Goal: Task Accomplishment & Management: Manage account settings

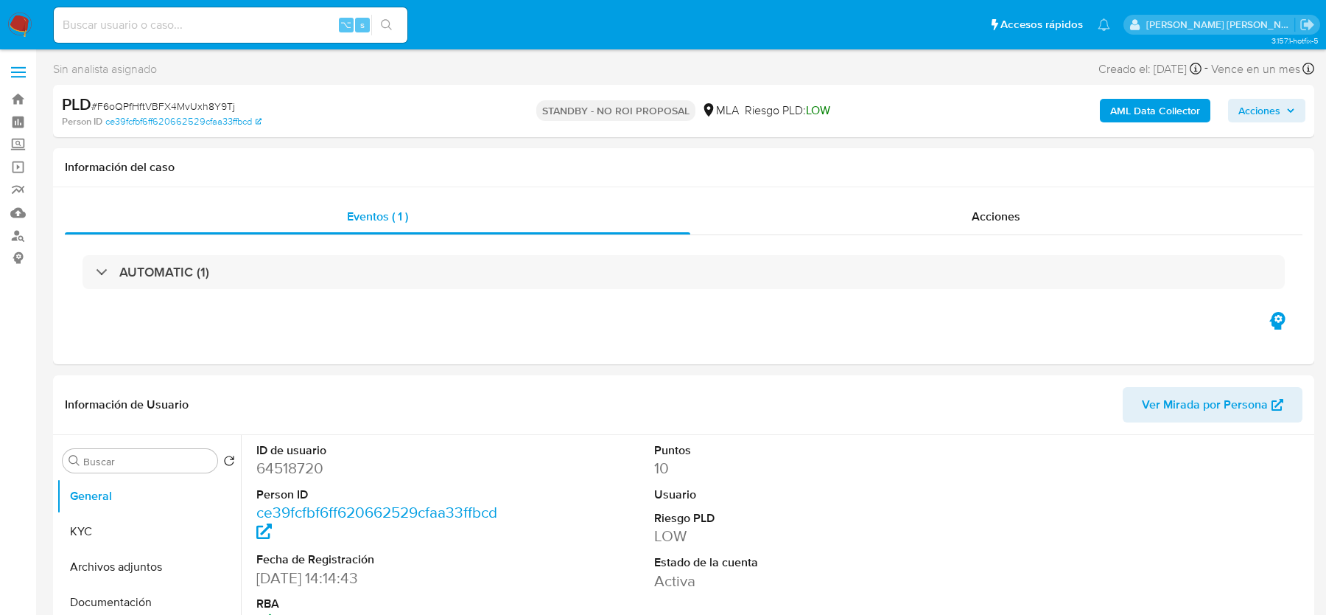
select select "10"
click at [23, 22] on img at bounding box center [19, 25] width 25 height 25
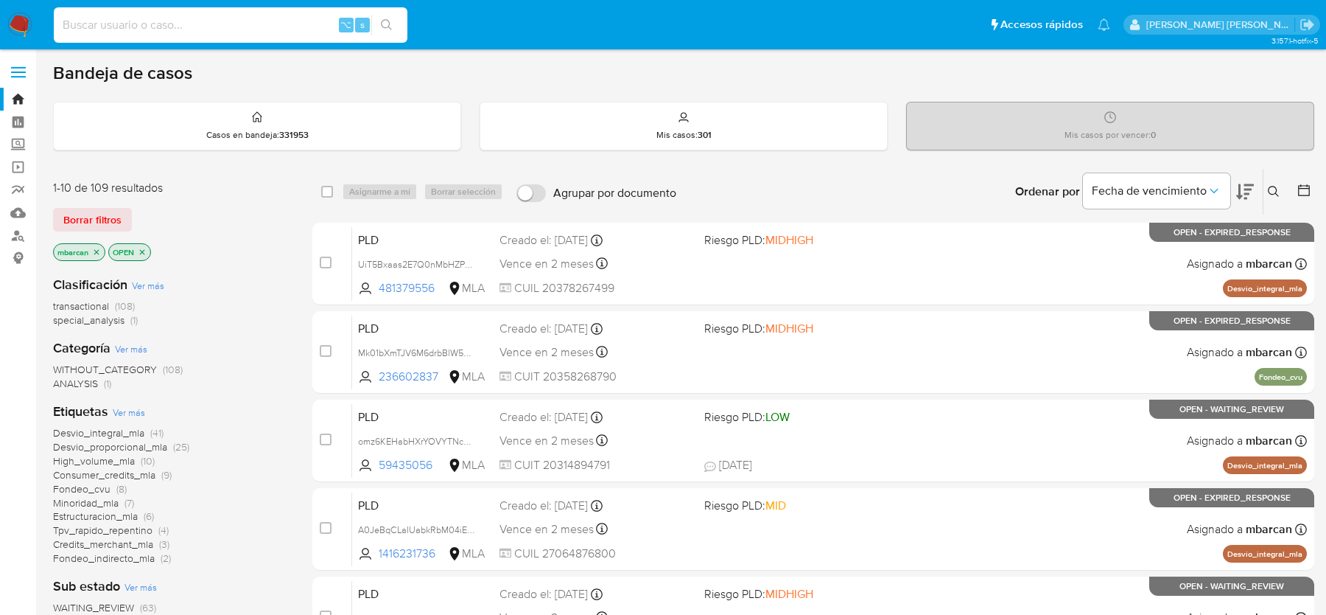
click at [127, 24] on input at bounding box center [231, 24] width 354 height 19
paste input "31552570"
type input "31552570"
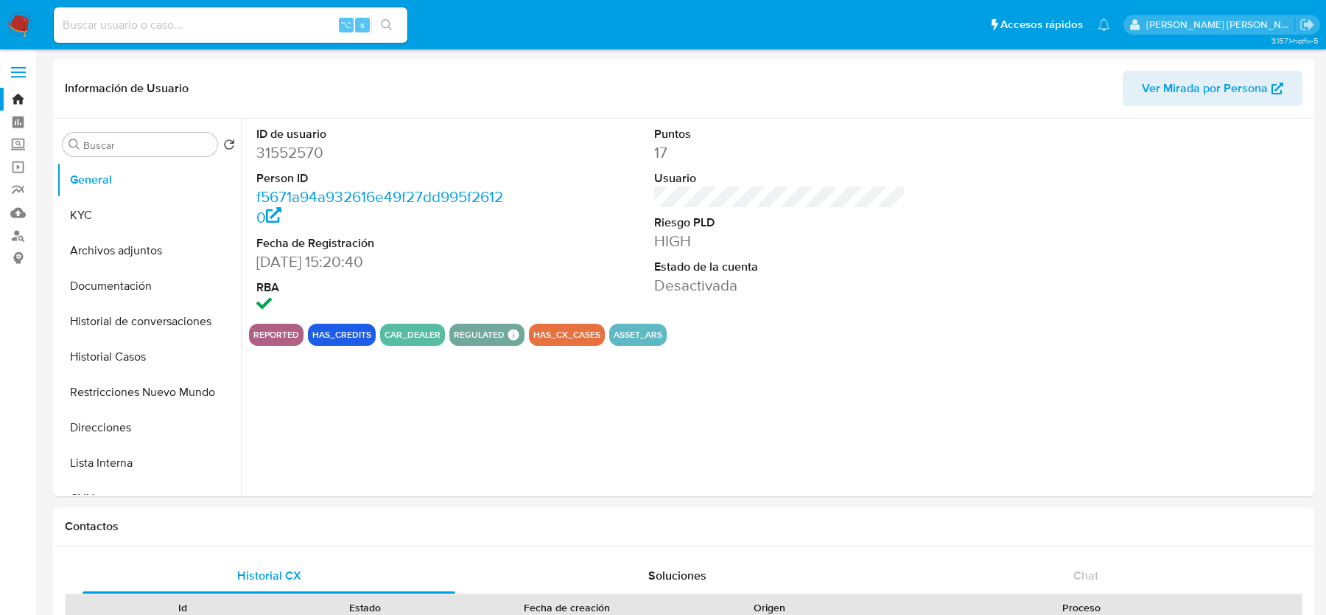
select select "10"
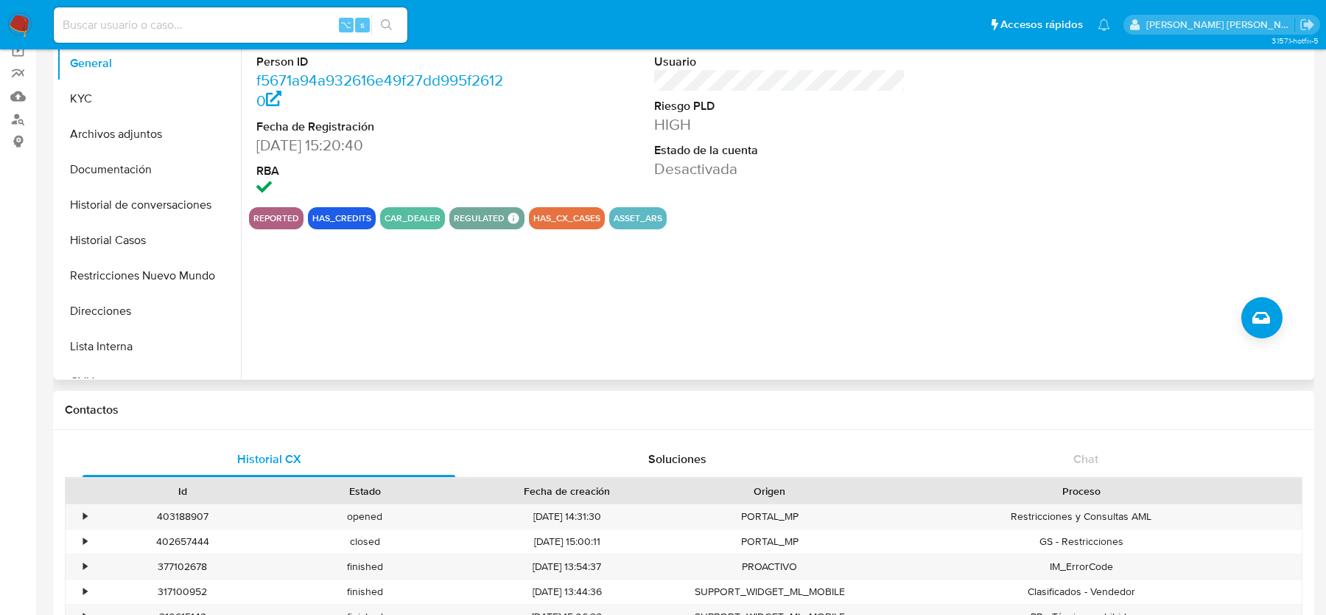
scroll to position [78, 0]
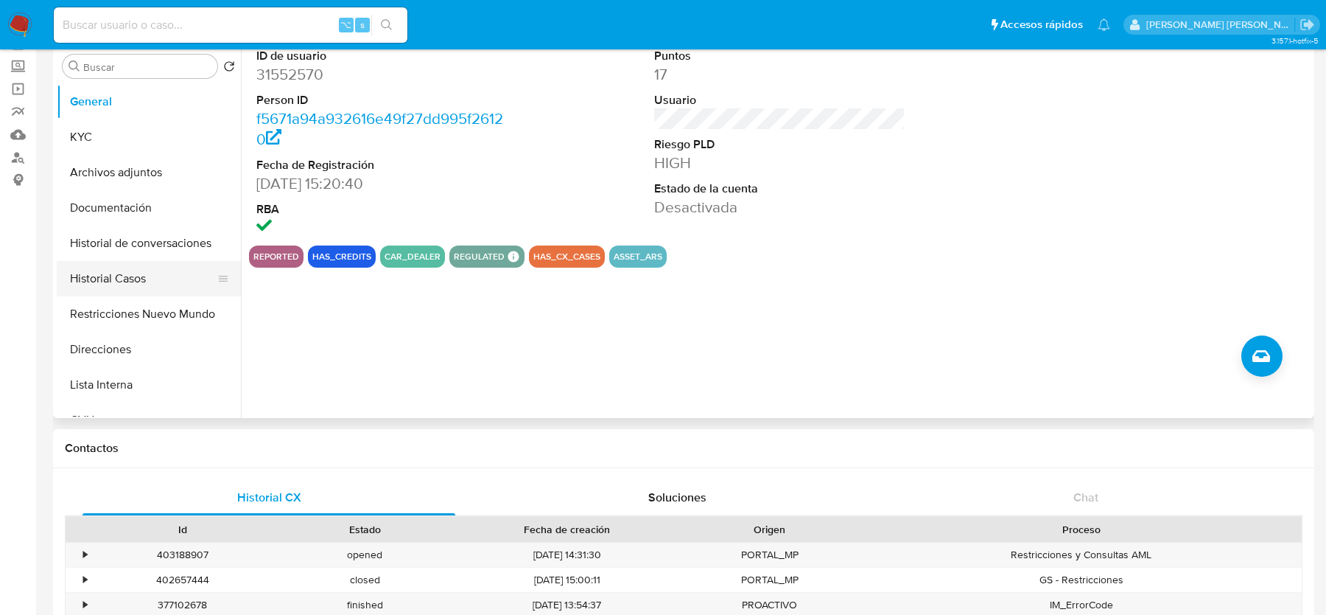
click at [155, 270] on button "Historial Casos" at bounding box center [143, 278] width 172 height 35
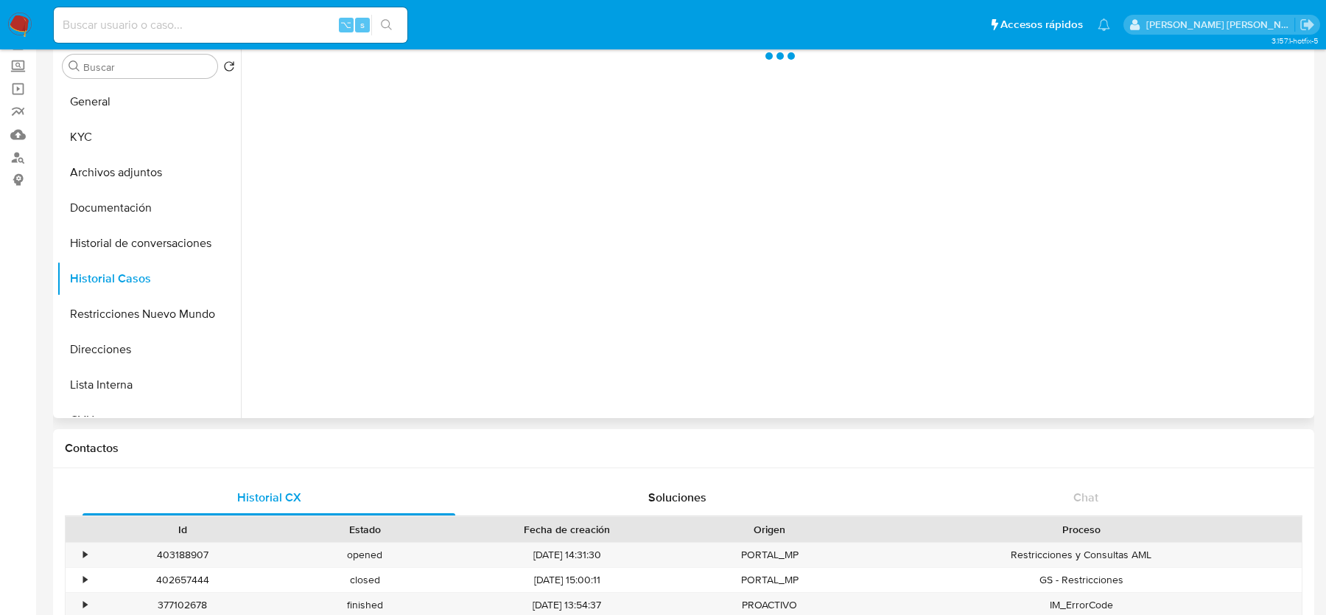
scroll to position [0, 0]
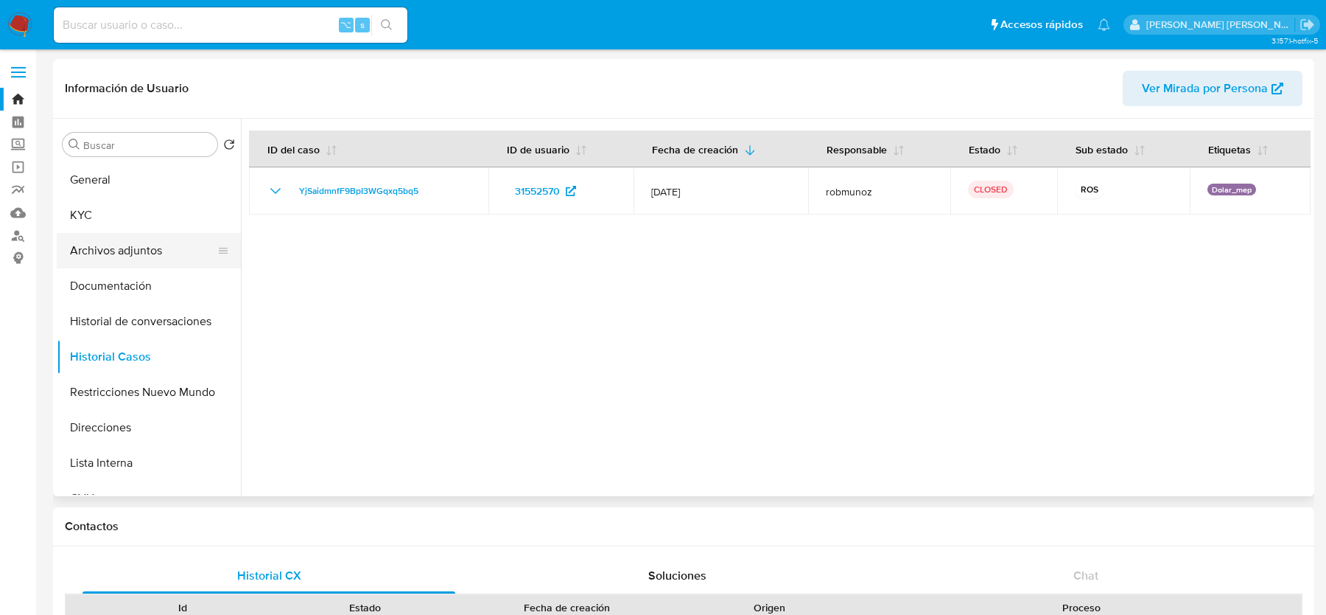
click at [146, 246] on button "Archivos adjuntos" at bounding box center [143, 250] width 172 height 35
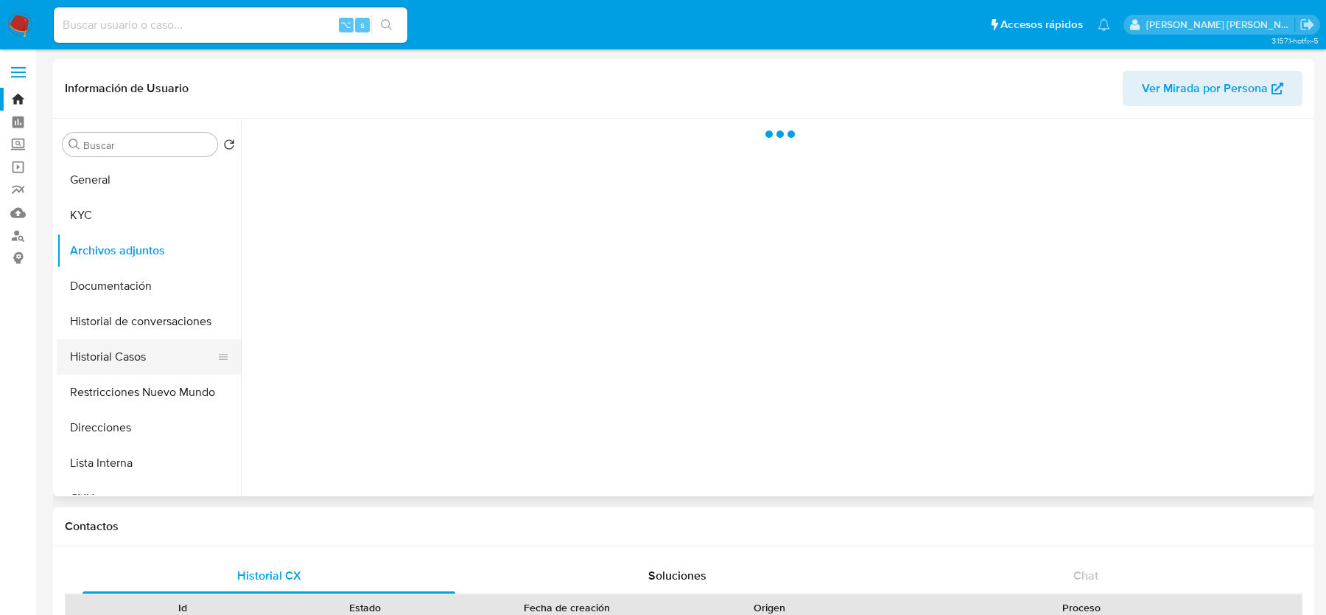
click at [119, 371] on button "Historial Casos" at bounding box center [143, 356] width 172 height 35
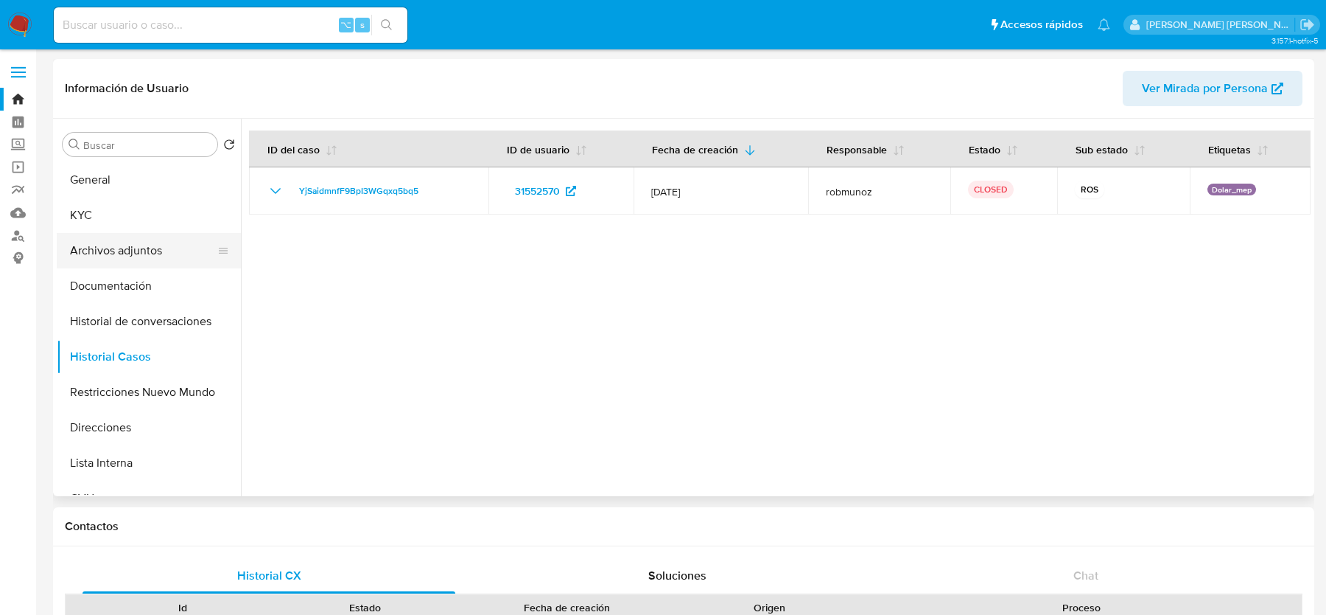
click at [112, 245] on button "Archivos adjuntos" at bounding box center [143, 250] width 172 height 35
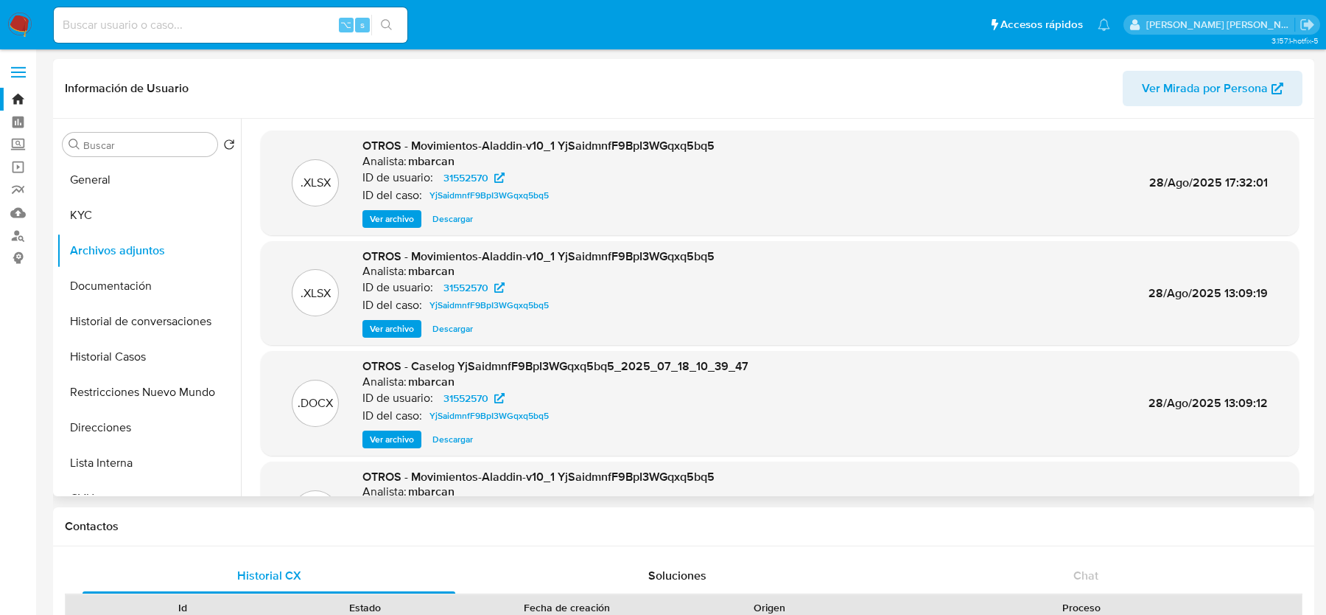
click at [389, 450] on div ".DOCX OTROS - Caselog YjSaidmnfF9BpI3WGqxq5bq5_2025_07_18_10_39_47 Analista: mb…" at bounding box center [780, 403] width 1038 height 105
click at [389, 436] on span "Ver archivo" at bounding box center [392, 439] width 44 height 15
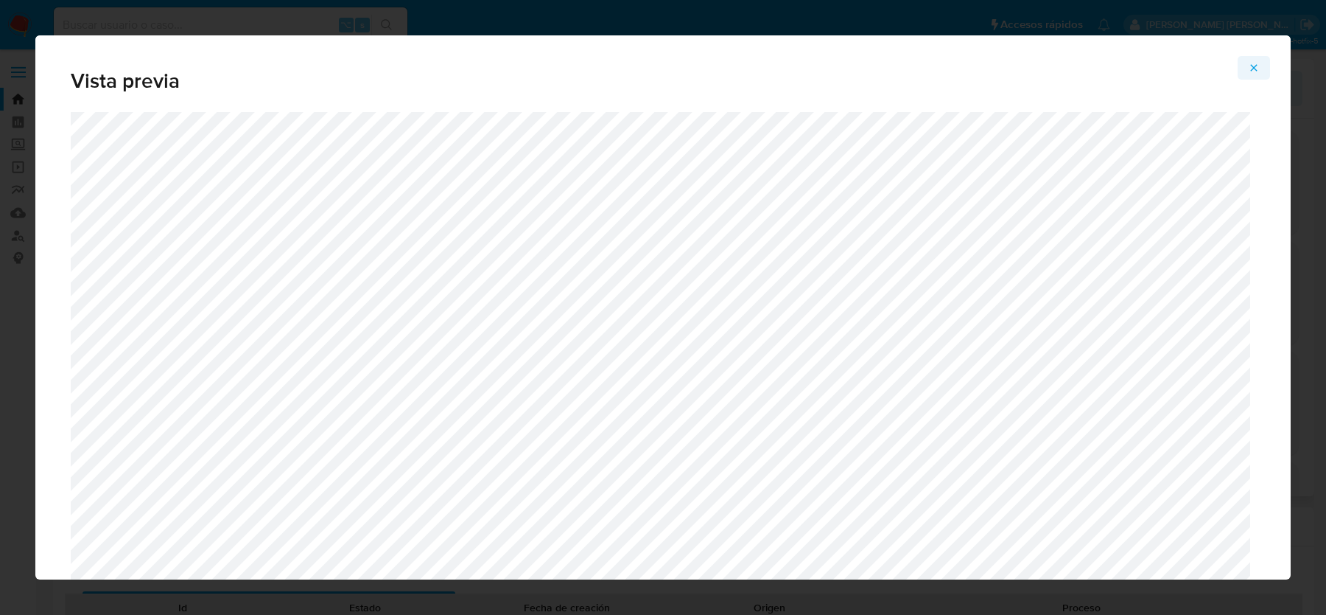
click at [1256, 71] on icon "Attachment preview" at bounding box center [1254, 68] width 12 height 12
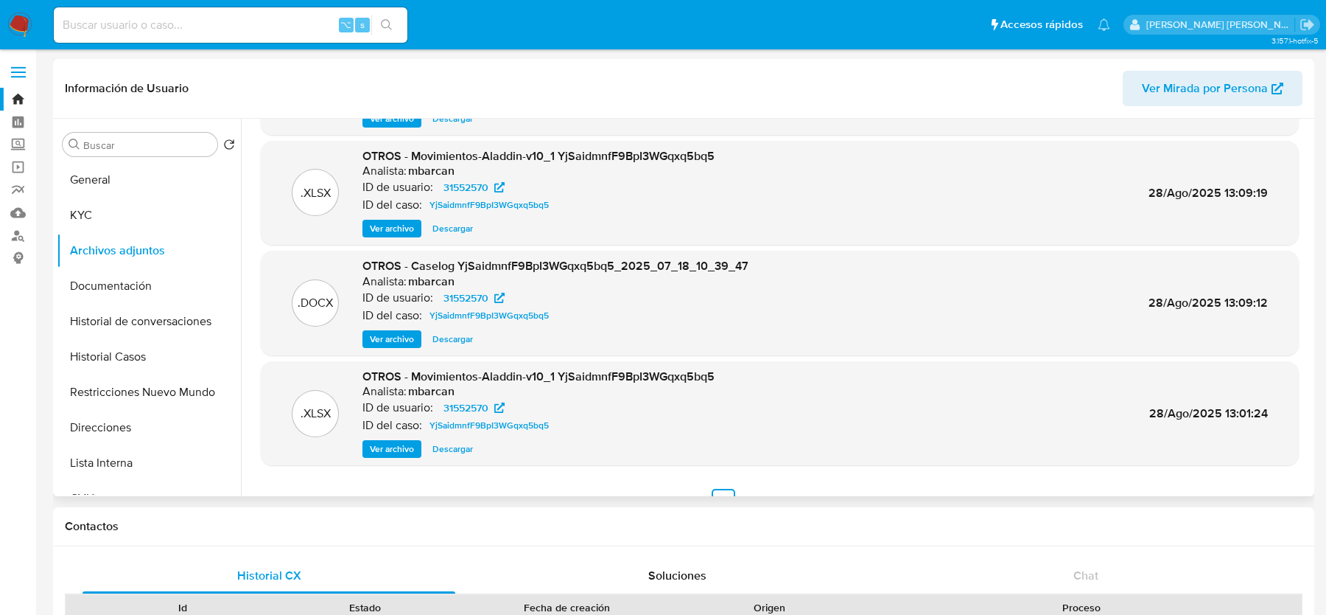
scroll to position [124, 0]
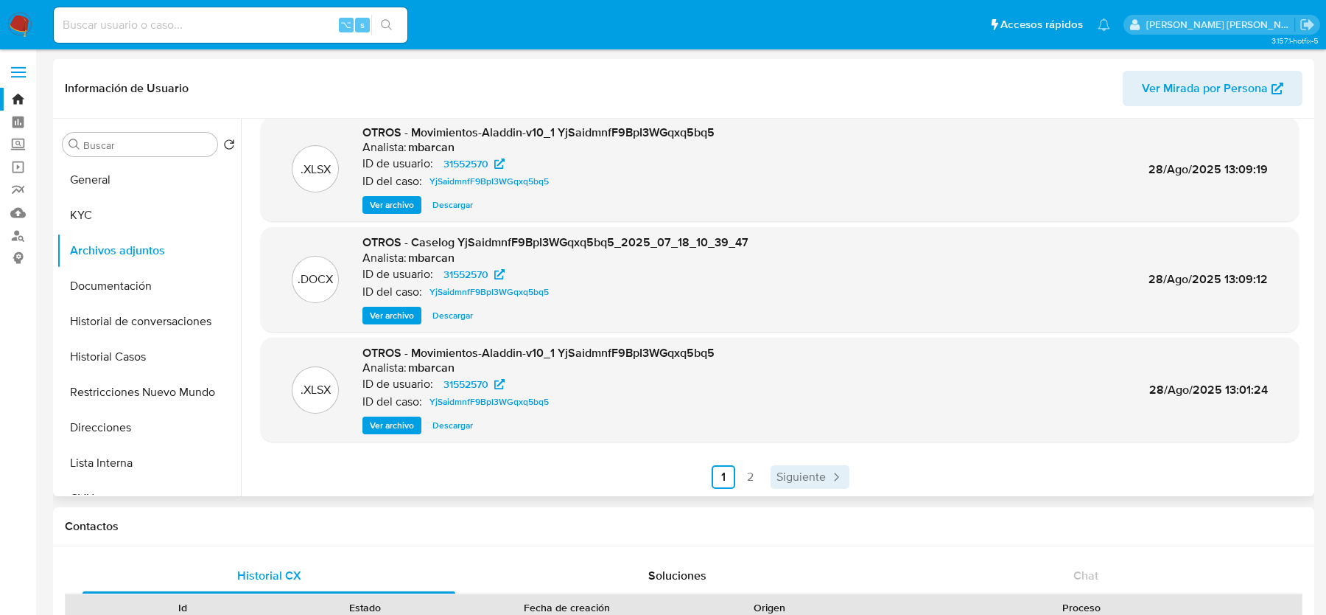
click at [791, 472] on span "Siguiente" at bounding box center [801, 477] width 49 height 12
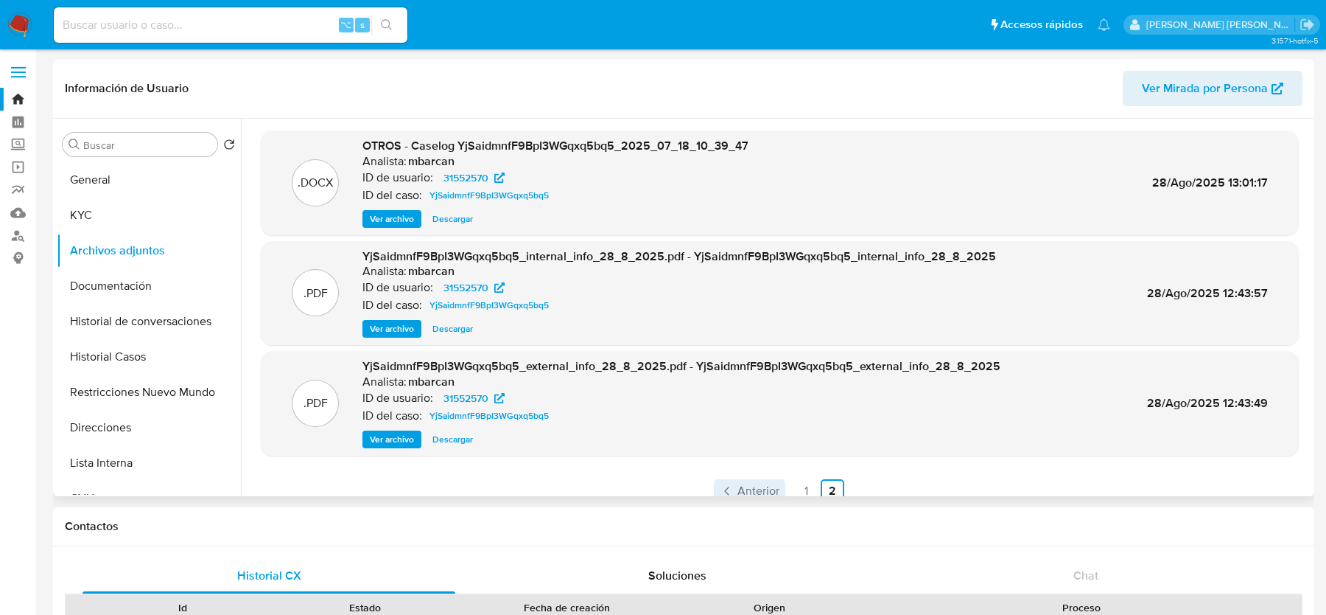
click at [744, 494] on span "Anterior" at bounding box center [759, 491] width 42 height 12
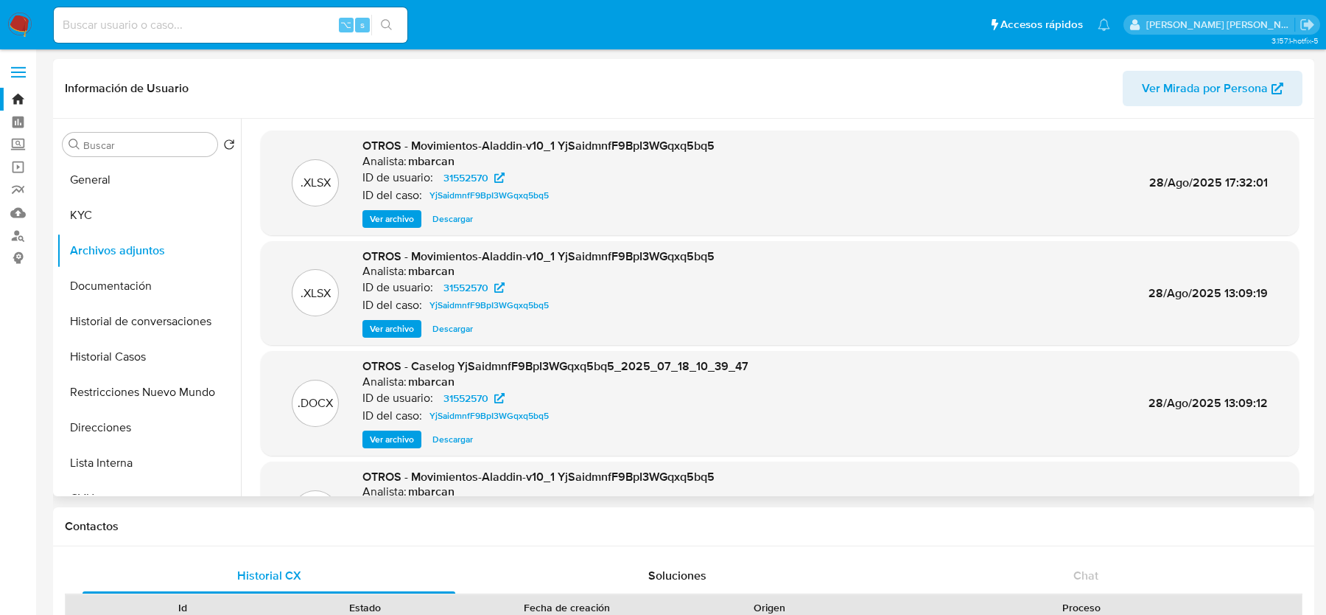
click at [396, 432] on span "Ver archivo" at bounding box center [392, 439] width 44 height 15
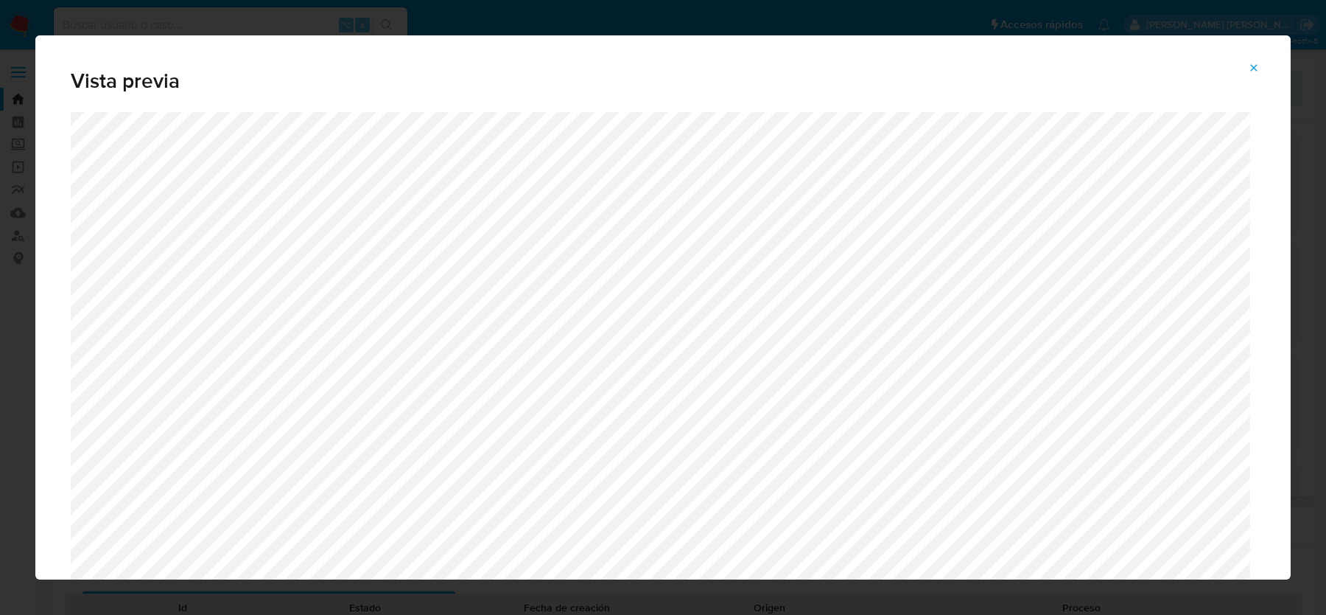
click at [1254, 69] on icon "Attachment preview" at bounding box center [1254, 68] width 12 height 12
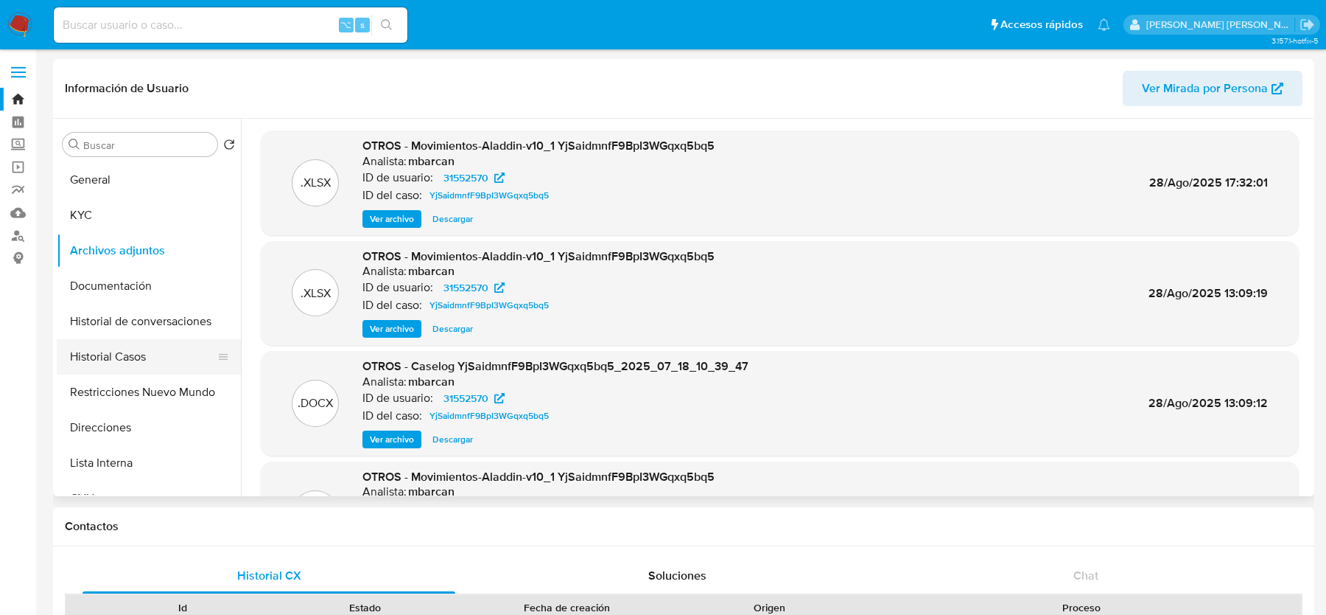
click at [122, 340] on button "Historial Casos" at bounding box center [143, 356] width 172 height 35
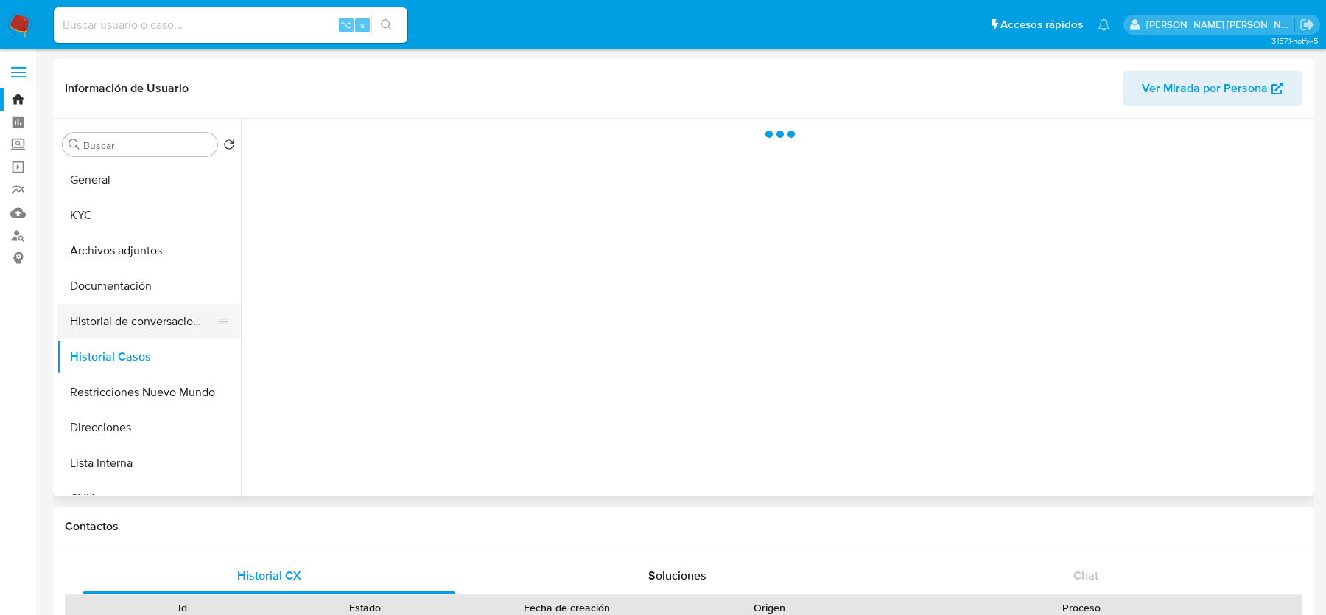
click at [126, 321] on button "Historial de conversaciones" at bounding box center [143, 321] width 172 height 35
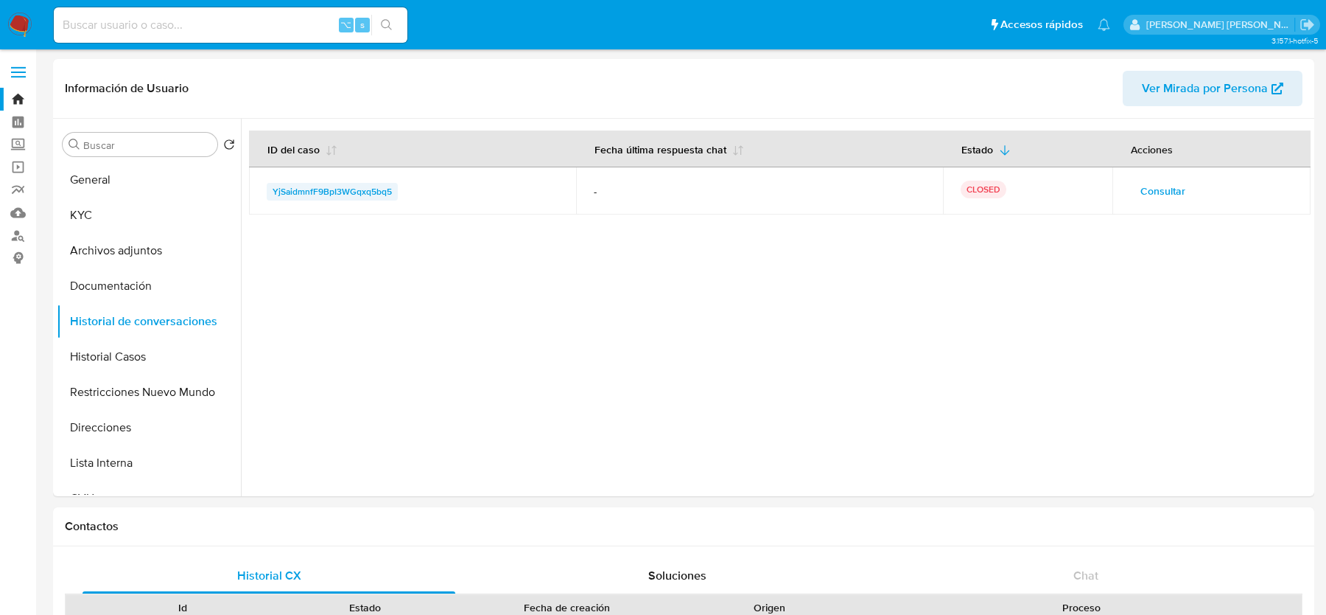
click at [370, 183] on span "YjSaidmnfF9BpI3WGqxq5bq5" at bounding box center [332, 192] width 119 height 18
click at [140, 22] on input at bounding box center [231, 24] width 354 height 19
paste input "600325419"
type input "600325419"
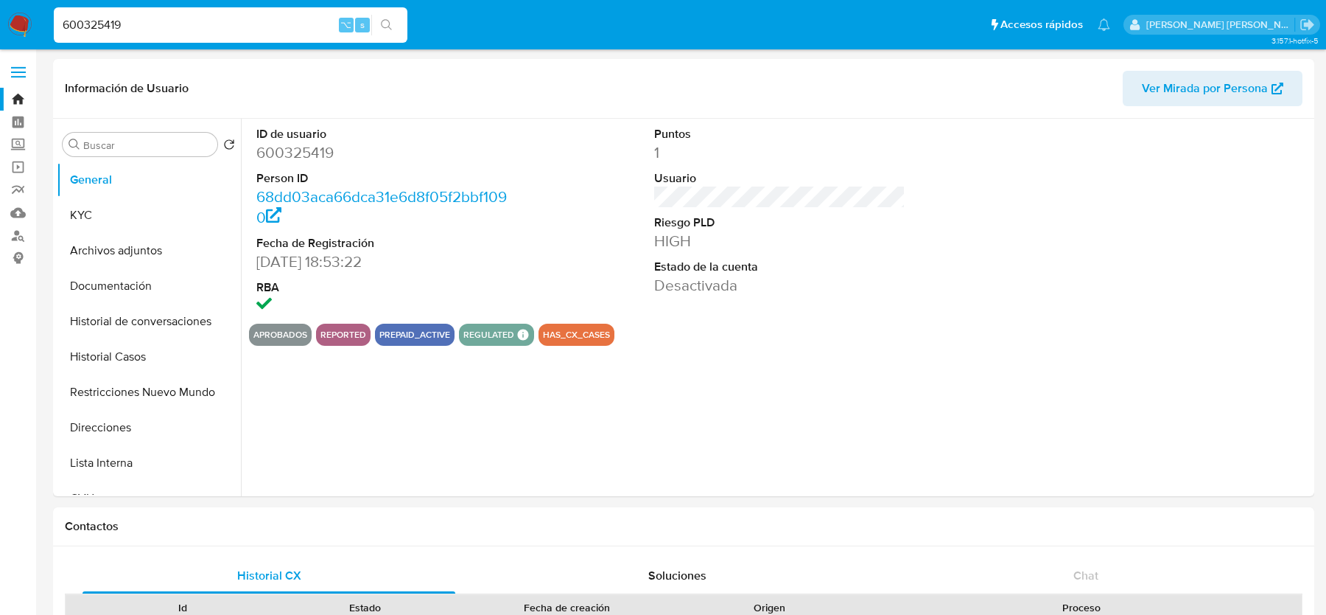
select select "10"
click at [19, 29] on img at bounding box center [19, 25] width 25 height 25
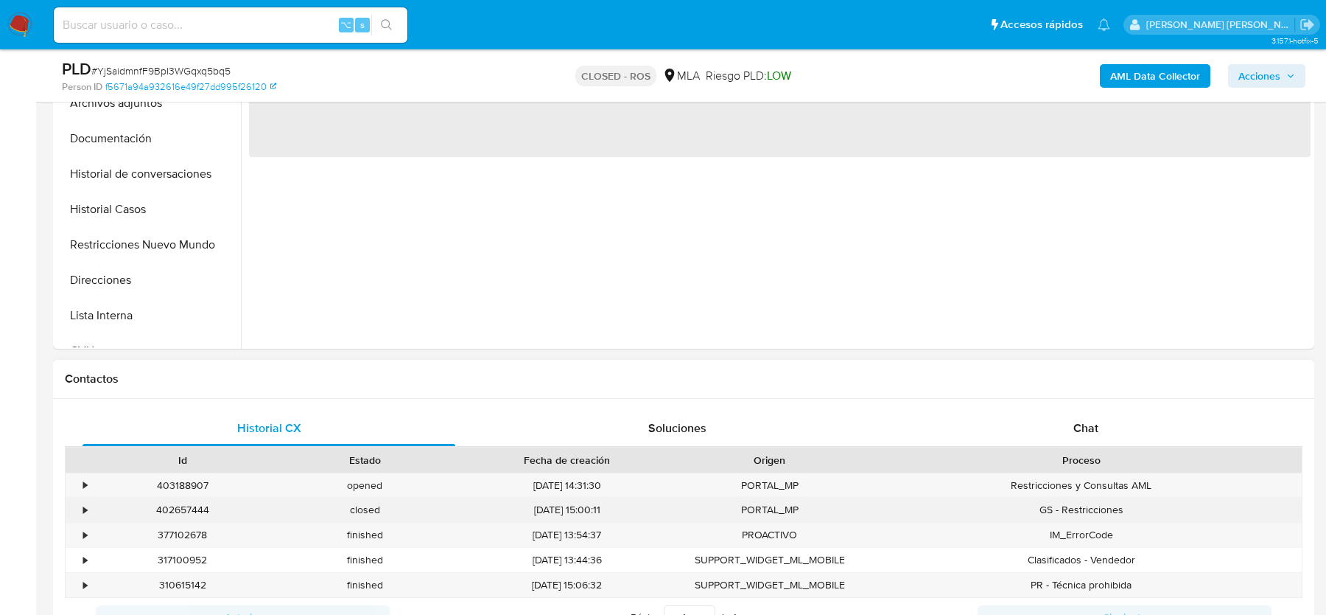
scroll to position [446, 0]
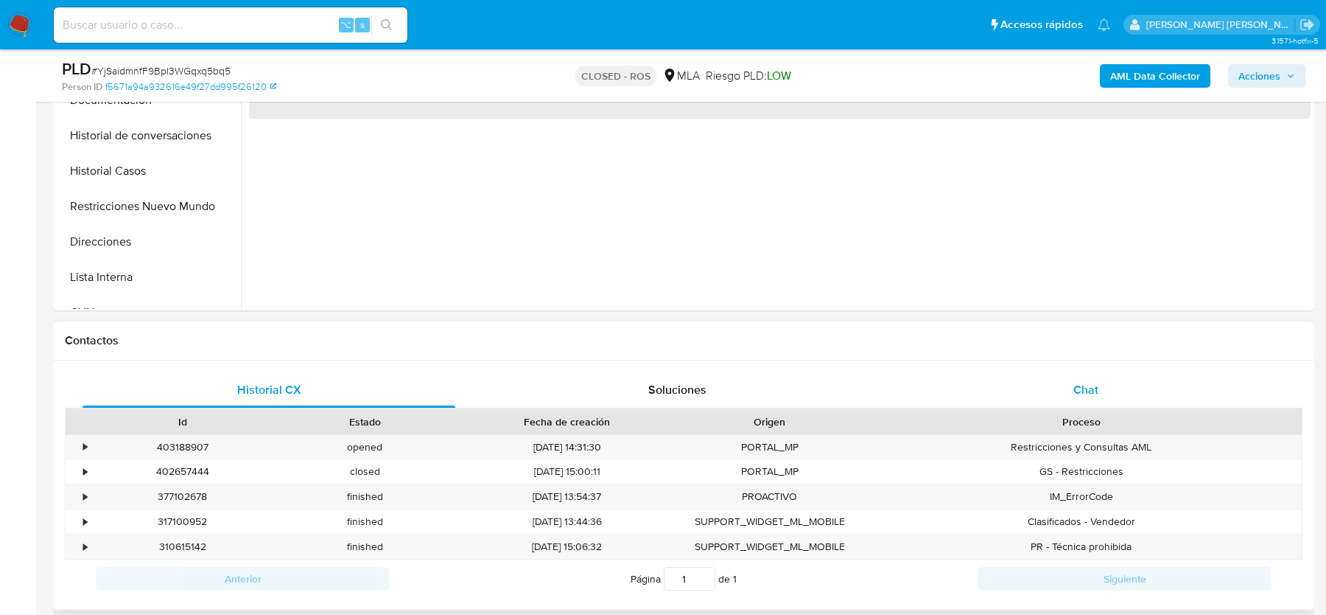
click at [1086, 376] on div "Chat" at bounding box center [1086, 389] width 373 height 35
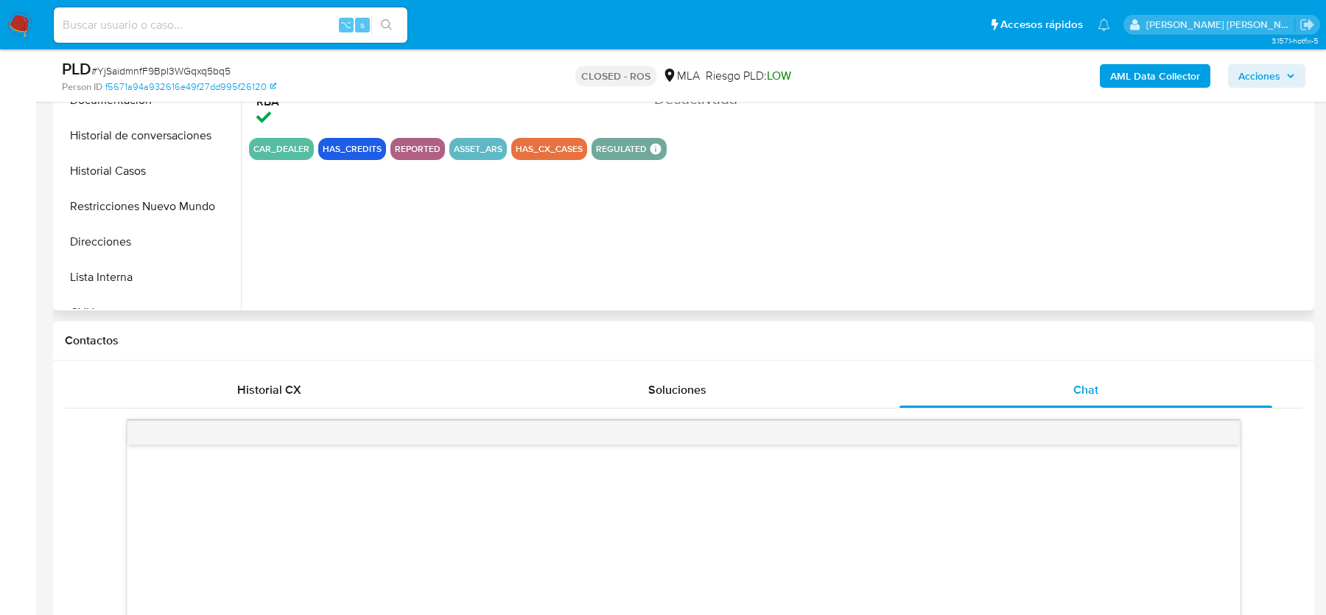
select select "10"
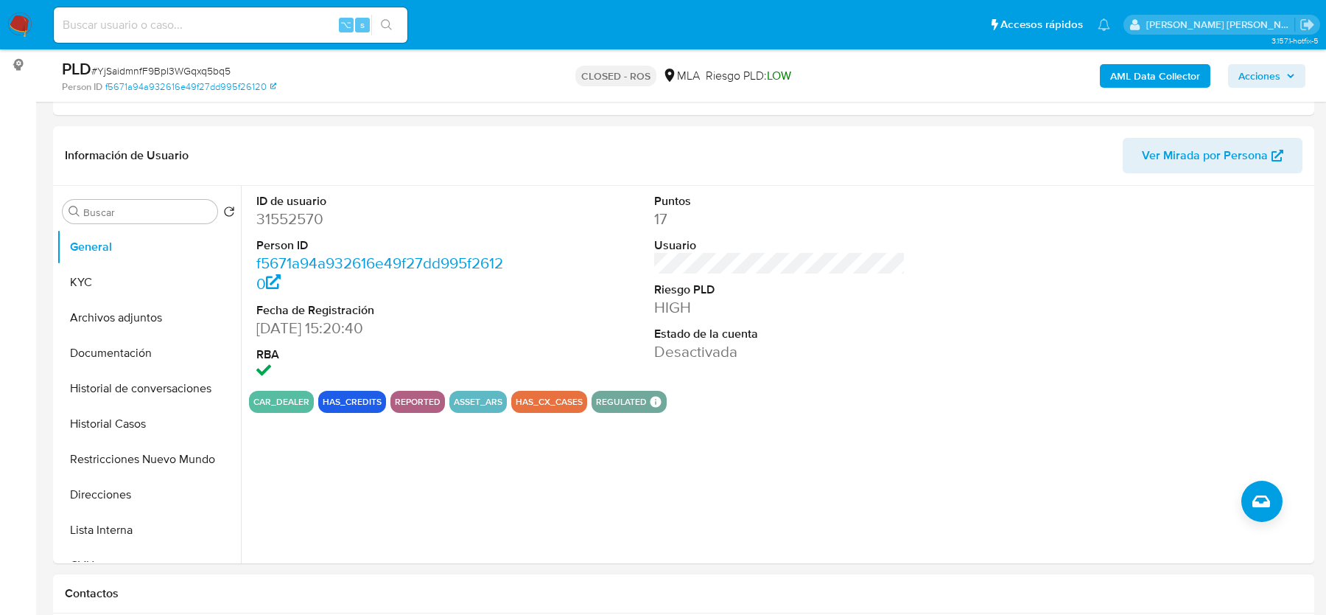
scroll to position [49, 0]
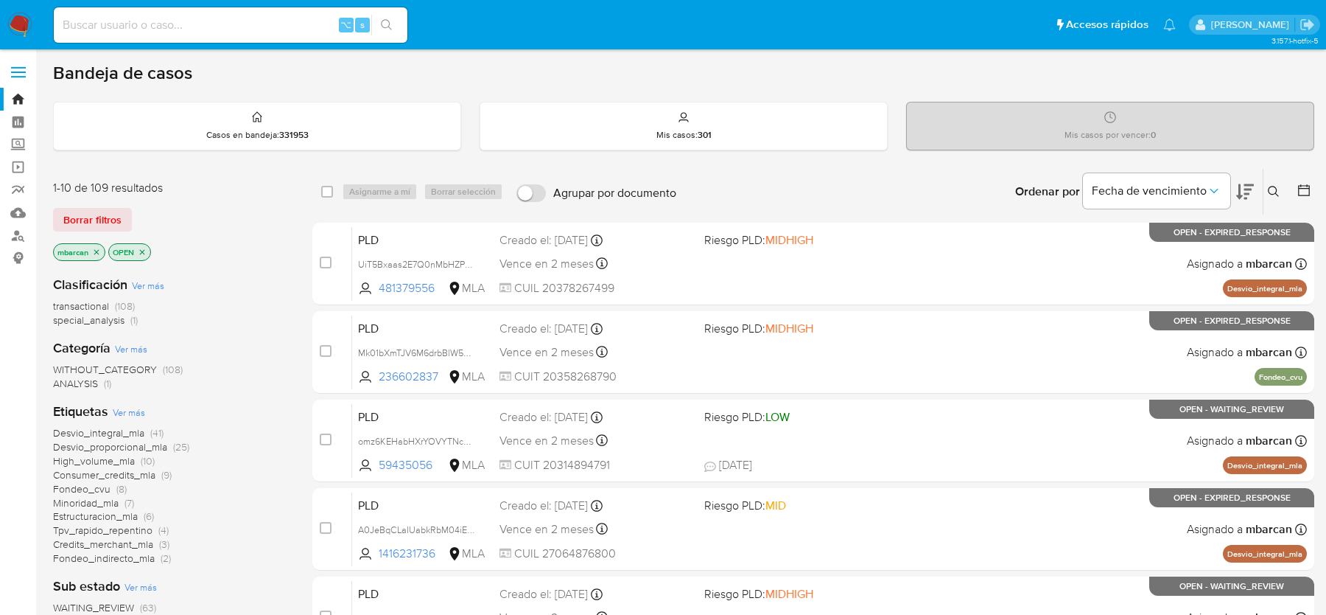
click at [119, 22] on input at bounding box center [231, 24] width 354 height 19
paste input "600325419"
type input "600325419"
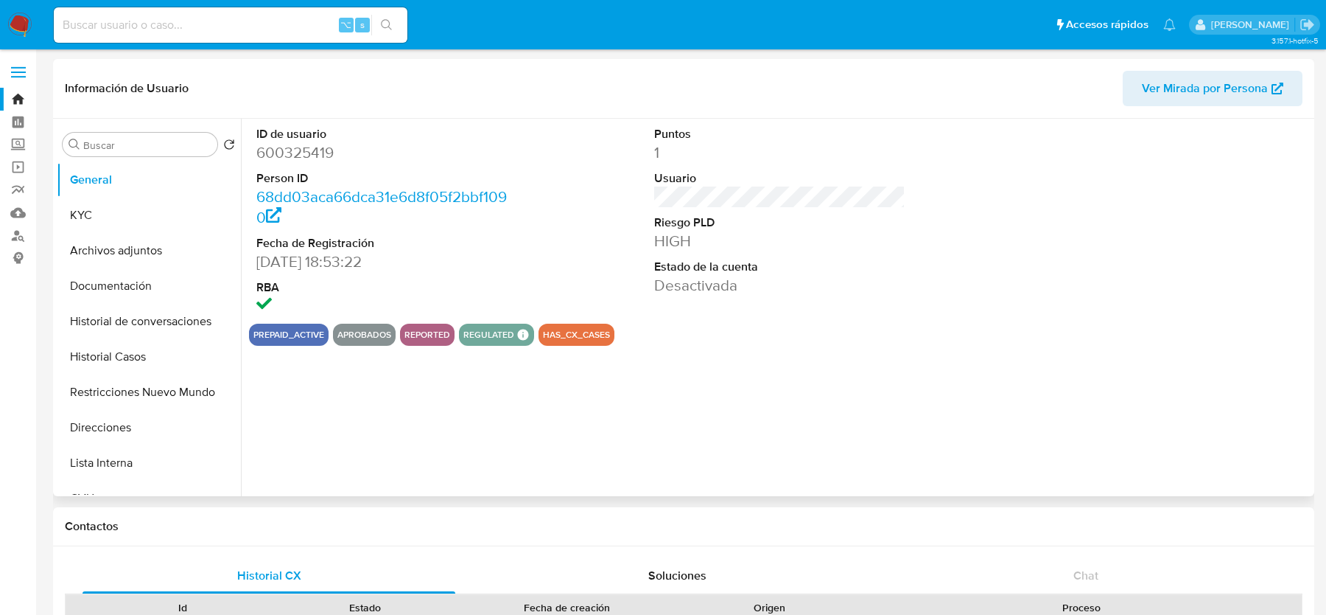
scroll to position [324, 0]
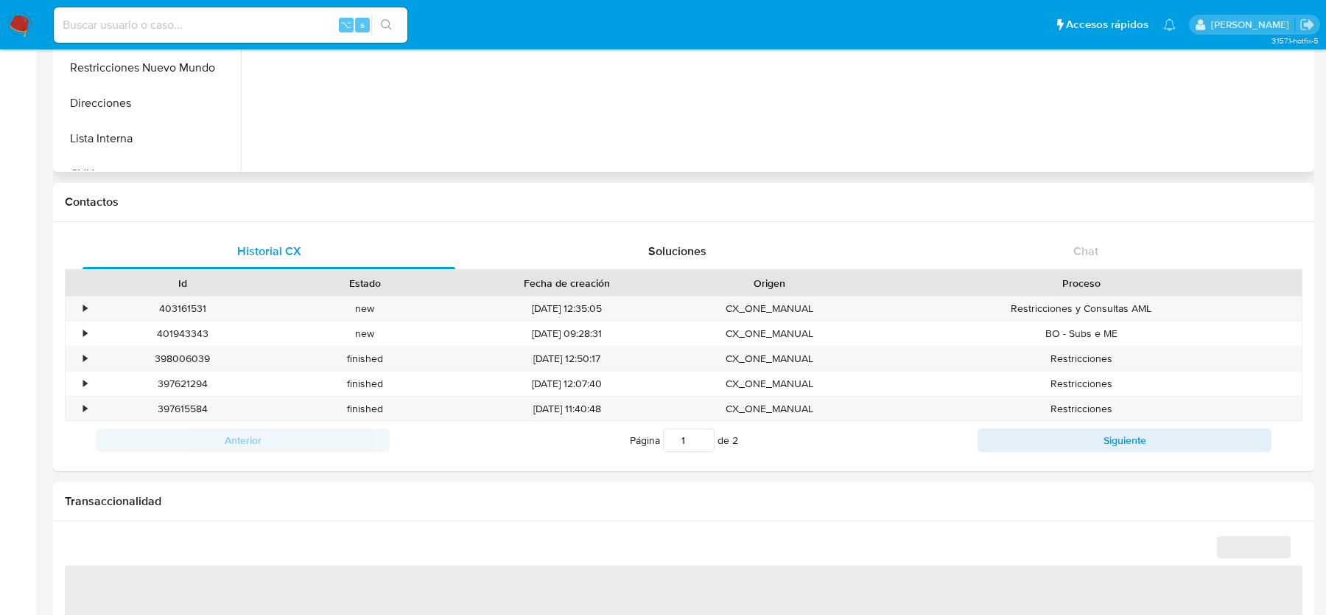
select select "10"
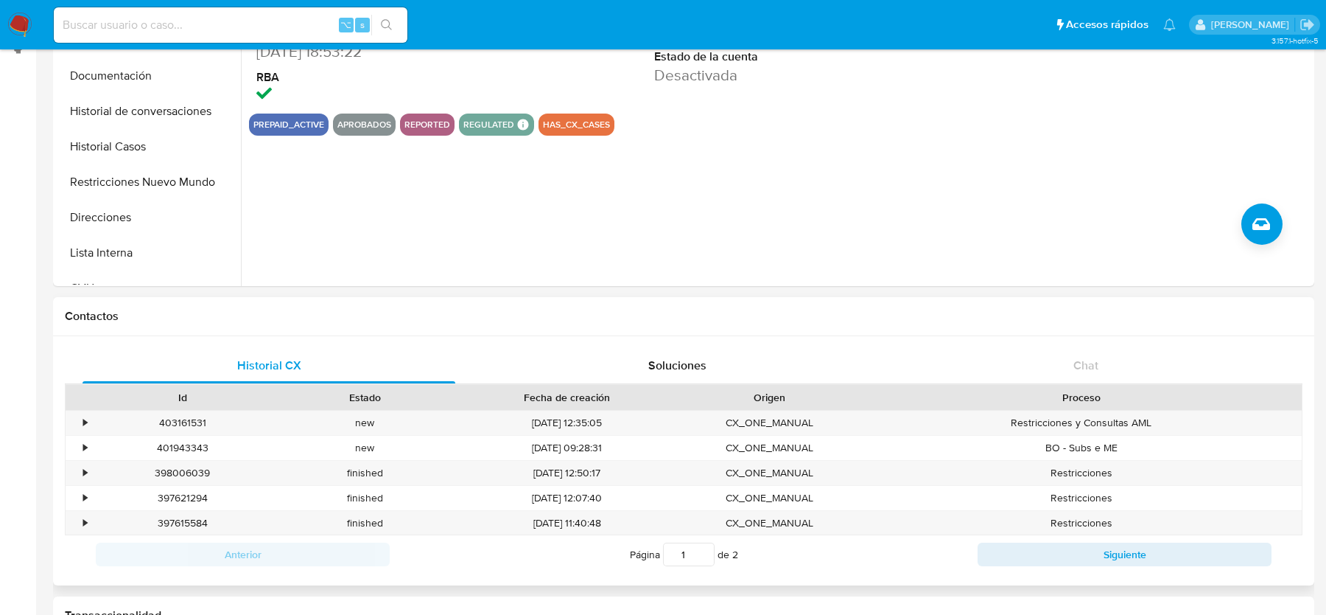
scroll to position [0, 0]
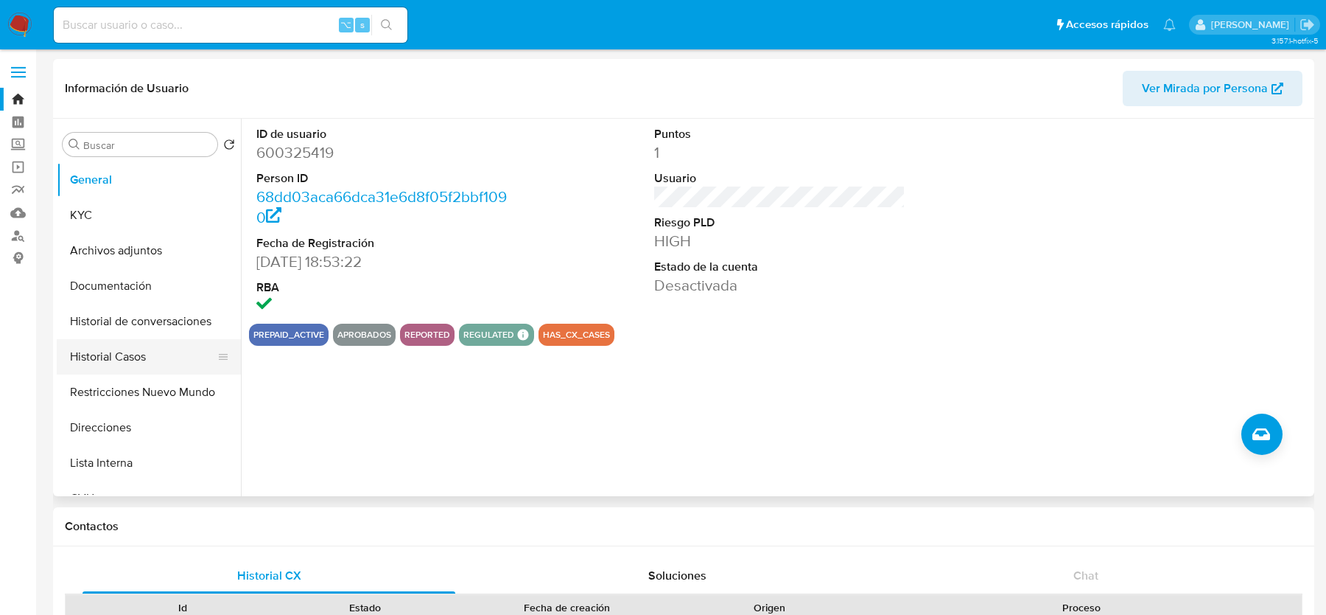
click at [150, 366] on button "Historial Casos" at bounding box center [143, 356] width 172 height 35
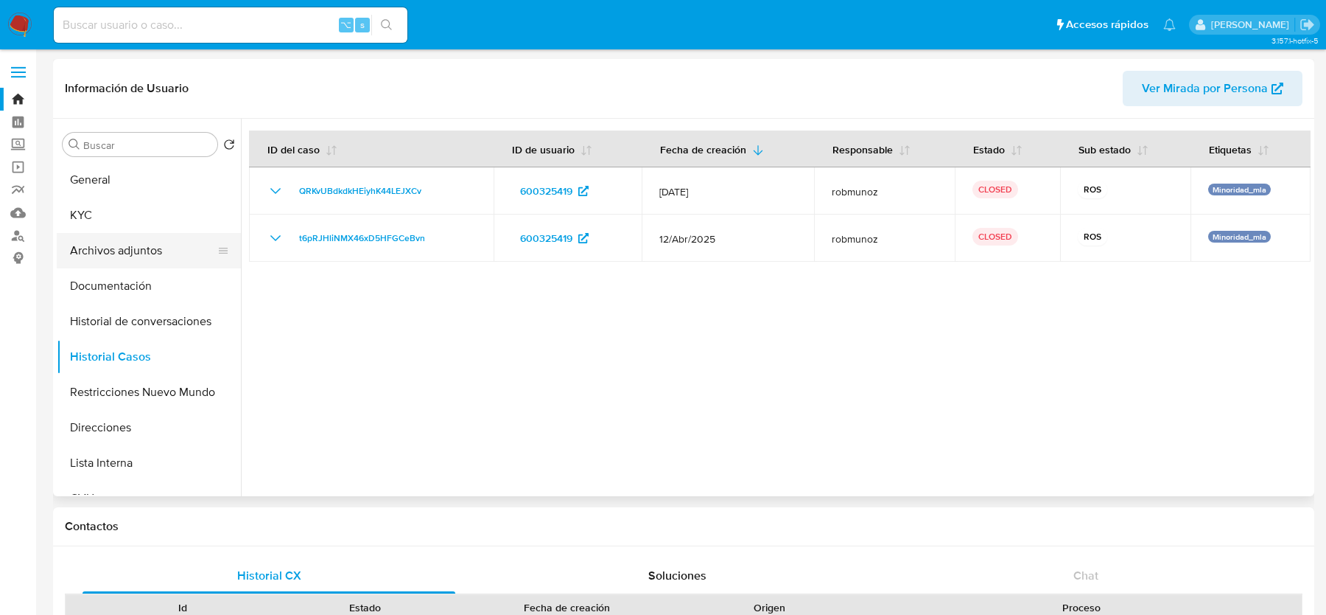
click at [156, 254] on button "Archivos adjuntos" at bounding box center [143, 250] width 172 height 35
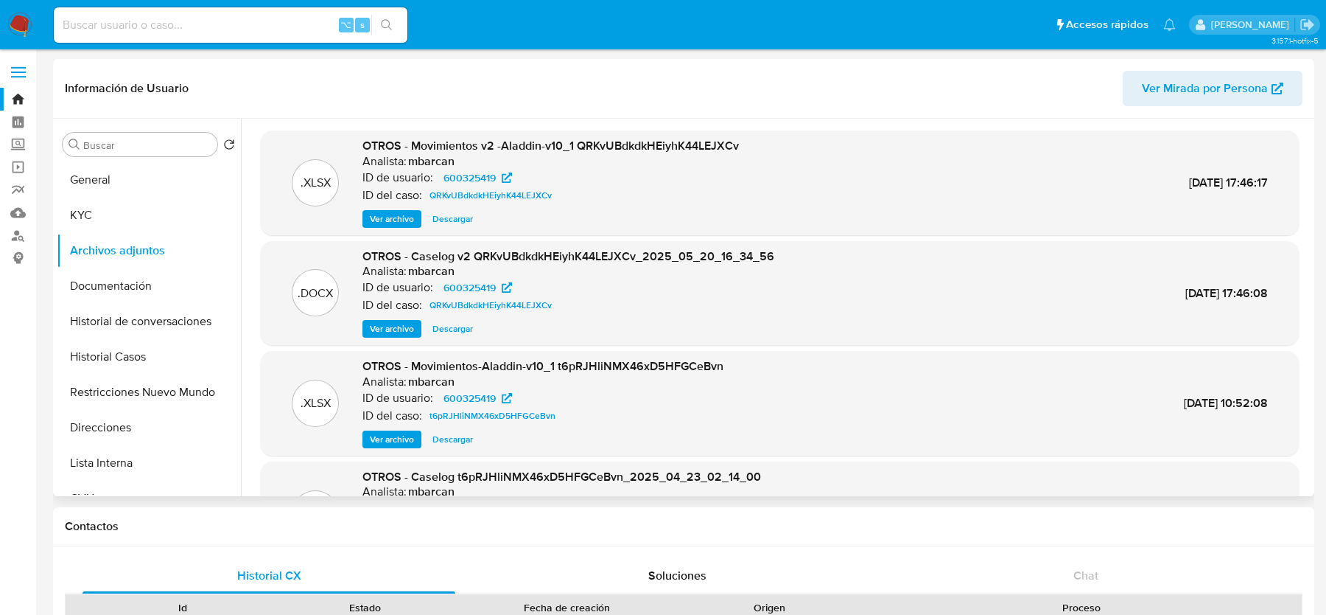
click at [401, 329] on span "Ver archivo" at bounding box center [392, 328] width 44 height 15
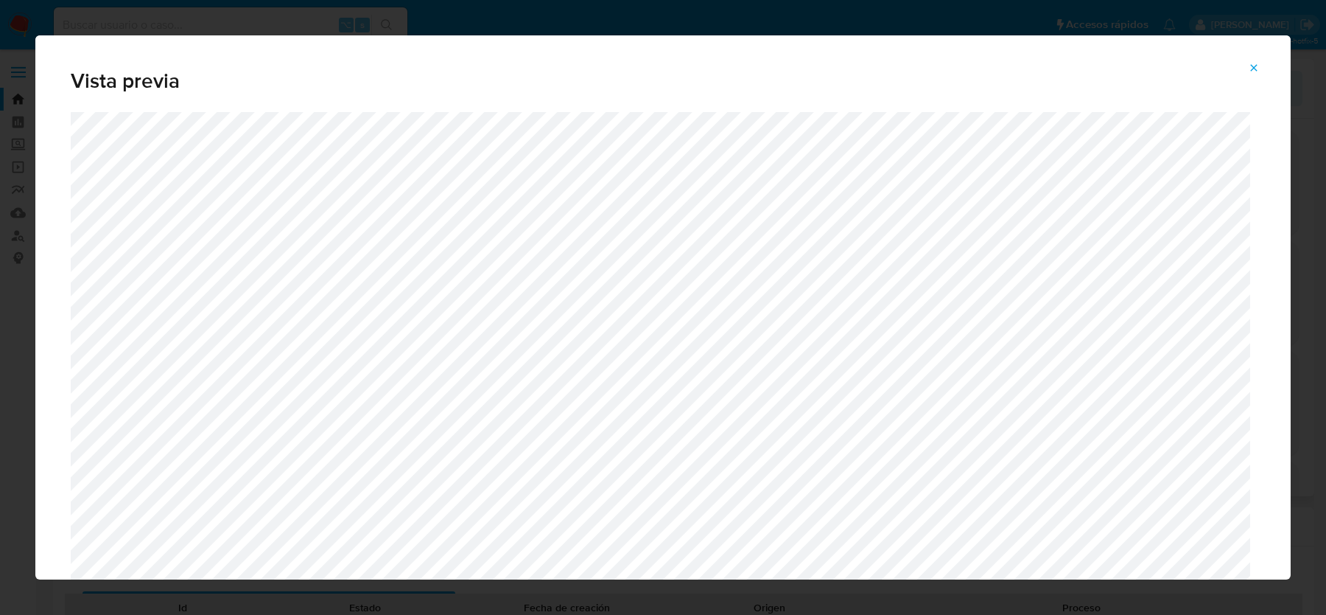
click at [1254, 76] on span "Attachment preview" at bounding box center [1254, 67] width 12 height 21
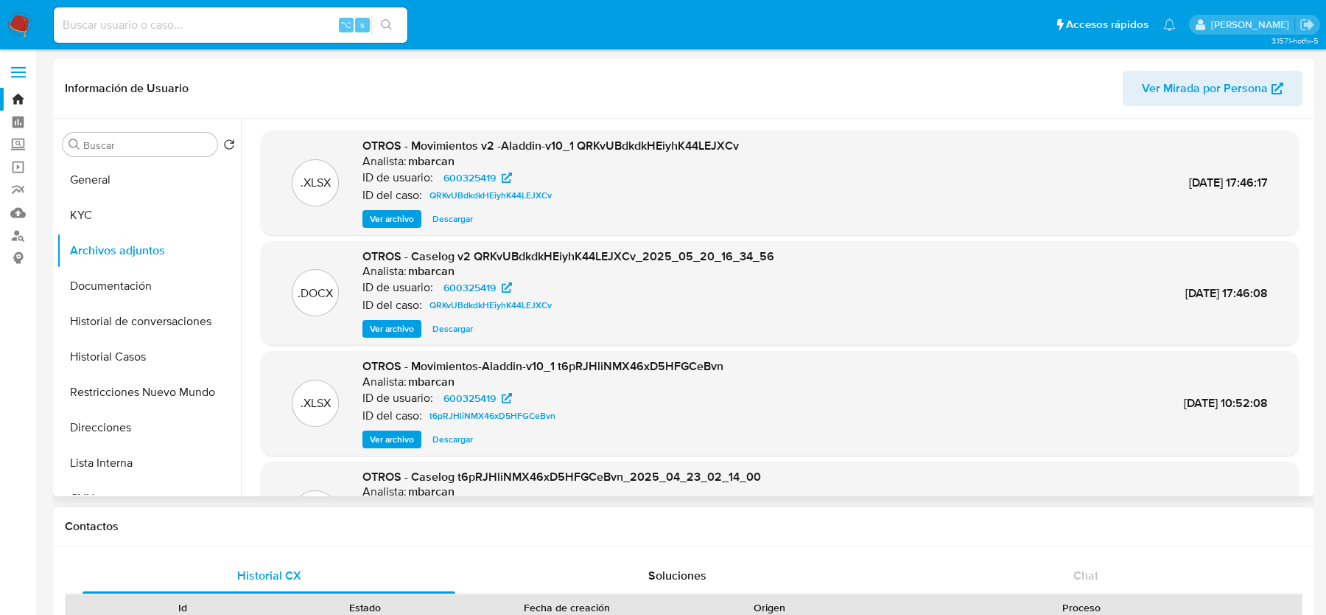
click at [24, 35] on img at bounding box center [19, 25] width 25 height 25
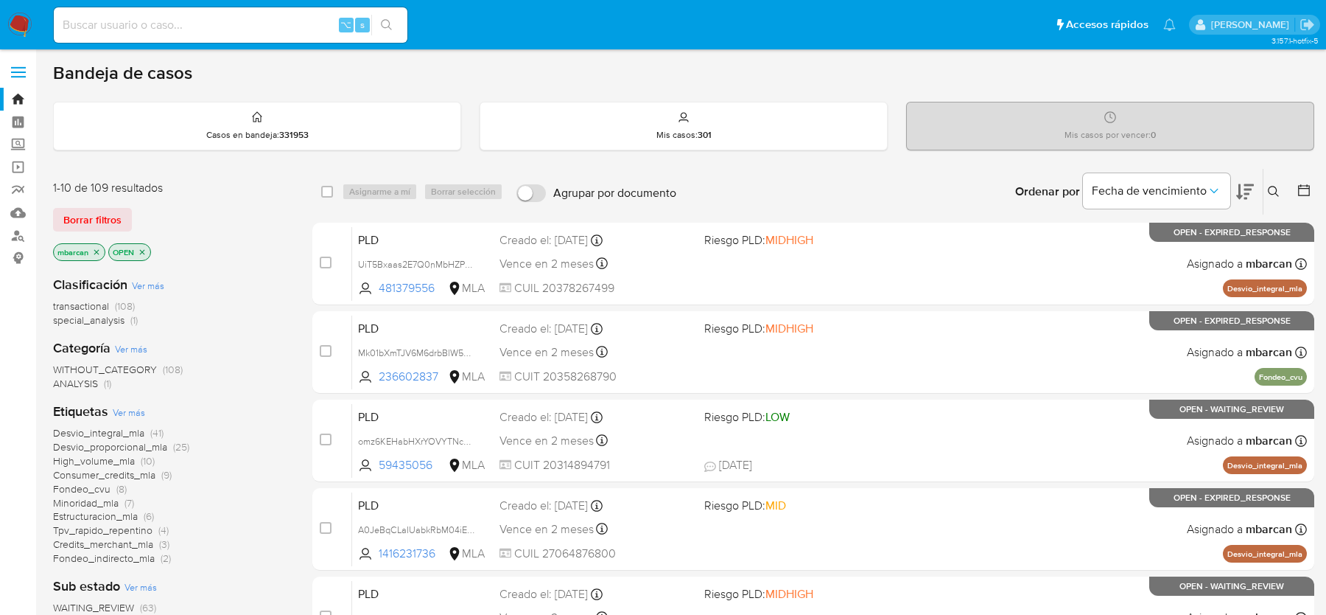
click at [240, 305] on div "transactional (108) special_analysis (1)" at bounding box center [171, 313] width 236 height 28
click at [148, 35] on div "⌥ s" at bounding box center [231, 24] width 354 height 35
click at [147, 18] on input at bounding box center [231, 24] width 354 height 19
paste input "600325419"
type input "600325419"
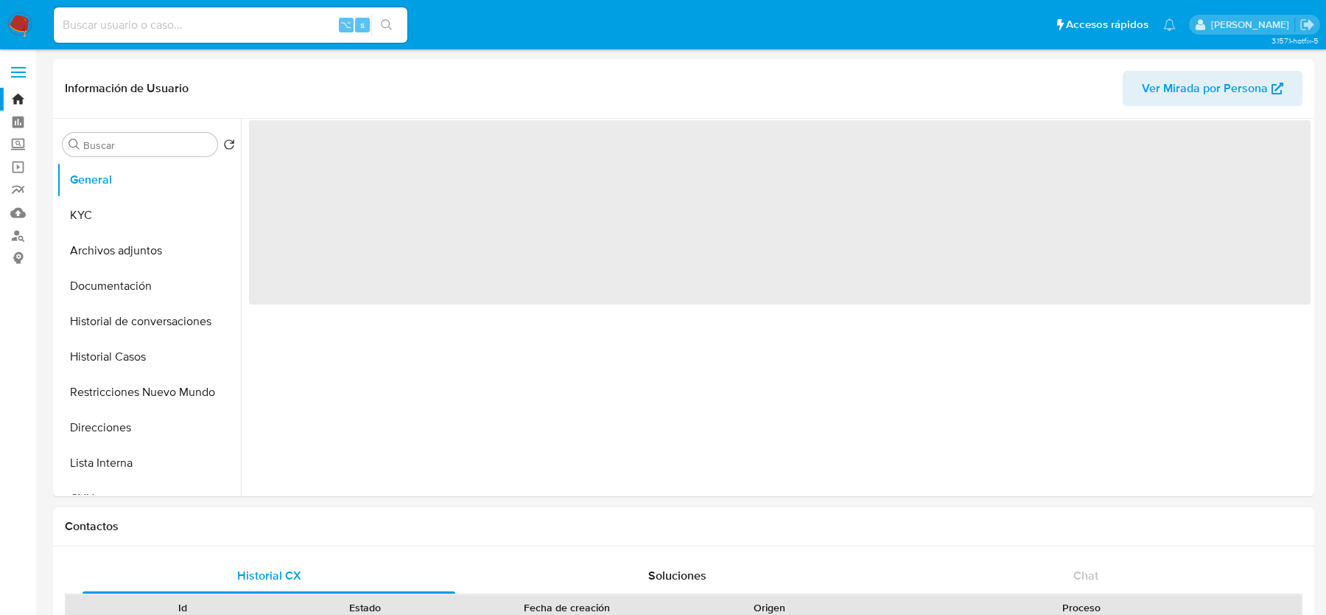
select select "10"
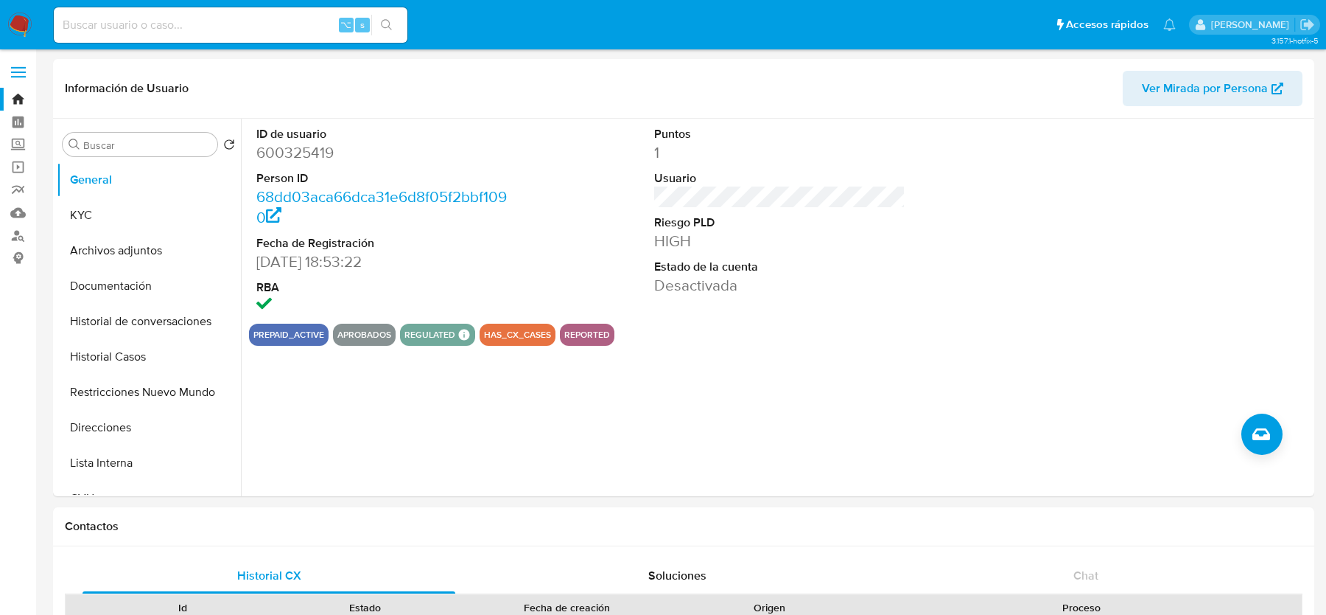
click at [23, 21] on img at bounding box center [19, 25] width 25 height 25
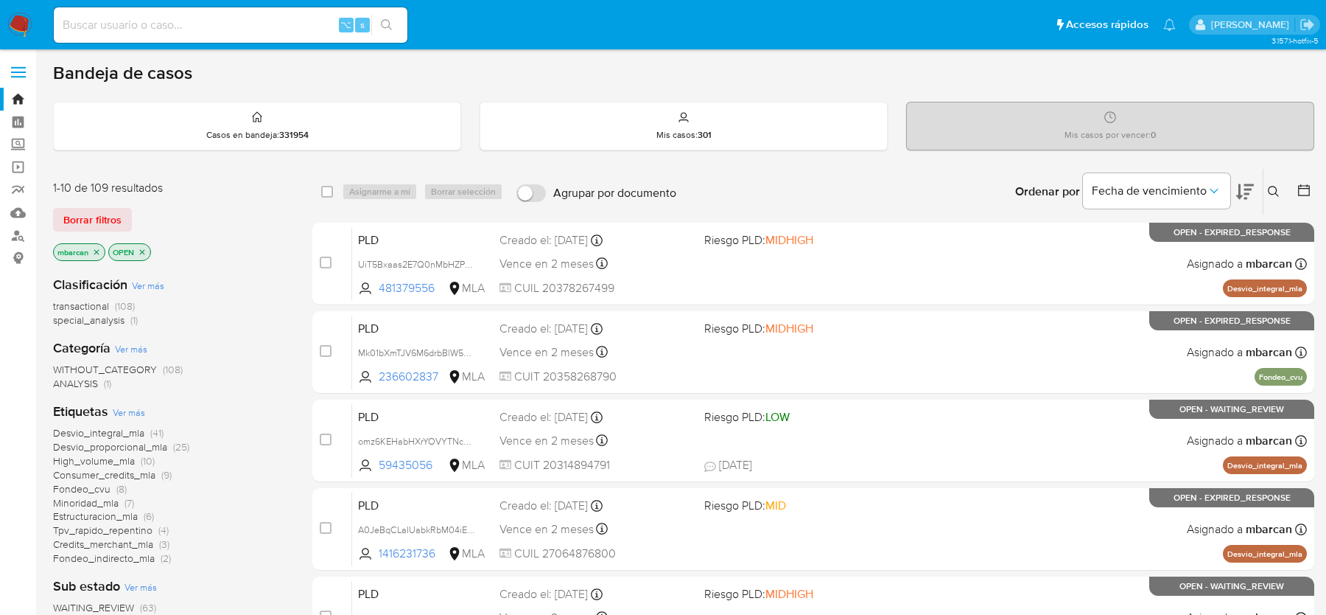
click at [259, 32] on input at bounding box center [231, 24] width 354 height 19
click at [1276, 183] on button at bounding box center [1276, 192] width 24 height 18
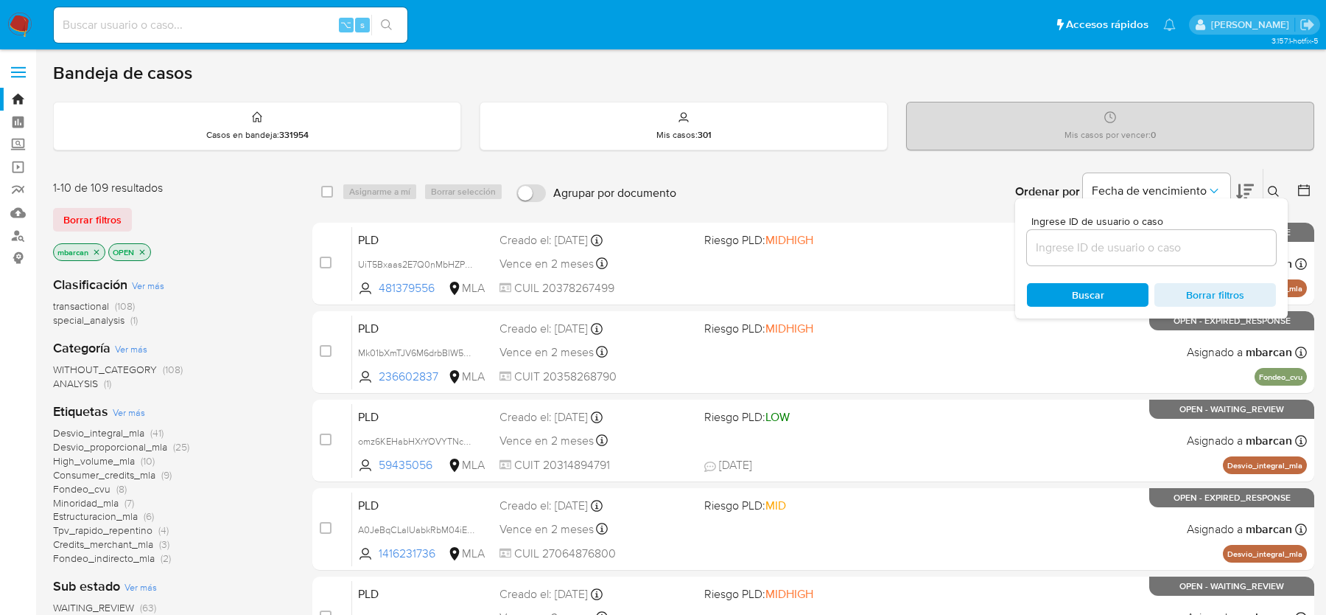
click at [1223, 230] on div at bounding box center [1151, 247] width 249 height 35
click at [1219, 242] on input at bounding box center [1151, 247] width 249 height 19
paste input "L0RDUQkNd4IdaOAeBINingOb"
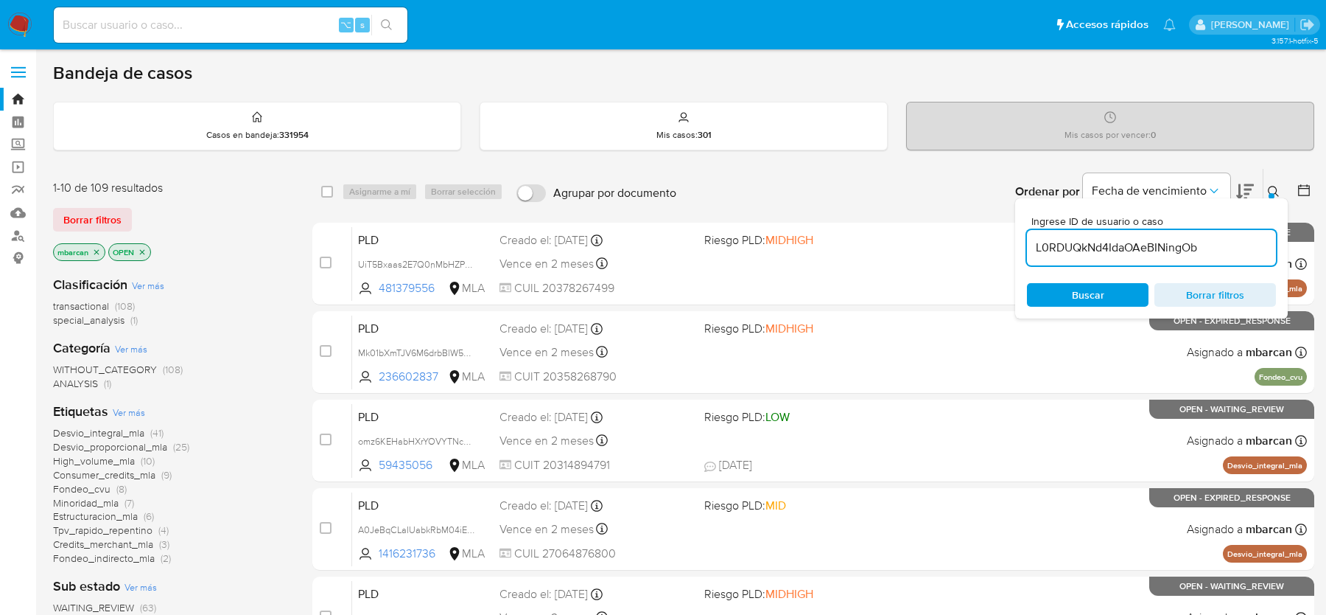
type input "L0RDUQkNd4IdaOAeBINingOb"
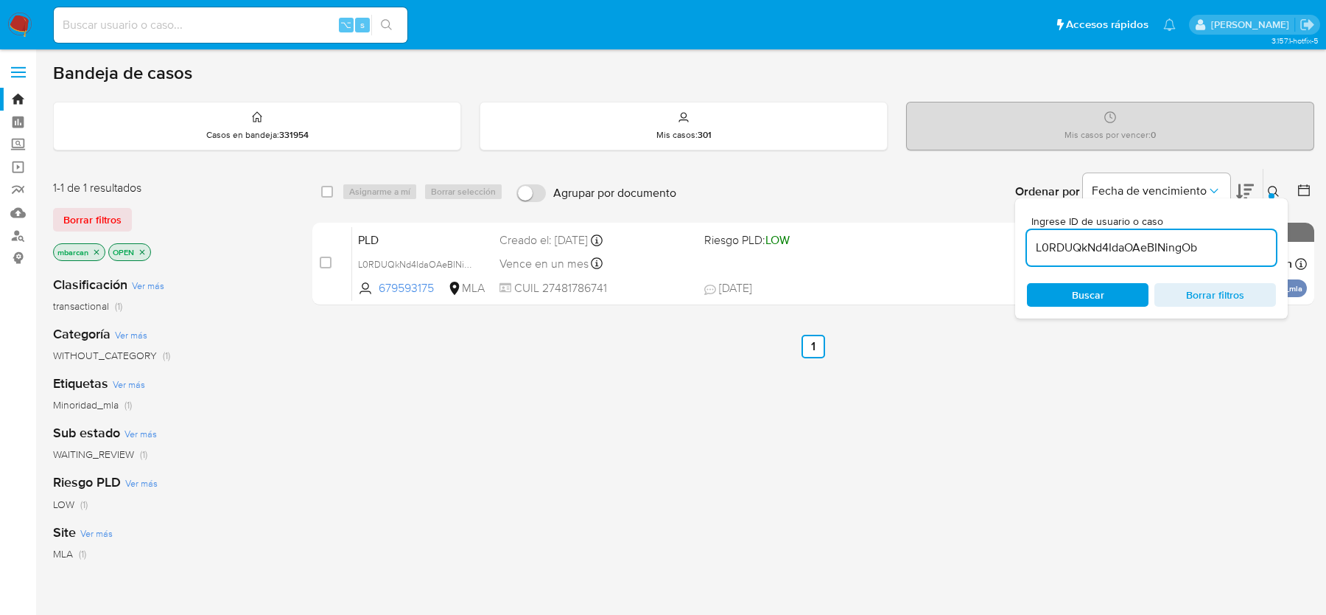
click at [1273, 181] on div "Ingrese ID de usuario o caso L0RDUQkNd4IdaOAeBINingOb Buscar Borrar filtros" at bounding box center [1275, 192] width 25 height 46
click at [1273, 188] on icon at bounding box center [1274, 192] width 12 height 12
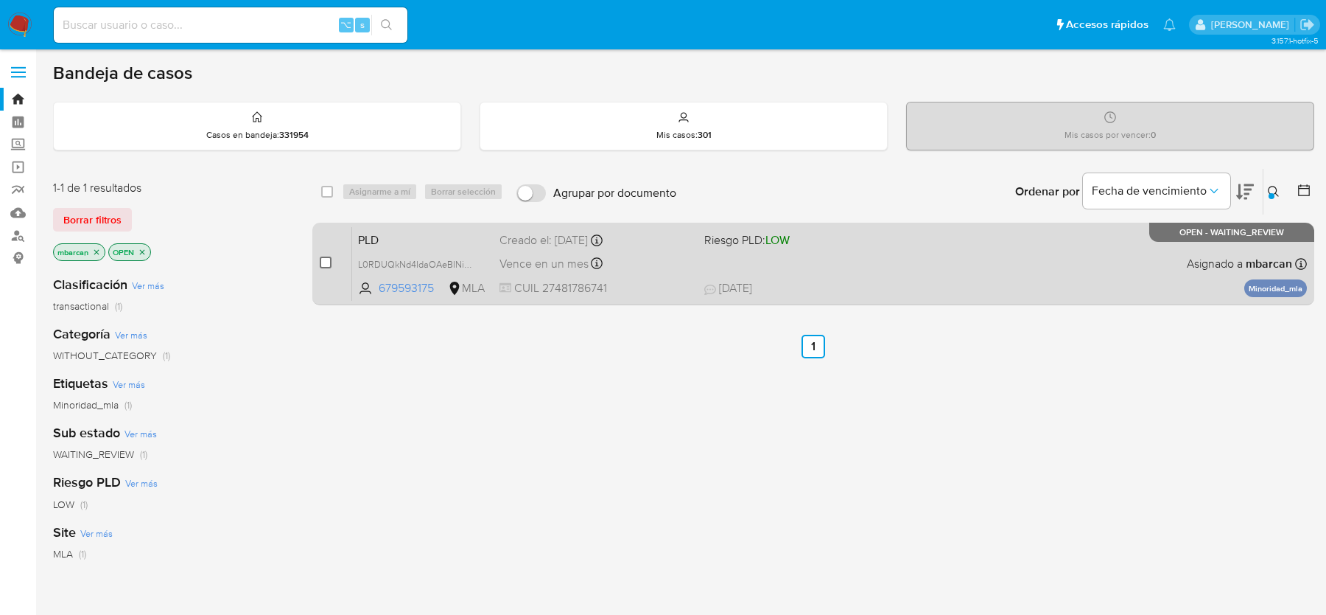
click at [327, 257] on input "checkbox" at bounding box center [326, 262] width 12 height 12
checkbox input "true"
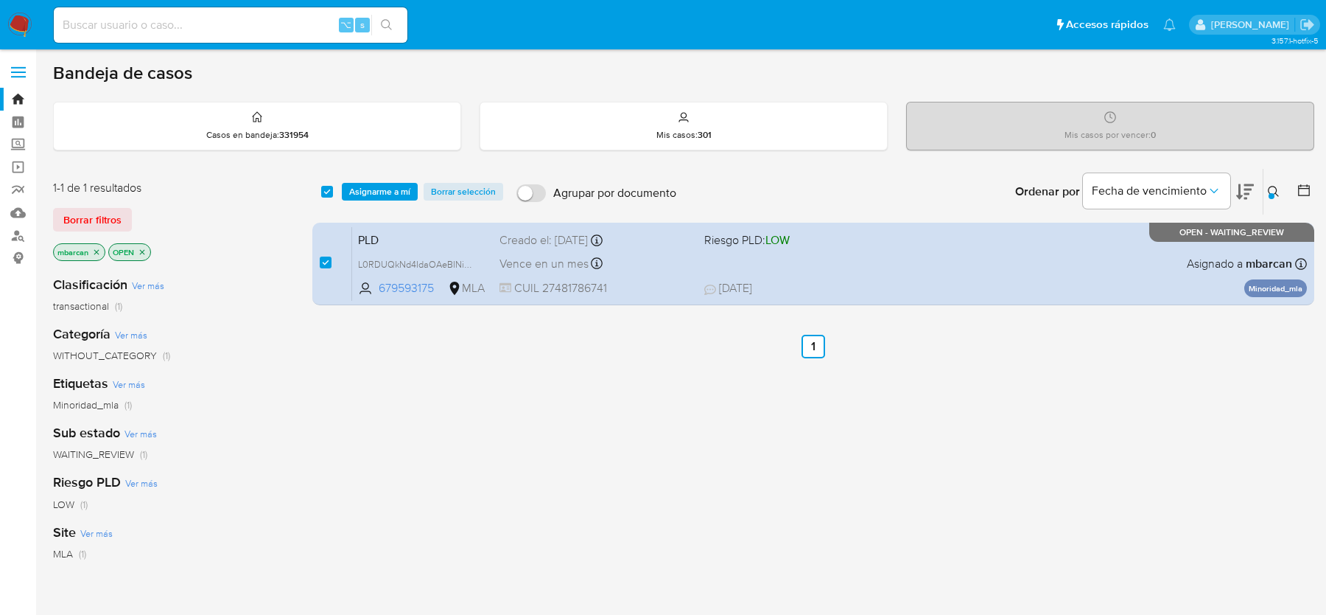
click at [357, 205] on div "select-all-cases-checkbox Asignarme a mí Borrar selección Agrupar por documento…" at bounding box center [813, 192] width 1002 height 46
click at [358, 193] on span "Asignarme a mí" at bounding box center [379, 191] width 61 height 15
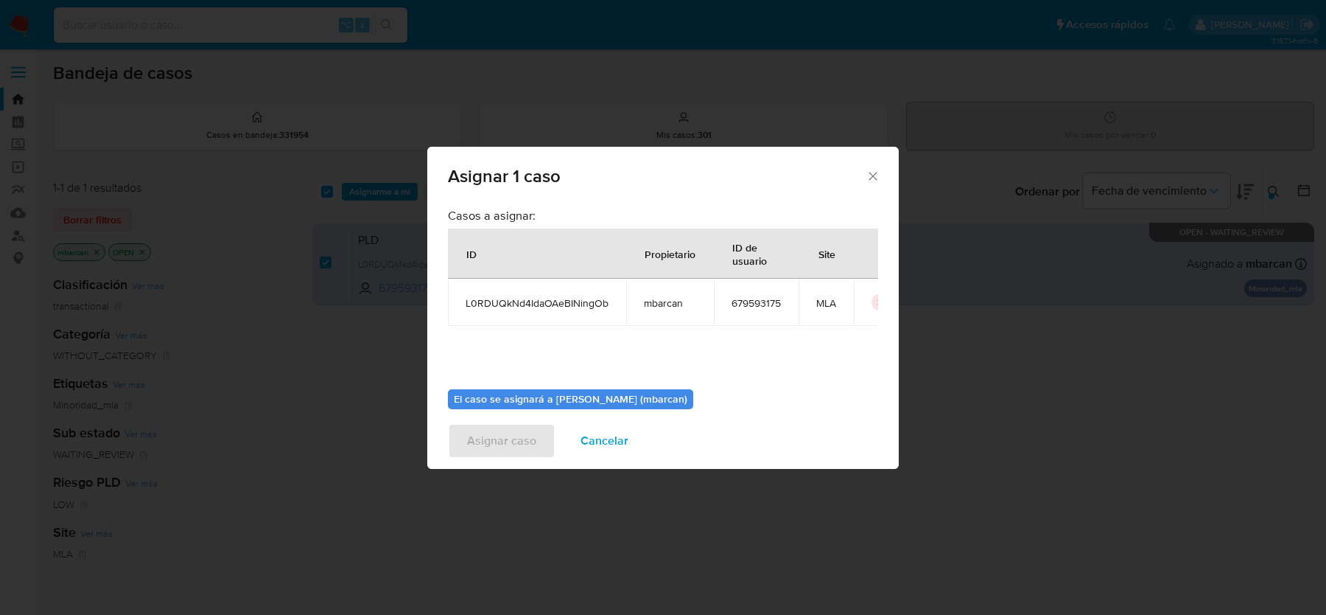
scroll to position [75, 0]
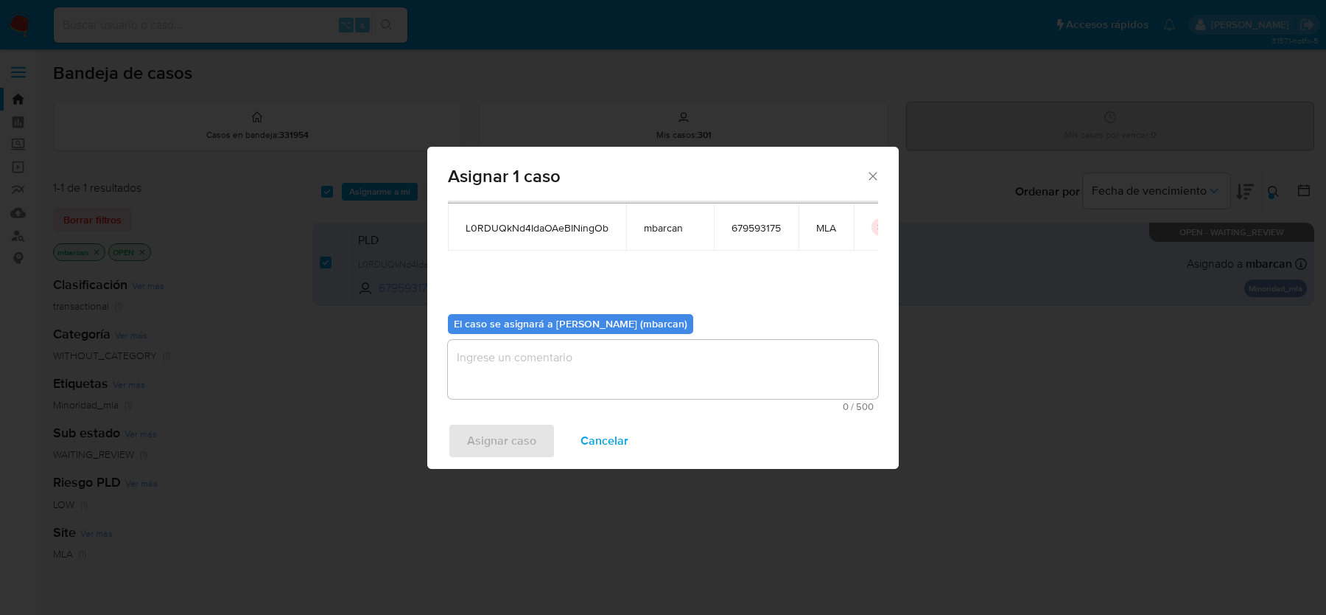
click at [482, 369] on textarea "assign-modal" at bounding box center [663, 369] width 430 height 59
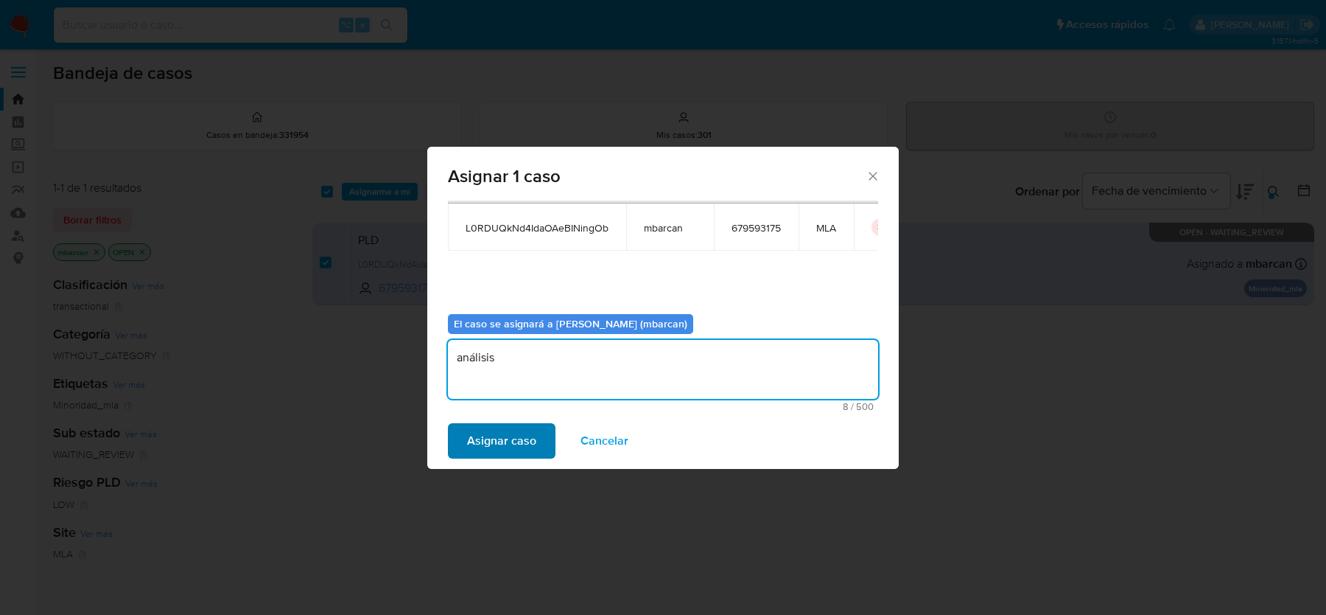
type textarea "análisis"
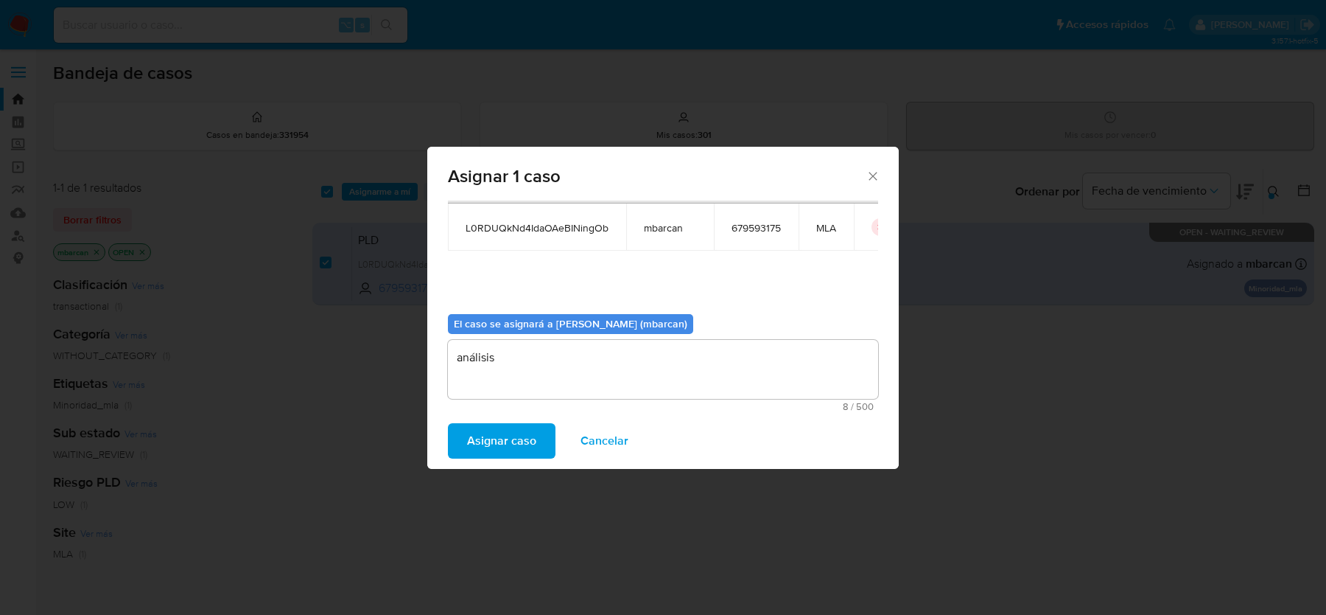
click at [465, 435] on button "Asignar caso" at bounding box center [502, 440] width 108 height 35
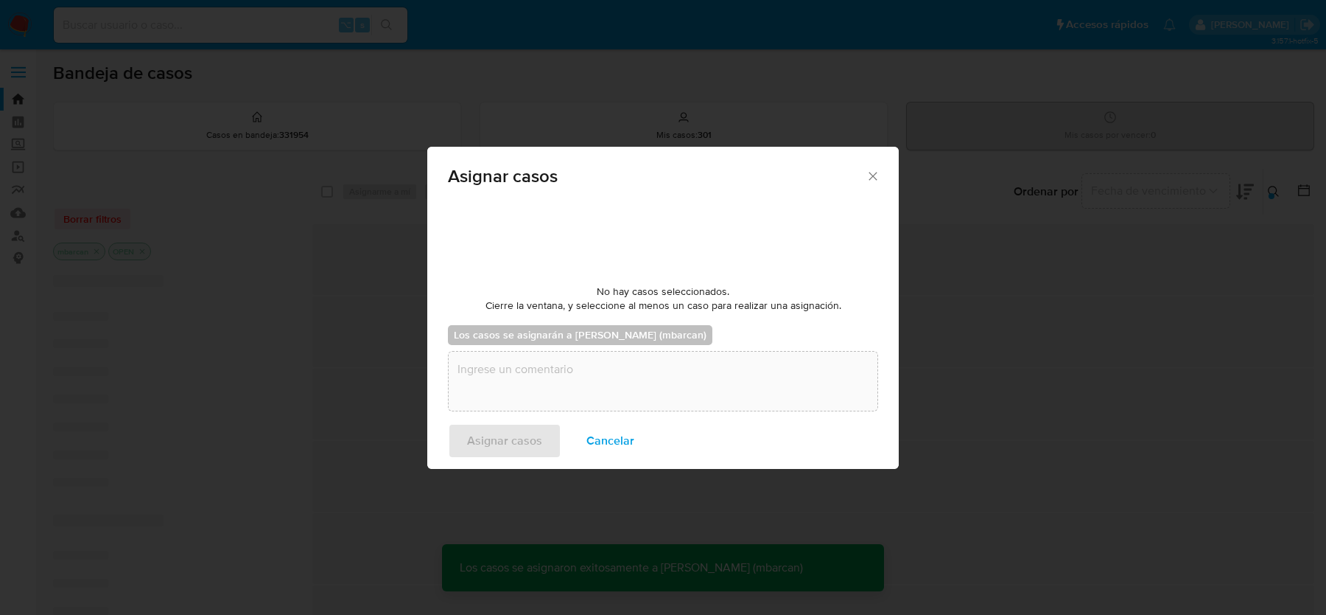
checkbox input "false"
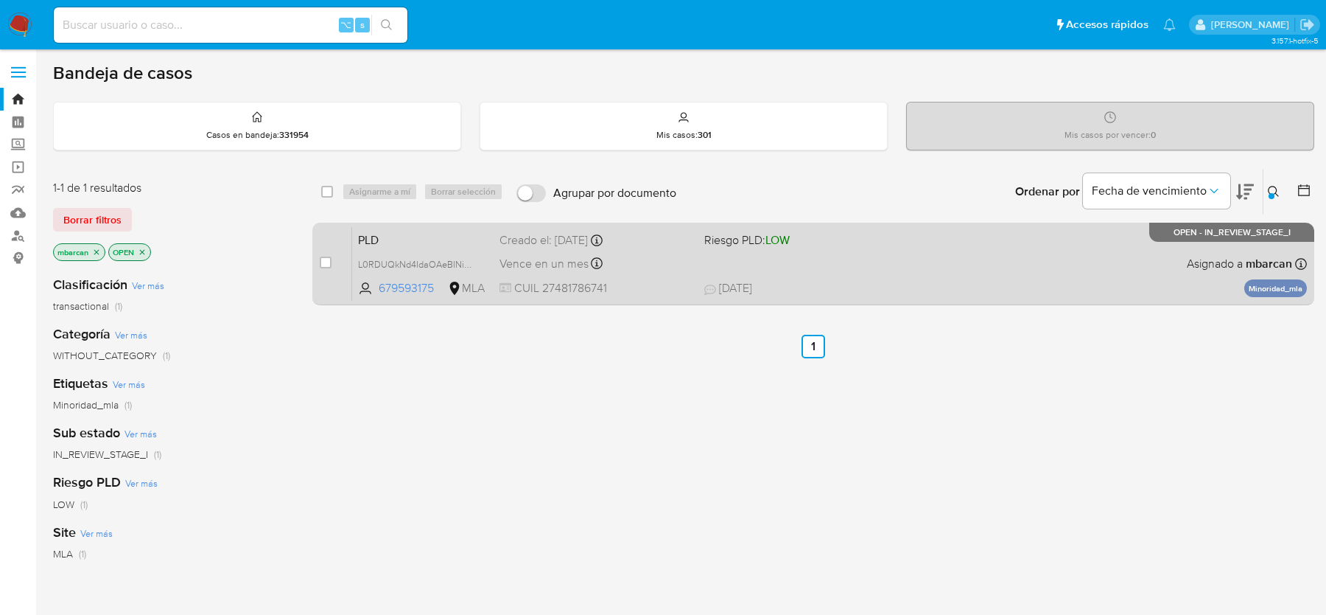
click at [466, 229] on span "PLD" at bounding box center [423, 238] width 130 height 19
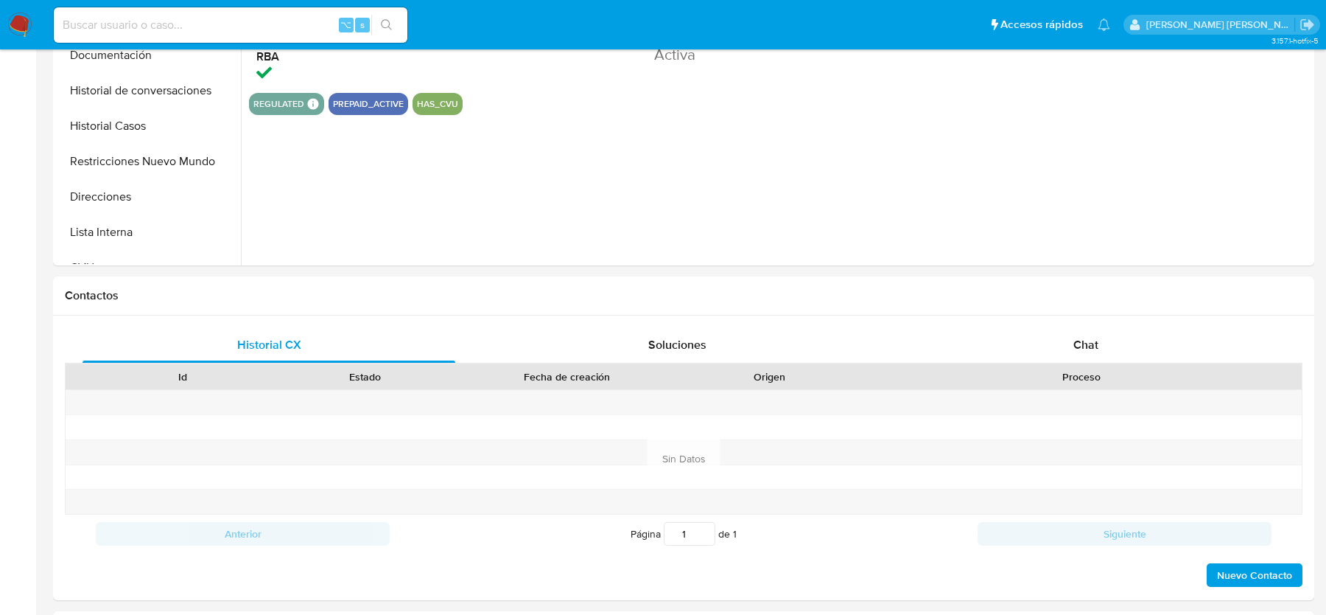
select select "10"
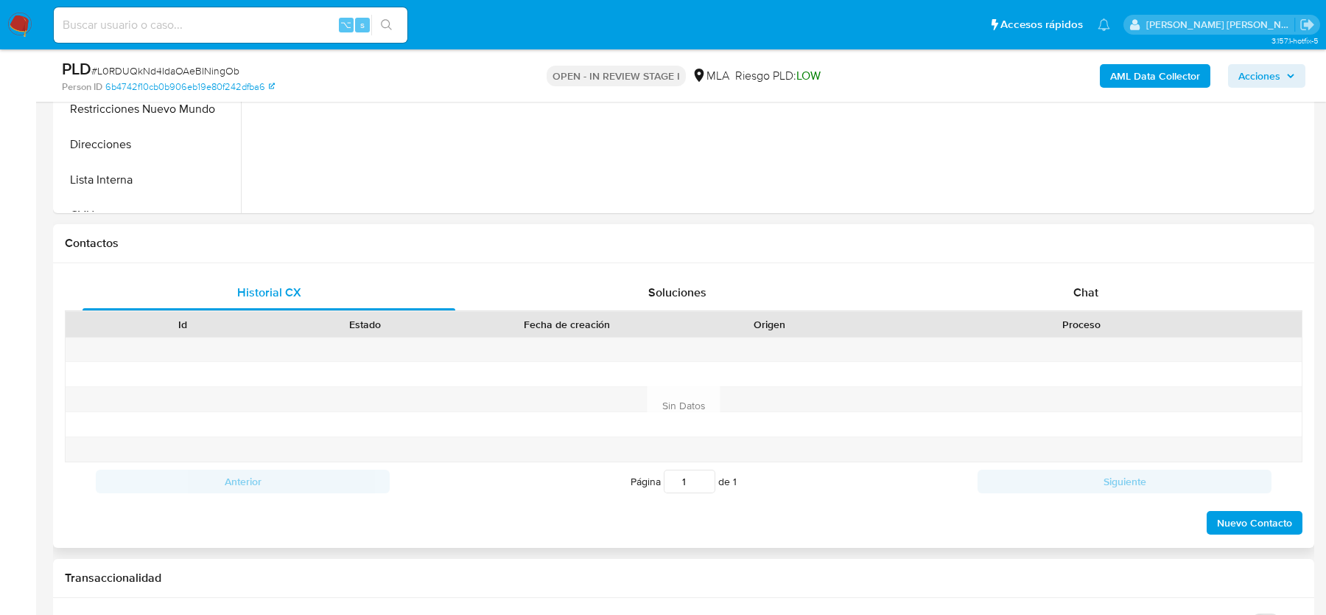
scroll to position [615, 0]
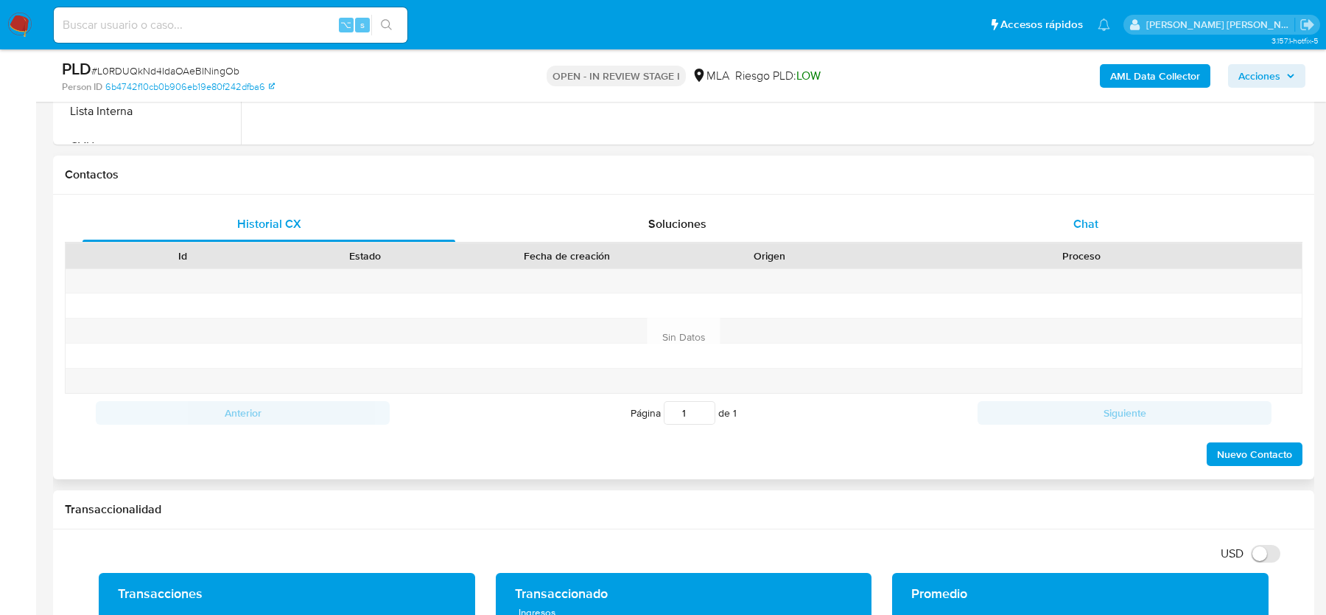
click at [1074, 220] on span "Chat" at bounding box center [1086, 223] width 25 height 17
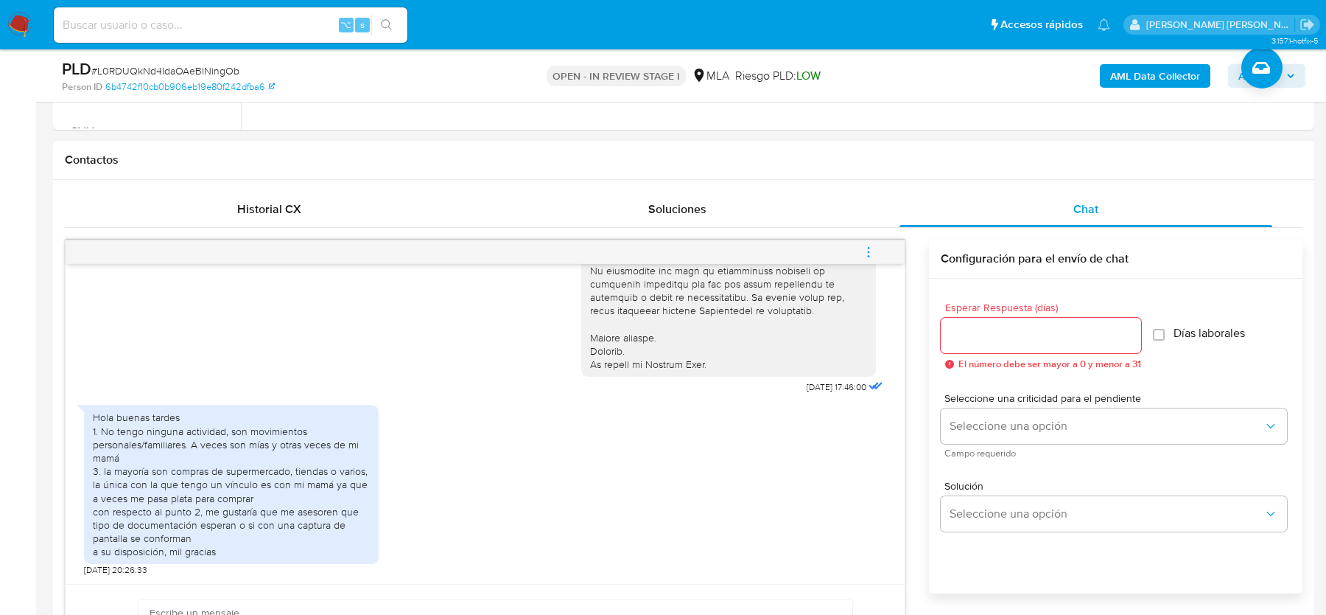
scroll to position [636, 0]
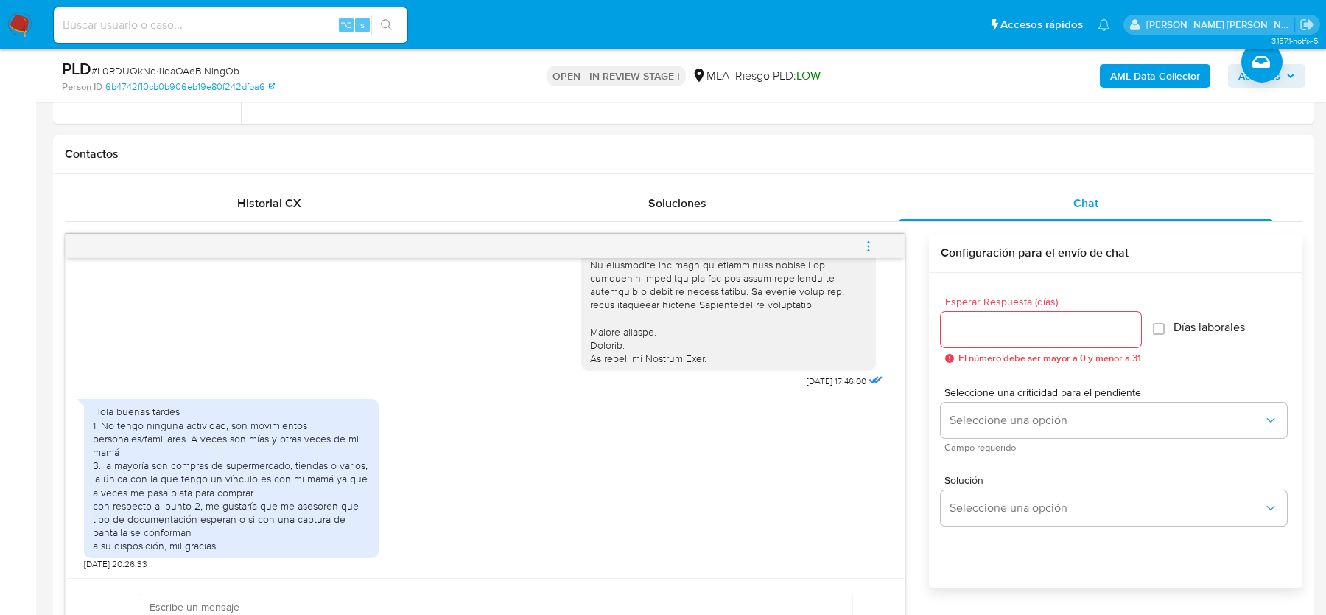
click at [189, 67] on span "# L0RDUQkNd4IdaOAeBINingOb" at bounding box center [165, 70] width 148 height 15
copy span "L0RDUQkNd4IdaOAeBINingOb"
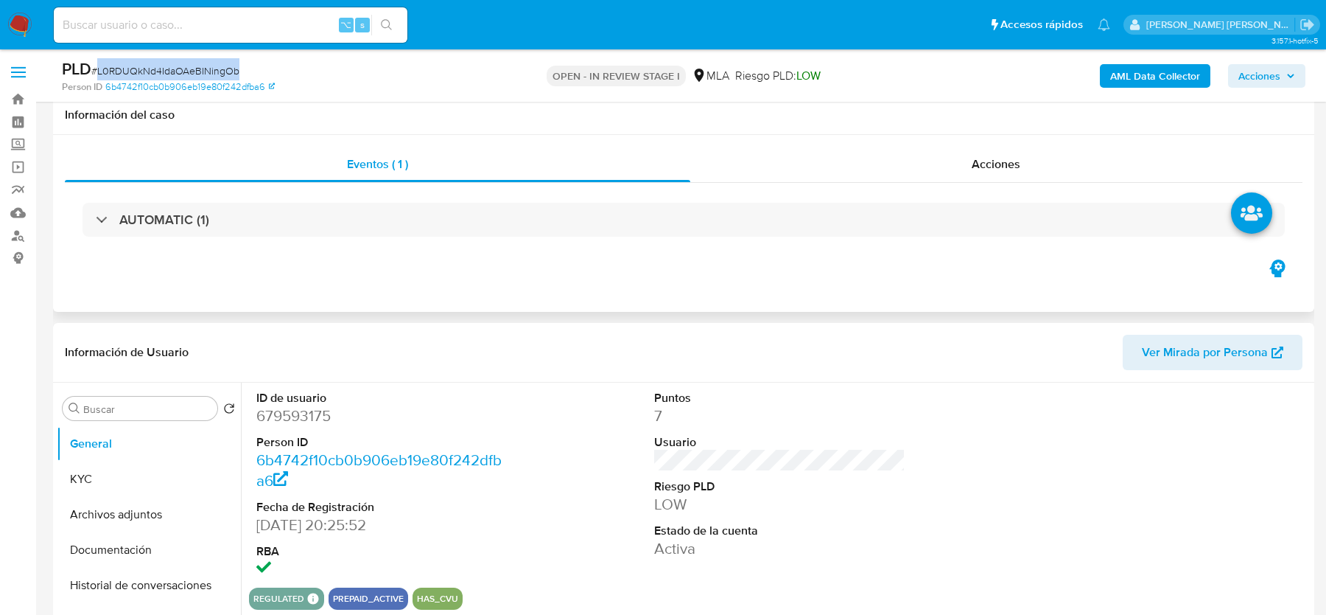
scroll to position [146, 0]
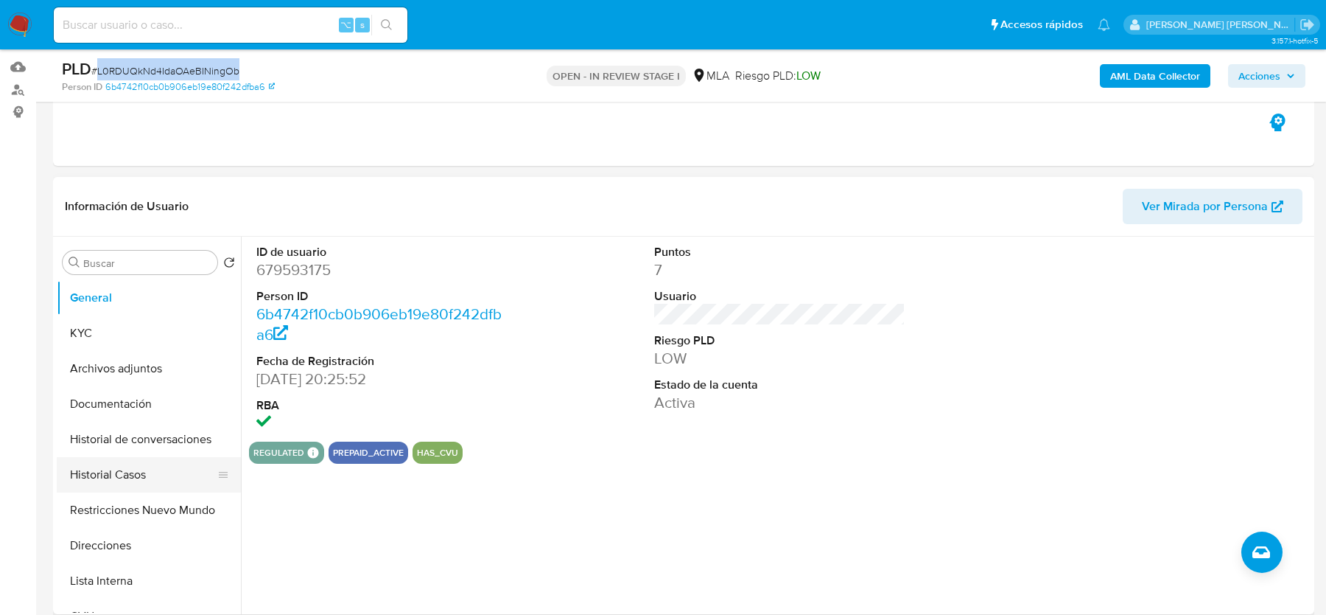
click at [130, 469] on button "Historial Casos" at bounding box center [143, 474] width 172 height 35
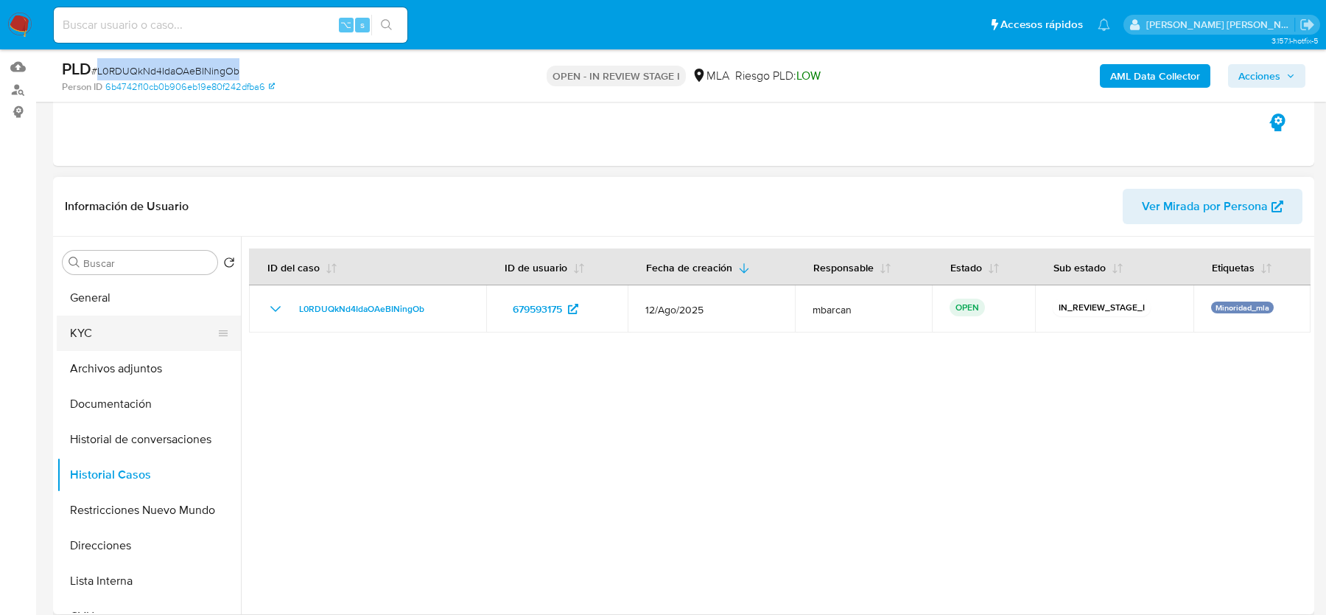
click at [153, 315] on button "KYC" at bounding box center [143, 332] width 172 height 35
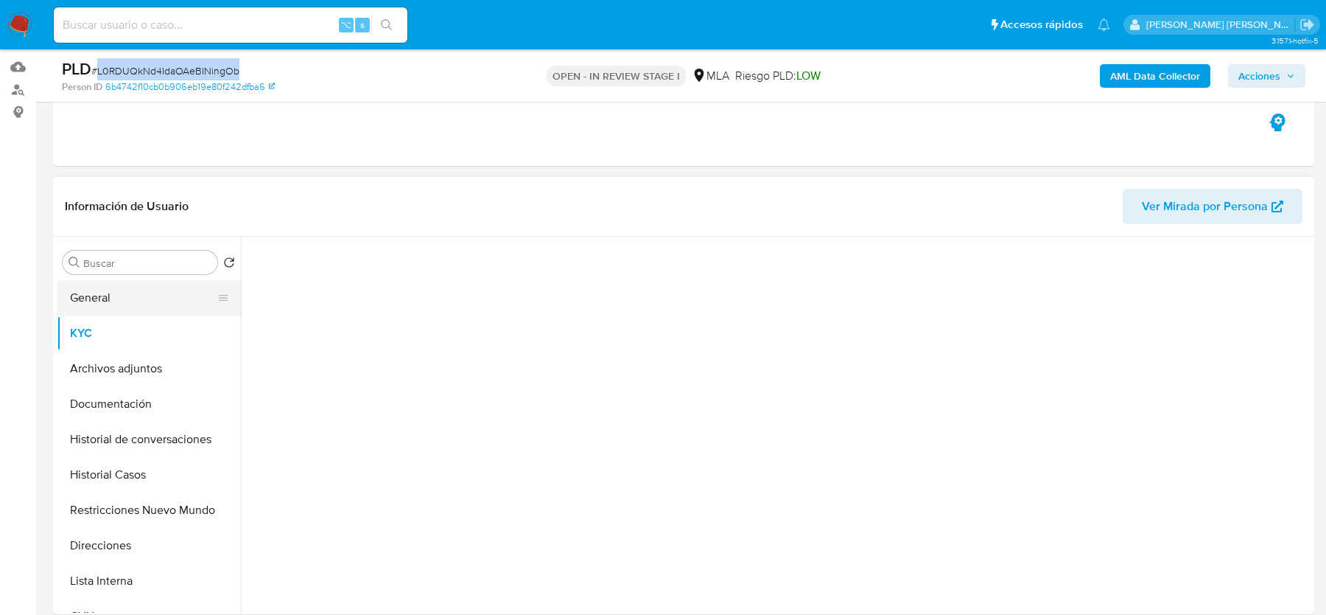
click at [155, 298] on button "General" at bounding box center [143, 297] width 172 height 35
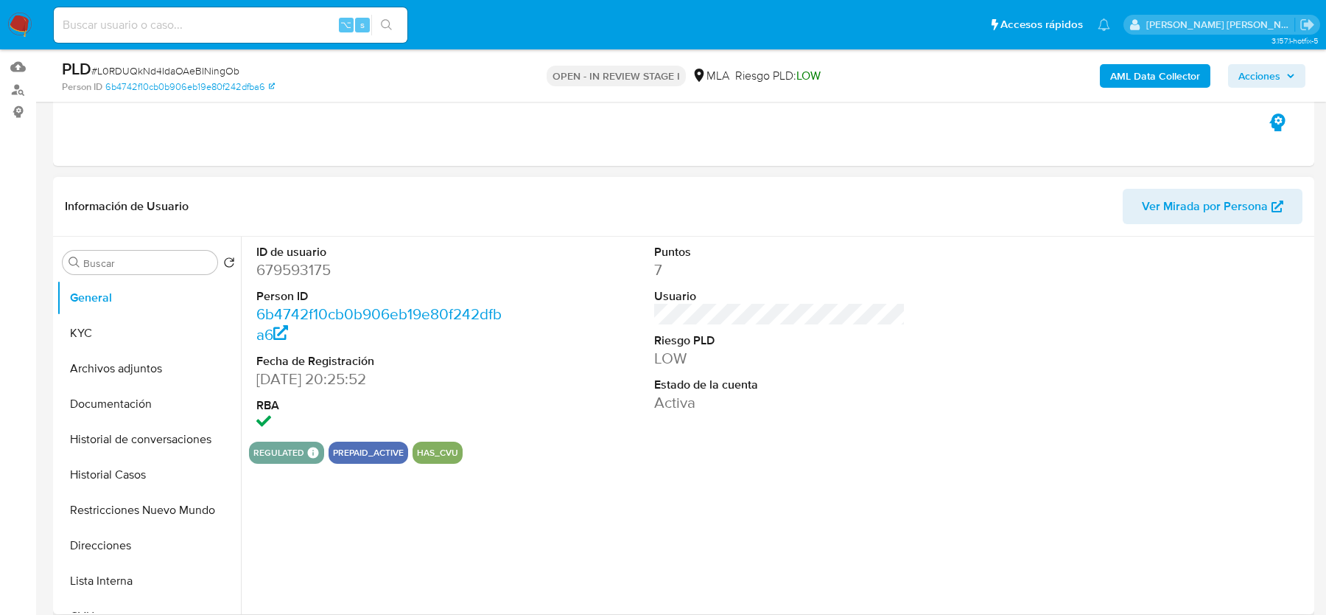
click at [288, 265] on dd "679593175" at bounding box center [381, 269] width 251 height 21
copy dd "679593175"
click at [1139, 82] on b "AML Data Collector" at bounding box center [1156, 76] width 90 height 24
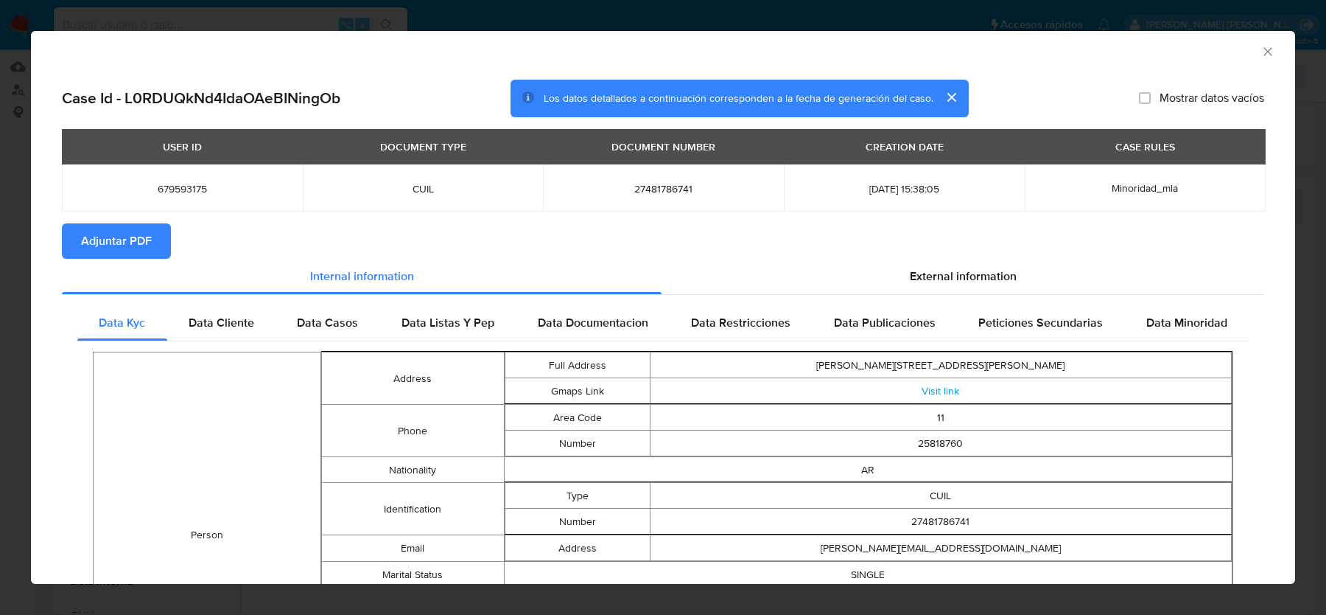
click at [144, 250] on span "Adjuntar PDF" at bounding box center [116, 241] width 71 height 32
click at [1263, 52] on icon "Cerrar ventana" at bounding box center [1268, 51] width 15 height 15
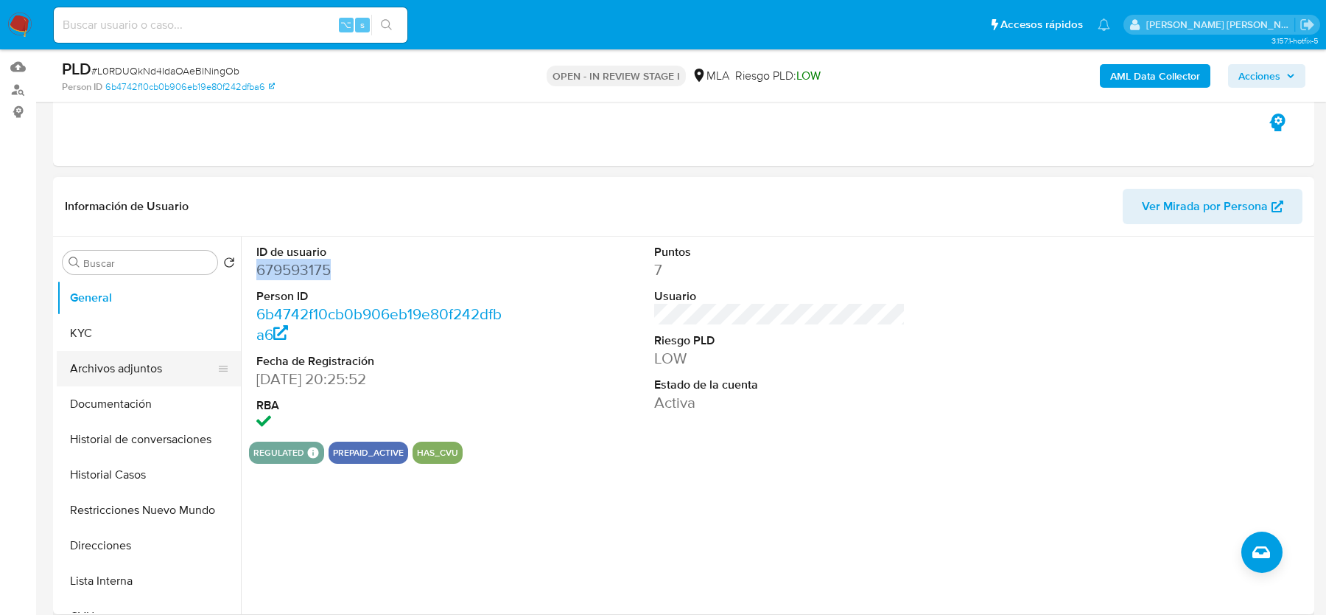
click at [131, 352] on button "Archivos adjuntos" at bounding box center [143, 368] width 172 height 35
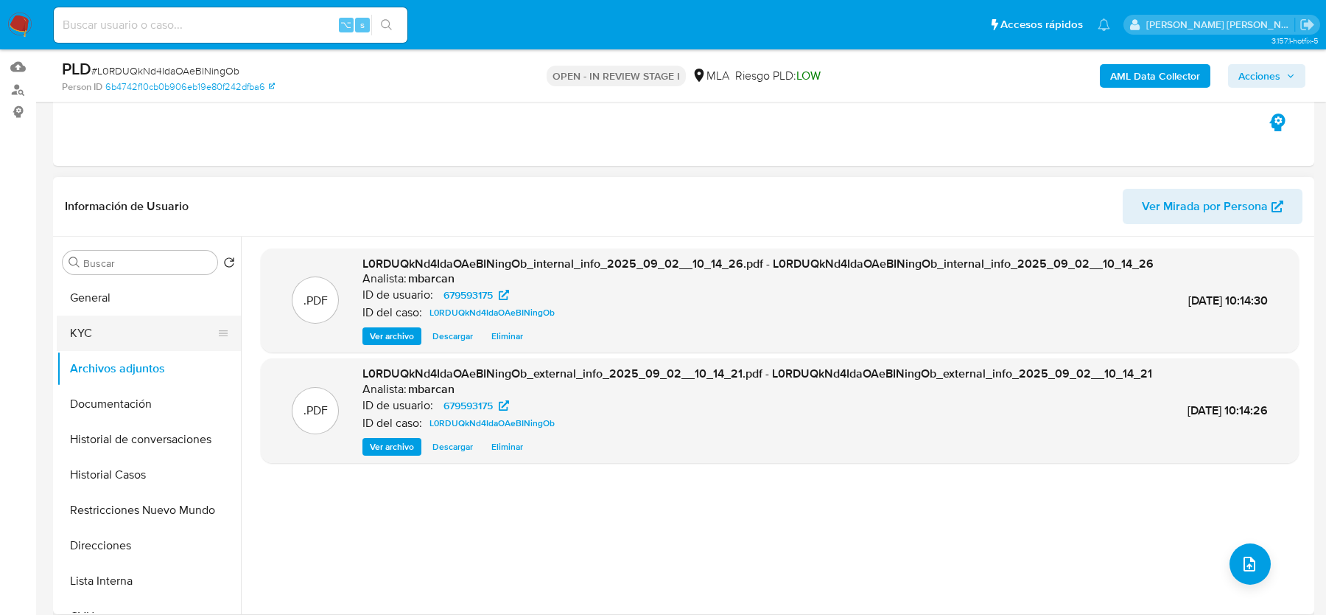
click at [168, 335] on button "KYC" at bounding box center [143, 332] width 172 height 35
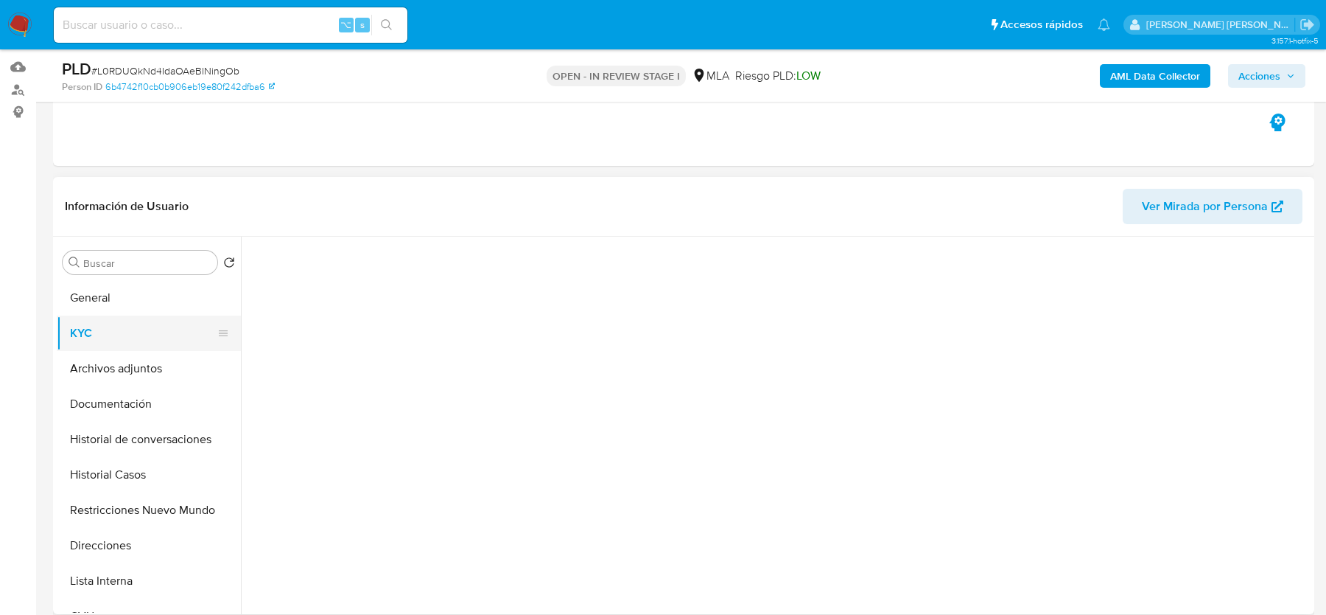
click at [168, 335] on button "KYC" at bounding box center [143, 332] width 172 height 35
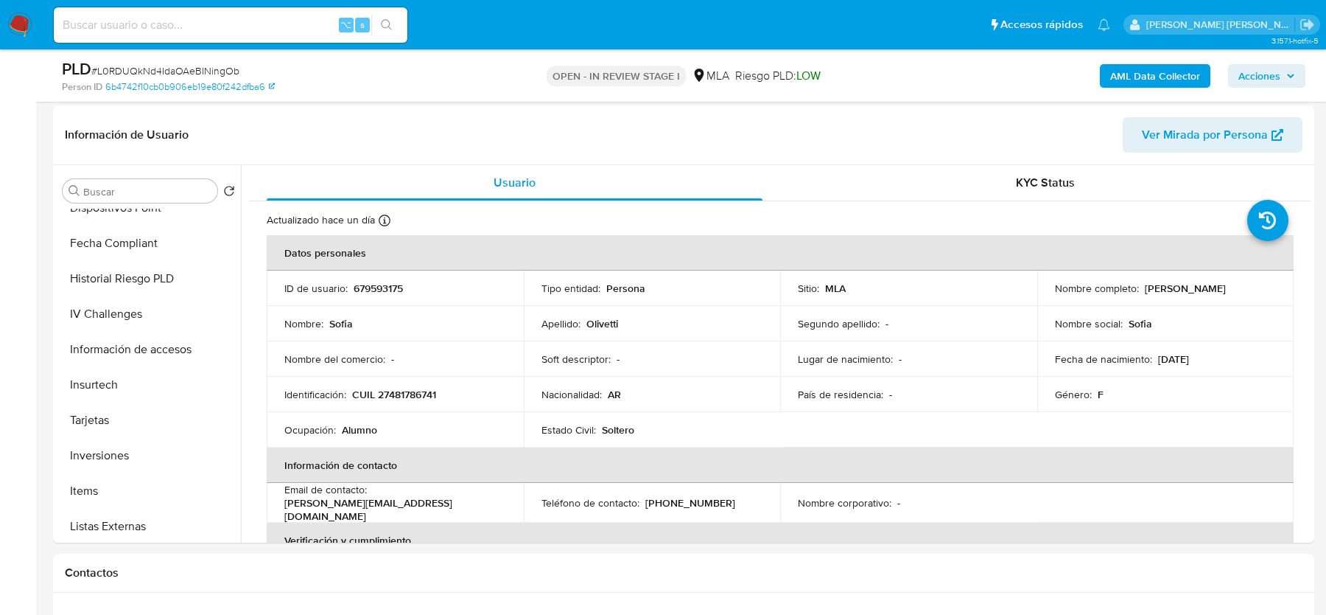
scroll to position [693, 0]
click at [133, 179] on div "Buscar" at bounding box center [140, 191] width 155 height 24
click at [126, 195] on input "Buscar" at bounding box center [147, 191] width 128 height 13
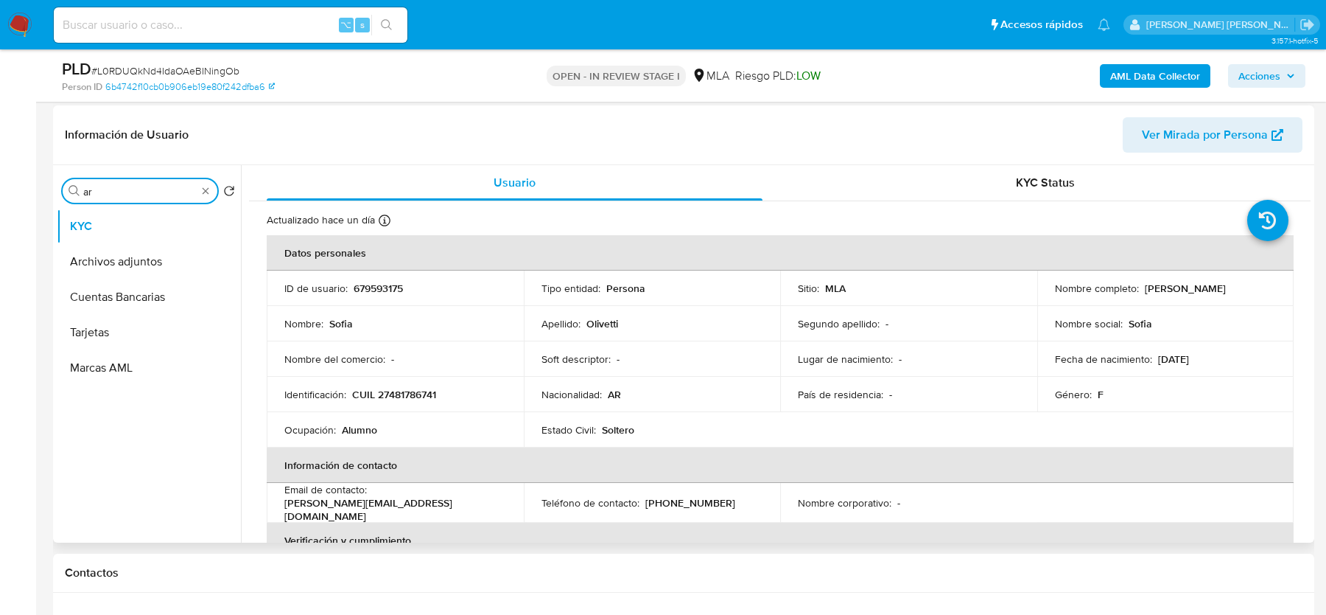
scroll to position [0, 0]
type input "a"
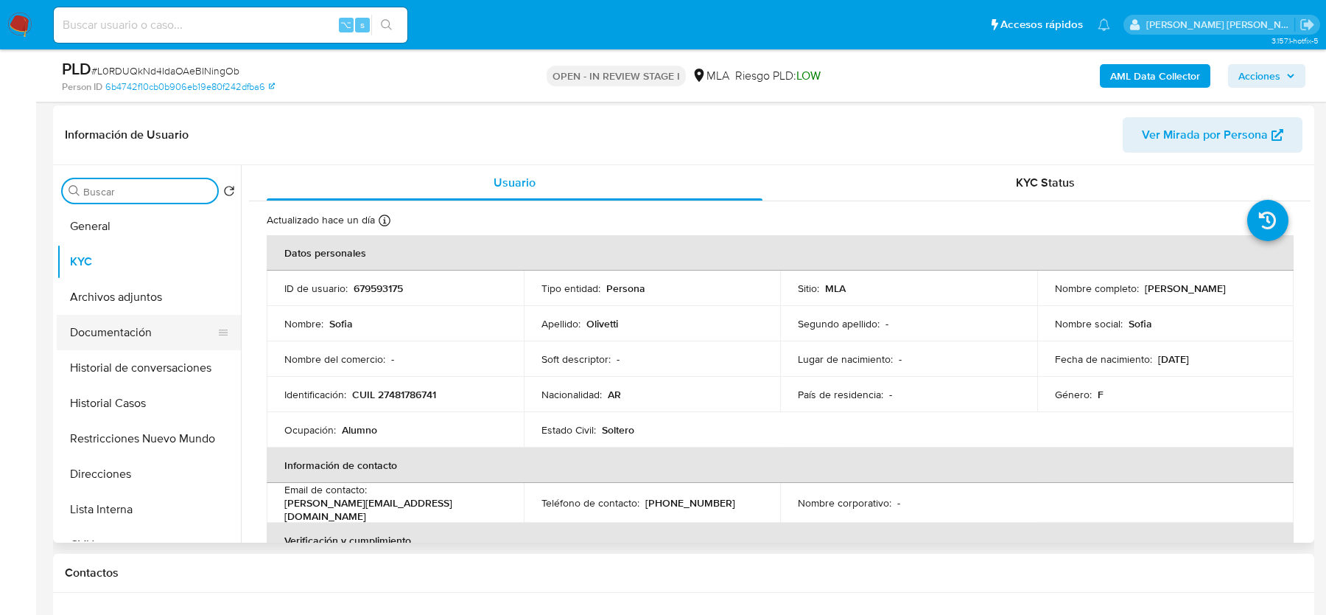
click at [88, 321] on button "Documentación" at bounding box center [143, 332] width 172 height 35
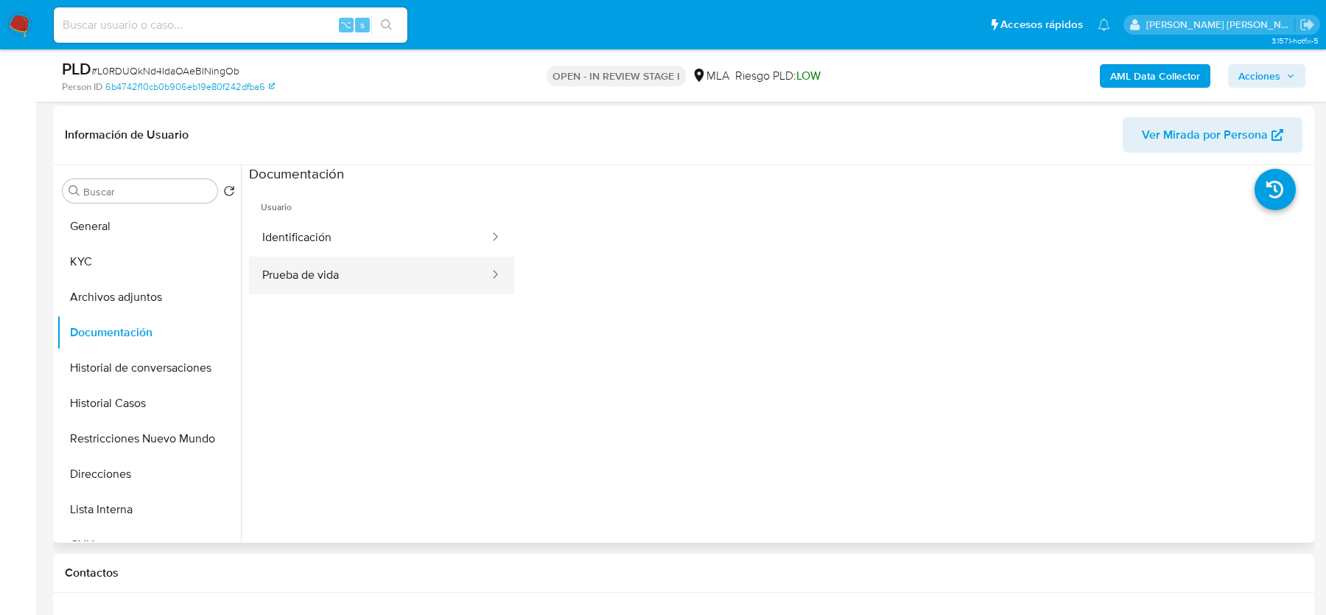
click at [338, 270] on button "Prueba de vida" at bounding box center [370, 275] width 242 height 38
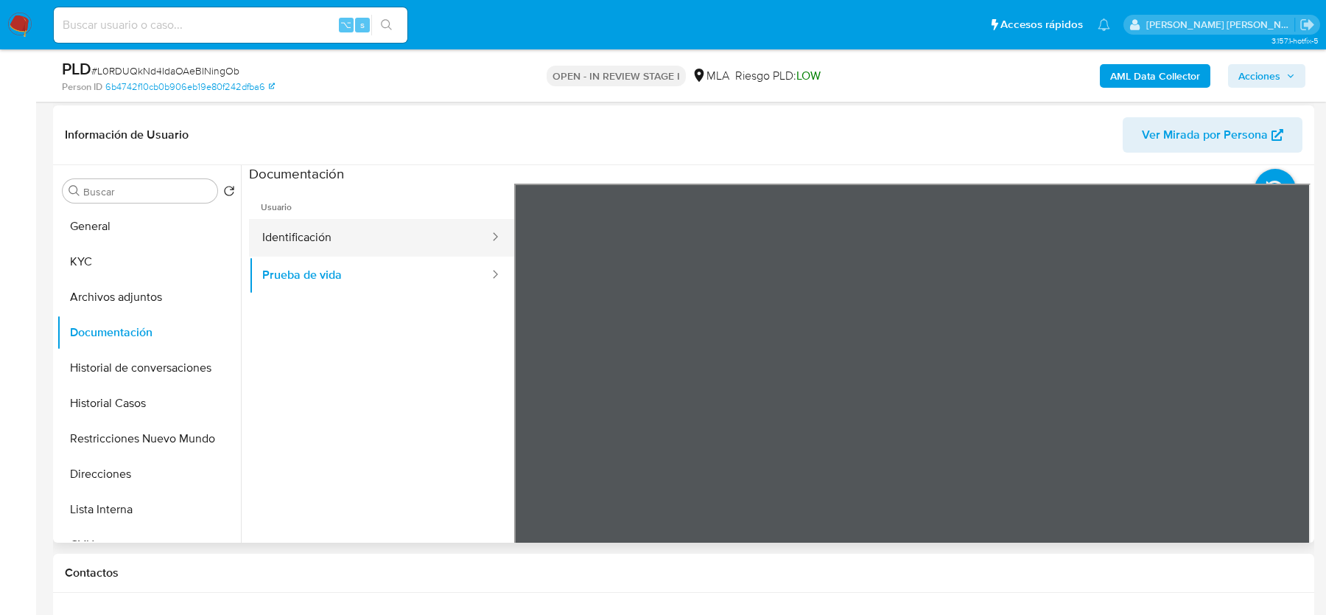
click at [338, 237] on button "Identificación" at bounding box center [370, 238] width 242 height 38
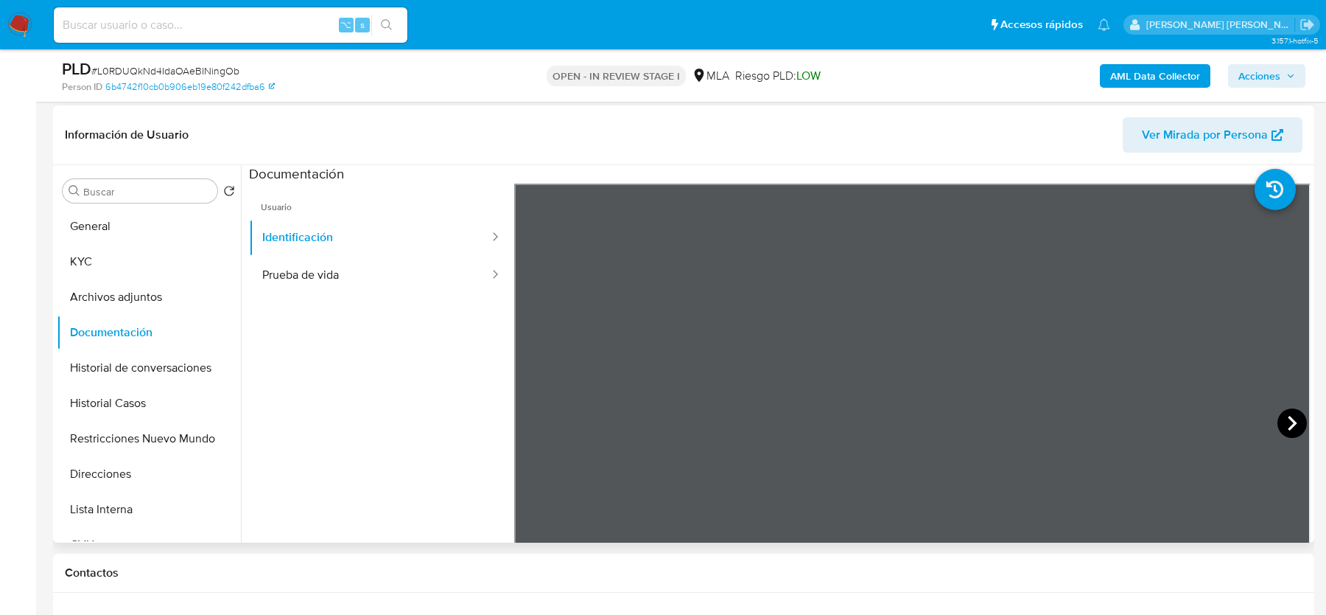
click at [1283, 424] on icon at bounding box center [1292, 422] width 29 height 29
click at [536, 416] on icon at bounding box center [532, 422] width 29 height 29
click at [148, 256] on button "KYC" at bounding box center [143, 261] width 172 height 35
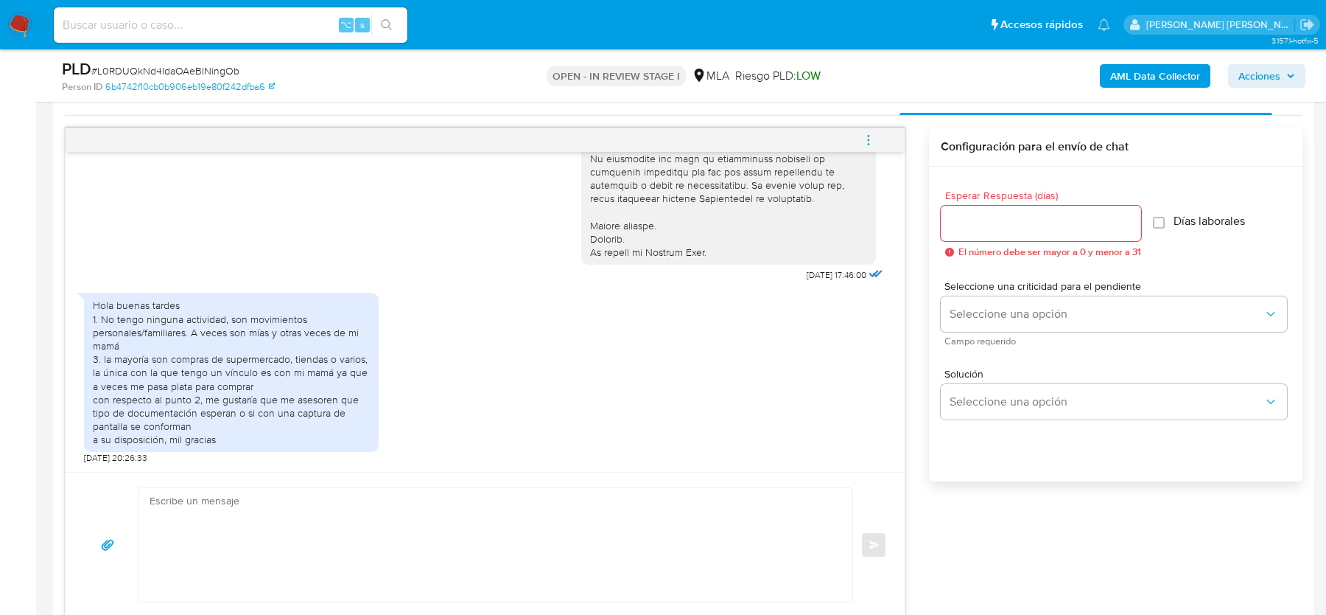
scroll to position [745, 0]
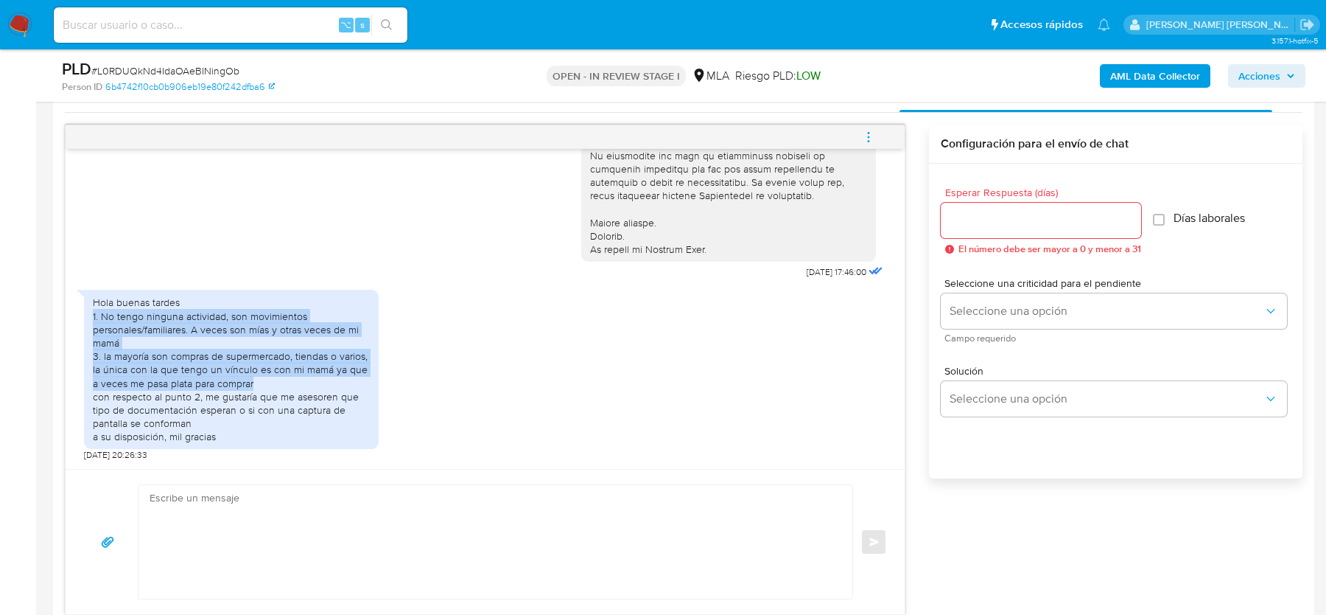
drag, startPoint x: 93, startPoint y: 315, endPoint x: 255, endPoint y: 381, distance: 174.9
click at [255, 381] on div "Hola buenas tardes 1. No tengo ninguna actividad, son movimientos personales/fa…" at bounding box center [231, 369] width 277 height 147
click at [127, 326] on div "Hola buenas tardes 1. No tengo ninguna actividad, son movimientos personales/fa…" at bounding box center [231, 369] width 277 height 147
drag, startPoint x: 103, startPoint y: 317, endPoint x: 122, endPoint y: 336, distance: 26.6
click at [122, 336] on div "Hola buenas tardes 1. No tengo ninguna actividad, son movimientos personales/fa…" at bounding box center [231, 369] width 277 height 147
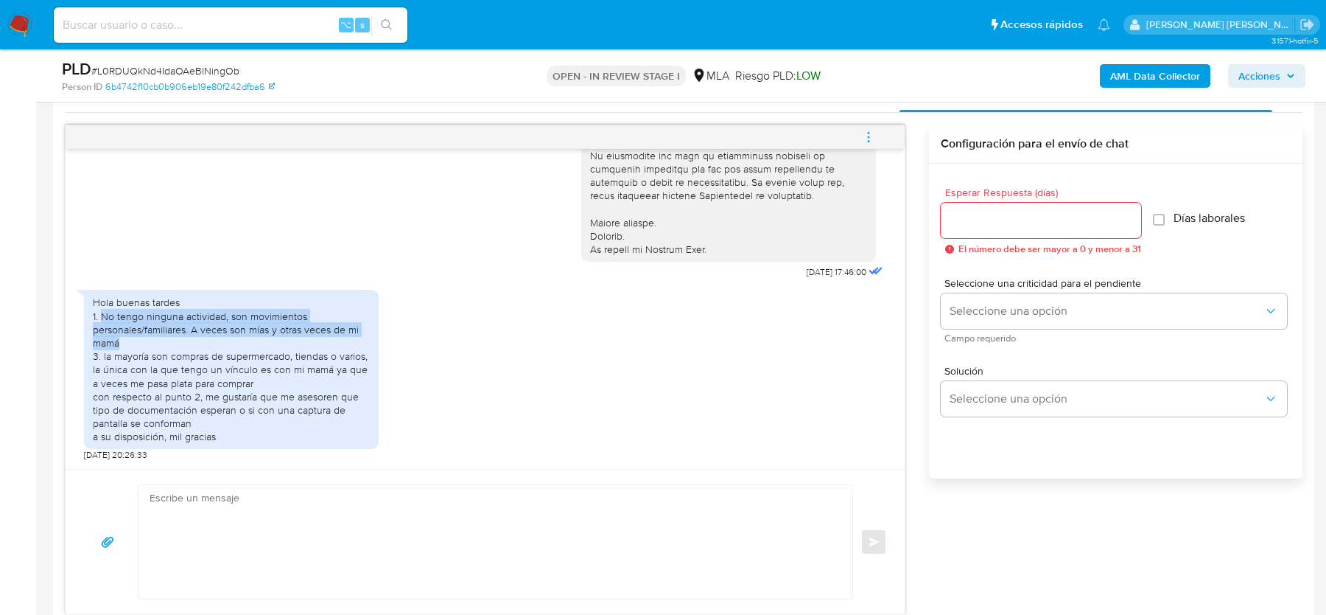
copy div "No tengo ninguna actividad, son movimientos personales/familiares. A veces son …"
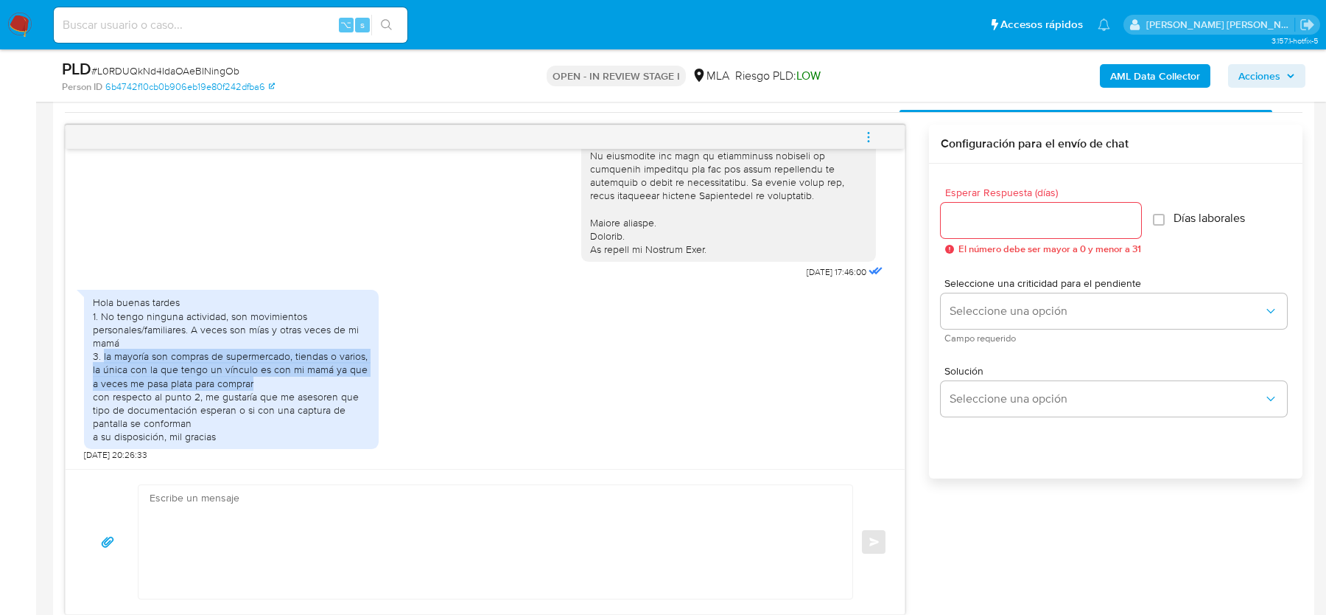
drag, startPoint x: 102, startPoint y: 352, endPoint x: 271, endPoint y: 382, distance: 172.2
click at [271, 382] on div "Hola buenas tardes 1. No tengo ninguna actividad, son movimientos personales/fa…" at bounding box center [231, 369] width 277 height 147
copy div "la mayoría son compras de supermercado, tiendas o varios, la única con la que t…"
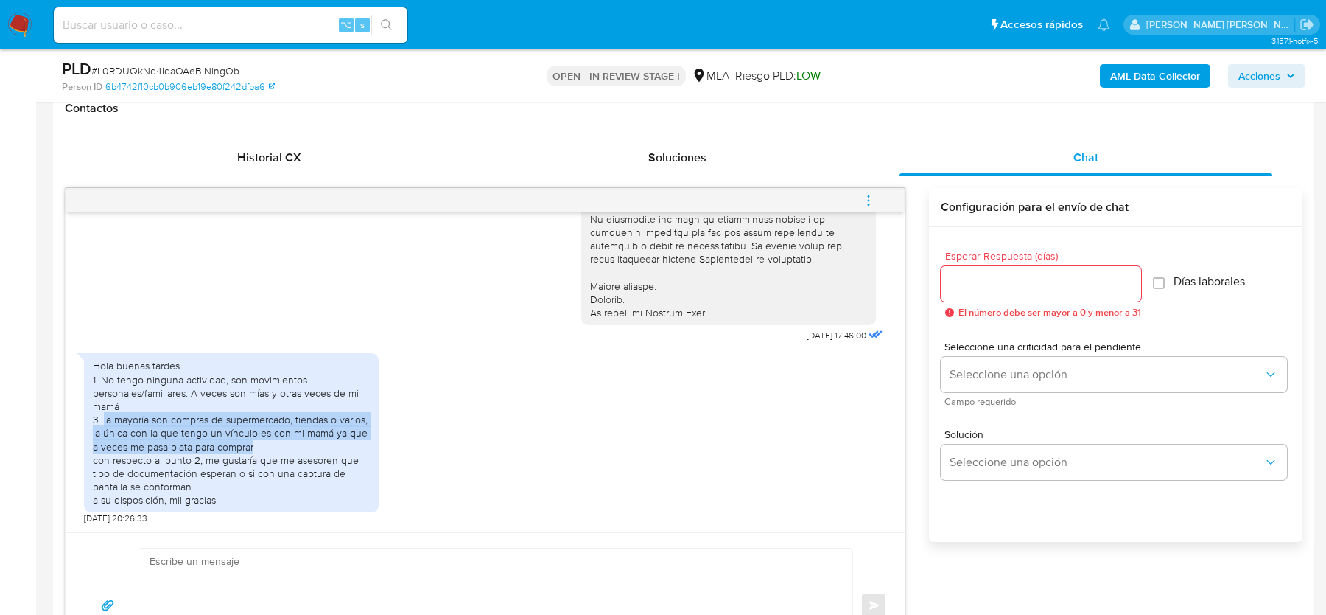
scroll to position [684, 0]
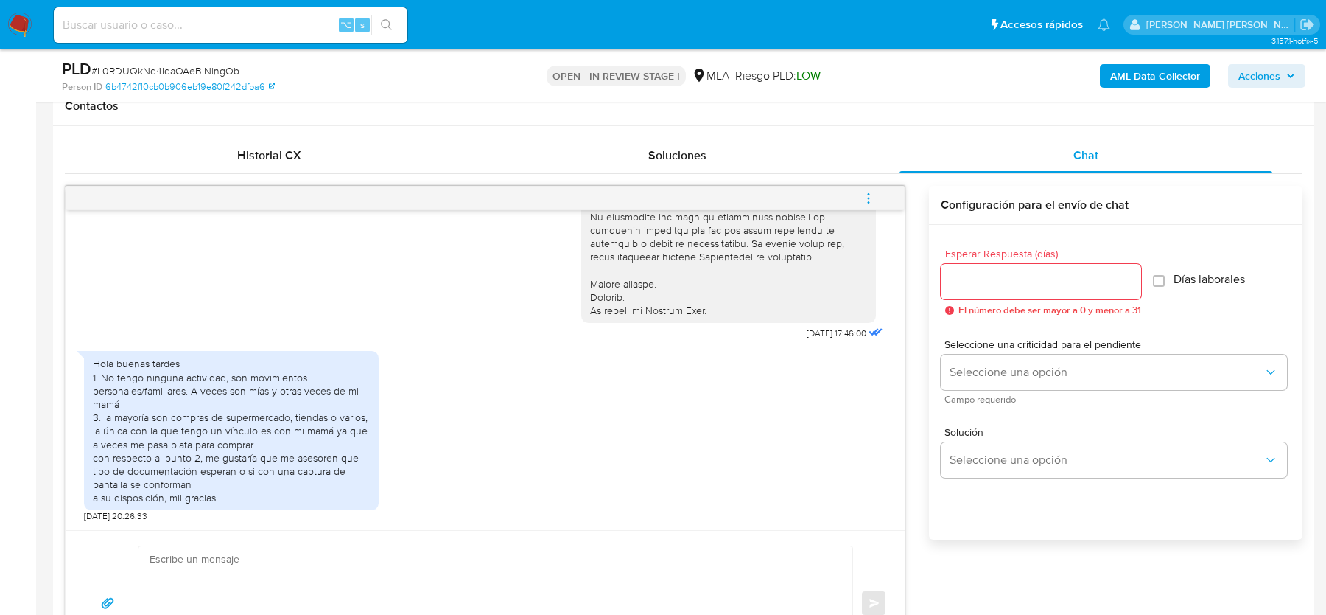
click at [332, 399] on div "Hola buenas tardes 1. No tengo ninguna actividad, son movimientos personales/fa…" at bounding box center [231, 430] width 277 height 147
click at [13, 24] on img at bounding box center [19, 25] width 25 height 25
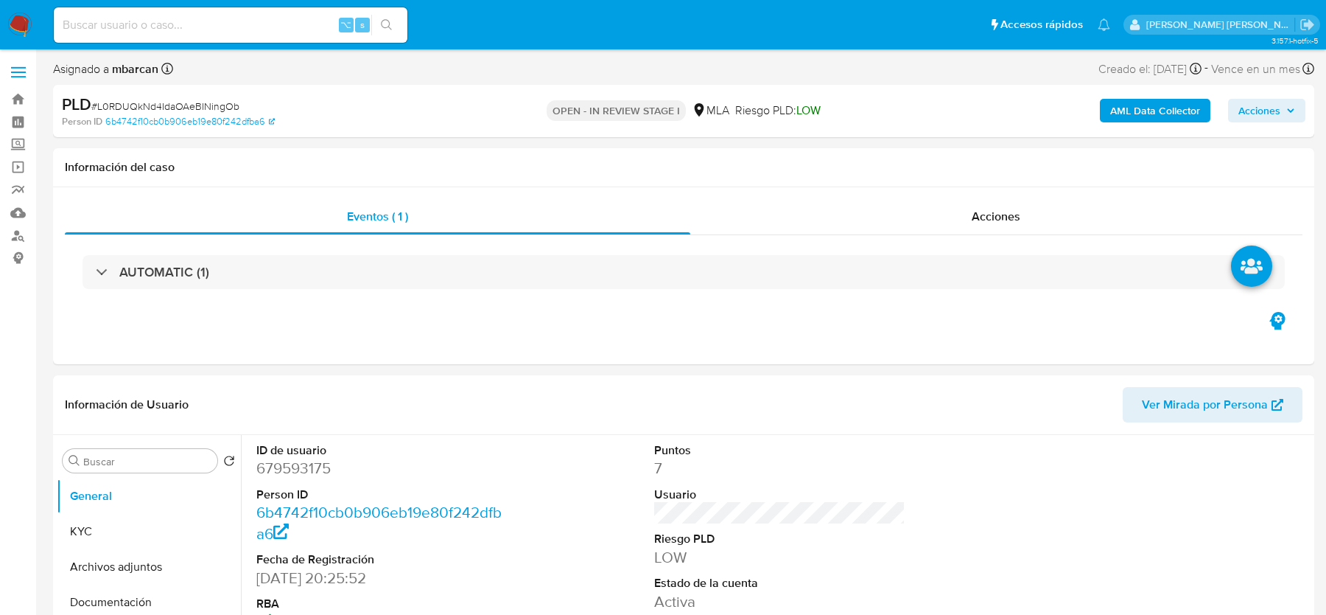
click at [161, 29] on input at bounding box center [231, 24] width 354 height 19
select select "10"
click at [17, 229] on link "Buscador de personas" at bounding box center [87, 235] width 175 height 23
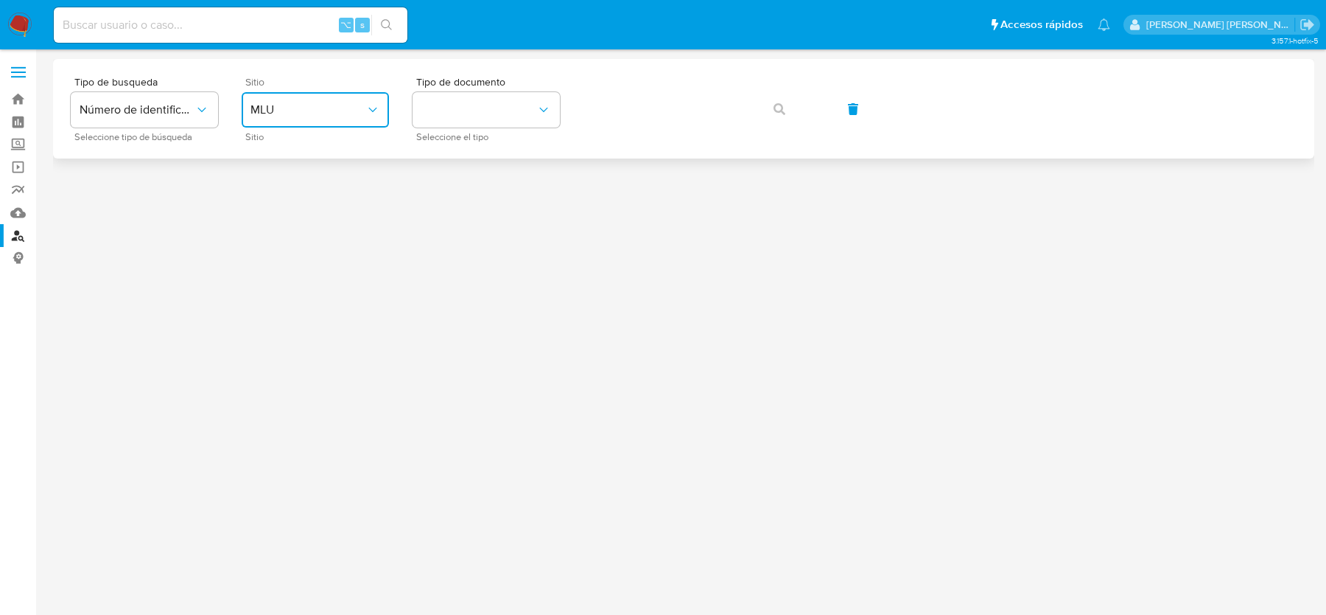
click at [354, 121] on button "MLU" at bounding box center [315, 109] width 147 height 35
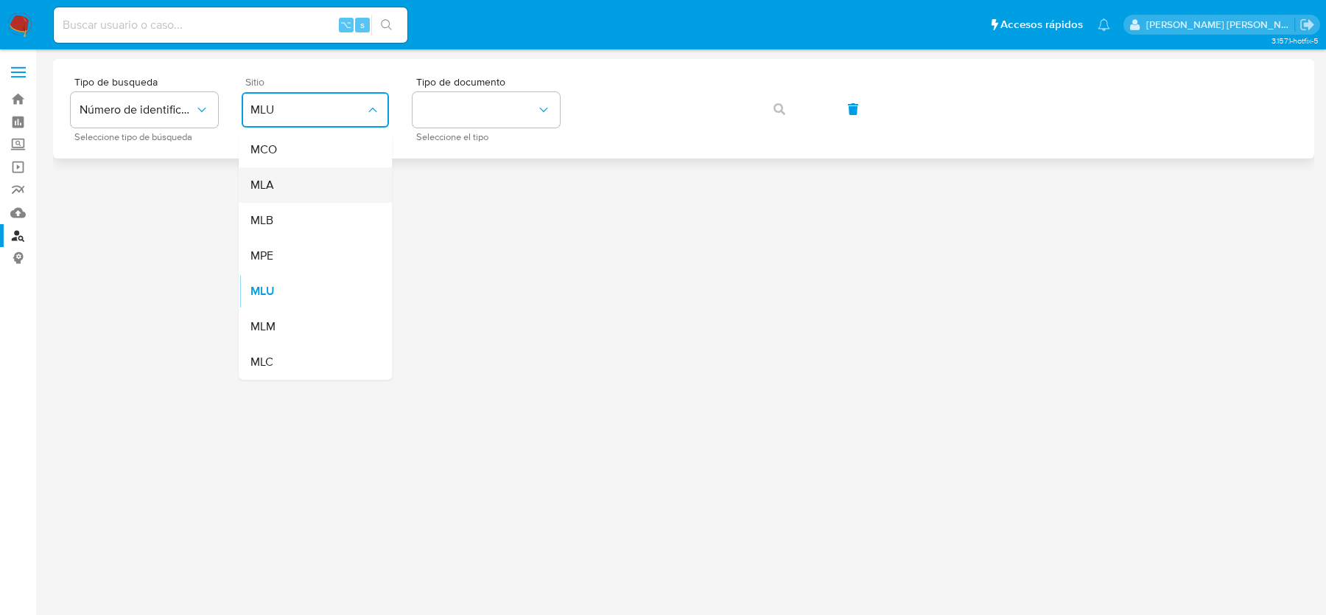
click at [317, 183] on div "MLA" at bounding box center [311, 184] width 121 height 35
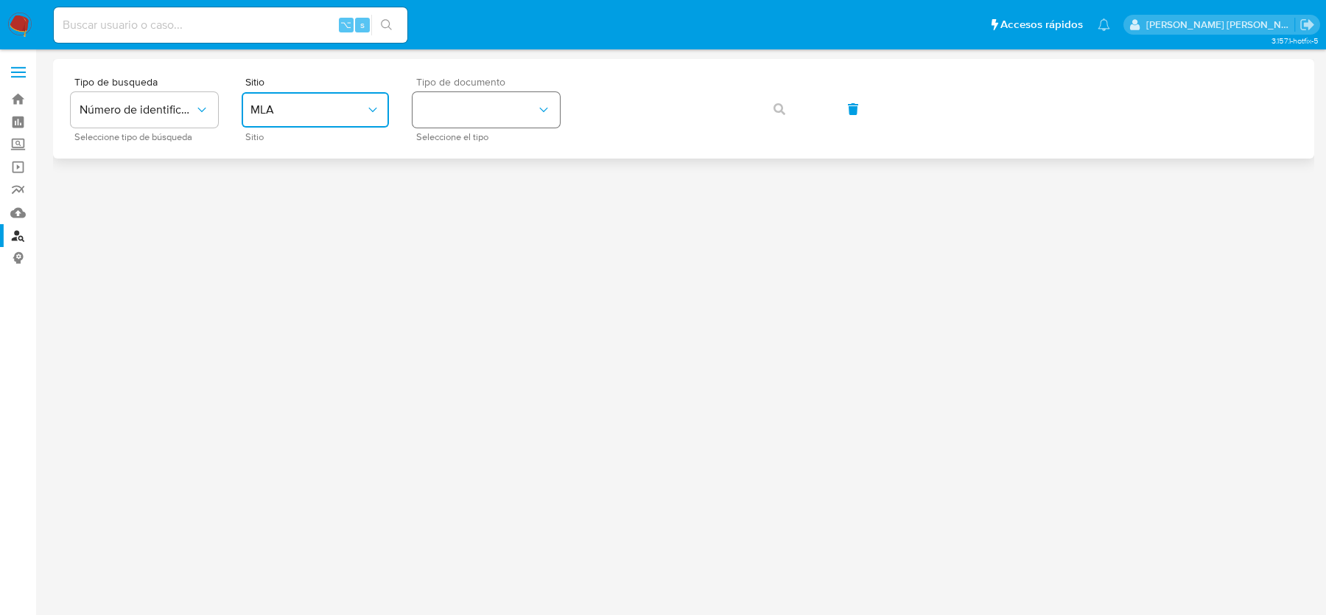
drag, startPoint x: 487, startPoint y: 99, endPoint x: 482, endPoint y: 116, distance: 17.7
click at [487, 99] on button "identificationType" at bounding box center [486, 109] width 147 height 35
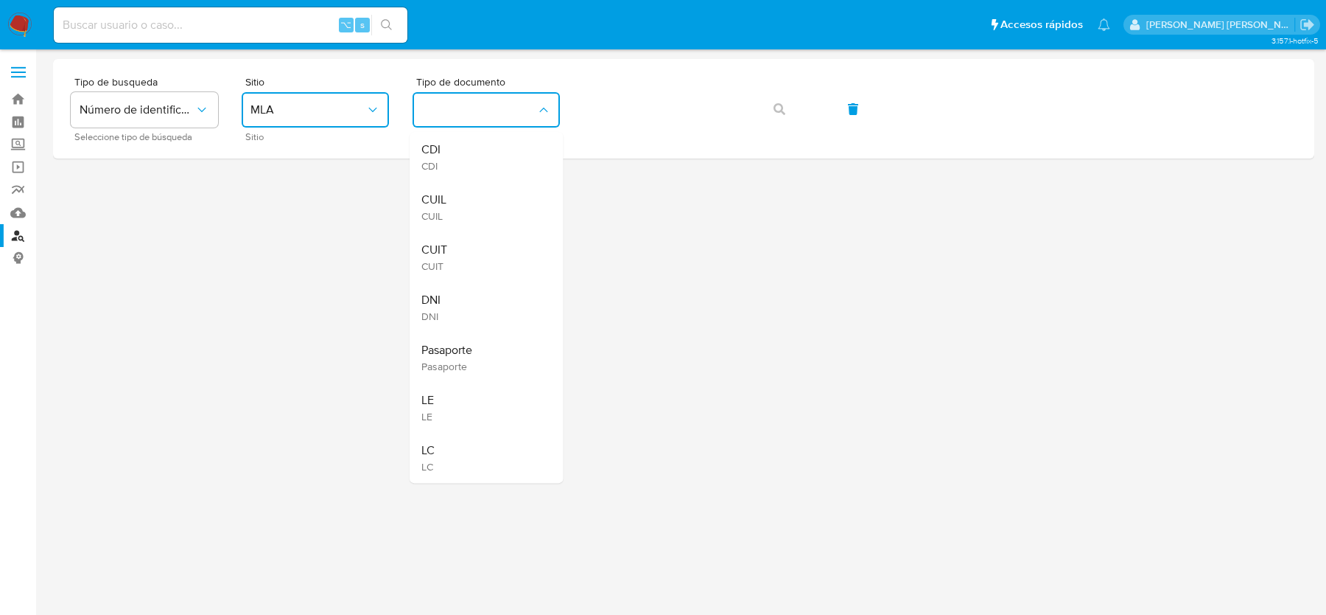
drag, startPoint x: 463, startPoint y: 198, endPoint x: 503, endPoint y: 181, distance: 43.5
click at [463, 198] on div "CUIL CUIL" at bounding box center [482, 207] width 121 height 50
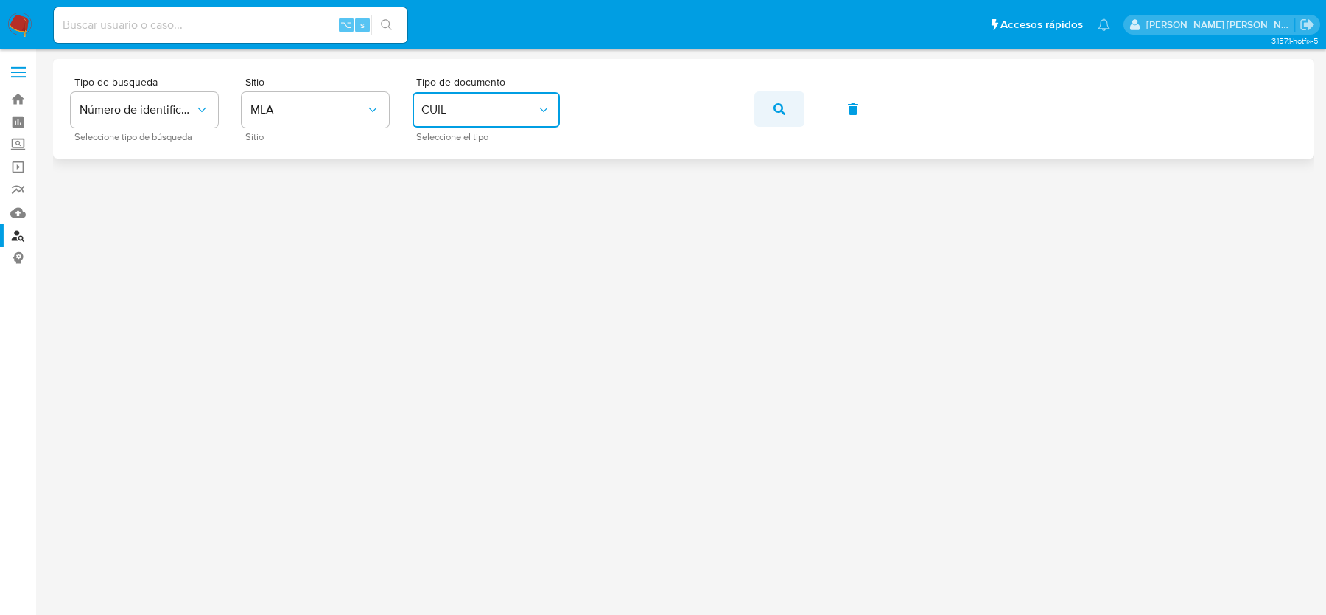
click at [790, 113] on button "button" at bounding box center [780, 108] width 50 height 35
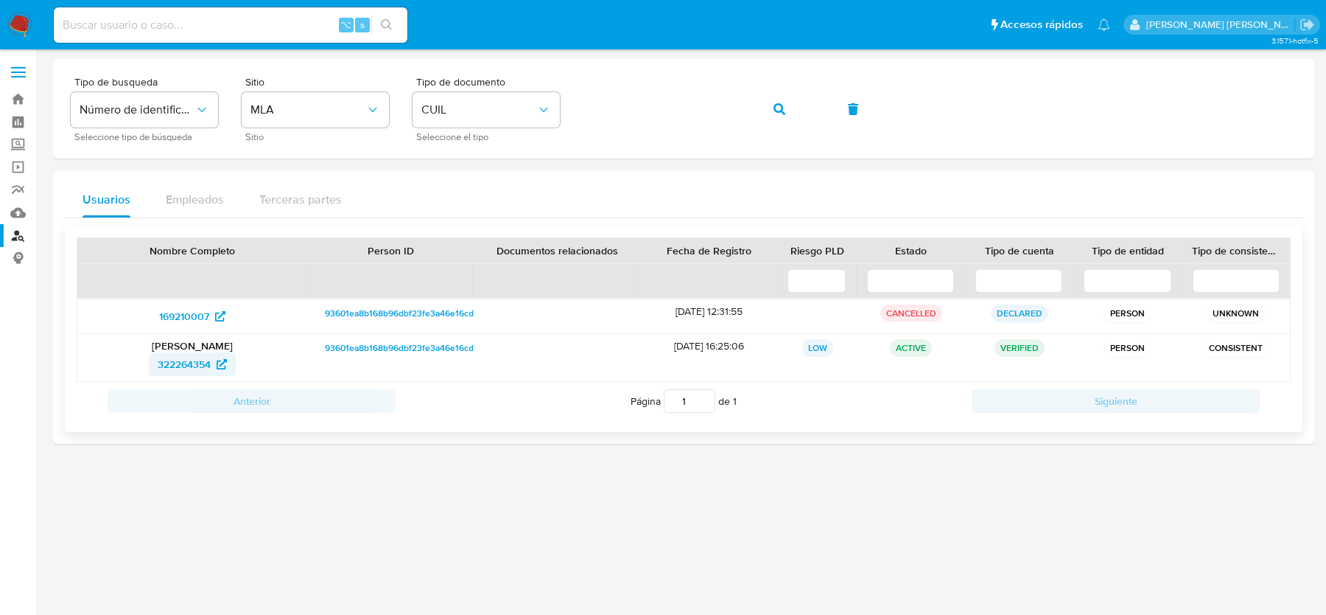
click at [190, 364] on span "322264354" at bounding box center [184, 364] width 53 height 24
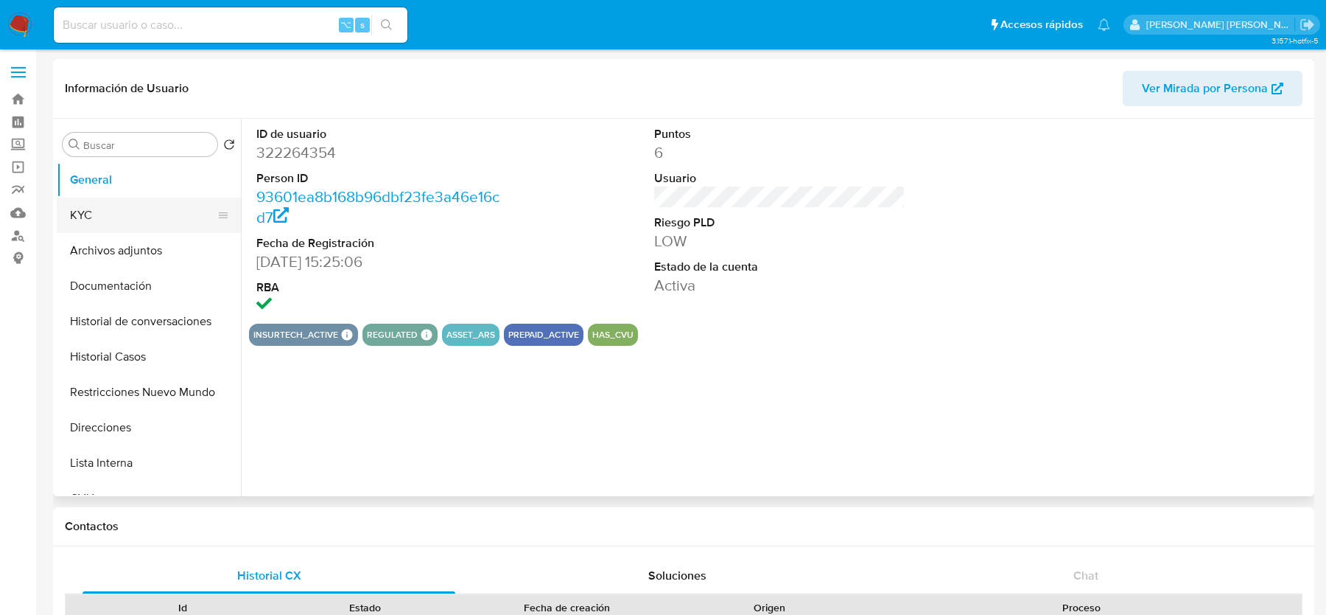
click at [114, 201] on button "KYC" at bounding box center [143, 214] width 172 height 35
select select "10"
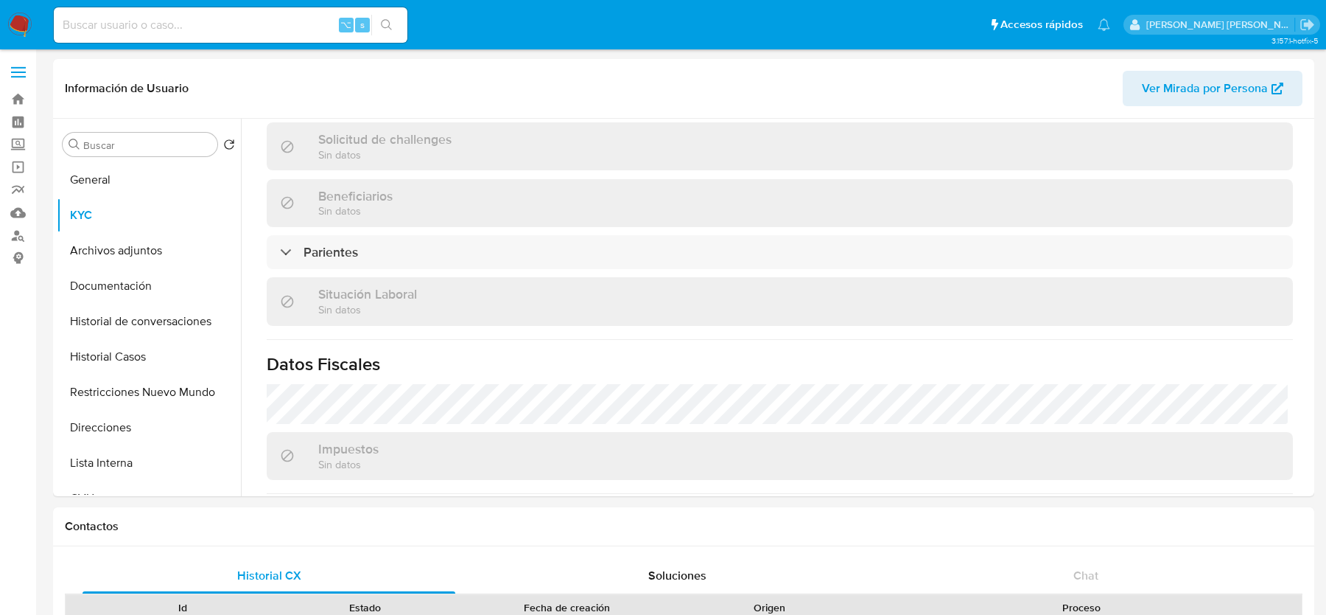
scroll to position [761, 0]
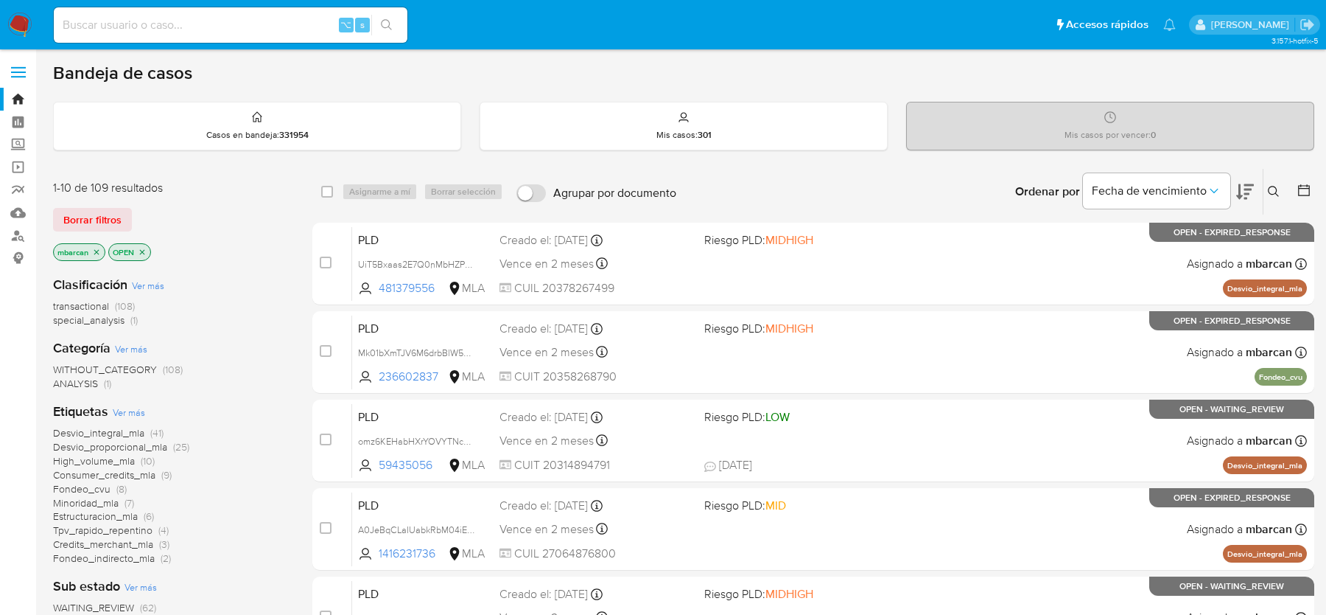
click at [1282, 189] on button at bounding box center [1276, 192] width 24 height 18
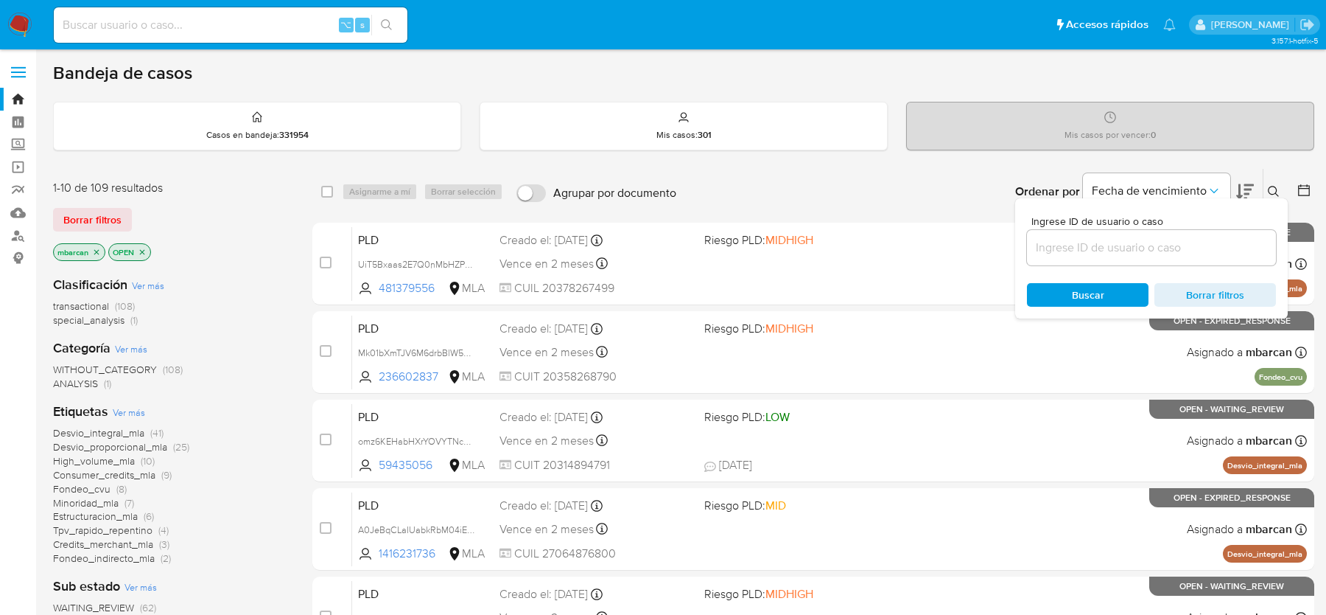
click at [1183, 249] on input at bounding box center [1151, 247] width 249 height 19
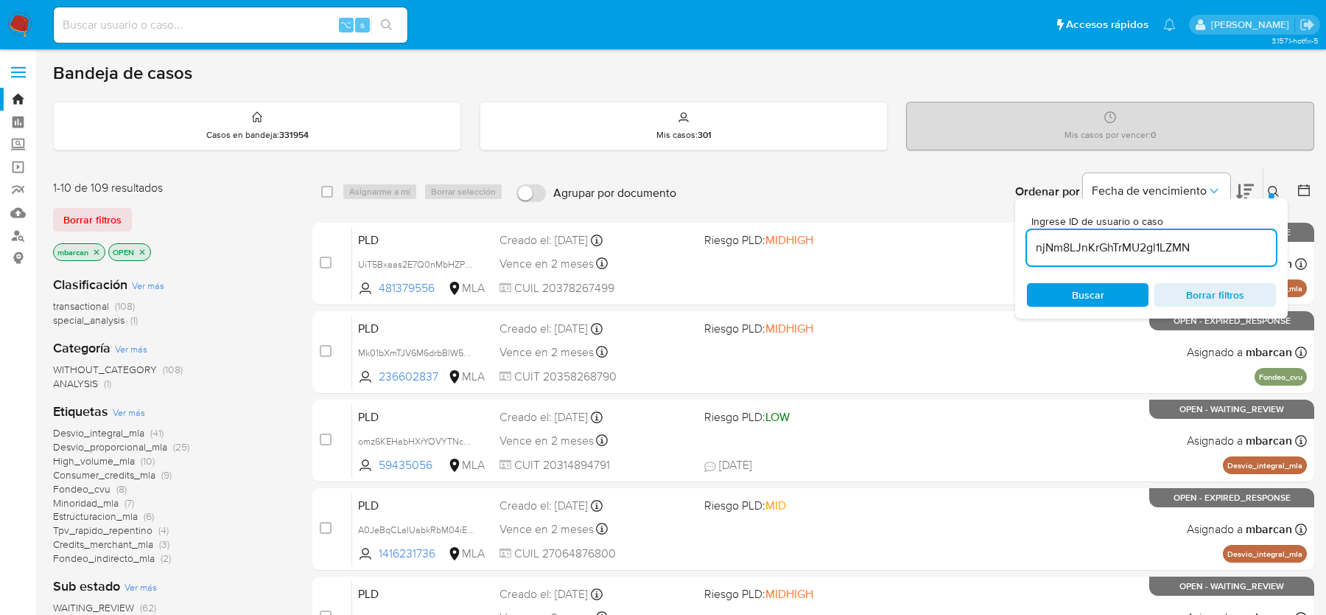
type input "njNm8LJnKrGhTrMU2gl1LZMN"
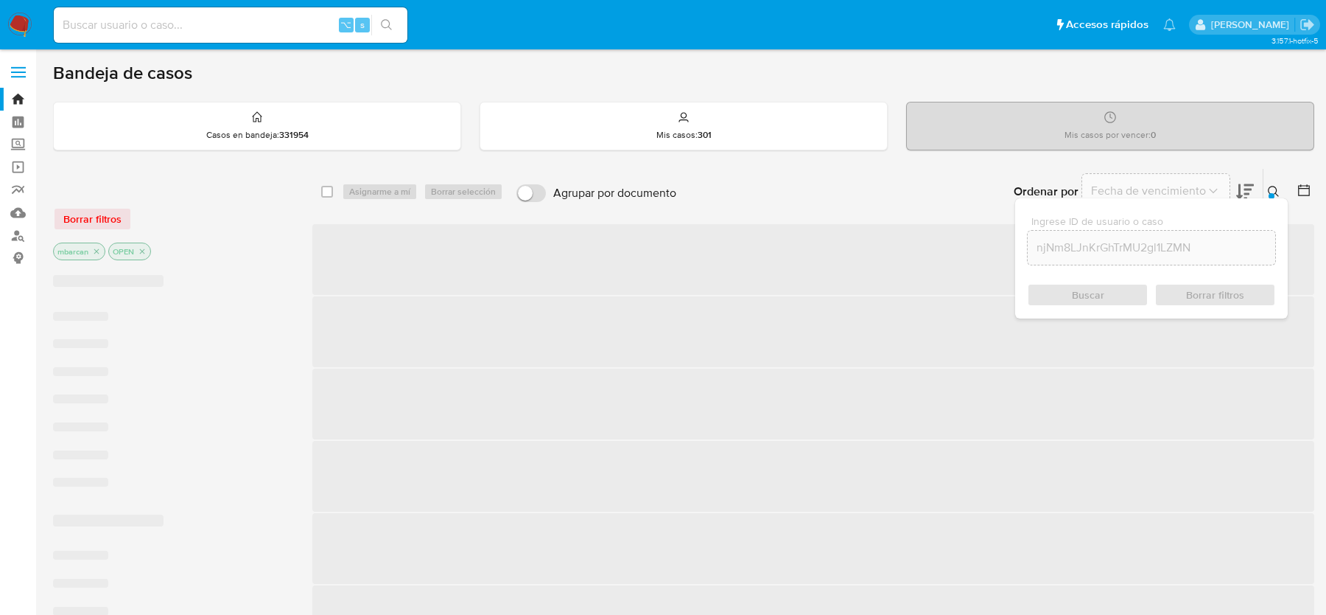
click at [1275, 202] on div "Ingrese ID de usuario o caso njNm8LJnKrGhTrMU2gl1LZMN Buscar Borrar filtros" at bounding box center [1151, 258] width 273 height 120
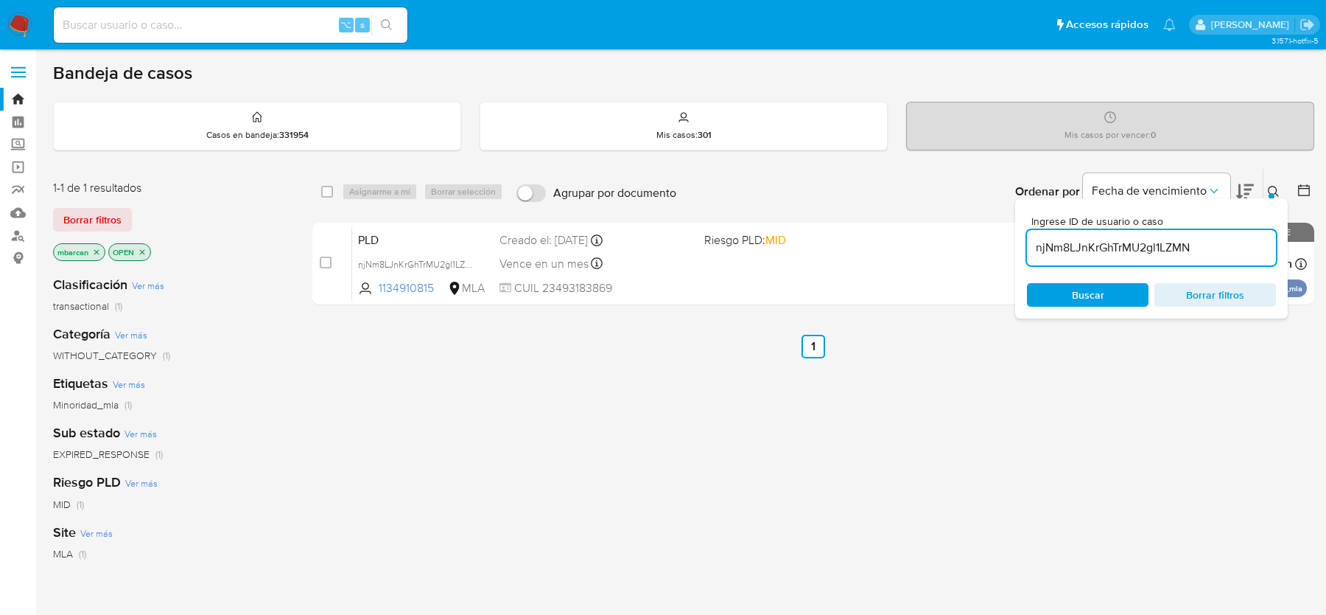
click at [1273, 193] on div at bounding box center [1272, 196] width 6 height 6
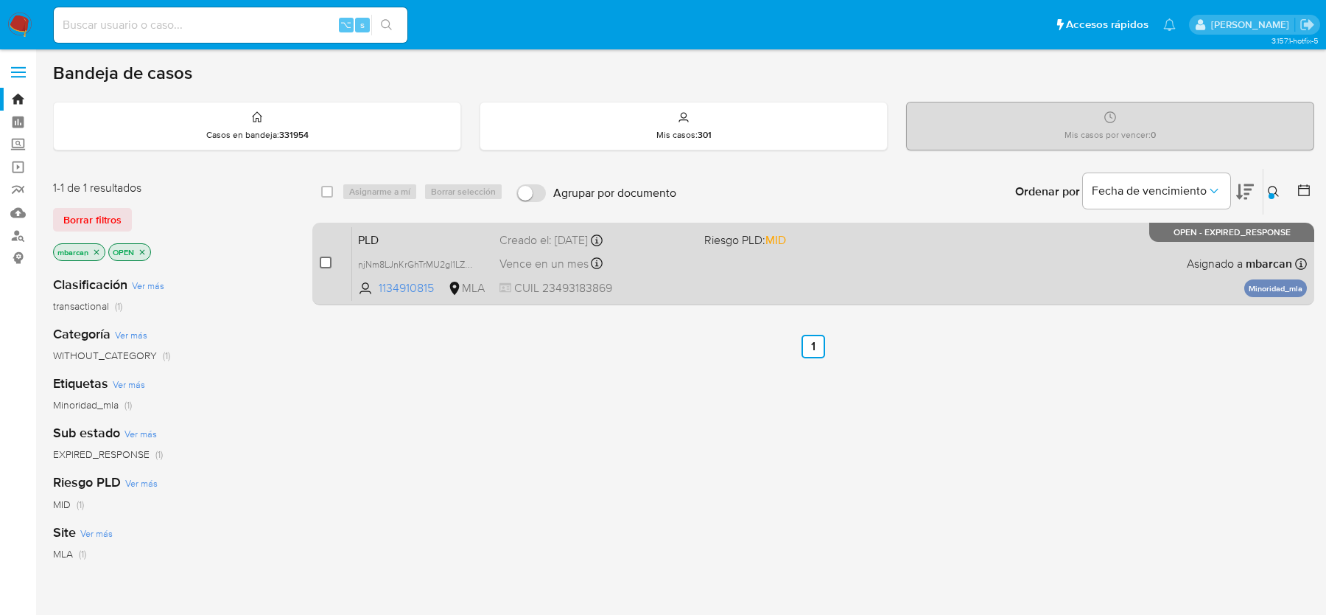
click at [326, 259] on input "checkbox" at bounding box center [326, 262] width 12 height 12
checkbox input "true"
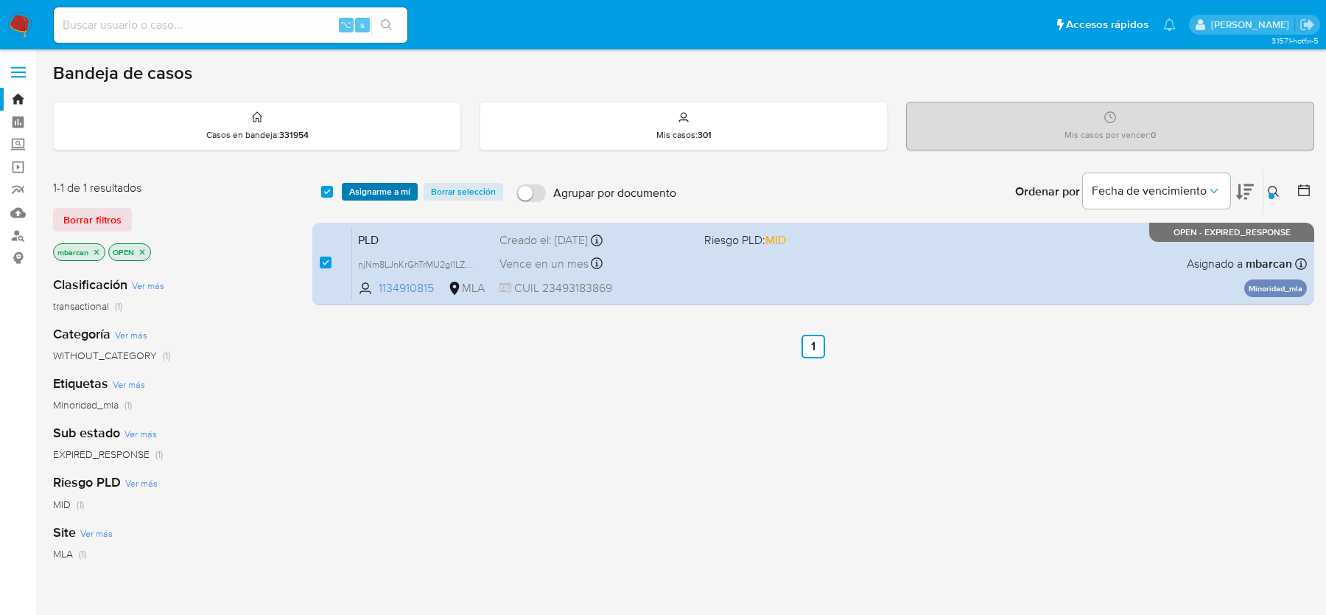
click at [377, 184] on span "Asignarme a mí" at bounding box center [379, 191] width 61 height 15
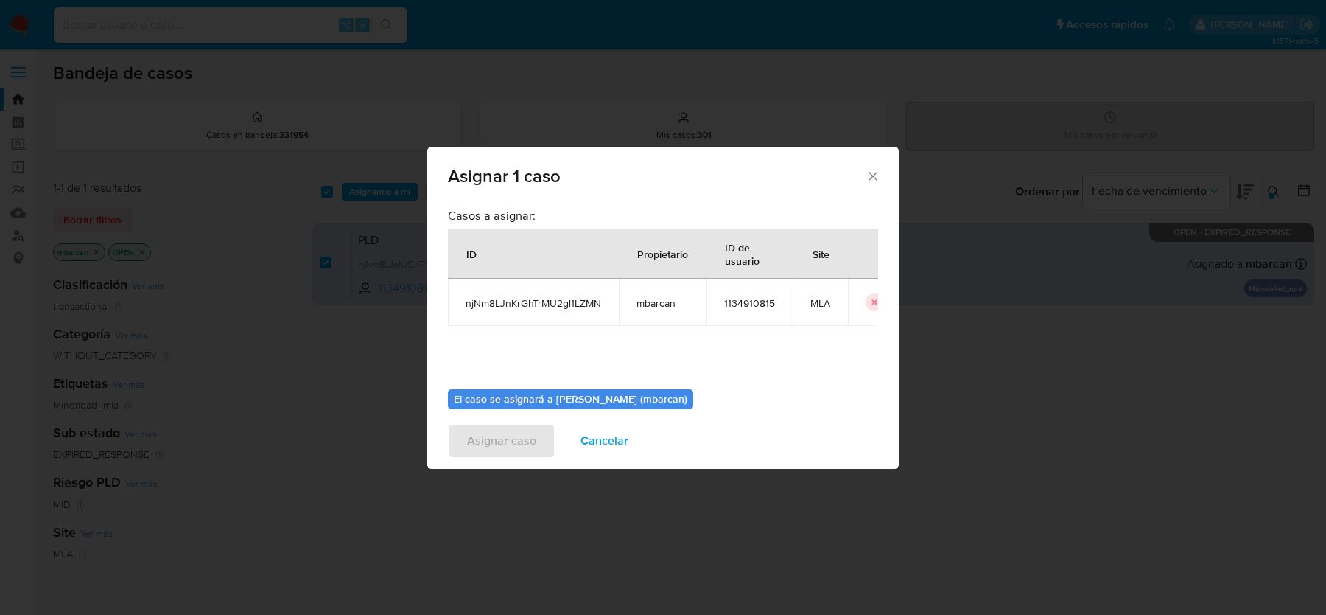
scroll to position [75, 0]
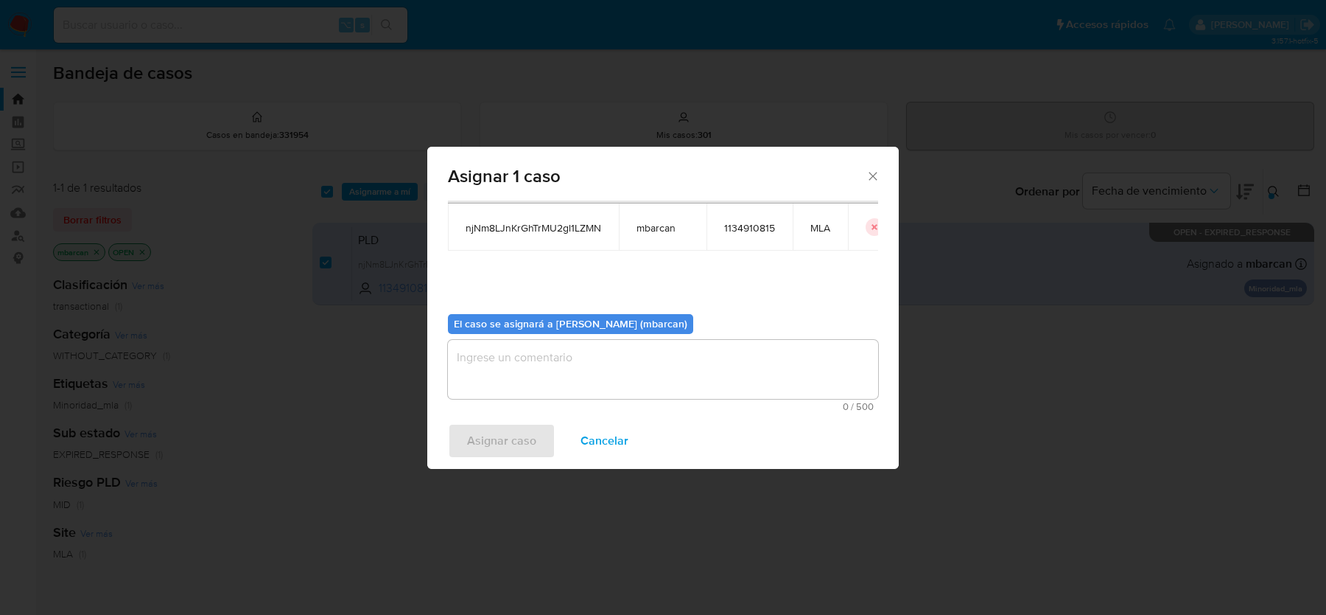
click at [745, 365] on textarea "assign-modal" at bounding box center [663, 369] width 430 height 59
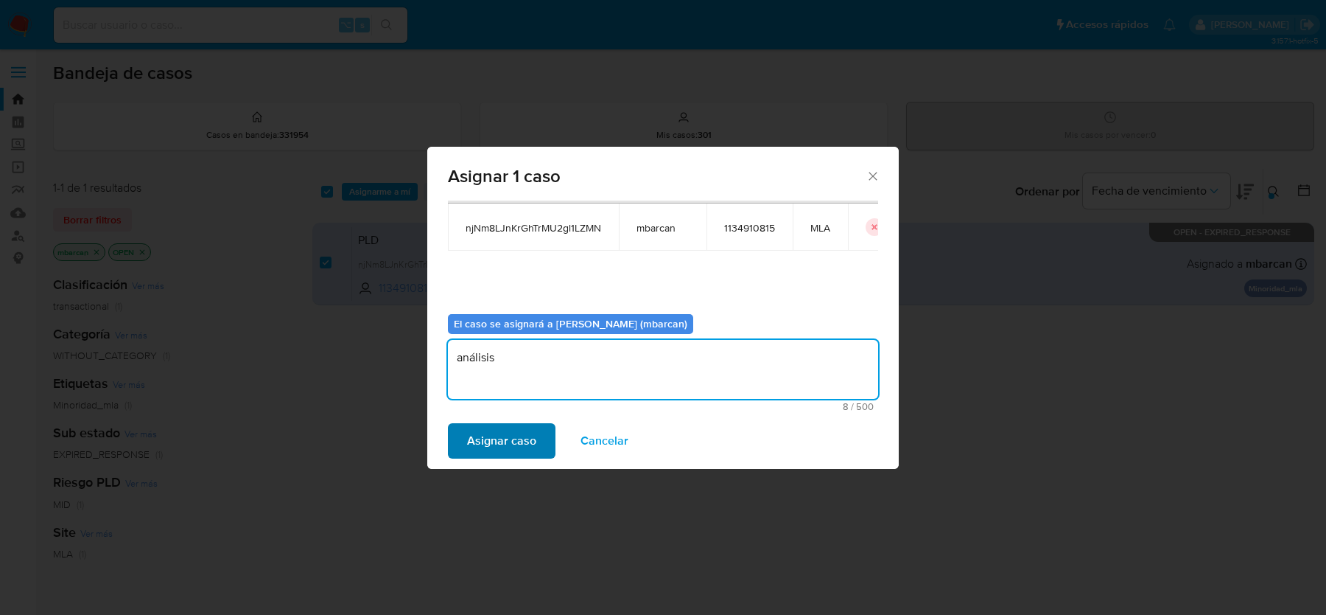
type textarea "análisis"
click at [525, 448] on span "Asignar caso" at bounding box center [501, 440] width 69 height 32
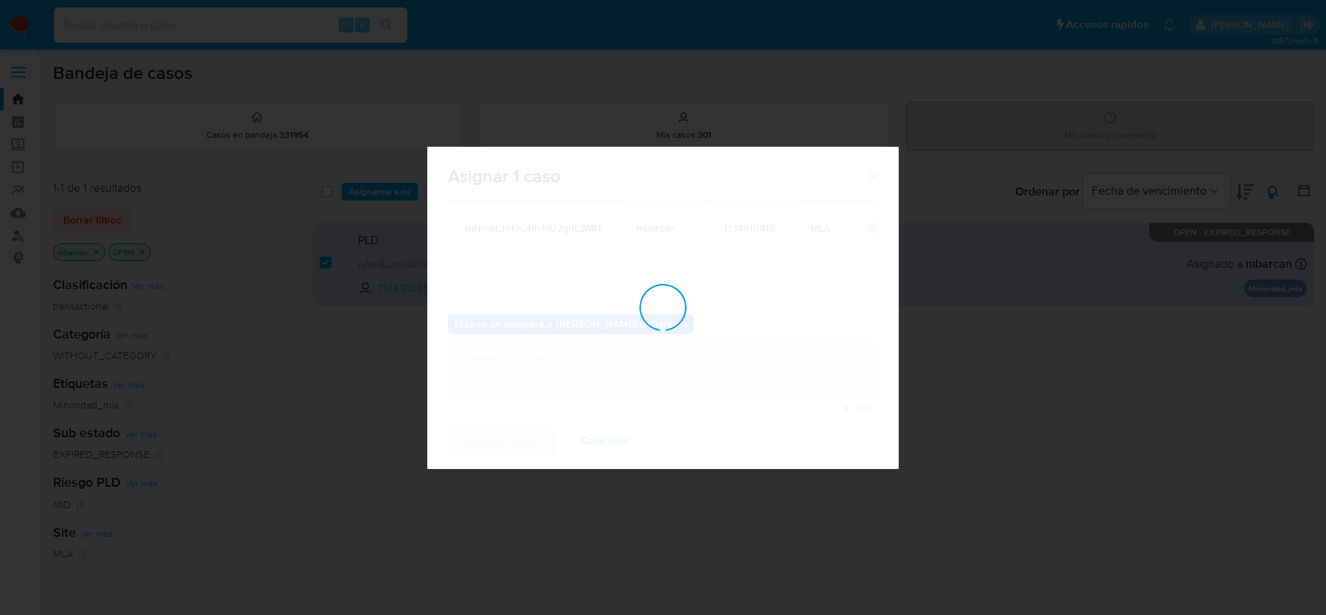
checkbox input "false"
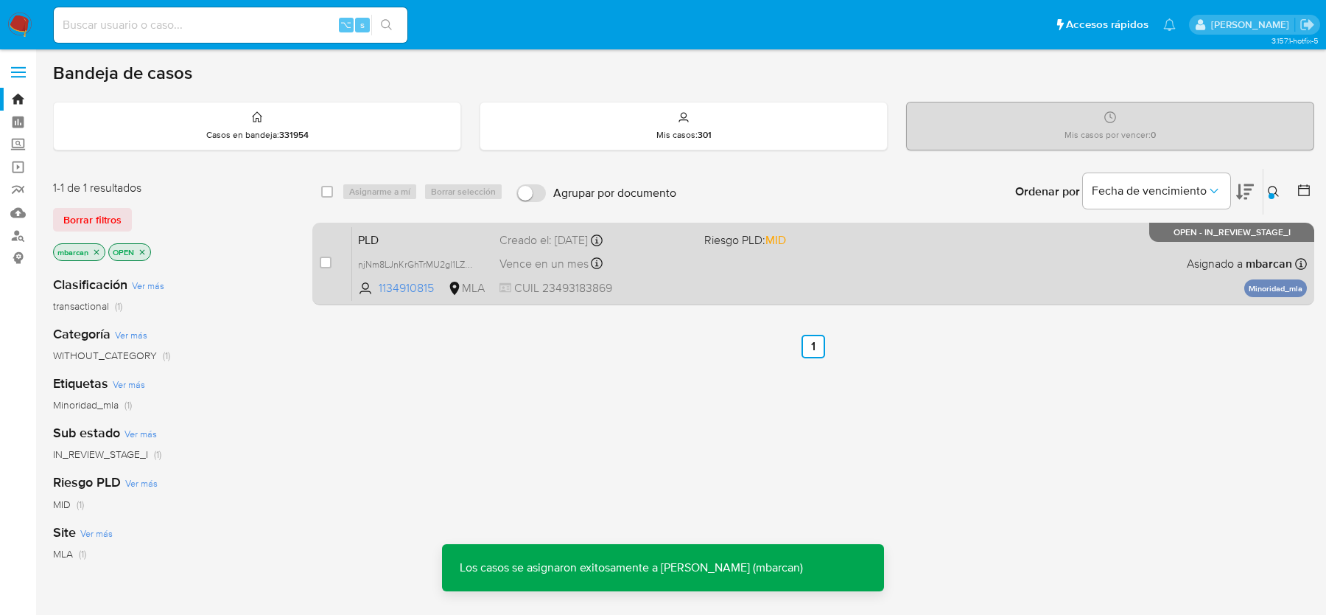
click at [392, 233] on span "PLD" at bounding box center [423, 238] width 130 height 19
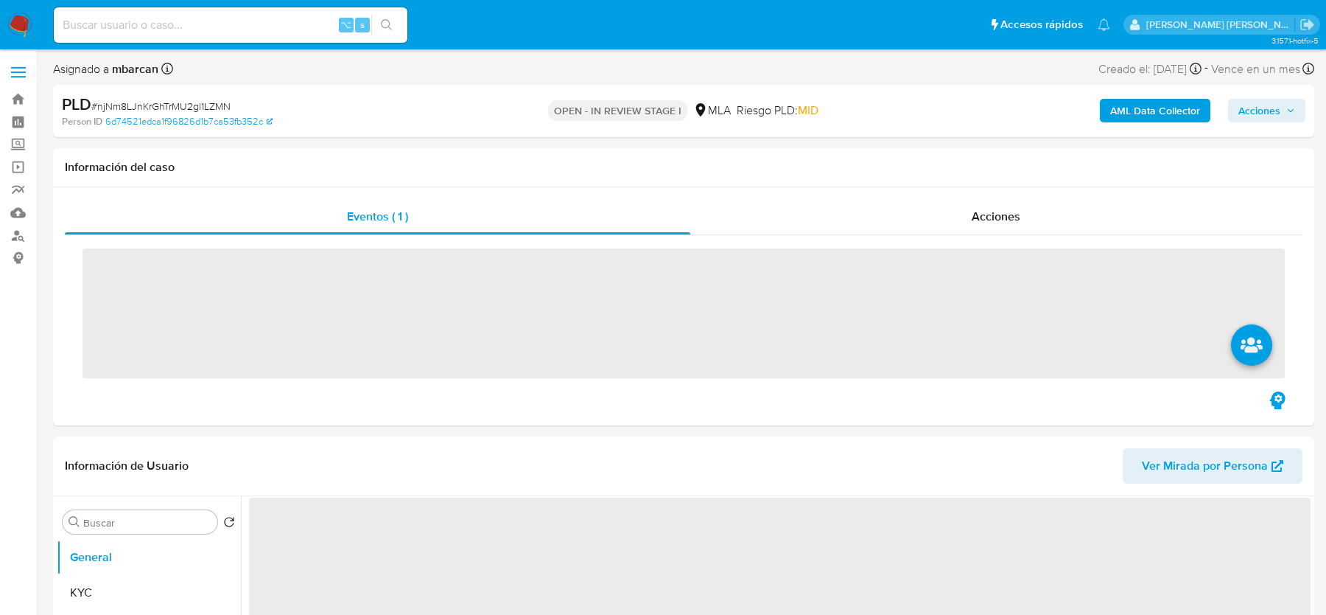
click at [137, 102] on span "# njNm8LJnKrGhTrMU2gl1LZMN" at bounding box center [160, 106] width 139 height 15
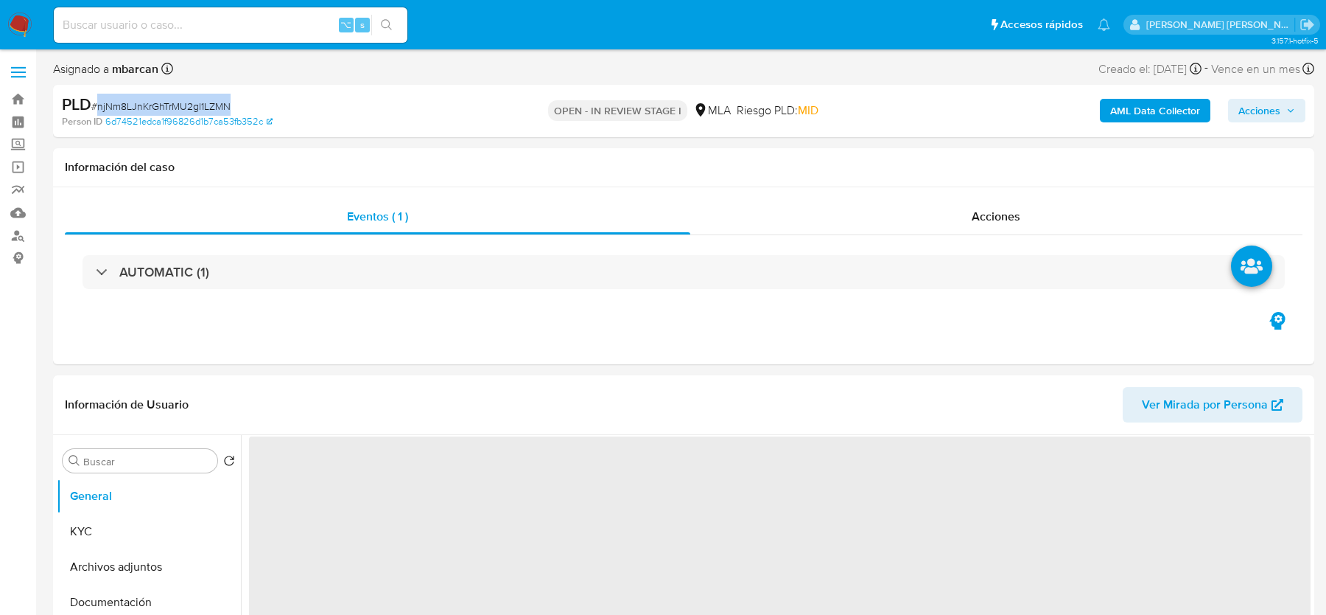
click at [137, 102] on span "# njNm8LJnKrGhTrMU2gl1LZMN" at bounding box center [160, 106] width 139 height 15
copy span "njNm8LJnKrGhTrMU2gl1LZMN"
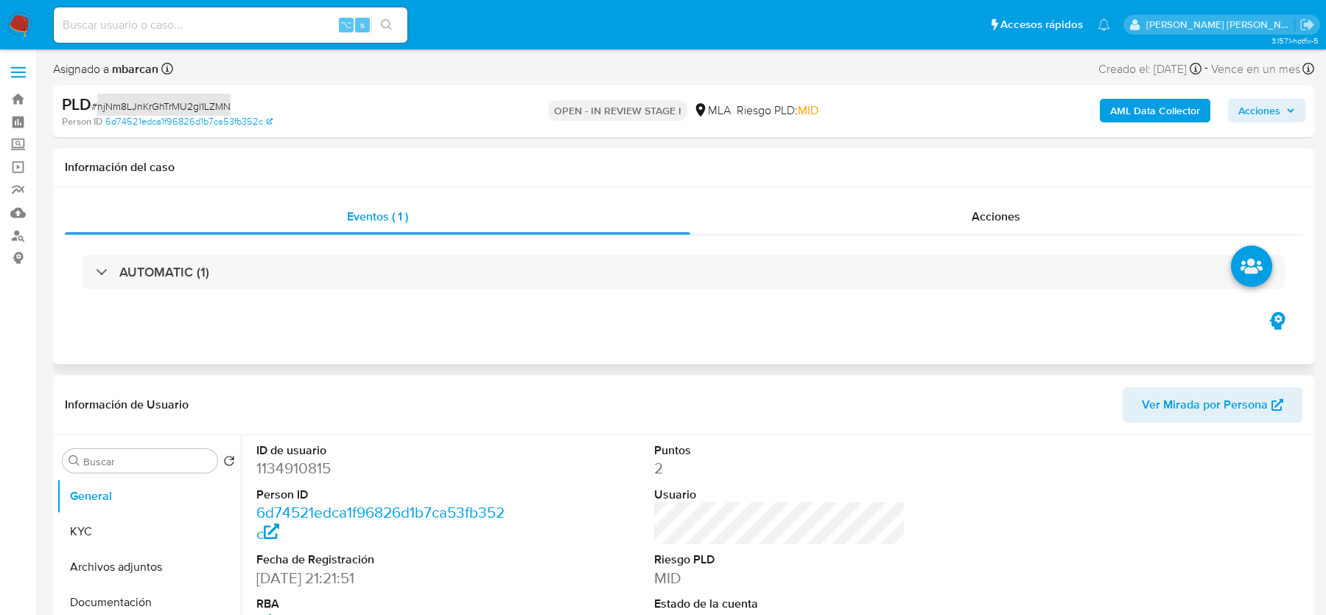
select select "10"
copy span "njNm8LJnKrGhTrMU2gl1LZMN"
click at [285, 468] on dd "1134910815" at bounding box center [381, 468] width 251 height 21
copy dd "1134910815"
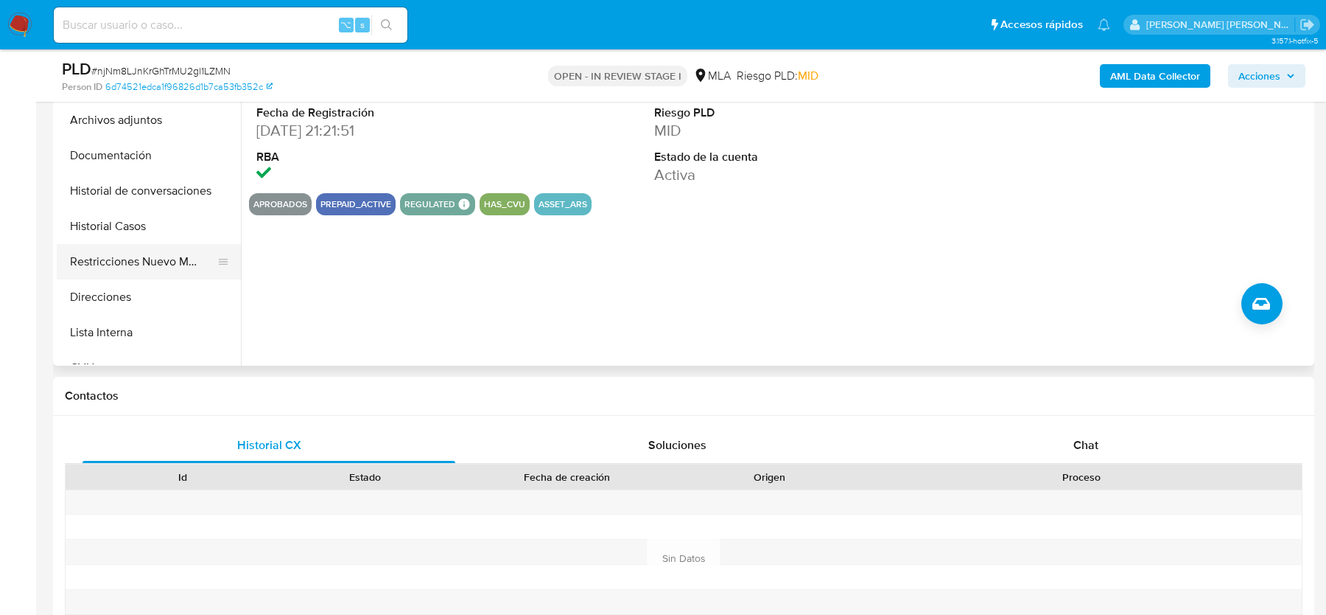
scroll to position [728, 0]
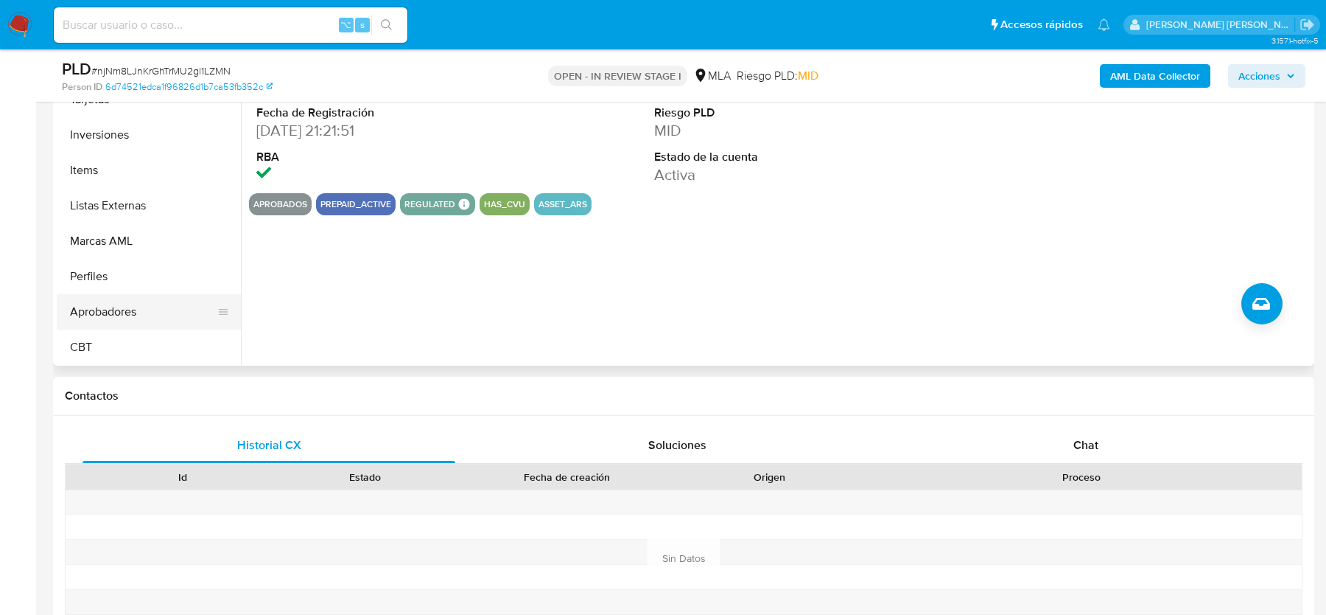
click at [123, 325] on button "Aprobadores" at bounding box center [143, 311] width 172 height 35
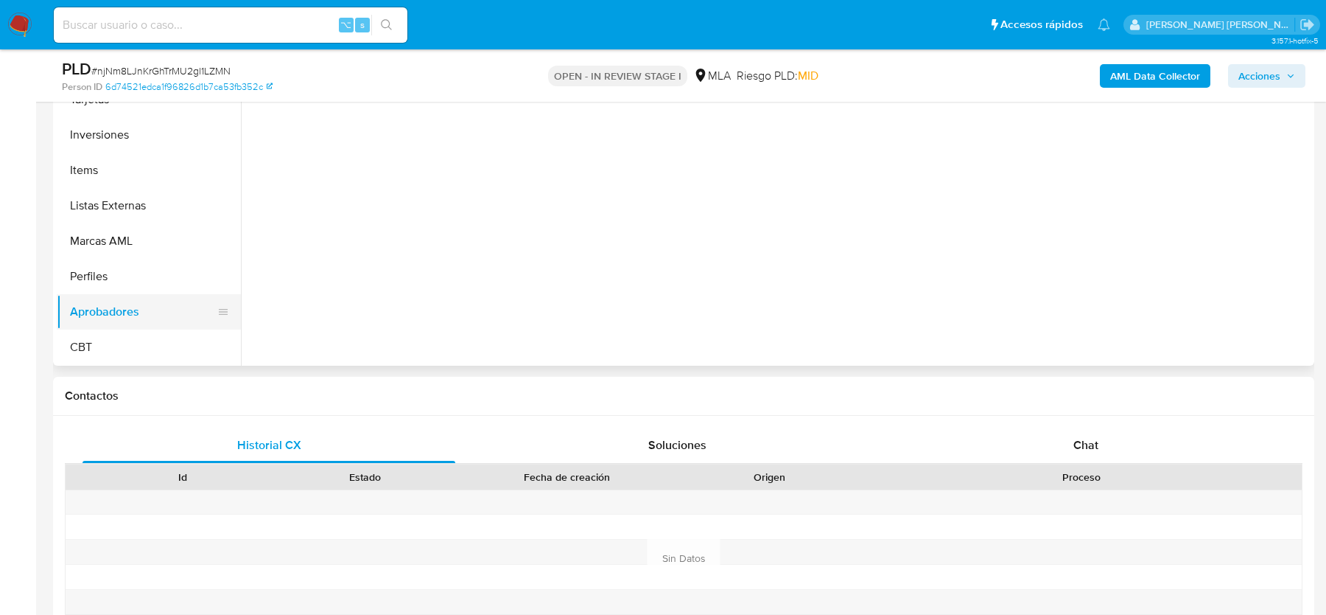
click at [122, 311] on button "Aprobadores" at bounding box center [143, 311] width 172 height 35
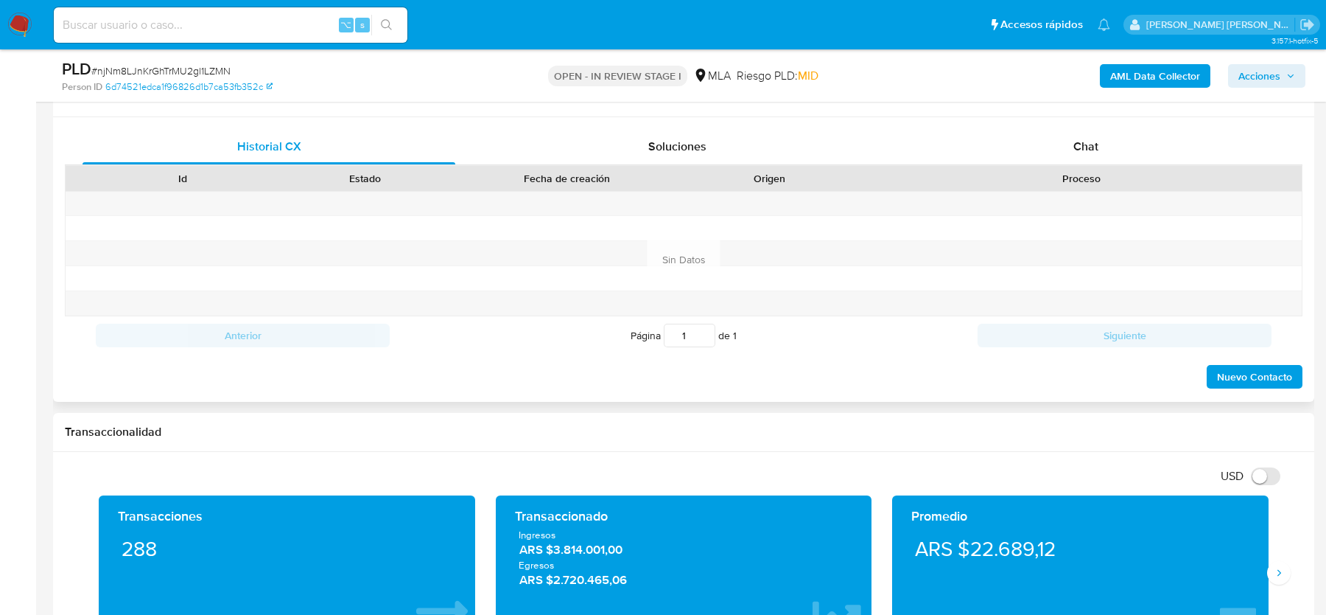
scroll to position [647, 0]
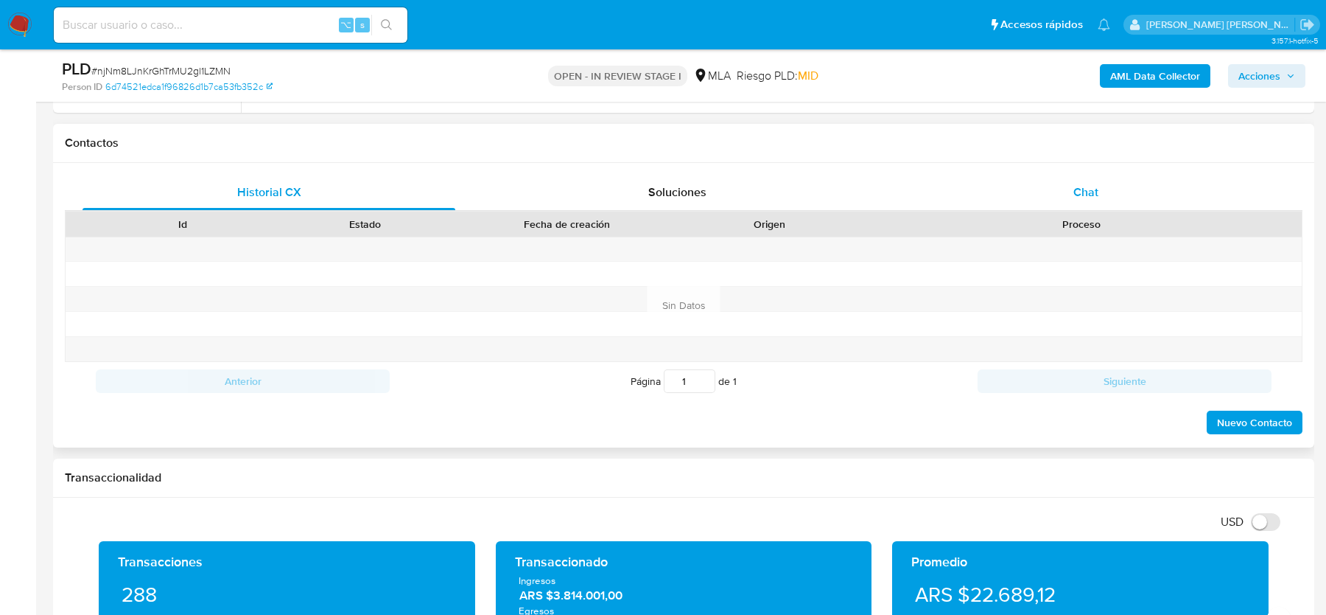
click at [1100, 189] on div "Chat" at bounding box center [1086, 192] width 373 height 35
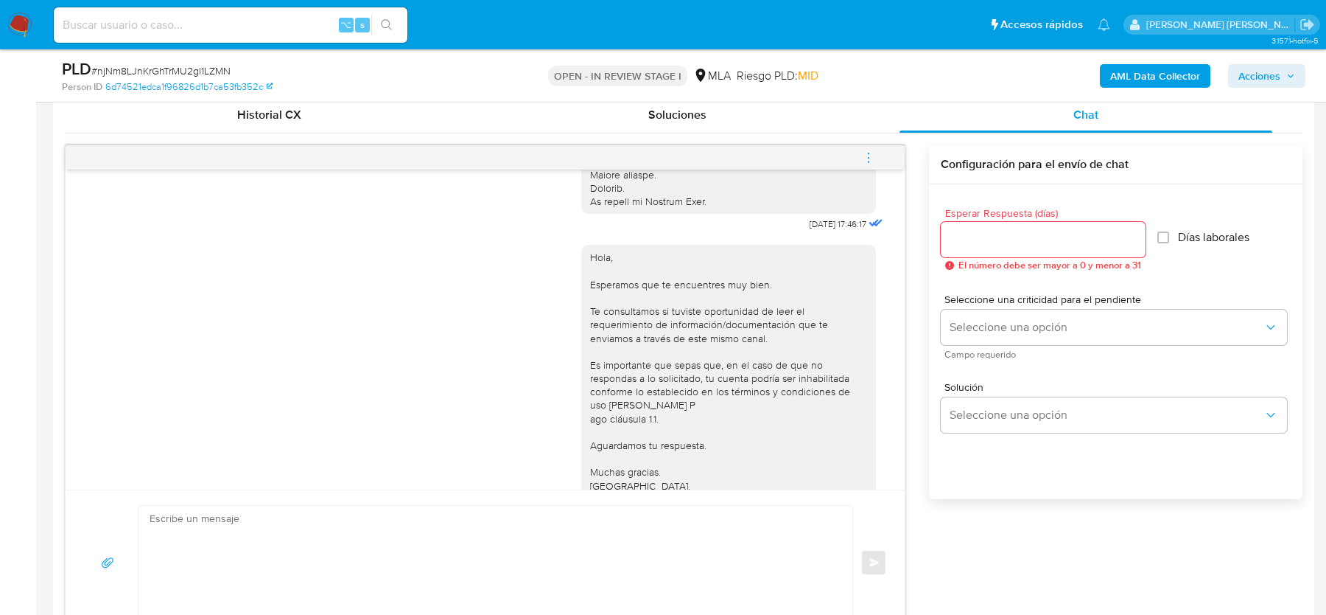
scroll to position [590, 0]
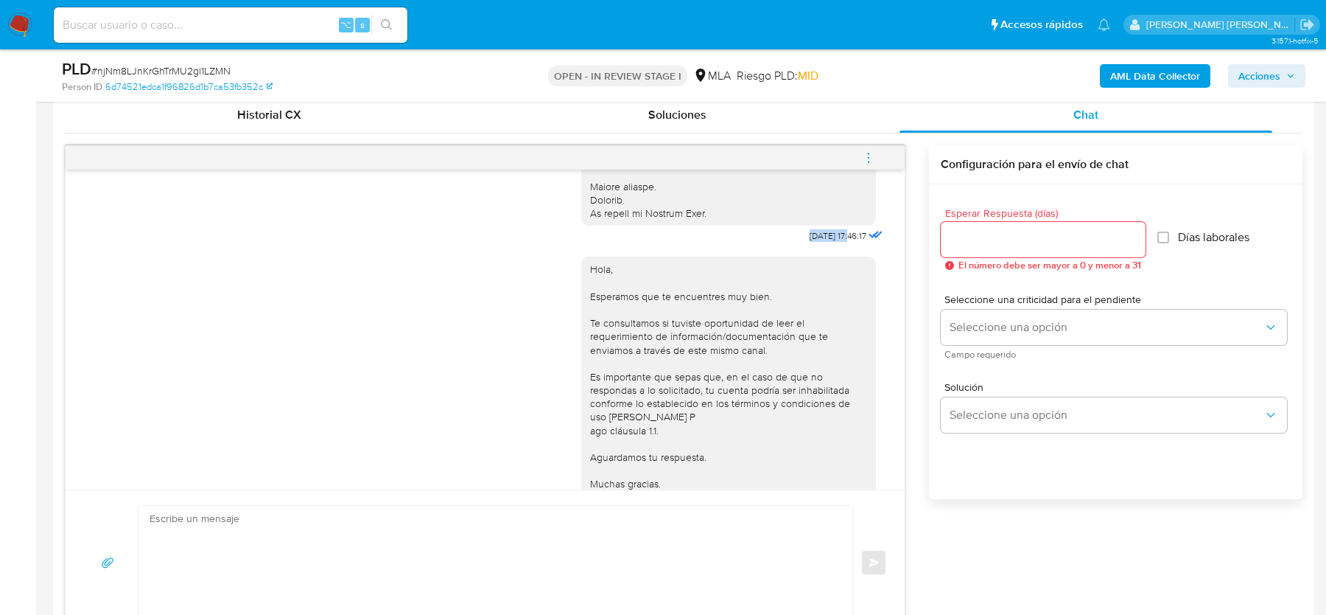
drag, startPoint x: 784, startPoint y: 247, endPoint x: 837, endPoint y: 248, distance: 53.1
copy span "18/08/2025"
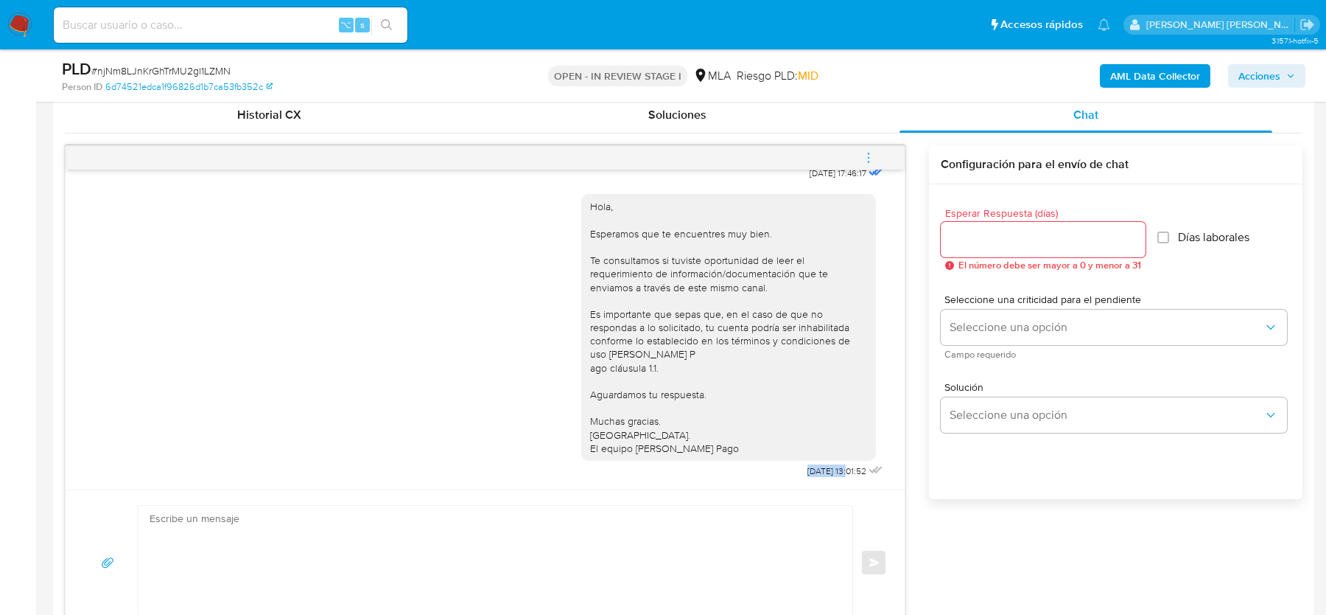
drag, startPoint x: 786, startPoint y: 464, endPoint x: 834, endPoint y: 464, distance: 47.9
click at [834, 464] on div "Hola, Esperamos que te encuentres muy bien. Te consultamos si tuviste oportunid…" at bounding box center [733, 332] width 305 height 298
copy span "22/08/2025"
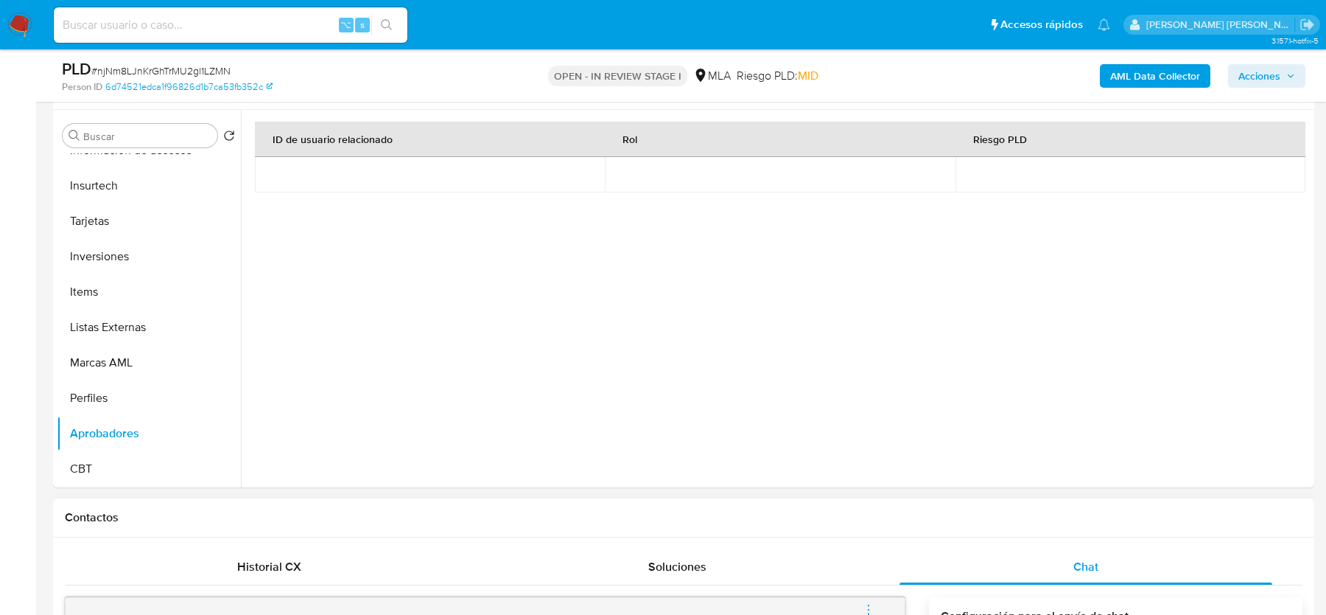
scroll to position [183, 0]
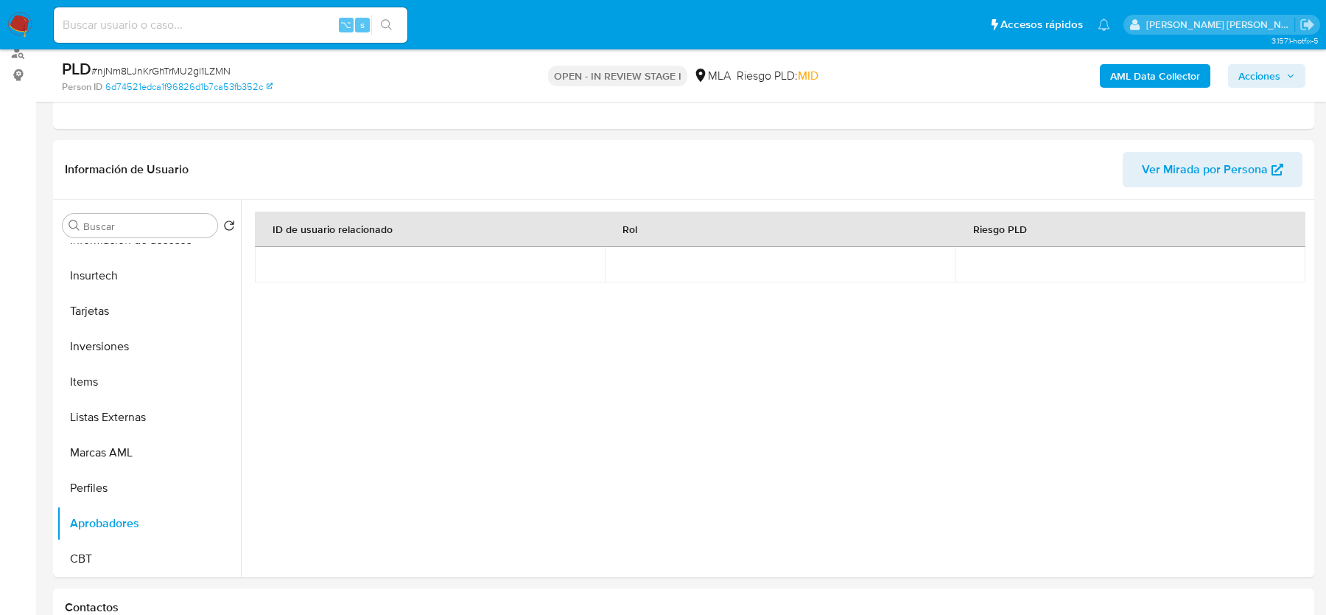
click at [1125, 73] on b "AML Data Collector" at bounding box center [1156, 76] width 90 height 24
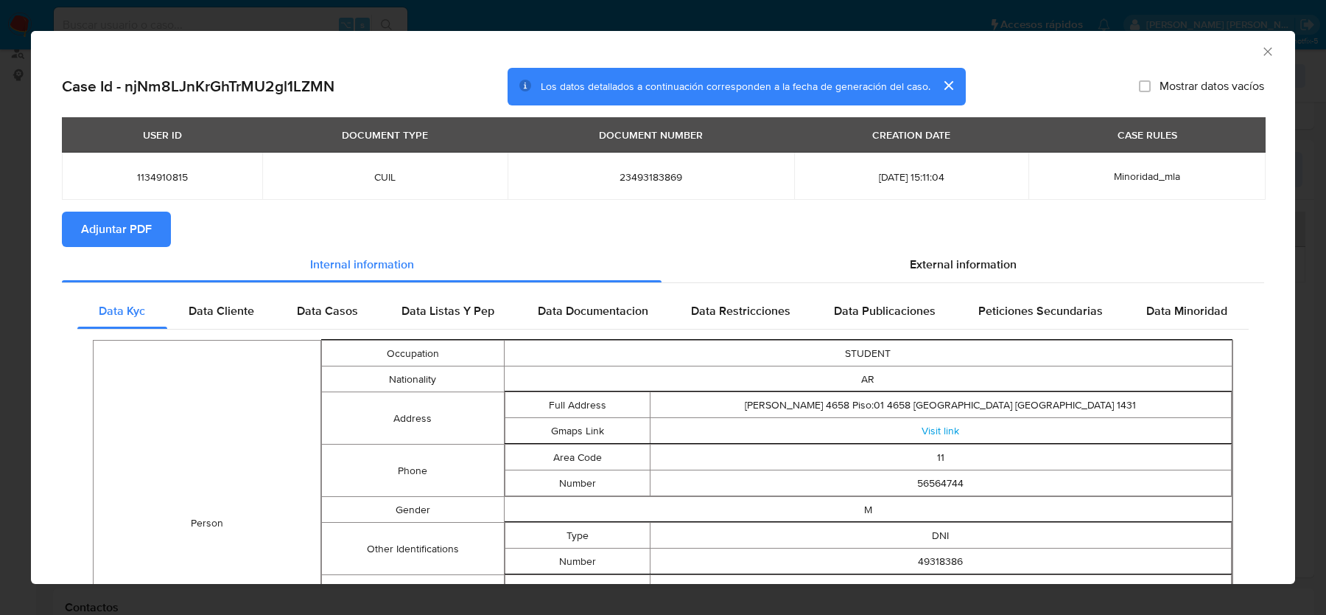
click at [125, 232] on span "Adjuntar PDF" at bounding box center [116, 229] width 71 height 32
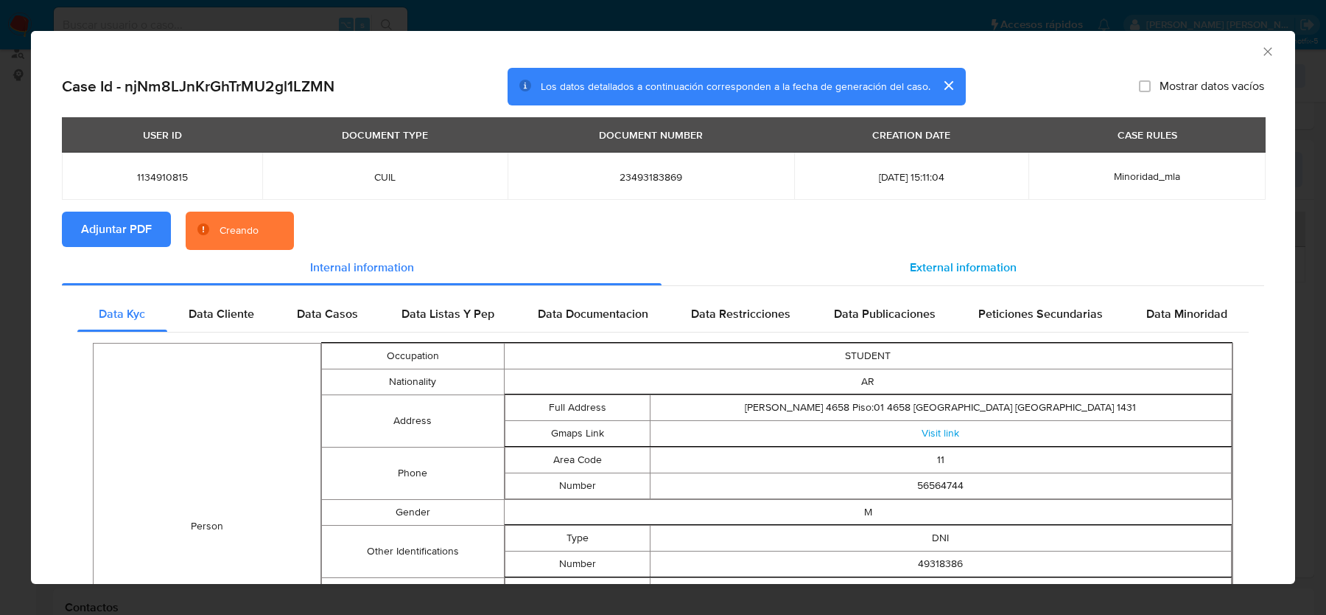
click at [934, 270] on span "External information" at bounding box center [963, 267] width 107 height 17
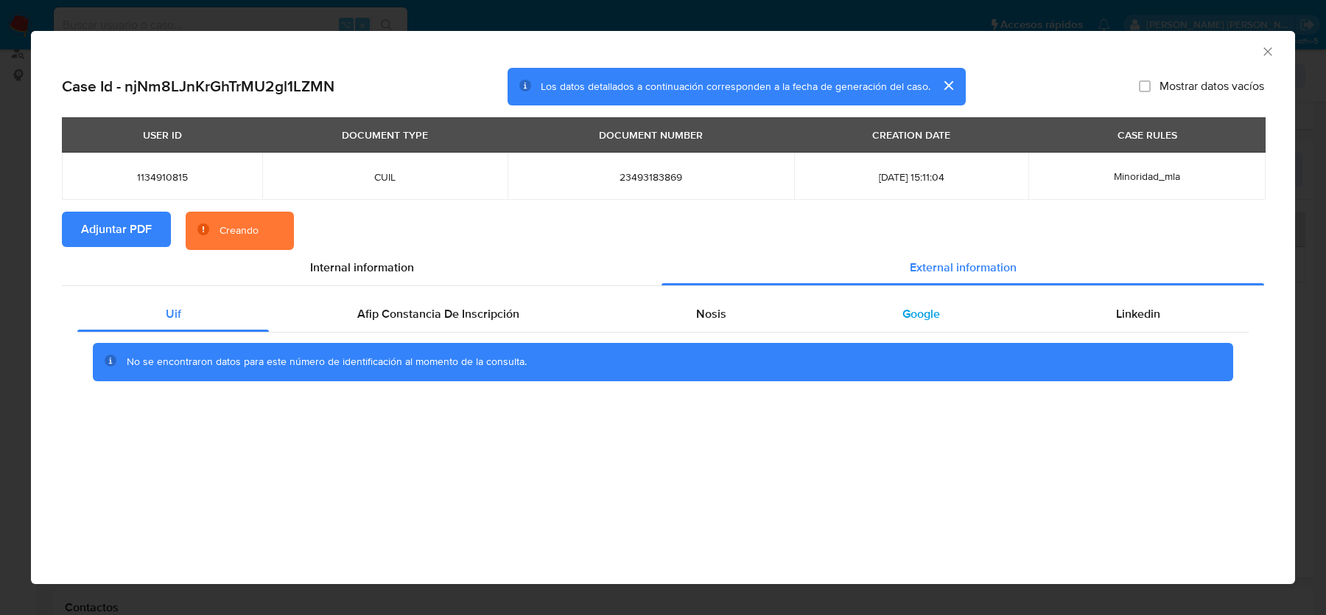
click at [884, 306] on div "Google" at bounding box center [921, 313] width 214 height 35
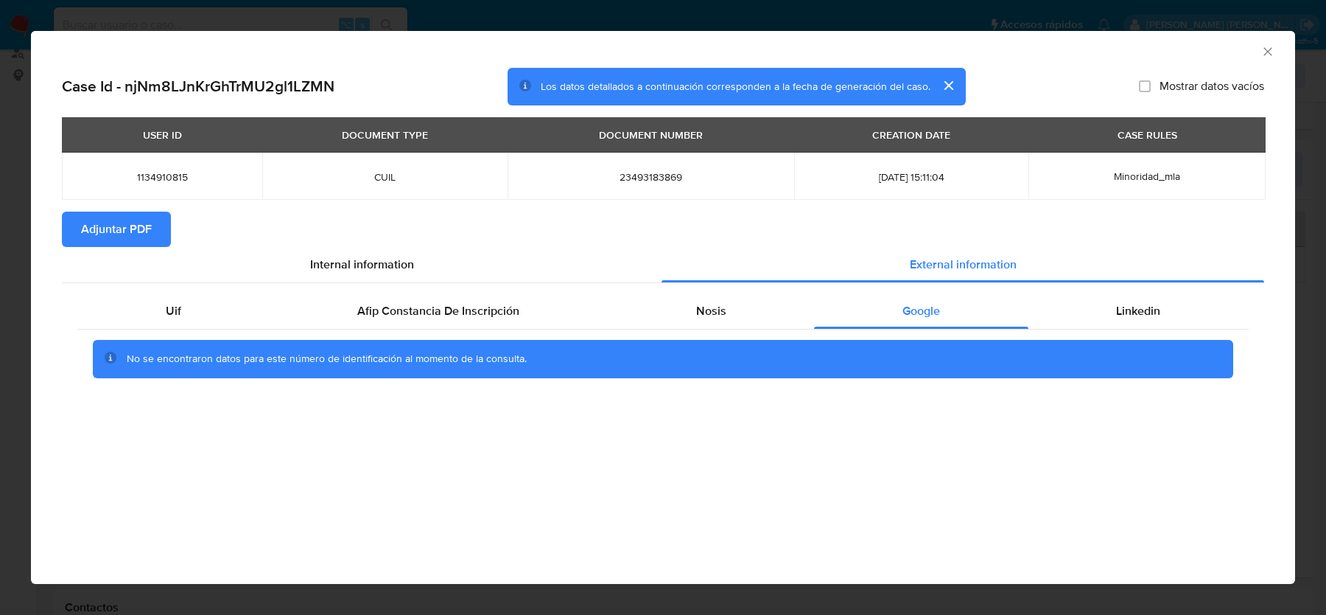
click at [1272, 51] on icon "Cerrar ventana" at bounding box center [1268, 51] width 15 height 15
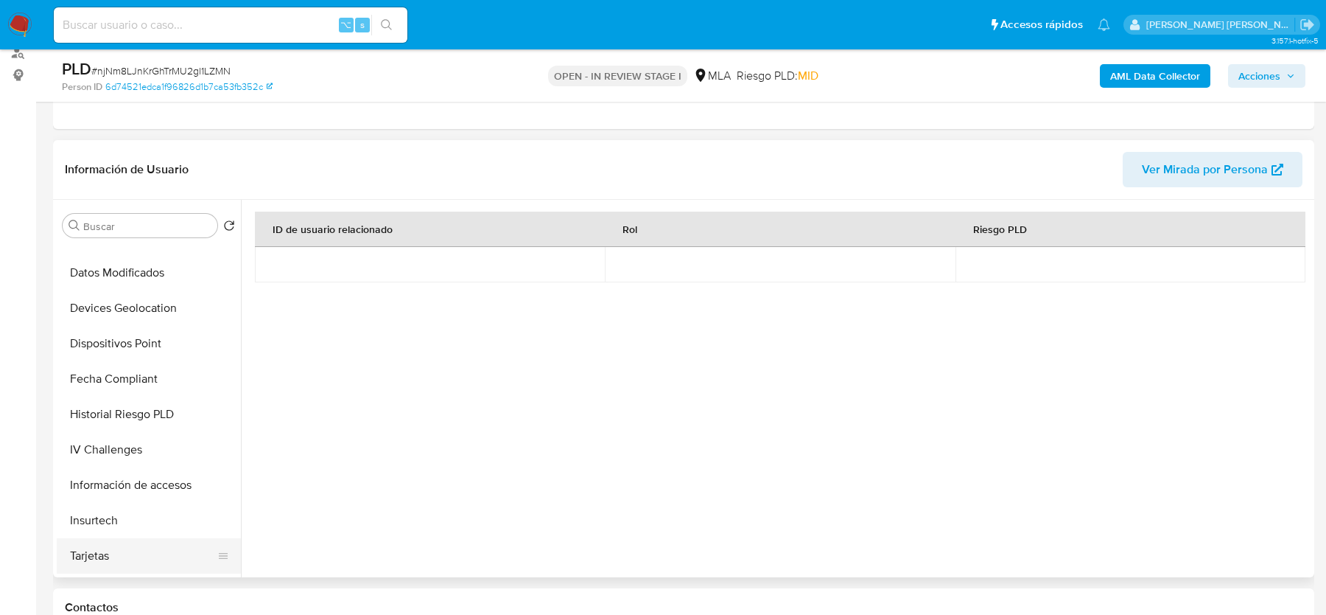
scroll to position [0, 0]
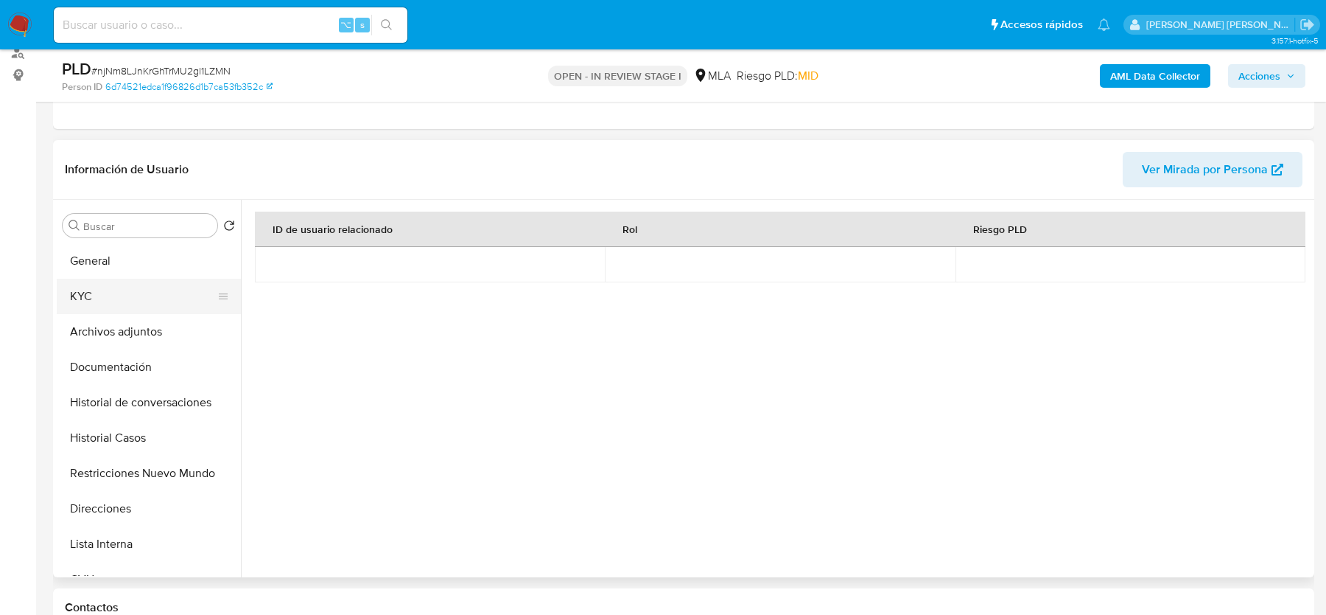
click at [97, 294] on button "KYC" at bounding box center [143, 296] width 172 height 35
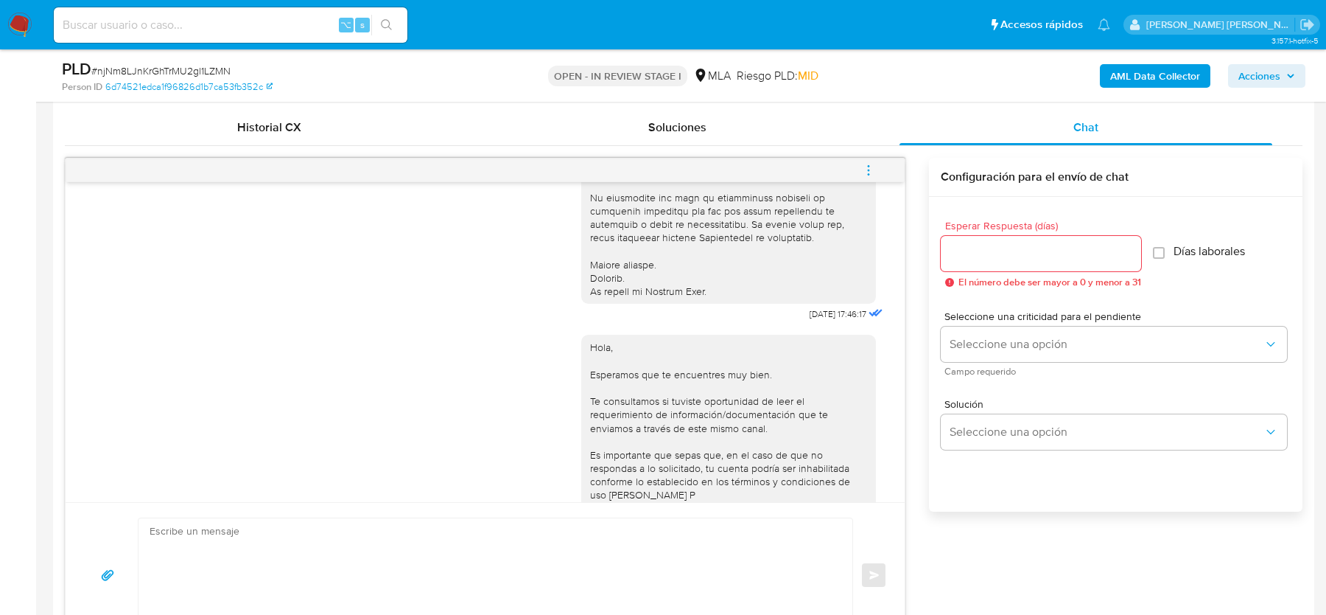
scroll to position [679, 0]
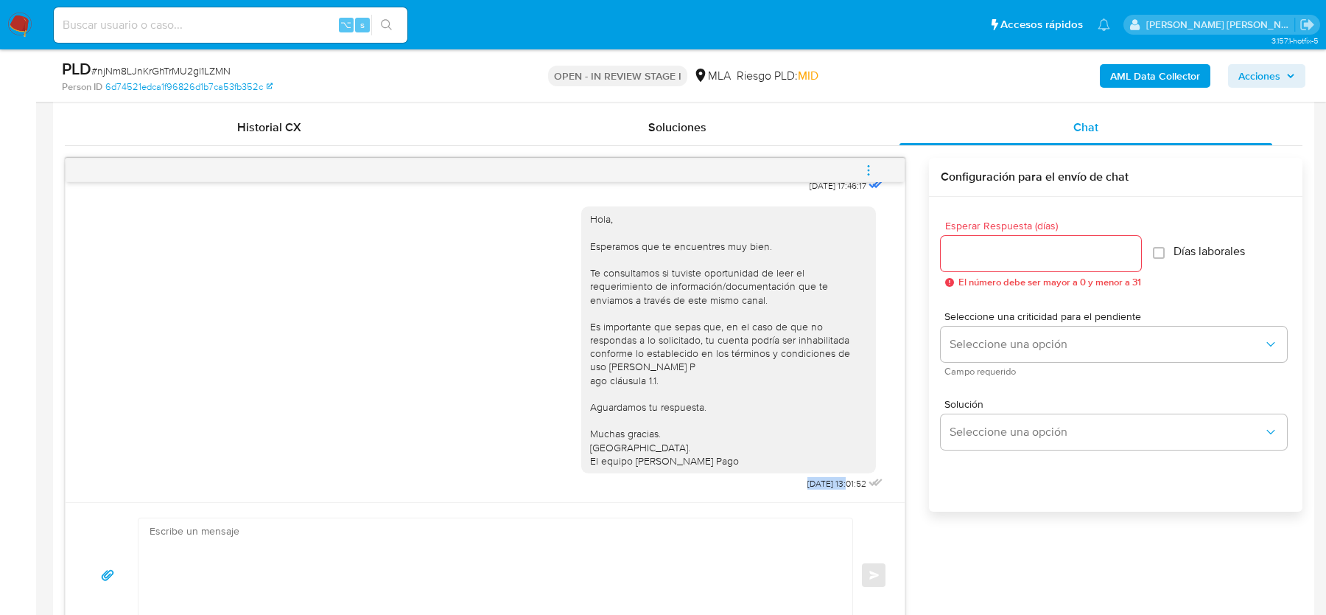
click at [862, 177] on span "menu-action" at bounding box center [868, 170] width 13 height 35
click at [789, 138] on li "Cerrar conversación" at bounding box center [769, 140] width 151 height 27
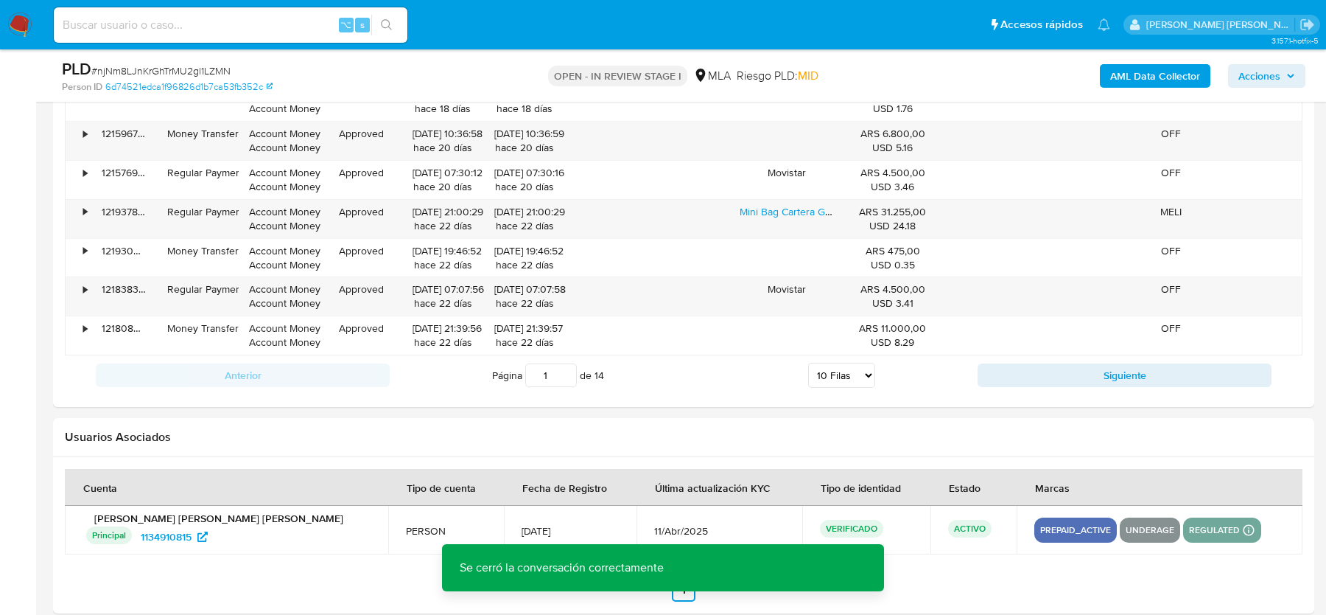
scroll to position [2584, 0]
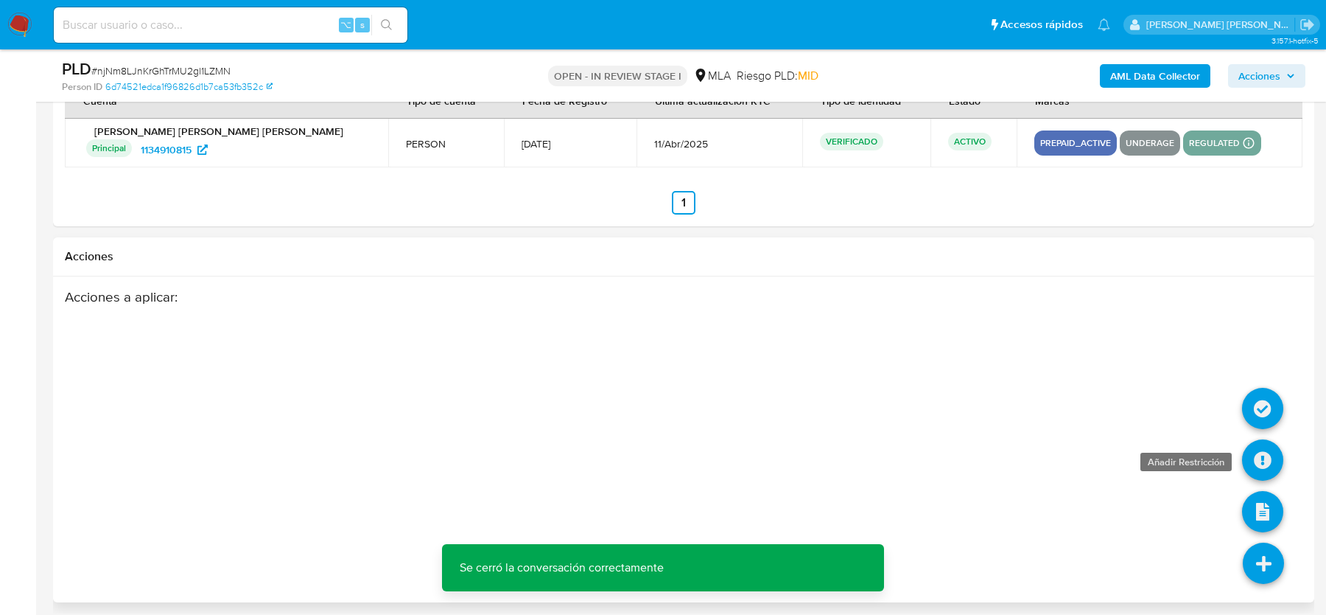
click at [1255, 443] on icon at bounding box center [1262, 459] width 41 height 41
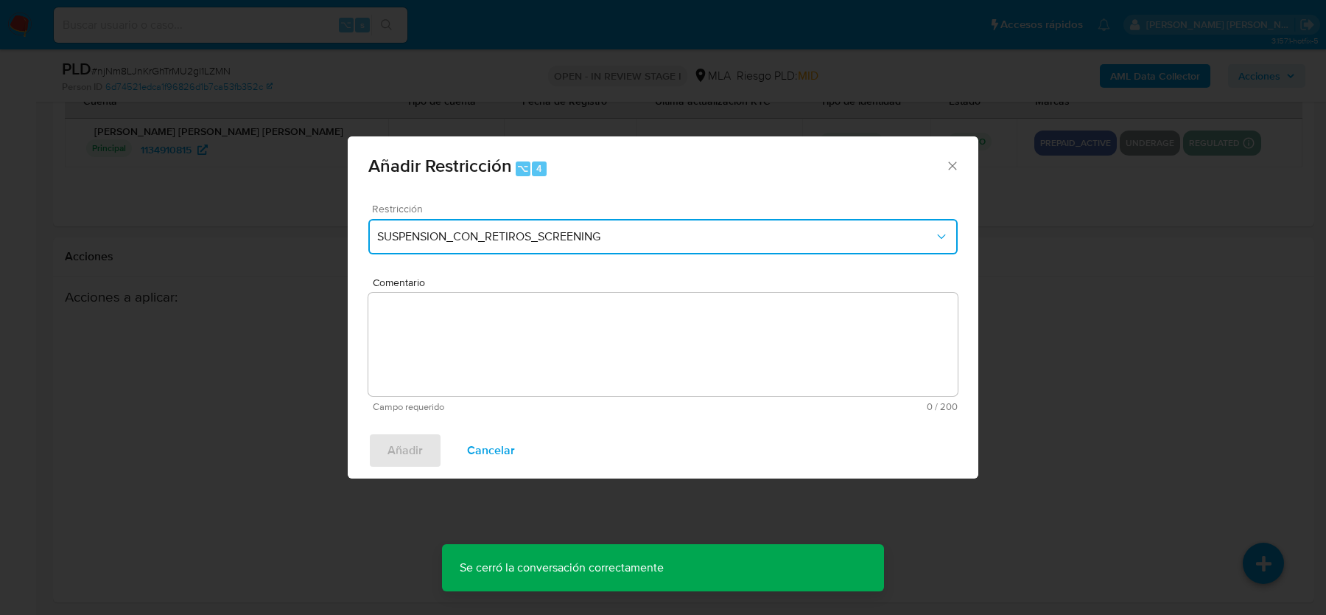
click at [612, 234] on span "SUSPENSION_CON_RETIROS_SCREENING" at bounding box center [655, 236] width 557 height 15
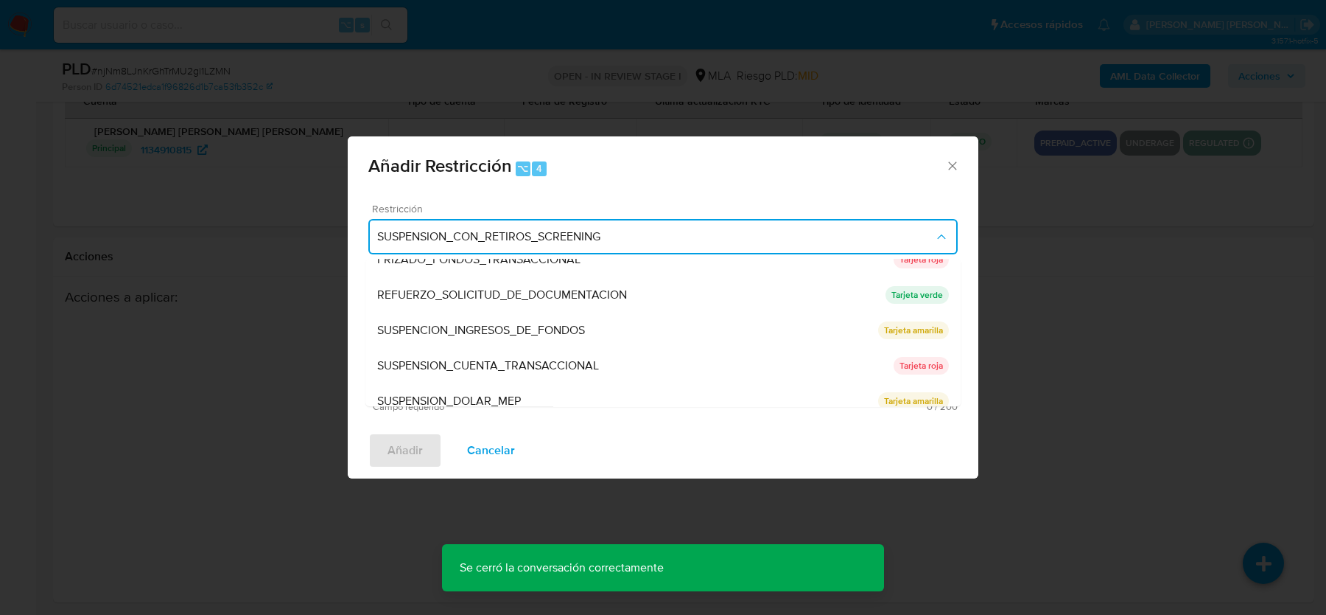
scroll to position [312, 0]
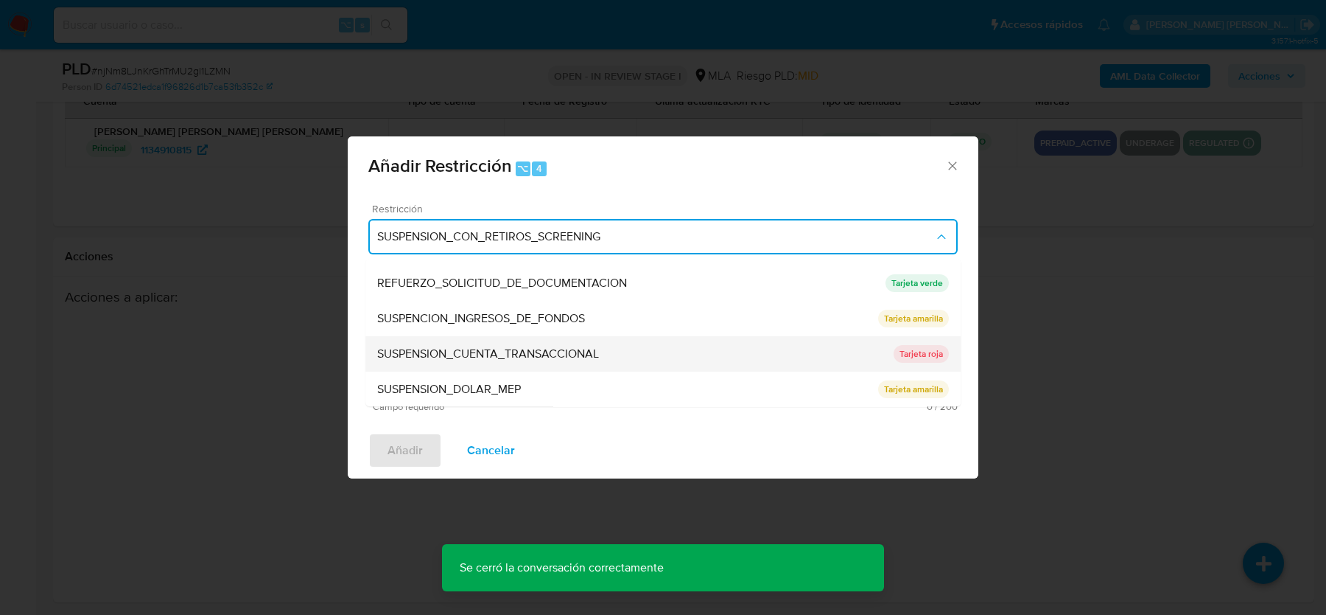
click at [578, 340] on div "SUSPENSION_CUENTA_TRANSACCIONAL" at bounding box center [635, 353] width 517 height 35
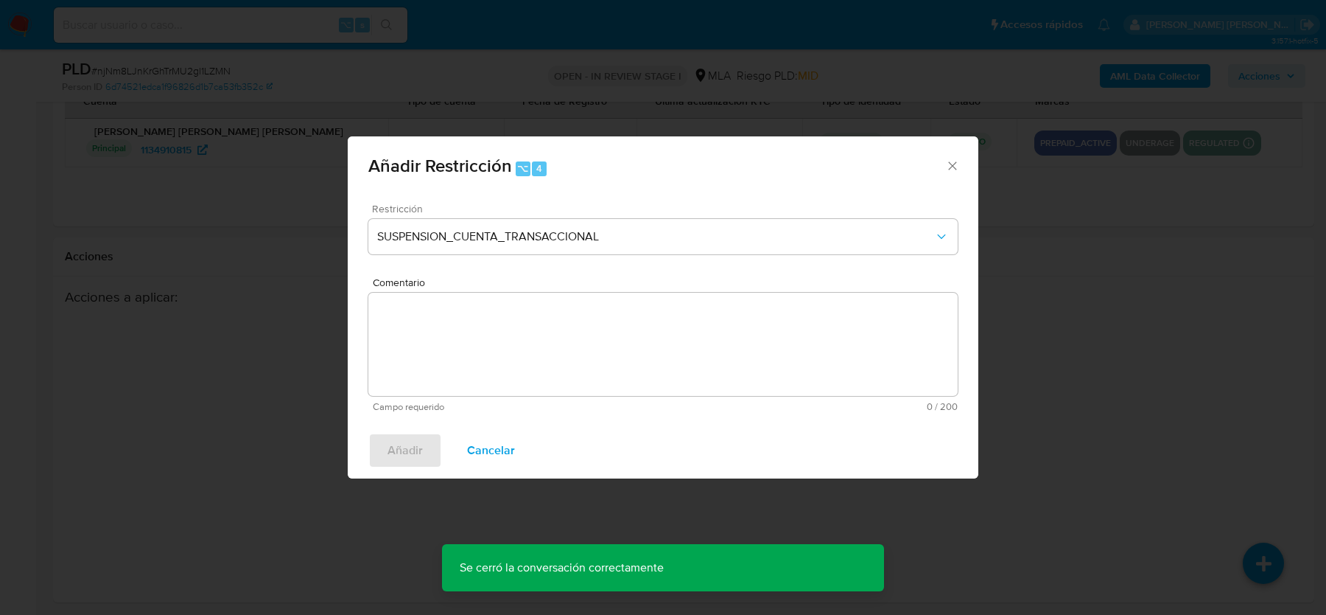
click at [577, 360] on textarea "Comentario" at bounding box center [663, 344] width 590 height 103
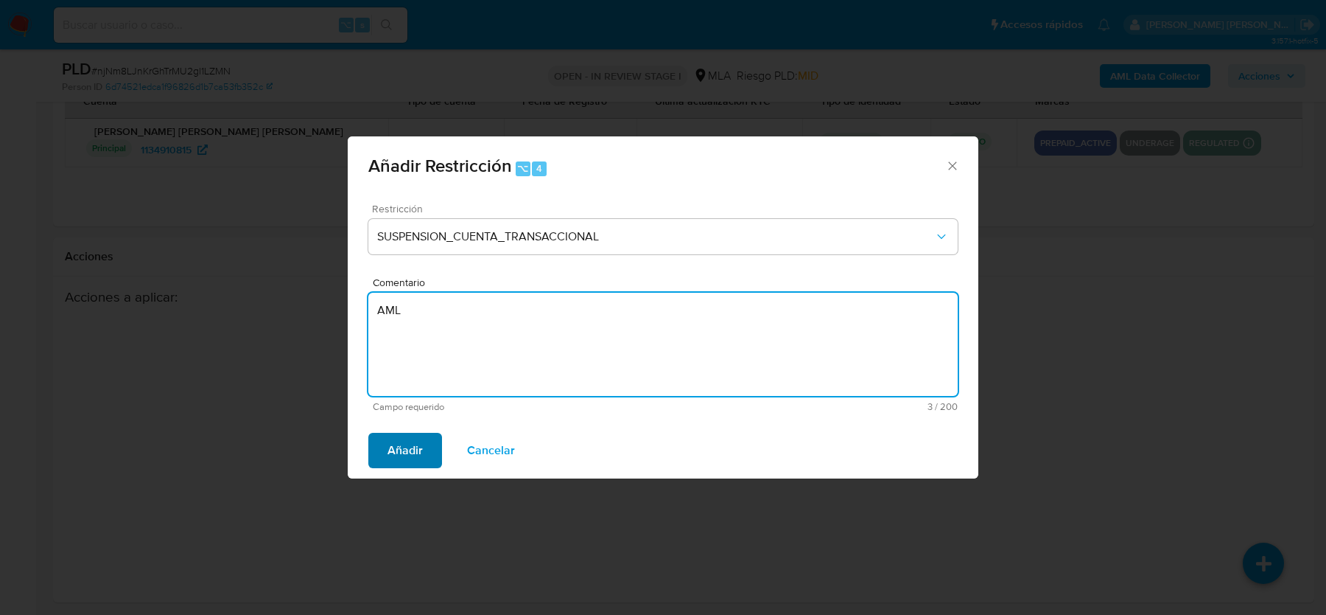
type textarea "AML"
click at [419, 438] on span "Añadir" at bounding box center [405, 450] width 35 height 32
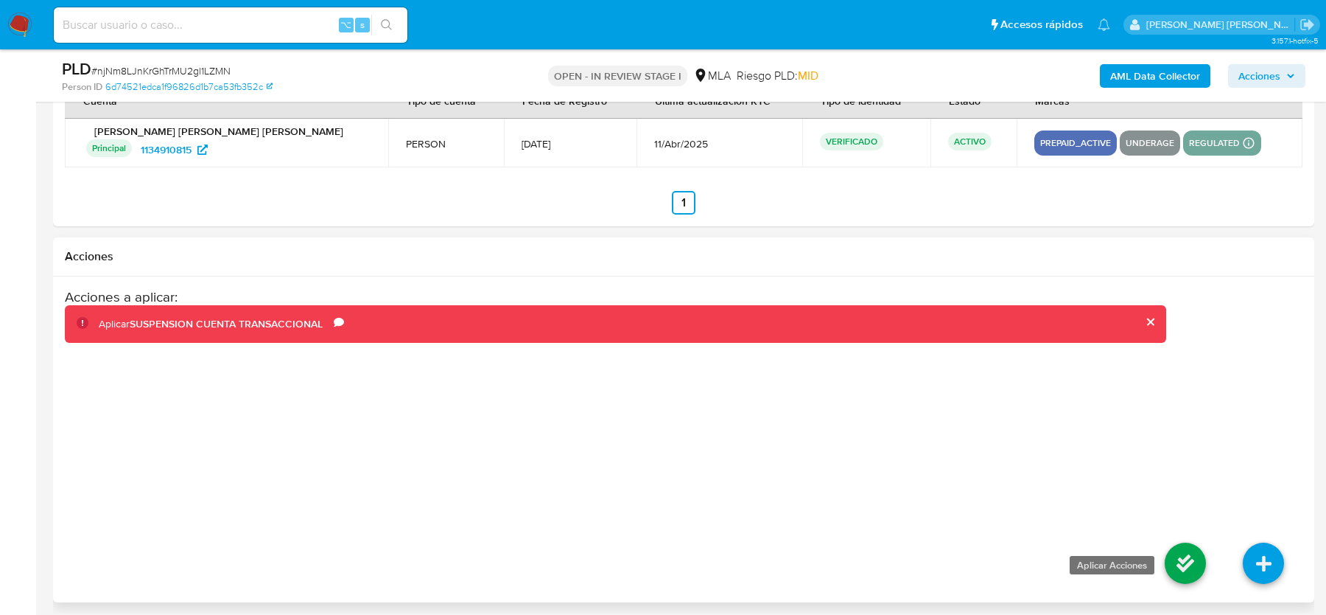
click at [1195, 566] on icon at bounding box center [1185, 562] width 41 height 41
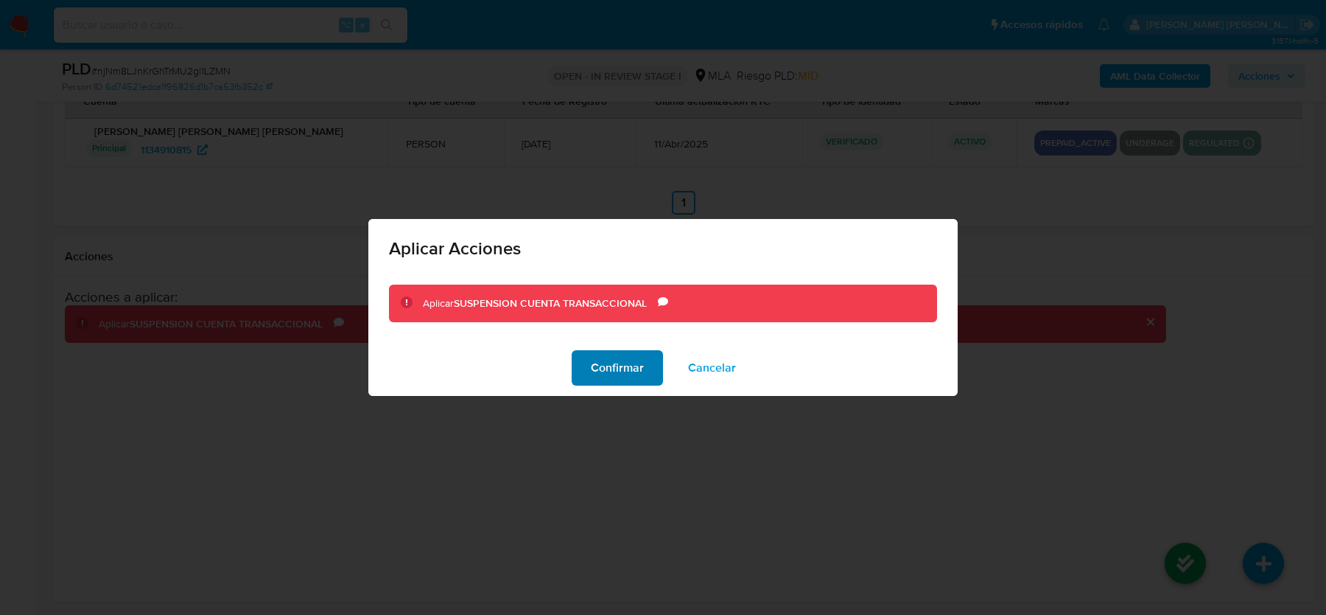
click at [620, 369] on span "Confirmar" at bounding box center [617, 368] width 53 height 32
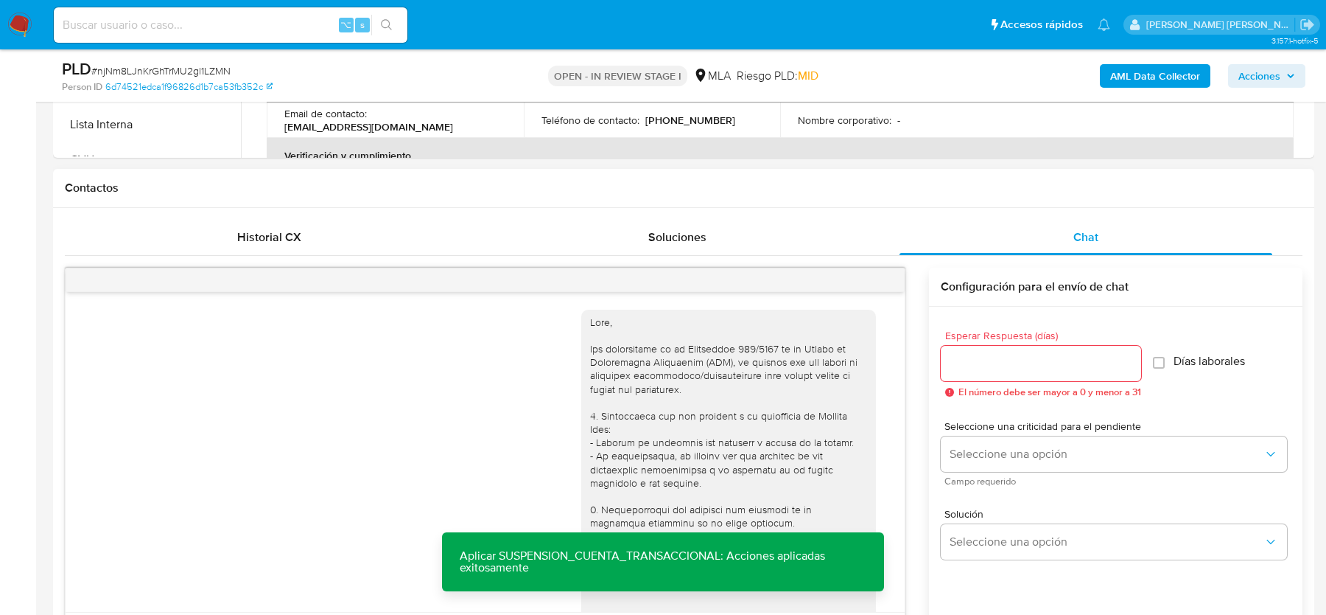
scroll to position [194, 0]
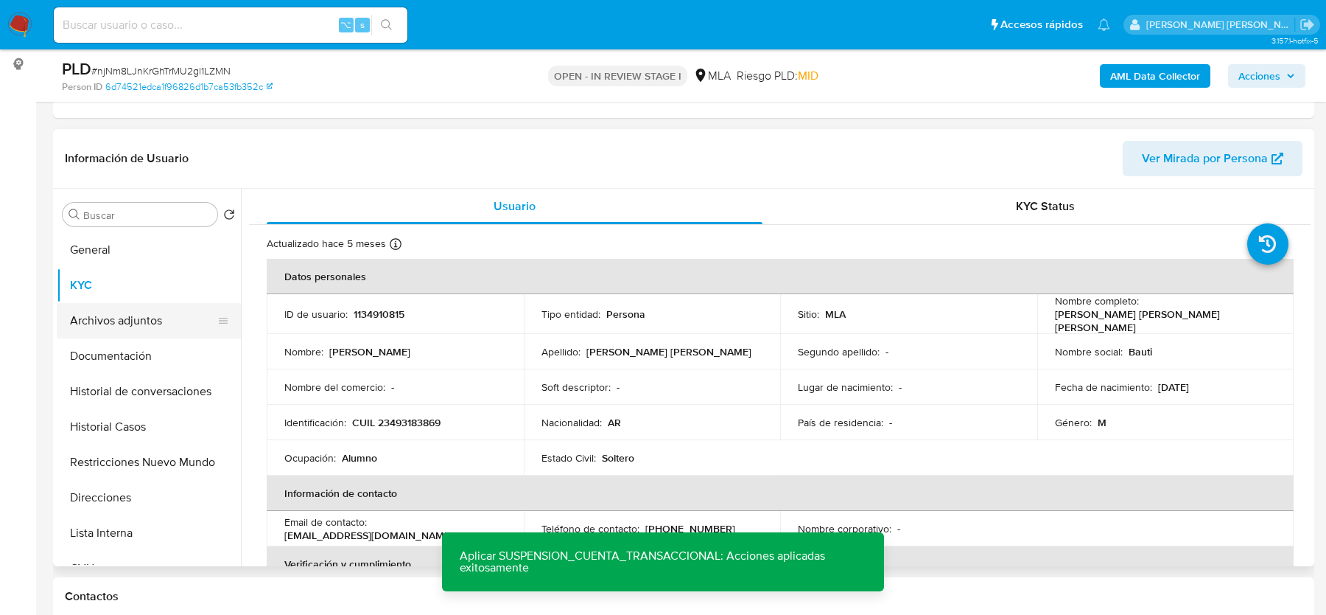
click at [136, 331] on button "Archivos adjuntos" at bounding box center [143, 320] width 172 height 35
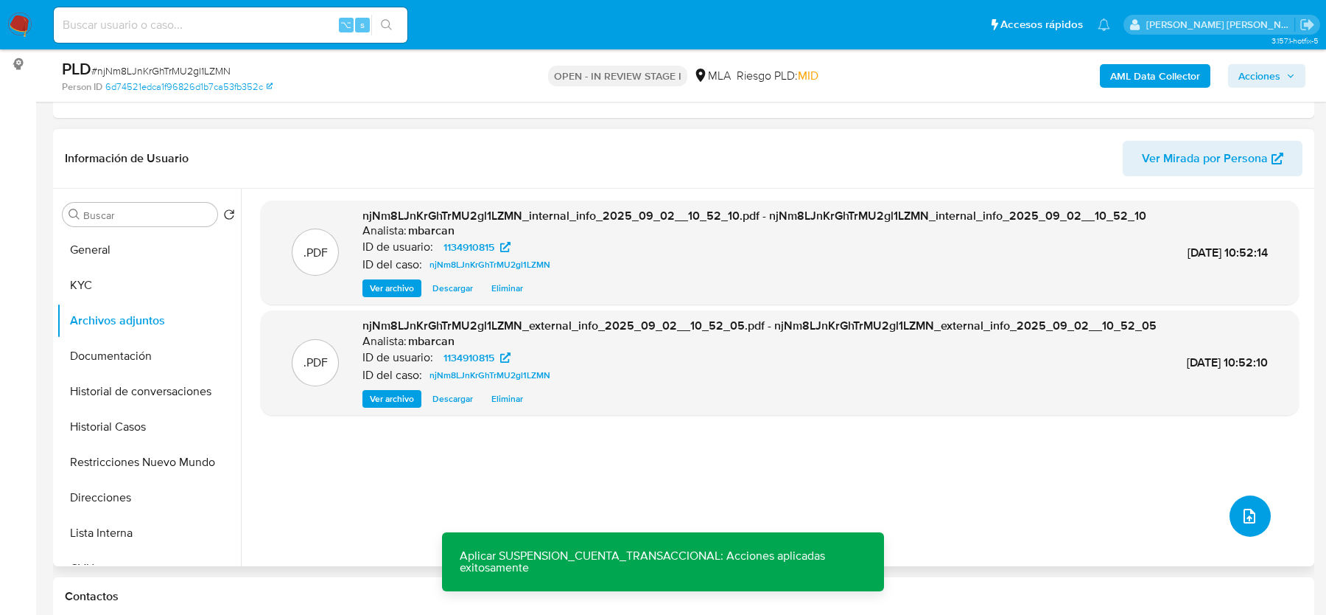
click at [1245, 508] on icon "upload-file" at bounding box center [1250, 515] width 12 height 15
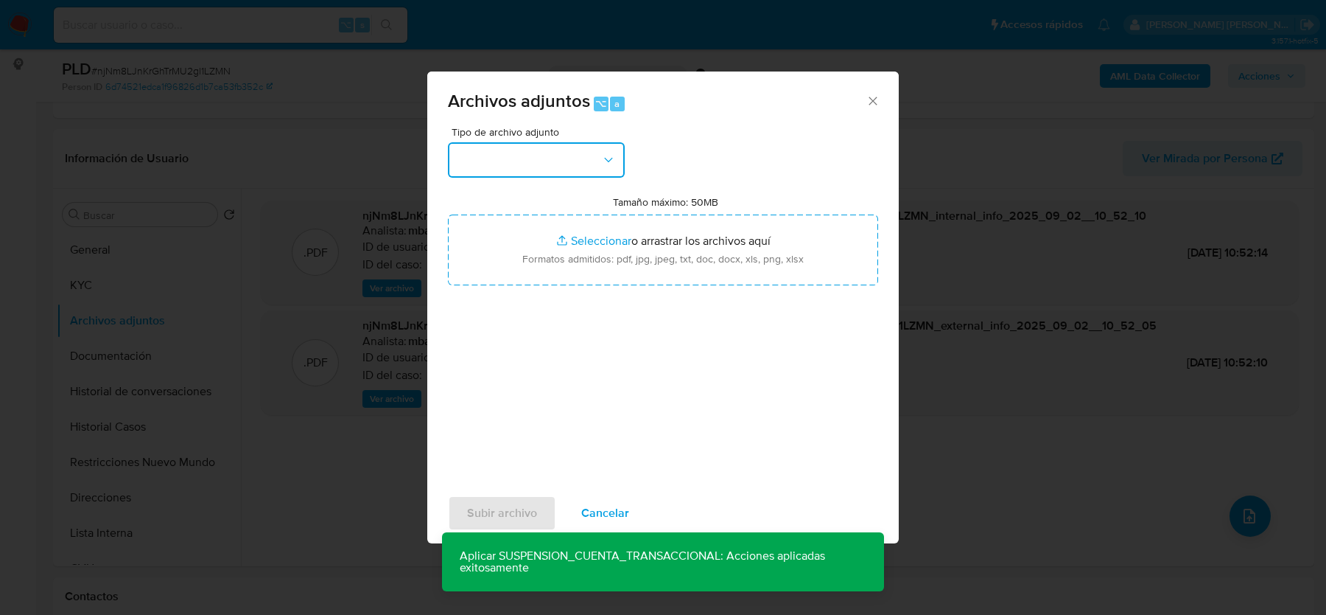
click at [567, 158] on button "button" at bounding box center [536, 159] width 177 height 35
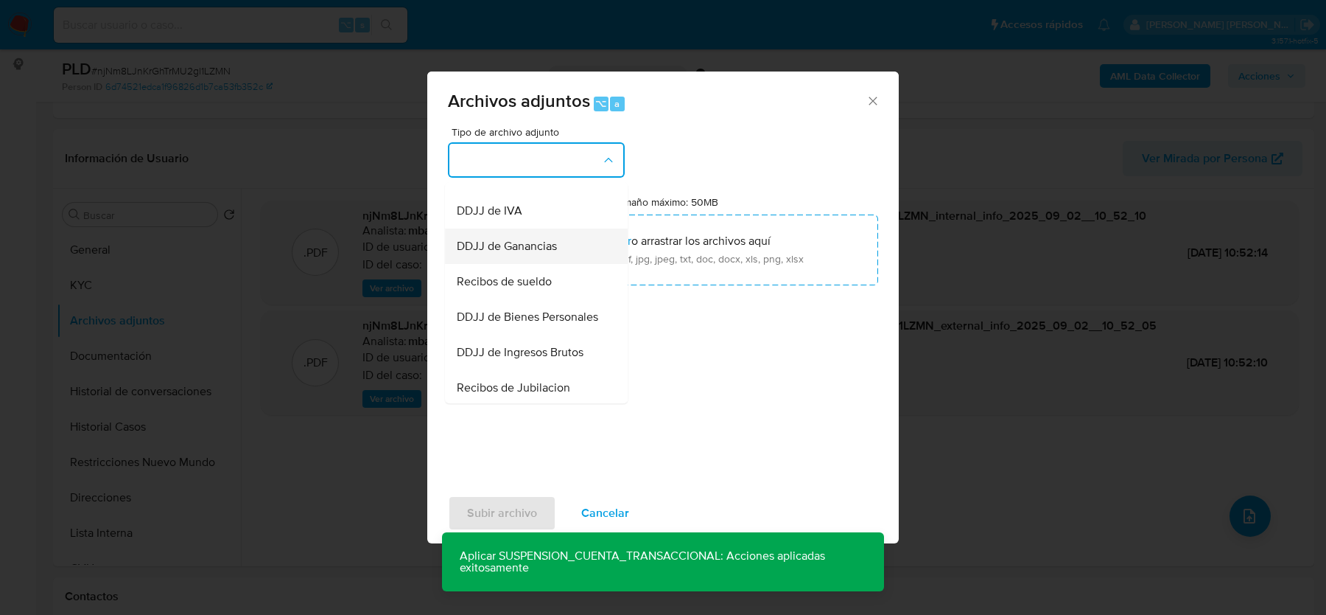
scroll to position [286, 0]
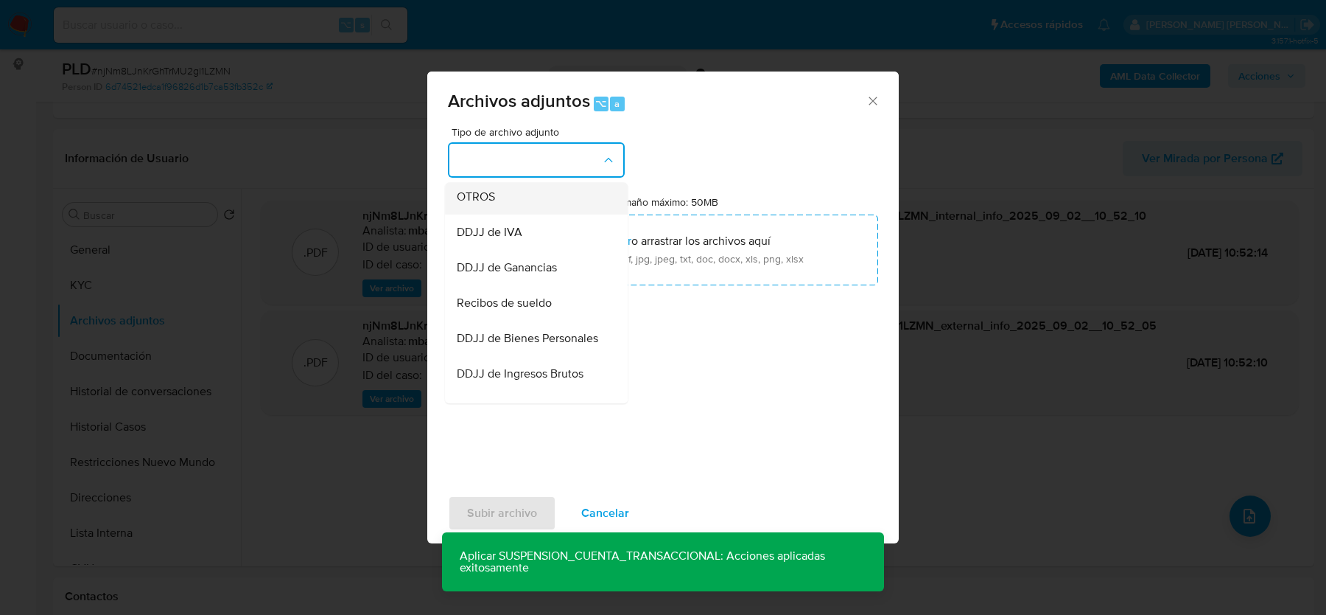
click at [497, 190] on div "OTROS" at bounding box center [532, 196] width 150 height 35
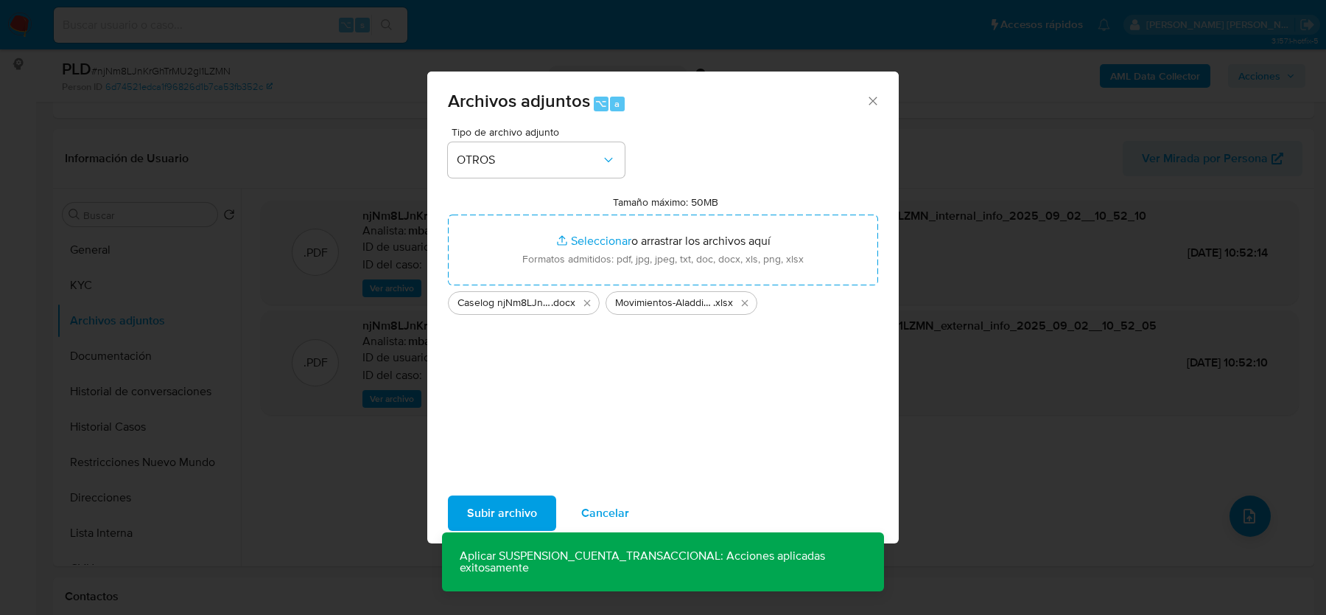
click at [511, 502] on span "Subir archivo" at bounding box center [502, 513] width 70 height 32
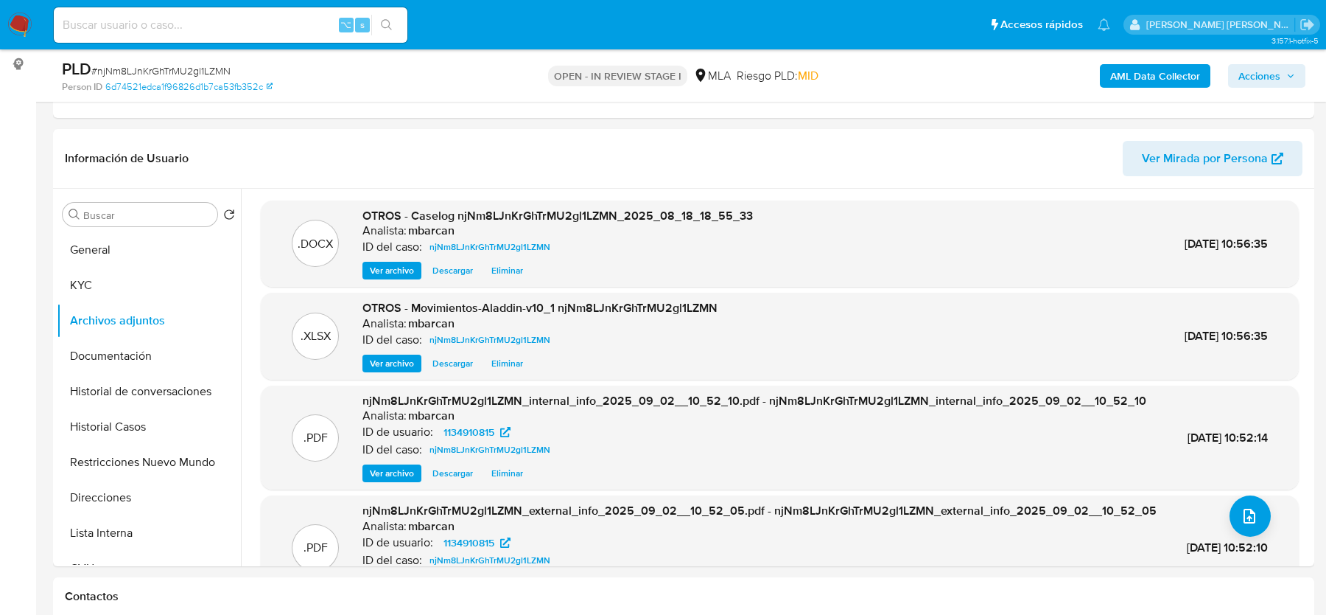
click at [1261, 76] on span "Acciones" at bounding box center [1260, 76] width 42 height 24
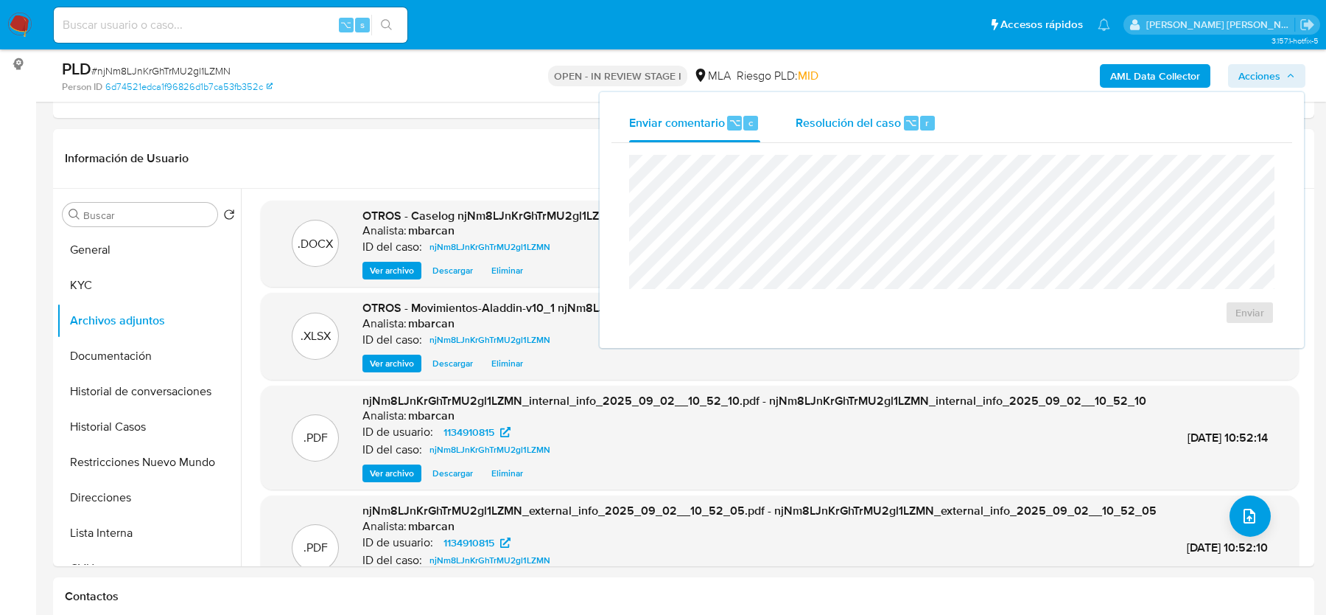
click at [818, 129] on span "Resolución del caso" at bounding box center [848, 121] width 105 height 17
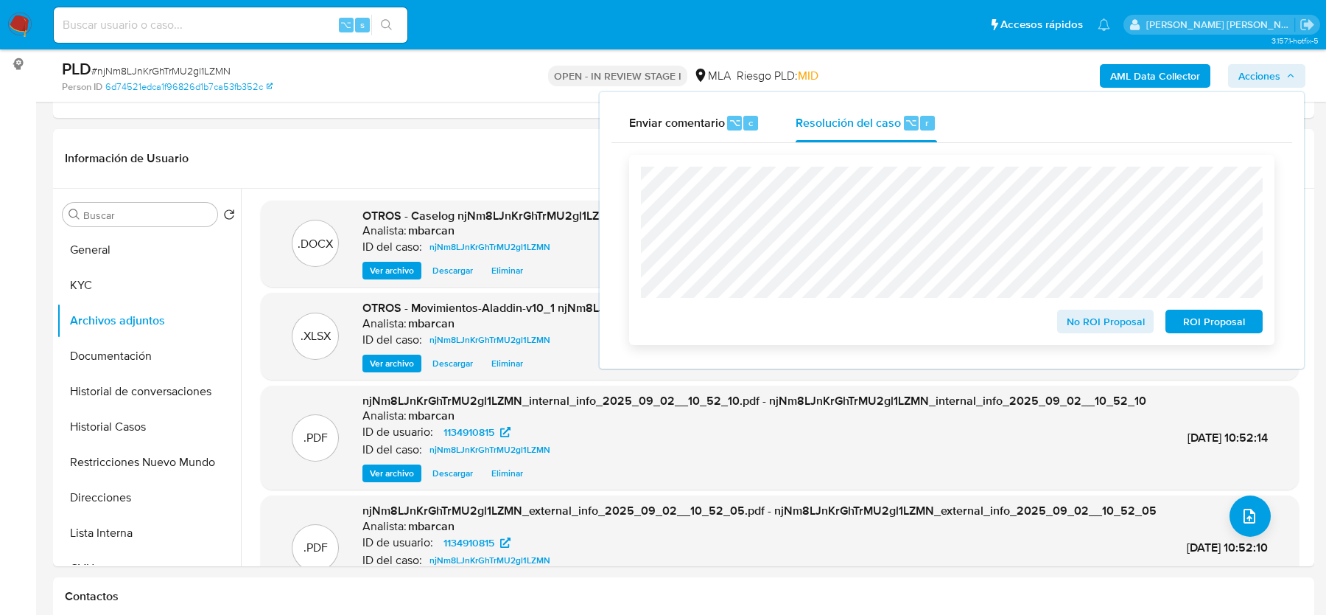
click at [1226, 317] on span "ROI Proposal" at bounding box center [1214, 321] width 77 height 21
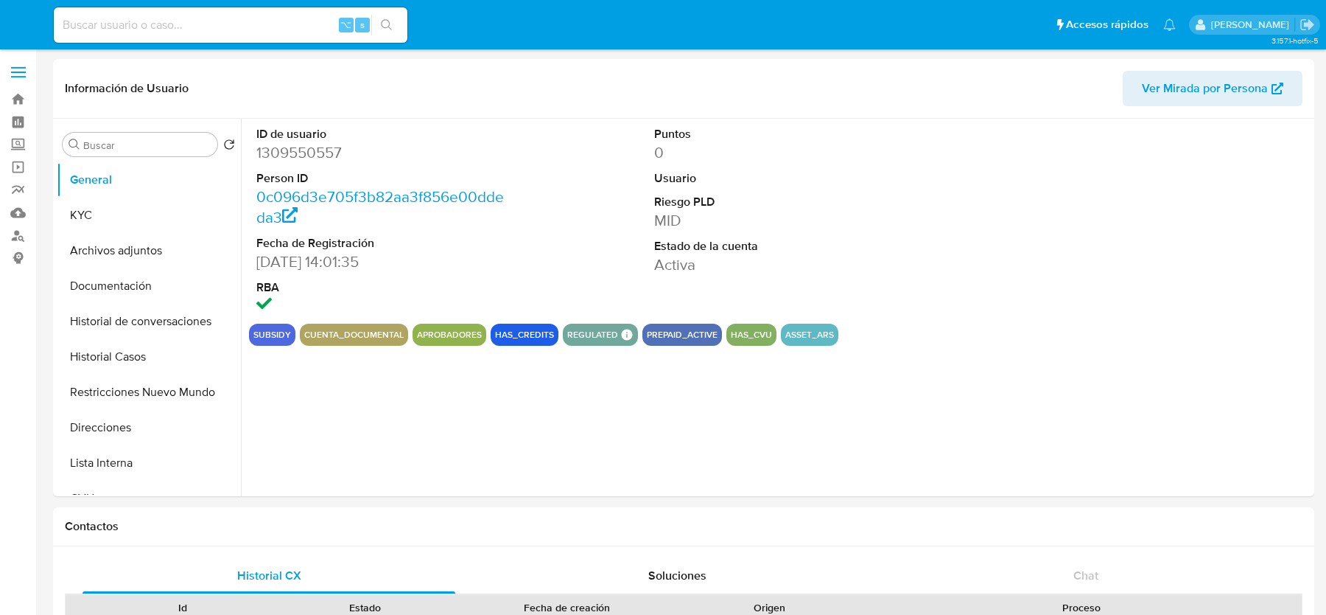
select select "10"
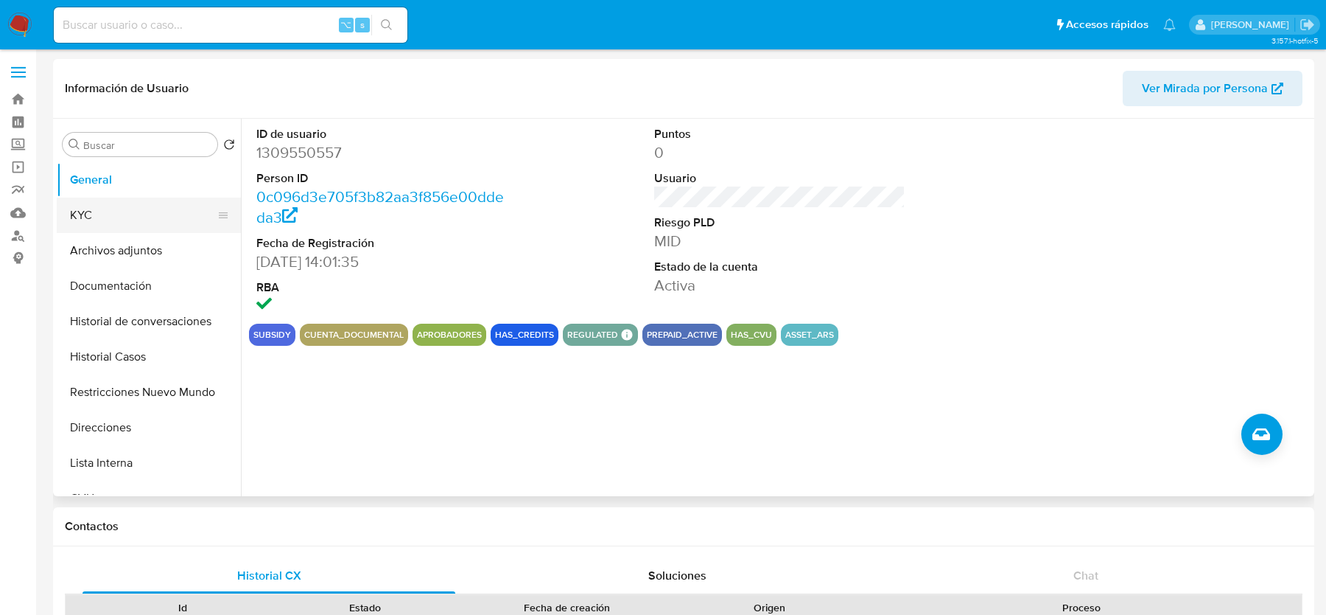
click at [104, 200] on button "KYC" at bounding box center [143, 214] width 172 height 35
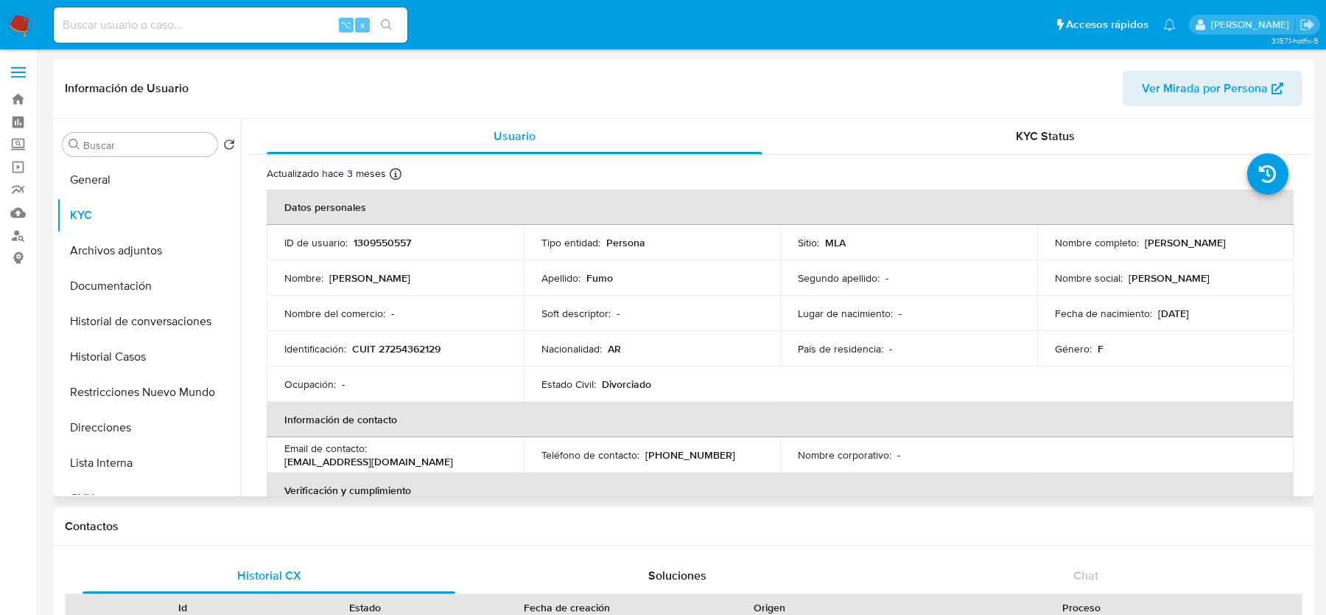
drag, startPoint x: 1139, startPoint y: 245, endPoint x: 1266, endPoint y: 244, distance: 127.5
click at [1266, 244] on div "Nombre completo : [PERSON_NAME]" at bounding box center [1166, 242] width 222 height 13
copy div "[PERSON_NAME]"
drag, startPoint x: 350, startPoint y: 347, endPoint x: 445, endPoint y: 347, distance: 95.1
click at [445, 347] on div "Identificación : CUIT 27254362129" at bounding box center [395, 348] width 222 height 13
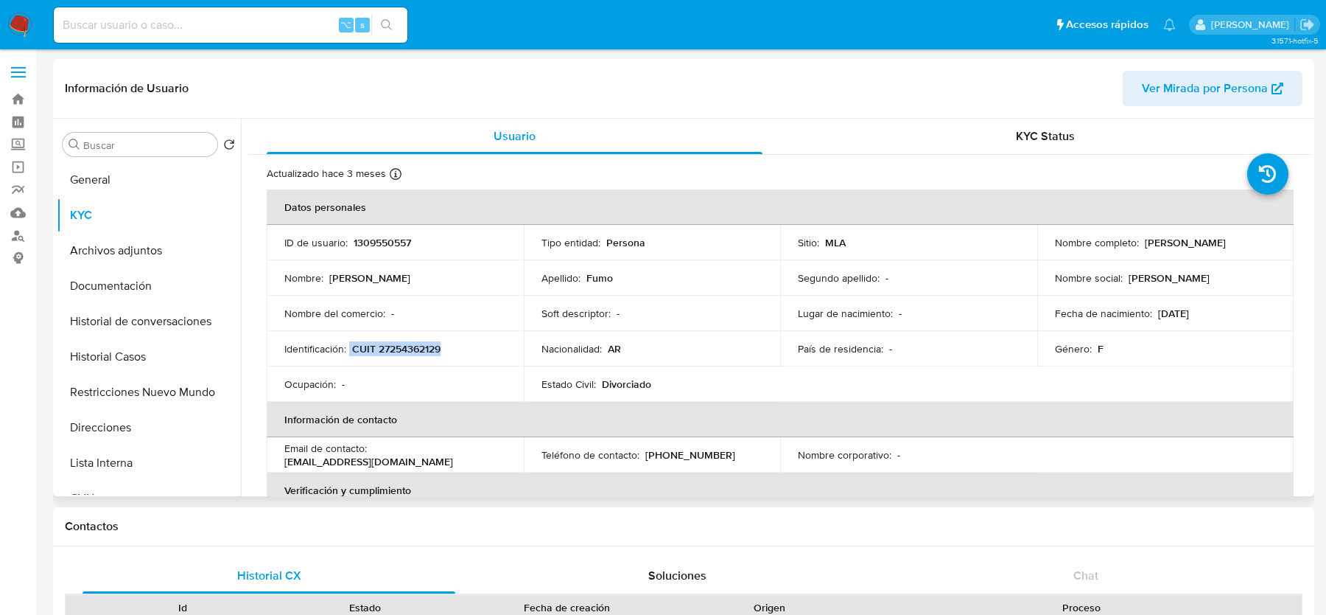
copy div "CUIT 27254362129"
click at [746, 397] on td "Estado Civil : Divorciado" at bounding box center [652, 383] width 257 height 35
click at [358, 458] on p "fumogabriela48@gmail.com" at bounding box center [368, 461] width 169 height 13
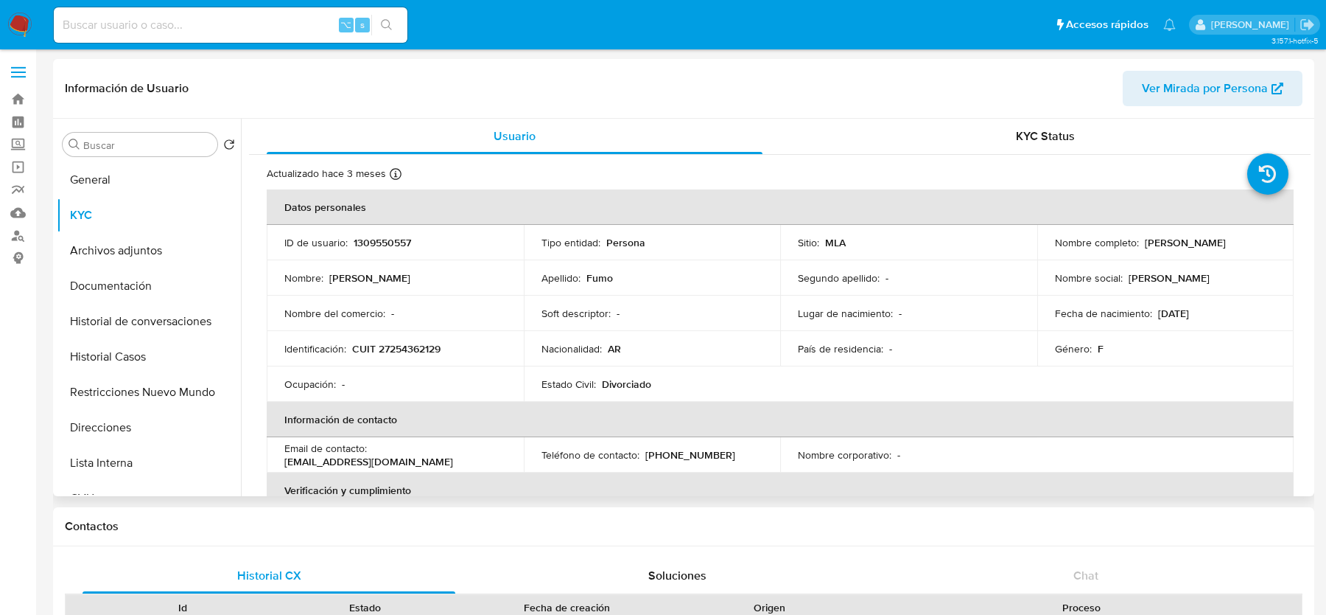
drag, startPoint x: 321, startPoint y: 461, endPoint x: 310, endPoint y: 464, distance: 11.4
click at [321, 461] on p "fumogabriela48@gmail.com" at bounding box center [368, 461] width 169 height 13
drag, startPoint x: 284, startPoint y: 462, endPoint x: 462, endPoint y: 462, distance: 177.6
click at [462, 462] on div "Email de contacto : fumogabriela48@gmail.com" at bounding box center [395, 454] width 222 height 27
copy p "fumogabriela48@gmail.com"
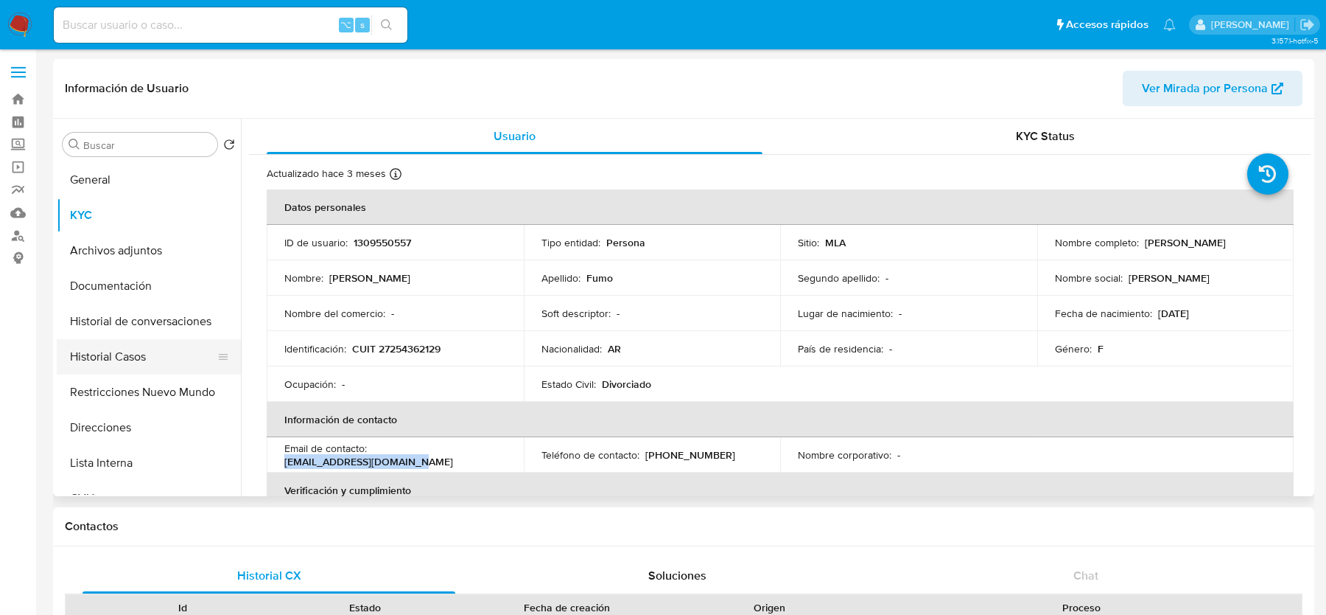
click at [129, 344] on button "Historial Casos" at bounding box center [143, 356] width 172 height 35
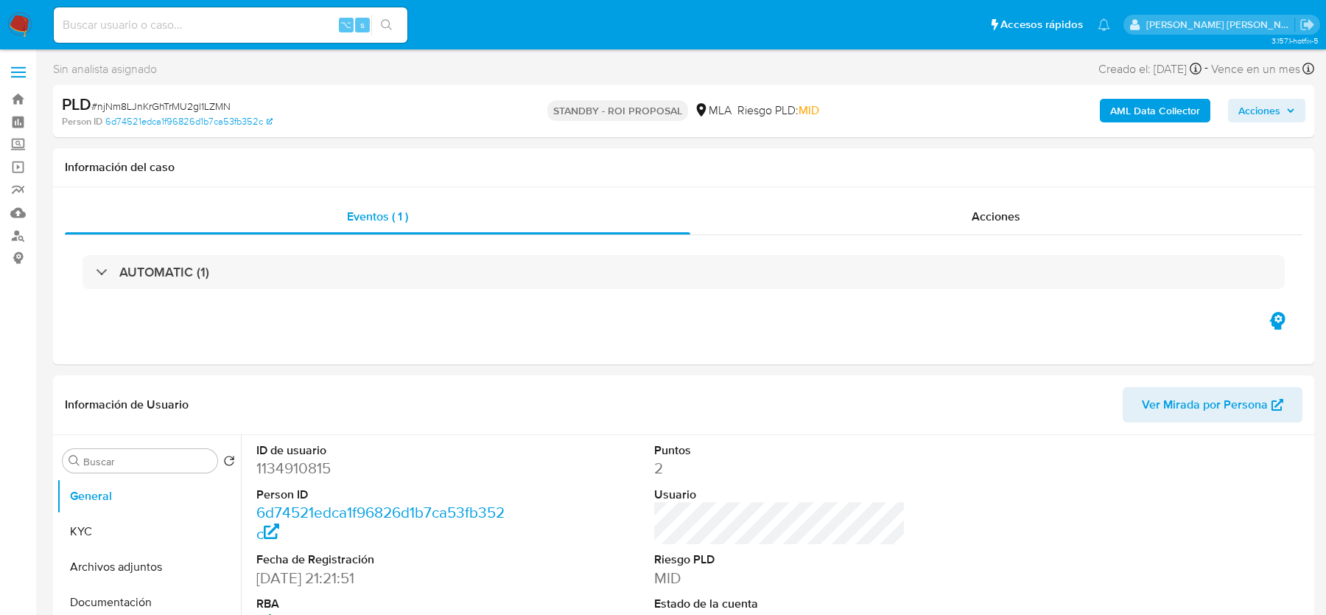
select select "10"
click at [199, 33] on input at bounding box center [231, 24] width 354 height 19
paste input "aPSYYscROIAc0Pshl7a26FeW"
type input "aPSYYscROIAc0Pshl7a26FeW"
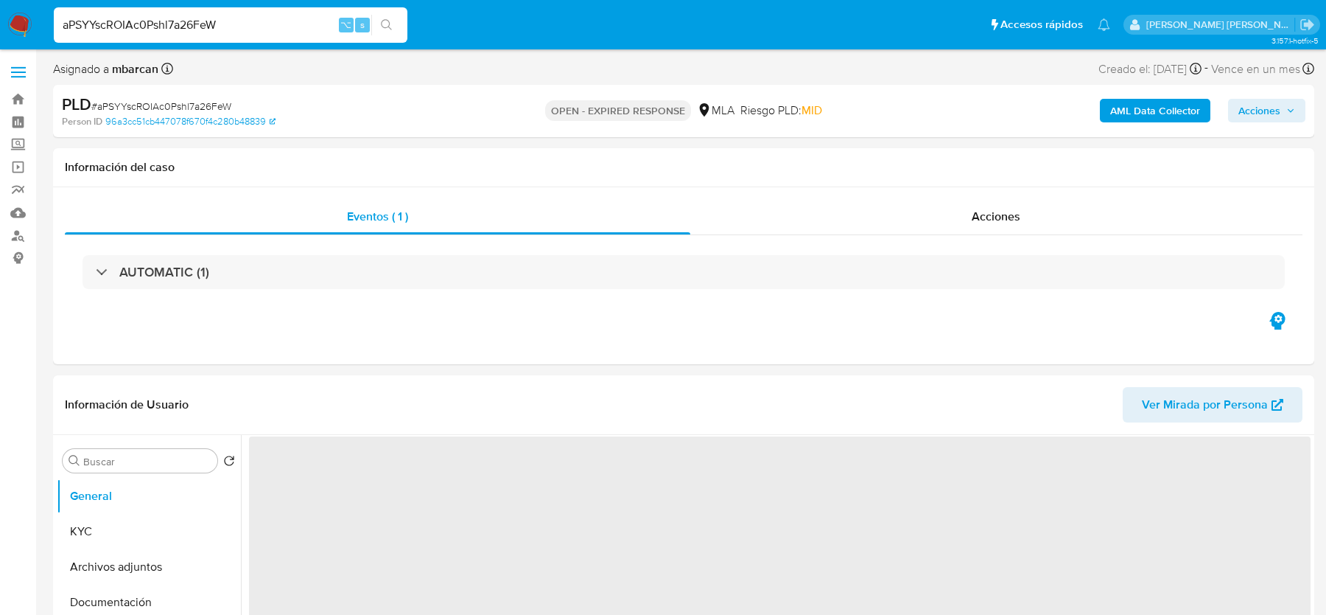
click at [22, 33] on img at bounding box center [19, 25] width 25 height 25
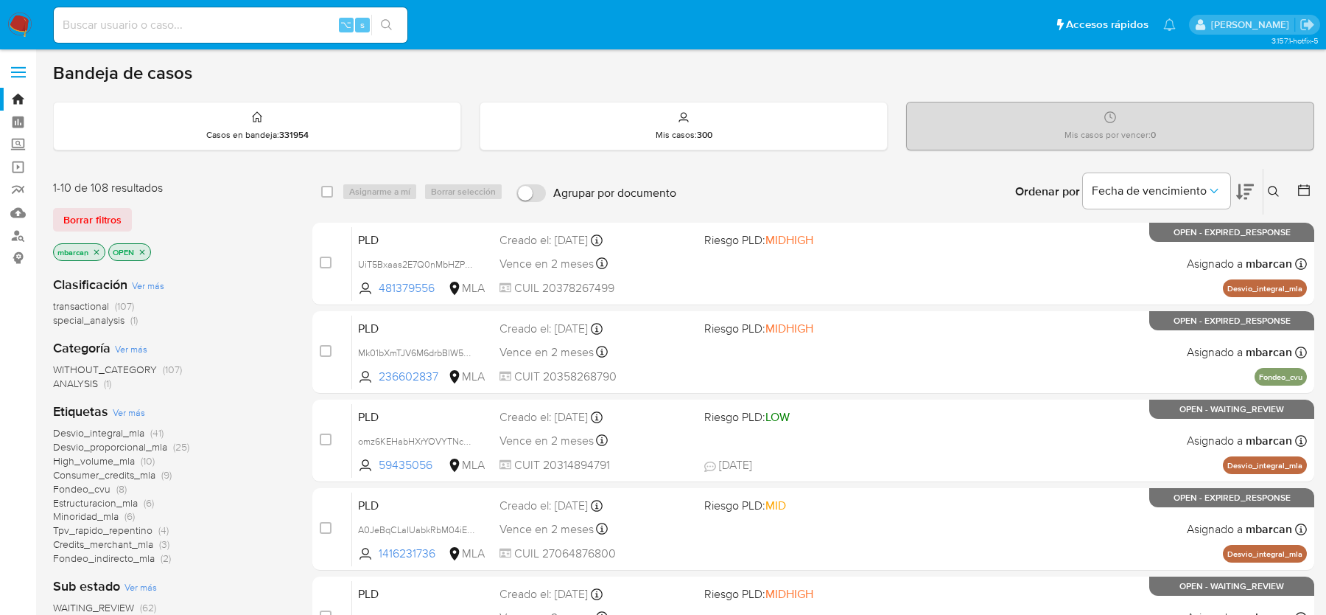
click at [1282, 183] on button at bounding box center [1276, 192] width 24 height 18
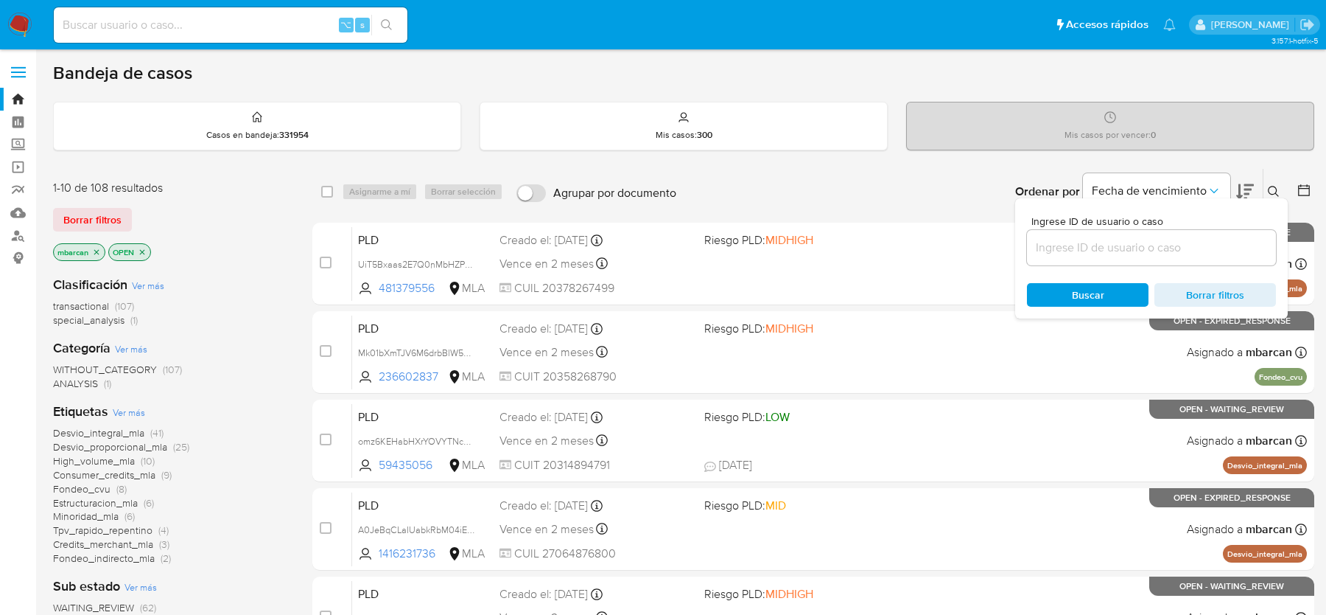
click at [1147, 264] on div "Ingrese ID de usuario o caso" at bounding box center [1151, 240] width 249 height 49
click at [1147, 253] on input at bounding box center [1151, 247] width 249 height 19
paste input "aPSYYscROIAc0Pshl7a26FeW"
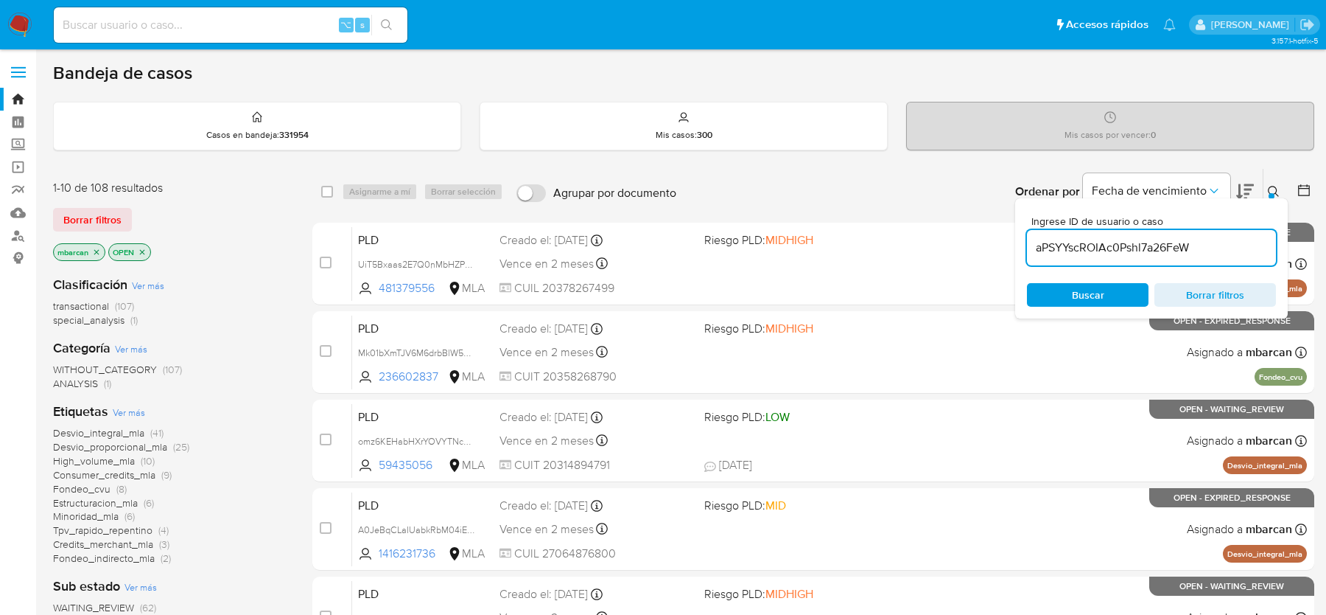
type input "aPSYYscROIAc0Pshl7a26FeW"
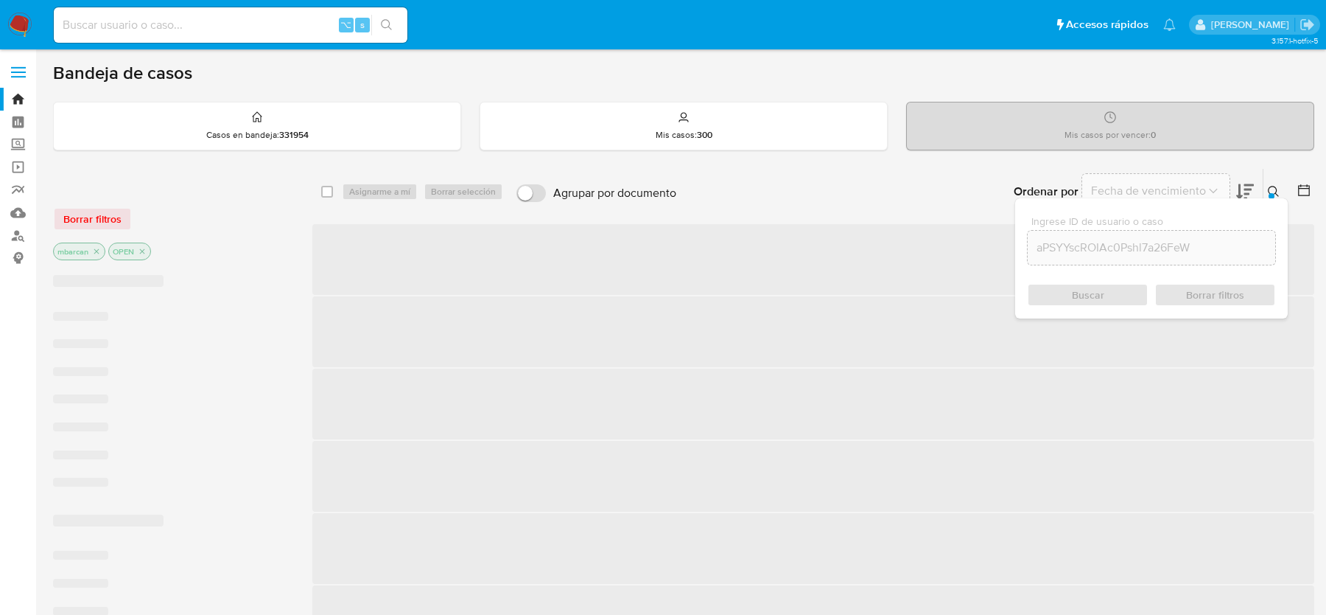
click at [1273, 187] on icon at bounding box center [1274, 192] width 12 height 12
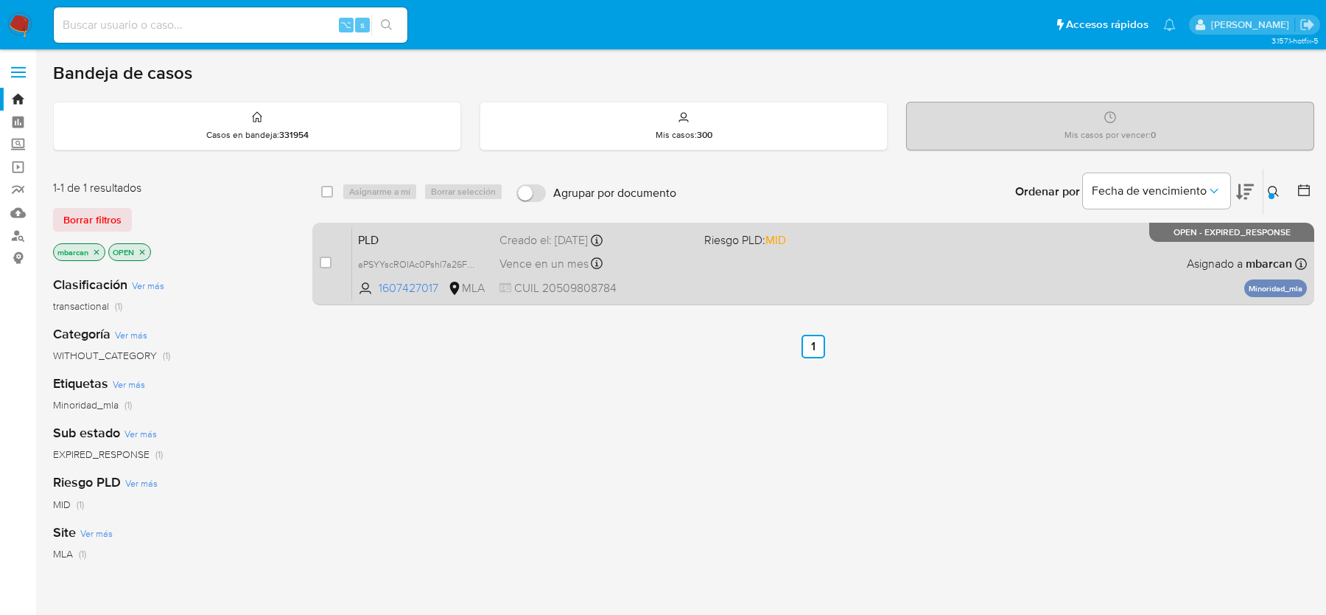
click at [320, 253] on div "case-item-checkbox No es posible asignar el caso" at bounding box center [336, 263] width 32 height 74
click at [320, 269] on div "case-item-checkbox" at bounding box center [326, 264] width 12 height 18
click at [320, 261] on input "checkbox" at bounding box center [326, 262] width 12 height 12
checkbox input "true"
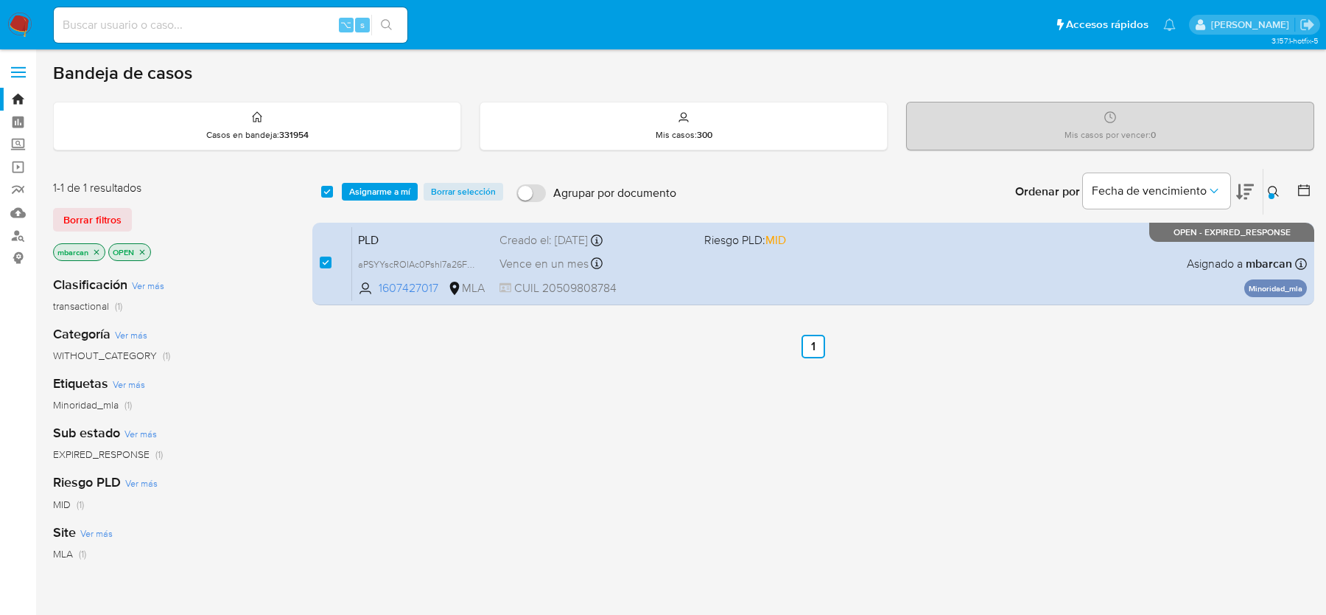
click at [387, 175] on div "select-all-cases-checkbox Asignarme a mí Borrar selección Agrupar por documento…" at bounding box center [813, 192] width 1002 height 46
click at [387, 184] on span "Asignarme a mí" at bounding box center [379, 191] width 61 height 15
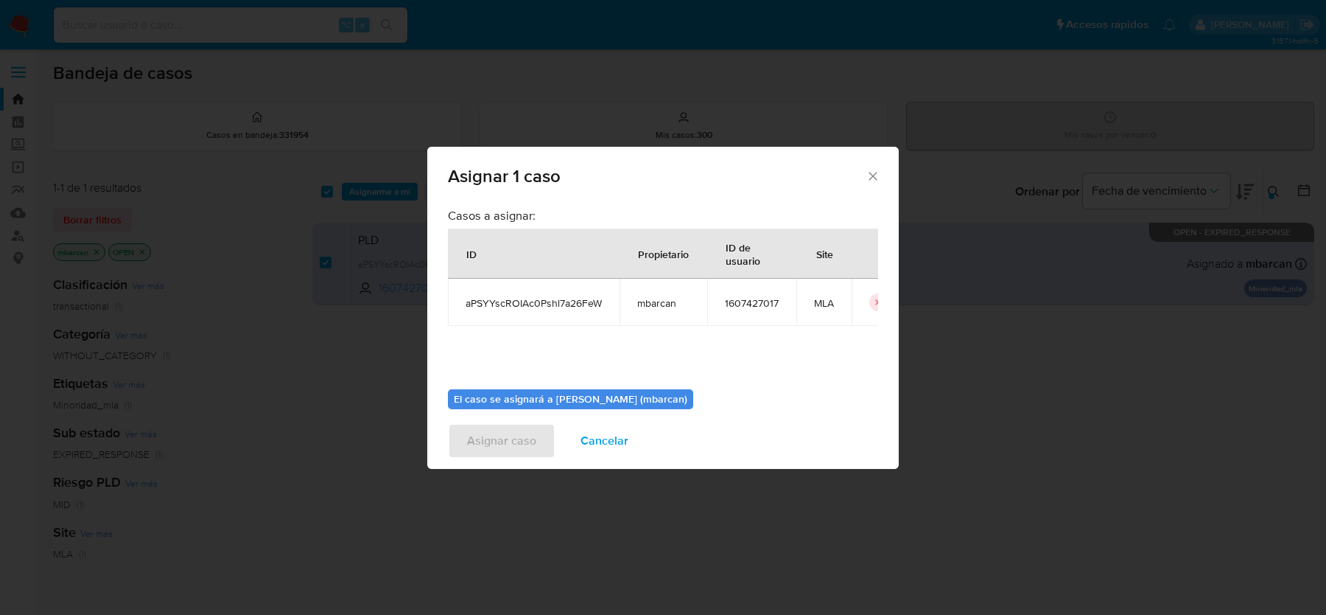
scroll to position [75, 0]
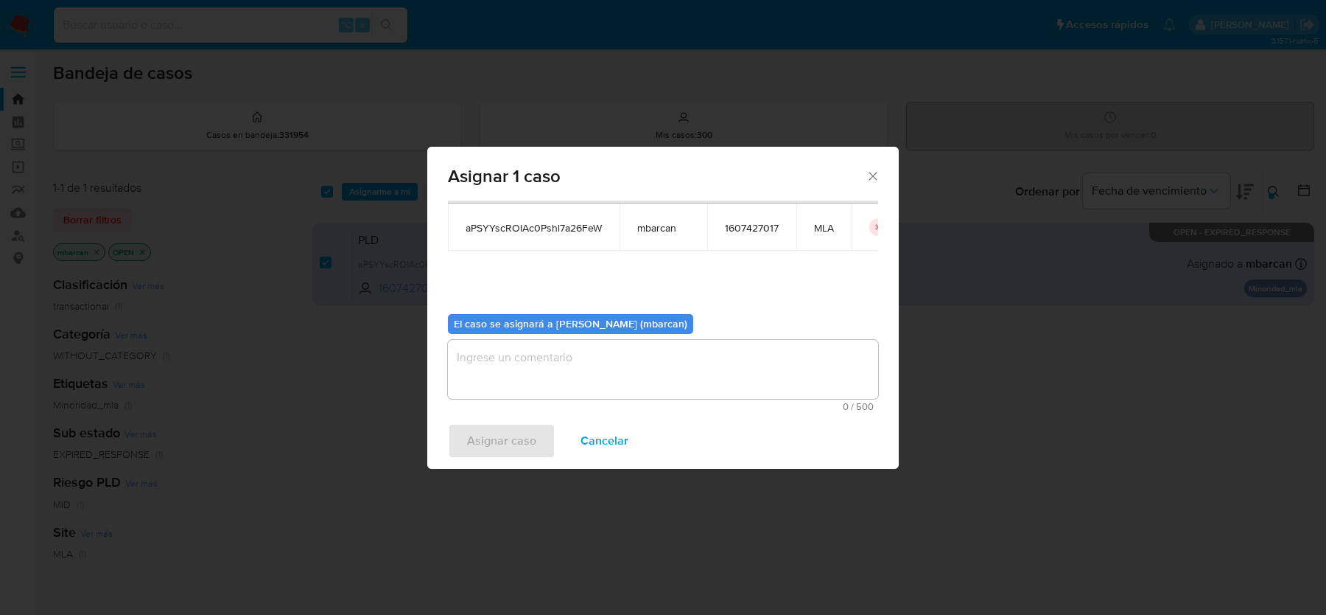
click at [716, 336] on div "El caso se asignará a Magali Iael Barcan (mbarcan) 0 / 500 500 caracteres resta…" at bounding box center [663, 357] width 430 height 110
click at [705, 352] on textarea "assign-modal" at bounding box center [663, 369] width 430 height 59
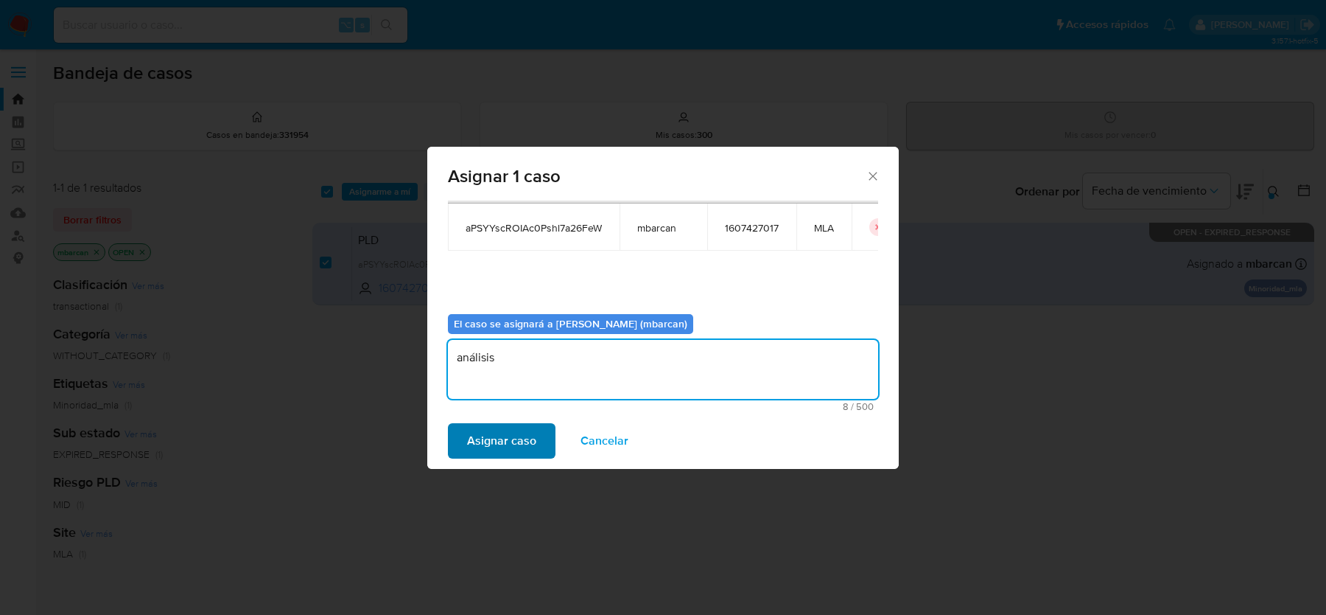
type textarea "análisis"
click at [521, 431] on span "Asignar caso" at bounding box center [501, 440] width 69 height 32
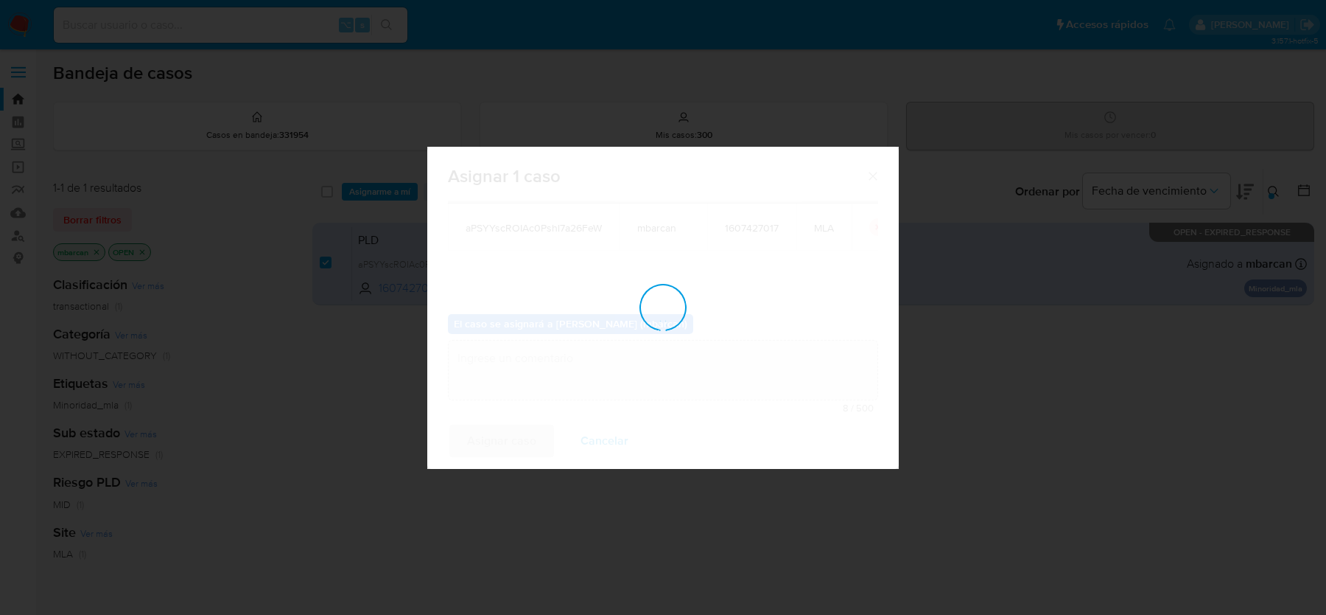
checkbox input "false"
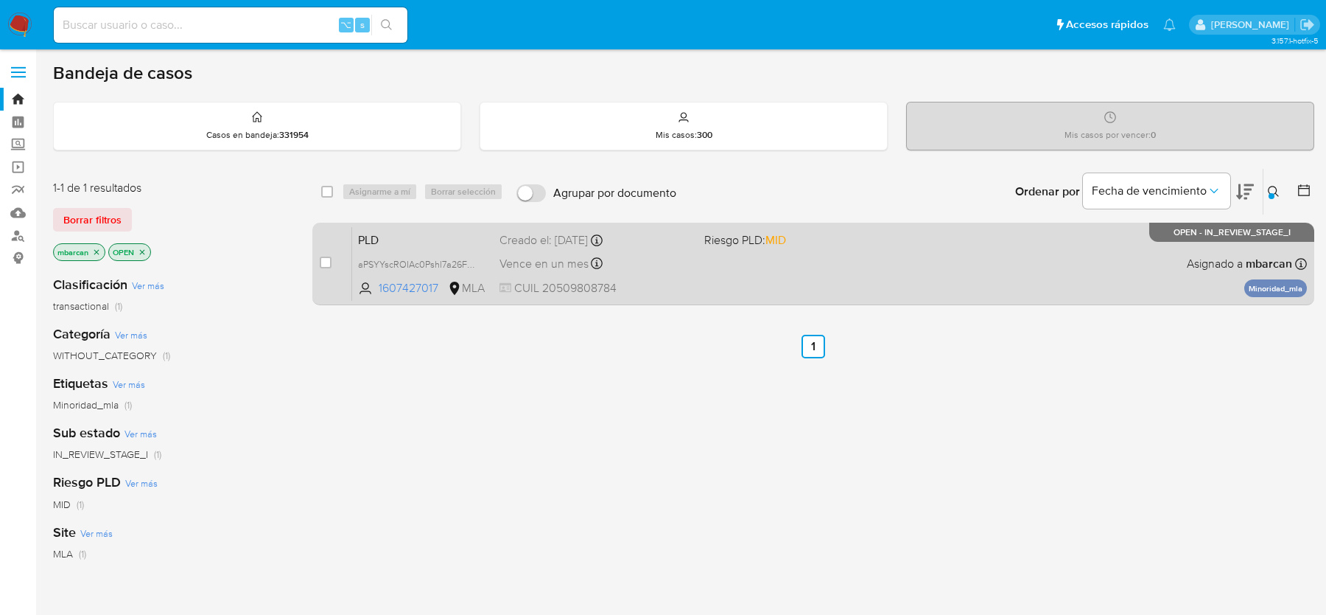
click at [444, 229] on span "PLD" at bounding box center [423, 238] width 130 height 19
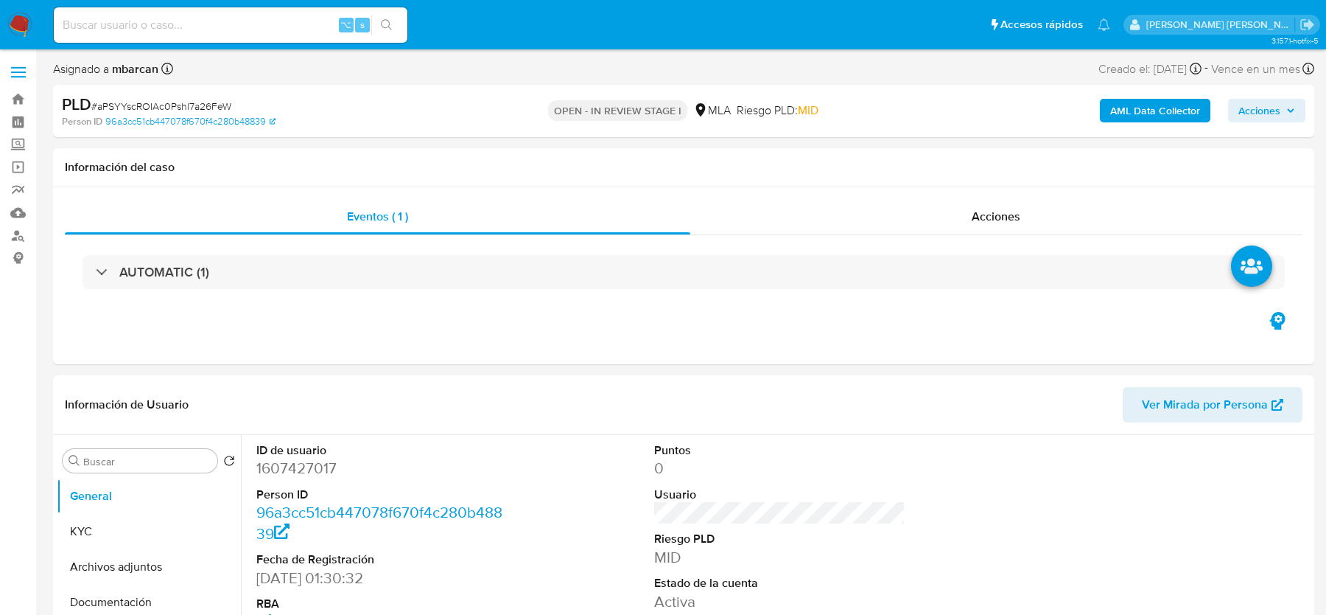
select select "10"
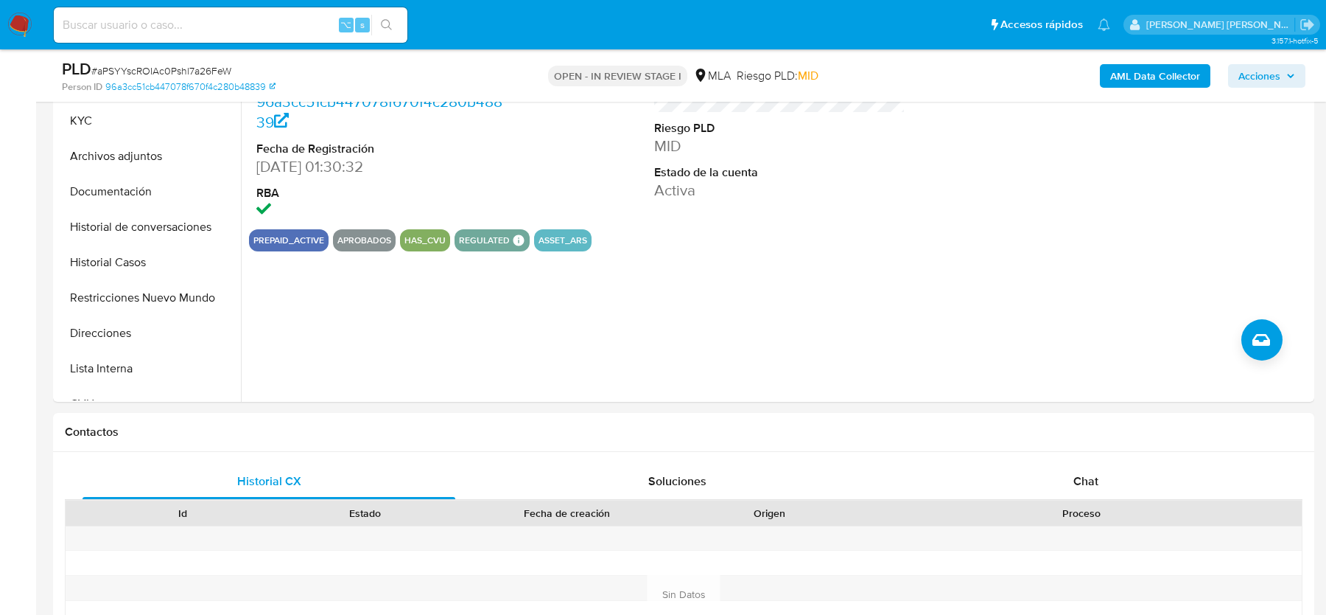
scroll to position [424, 0]
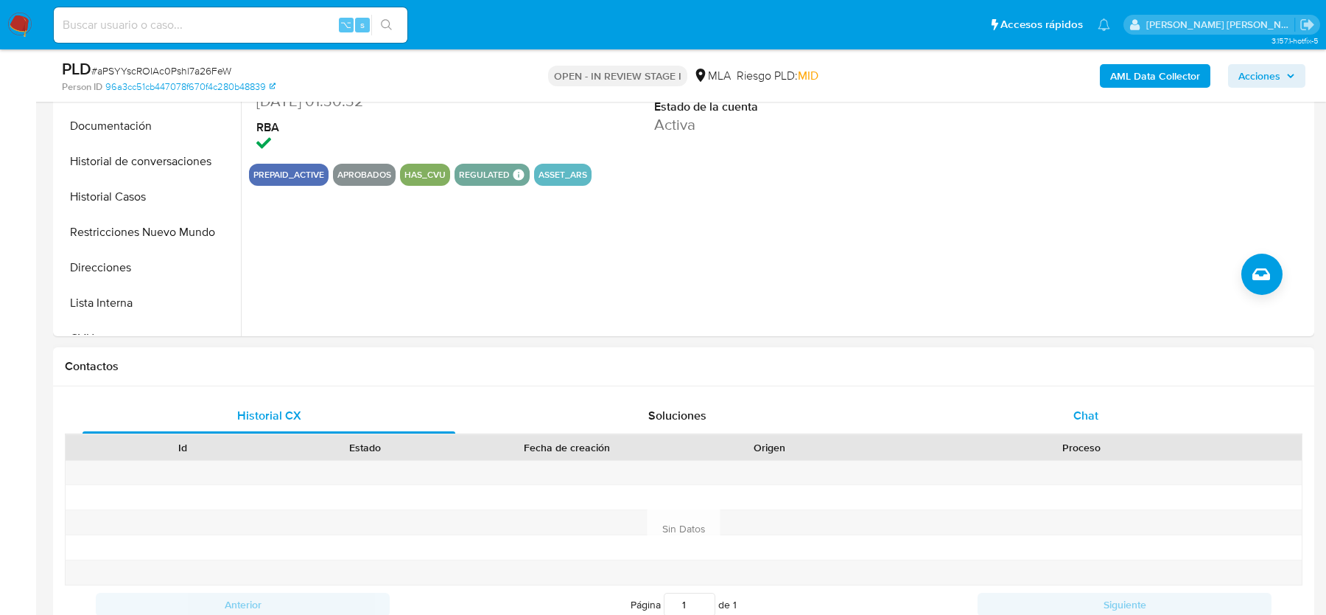
click at [1105, 417] on div "Chat" at bounding box center [1086, 415] width 373 height 35
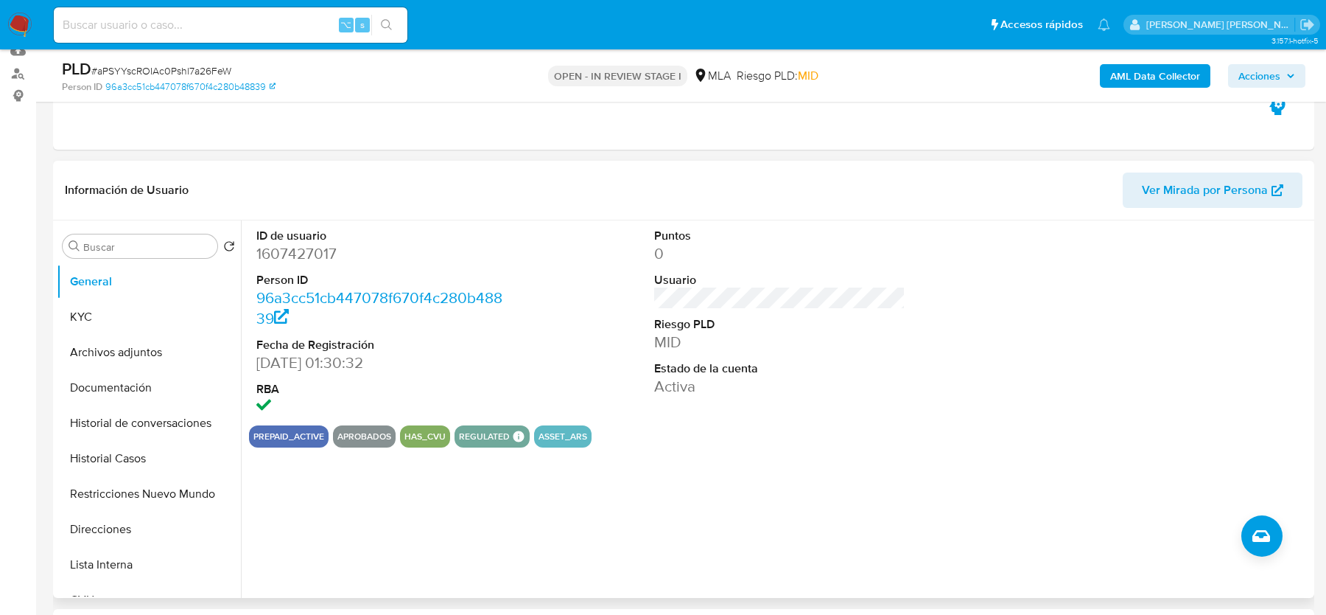
scroll to position [144, 0]
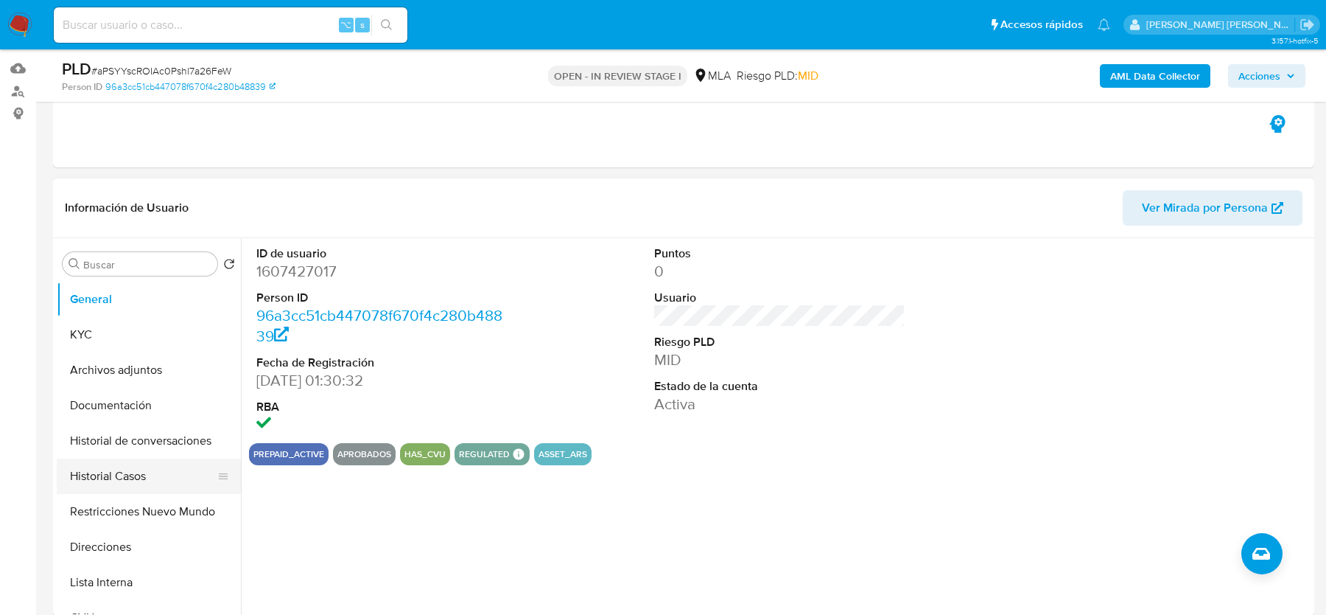
click at [154, 478] on button "Historial Casos" at bounding box center [143, 475] width 172 height 35
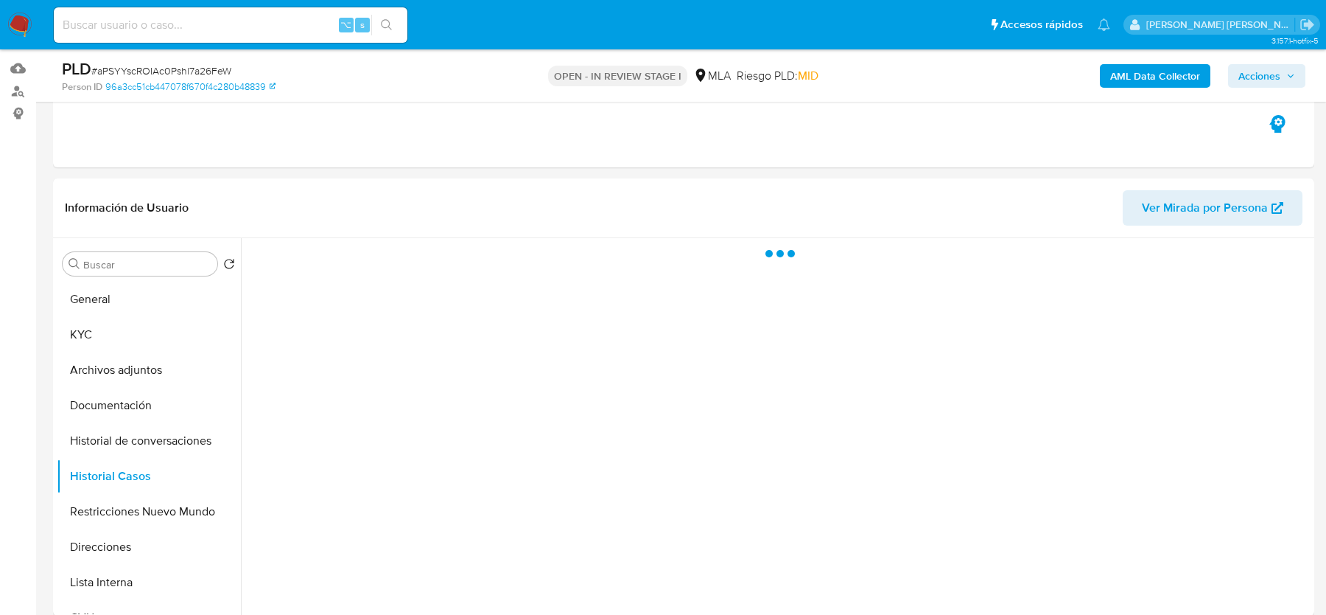
click at [204, 70] on span "# aPSYYscROIAc0Pshl7a26FeW" at bounding box center [161, 70] width 140 height 15
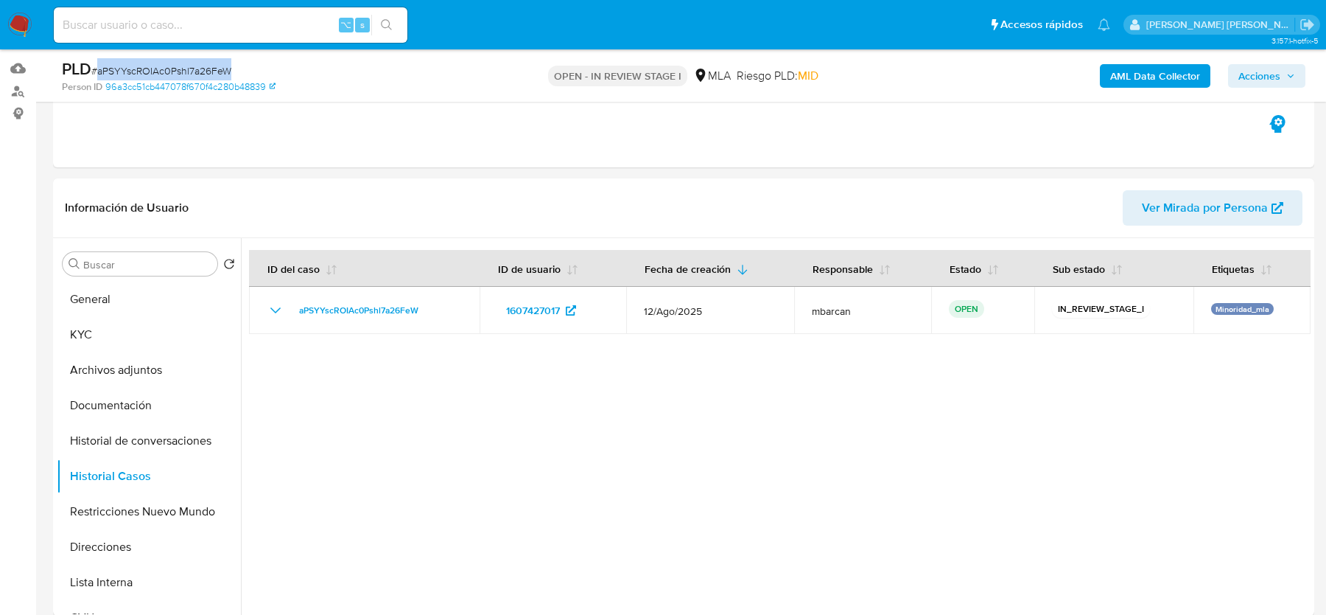
copy span "aPSYYscROIAc0Pshl7a26FeW"
click at [152, 320] on button "KYC" at bounding box center [143, 334] width 172 height 35
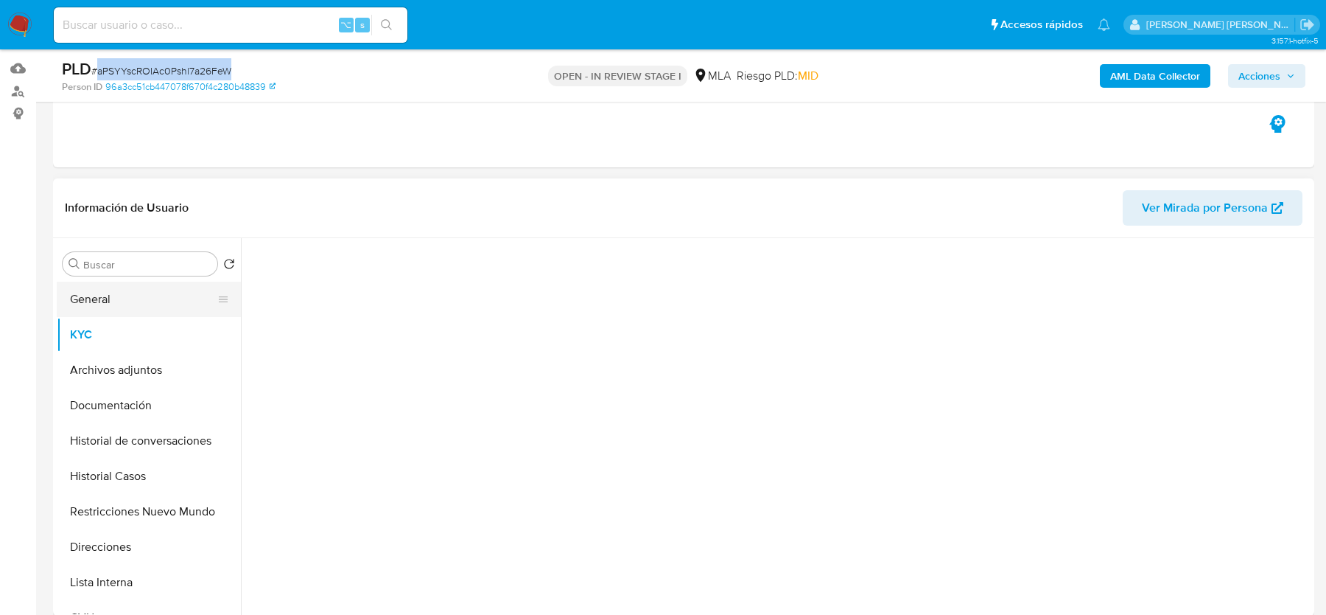
click at [154, 301] on button "General" at bounding box center [143, 299] width 172 height 35
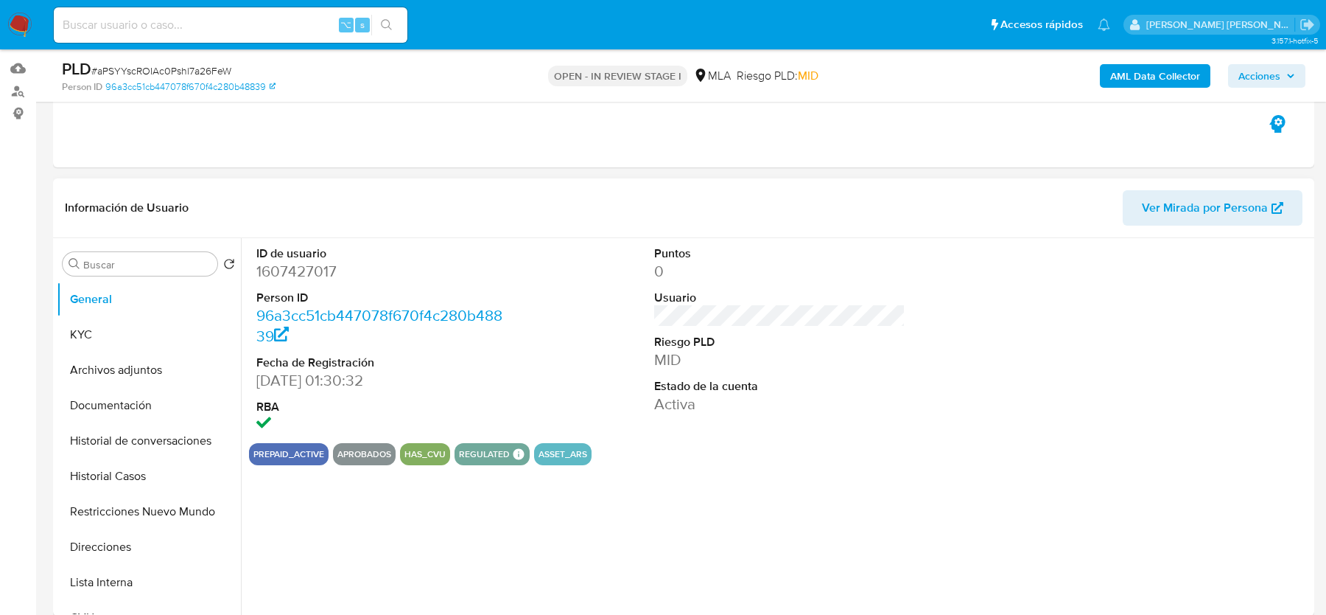
click at [296, 276] on dd "1607427017" at bounding box center [381, 271] width 251 height 21
copy dd "1607427017"
click at [144, 346] on button "KYC" at bounding box center [143, 334] width 172 height 35
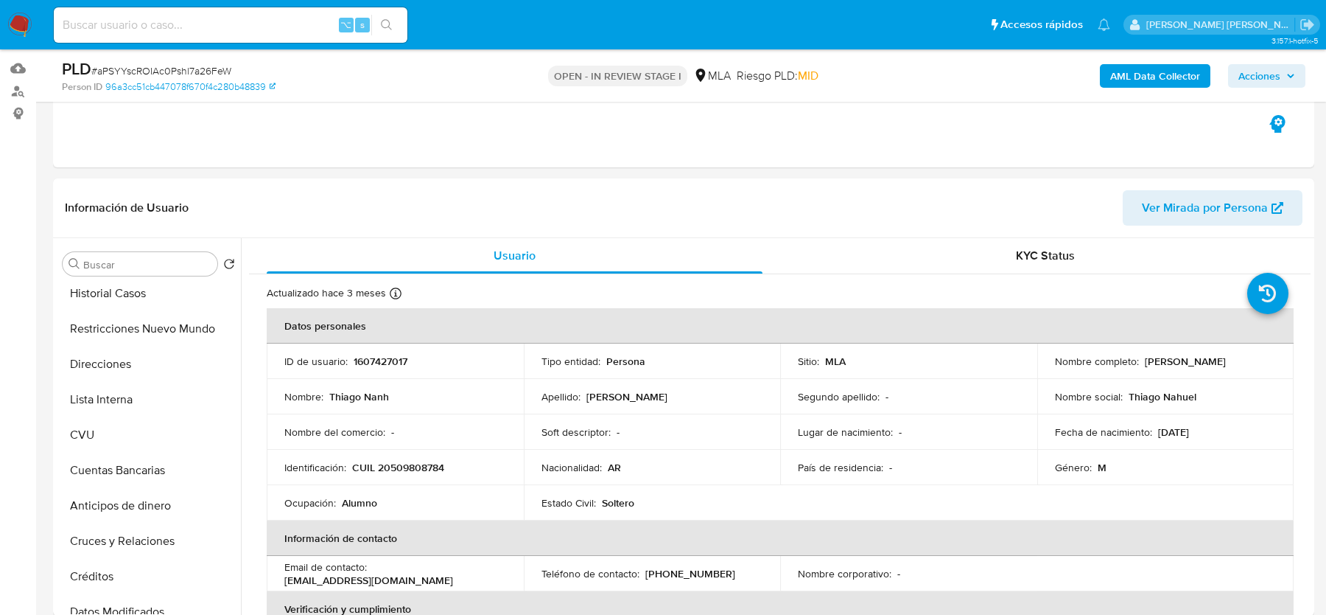
scroll to position [728, 0]
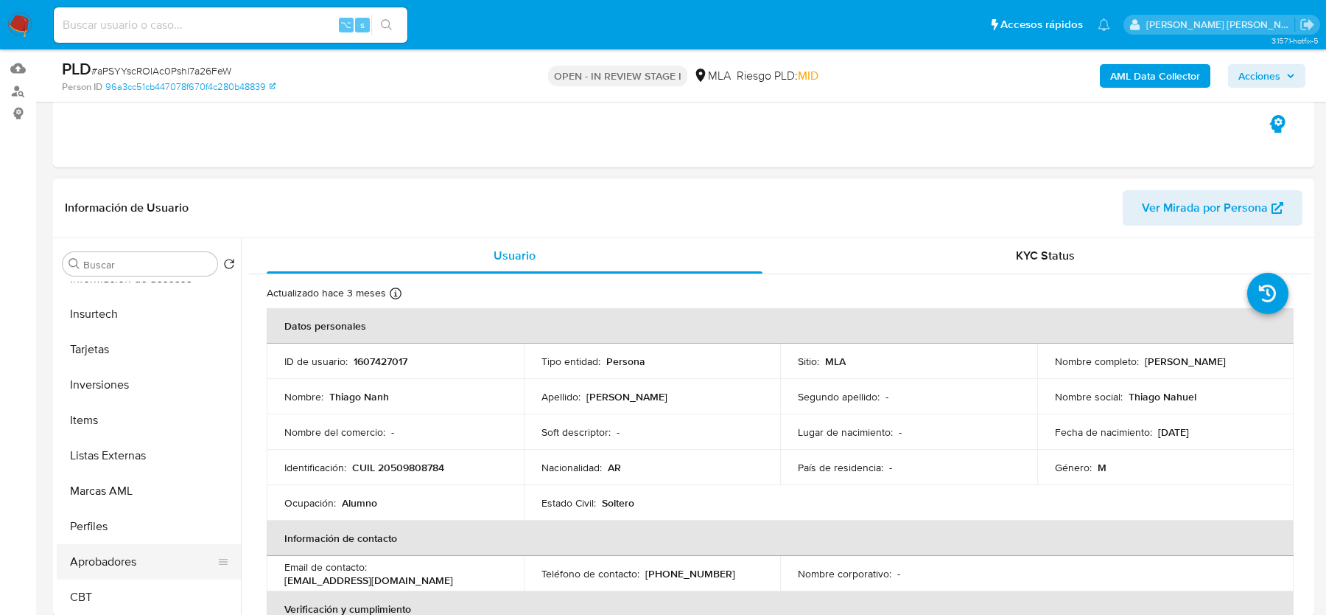
click at [90, 560] on button "Aprobadores" at bounding box center [143, 561] width 172 height 35
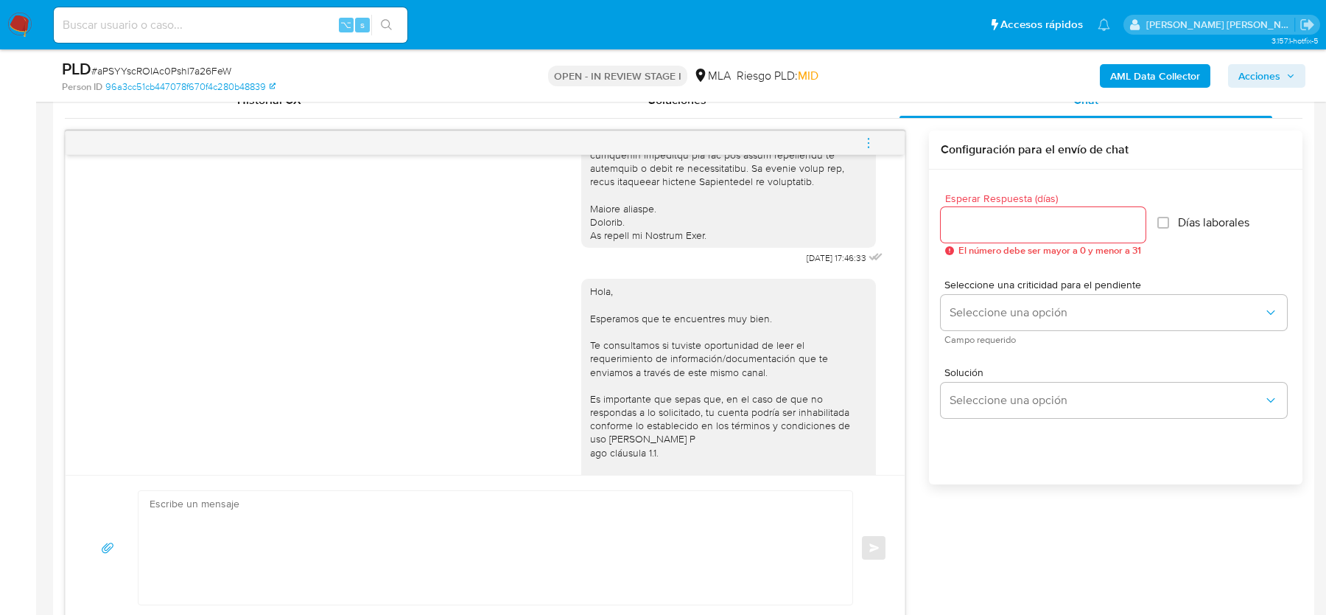
scroll to position [494, 0]
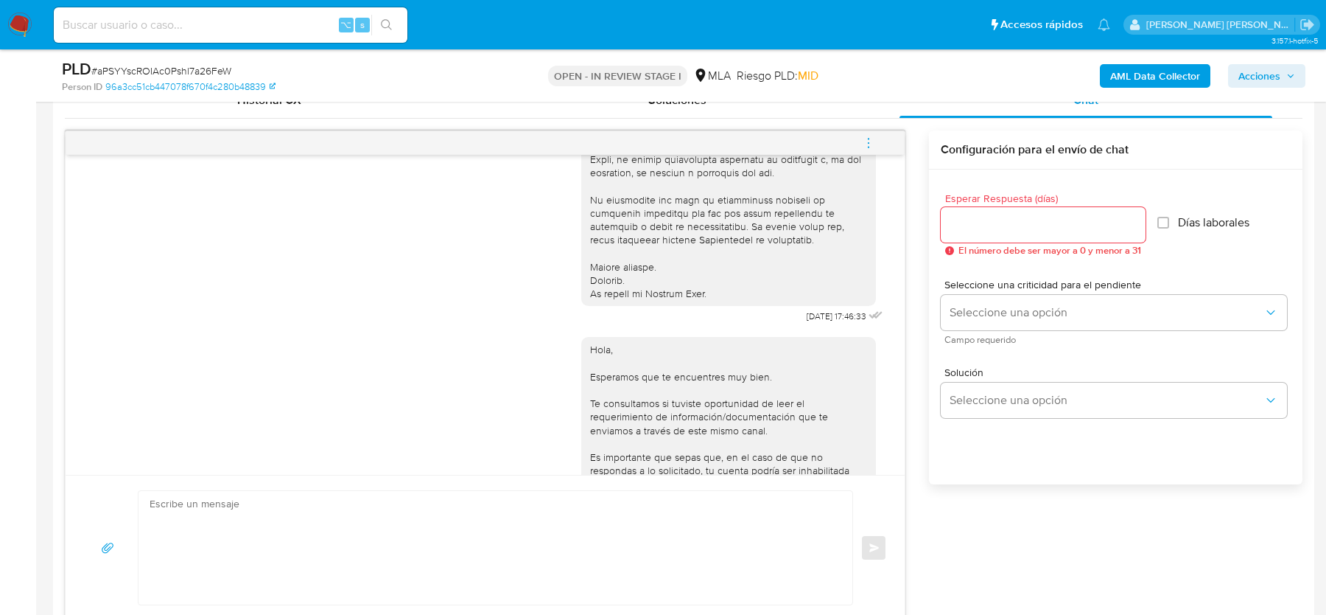
drag, startPoint x: 786, startPoint y: 326, endPoint x: 831, endPoint y: 326, distance: 45.0
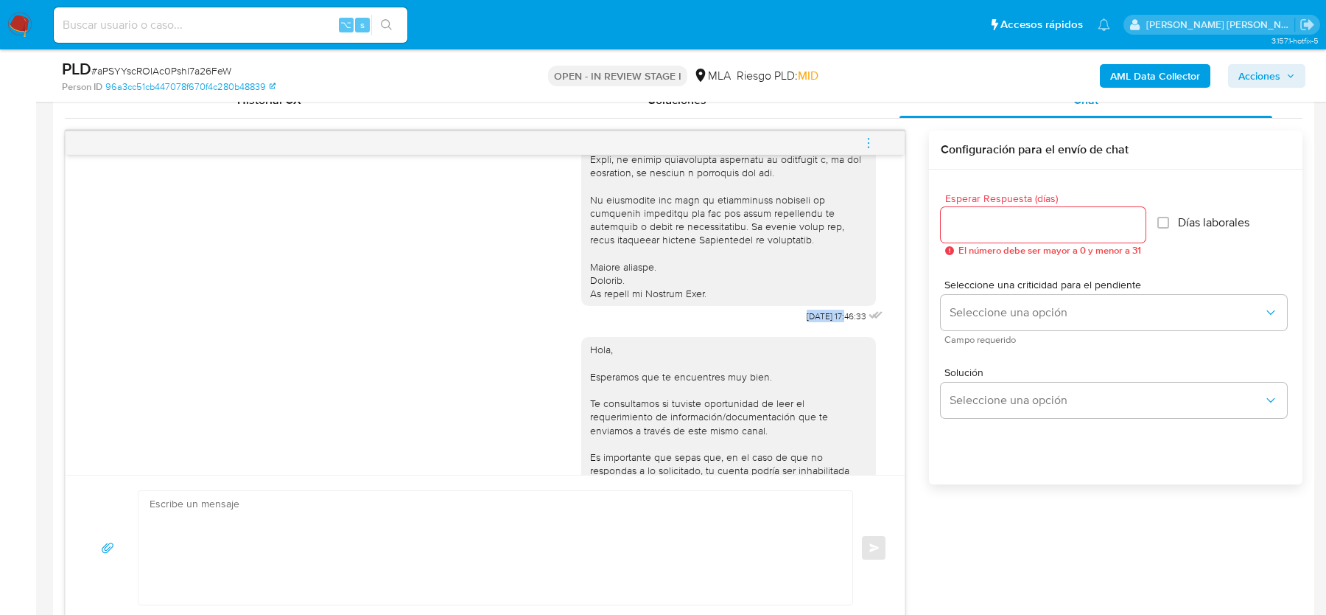
copy span "18/08/2025"
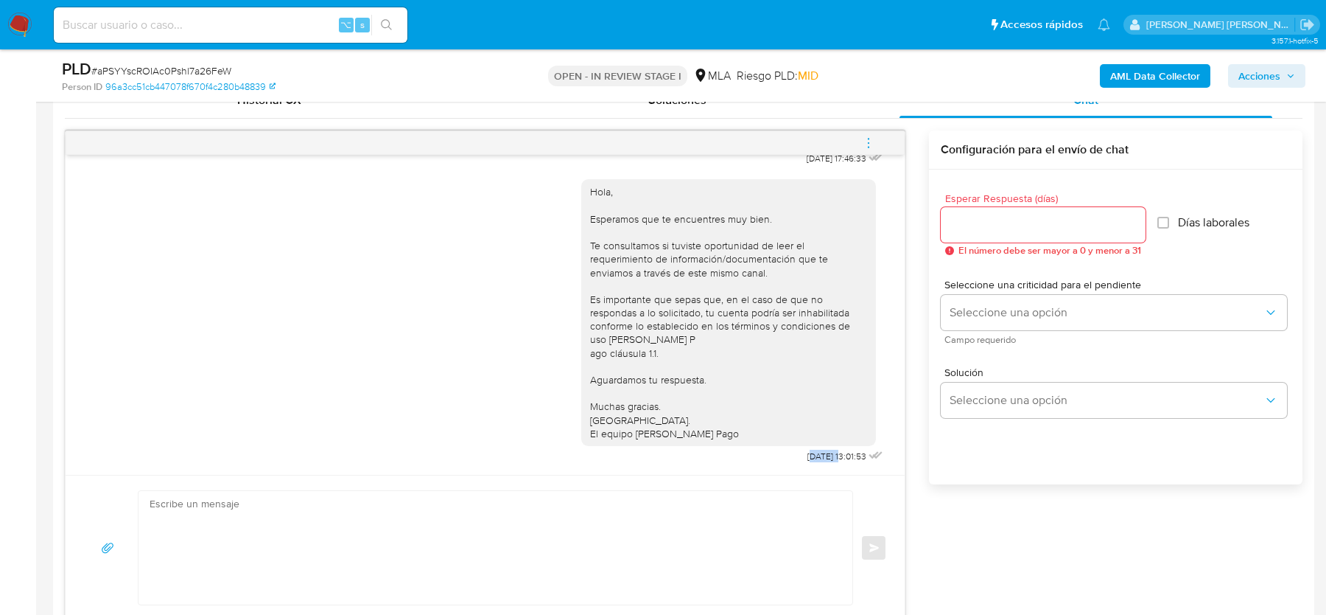
drag, startPoint x: 793, startPoint y: 450, endPoint x: 825, endPoint y: 452, distance: 31.8
click at [824, 451] on span "22/08/2025 13:01:53" at bounding box center [837, 456] width 59 height 12
click at [819, 452] on span "22/08/2025 13:01:53" at bounding box center [837, 456] width 59 height 12
click at [808, 452] on span "22/08/2025 13:01:53" at bounding box center [837, 456] width 59 height 12
drag, startPoint x: 789, startPoint y: 452, endPoint x: 833, endPoint y: 453, distance: 45.0
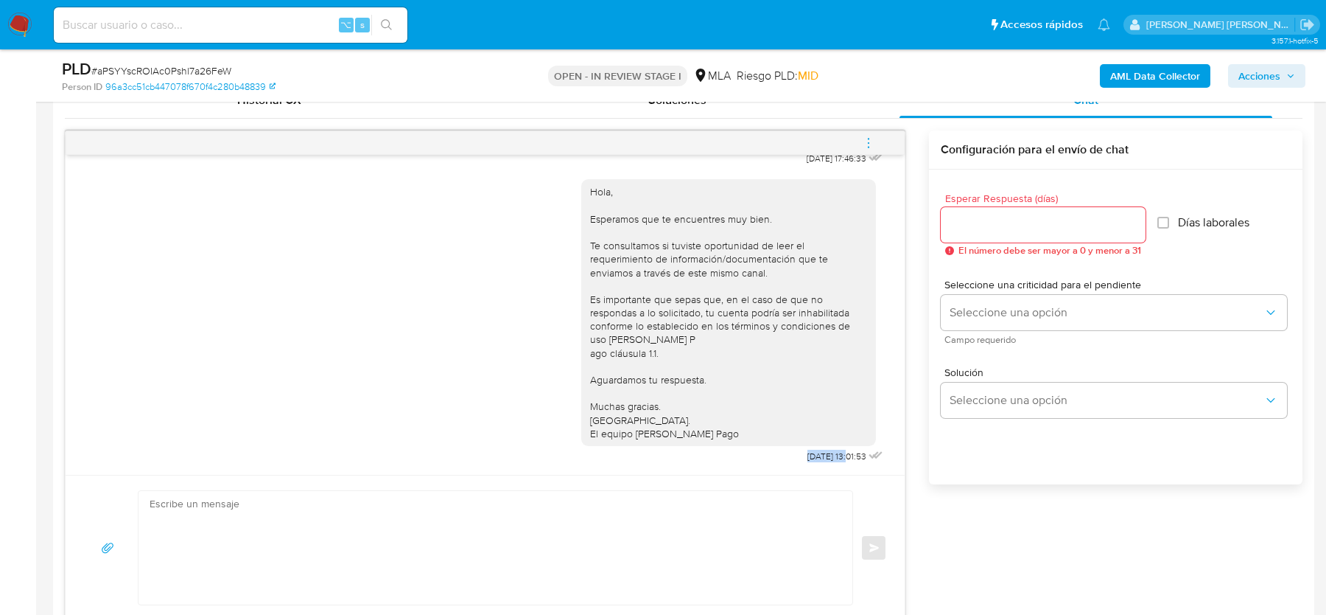
click at [833, 452] on span "22/08/2025 13:01:53" at bounding box center [837, 456] width 59 height 12
copy span "22/08/2025"
drag, startPoint x: 875, startPoint y: 141, endPoint x: 861, endPoint y: 141, distance: 13.3
click at [875, 141] on icon "menu-action" at bounding box center [868, 142] width 13 height 13
click at [773, 116] on li "Cerrar conversación" at bounding box center [769, 112] width 151 height 27
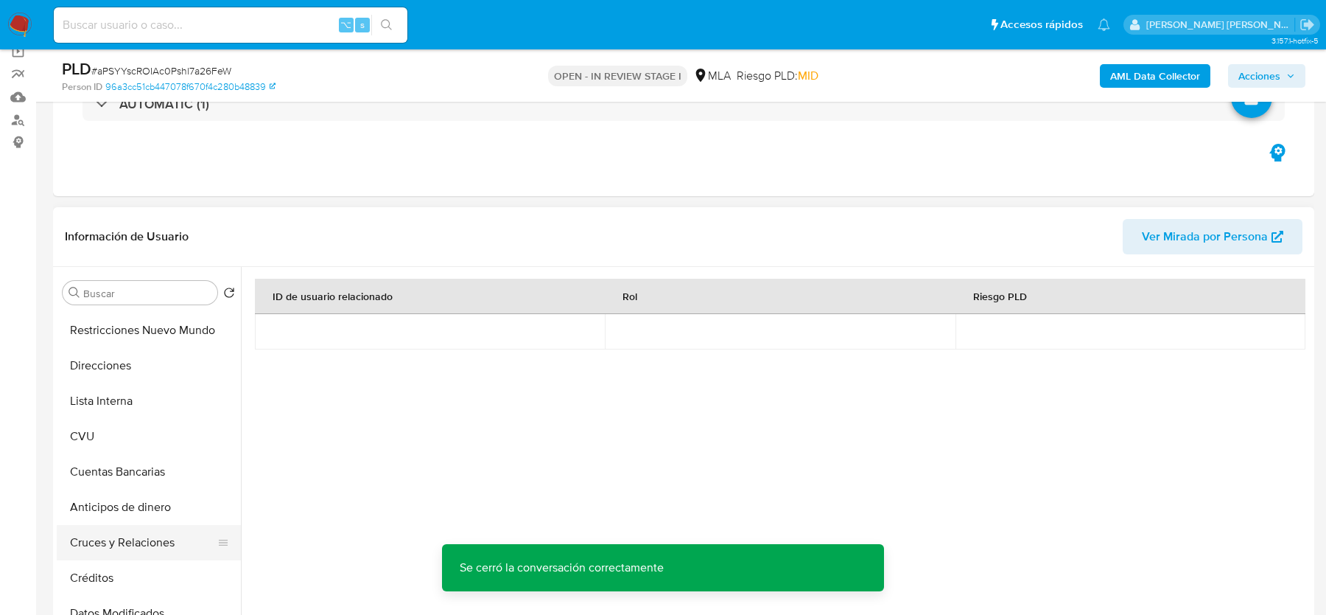
scroll to position [24, 0]
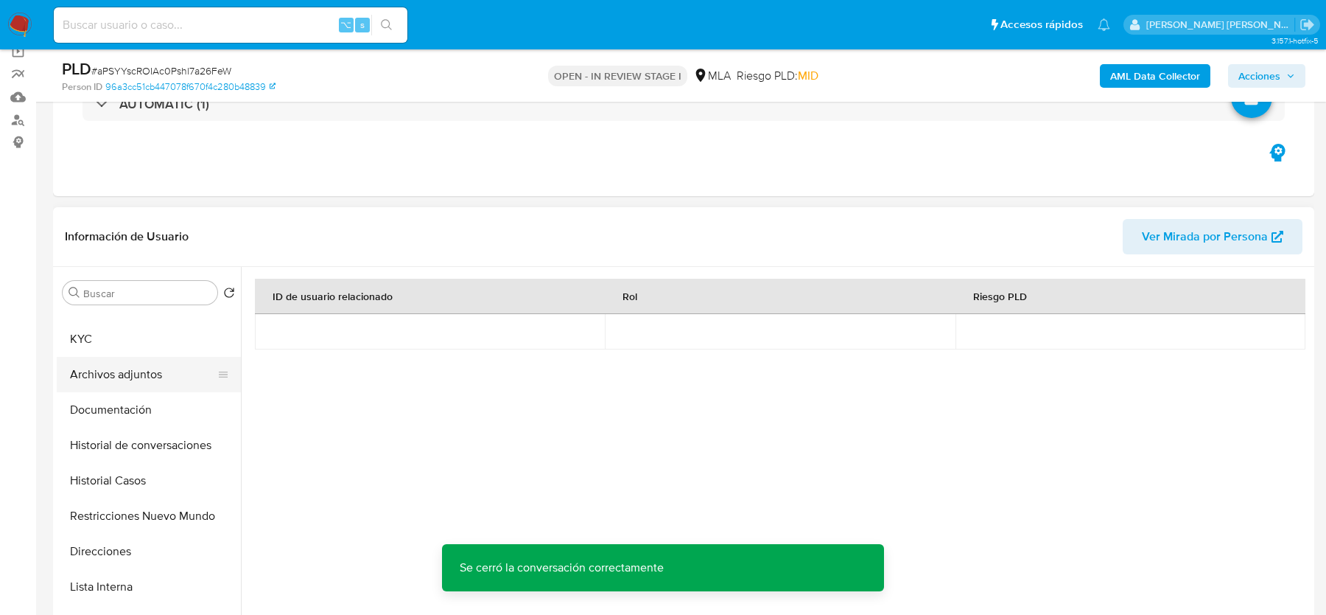
click at [107, 360] on button "Archivos adjuntos" at bounding box center [143, 374] width 172 height 35
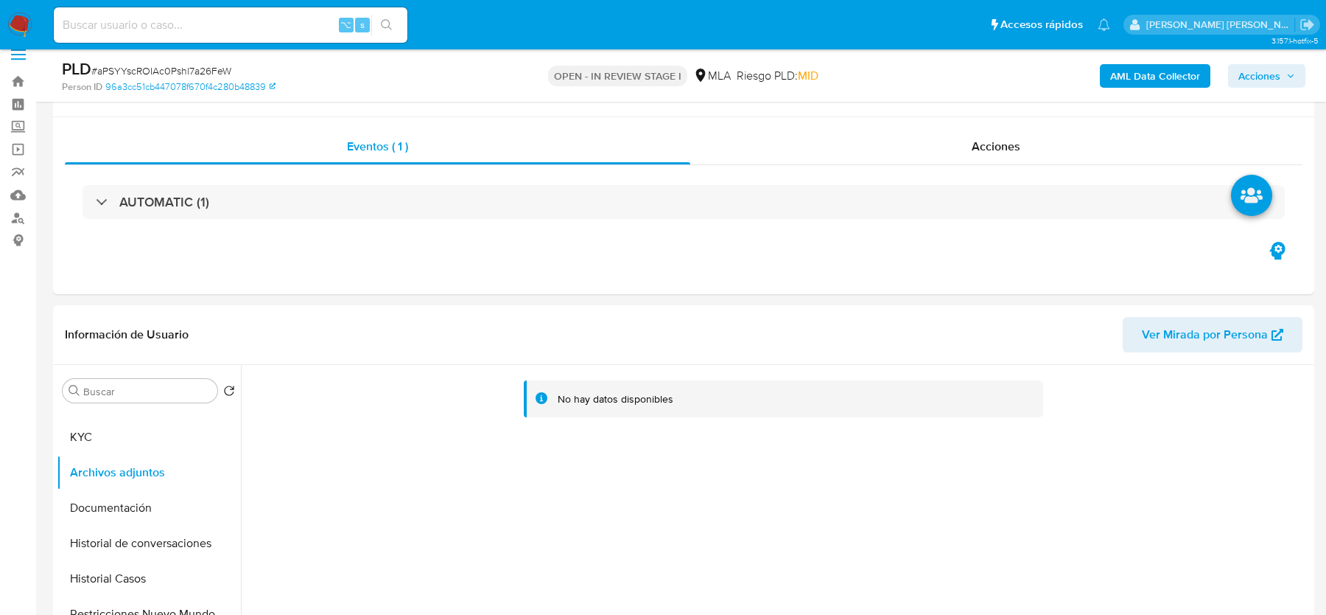
scroll to position [0, 0]
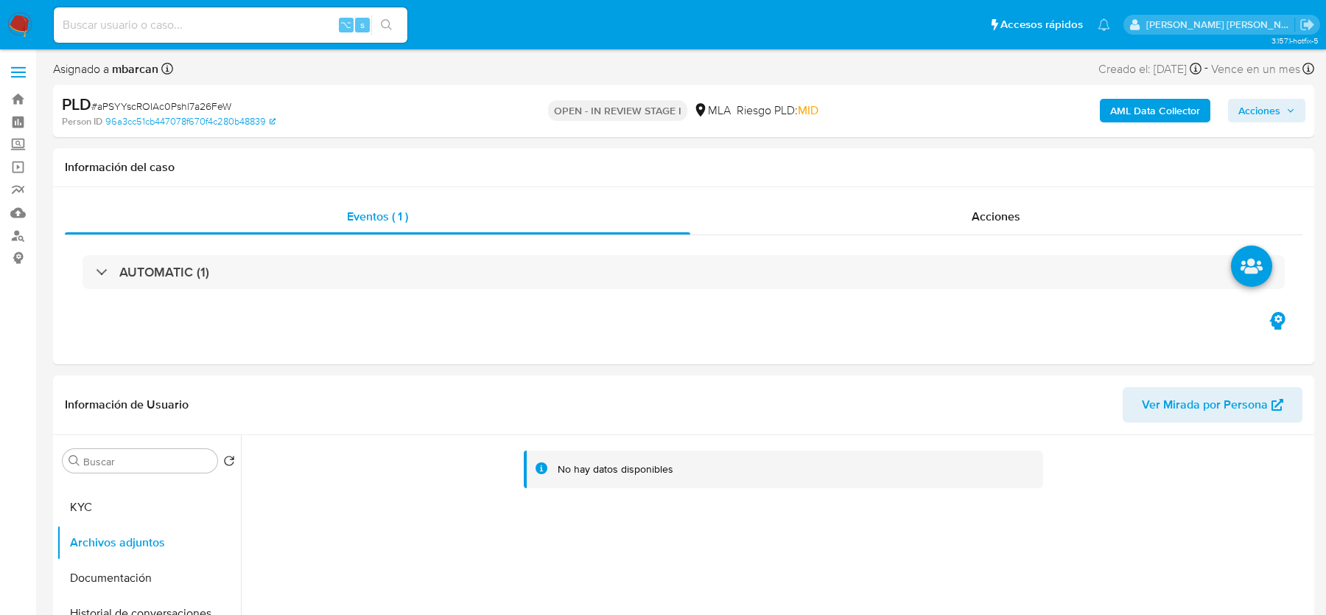
click at [1166, 122] on b "AML Data Collector" at bounding box center [1156, 111] width 90 height 24
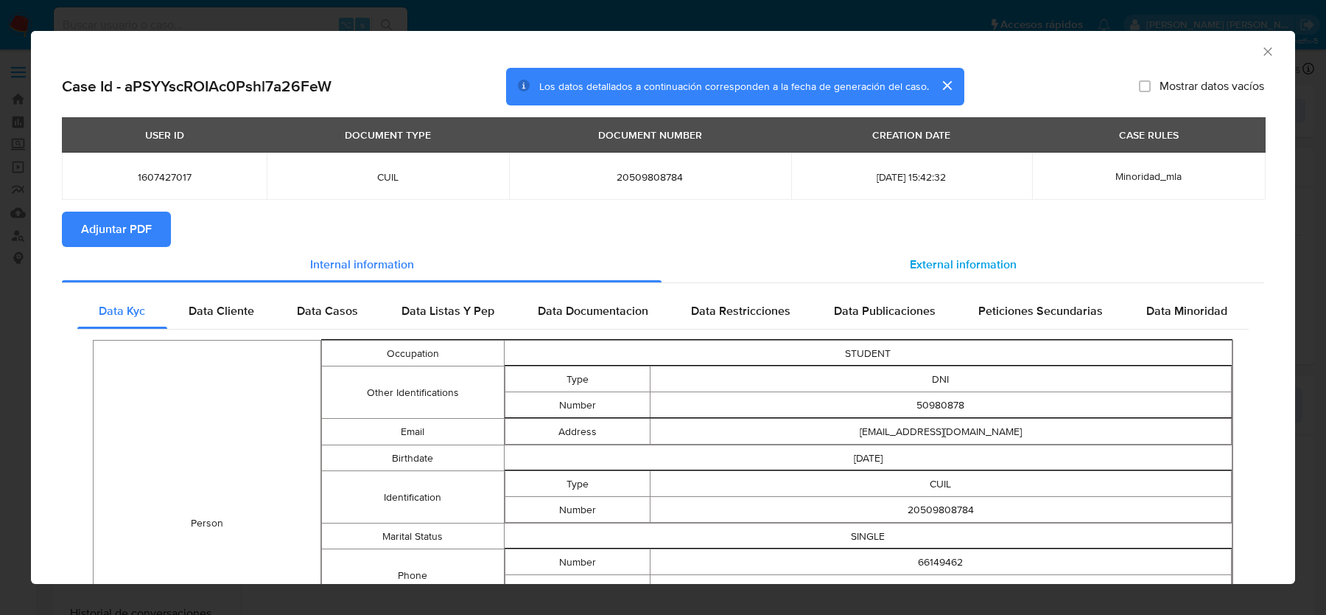
click at [1017, 270] on div "External information" at bounding box center [963, 264] width 603 height 35
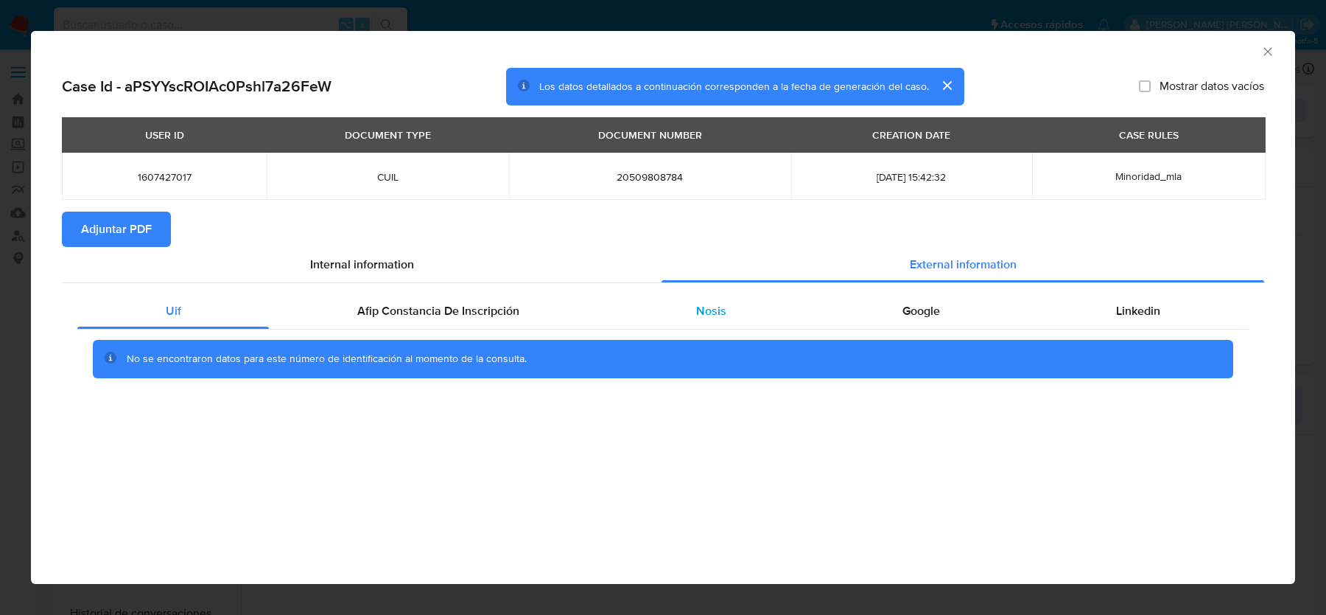
click at [722, 301] on div "Nosis" at bounding box center [711, 310] width 206 height 35
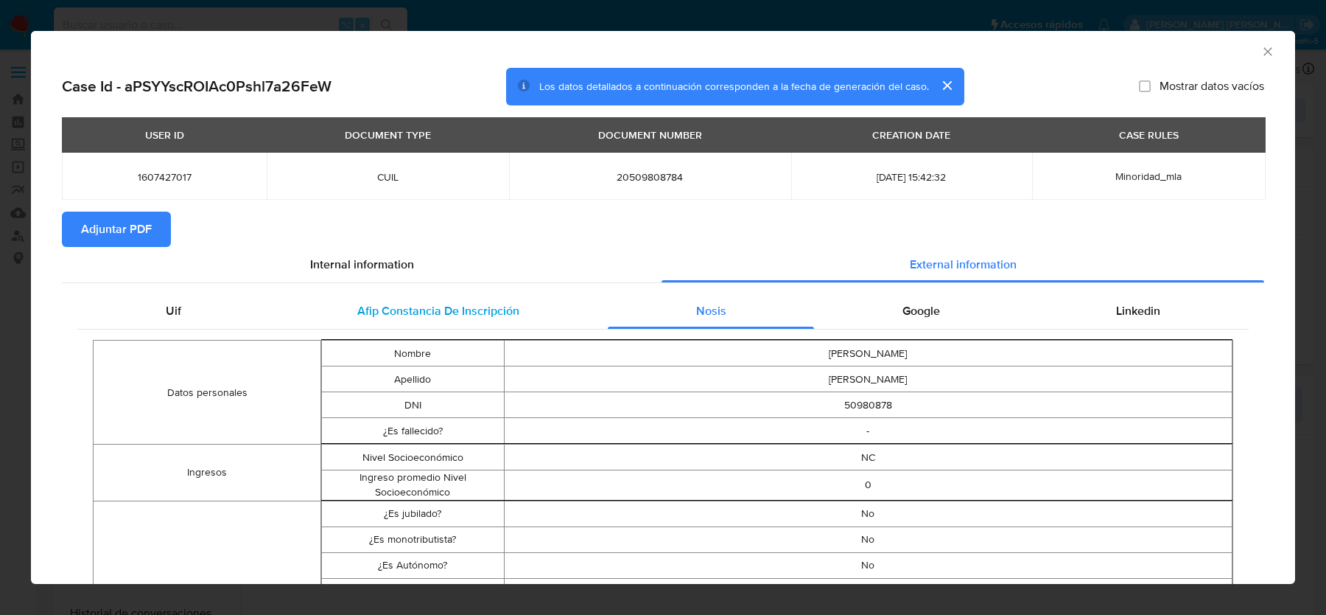
click at [518, 307] on div "Afip Constancia De Inscripción" at bounding box center [438, 310] width 338 height 35
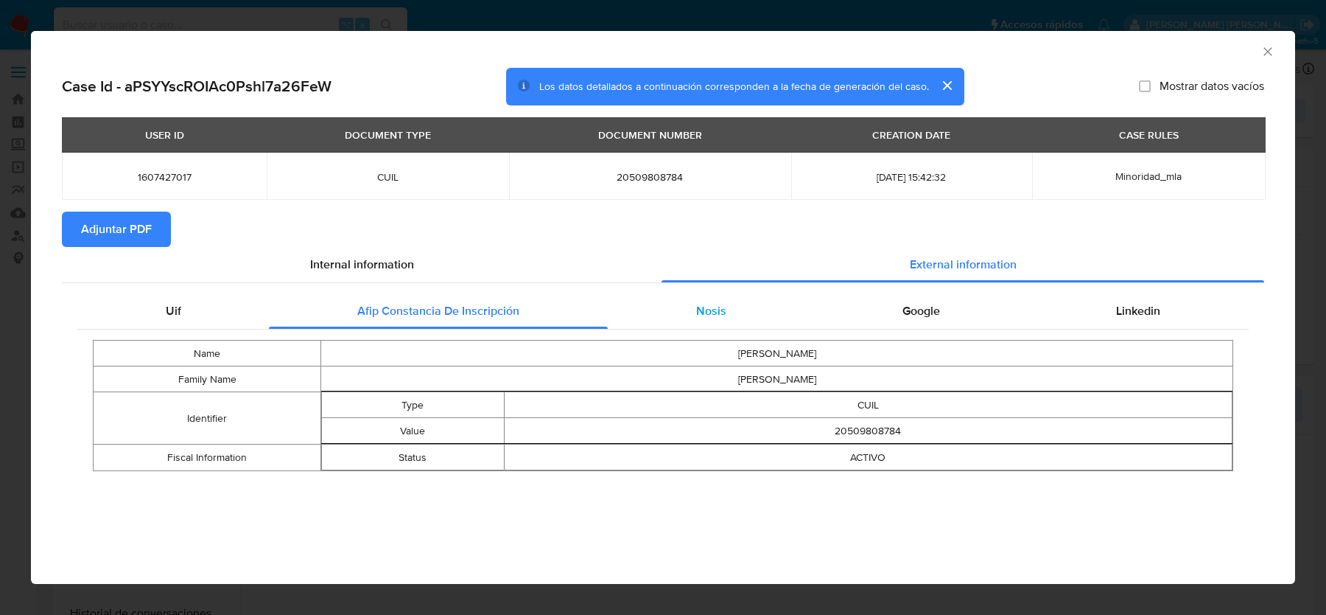
click at [698, 311] on span "Nosis" at bounding box center [711, 310] width 30 height 17
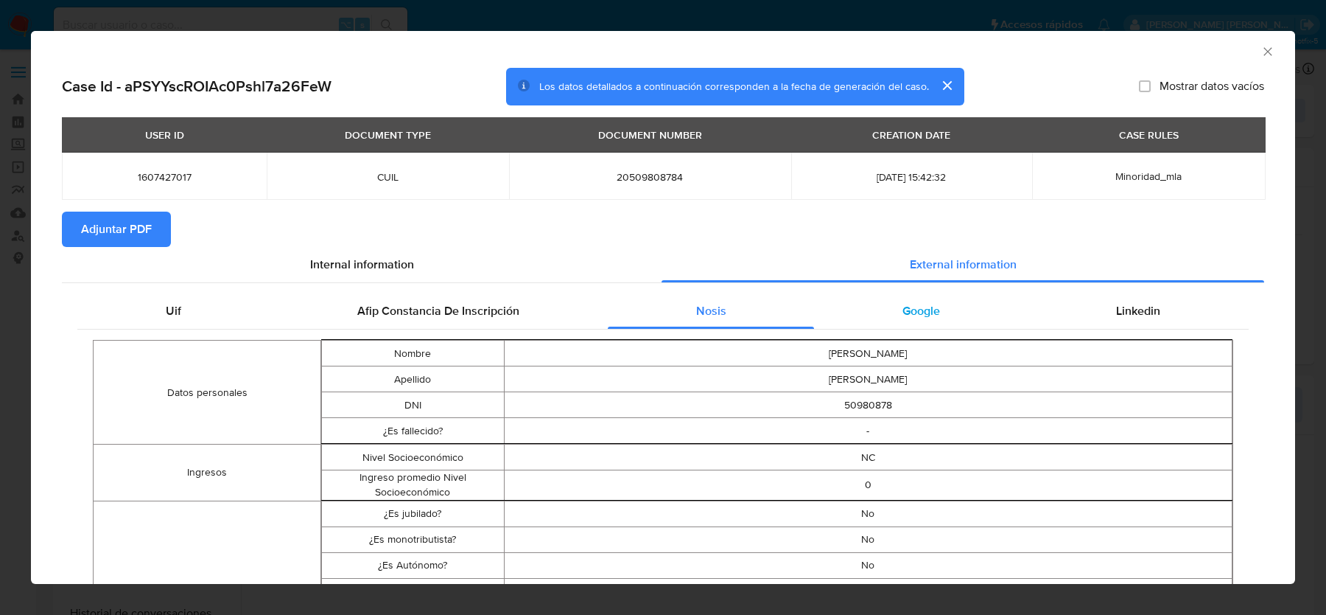
click at [893, 327] on div "Google" at bounding box center [921, 310] width 214 height 35
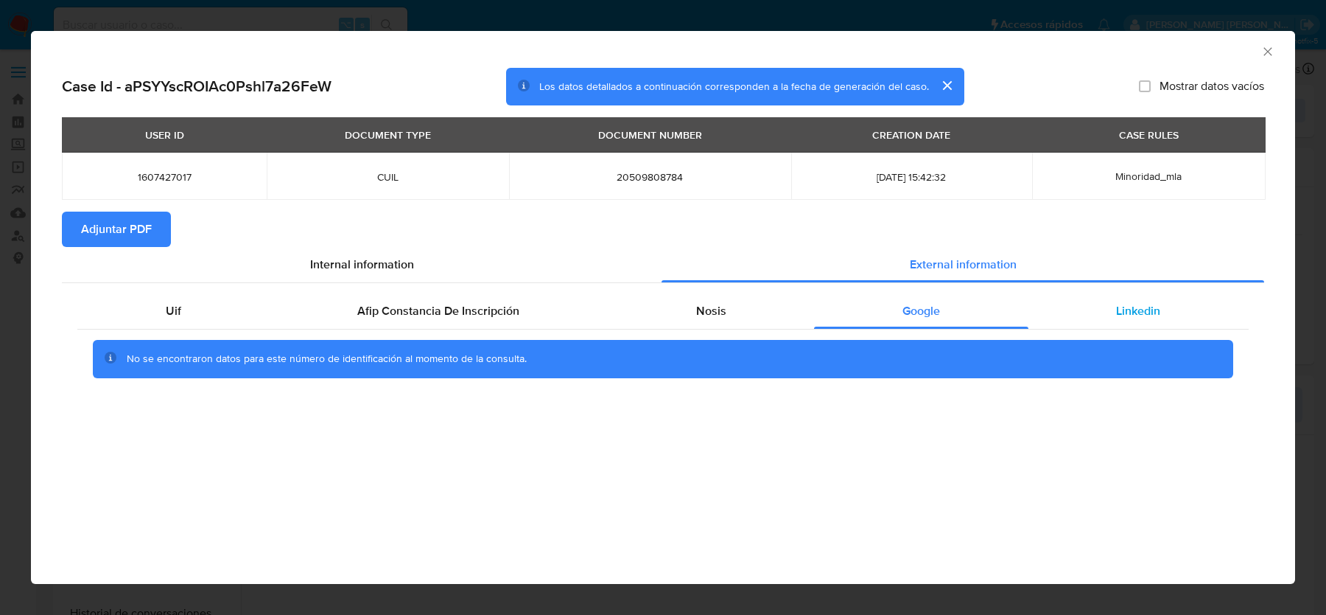
click at [1151, 310] on span "Linkedin" at bounding box center [1138, 310] width 44 height 17
click at [153, 235] on button "Adjuntar PDF" at bounding box center [116, 228] width 109 height 35
click at [1278, 43] on div "AML Data Collector" at bounding box center [663, 49] width 1265 height 37
drag, startPoint x: 1264, startPoint y: 52, endPoint x: 886, endPoint y: 107, distance: 382.1
click at [1264, 52] on icon "Cerrar ventana" at bounding box center [1268, 51] width 15 height 15
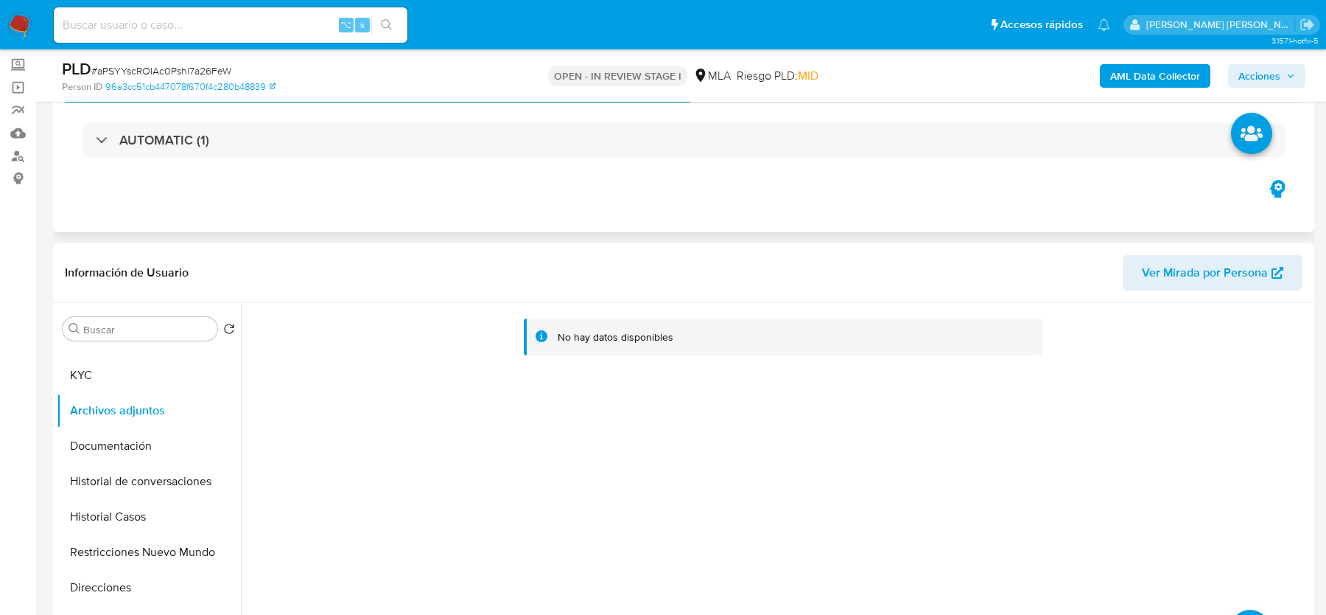
scroll to position [137, 0]
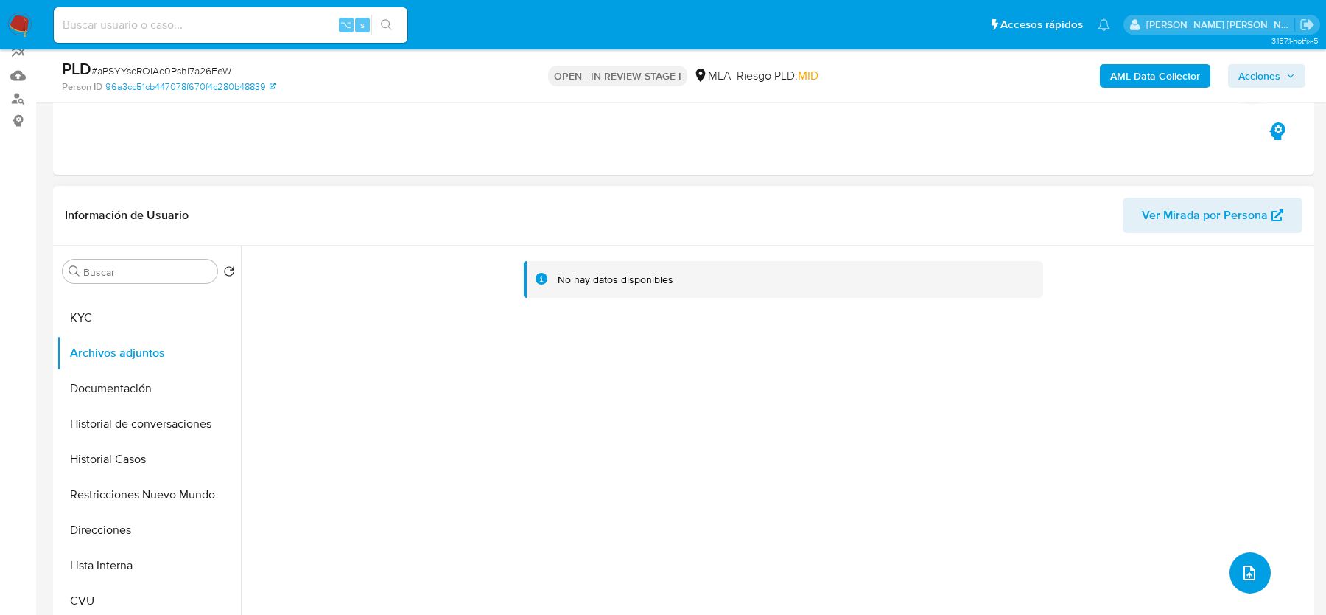
click at [1254, 582] on button "upload-file" at bounding box center [1250, 572] width 41 height 41
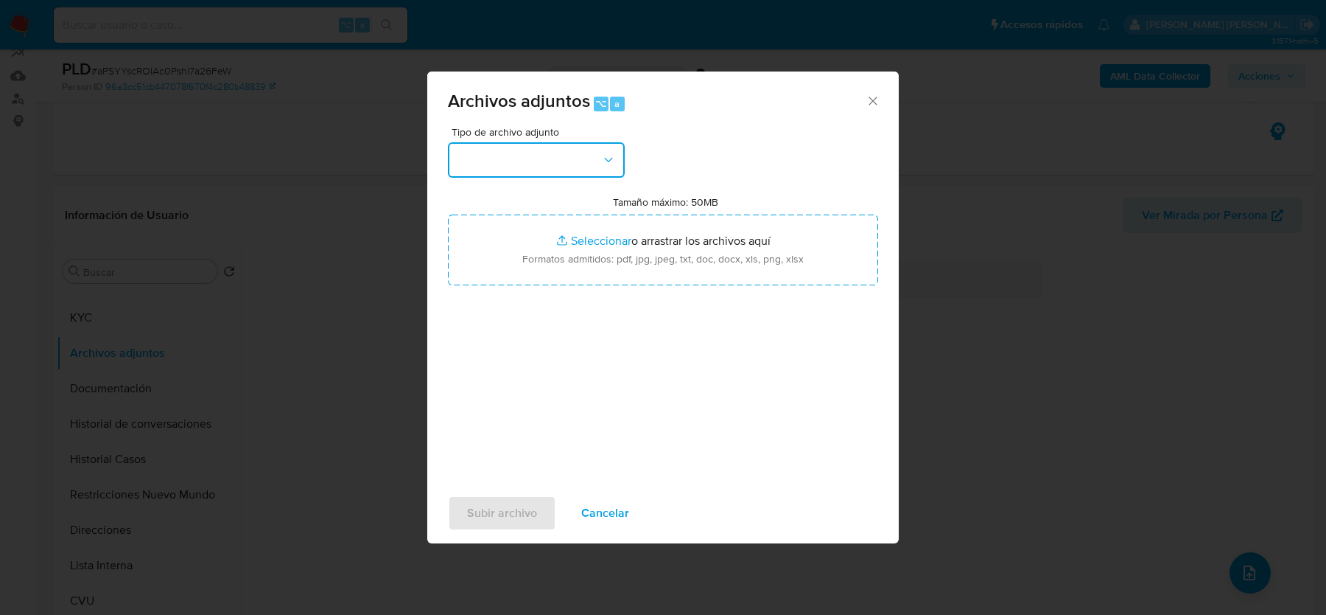
click at [500, 163] on button "button" at bounding box center [536, 159] width 177 height 35
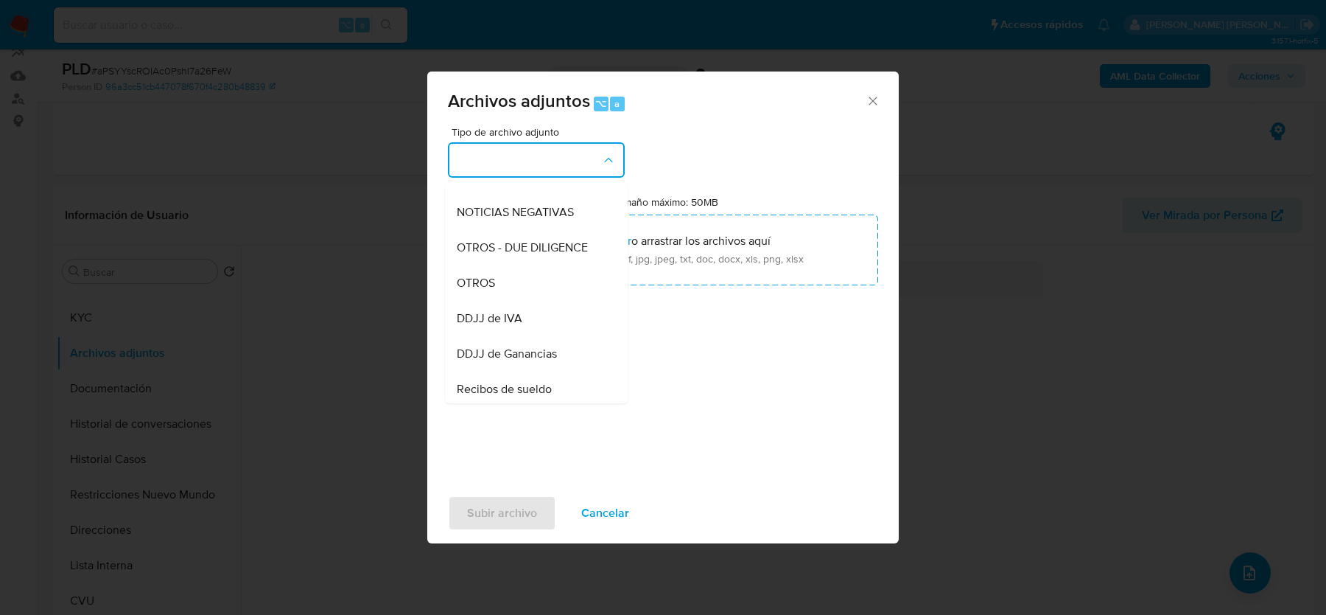
scroll to position [189, 0]
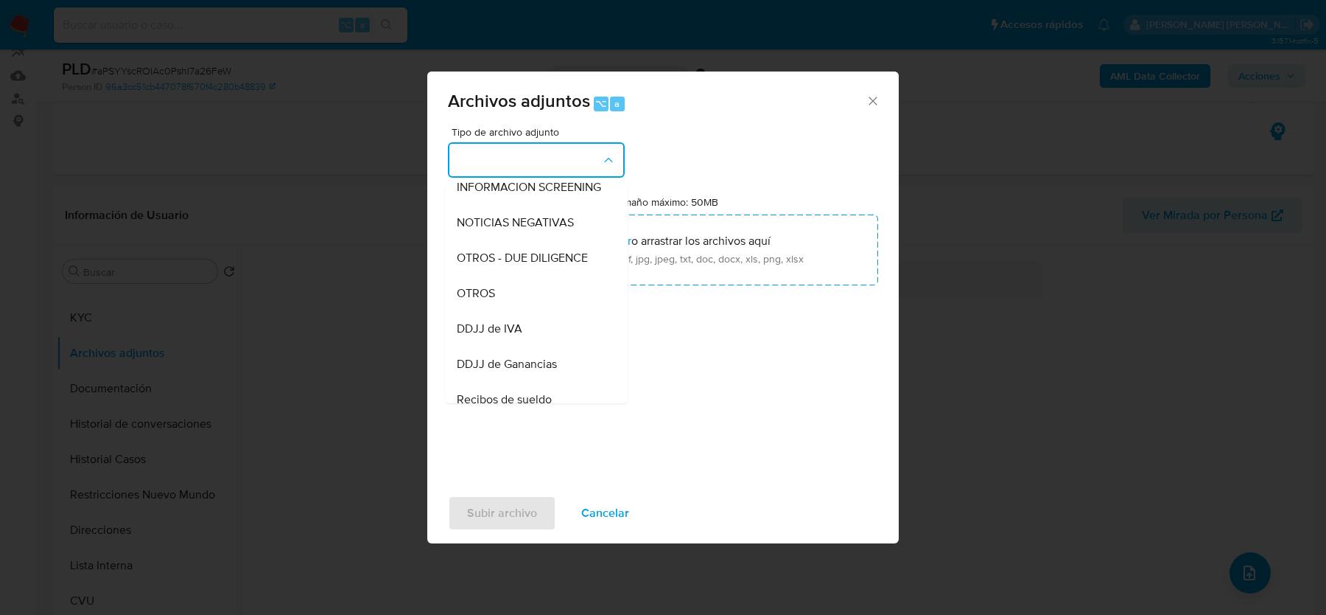
click at [504, 295] on div "OTROS" at bounding box center [532, 293] width 150 height 35
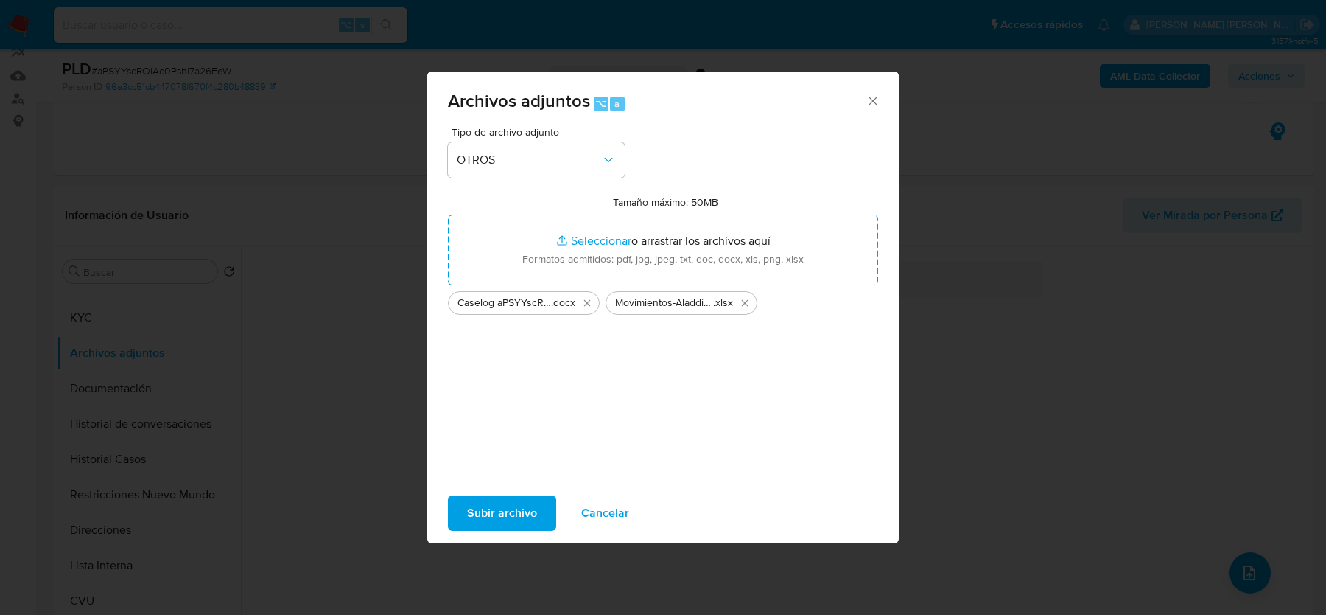
click at [525, 512] on span "Subir archivo" at bounding box center [502, 513] width 70 height 32
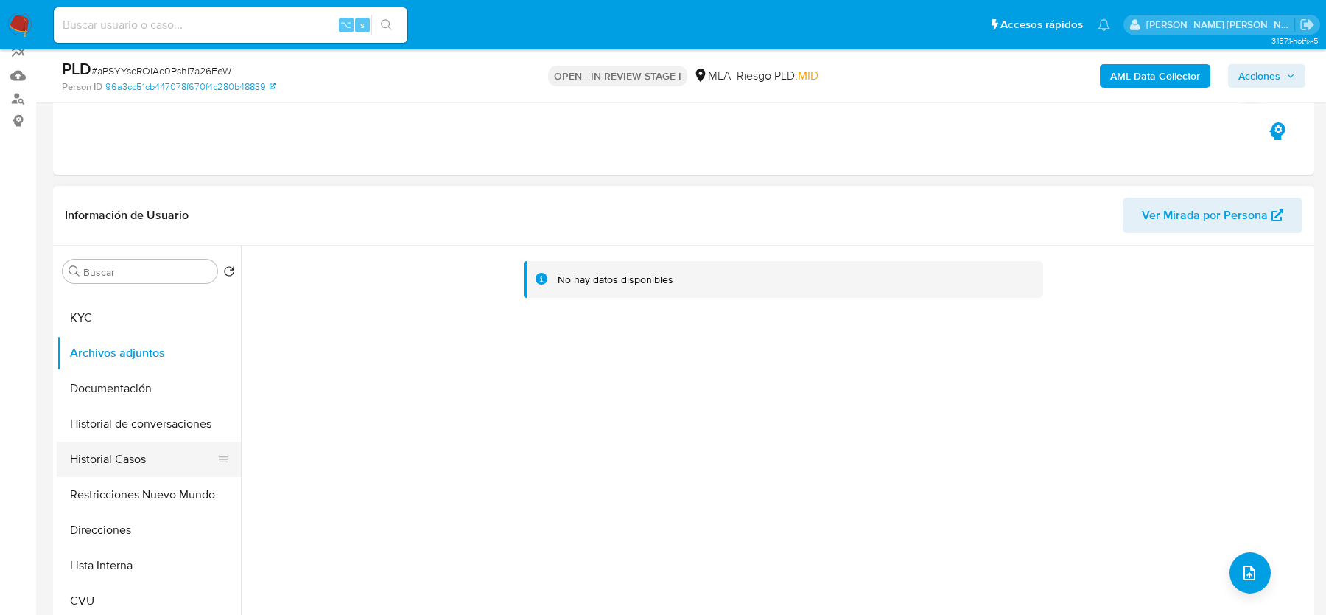
click at [84, 458] on button "Historial Casos" at bounding box center [143, 458] width 172 height 35
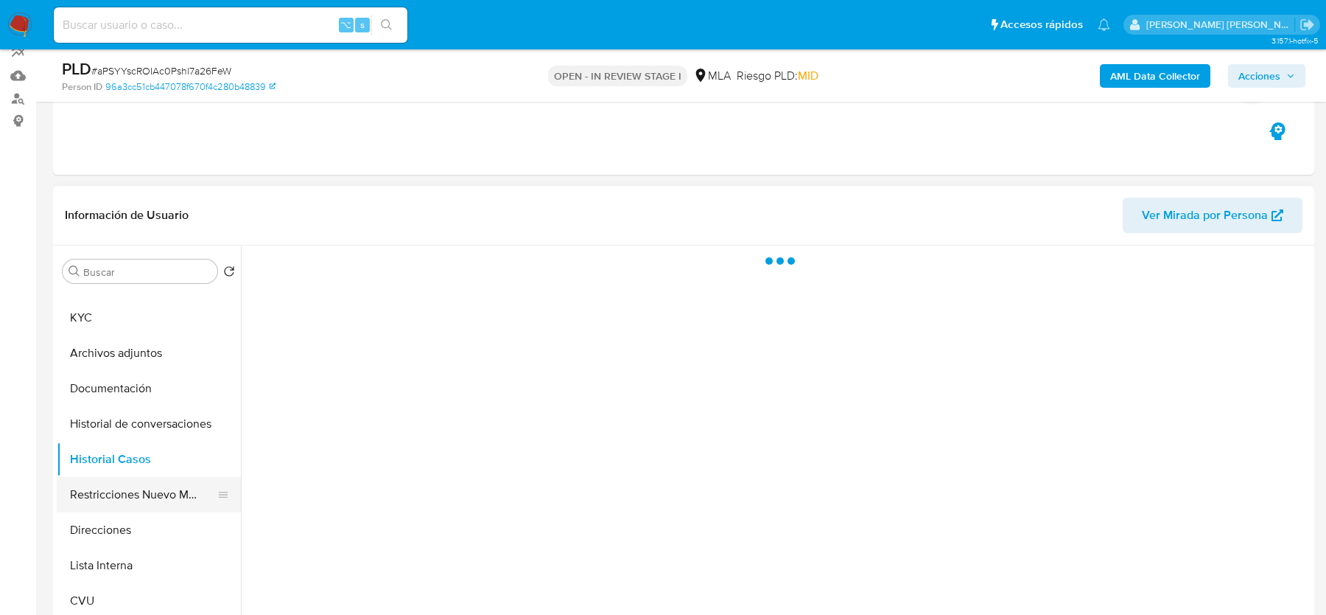
click at [80, 489] on button "Restricciones Nuevo Mundo" at bounding box center [143, 494] width 172 height 35
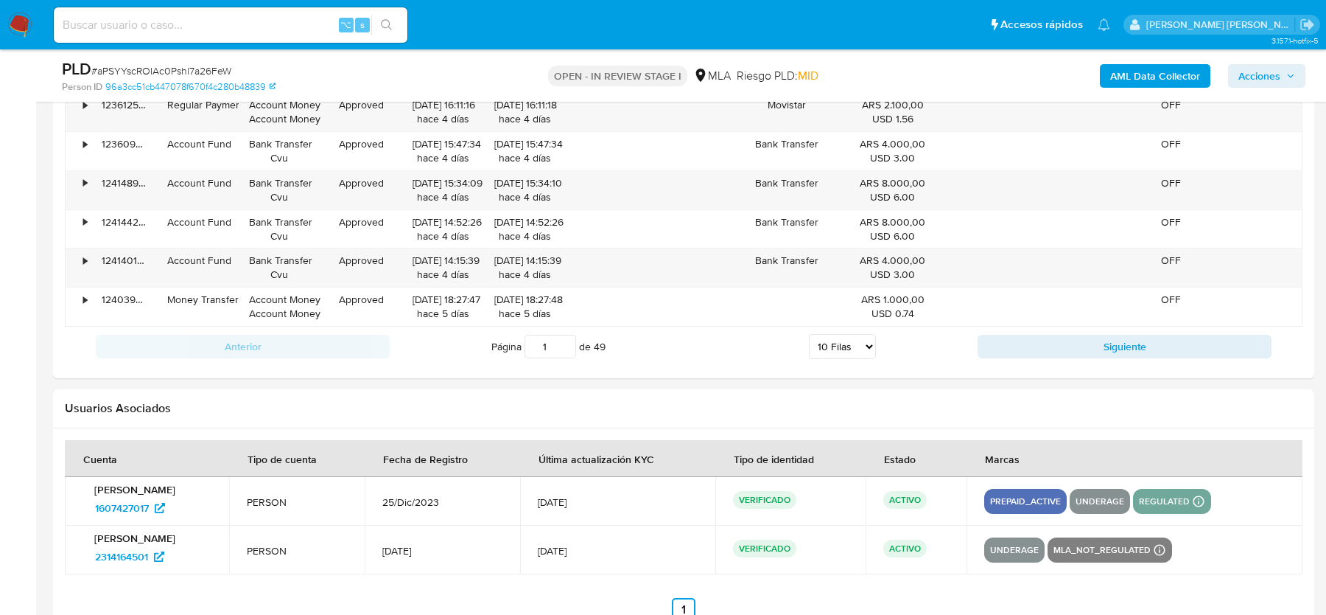
scroll to position [2632, 0]
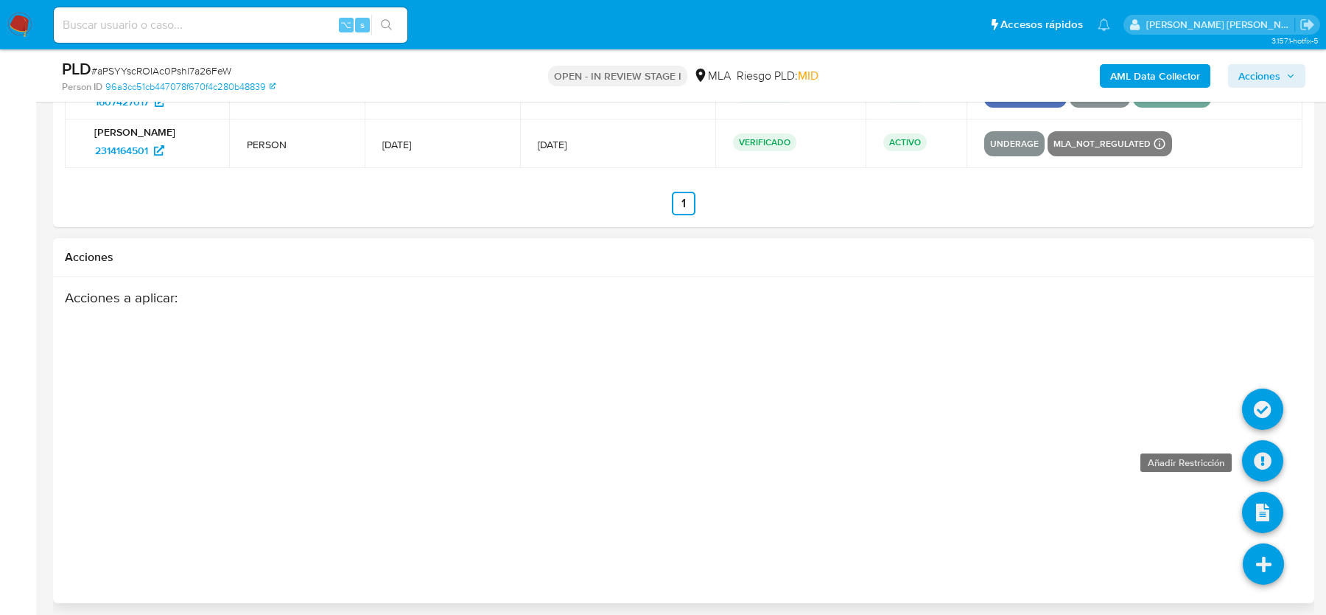
click at [1265, 453] on icon at bounding box center [1262, 460] width 41 height 41
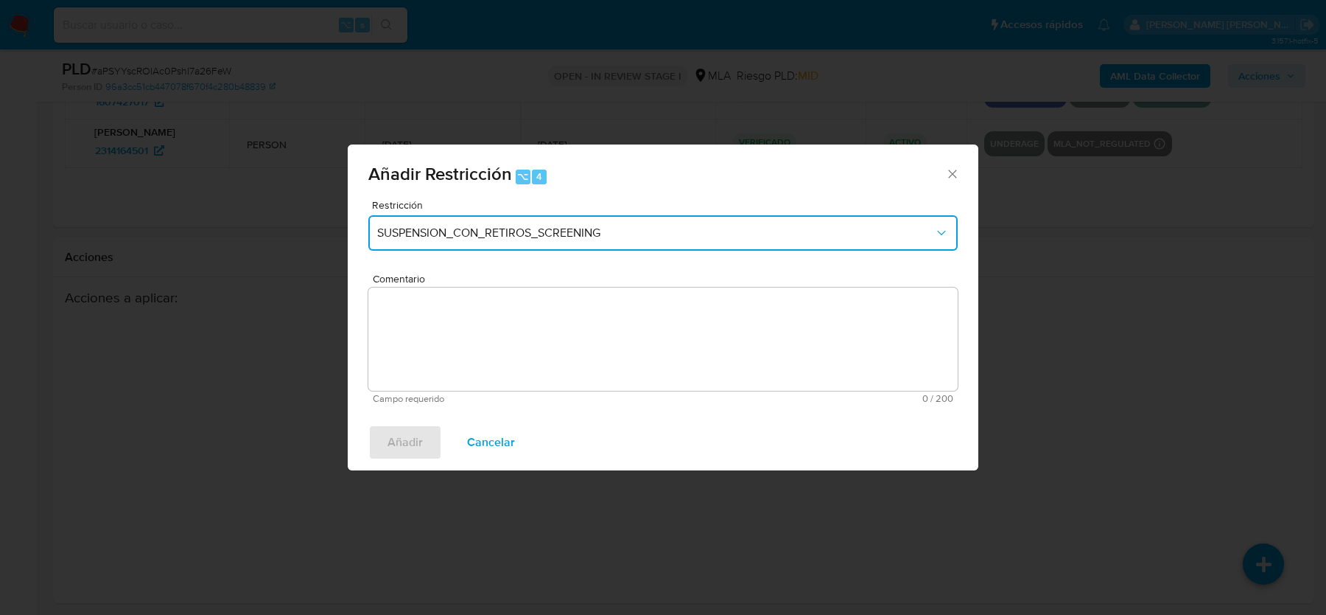
click at [536, 240] on span "SUSPENSION_CON_RETIROS_SCREENING" at bounding box center [655, 233] width 557 height 15
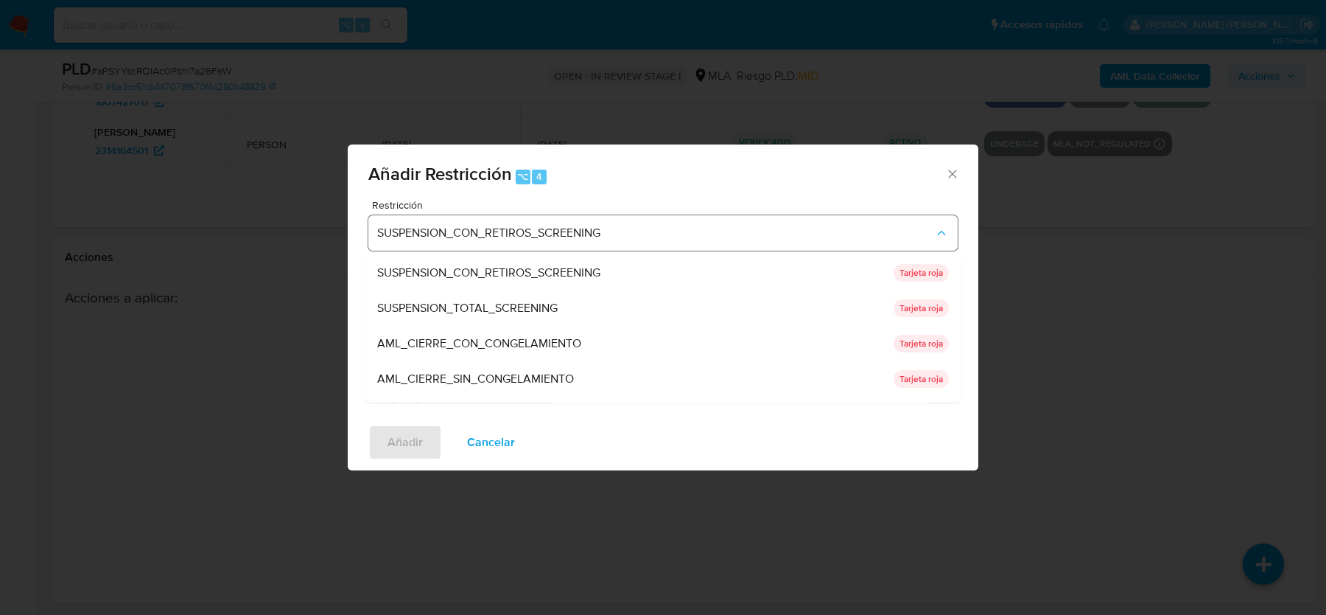
scroll to position [312, 0]
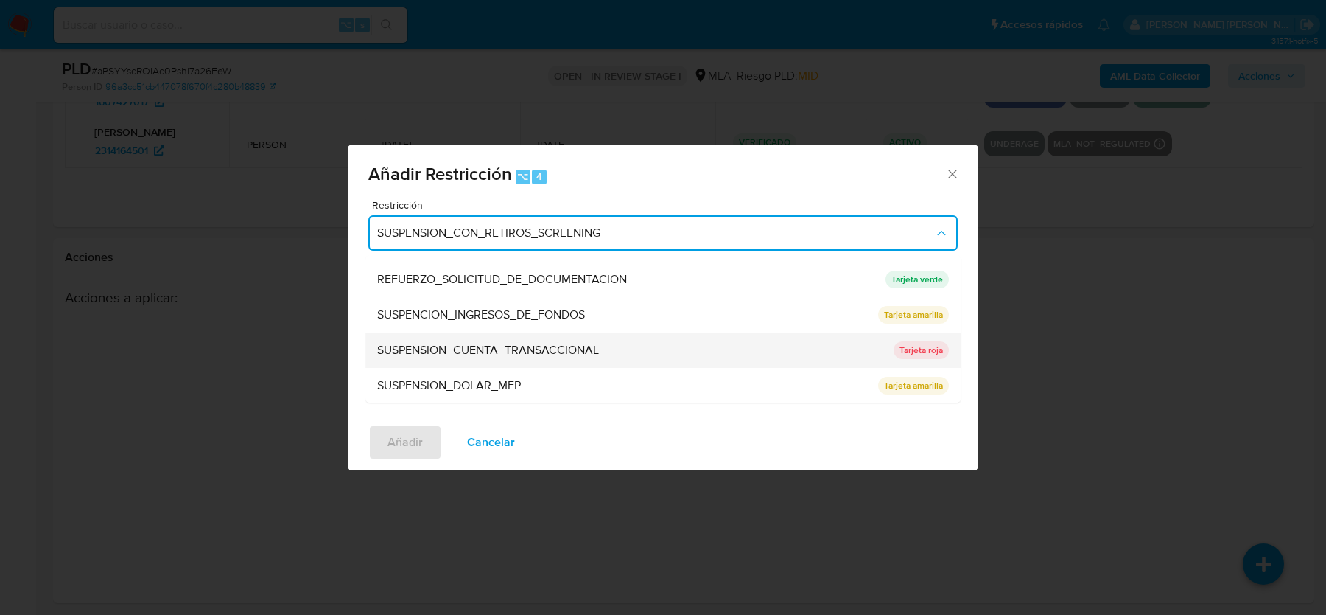
click at [503, 343] on span "SUSPENSION_CUENTA_TRANSACCIONAL" at bounding box center [488, 350] width 222 height 15
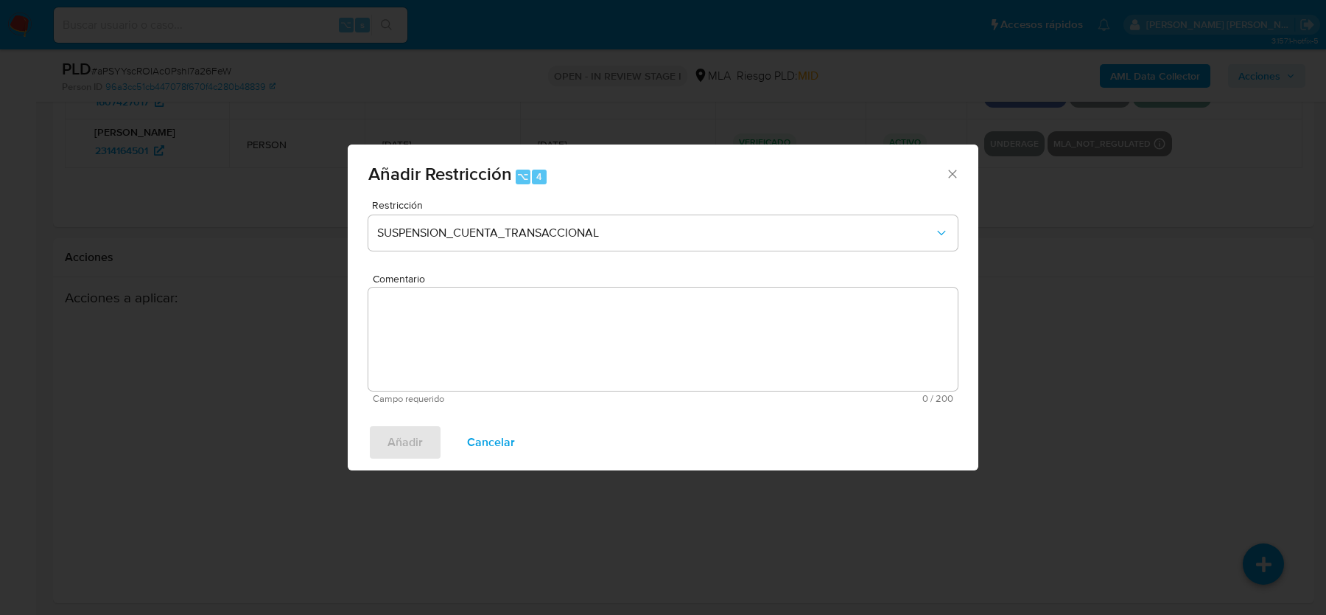
click at [503, 343] on textarea "Comentario" at bounding box center [663, 338] width 590 height 103
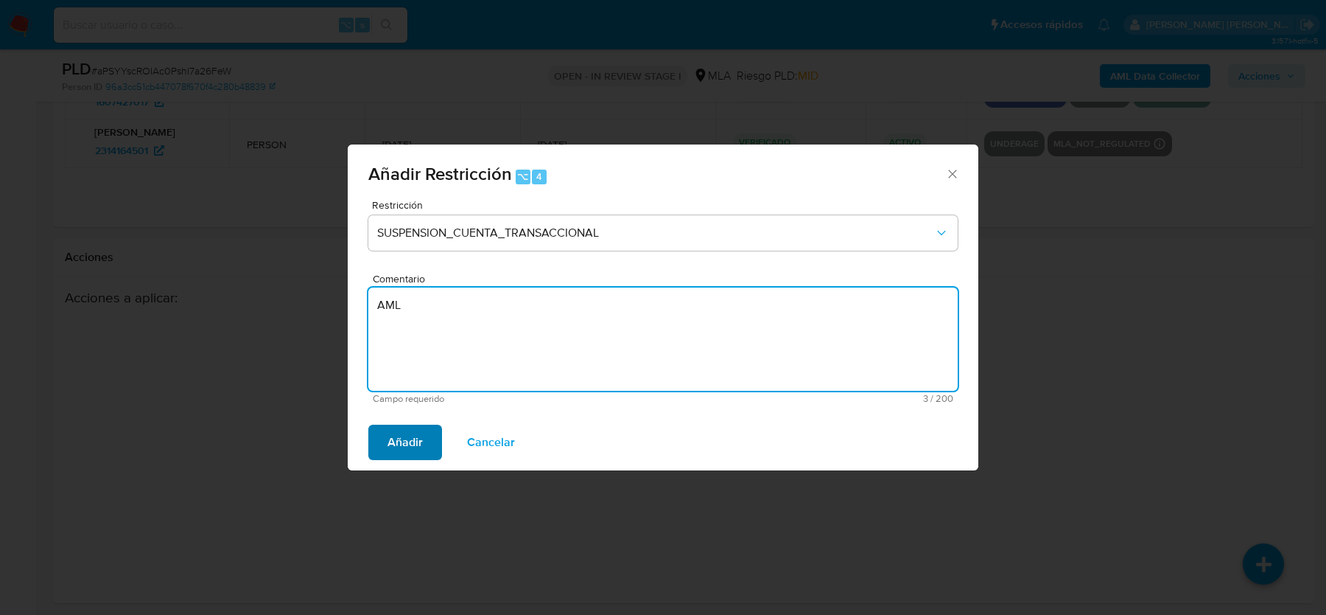
type textarea "AML"
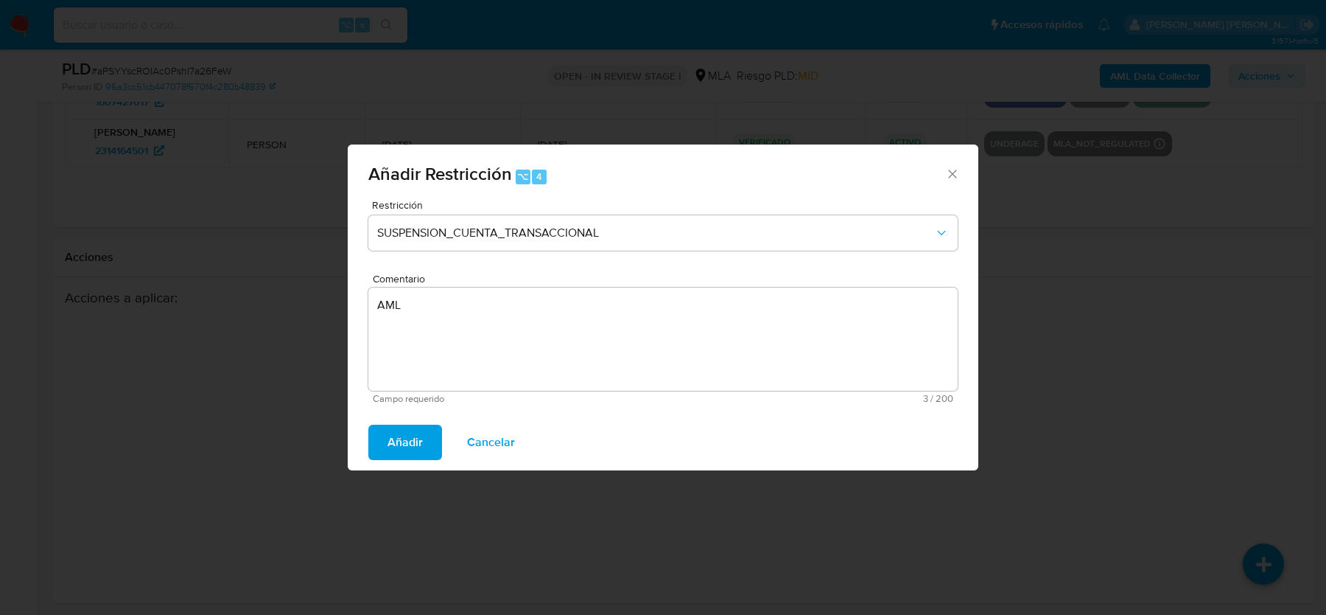
click at [420, 433] on span "Añadir" at bounding box center [405, 442] width 35 height 32
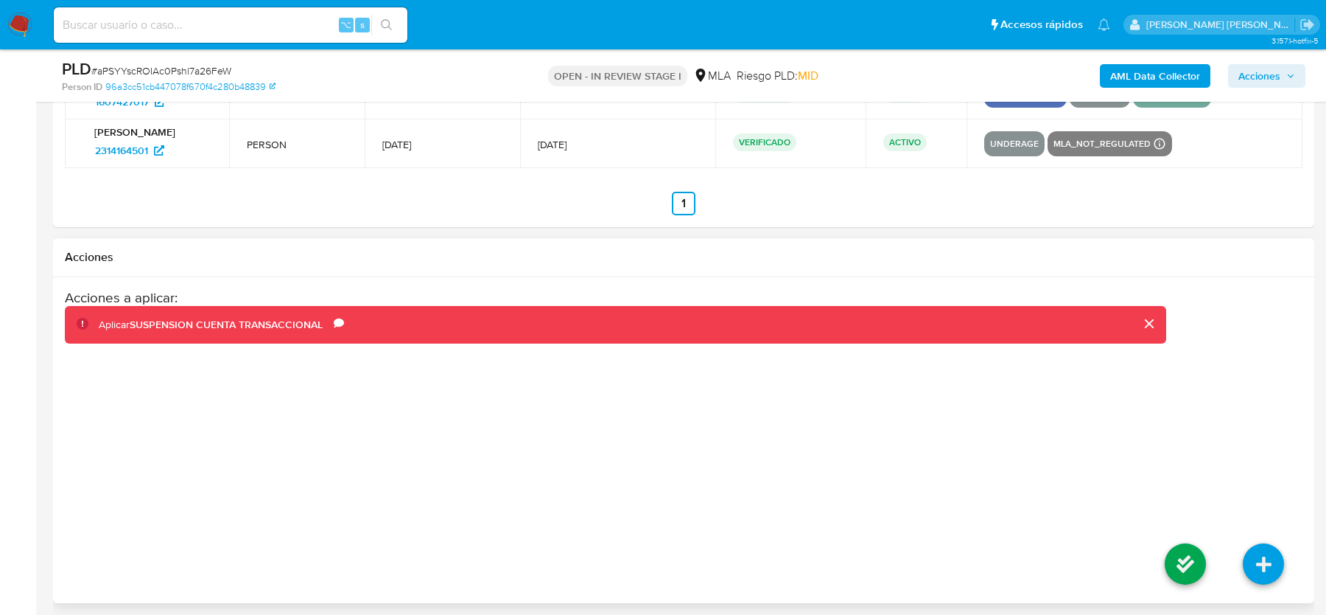
click at [1169, 578] on li at bounding box center [1186, 566] width 78 height 83
click at [1175, 564] on icon at bounding box center [1185, 563] width 41 height 41
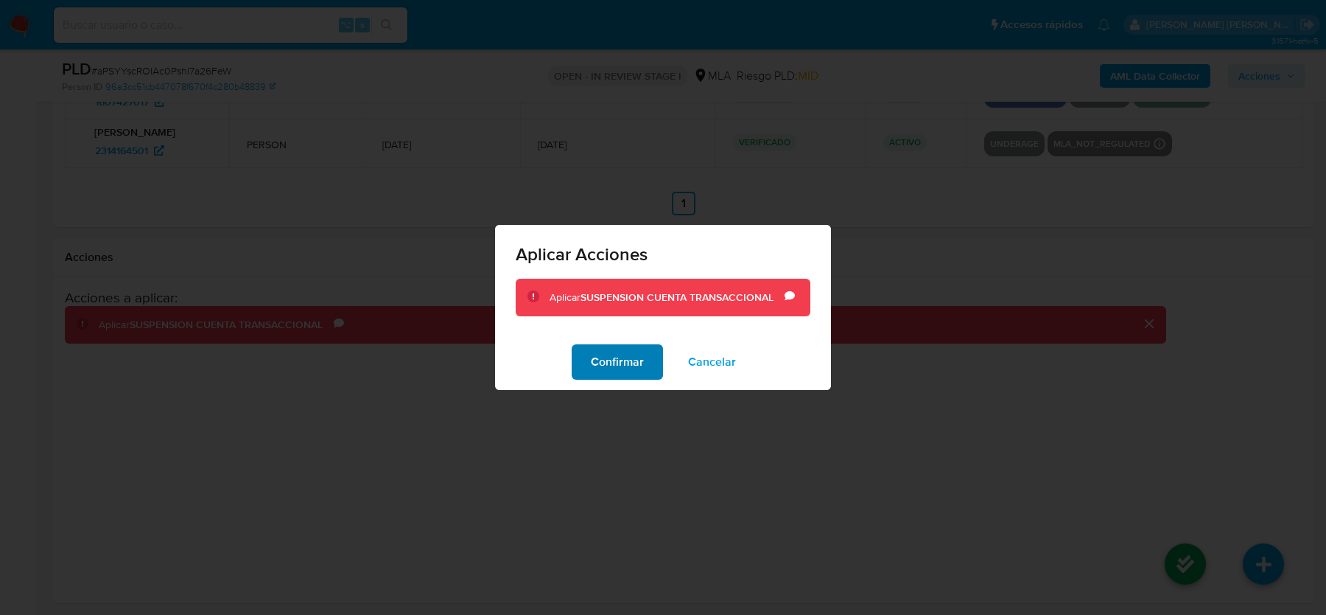
click at [615, 354] on span "Confirmar" at bounding box center [617, 362] width 53 height 32
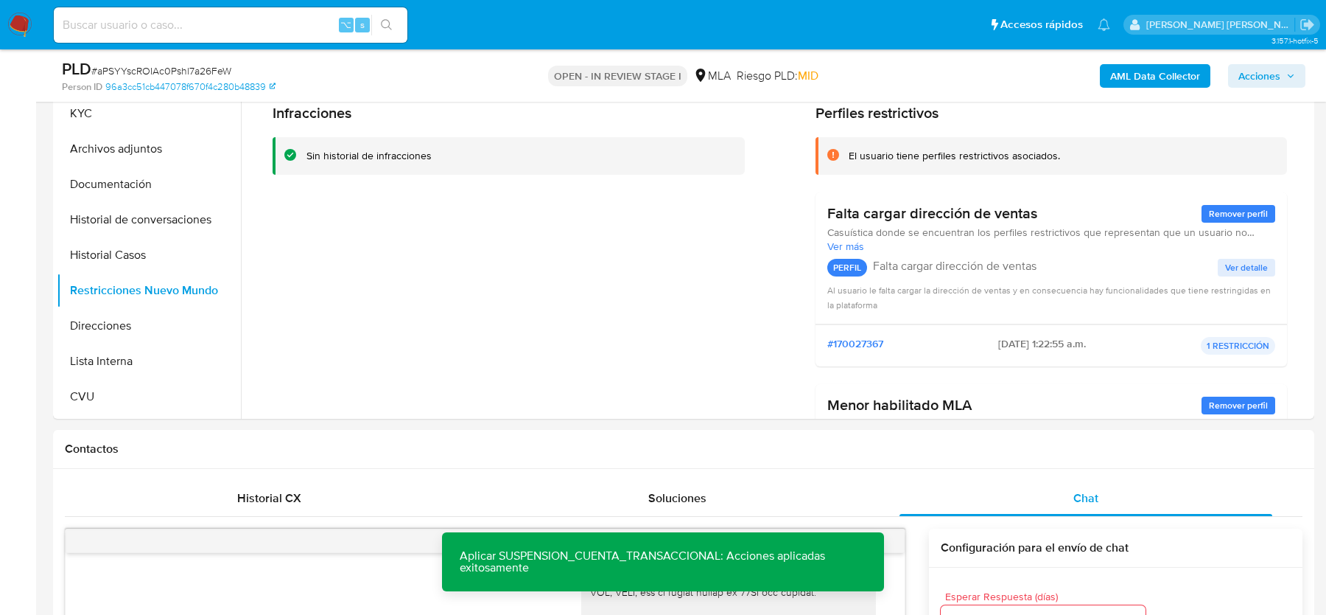
scroll to position [304, 0]
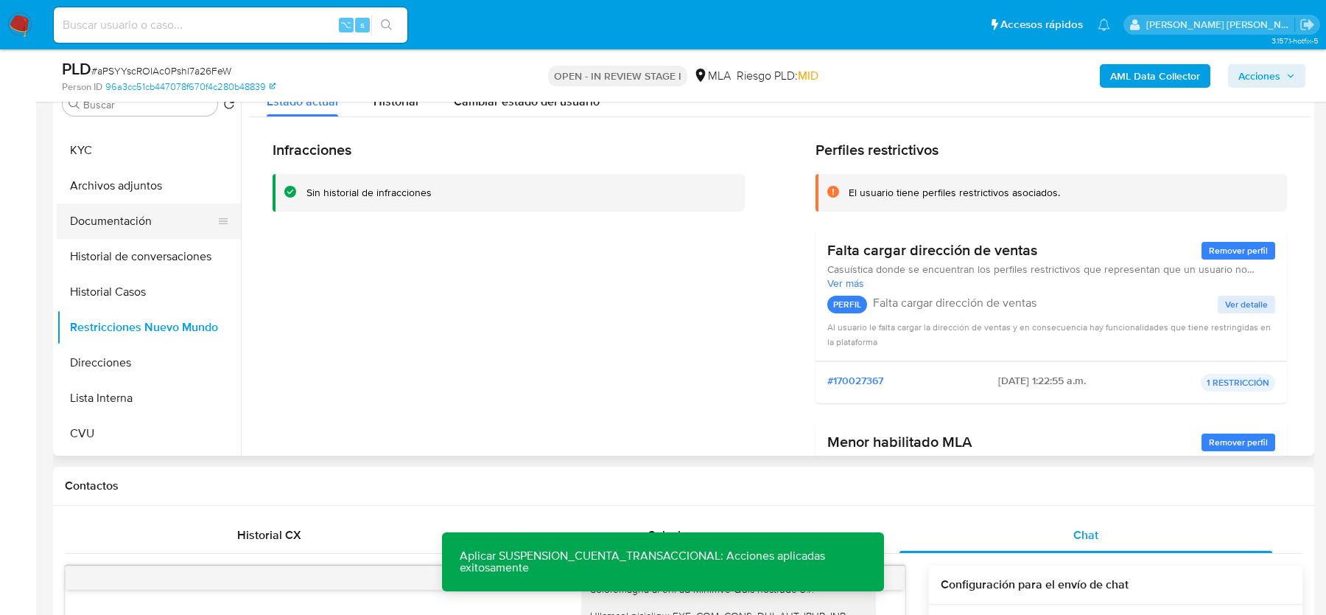
click at [111, 230] on button "Documentación" at bounding box center [143, 220] width 172 height 35
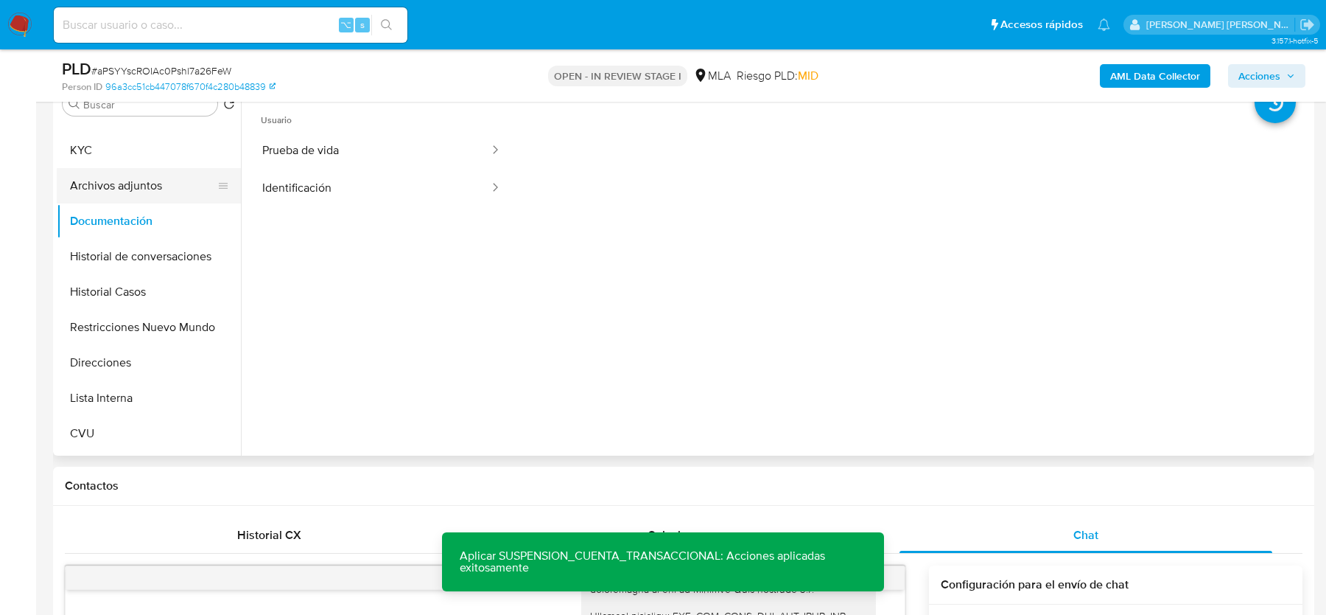
click at [131, 195] on button "Archivos adjuntos" at bounding box center [143, 185] width 172 height 35
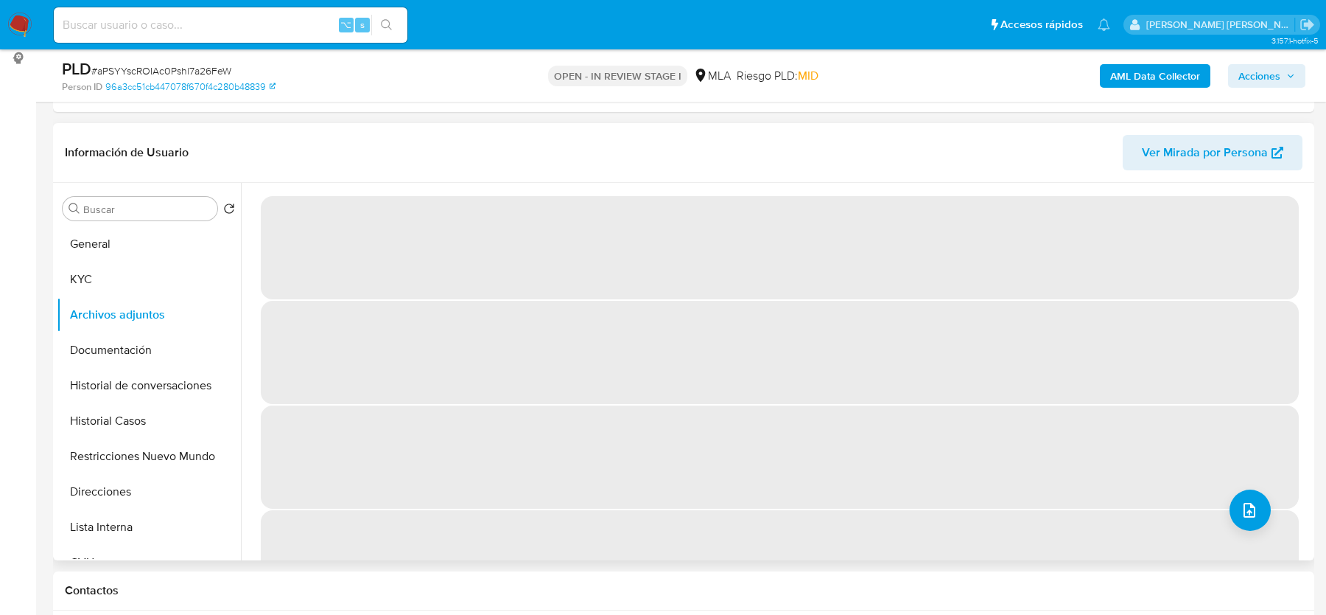
scroll to position [201, 0]
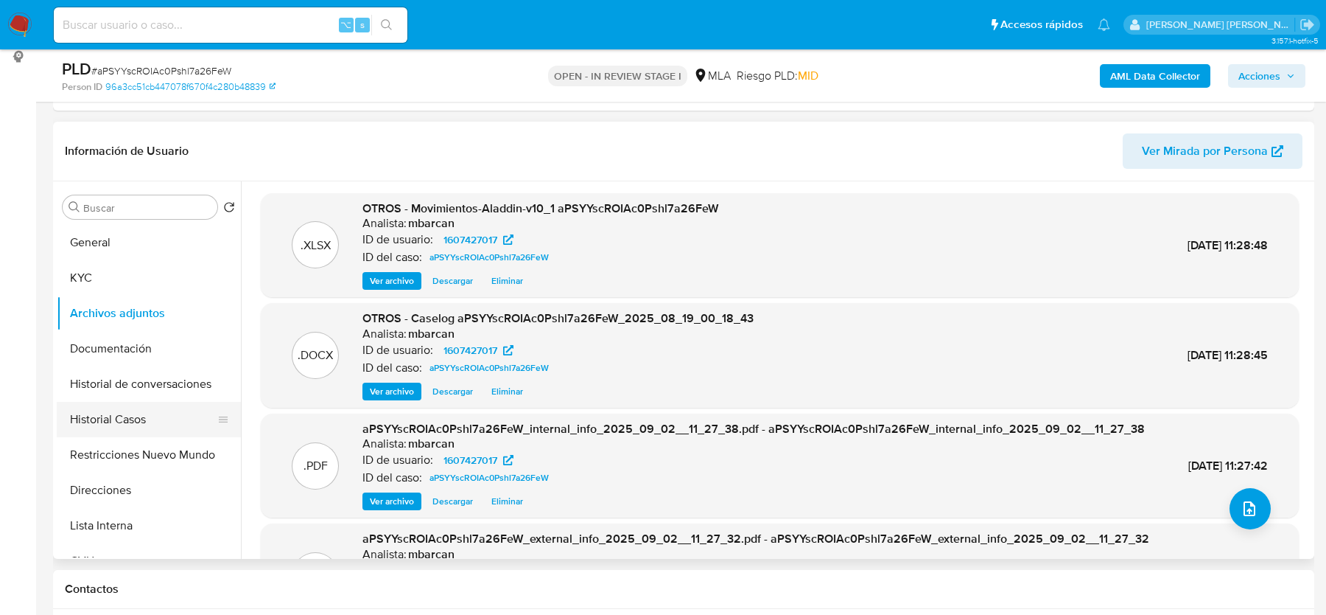
click at [144, 417] on button "Historial Casos" at bounding box center [143, 419] width 172 height 35
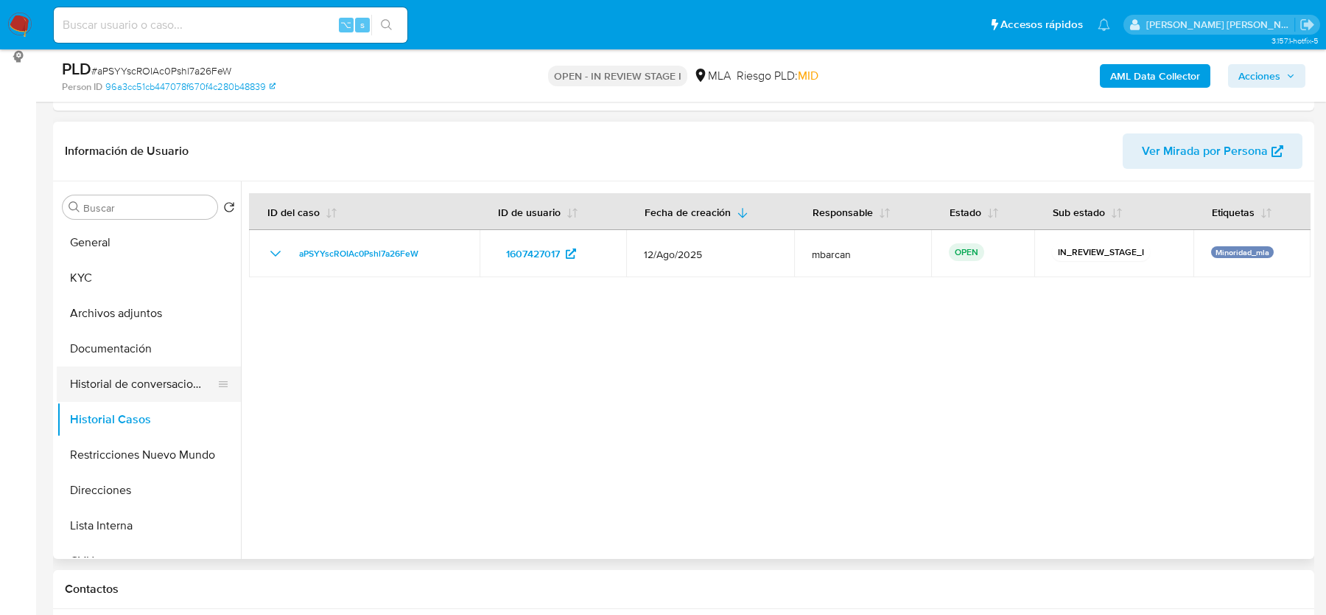
click at [127, 378] on button "Historial de conversaciones" at bounding box center [143, 383] width 172 height 35
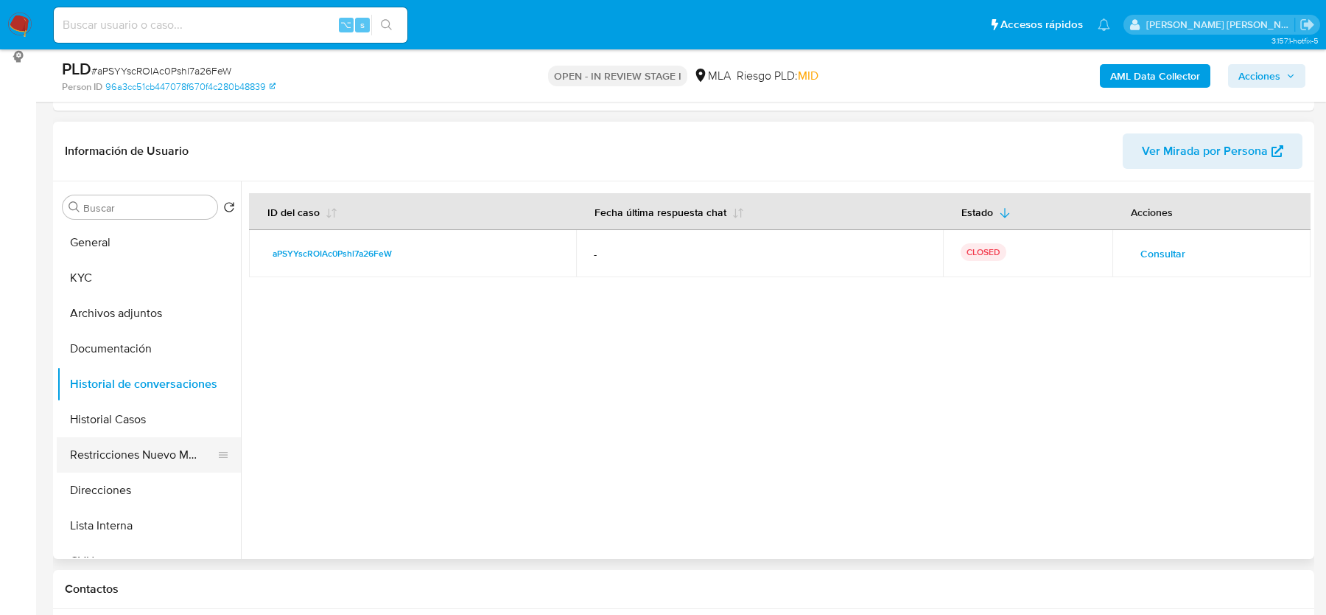
click at [131, 446] on button "Restricciones Nuevo Mundo" at bounding box center [143, 454] width 172 height 35
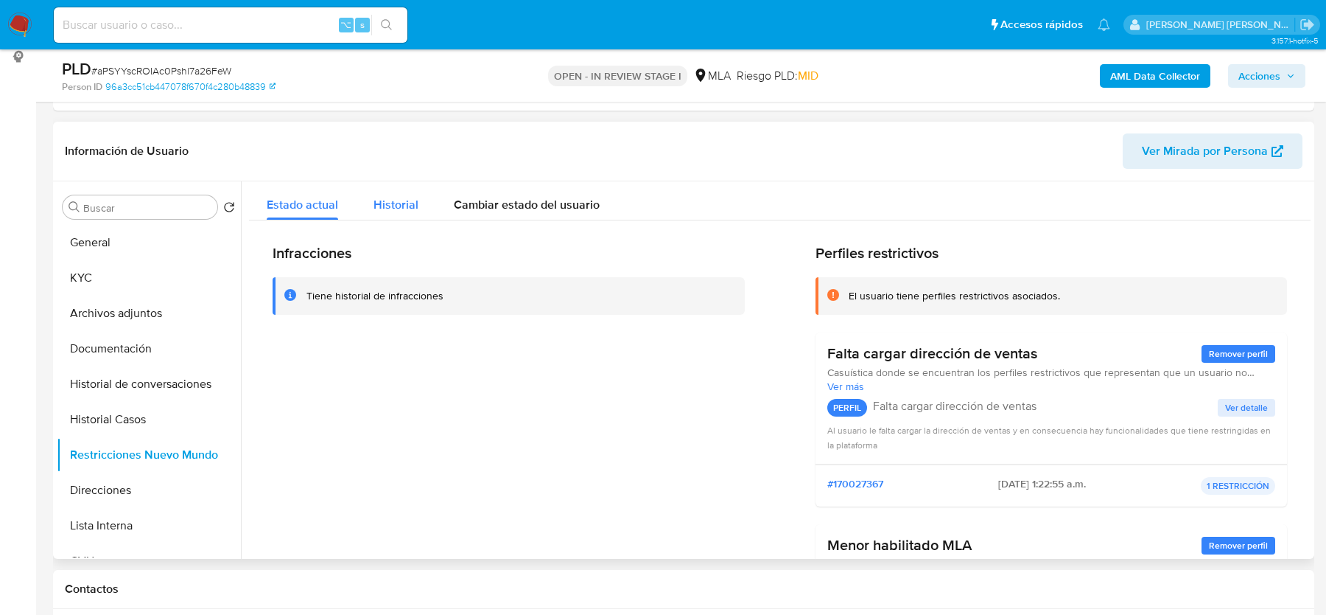
click at [402, 194] on div "Historial" at bounding box center [396, 200] width 45 height 39
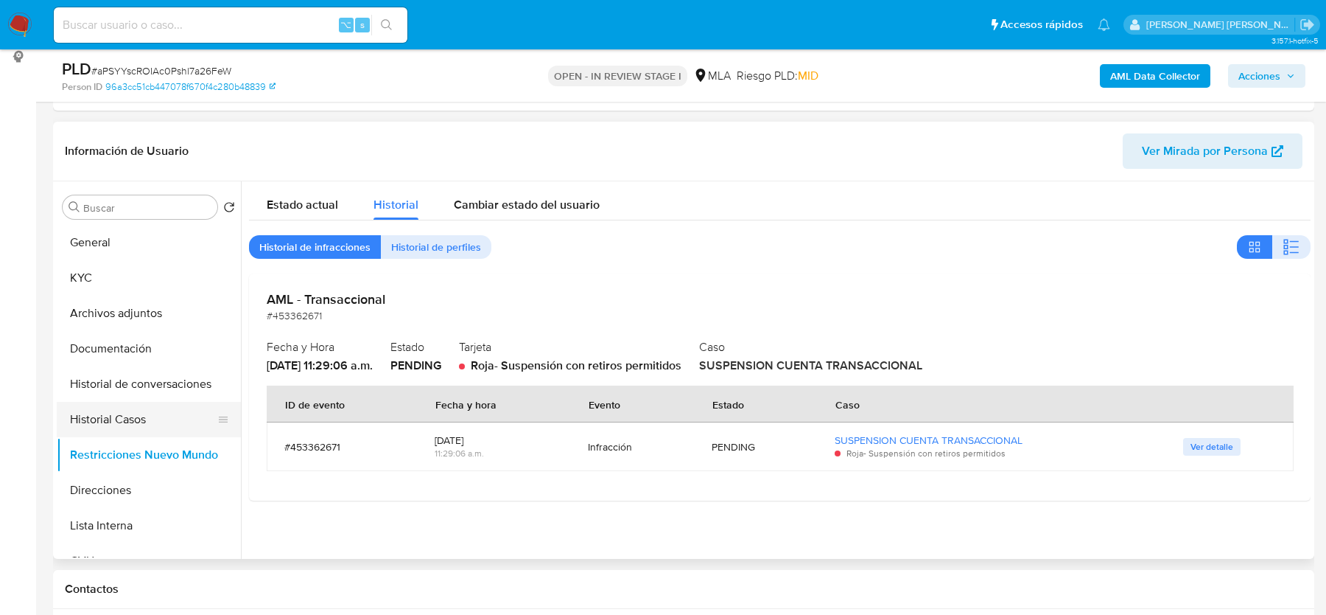
click at [111, 431] on button "Historial Casos" at bounding box center [143, 419] width 172 height 35
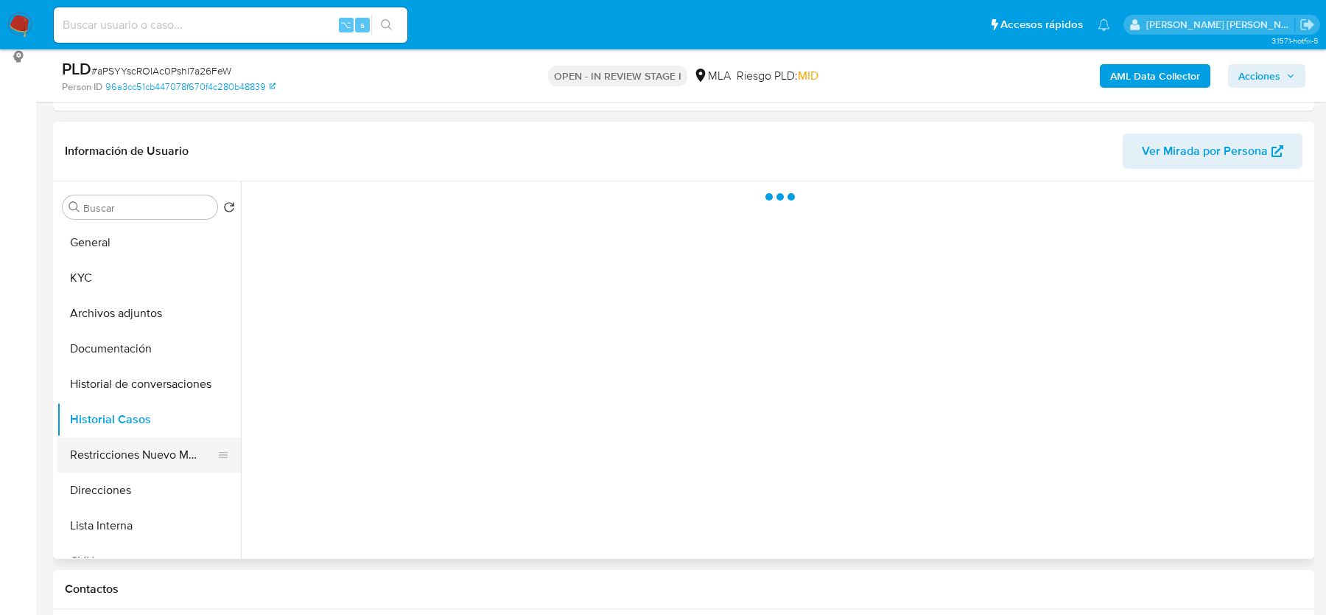
click at [111, 447] on button "Restricciones Nuevo Mundo" at bounding box center [143, 454] width 172 height 35
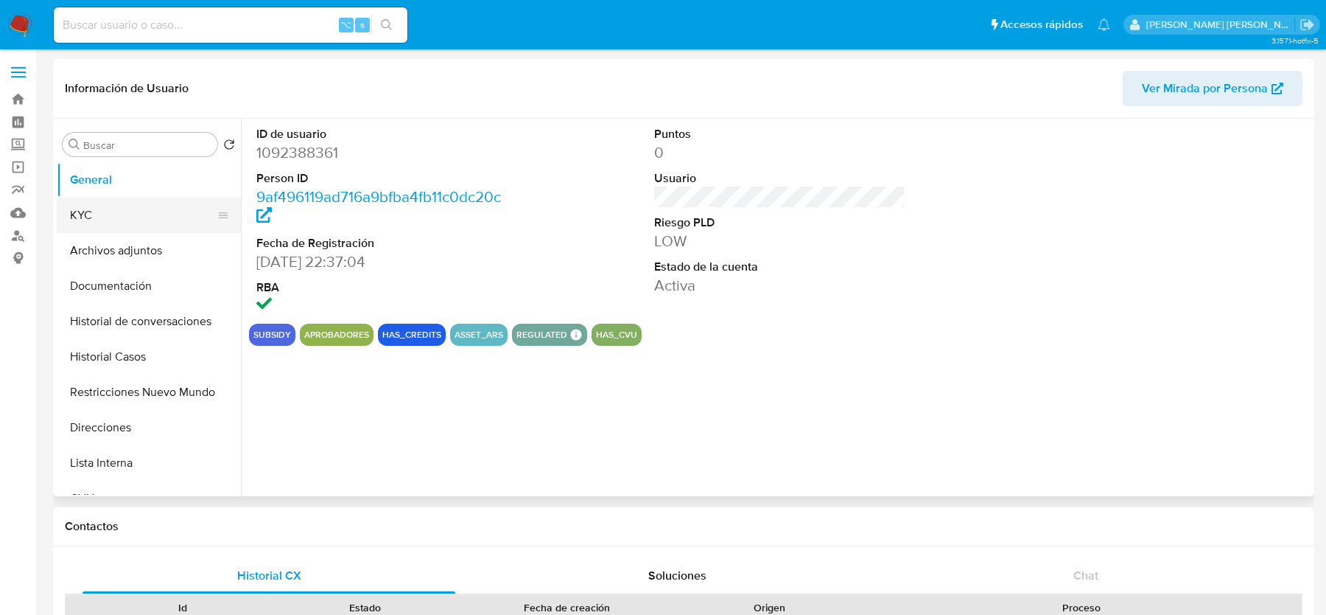
select select "10"
click at [145, 208] on button "KYC" at bounding box center [143, 214] width 172 height 35
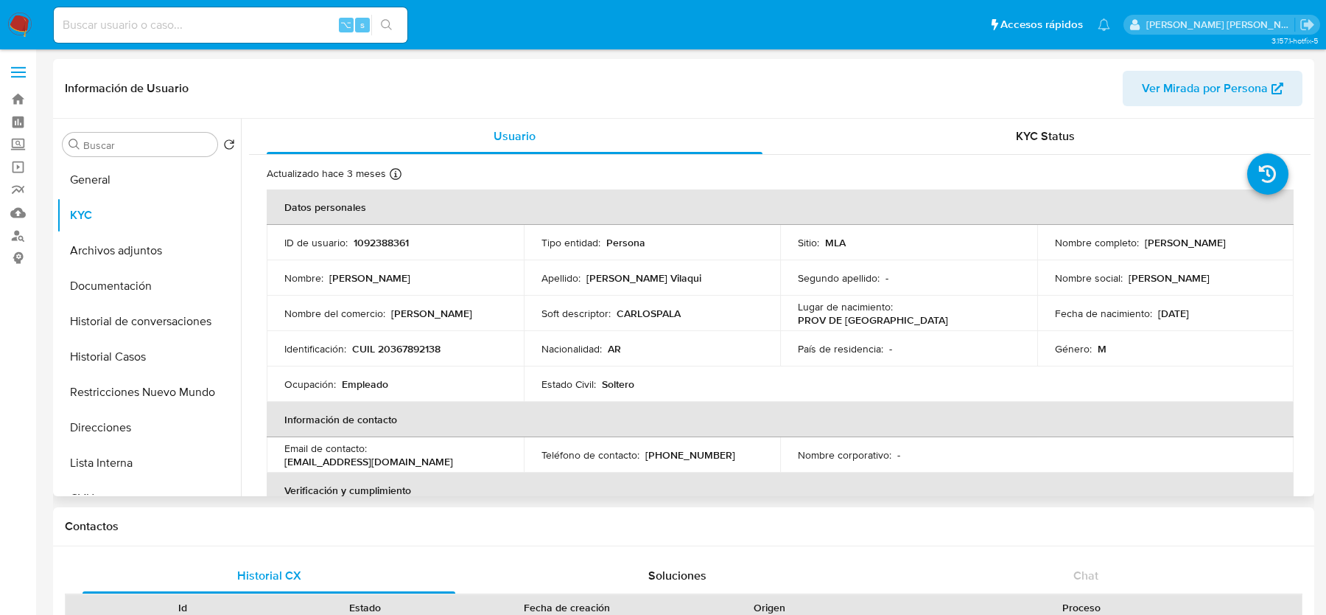
drag, startPoint x: 1051, startPoint y: 248, endPoint x: 1212, endPoint y: 246, distance: 160.7
click at [1212, 247] on div "Nombre completo : [PERSON_NAME]" at bounding box center [1166, 242] width 222 height 13
copy p "[PERSON_NAME]"
drag, startPoint x: 354, startPoint y: 348, endPoint x: 455, endPoint y: 346, distance: 101.7
click at [455, 346] on div "Identificación : CUIL 20367892138" at bounding box center [395, 348] width 222 height 13
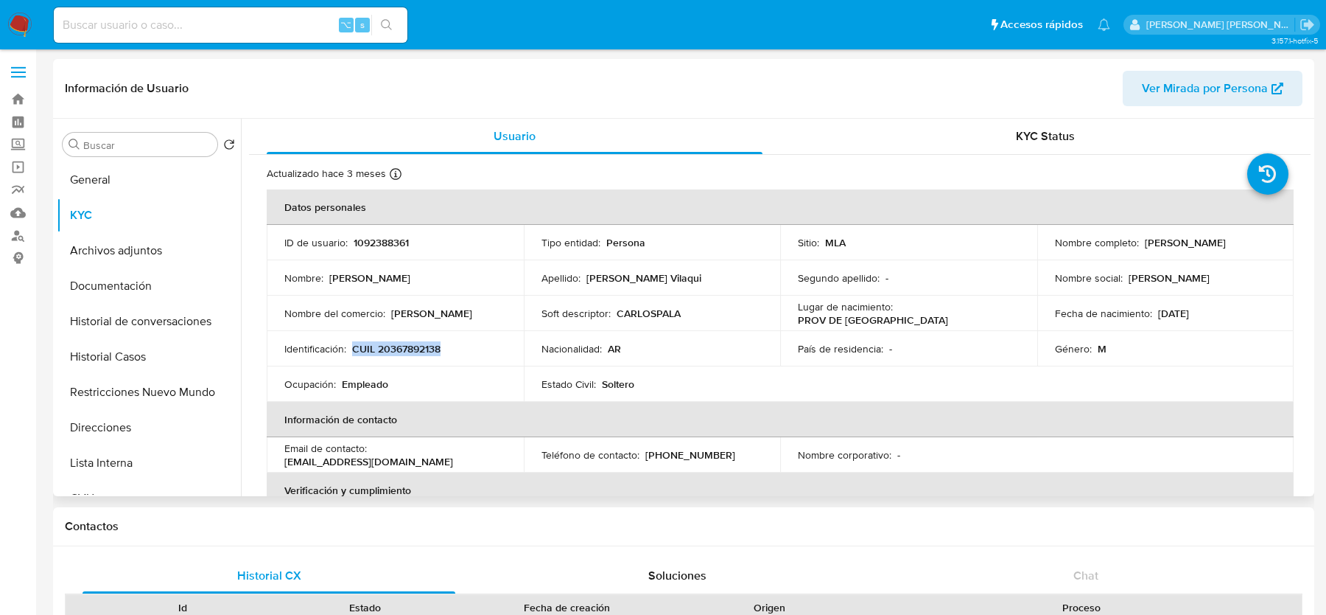
copy p "CUIL 20367892138"
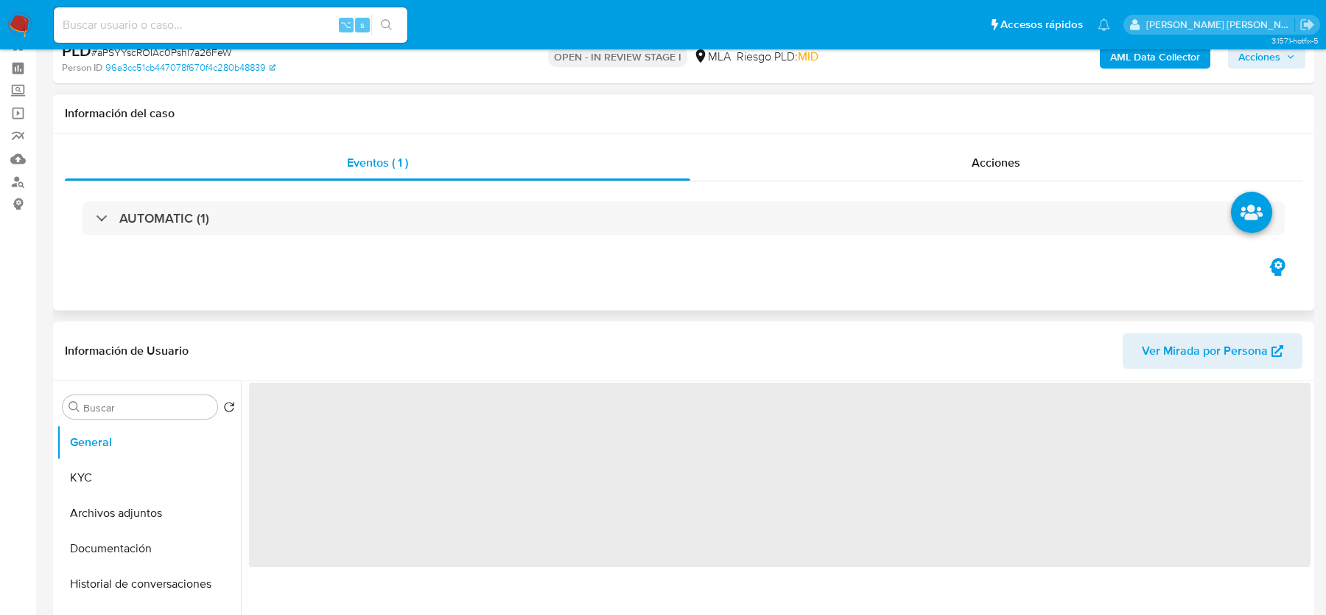
scroll to position [139, 0]
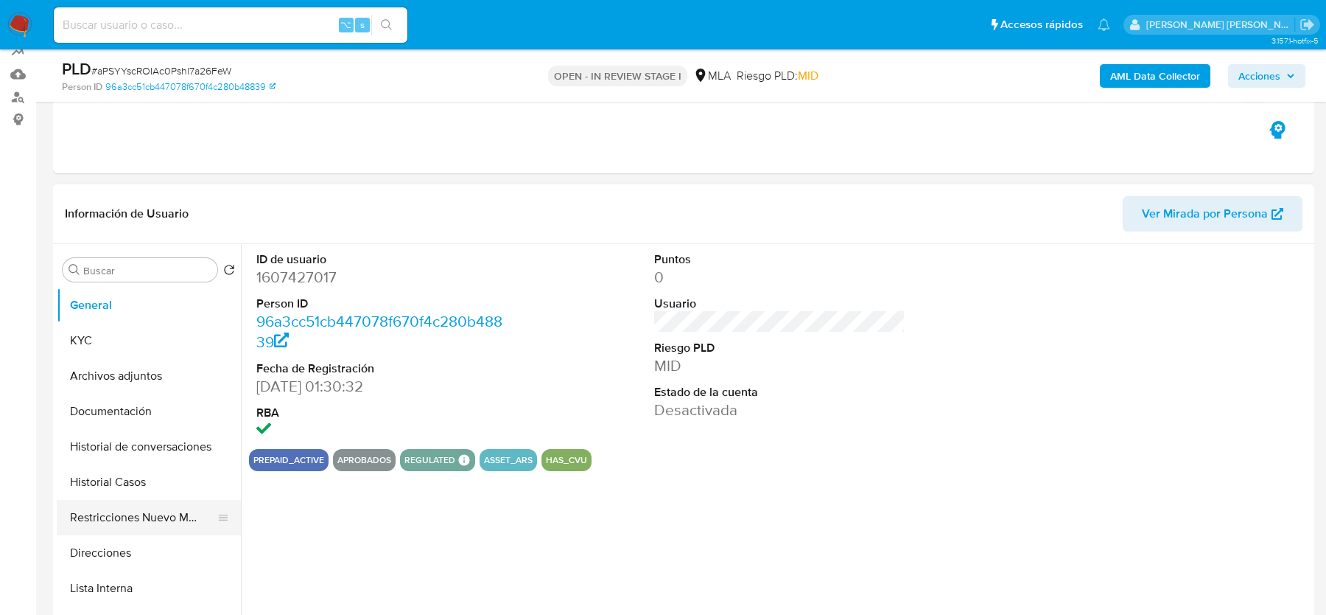
select select "10"
click at [133, 518] on button "Restricciones Nuevo Mundo" at bounding box center [143, 517] width 172 height 35
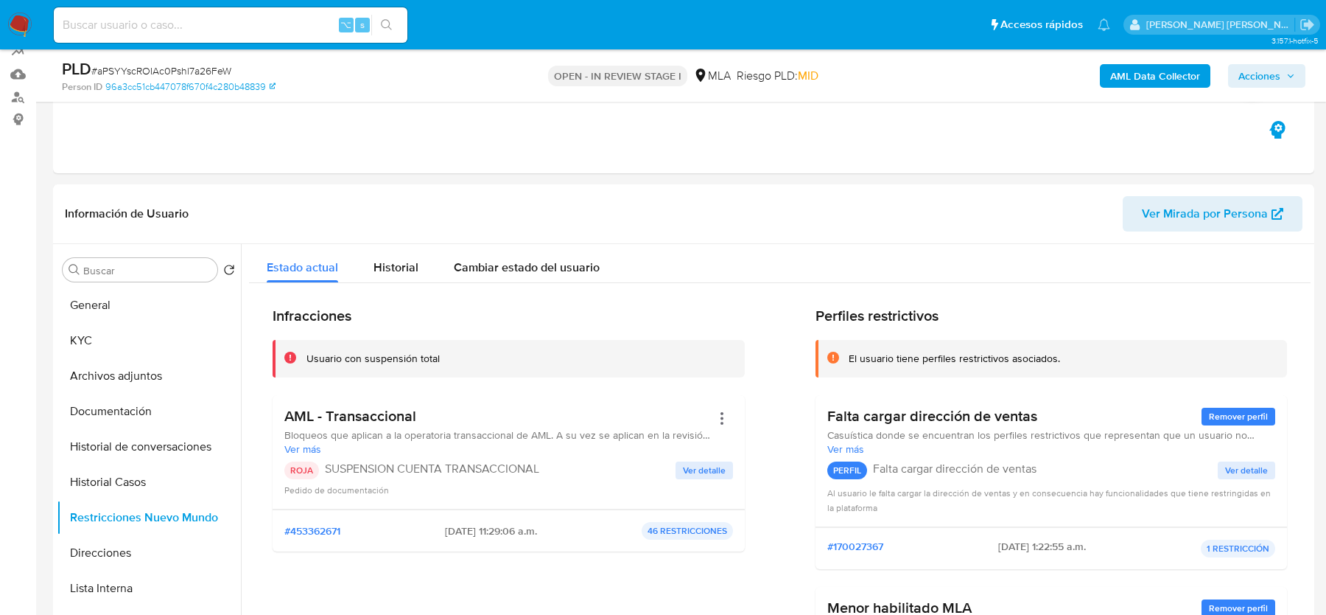
click at [1268, 79] on span "Acciones" at bounding box center [1260, 76] width 42 height 24
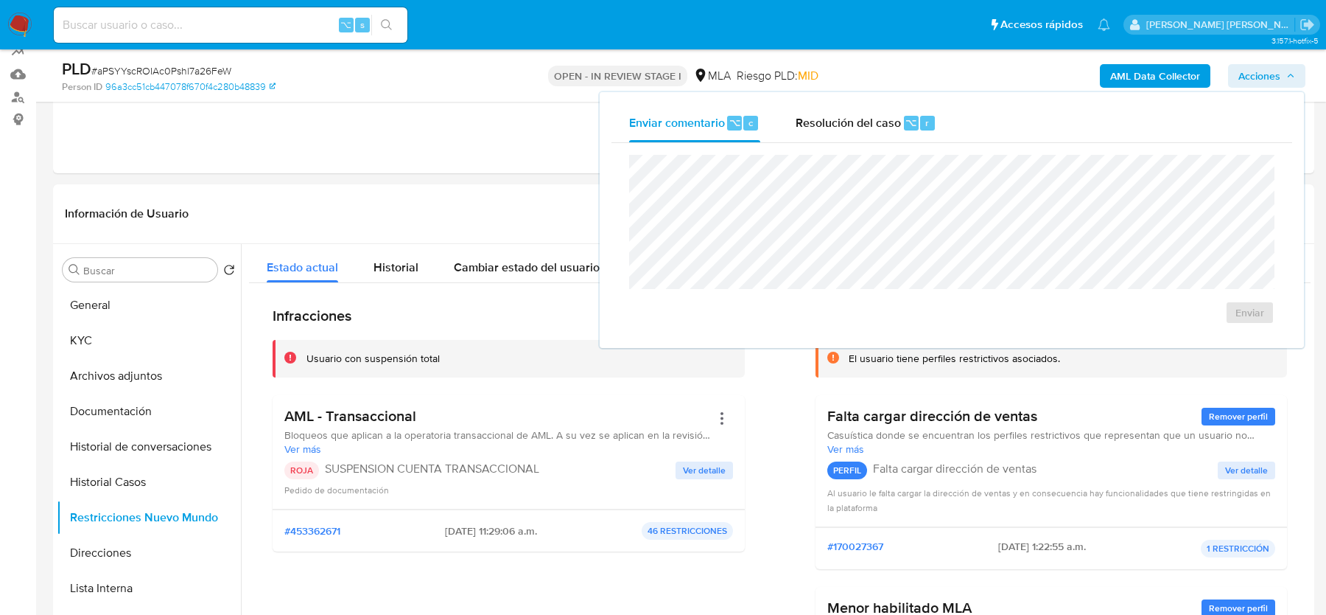
click at [815, 149] on div "Enviar" at bounding box center [952, 239] width 681 height 193
click at [830, 120] on span "Resolución del caso" at bounding box center [848, 121] width 105 height 17
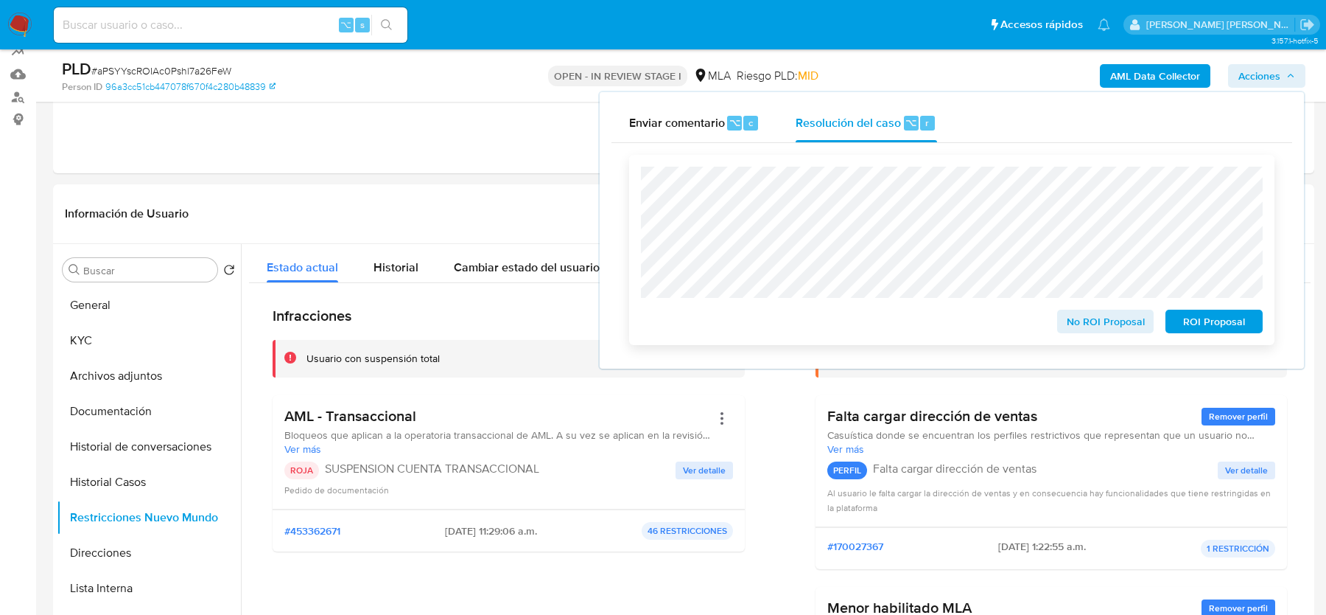
click at [1212, 337] on div "No ROI Proposal ROI Proposal" at bounding box center [952, 250] width 646 height 190
click at [1212, 329] on span "ROI Proposal" at bounding box center [1214, 321] width 77 height 21
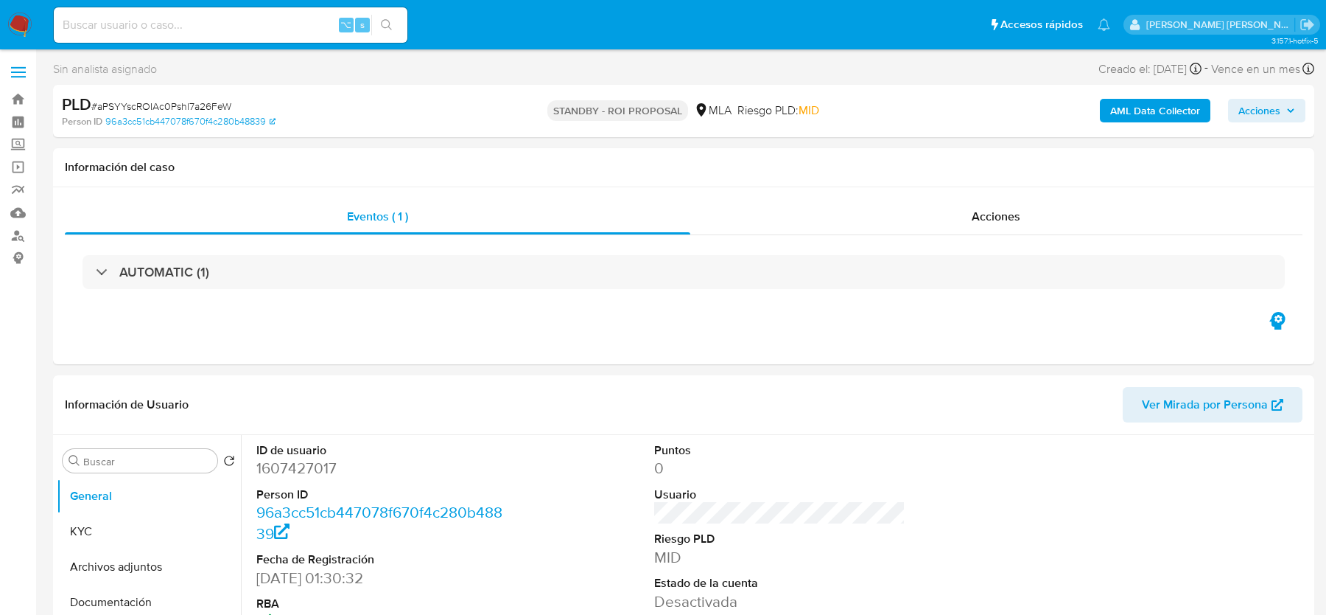
select select "10"
click at [231, 28] on input at bounding box center [231, 24] width 354 height 19
paste input "L0RDUQkNd4IdaOAeBINingOb"
type input "L0RDUQkNd4IdaOAeBINingOb"
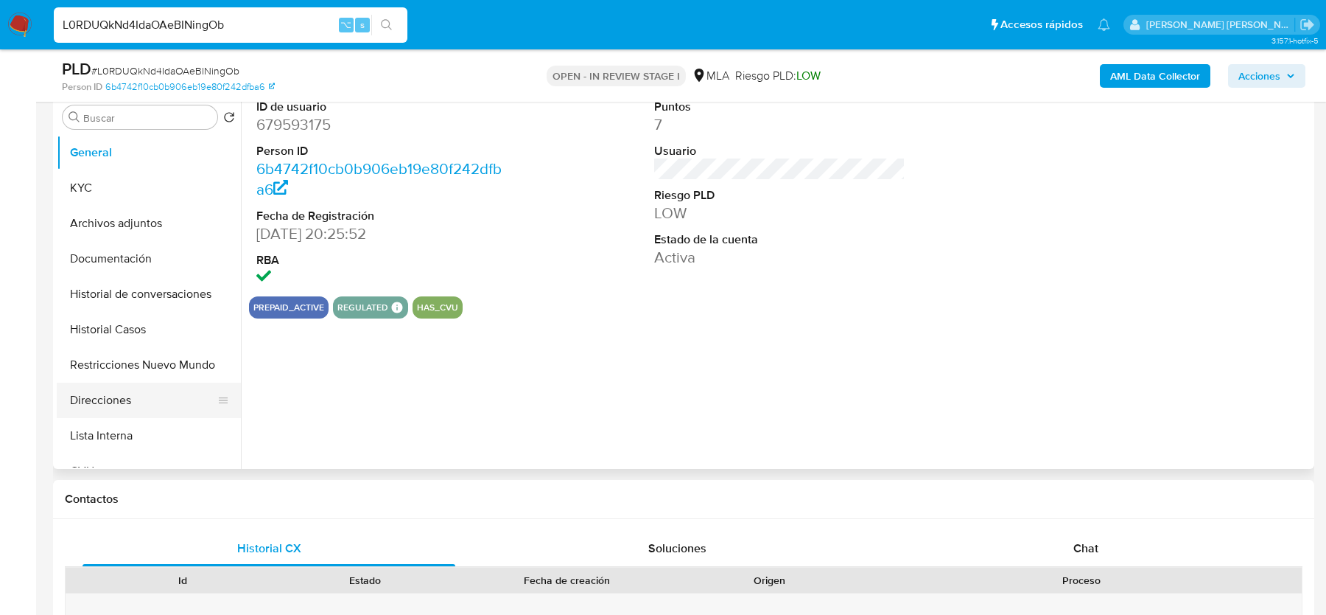
scroll to position [693, 0]
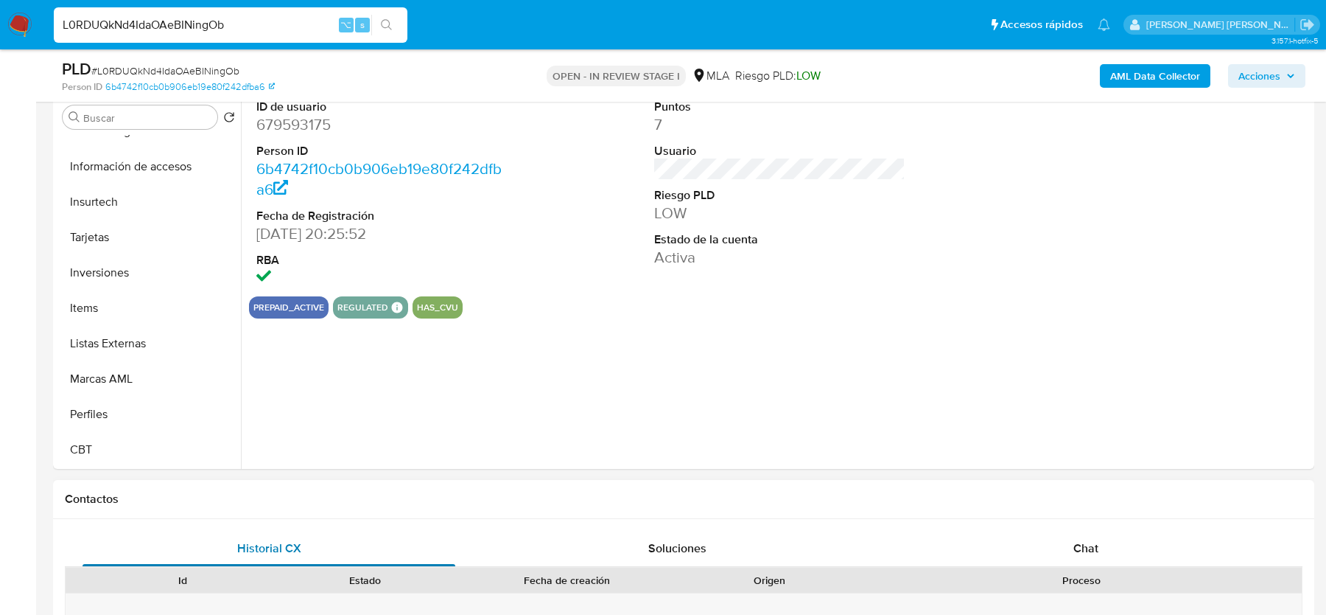
select select "10"
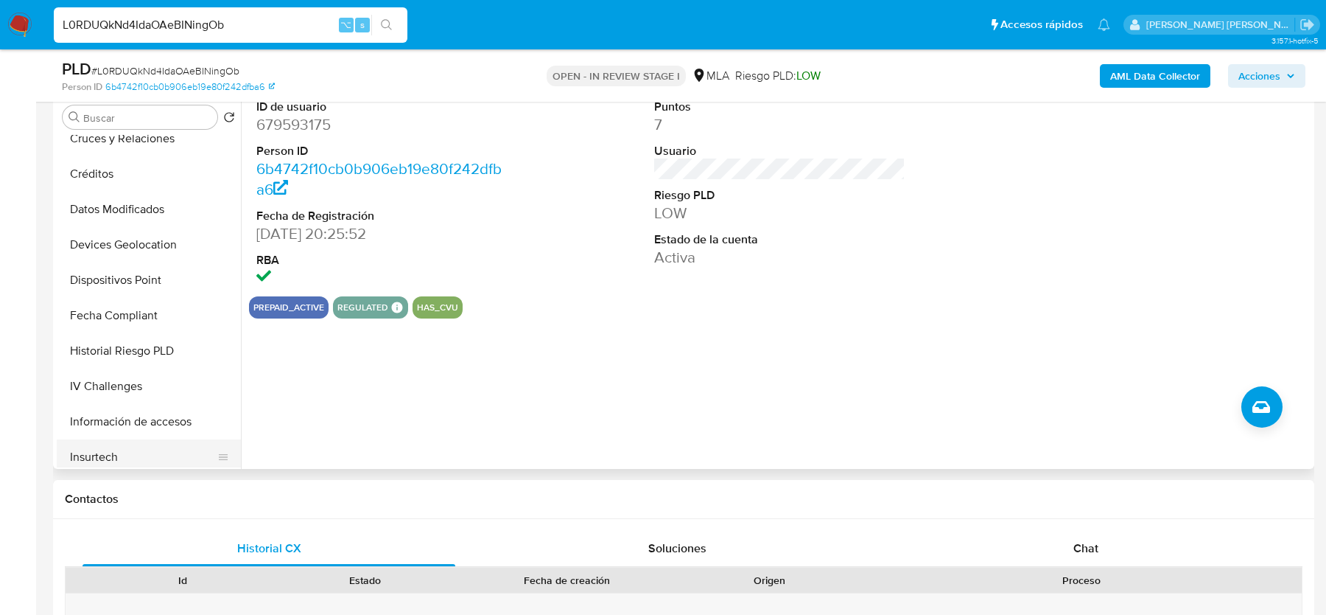
scroll to position [0, 0]
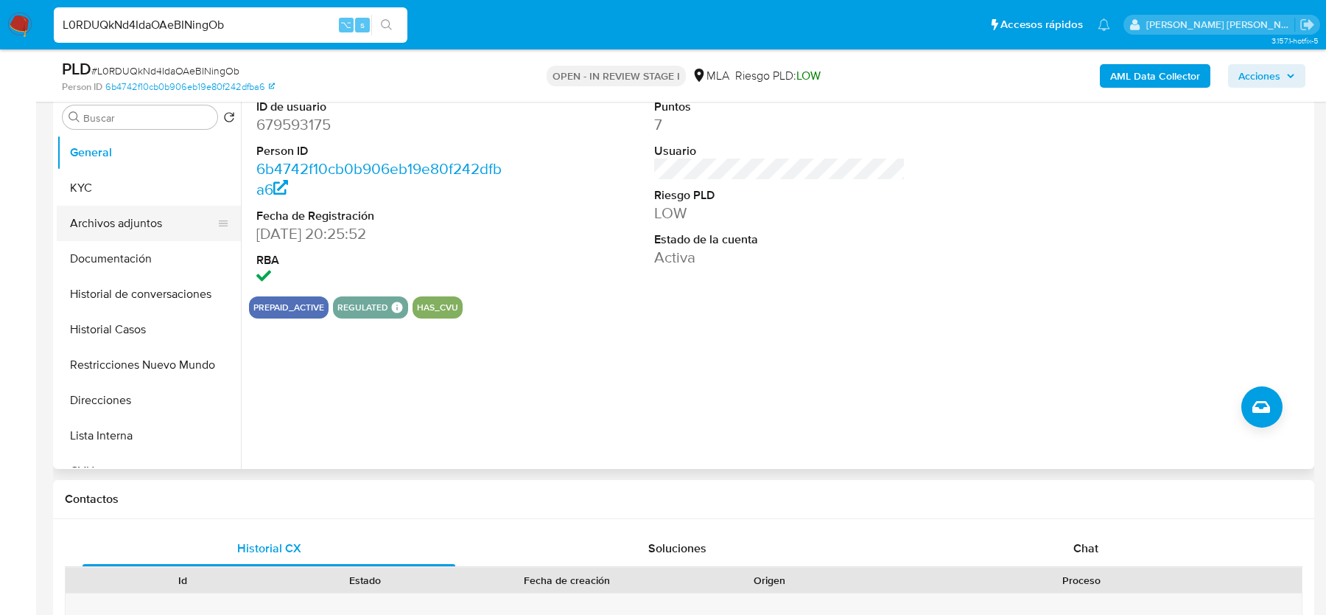
click at [129, 223] on button "Archivos adjuntos" at bounding box center [143, 223] width 172 height 35
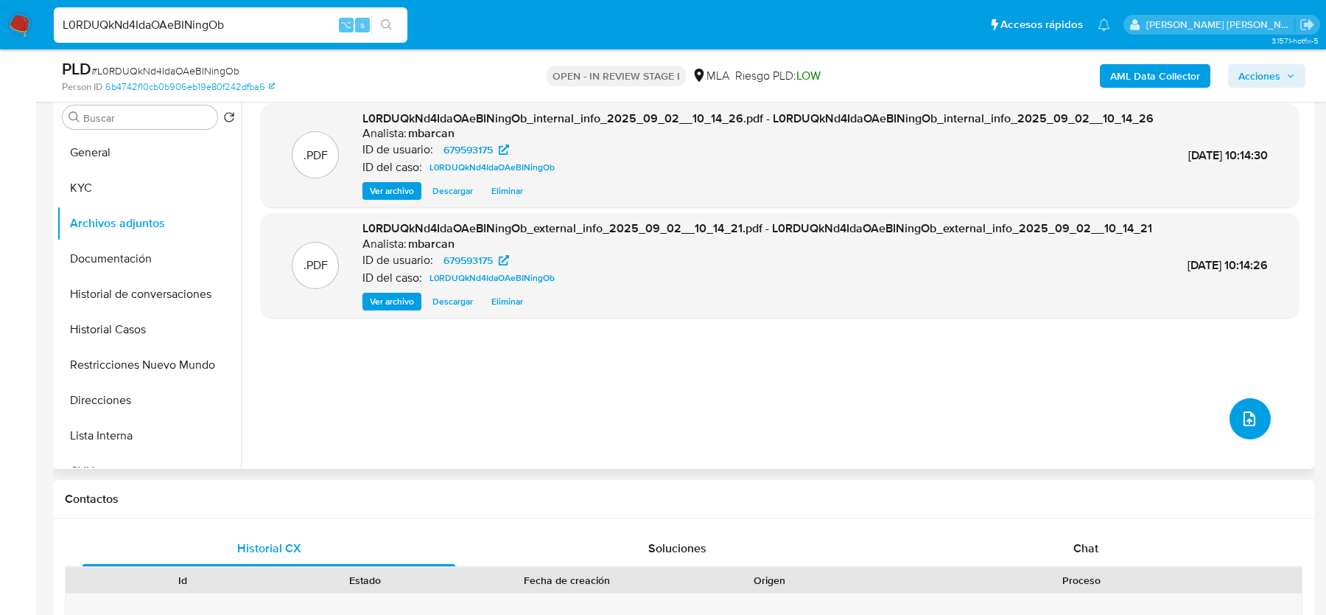
click at [1251, 421] on icon "upload-file" at bounding box center [1250, 419] width 18 height 18
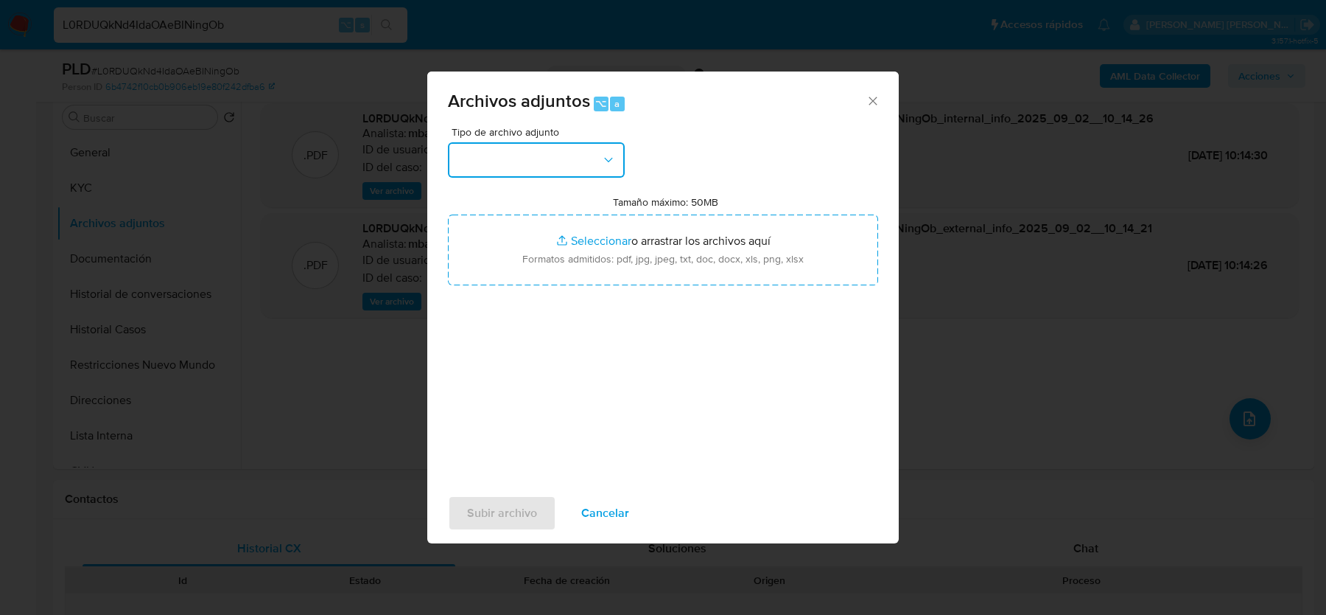
click at [546, 168] on button "button" at bounding box center [536, 159] width 177 height 35
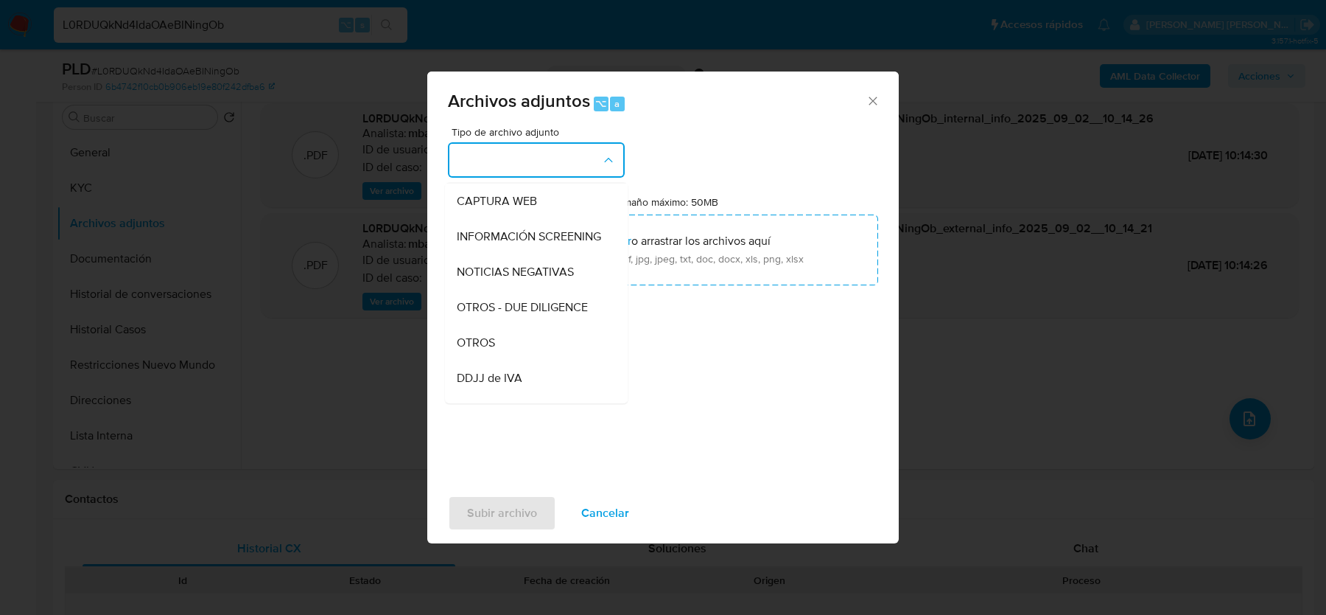
scroll to position [141, 0]
click at [521, 335] on div "OTROS" at bounding box center [532, 341] width 150 height 35
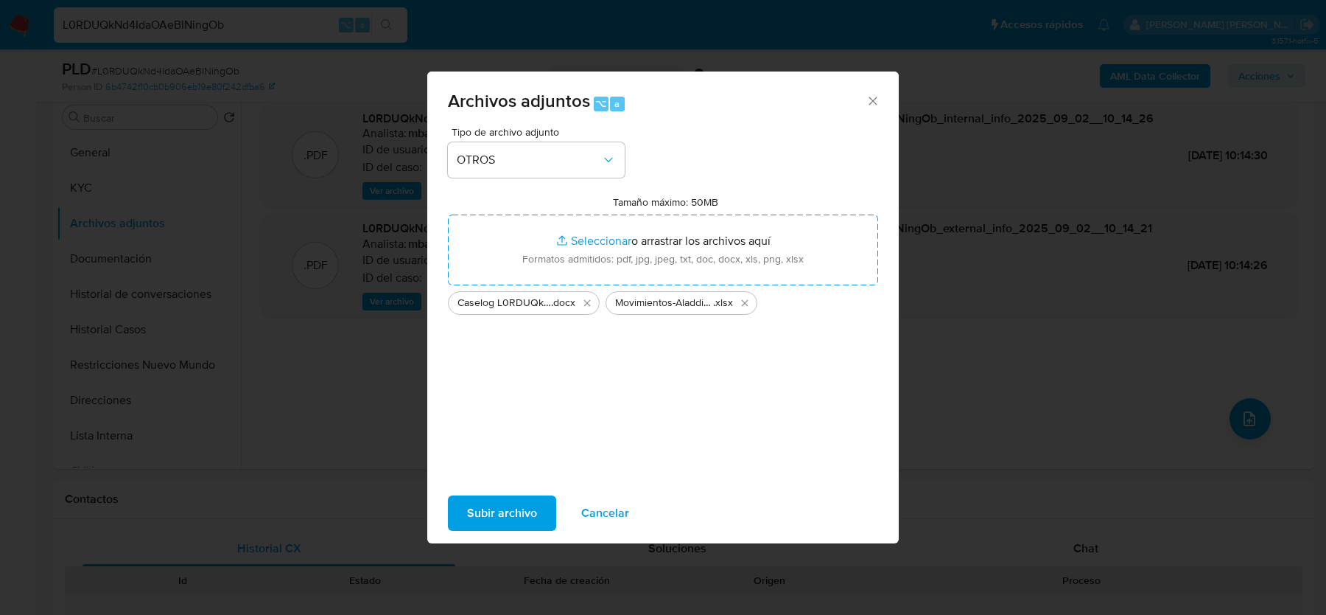
click at [496, 511] on span "Subir archivo" at bounding box center [502, 513] width 70 height 32
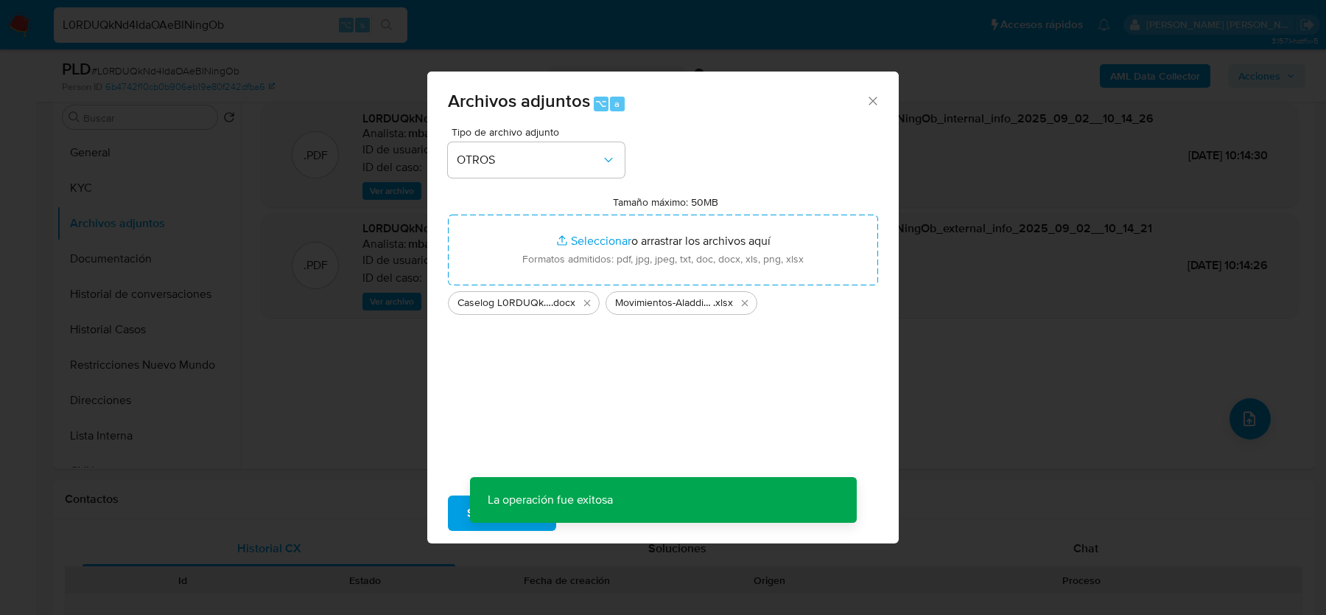
click at [1251, 410] on div "Archivos adjuntos ⌥ a Tipo de archivo adjunto OTROS Tamaño máximo: 50MB Selecci…" at bounding box center [663, 307] width 1326 height 615
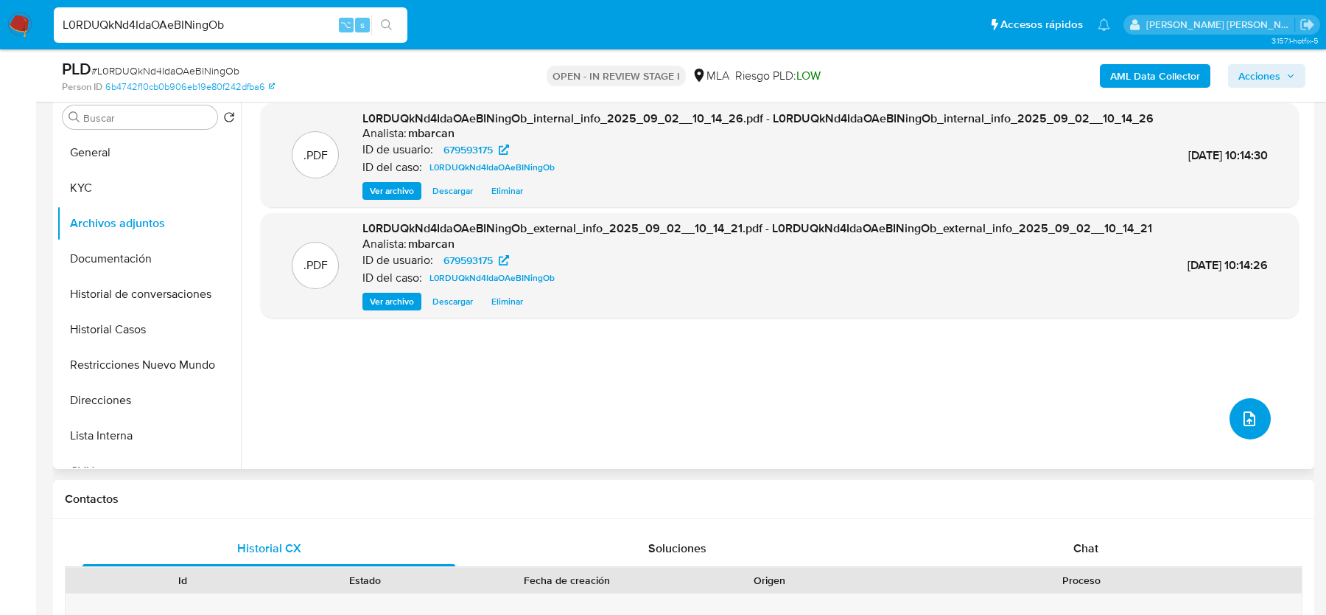
click at [1241, 425] on icon "upload-file" at bounding box center [1250, 419] width 18 height 18
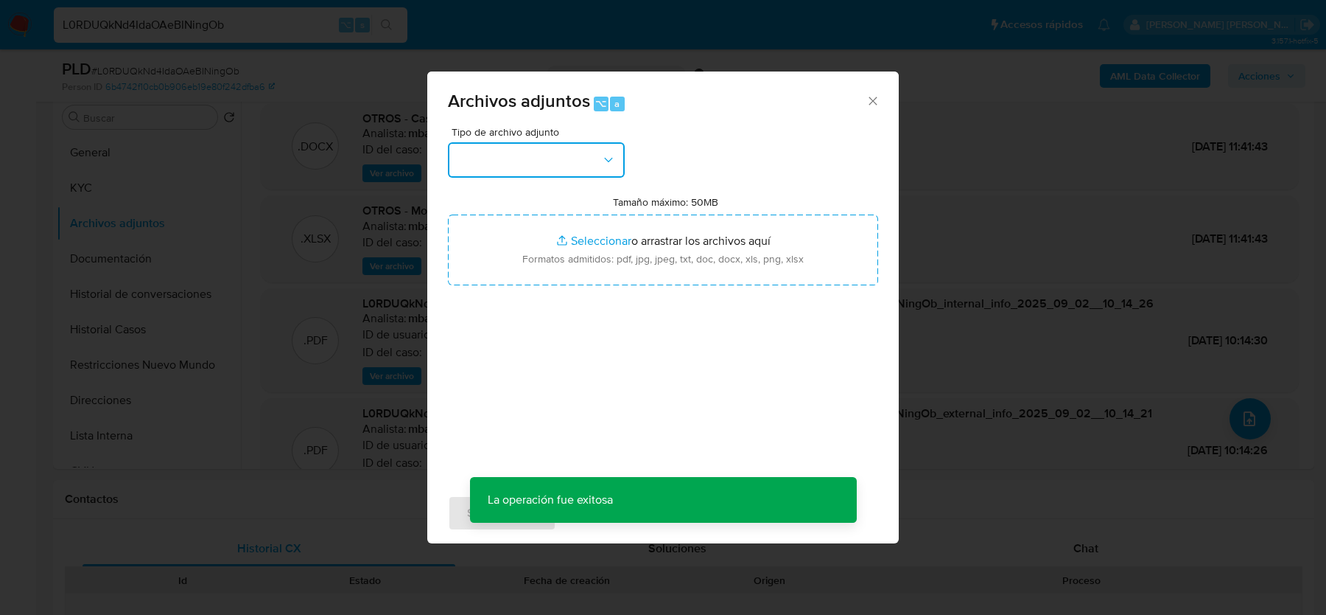
click at [618, 157] on button "button" at bounding box center [536, 159] width 177 height 35
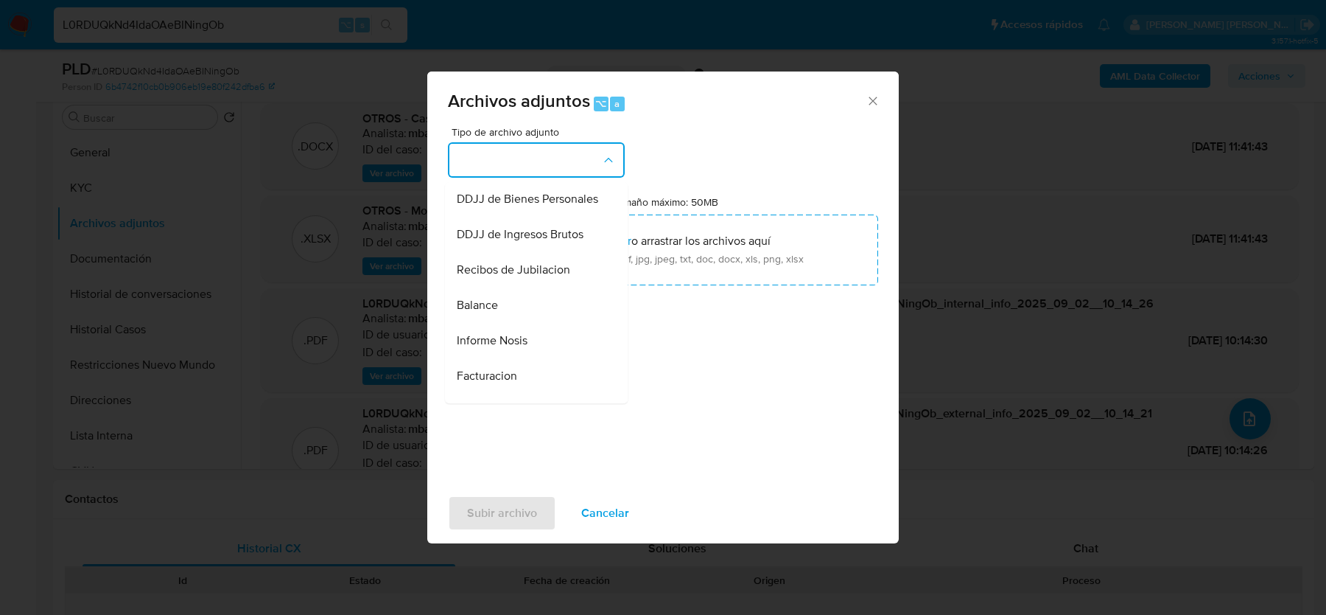
scroll to position [506, 0]
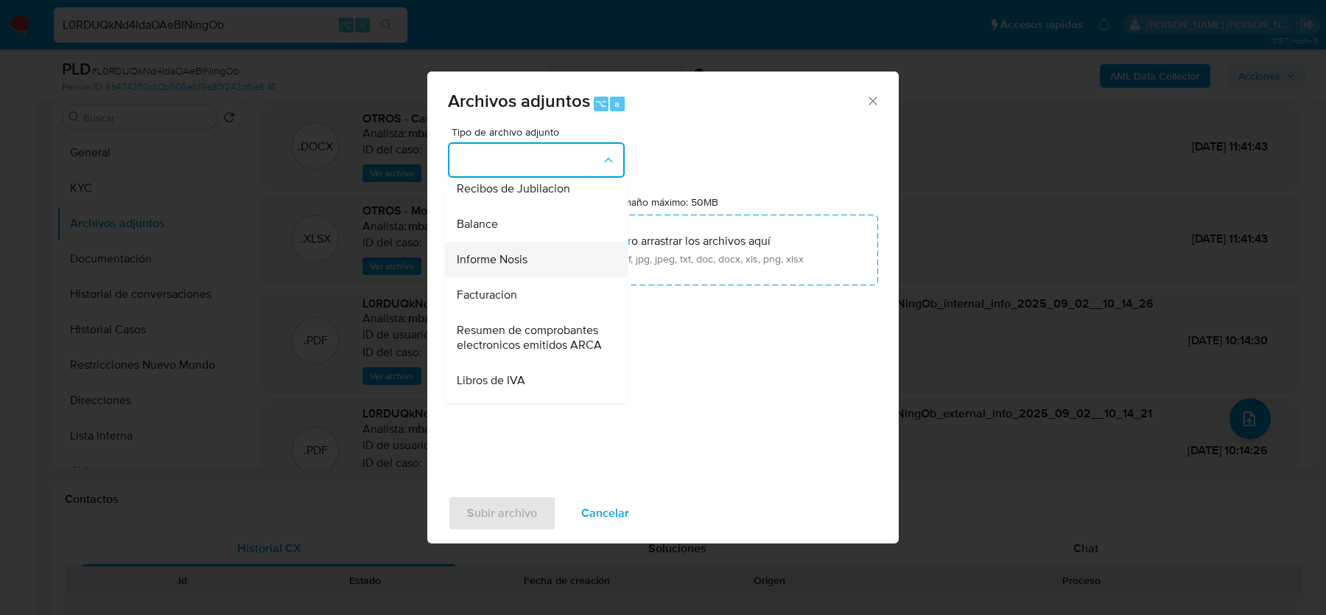
click at [532, 258] on div "Informe Nosis" at bounding box center [532, 259] width 150 height 35
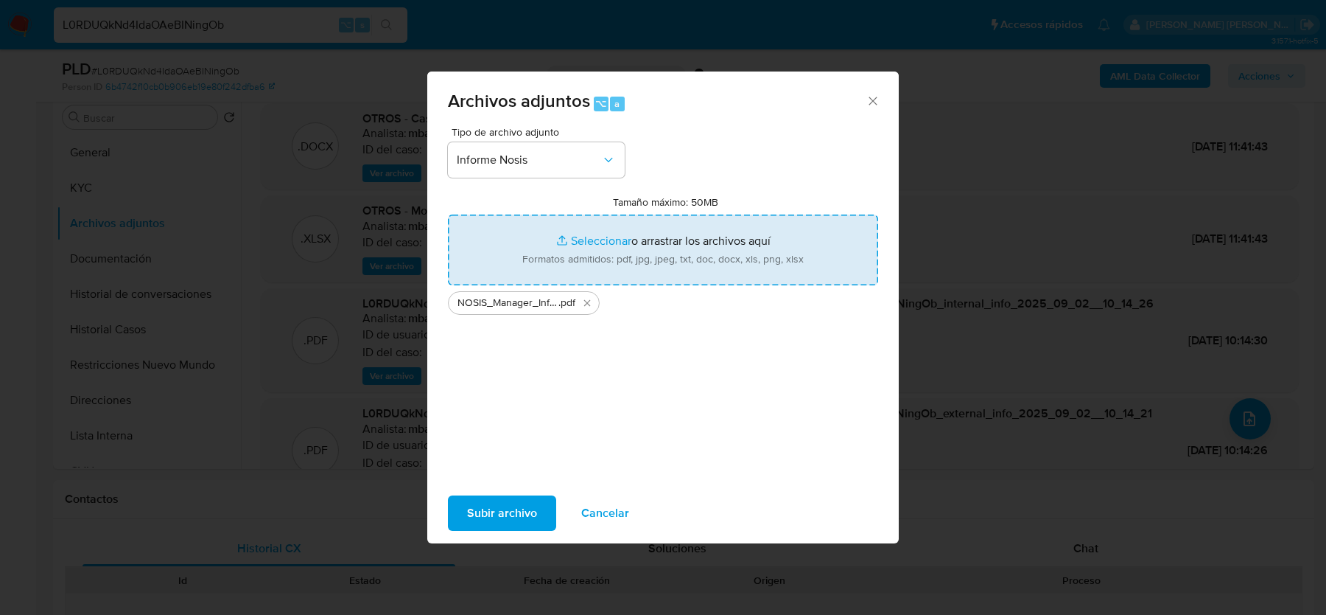
click at [502, 511] on span "Subir archivo" at bounding box center [502, 513] width 70 height 32
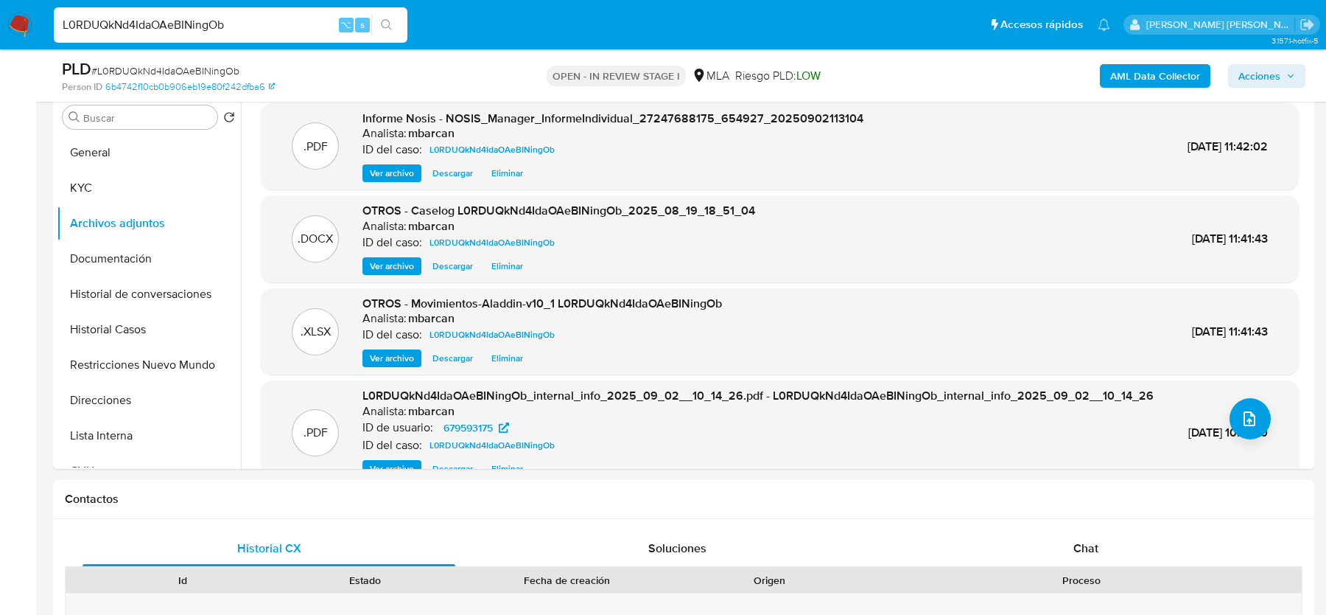
click at [1237, 77] on button "Acciones" at bounding box center [1266, 76] width 77 height 24
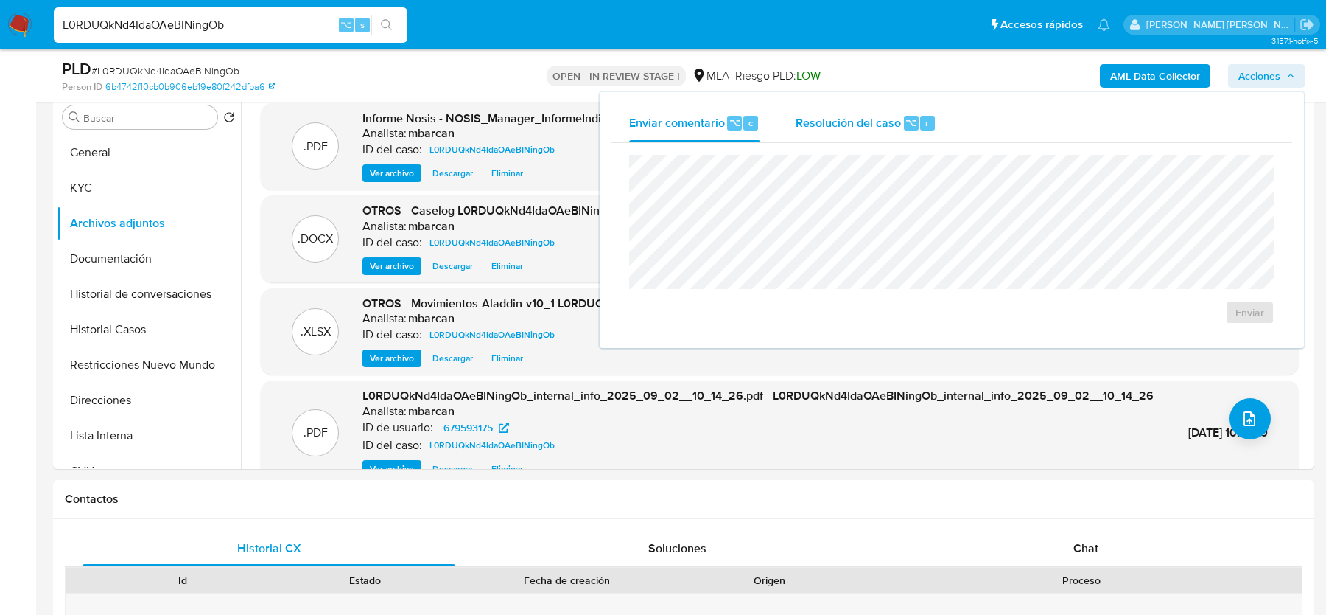
click at [832, 128] on span "Resolución del caso" at bounding box center [848, 121] width 105 height 17
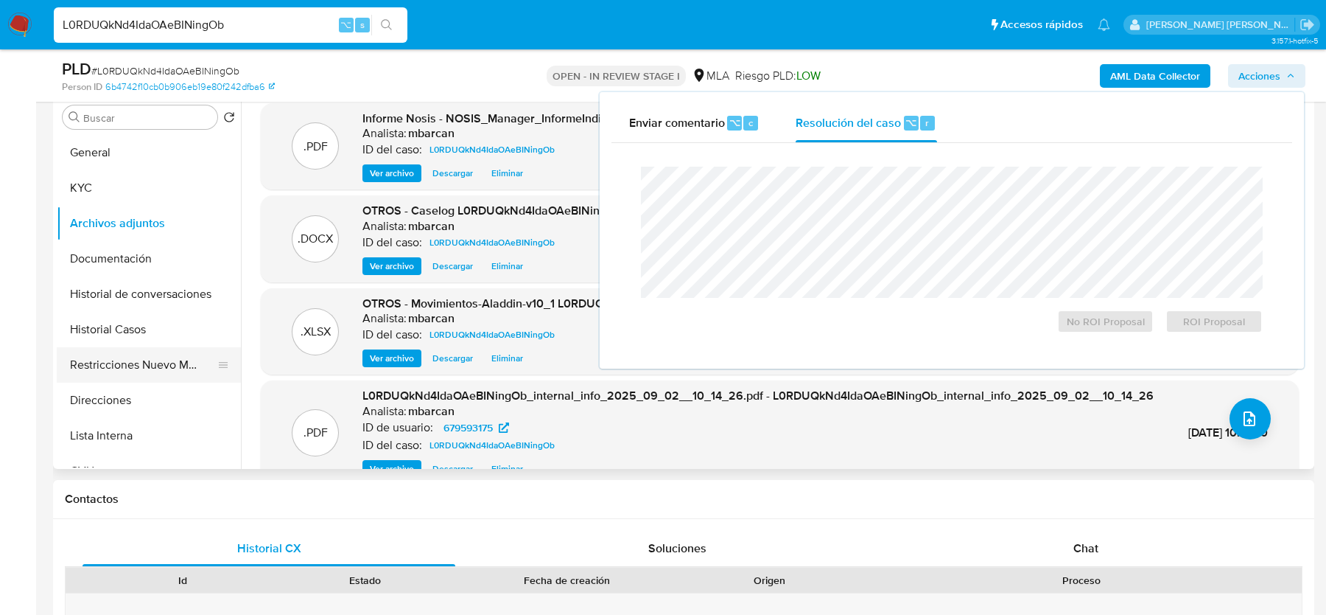
click at [107, 356] on button "Restricciones Nuevo Mundo" at bounding box center [143, 364] width 172 height 35
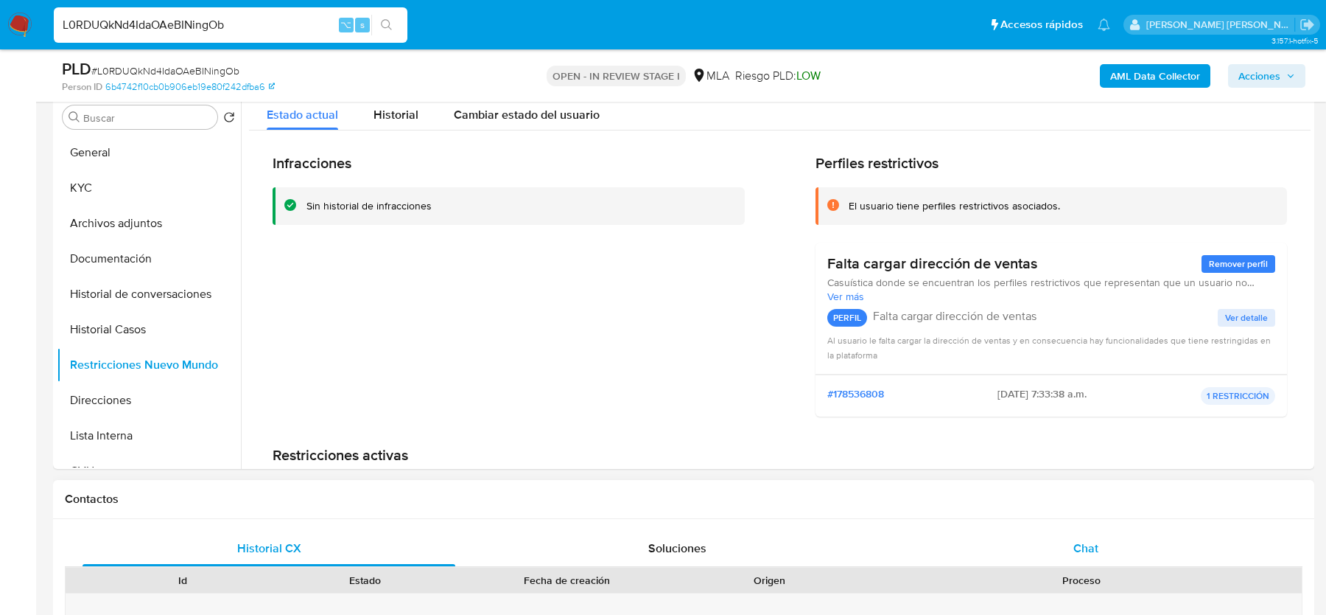
click at [1088, 540] on span "Chat" at bounding box center [1086, 547] width 25 height 17
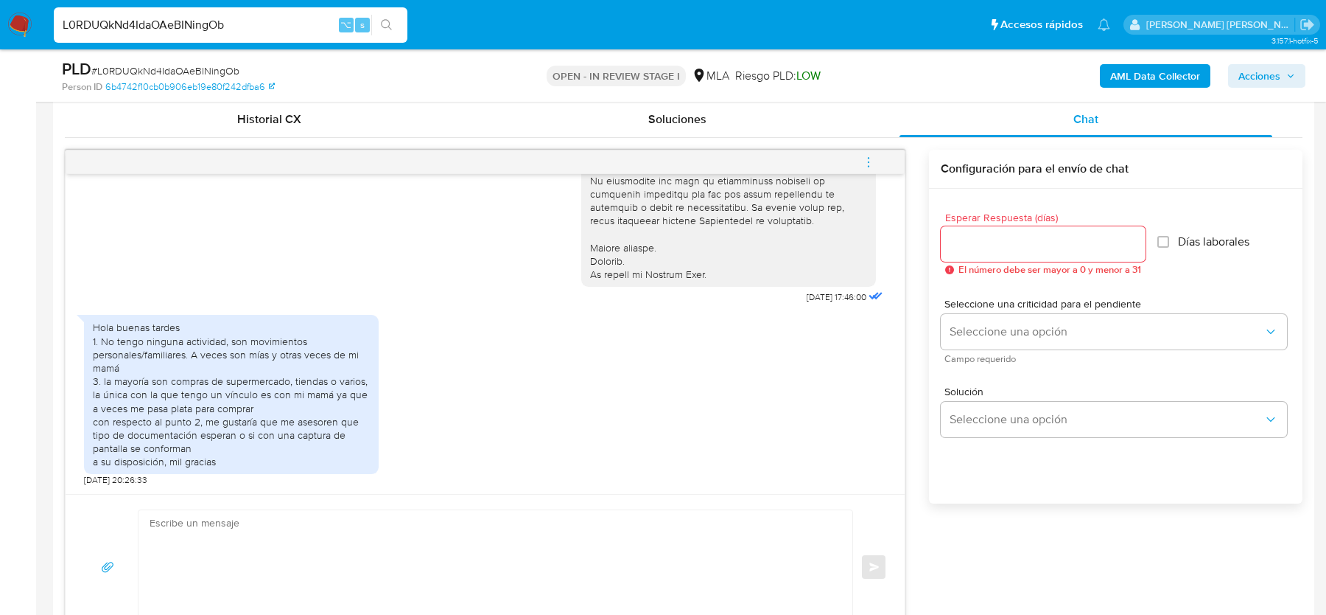
scroll to position [766, 0]
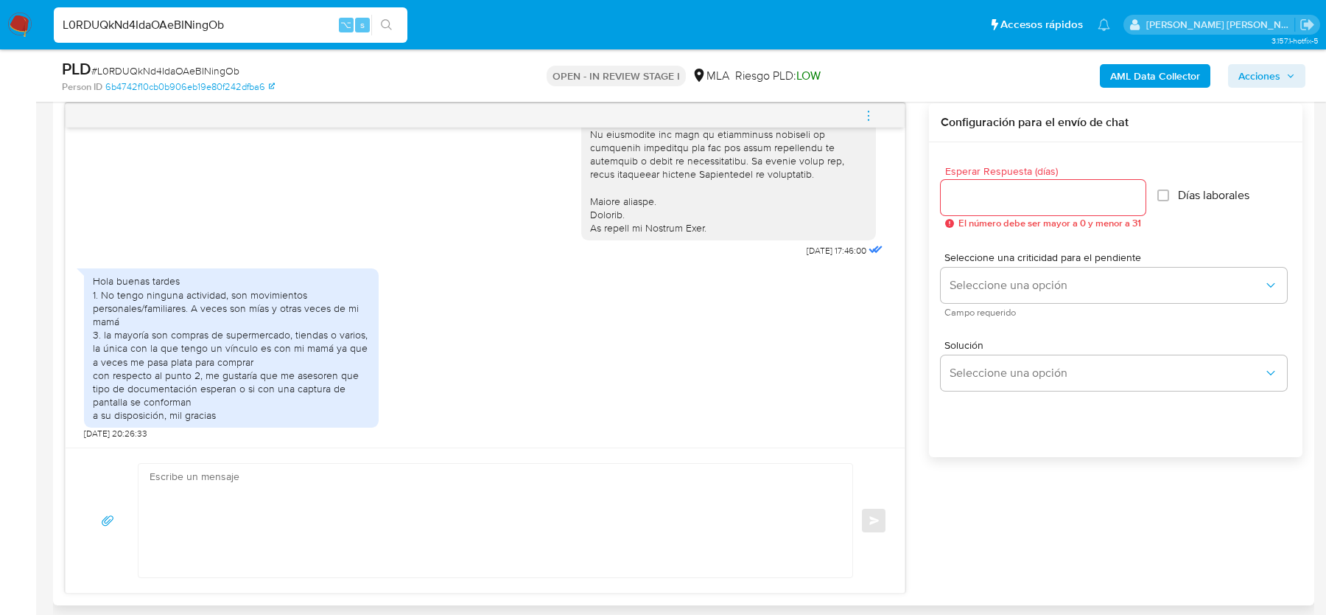
click at [360, 515] on textarea at bounding box center [492, 520] width 685 height 113
paste textarea "Hola, ¡Muchas gracias por tu respuesta! Confirmamos la recepción de la document…"
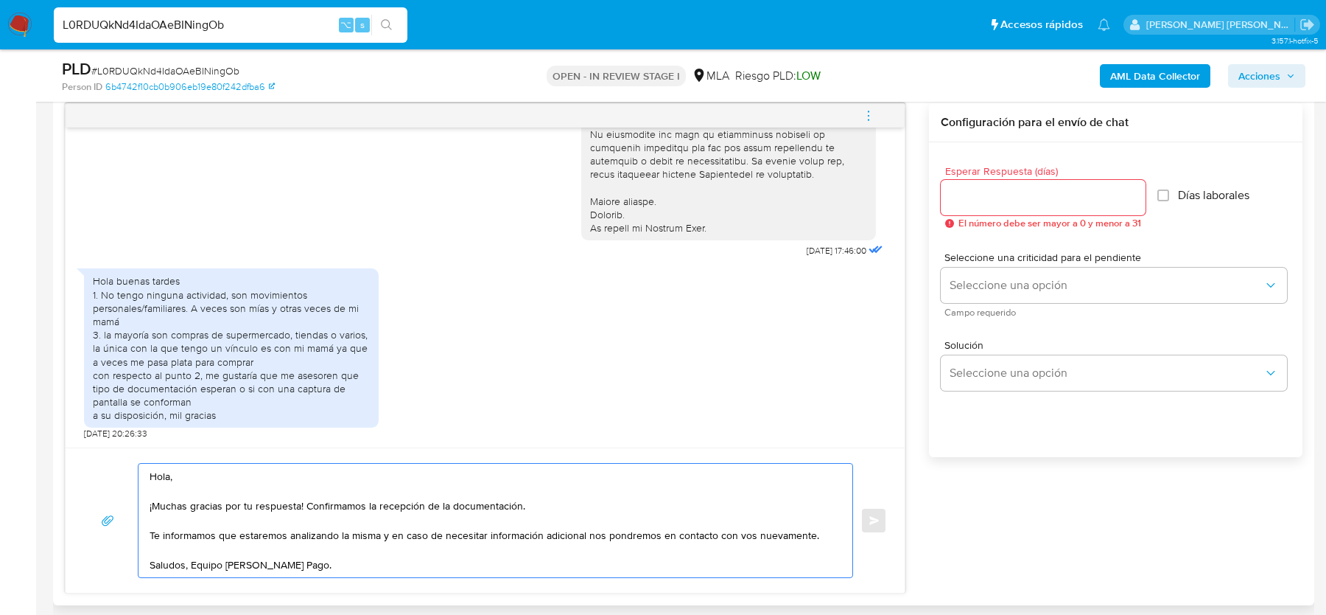
drag, startPoint x: 306, startPoint y: 503, endPoint x: 571, endPoint y: 503, distance: 265.3
click at [571, 503] on textarea "Hola, ¡Muchas gracias por tu respuesta! Confirmamos la recepción de la document…" at bounding box center [492, 520] width 685 height 113
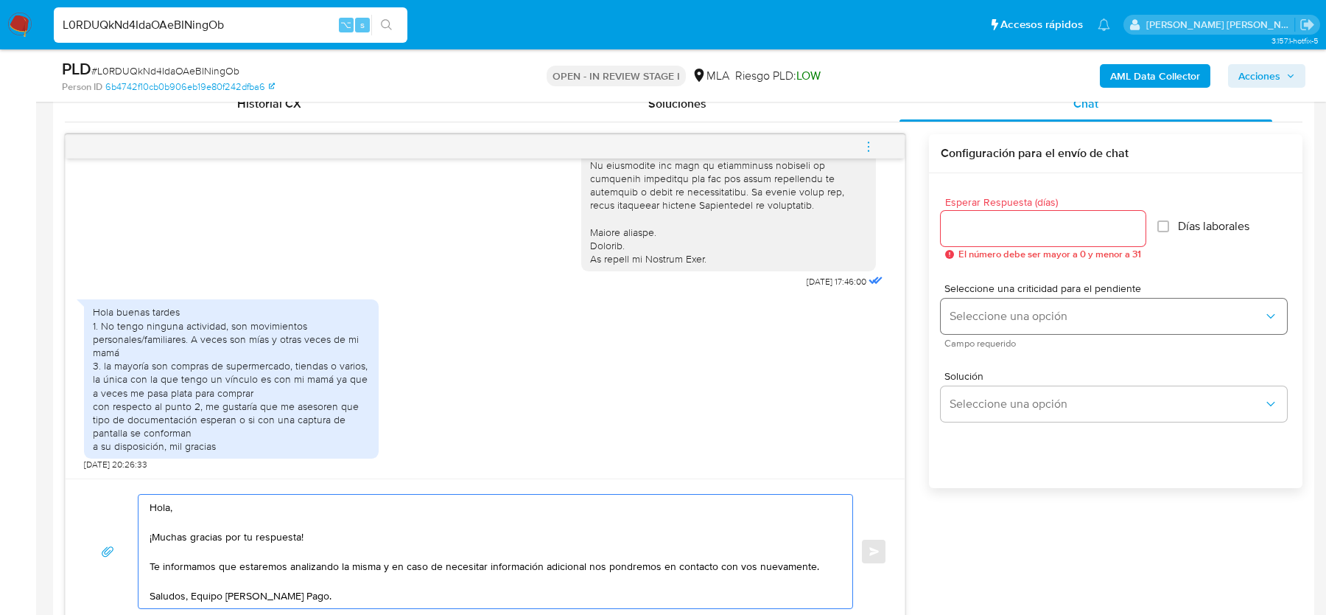
scroll to position [713, 0]
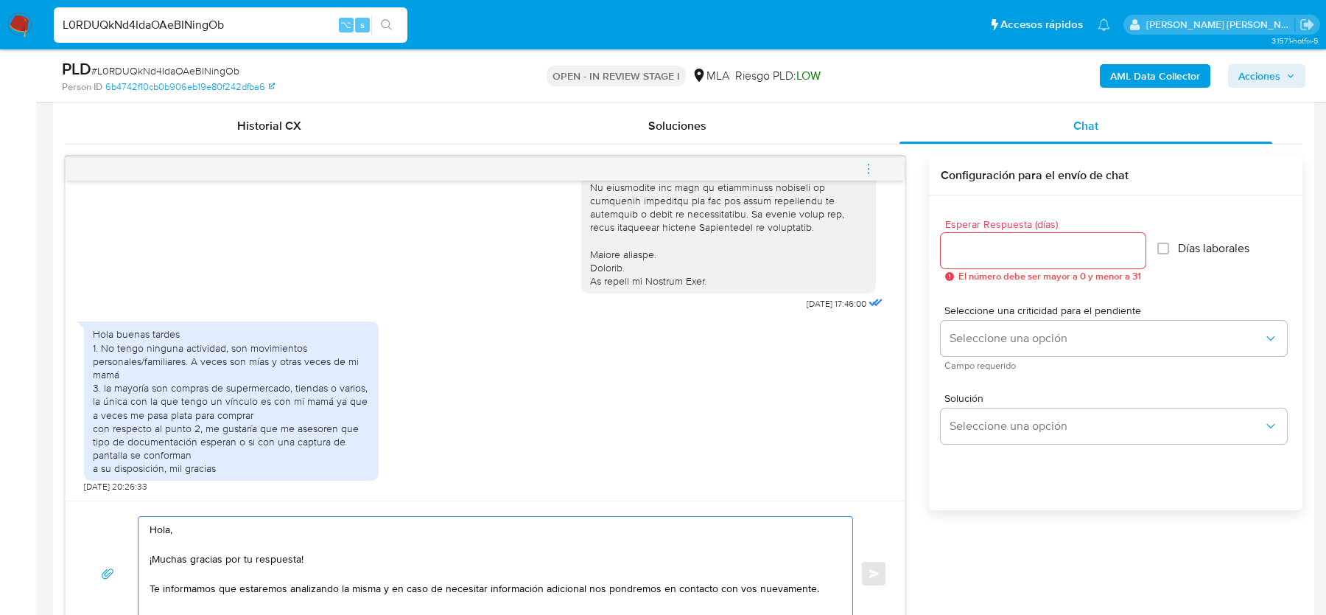
type textarea "Hola, ¡Muchas gracias por tu respuesta! Te informamos que estaremos analizando …"
click at [1024, 252] on input "Esperar Respuesta (días)" at bounding box center [1043, 250] width 205 height 19
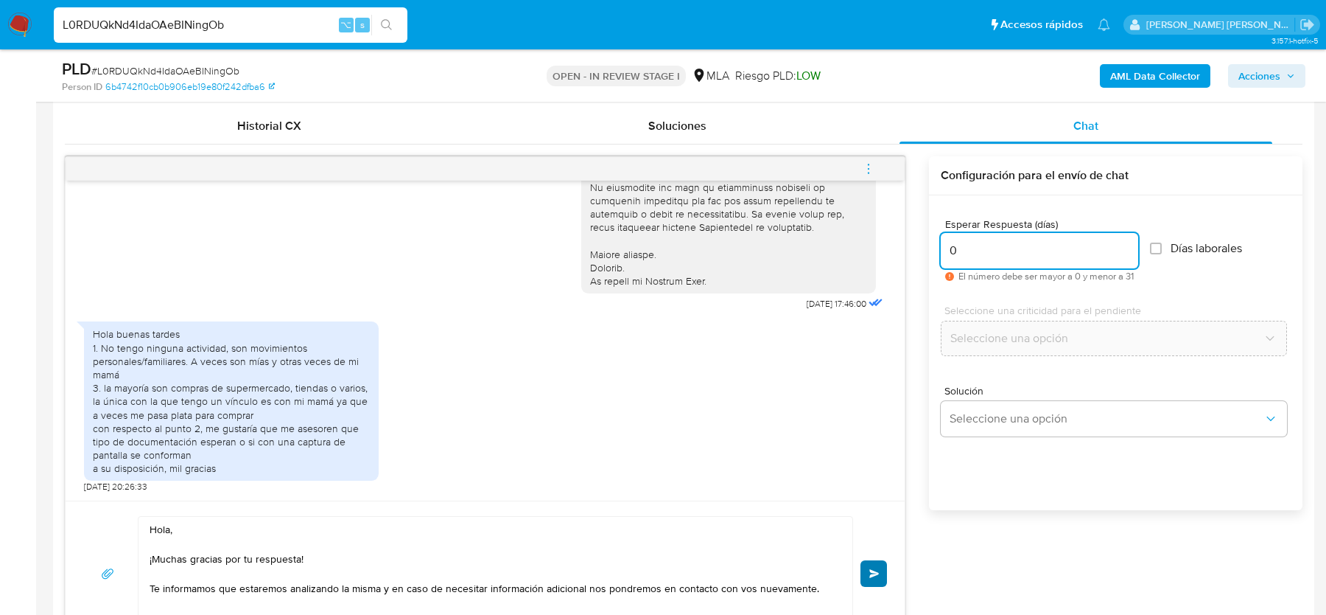
type input "0"
click at [881, 560] on button "Enviar" at bounding box center [874, 573] width 27 height 27
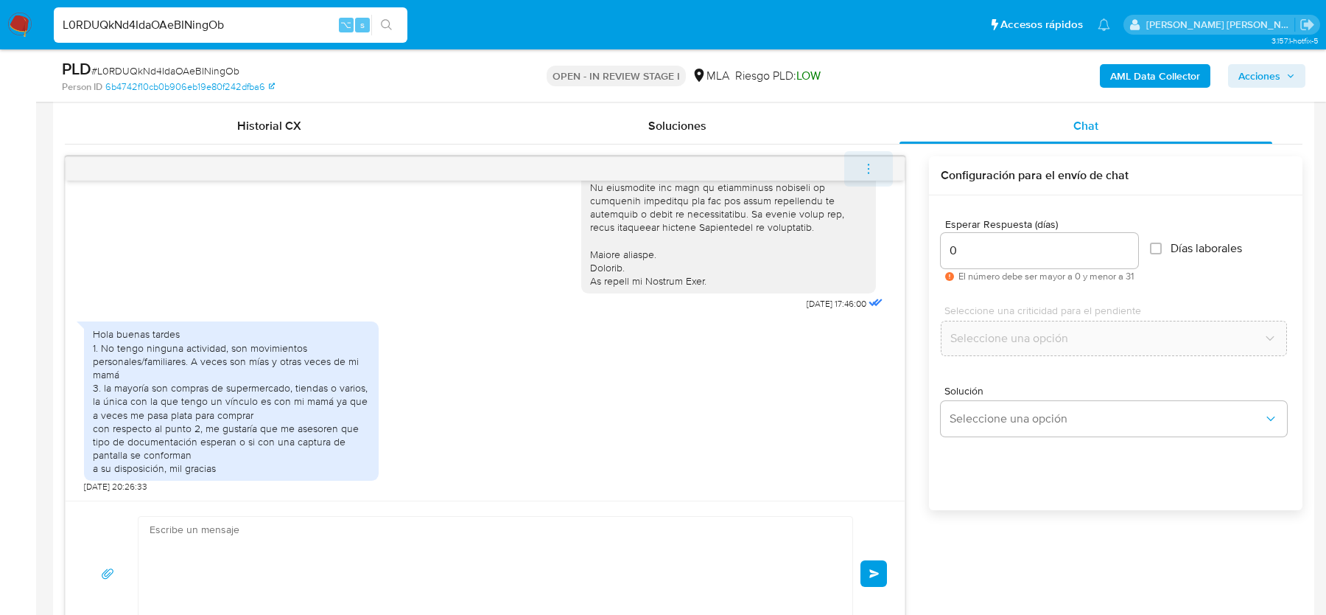
scroll to position [710, 0]
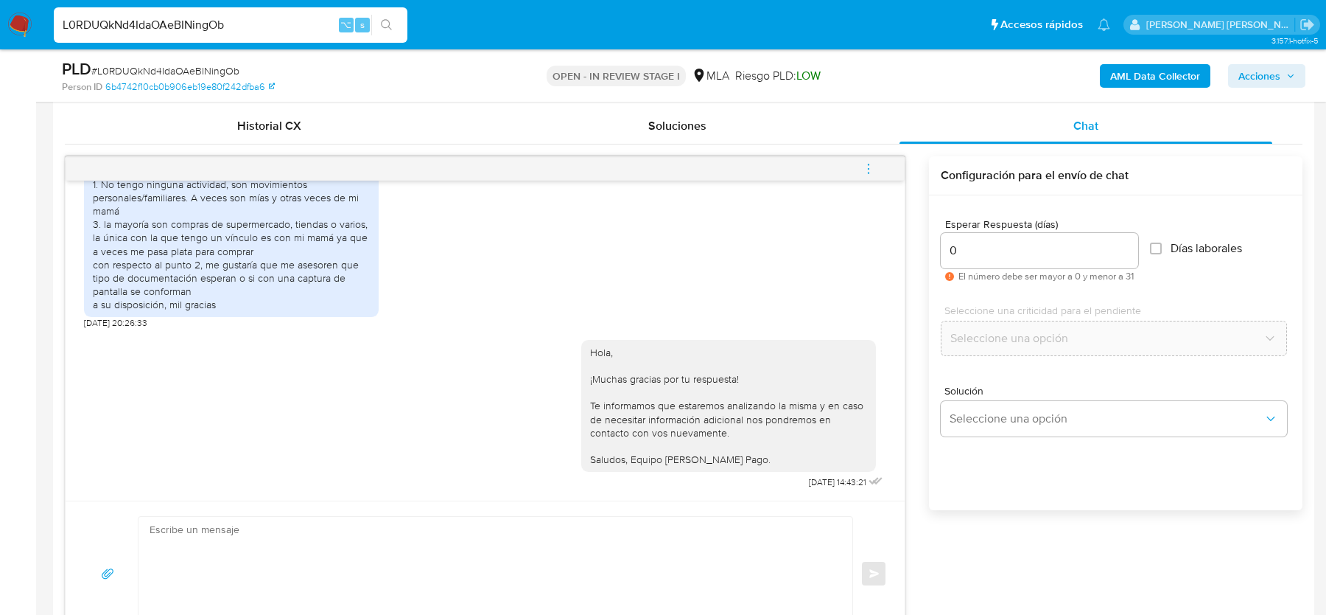
click at [873, 162] on icon "menu-action" at bounding box center [868, 168] width 13 height 13
click at [733, 133] on li "Cerrar conversación" at bounding box center [769, 138] width 151 height 27
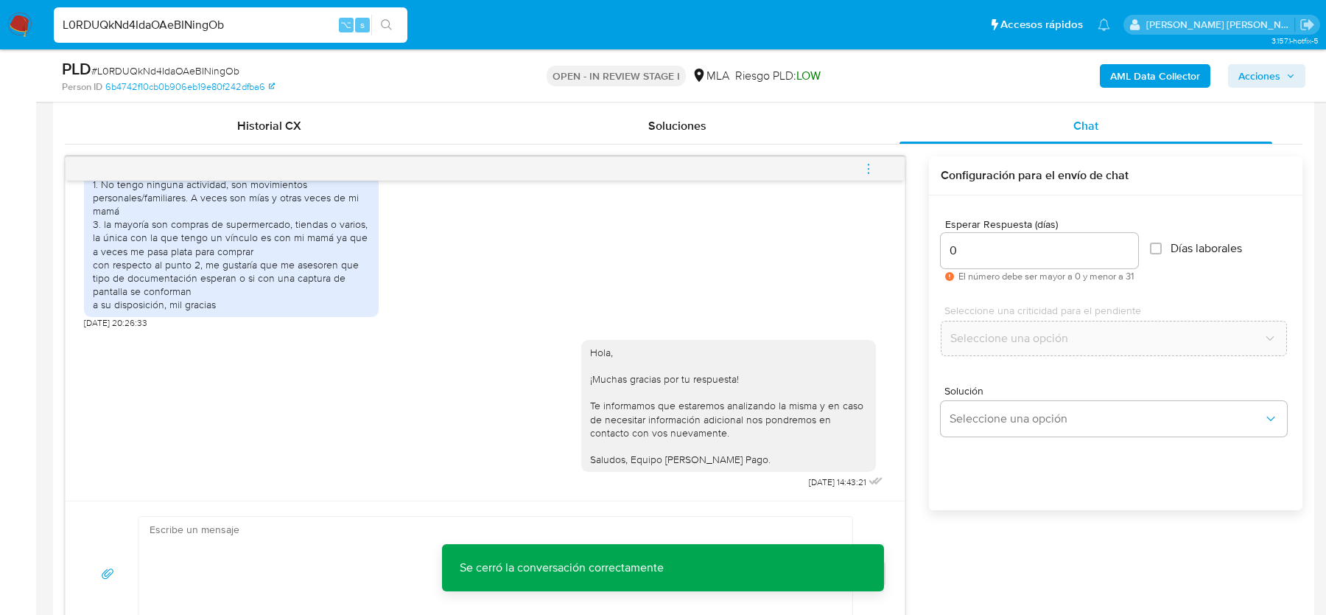
click at [167, 71] on span "# L0RDUQkNd4IdaOAeBINingOb" at bounding box center [165, 70] width 148 height 15
copy span "L0RDUQkNd4IdaOAeBINingOb"
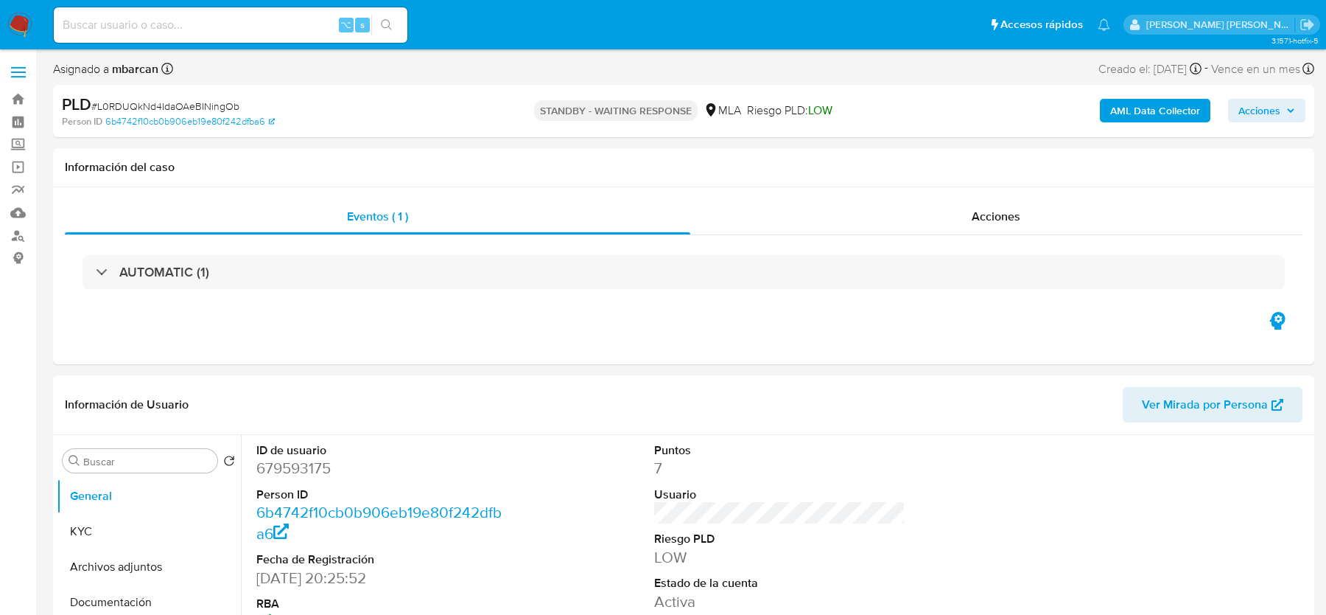
select select "10"
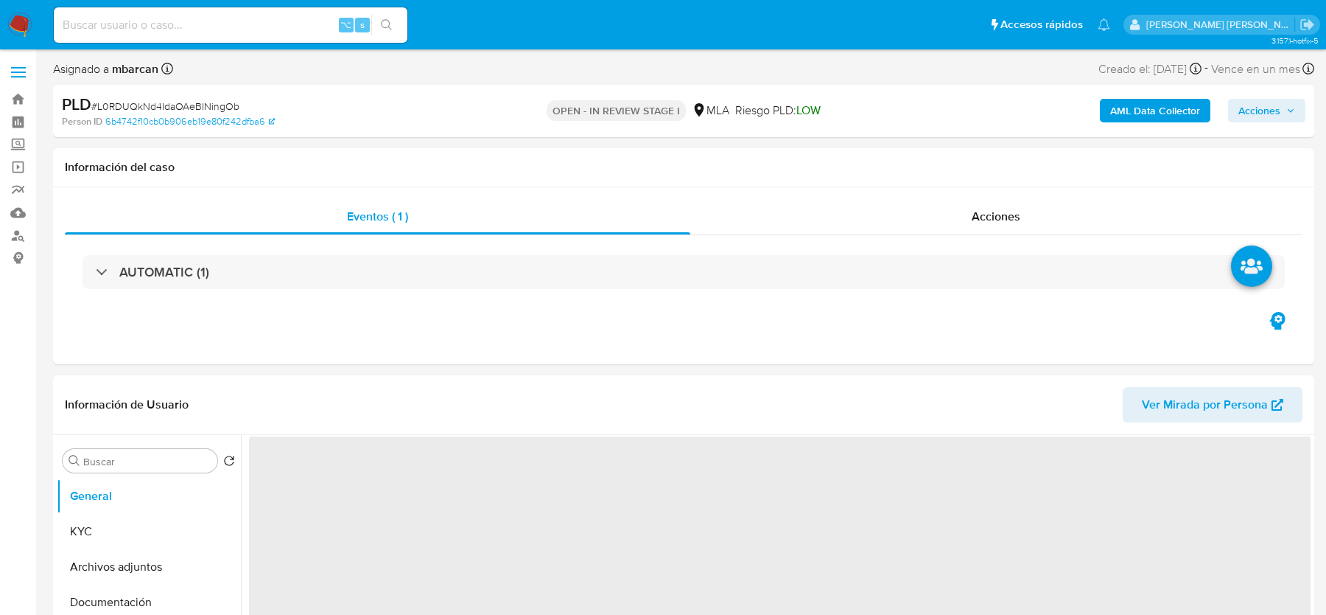
click at [1257, 110] on span "Acciones" at bounding box center [1260, 111] width 42 height 24
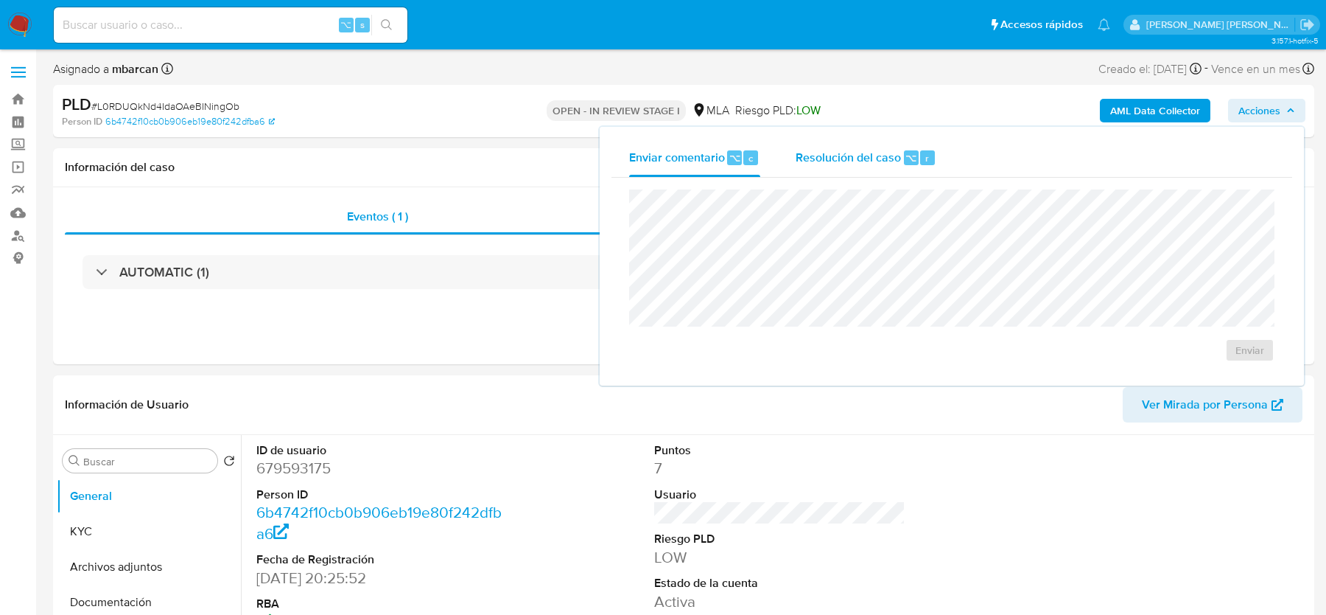
click at [907, 153] on span "⌥" at bounding box center [911, 158] width 11 height 14
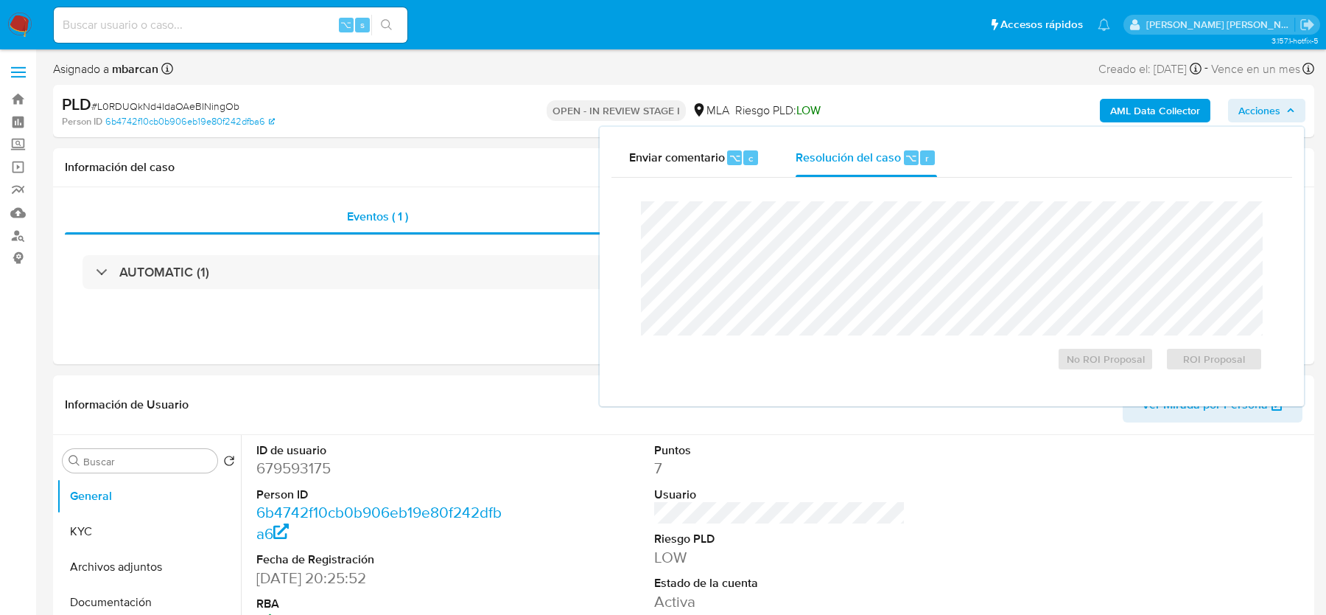
select select "10"
click at [1099, 360] on span "No ROI Proposal" at bounding box center [1106, 359] width 77 height 21
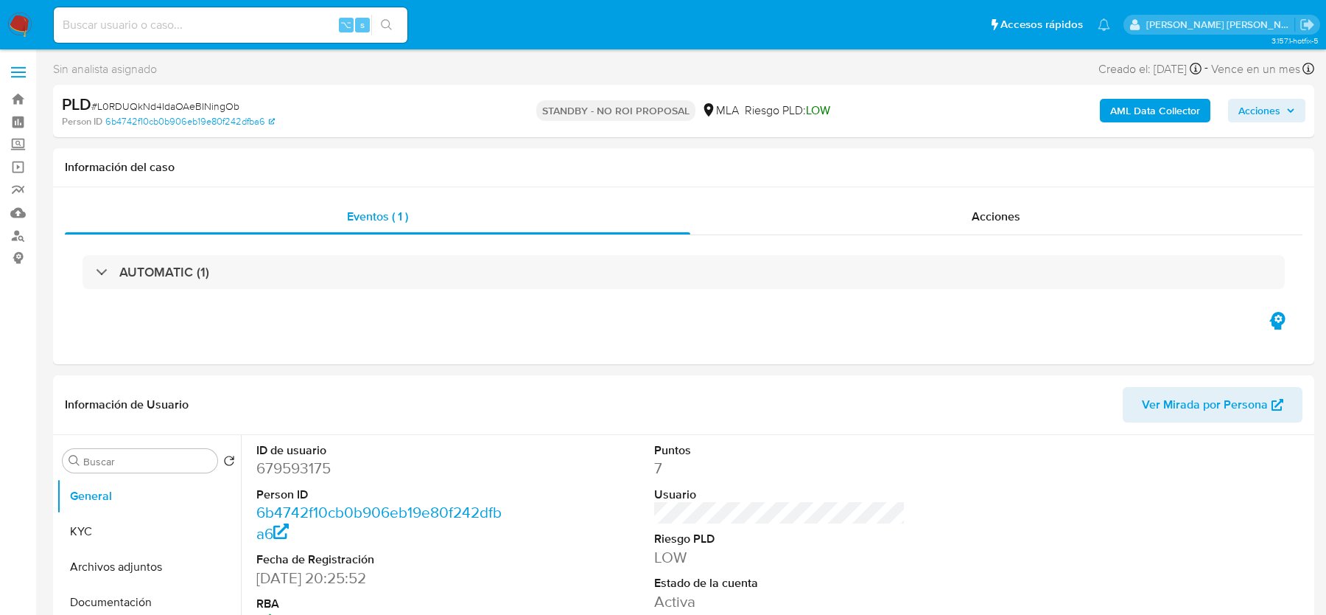
select select "10"
click at [24, 27] on img at bounding box center [19, 25] width 25 height 25
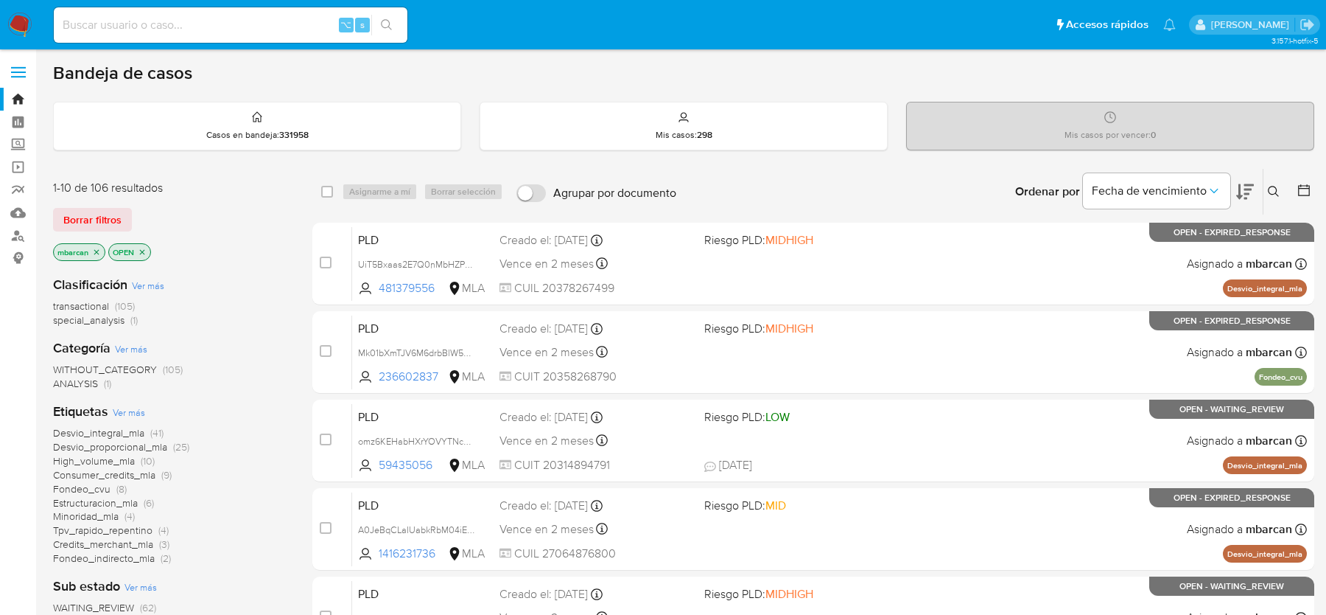
click at [1275, 186] on icon at bounding box center [1274, 192] width 12 height 12
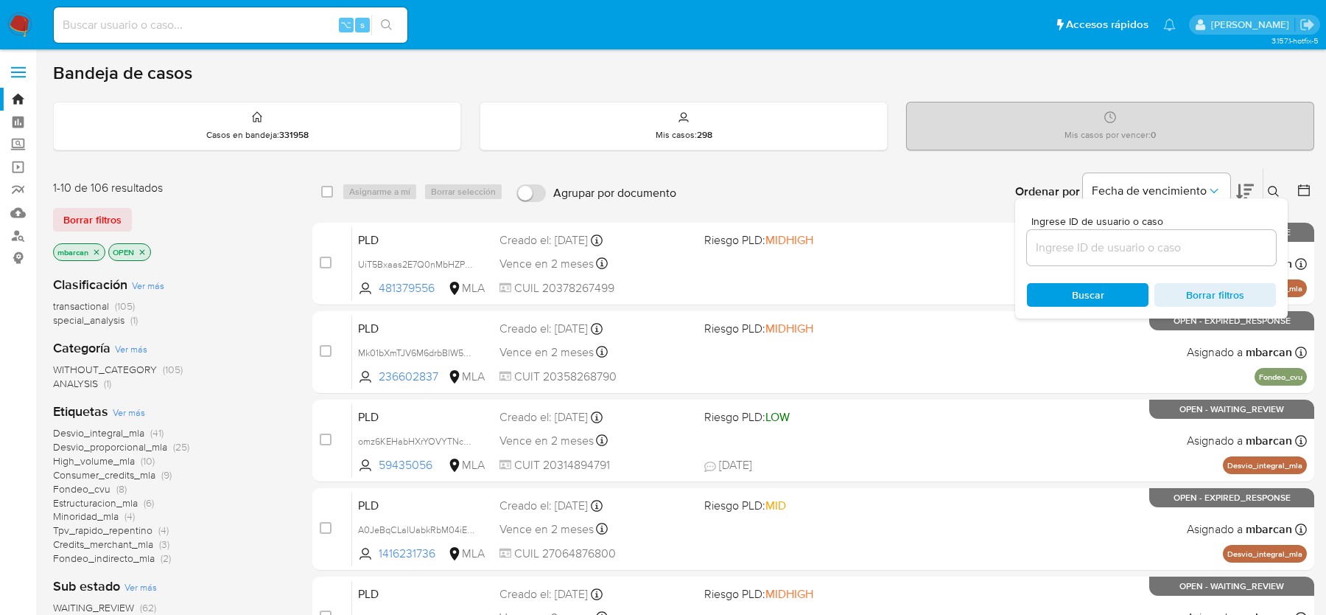
click at [1150, 251] on input at bounding box center [1151, 247] width 249 height 19
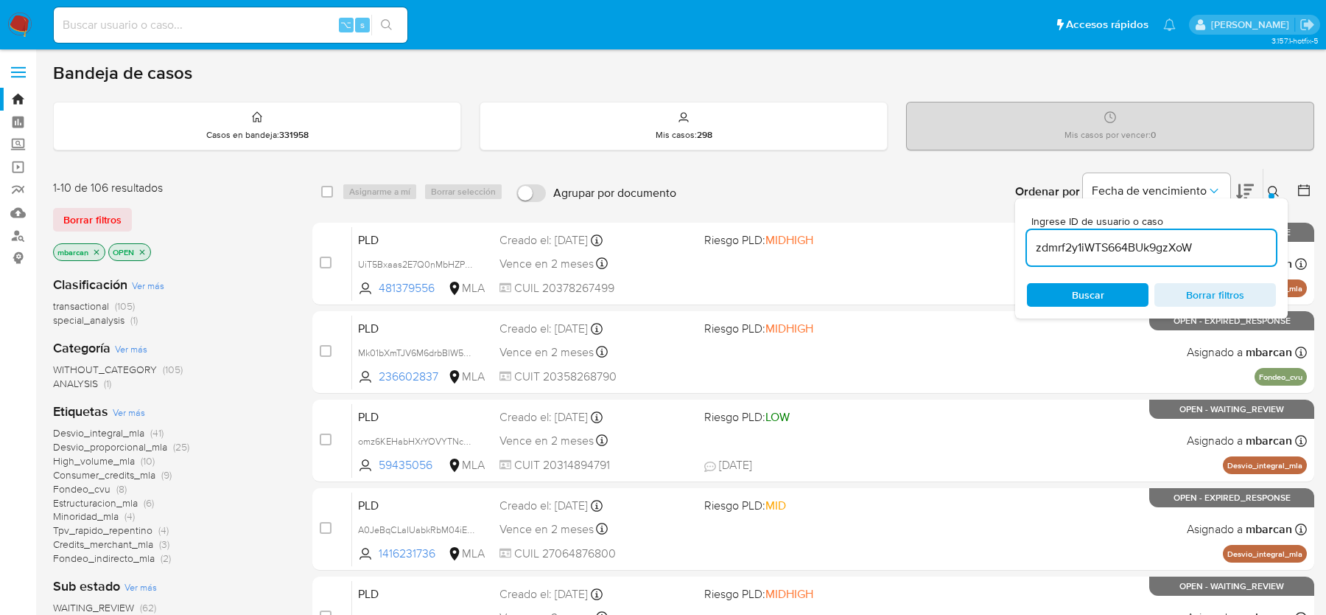
type input "zdmrf2y1iWTS664BUk9gzXoW"
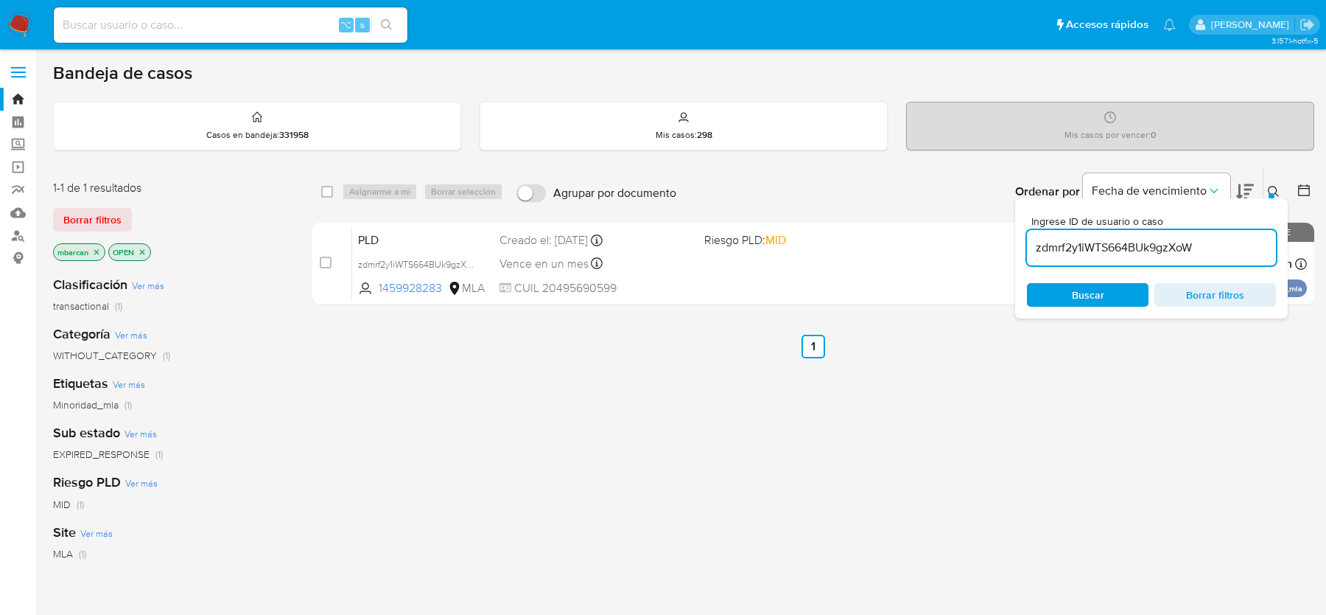
click at [1267, 185] on button at bounding box center [1276, 192] width 24 height 18
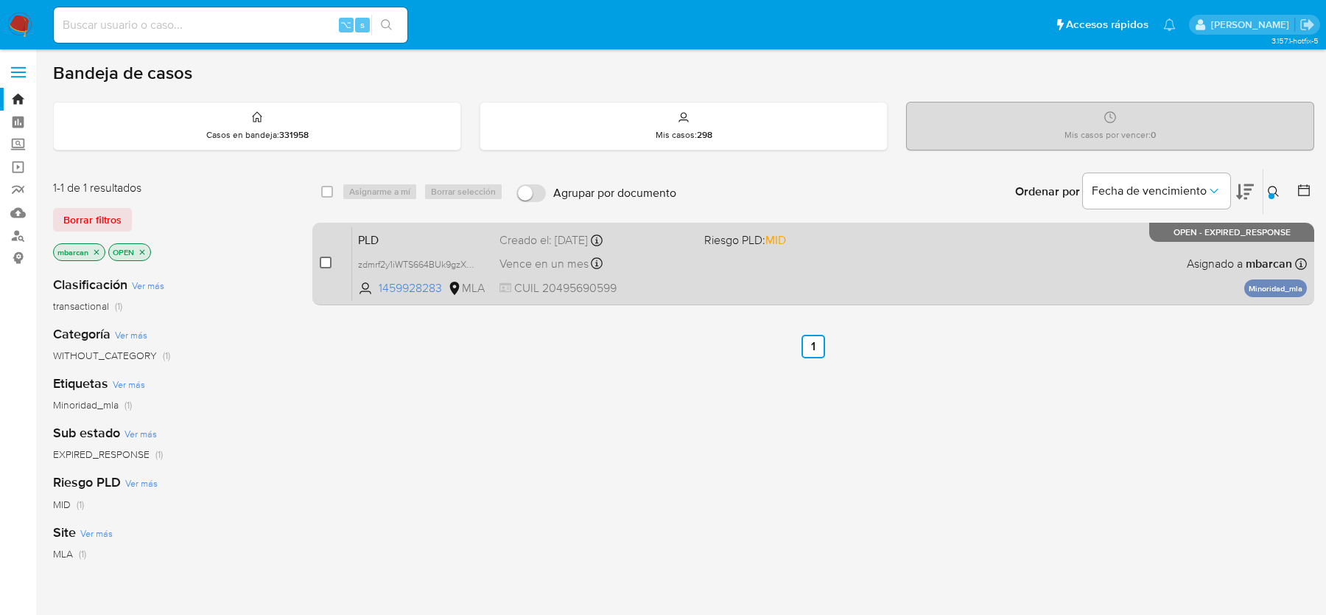
click at [326, 261] on input "checkbox" at bounding box center [326, 262] width 12 height 12
checkbox input "true"
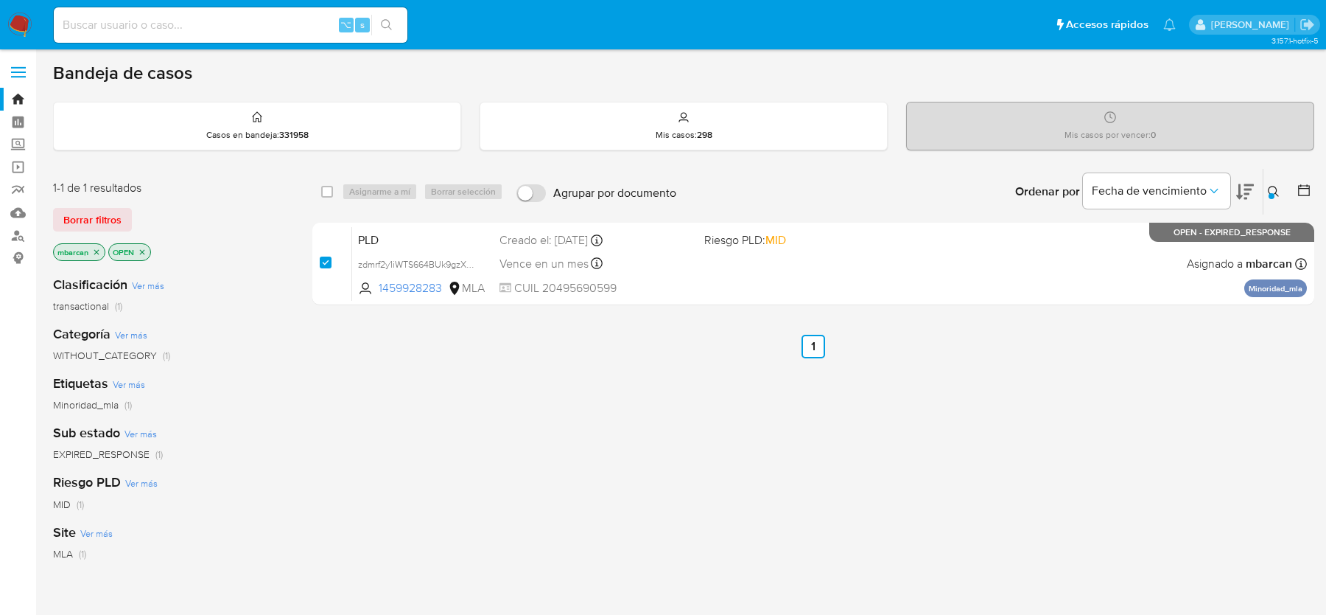
checkbox input "true"
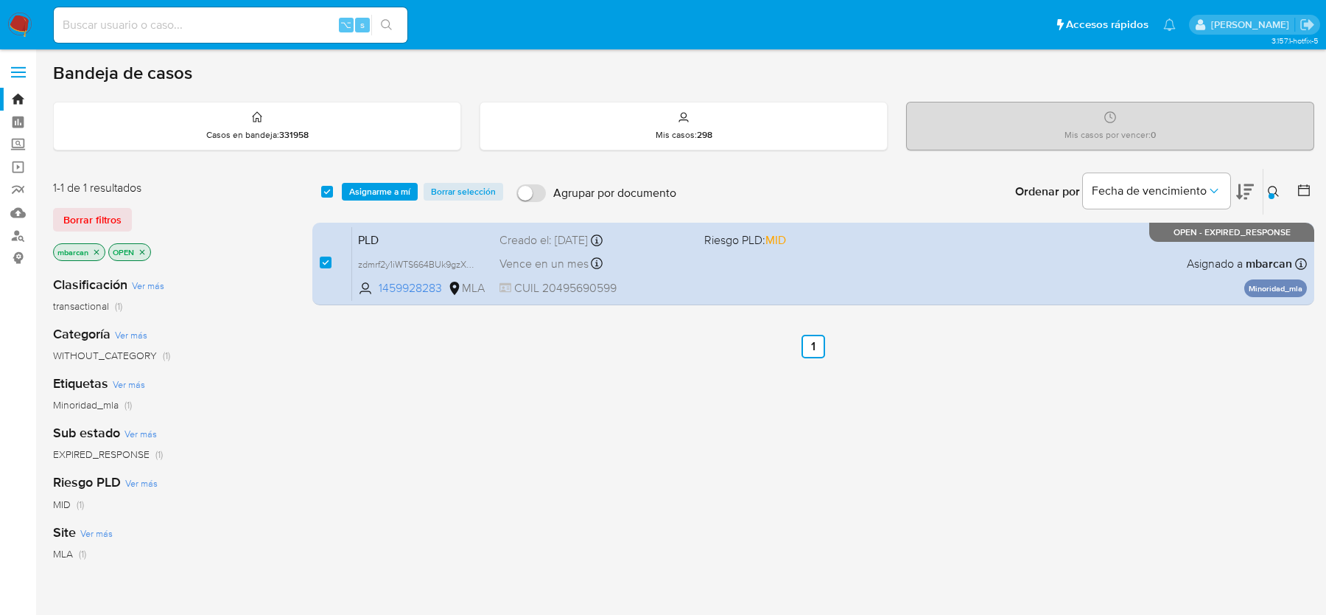
click at [366, 199] on div "select-all-cases-checkbox Asignarme a mí Borrar selección Agrupar por documento…" at bounding box center [813, 192] width 1002 height 46
click at [385, 195] on span "Asignarme a mí" at bounding box center [379, 191] width 61 height 15
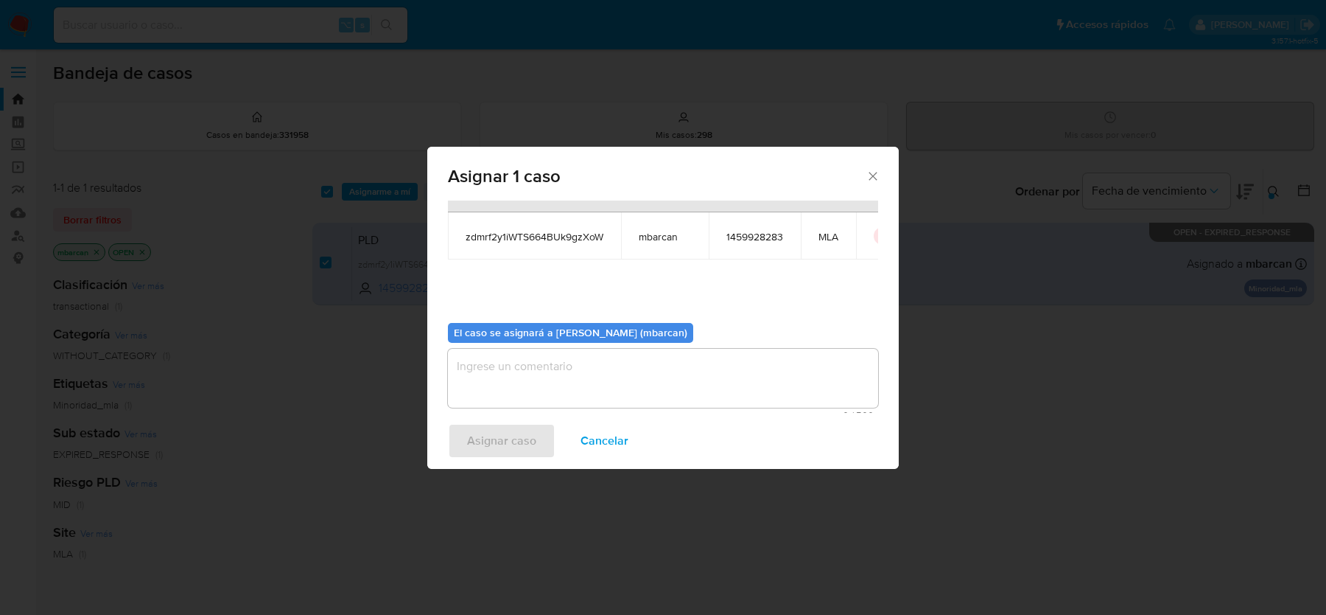
scroll to position [75, 0]
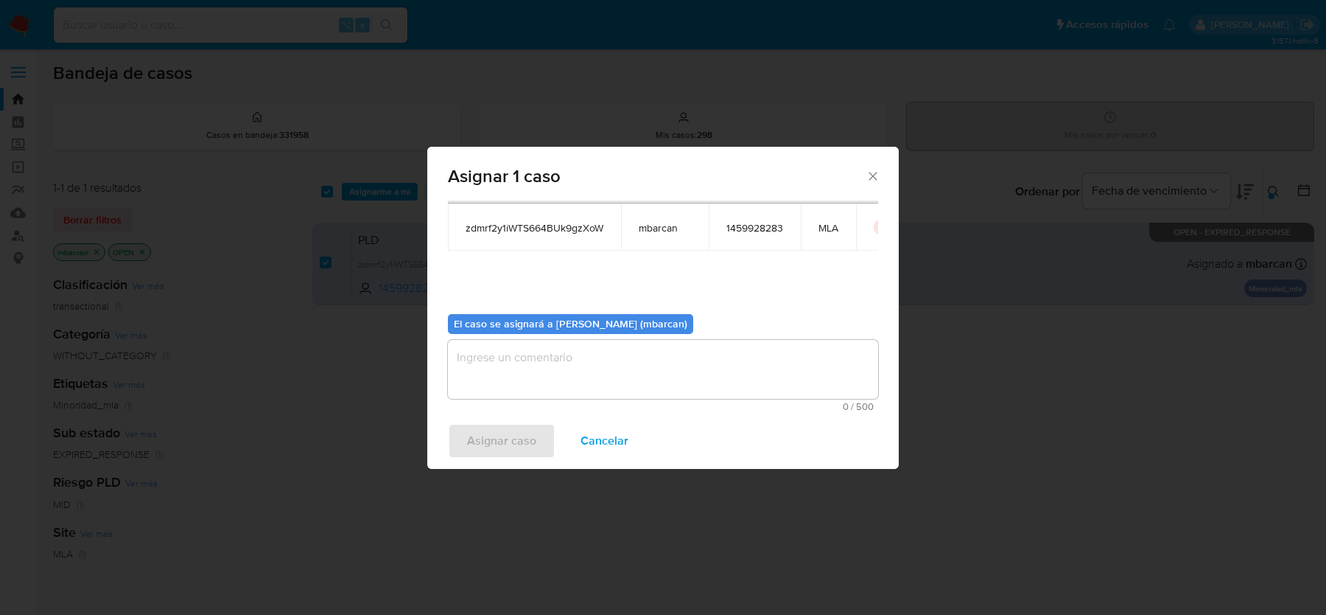
click at [553, 375] on textarea "assign-modal" at bounding box center [663, 369] width 430 height 59
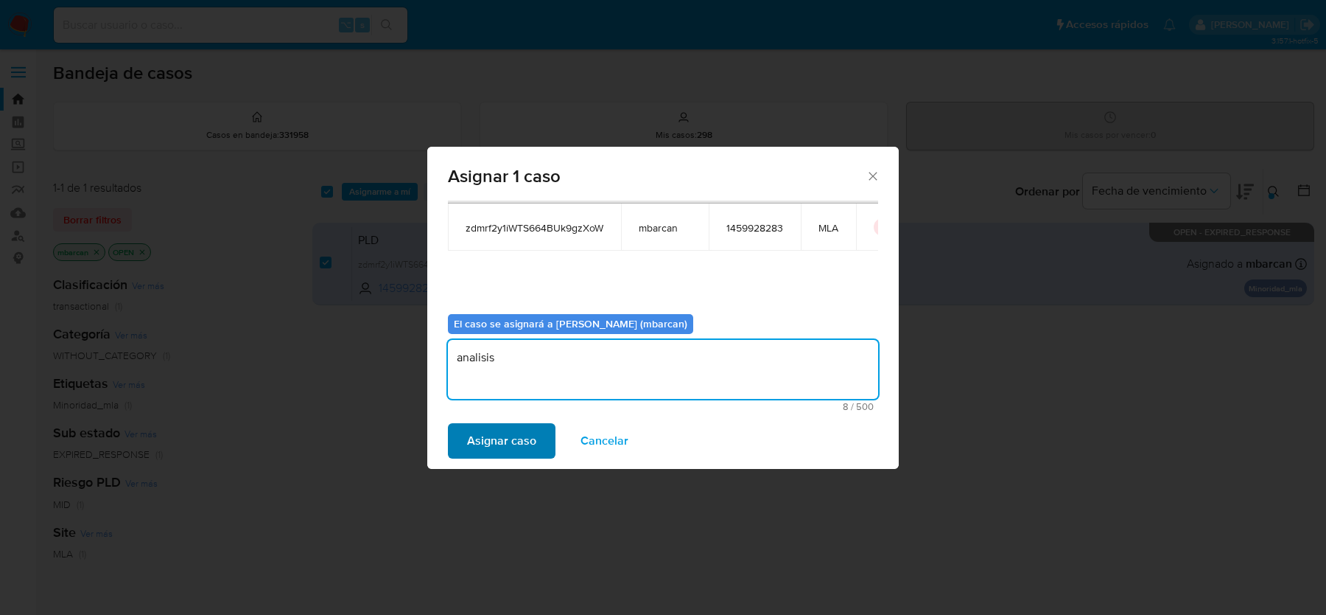
type textarea "analisis"
click at [489, 433] on span "Asignar caso" at bounding box center [501, 440] width 69 height 32
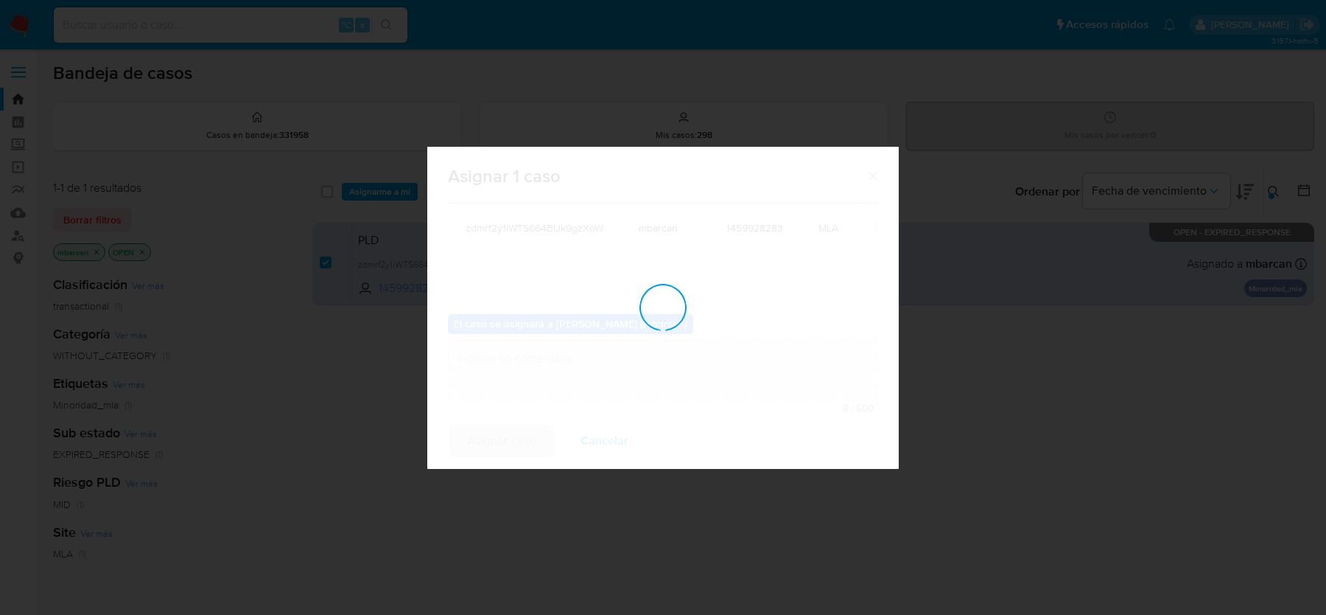
checkbox input "false"
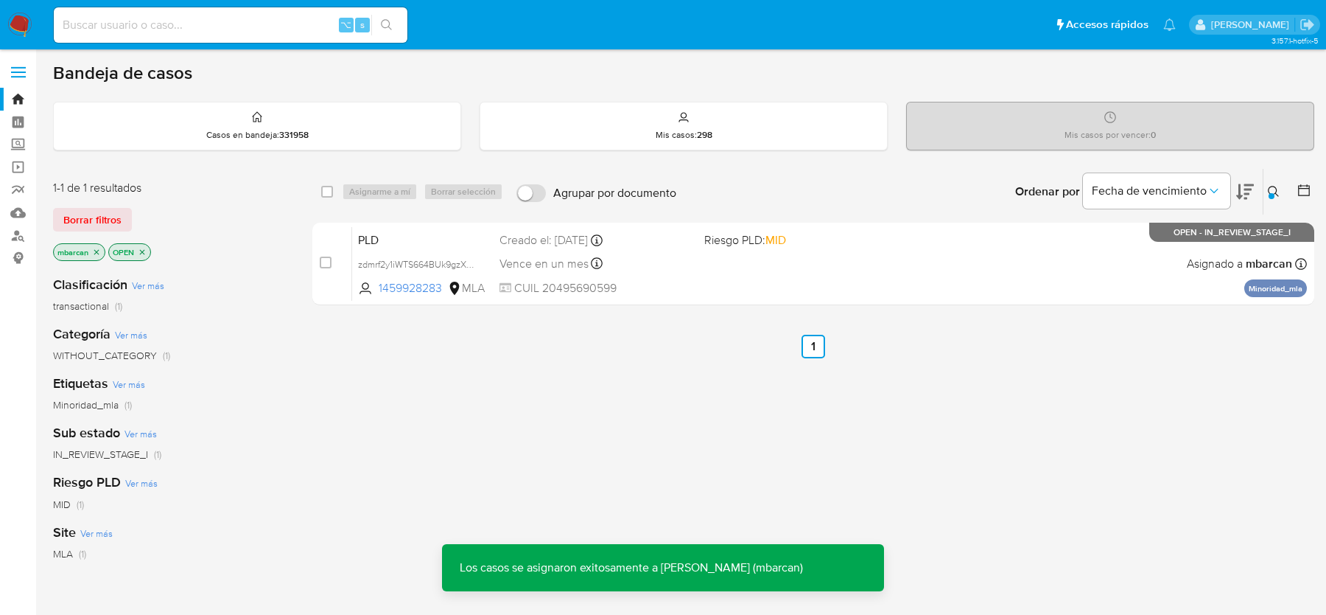
click at [409, 247] on div "PLD zdmrf2y1iWTS664BUk9gzXoW 1459928283 MLA Riesgo PLD: MID Creado el: 12/08/20…" at bounding box center [829, 263] width 955 height 74
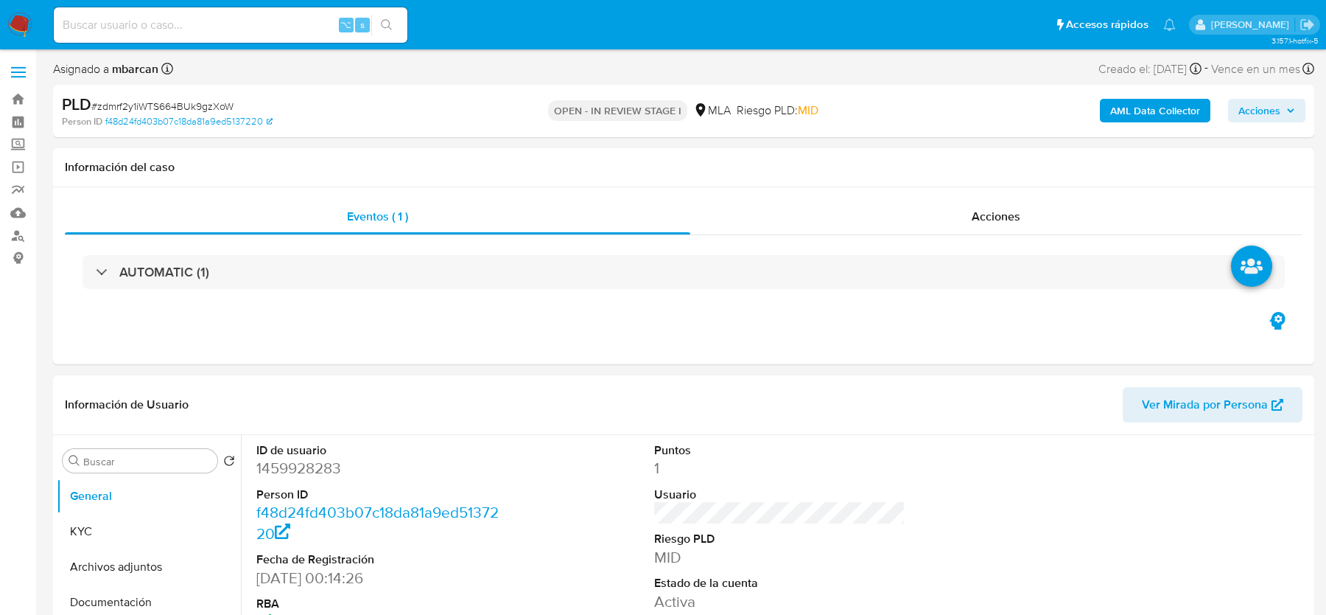
select select "10"
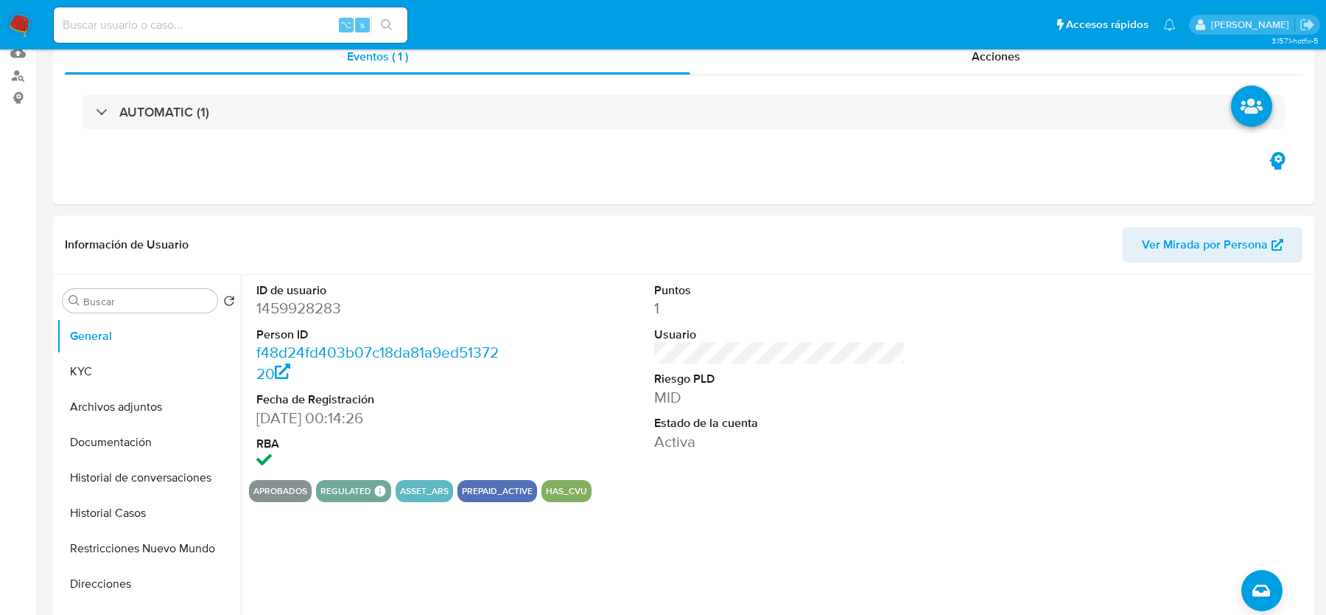
scroll to position [410, 0]
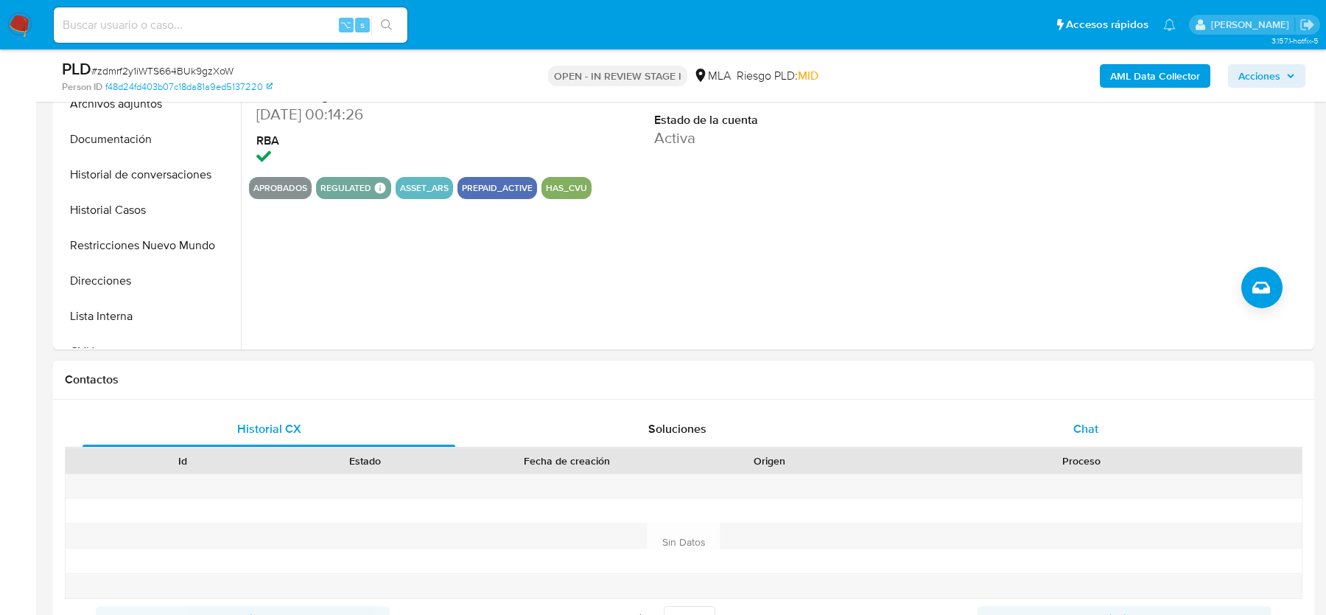
click at [1075, 435] on span "Chat" at bounding box center [1086, 428] width 25 height 17
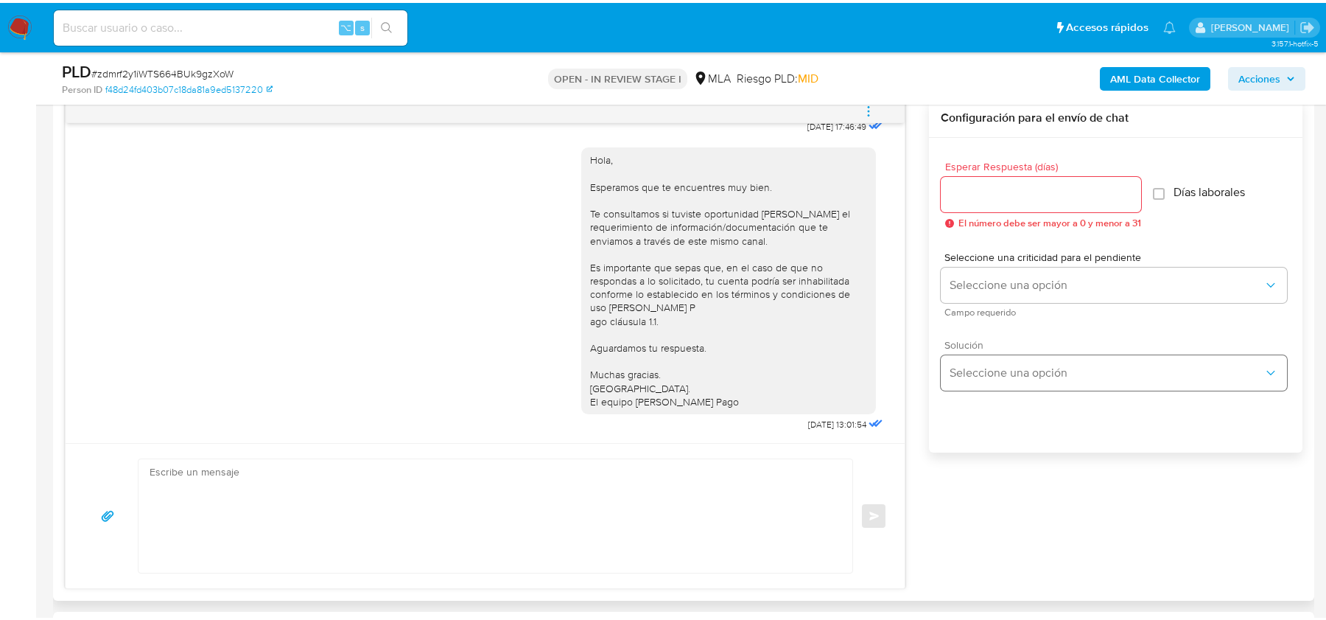
scroll to position [674, 0]
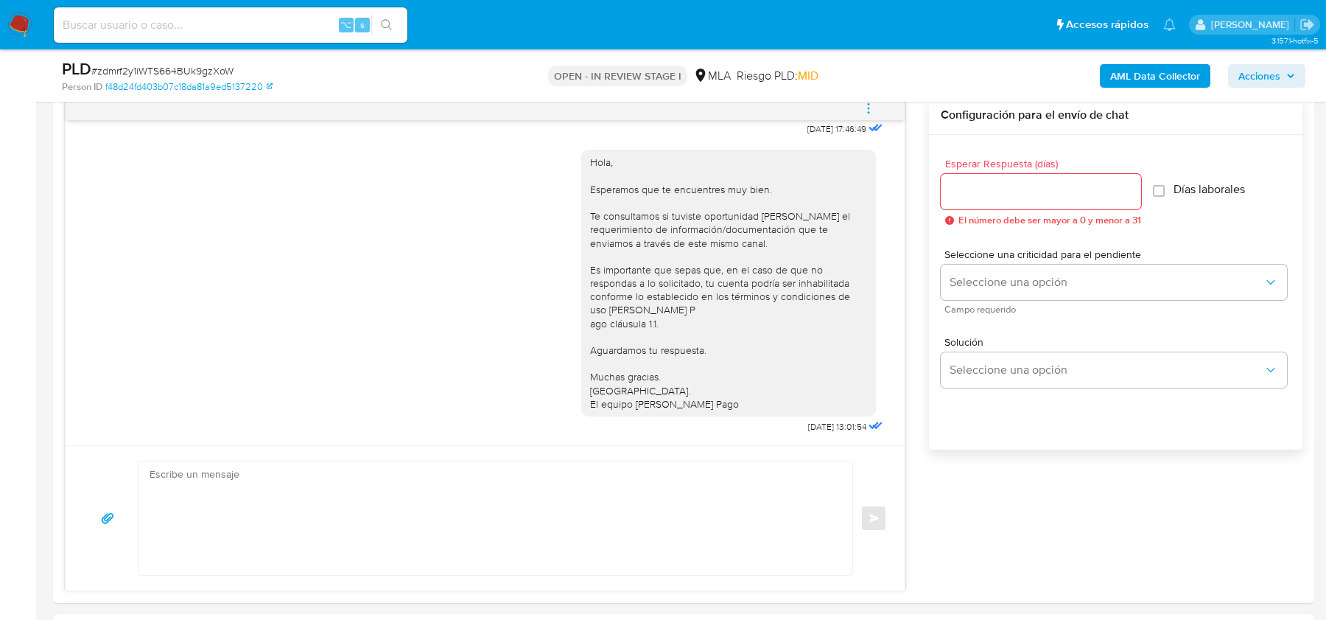
click at [182, 68] on span "# zdmrf2y1iWTS664BUk9gzXoW" at bounding box center [162, 70] width 142 height 15
copy span "zdmrf2y1iWTS664BUk9gzXoW"
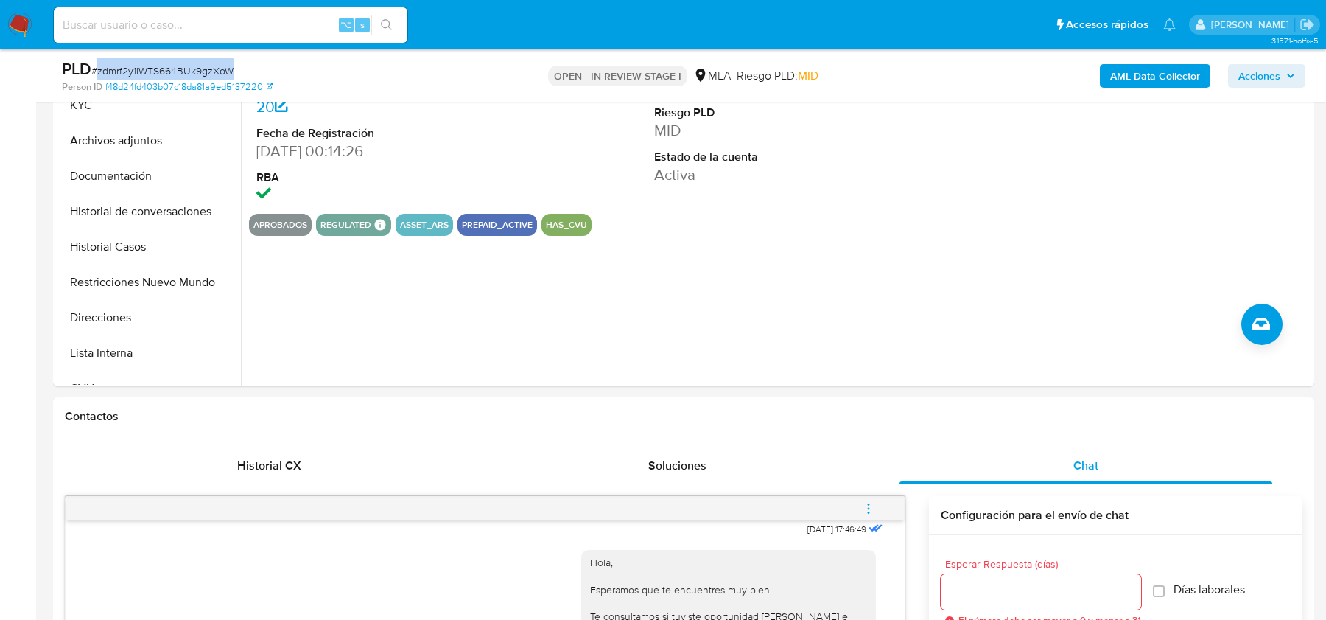
scroll to position [120, 0]
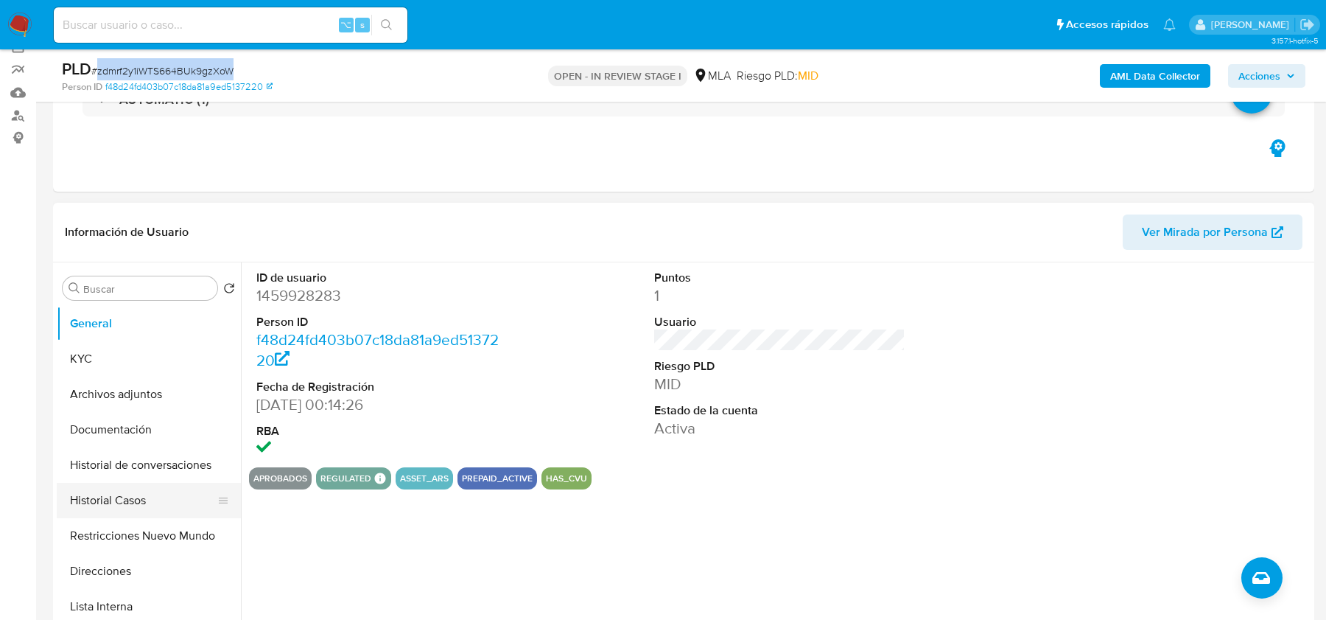
click at [131, 503] on button "Historial Casos" at bounding box center [143, 500] width 172 height 35
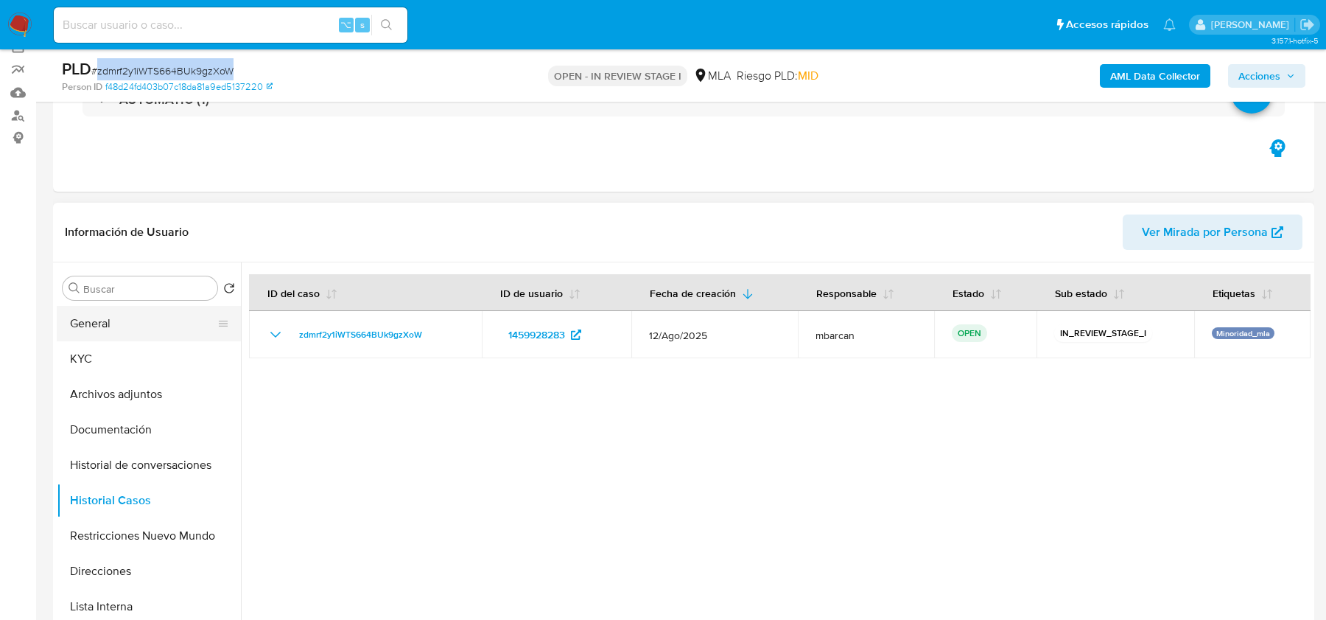
click at [83, 321] on button "General" at bounding box center [143, 323] width 172 height 35
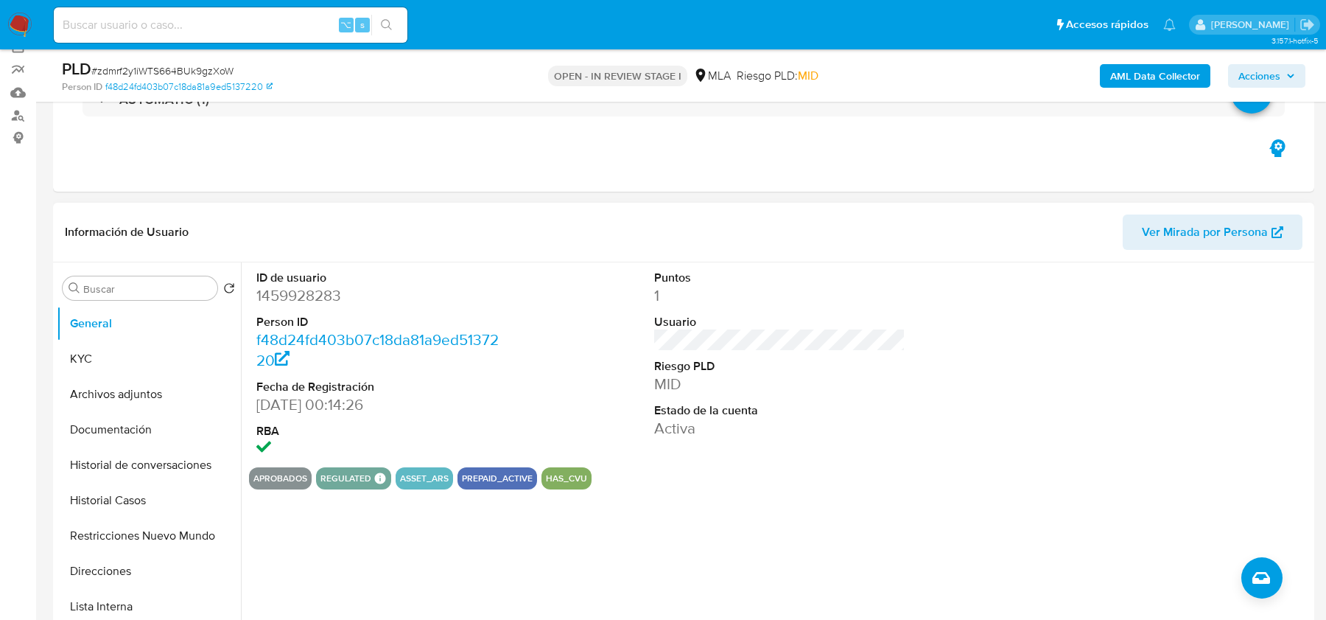
click at [312, 294] on dd "1459928283" at bounding box center [381, 295] width 251 height 21
copy dd "1459928283"
click at [73, 353] on button "KYC" at bounding box center [143, 358] width 172 height 35
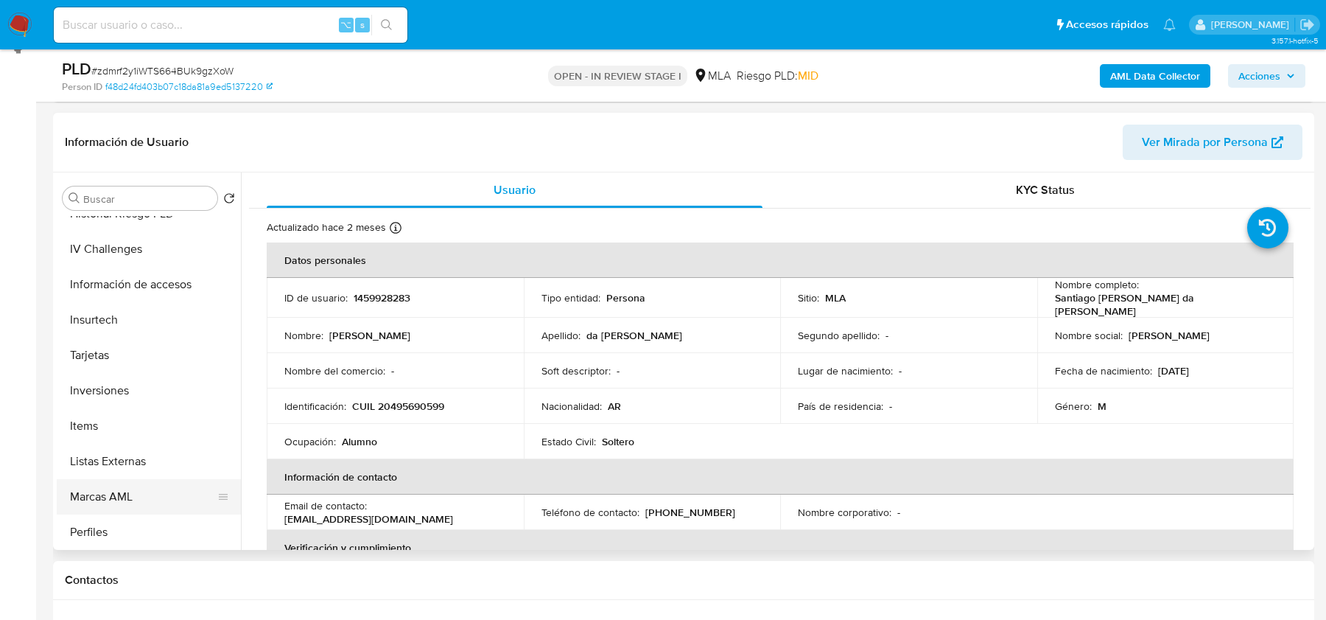
scroll to position [728, 0]
click at [111, 484] on button "Aprobadores" at bounding box center [143, 495] width 172 height 35
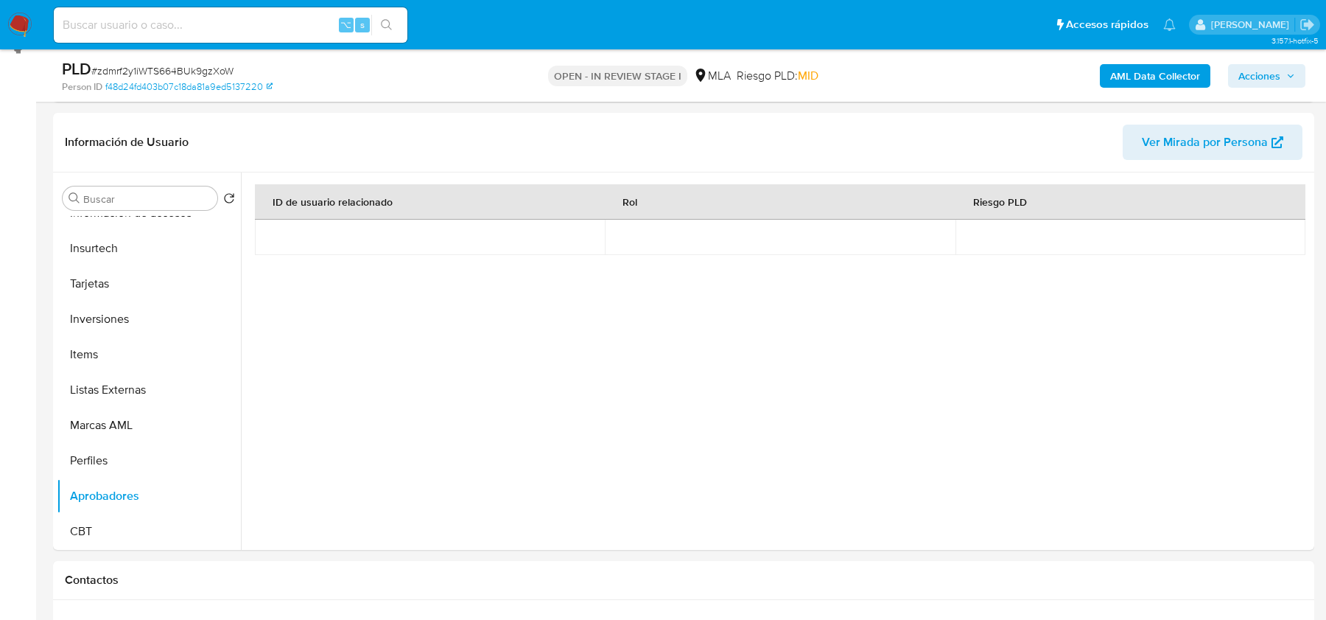
click at [1130, 77] on b "AML Data Collector" at bounding box center [1156, 76] width 90 height 24
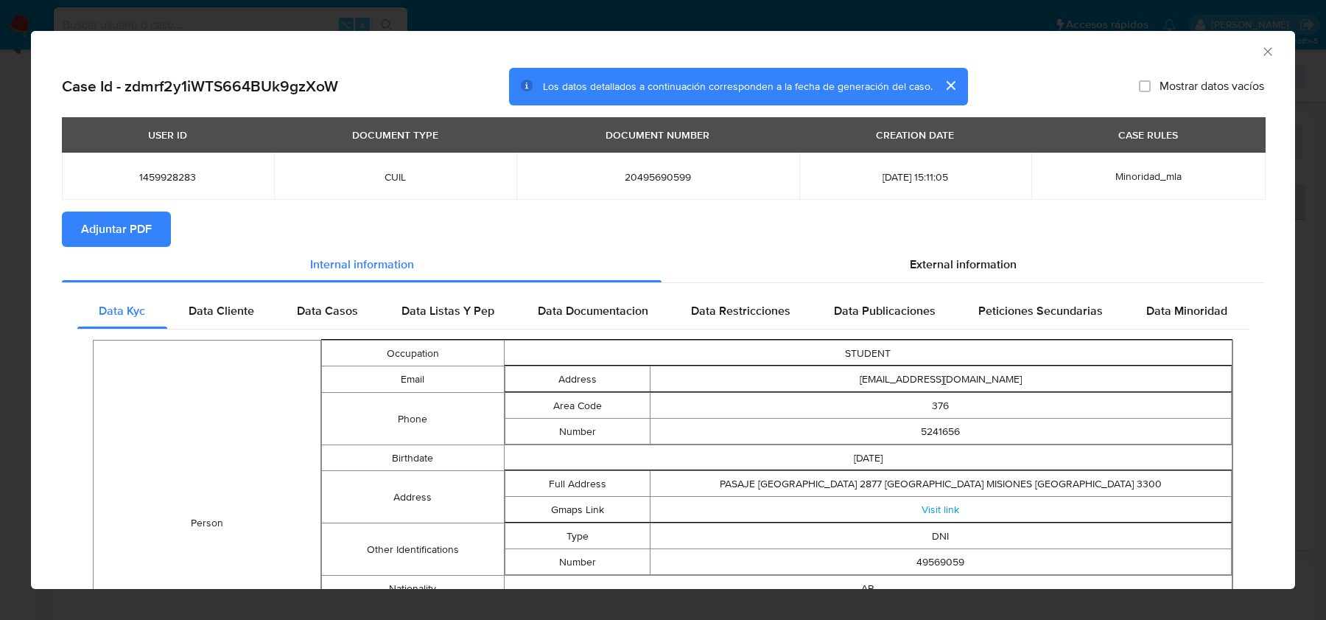
click at [97, 227] on span "Adjuntar PDF" at bounding box center [116, 229] width 71 height 32
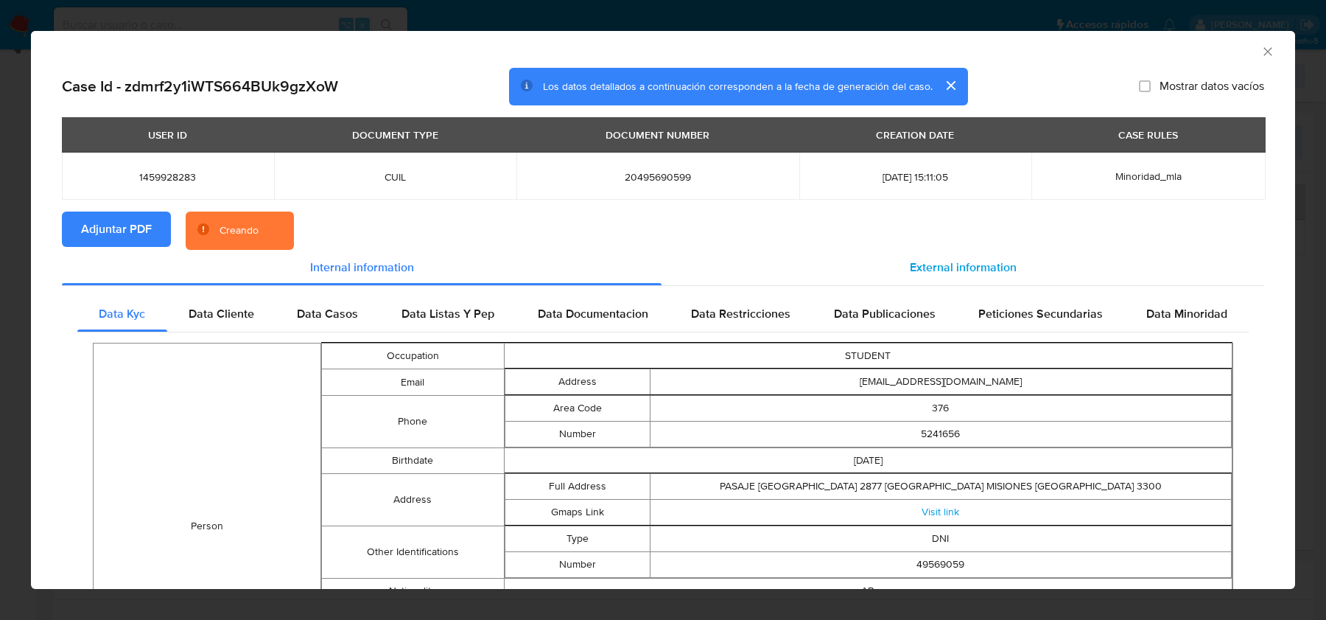
click at [958, 252] on div "External information" at bounding box center [963, 267] width 603 height 35
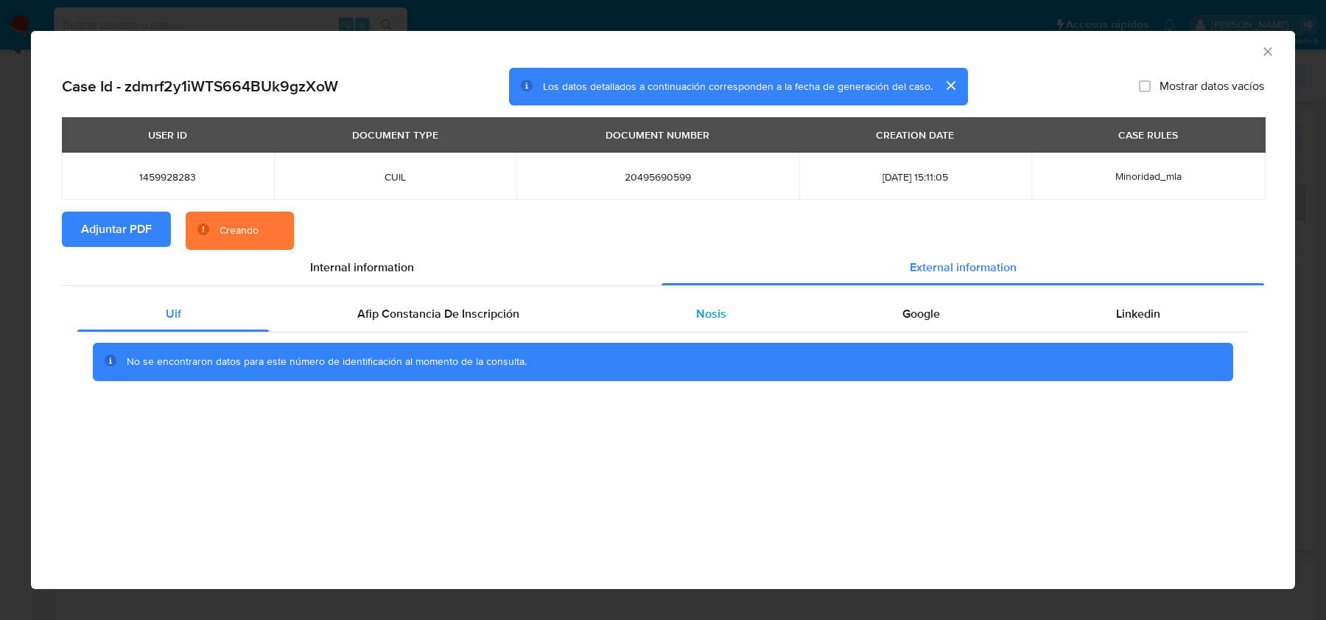
click at [755, 324] on div "Nosis" at bounding box center [711, 313] width 206 height 35
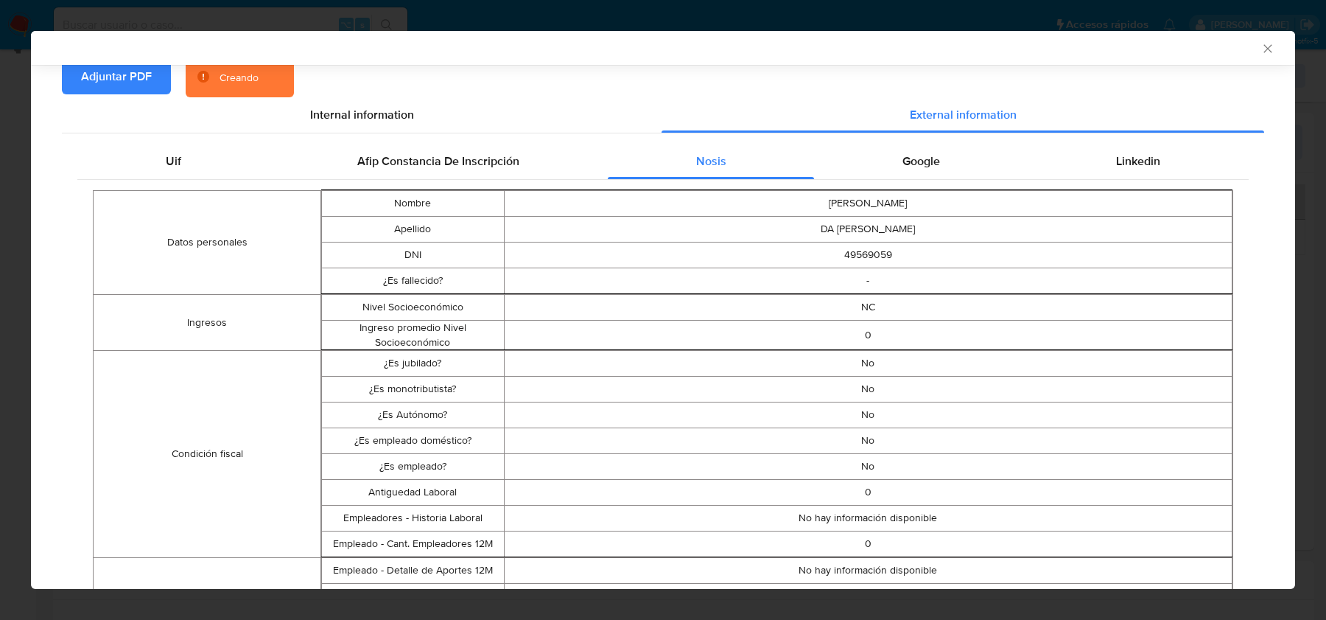
scroll to position [0, 0]
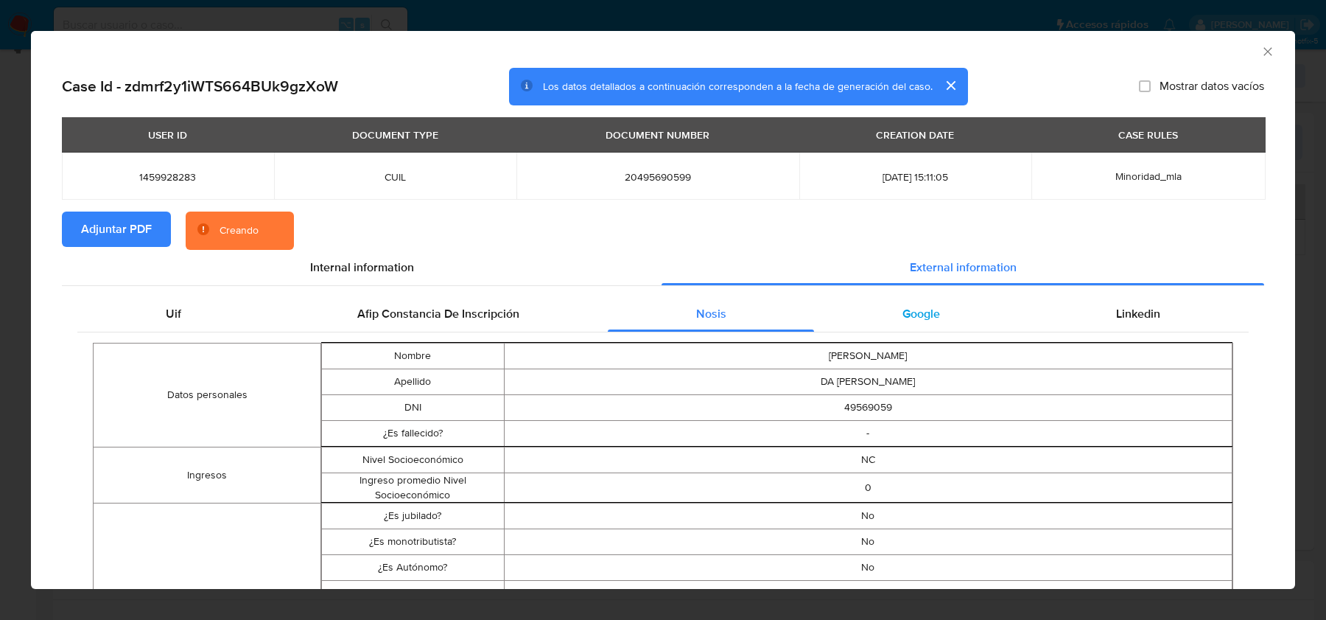
click at [892, 315] on div "Google" at bounding box center [921, 313] width 214 height 35
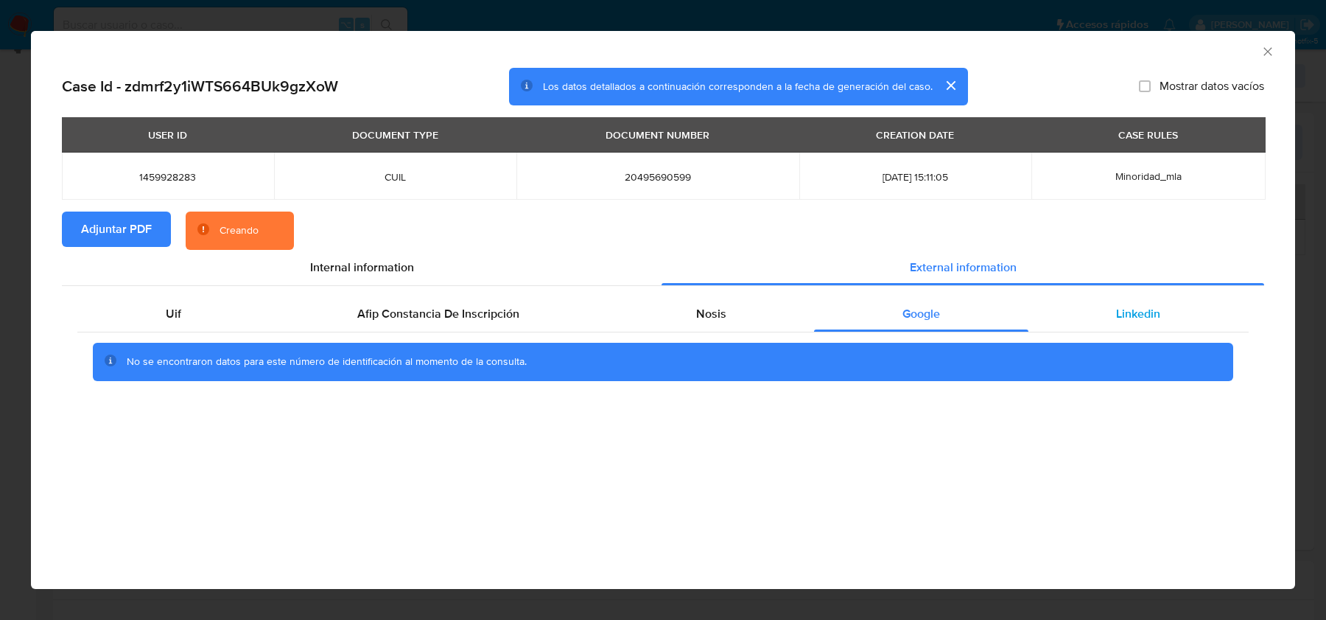
click at [1151, 299] on div "Linkedin" at bounding box center [1139, 313] width 220 height 35
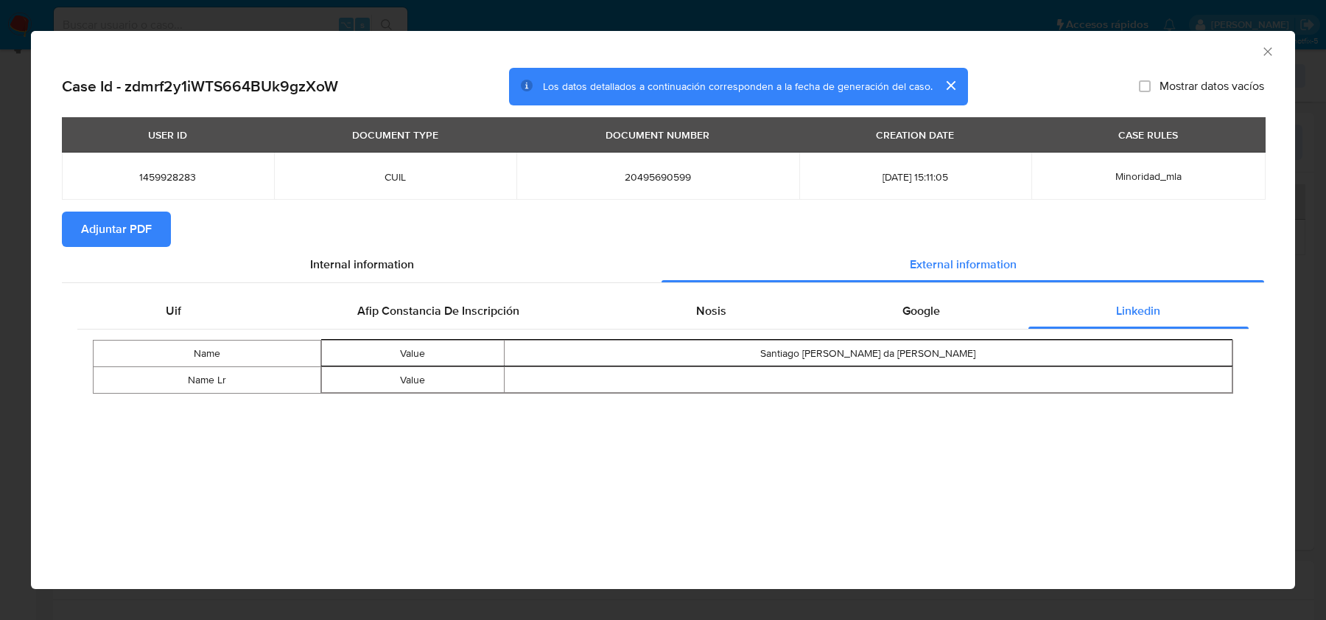
click at [1267, 47] on icon "Cerrar ventana" at bounding box center [1268, 51] width 15 height 15
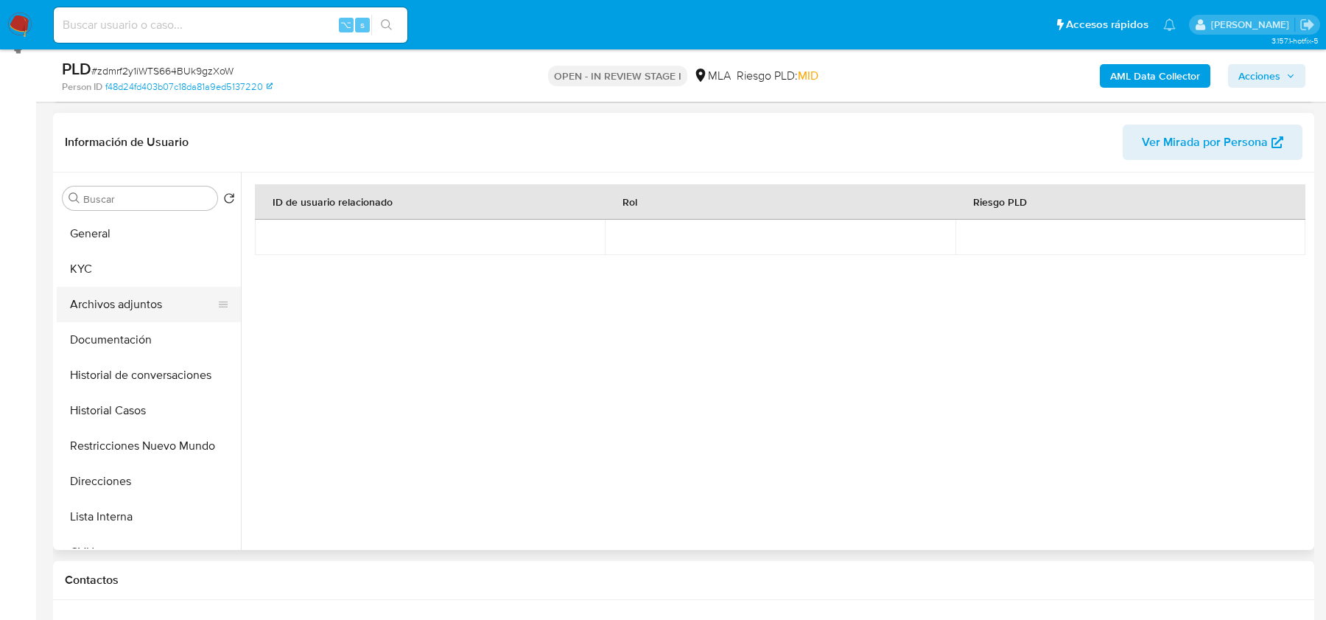
click at [102, 297] on button "Archivos adjuntos" at bounding box center [143, 304] width 172 height 35
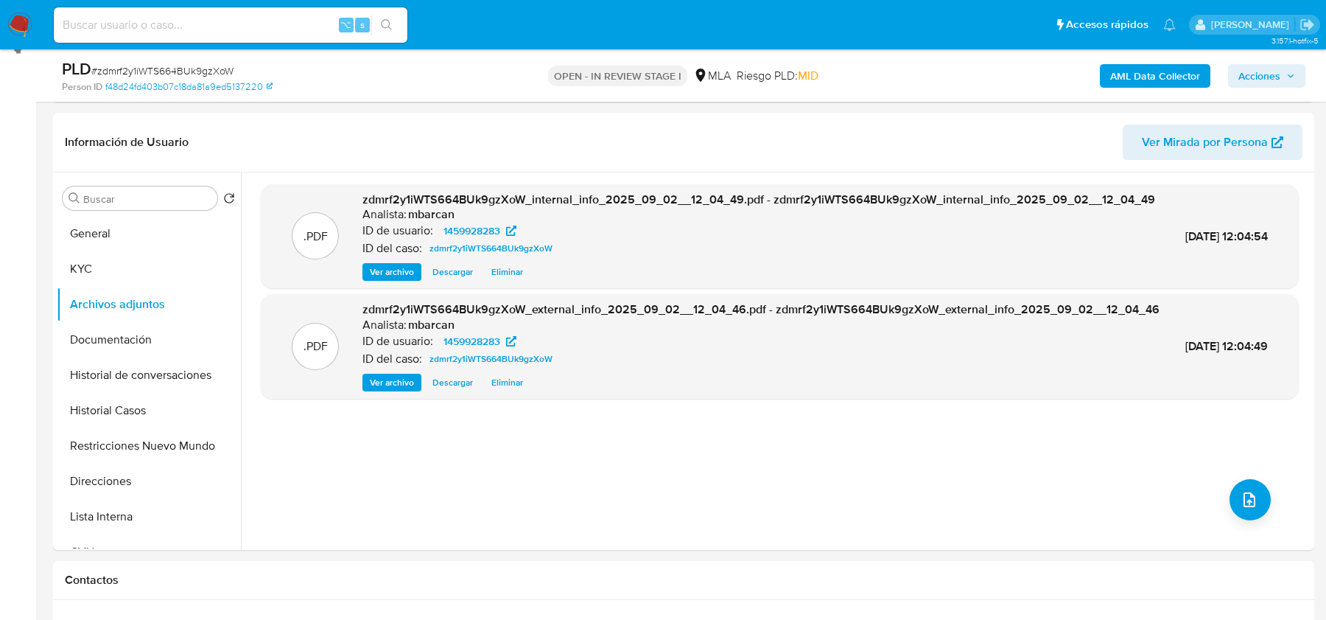
click at [134, 69] on span "# zdmrf2y1iWTS664BUk9gzXoW" at bounding box center [162, 70] width 142 height 15
copy span "zdmrf2y1iWTS664BUk9gzXoW"
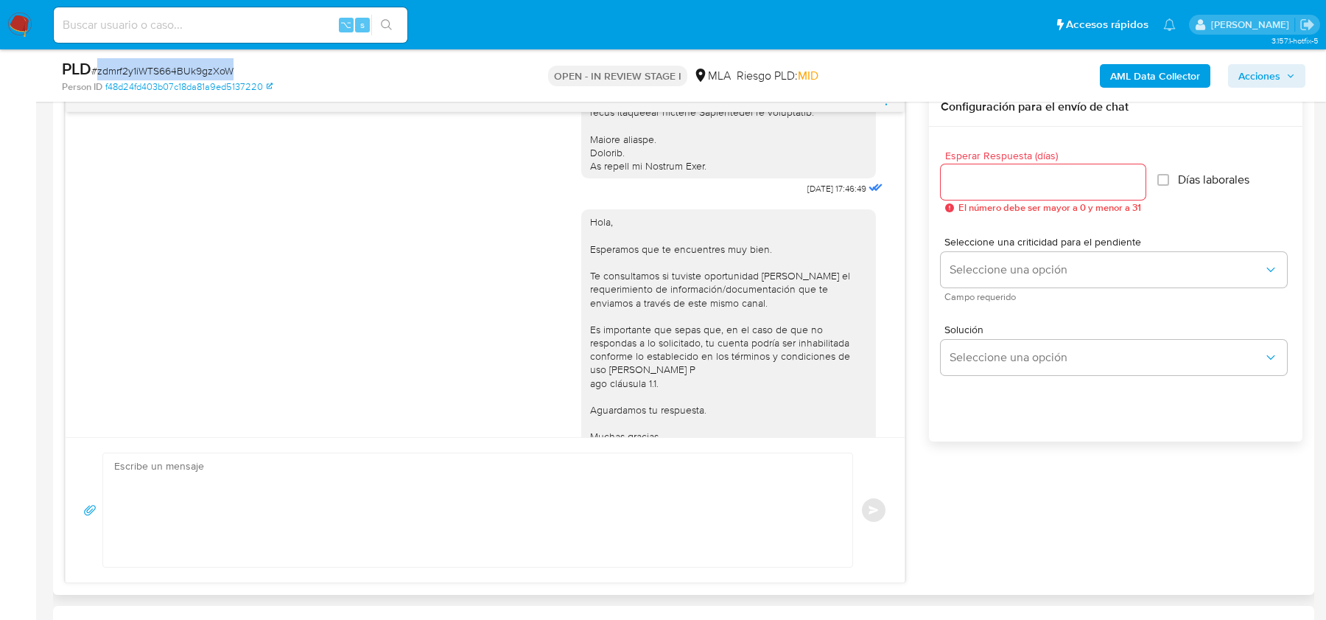
scroll to position [577, 0]
drag, startPoint x: 788, startPoint y: 201, endPoint x: 835, endPoint y: 200, distance: 47.2
copy span "18/08/2025"
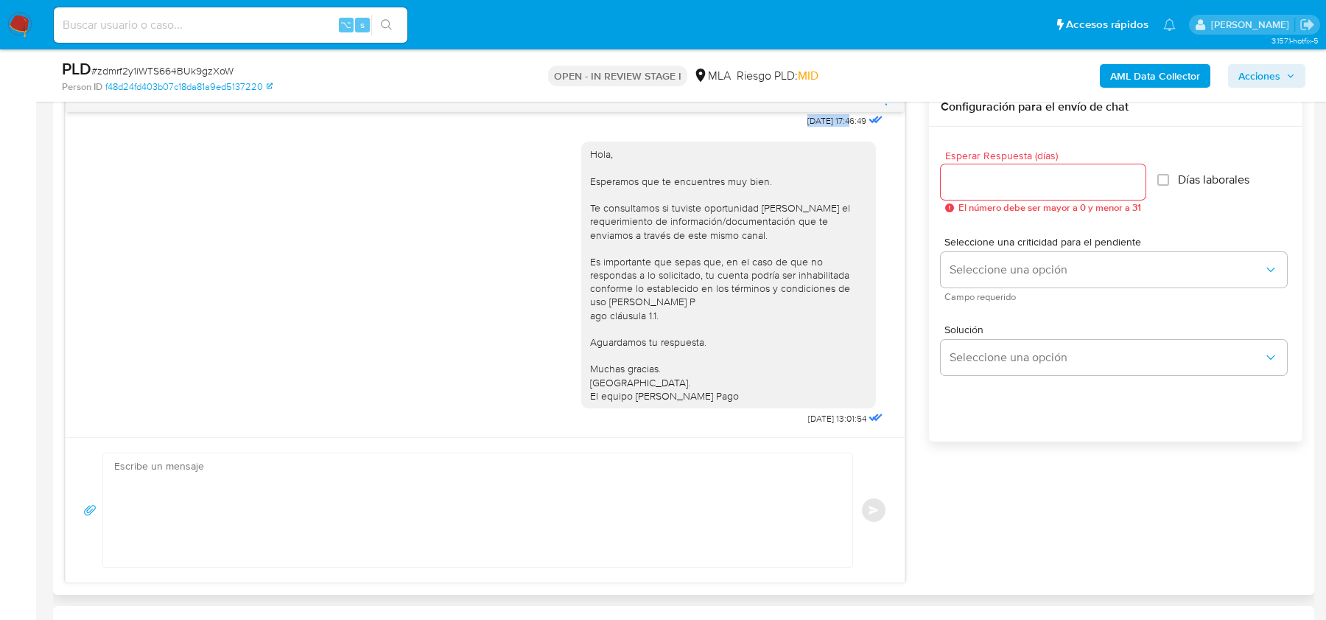
drag, startPoint x: 788, startPoint y: 424, endPoint x: 828, endPoint y: 422, distance: 40.6
click at [828, 422] on div "Hola, Esperamos que te encuentres muy bien. Te consultamos si tuviste oportunid…" at bounding box center [733, 280] width 305 height 298
click at [837, 419] on span "22/08/2025 13:01:54" at bounding box center [837, 419] width 58 height 12
drag, startPoint x: 833, startPoint y: 419, endPoint x: 781, endPoint y: 418, distance: 51.6
click at [781, 418] on div "Hola, Esperamos que te encuentres muy bien. Te consultamos si tuviste oportunid…" at bounding box center [733, 280] width 305 height 298
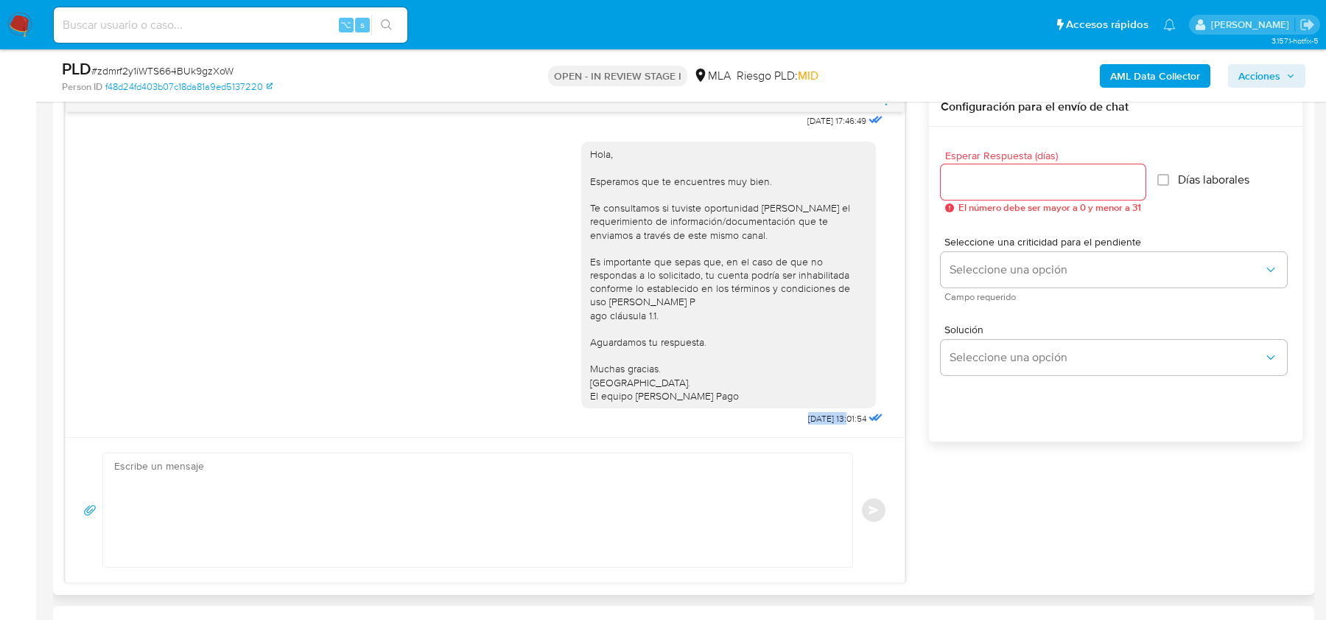
copy span "22/08/2025"
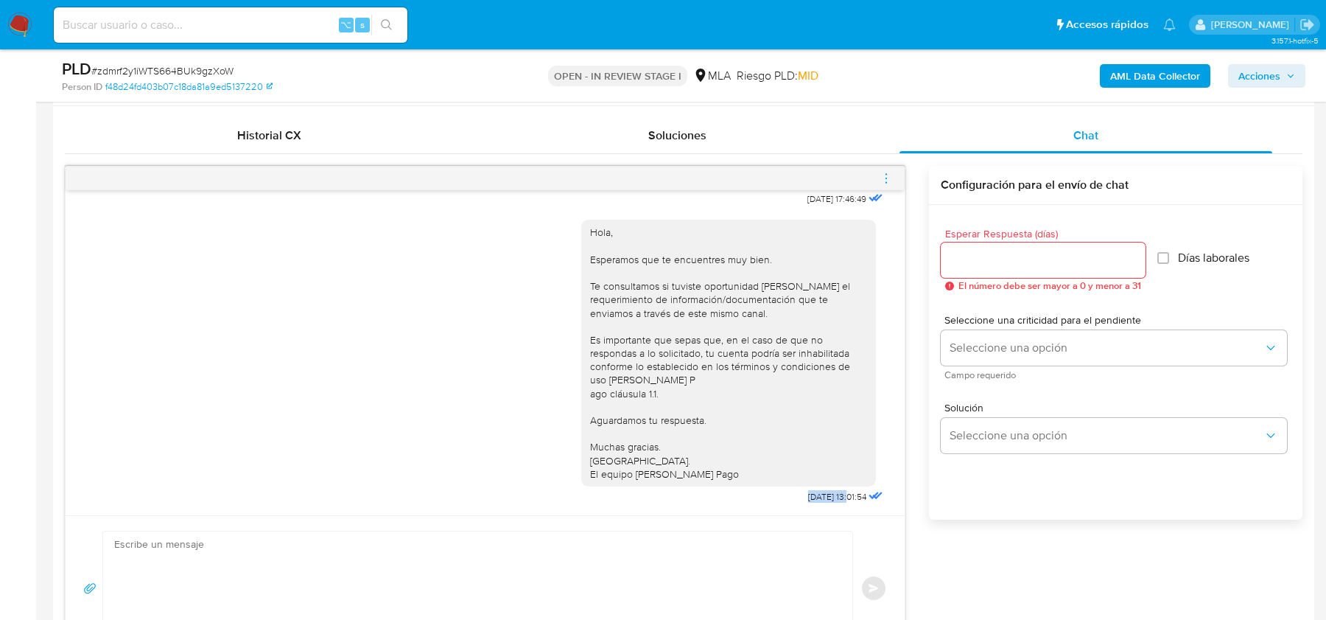
click at [889, 180] on icon "menu-action" at bounding box center [886, 178] width 13 height 13
click at [811, 144] on li "Cerrar conversación" at bounding box center [805, 149] width 151 height 27
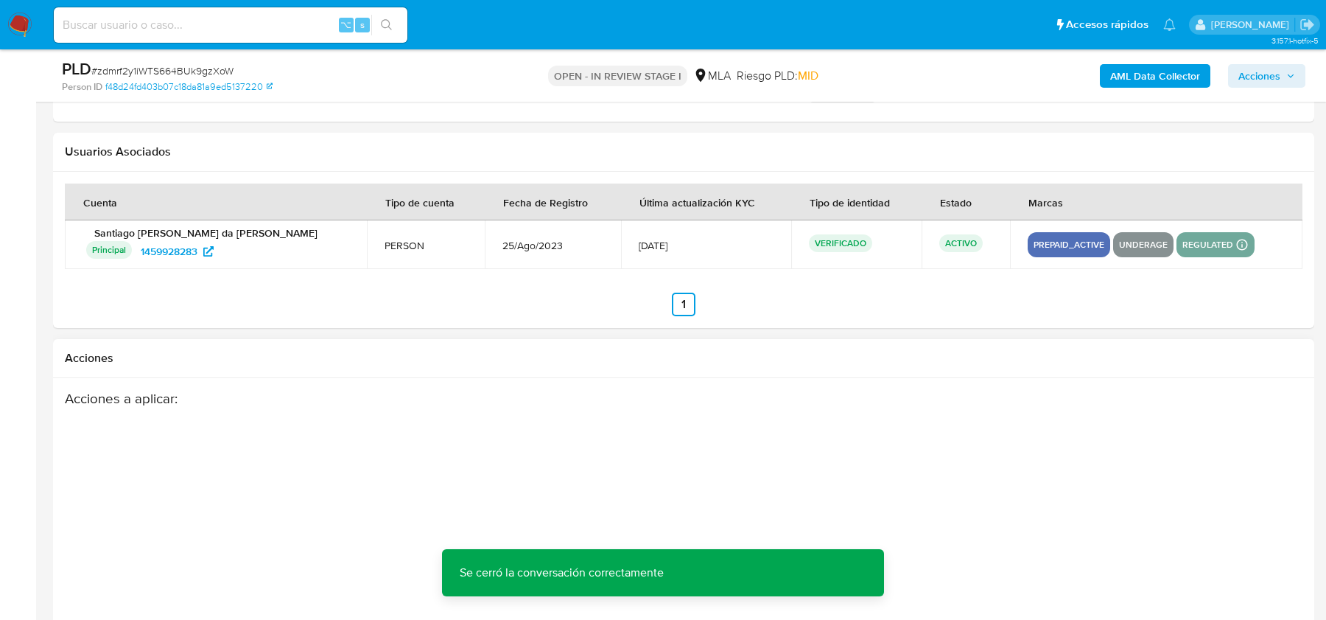
scroll to position [2584, 0]
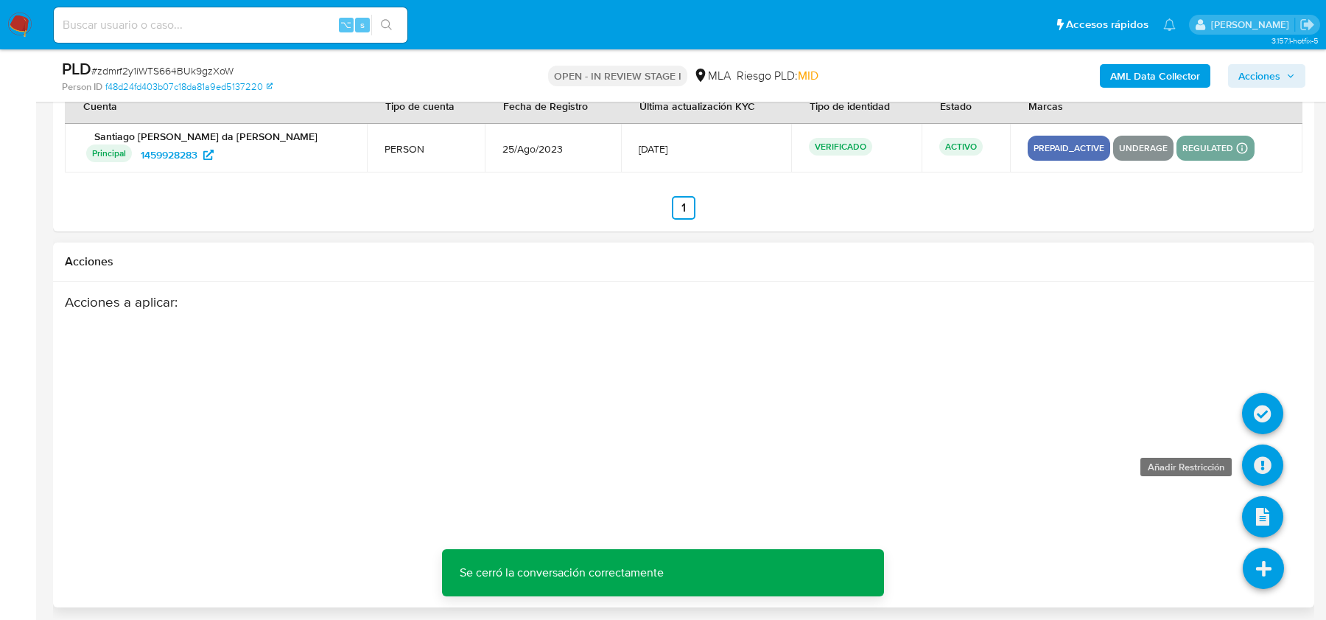
click at [1266, 449] on icon at bounding box center [1262, 464] width 41 height 41
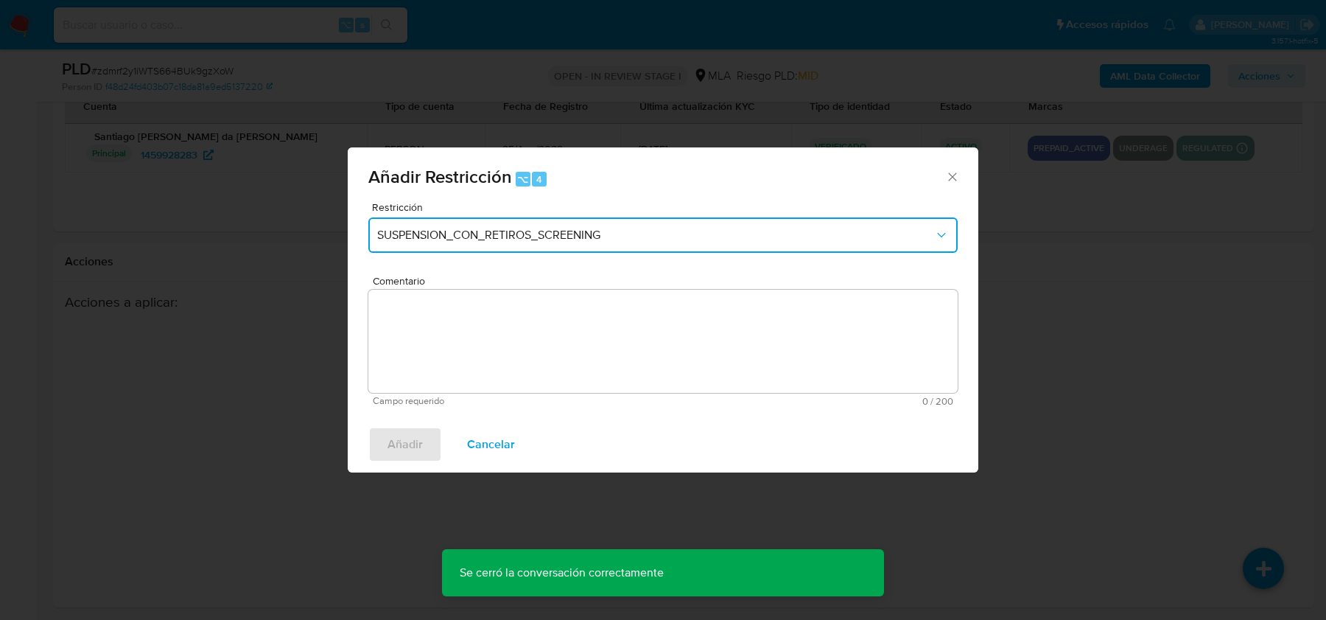
click at [426, 237] on span "SUSPENSION_CON_RETIROS_SCREENING" at bounding box center [655, 235] width 557 height 15
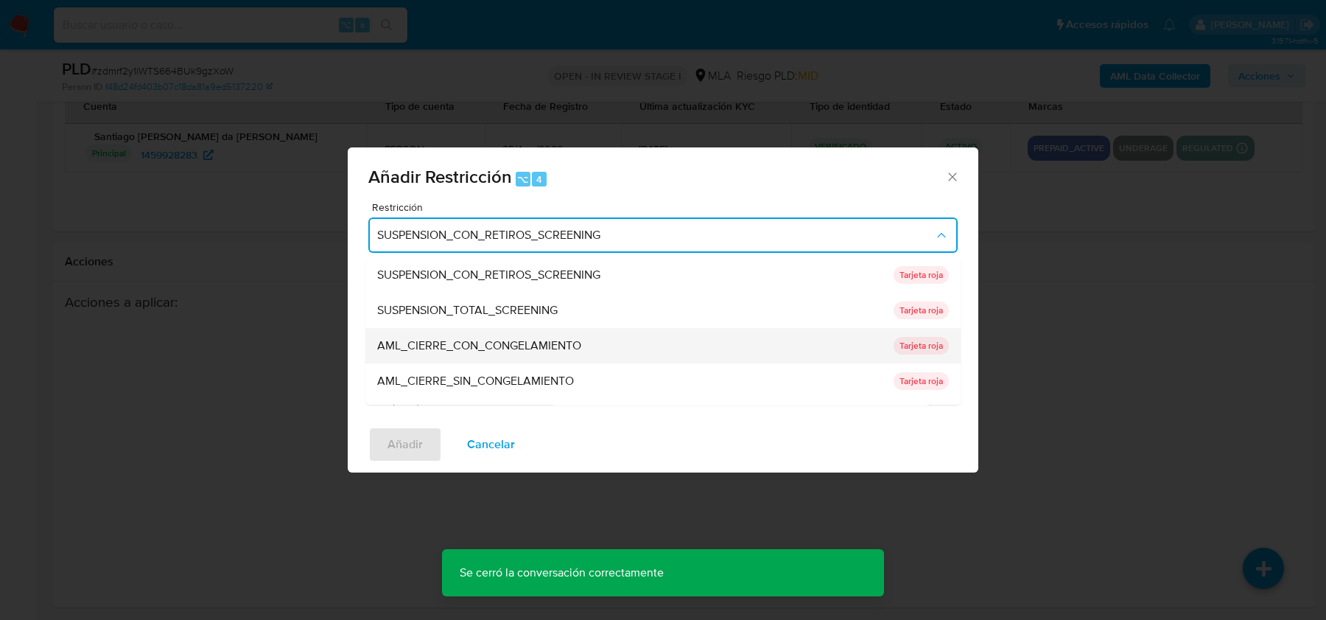
scroll to position [312, 0]
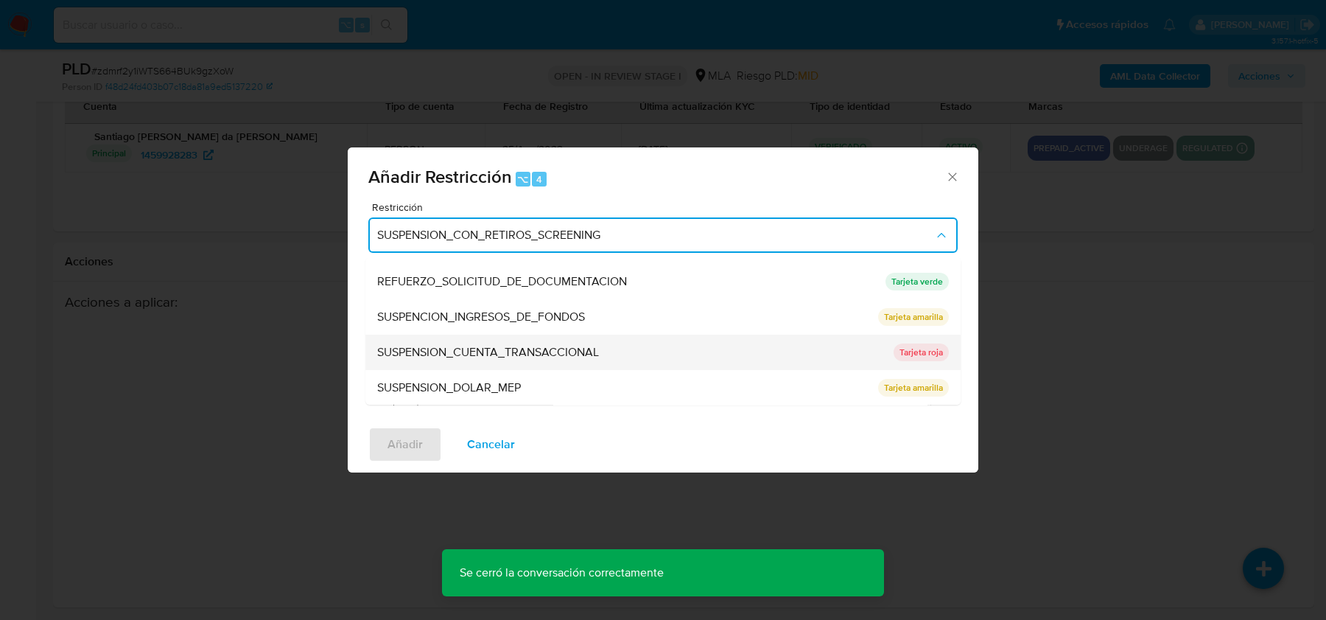
click at [450, 340] on div "SUSPENSION_CUENTA_TRANSACCIONAL" at bounding box center [631, 352] width 508 height 35
click at [450, 340] on textarea "Comentario" at bounding box center [663, 341] width 590 height 103
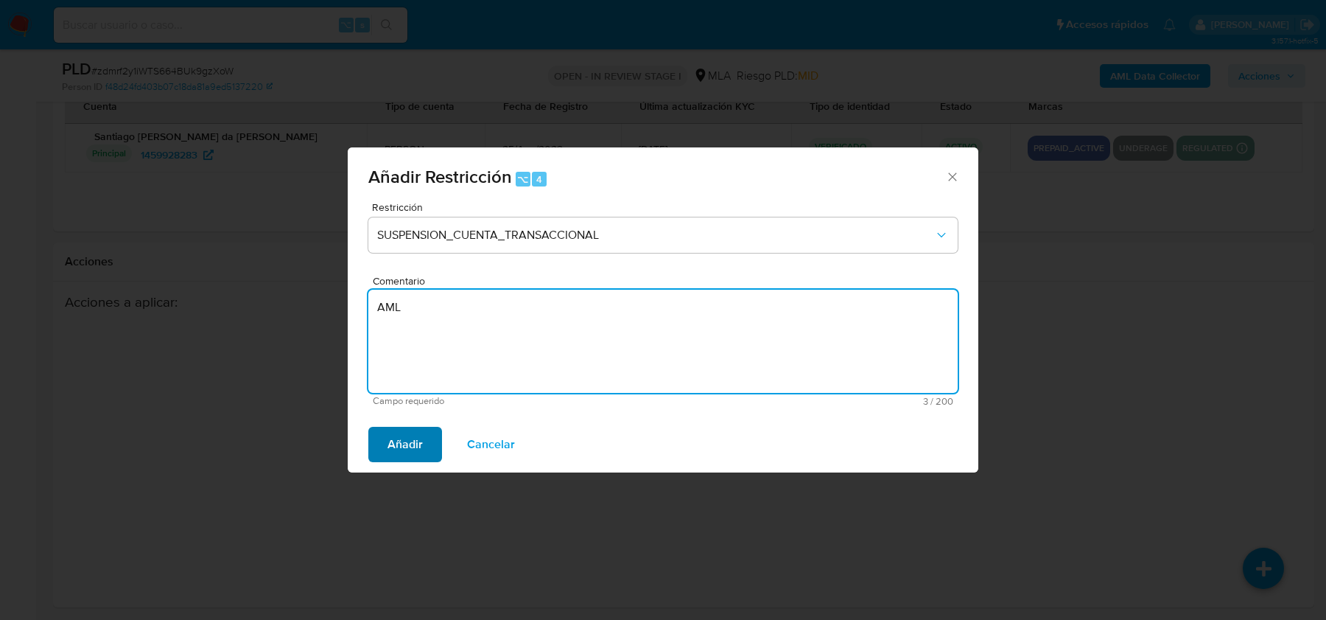
type textarea "AML"
click at [396, 429] on span "Añadir" at bounding box center [405, 444] width 35 height 32
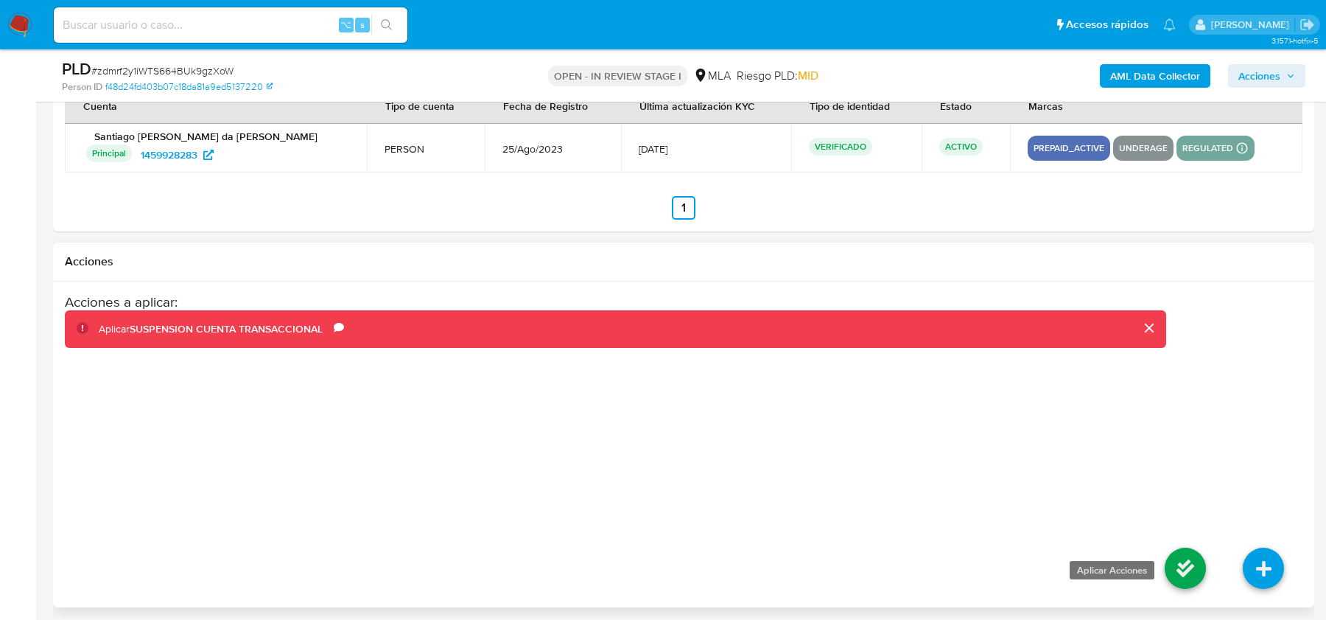
click at [1189, 557] on icon at bounding box center [1185, 568] width 41 height 41
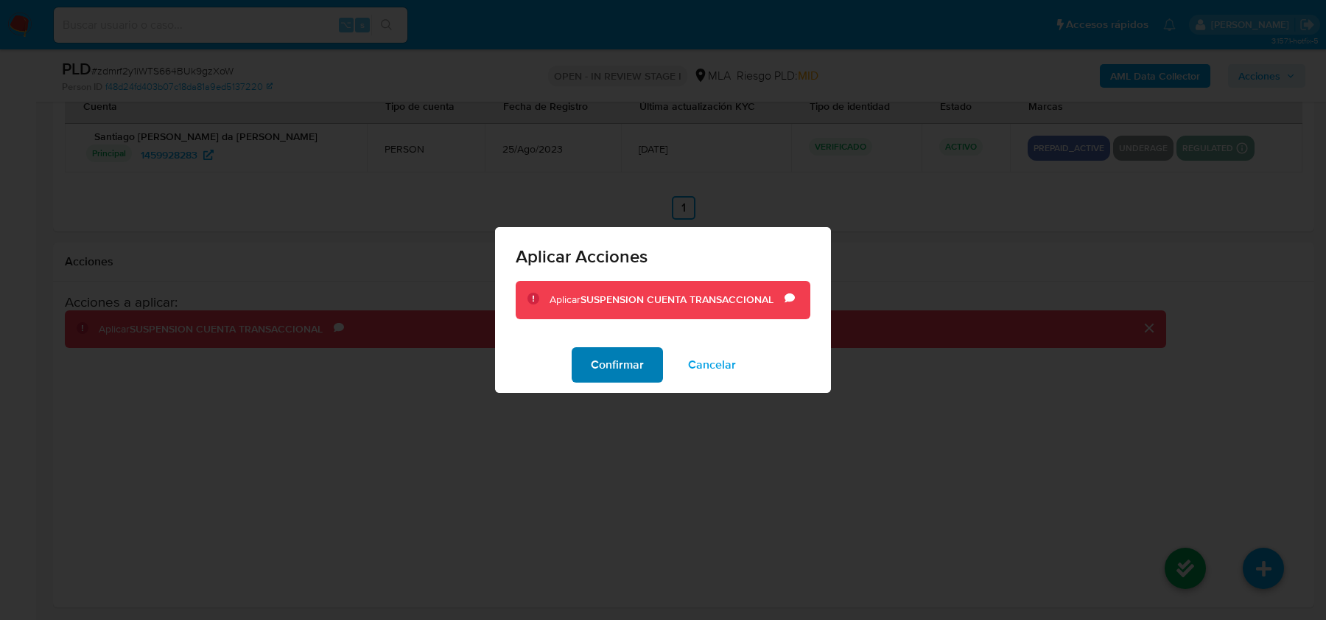
click at [623, 367] on span "Confirmar" at bounding box center [617, 365] width 53 height 32
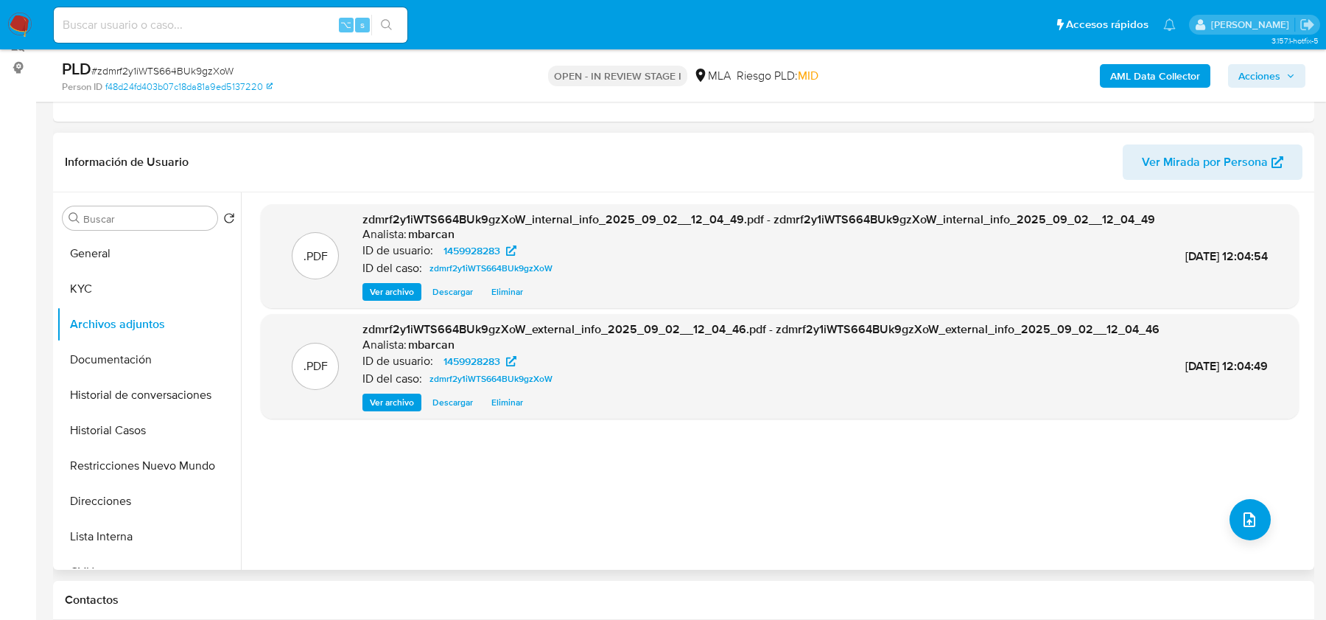
scroll to position [151, 0]
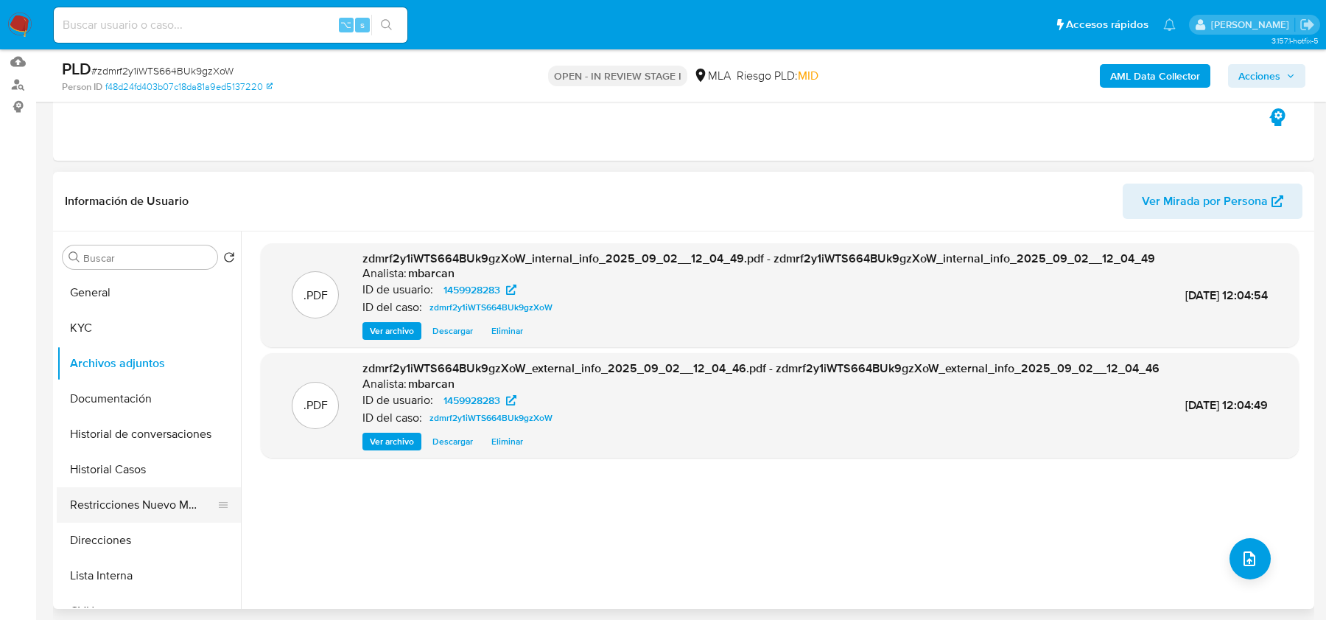
click at [158, 508] on button "Restricciones Nuevo Mundo" at bounding box center [143, 504] width 172 height 35
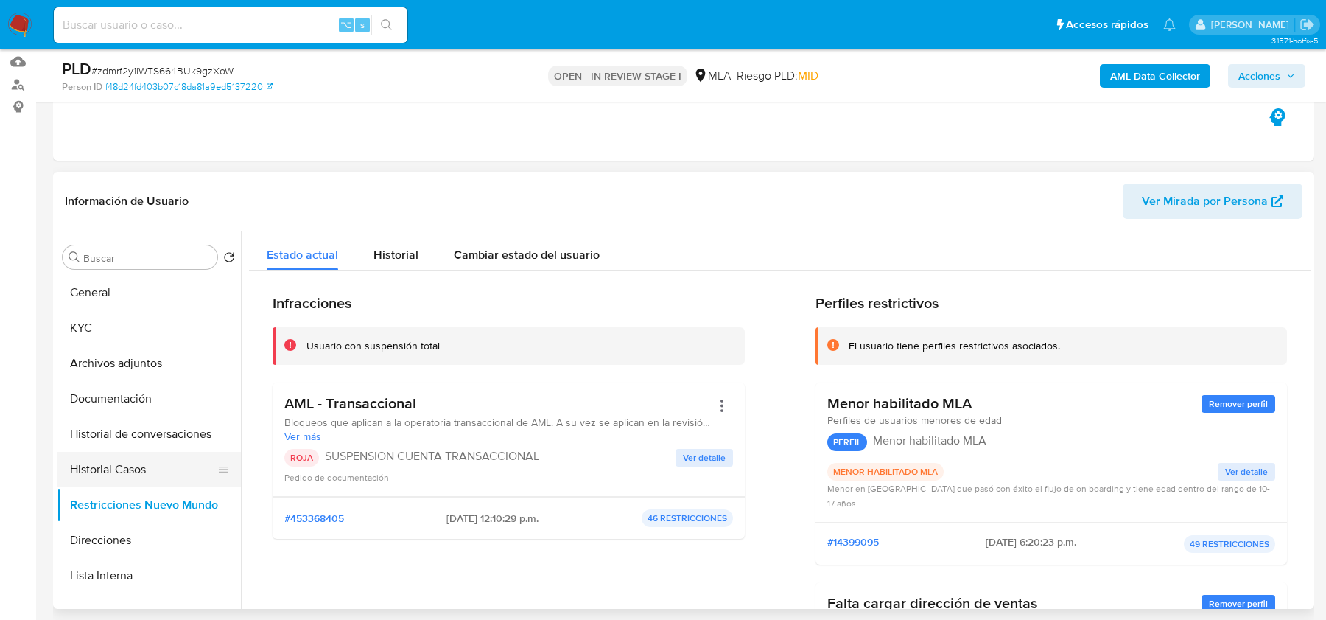
click at [113, 464] on button "Historial Casos" at bounding box center [143, 469] width 172 height 35
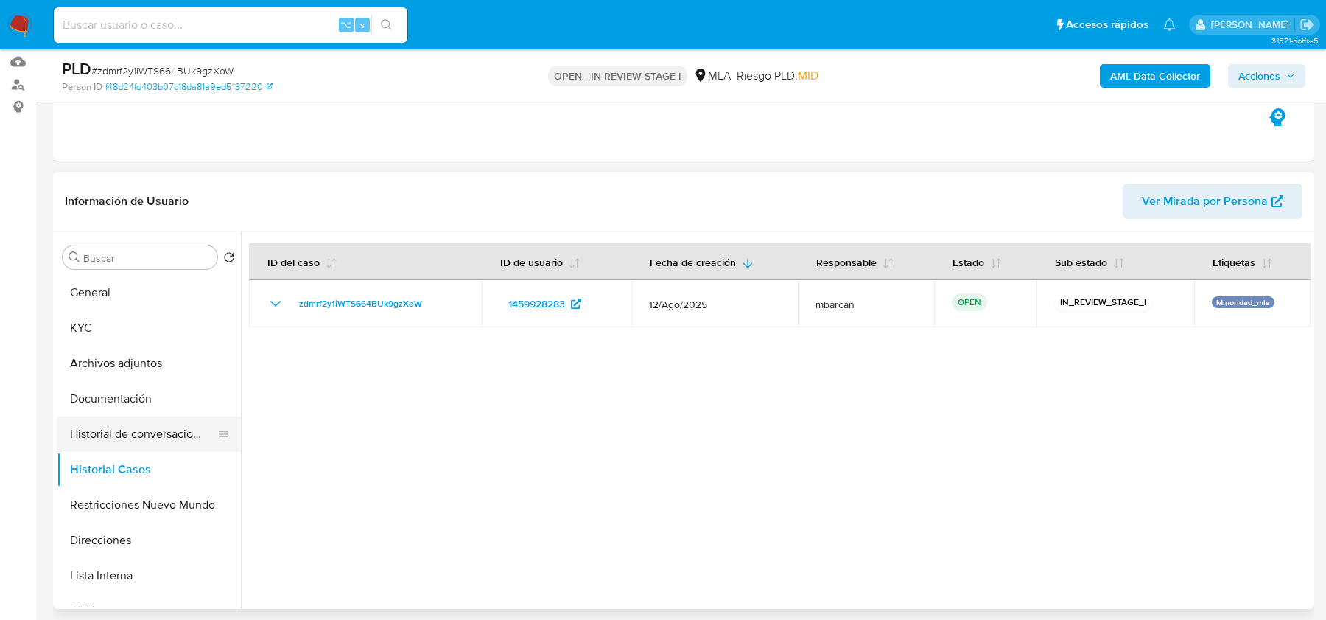
click at [128, 425] on button "Historial de conversaciones" at bounding box center [143, 433] width 172 height 35
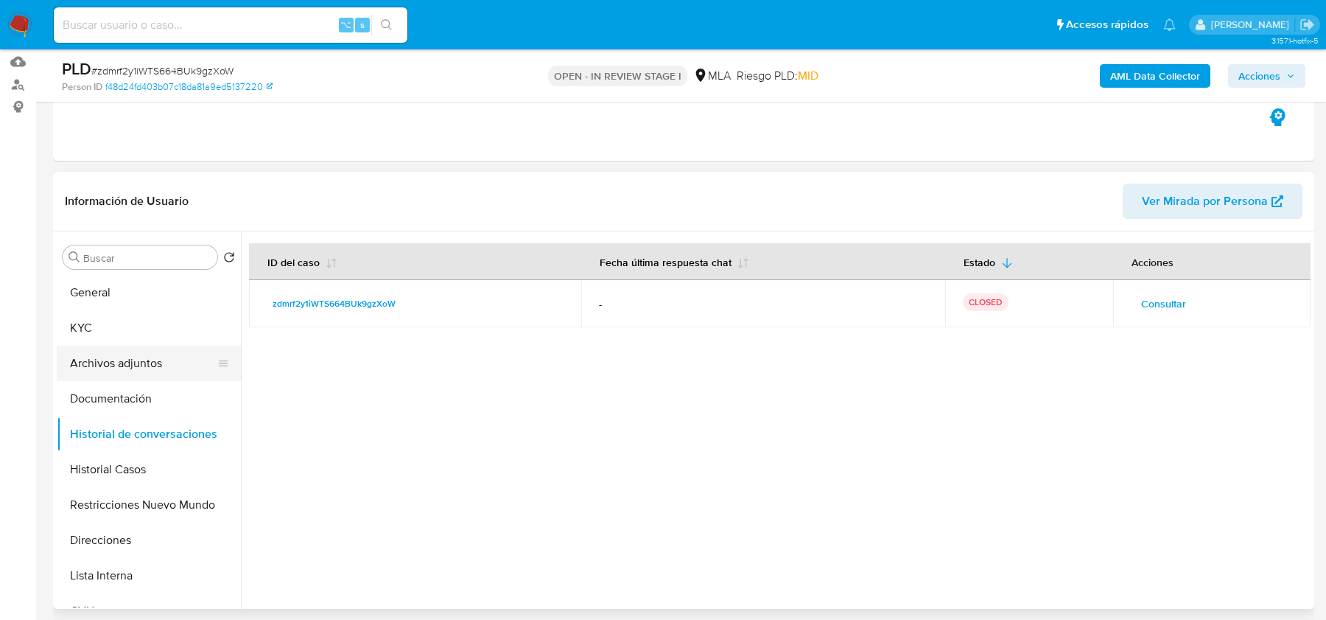
click at [113, 358] on button "Archivos adjuntos" at bounding box center [143, 363] width 172 height 35
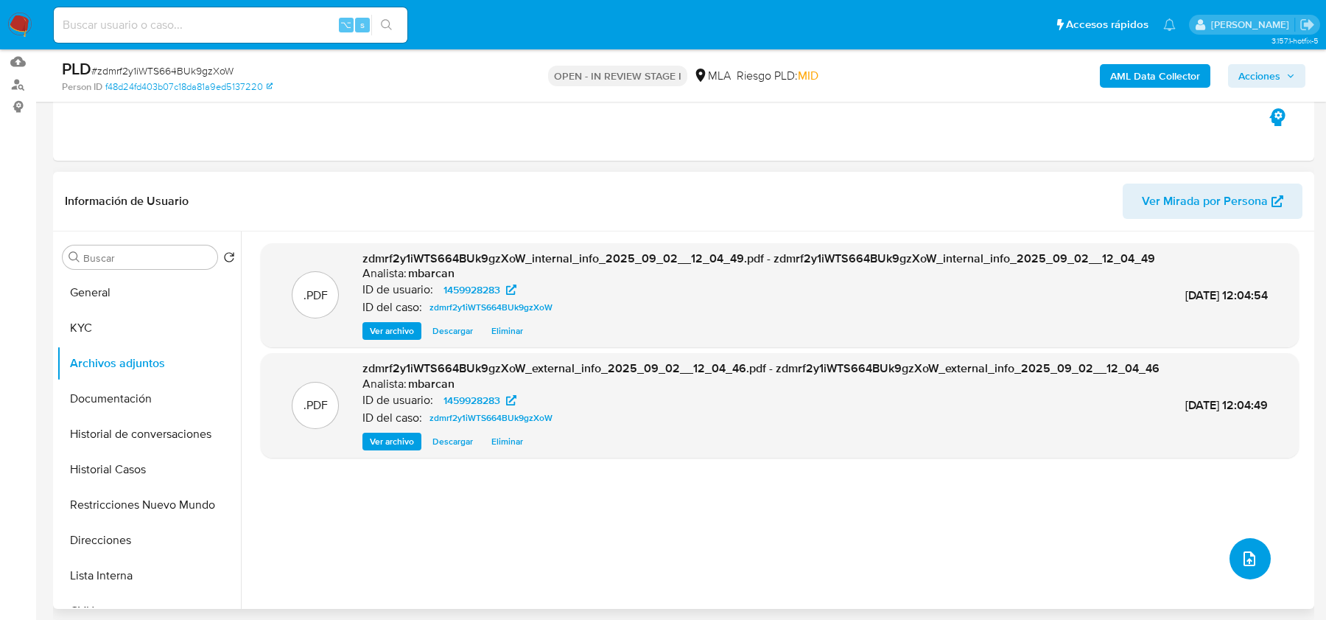
click at [1233, 570] on button "upload-file" at bounding box center [1250, 558] width 41 height 41
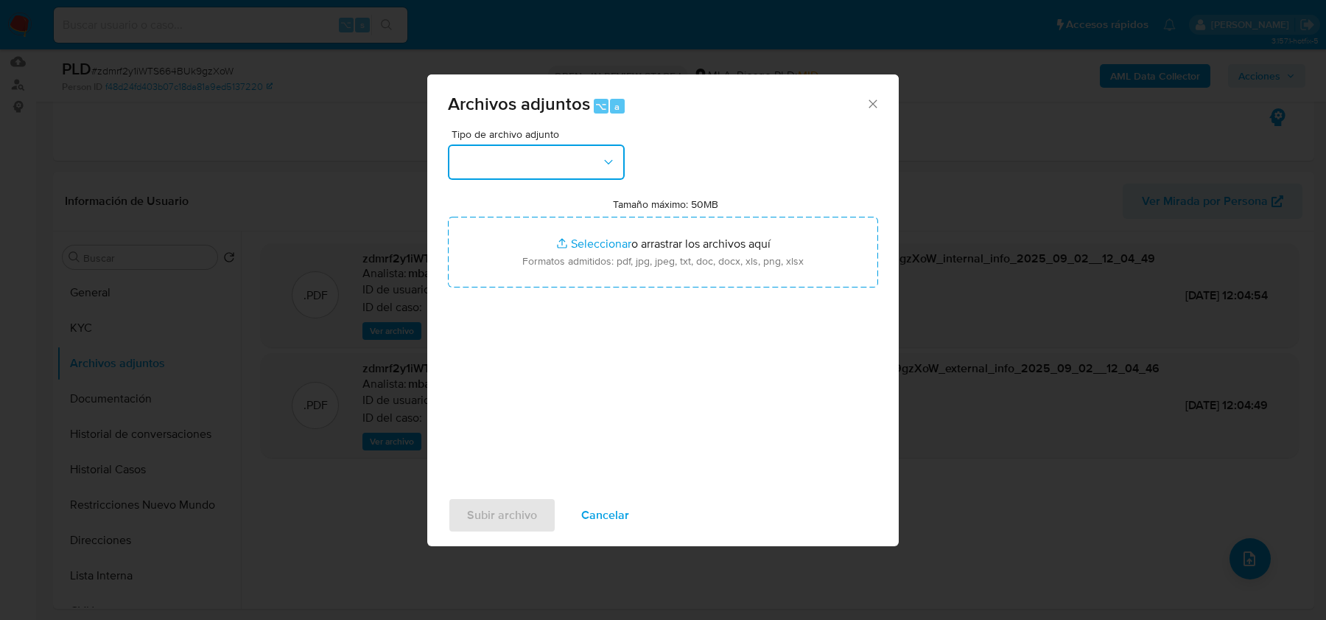
click at [586, 175] on button "button" at bounding box center [536, 161] width 177 height 35
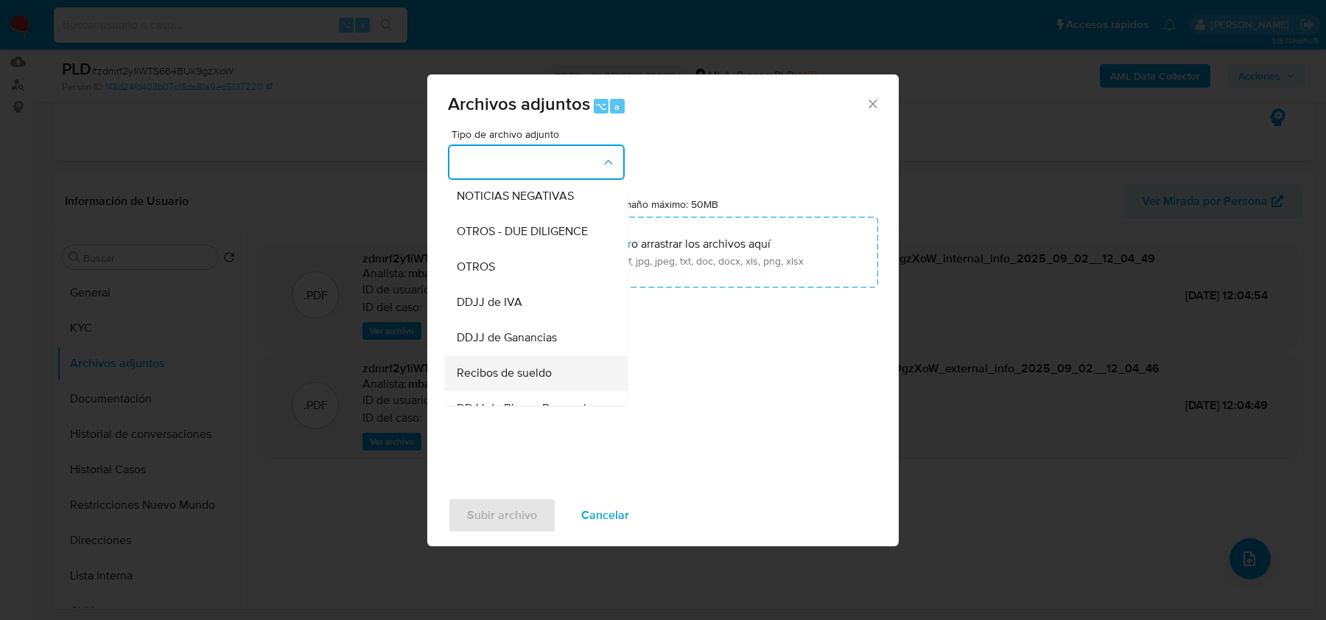
scroll to position [278, 0]
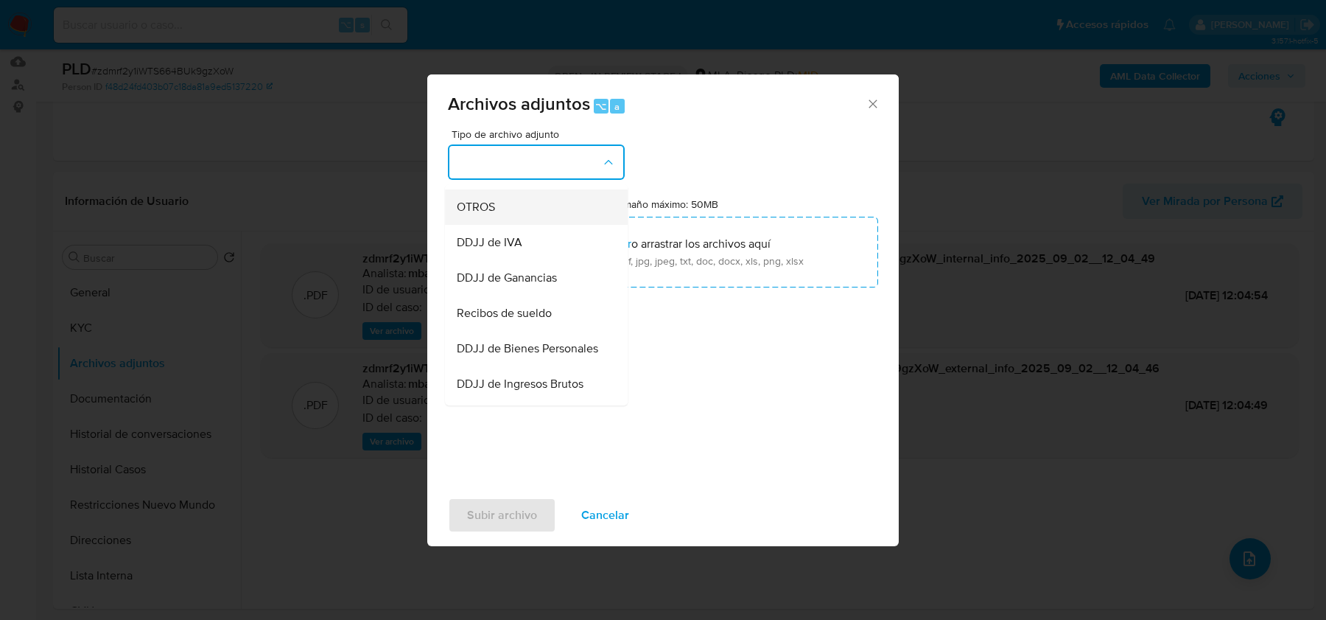
click at [517, 209] on div "OTROS" at bounding box center [532, 206] width 150 height 35
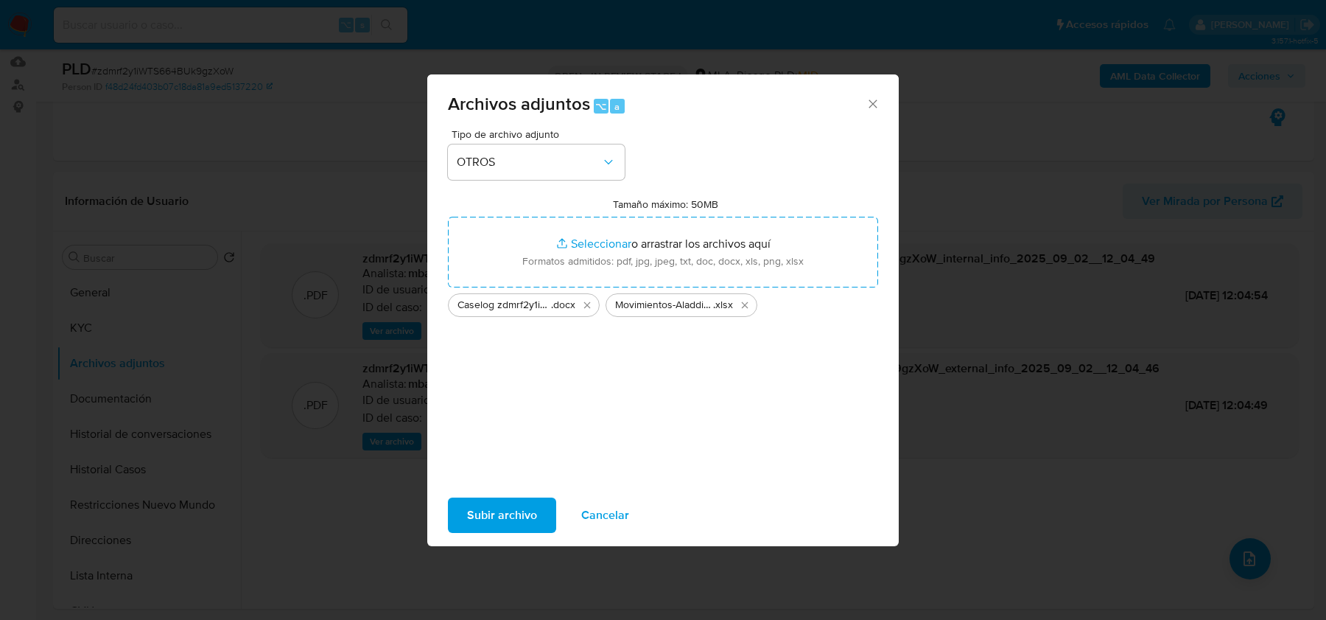
click at [507, 518] on span "Subir archivo" at bounding box center [502, 515] width 70 height 32
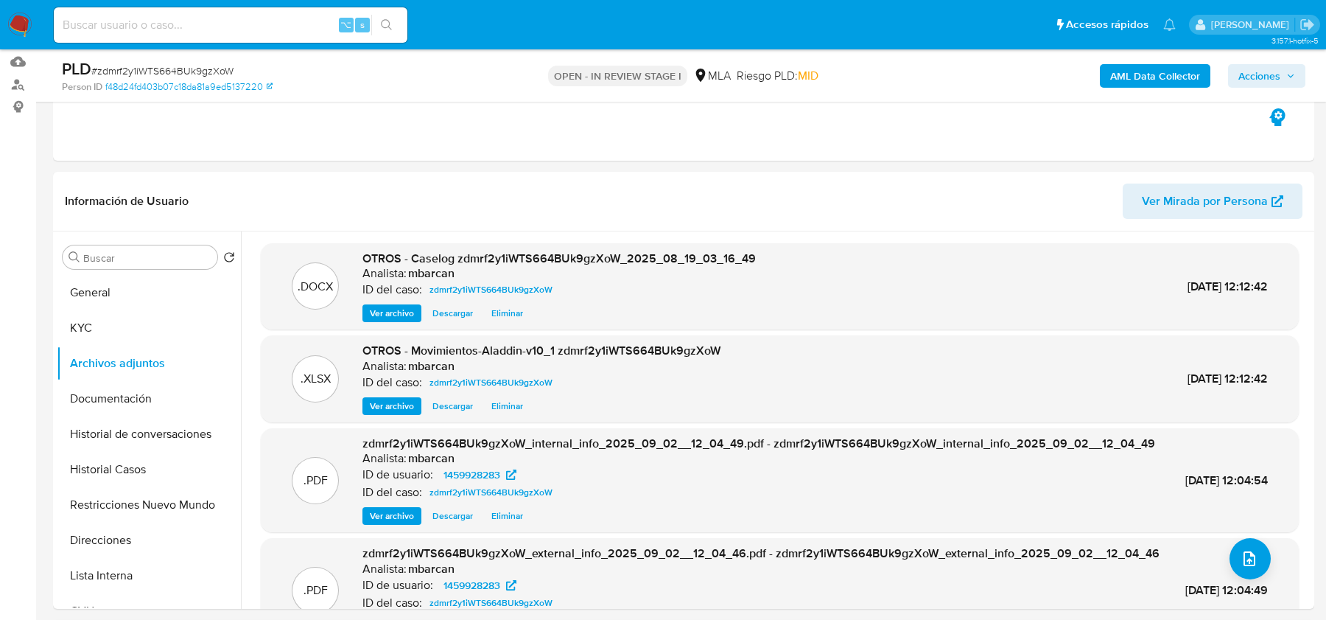
click at [1246, 75] on span "Acciones" at bounding box center [1260, 76] width 42 height 24
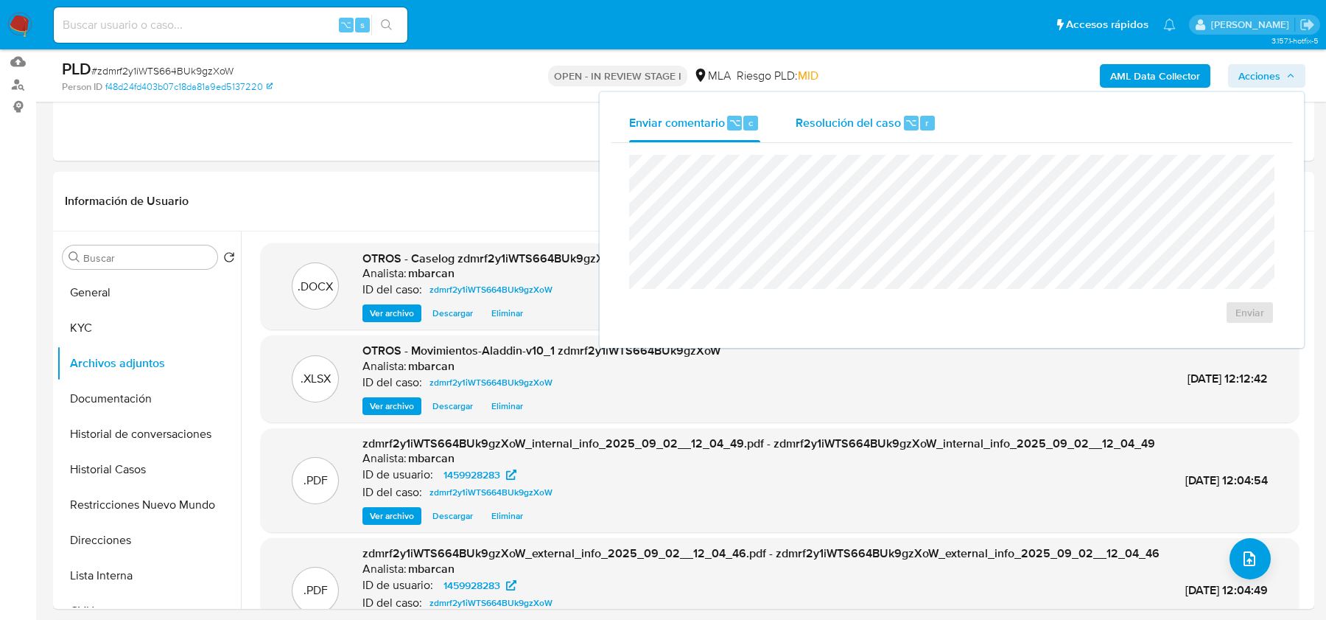
click at [926, 123] on span "r" at bounding box center [928, 123] width 4 height 14
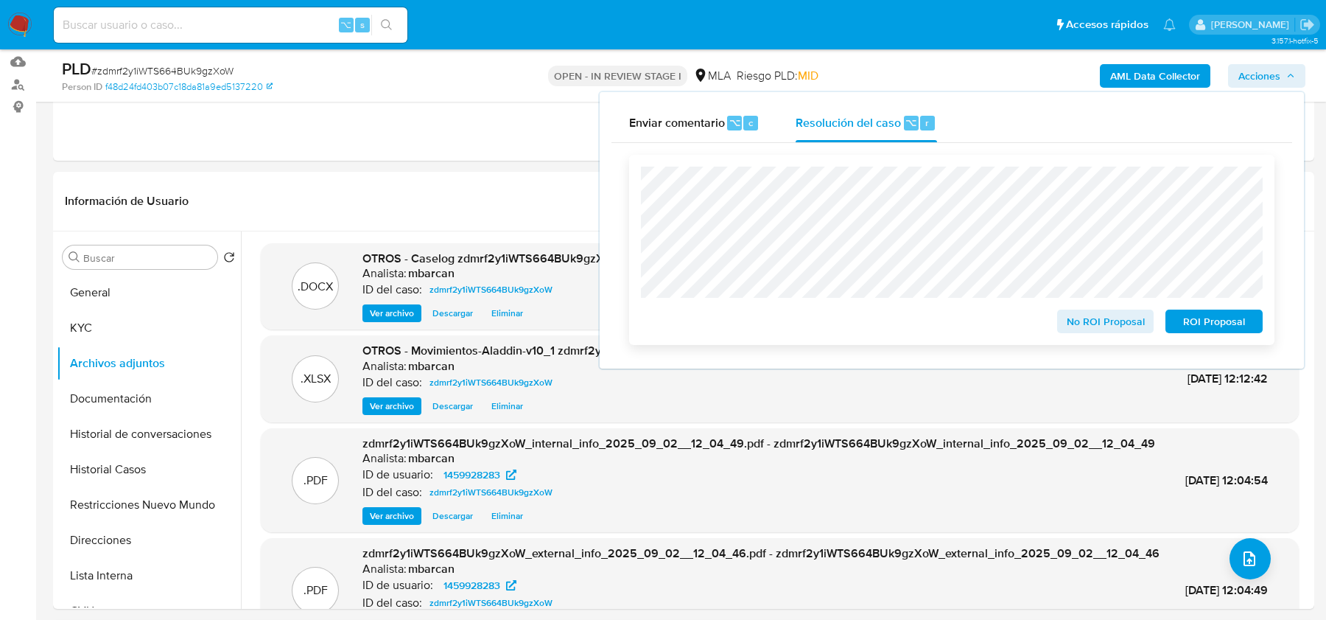
click at [1222, 319] on span "ROI Proposal" at bounding box center [1214, 321] width 77 height 21
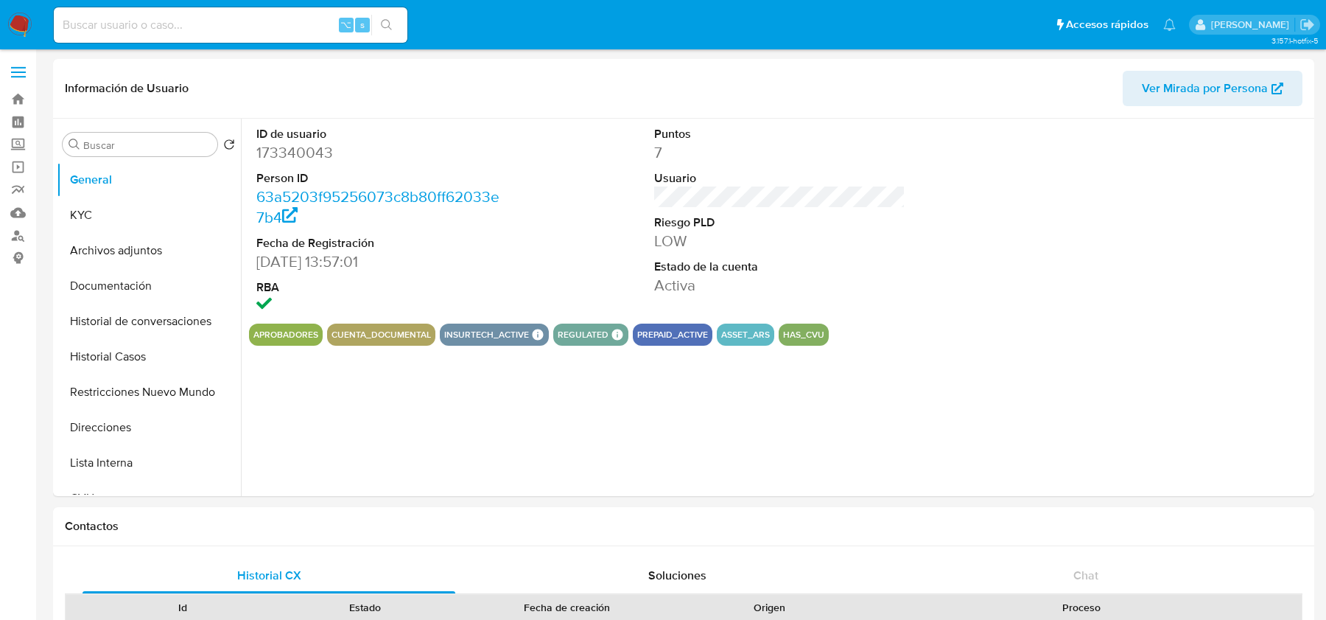
select select "10"
click at [131, 237] on button "Archivos adjuntos" at bounding box center [143, 250] width 172 height 35
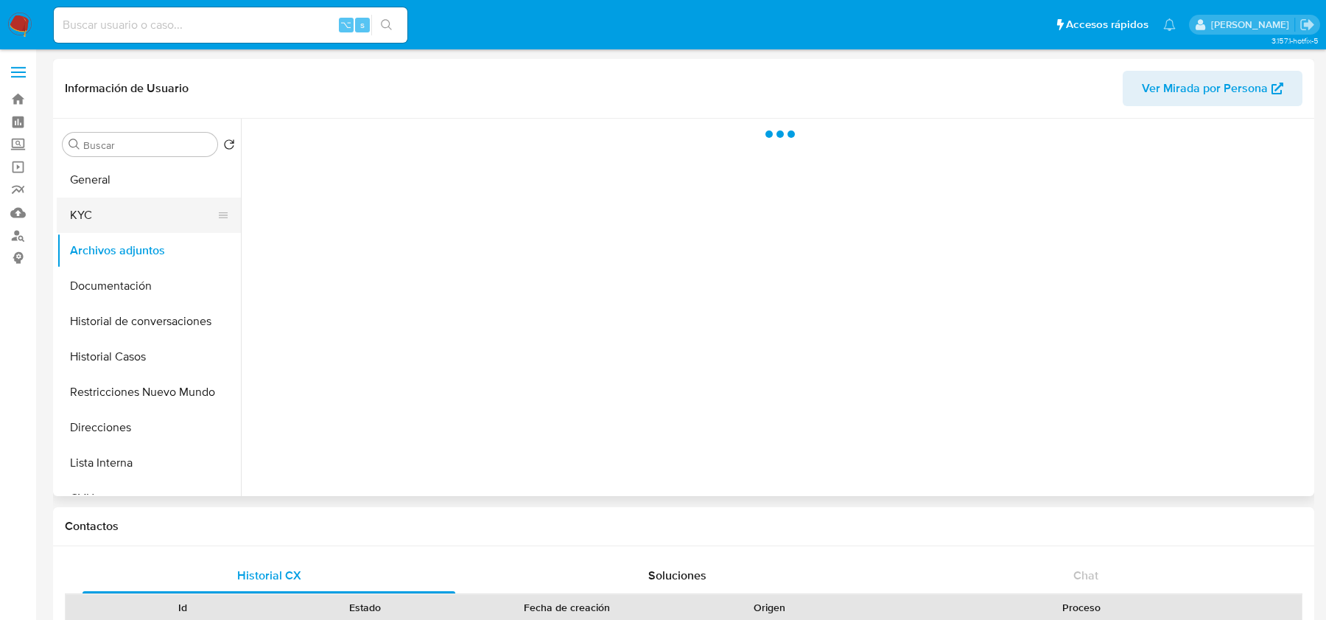
click at [131, 218] on button "KYC" at bounding box center [143, 214] width 172 height 35
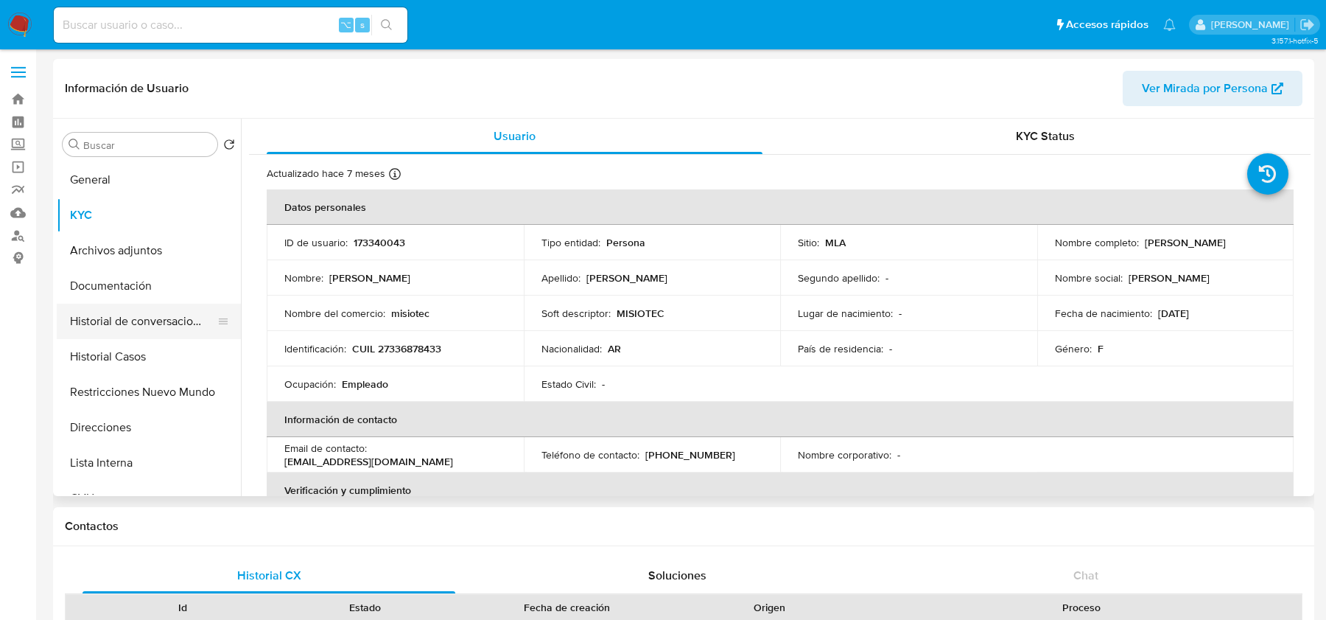
click at [119, 337] on button "Historial de conversaciones" at bounding box center [143, 321] width 172 height 35
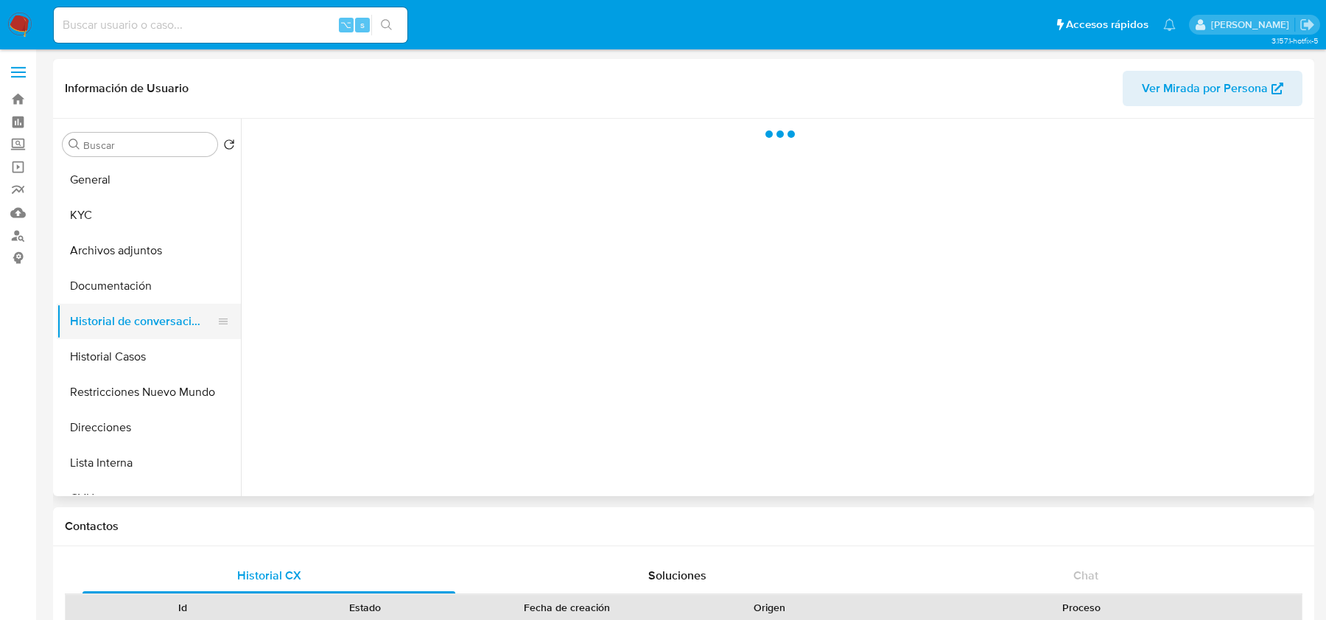
click at [119, 338] on button "Historial de conversaciones" at bounding box center [143, 321] width 172 height 35
click at [116, 366] on button "Historial Casos" at bounding box center [143, 356] width 172 height 35
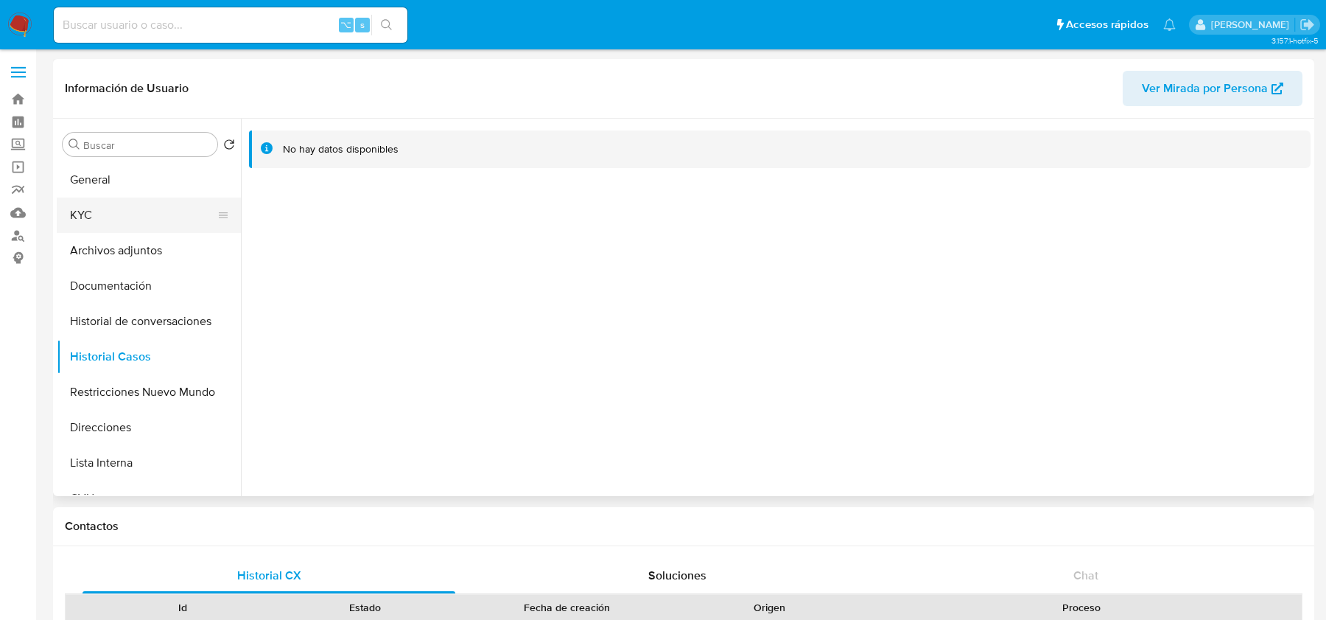
click at [89, 199] on button "KYC" at bounding box center [143, 214] width 172 height 35
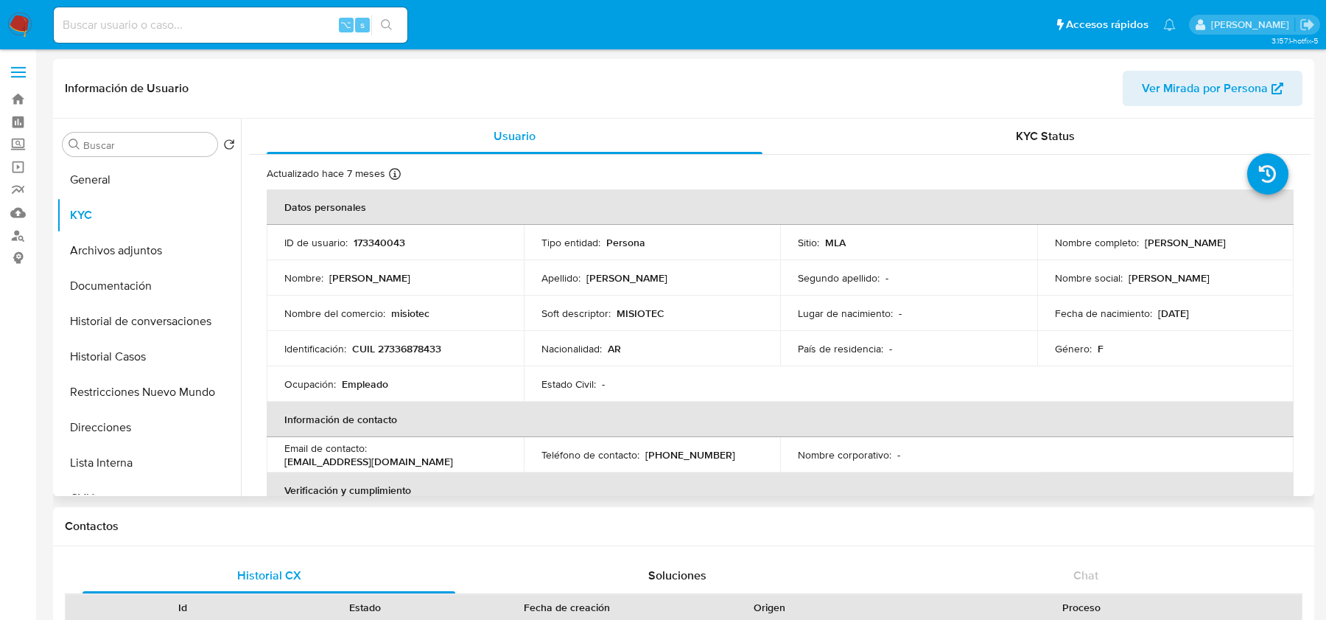
drag, startPoint x: 1139, startPoint y: 245, endPoint x: 1259, endPoint y: 242, distance: 120.2
click at [1259, 242] on div "Nombre completo : María Salom Monzon" at bounding box center [1166, 242] width 222 height 13
drag, startPoint x: 351, startPoint y: 349, endPoint x: 467, endPoint y: 349, distance: 116.4
click at [467, 349] on div "Identificación : CUIL 27336878433" at bounding box center [395, 348] width 222 height 13
copy p "CUIL 27336878433"
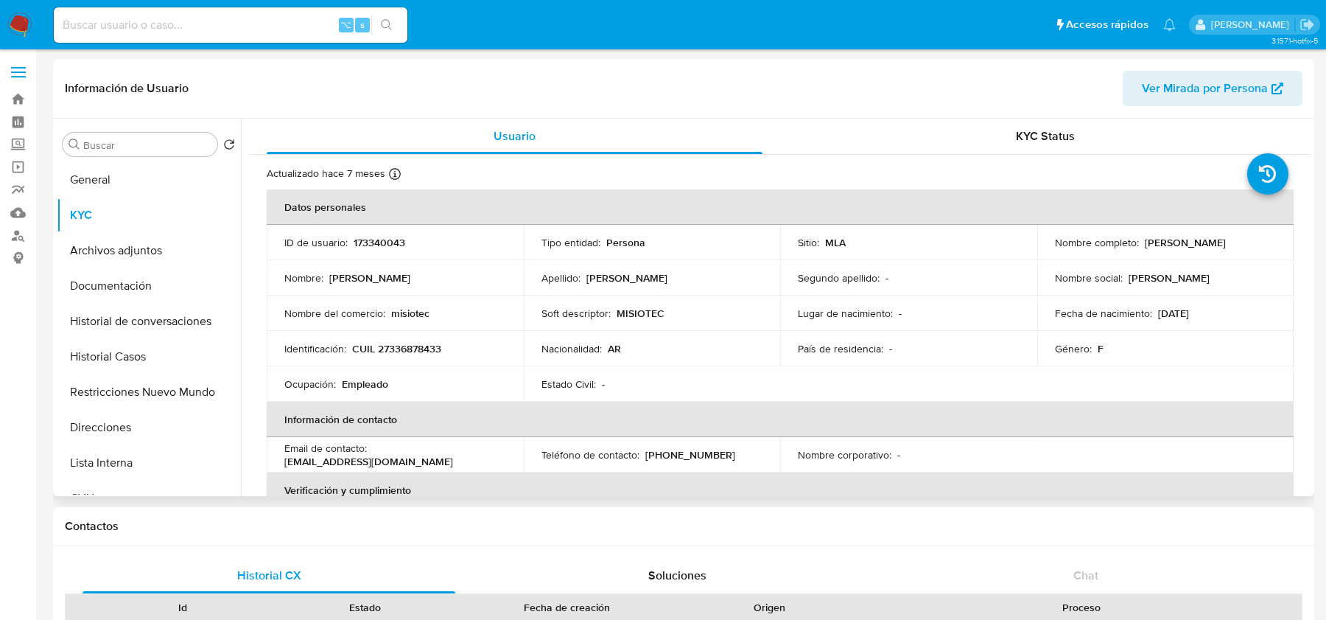
click at [418, 349] on p "CUIL 27336878433" at bounding box center [396, 348] width 89 height 13
copy p "27336878433"
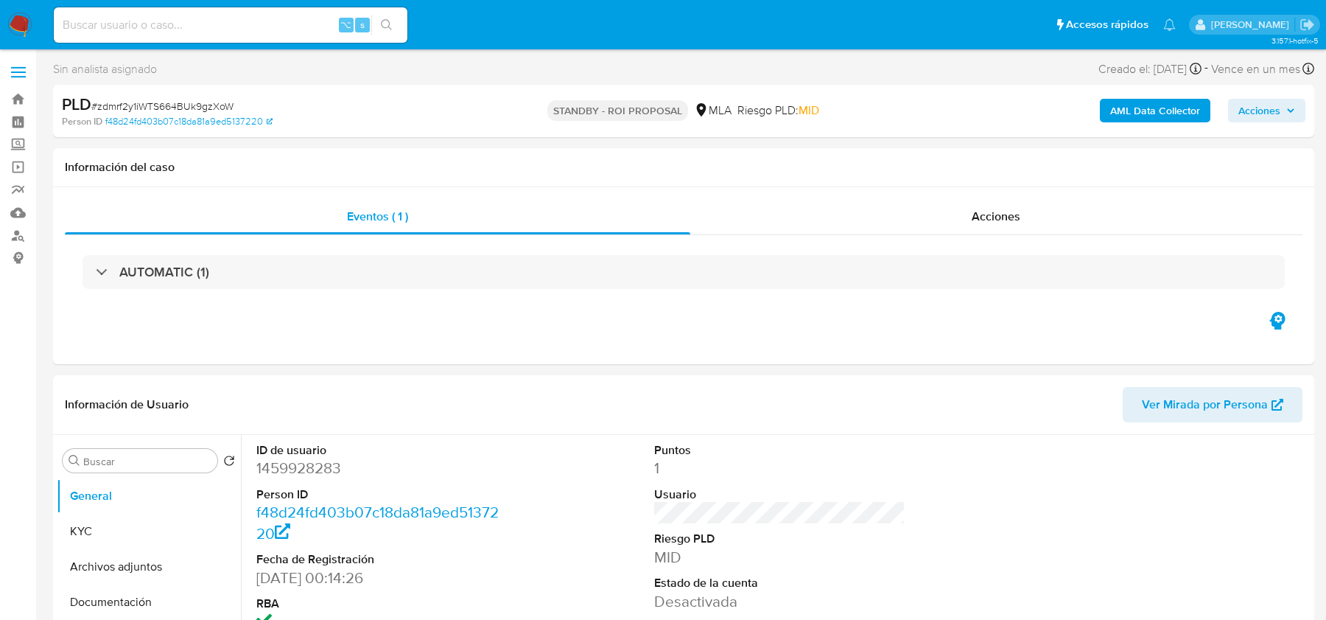
select select "10"
click at [34, 32] on nav "Pausado Ver notificaciones ⌥ s Accesos rápidos Presiona las siguientes teclas p…" at bounding box center [663, 24] width 1326 height 49
click at [92, 21] on input at bounding box center [231, 24] width 354 height 19
paste input "UBPGmErnsQCgLNsWeHJsfulf"
type input "UBPGmErnsQCgLNsWeHJsfulf"
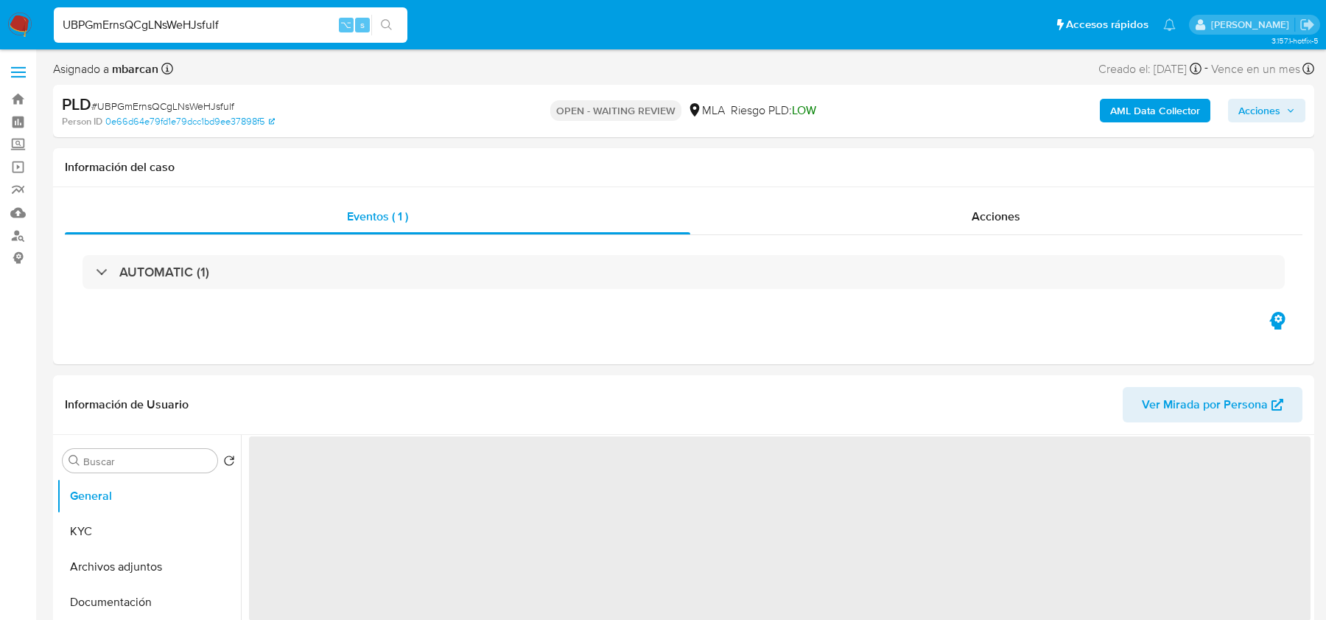
click at [23, 32] on img at bounding box center [19, 25] width 25 height 25
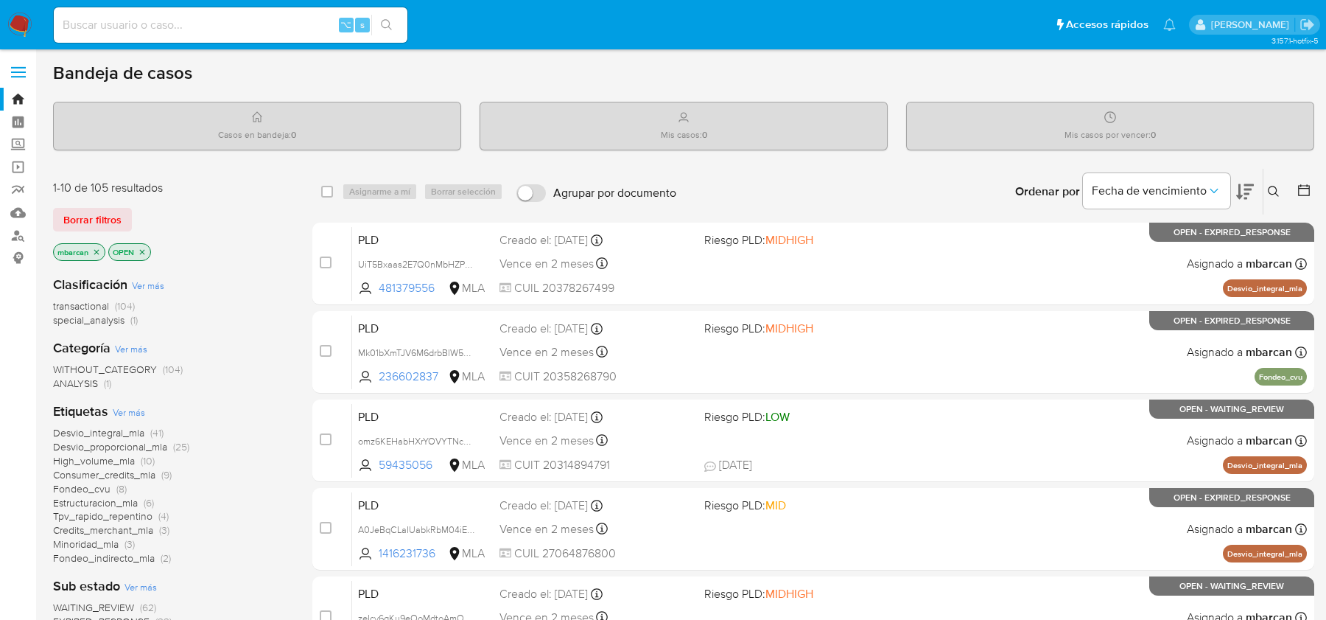
click at [1277, 193] on icon at bounding box center [1273, 191] width 11 height 11
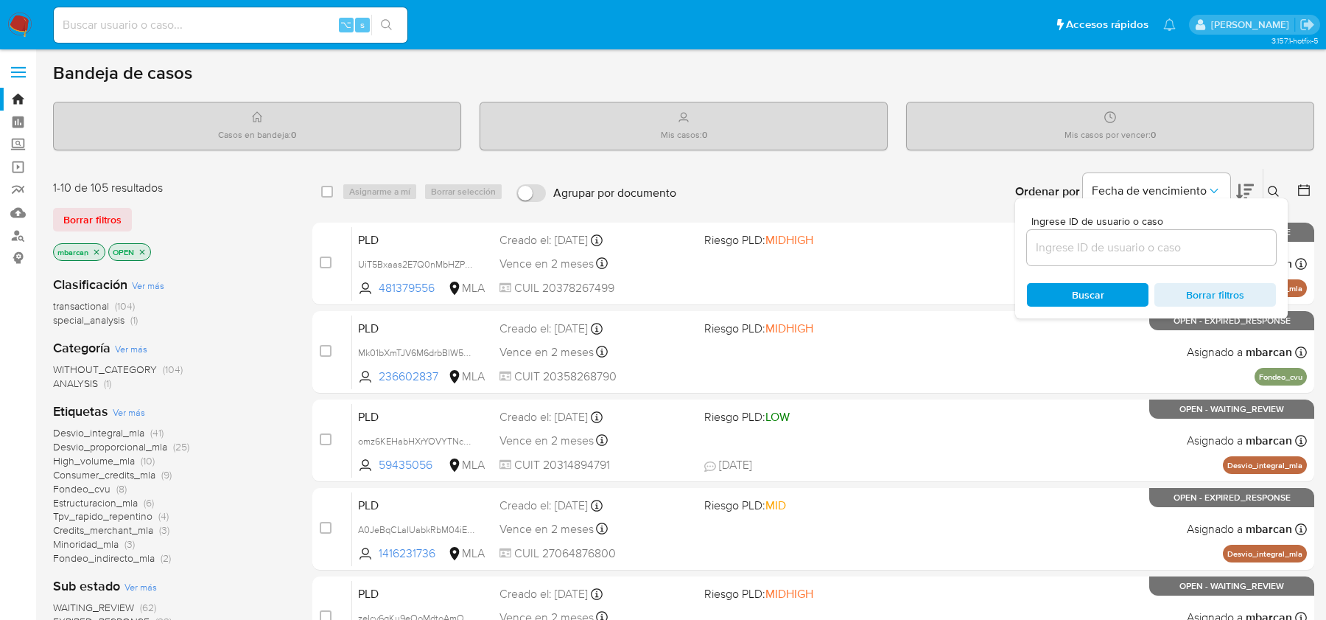
click at [1181, 240] on input at bounding box center [1151, 247] width 249 height 19
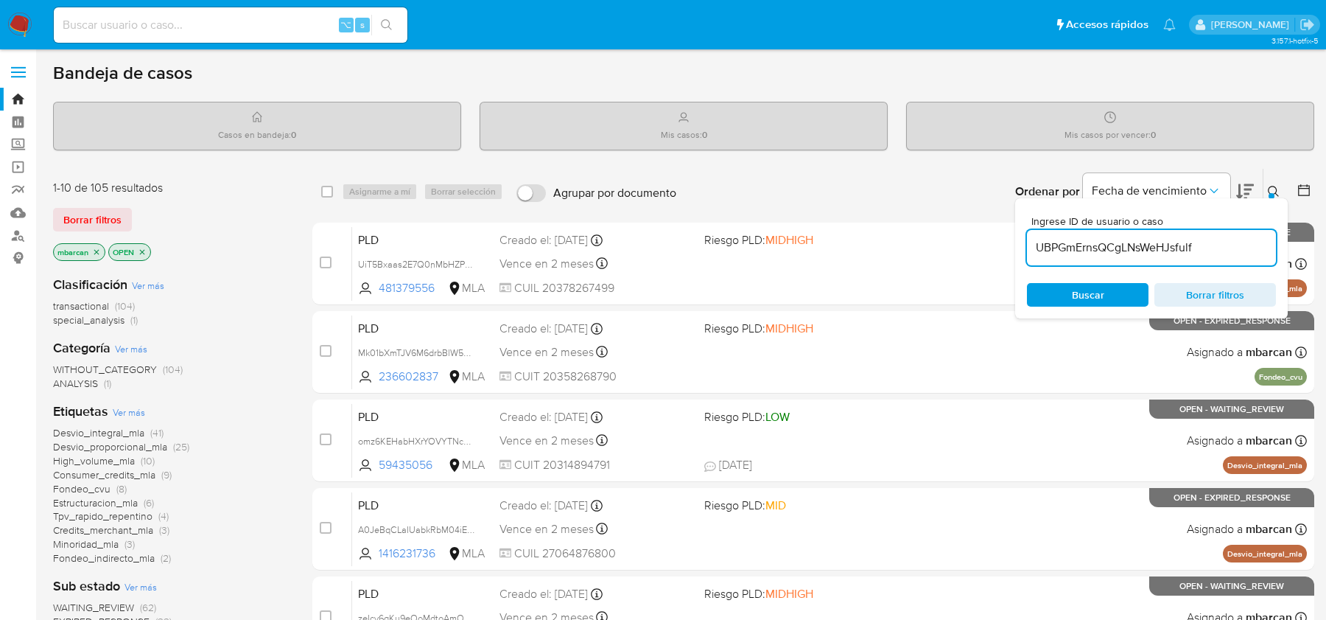
type input "UBPGmErnsQCgLNsWeHJsfulf"
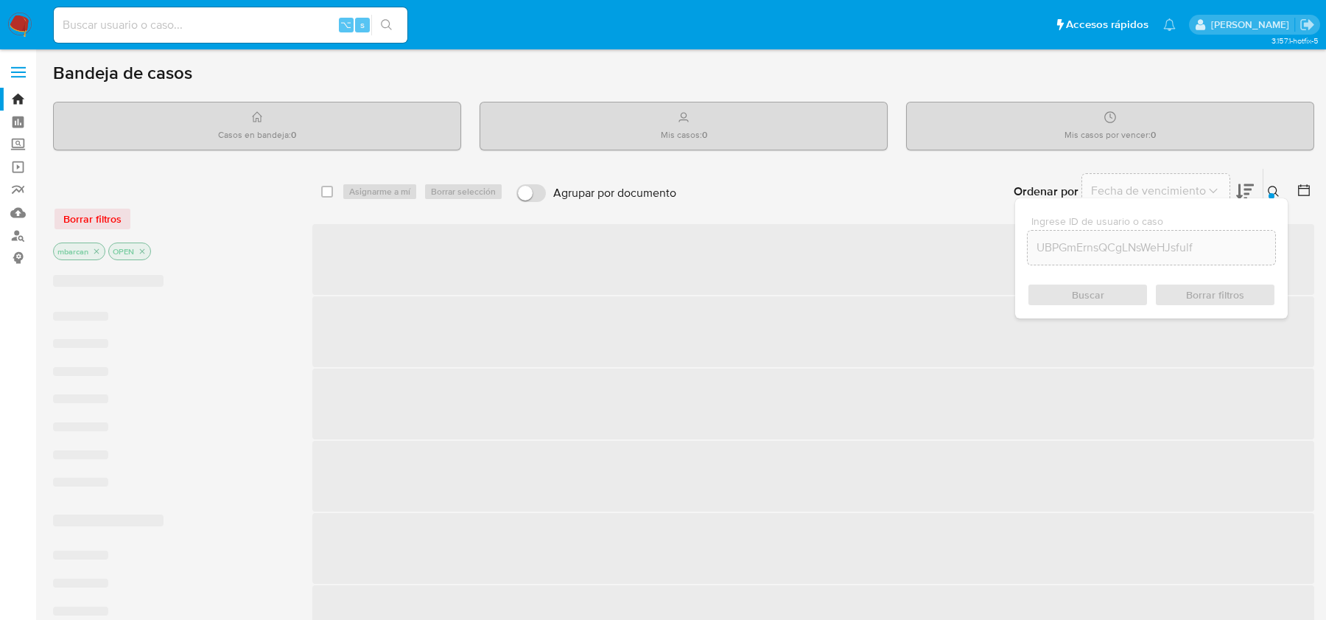
click at [1272, 193] on div at bounding box center [1272, 196] width 6 height 6
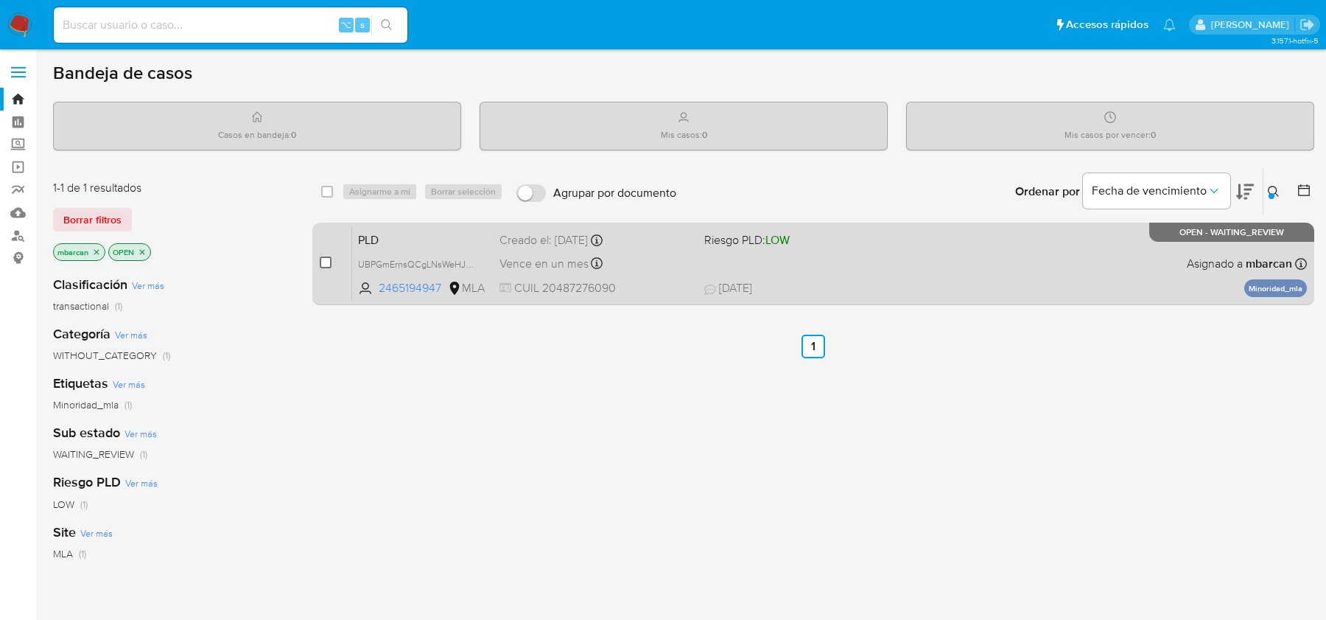
click at [325, 265] on input "checkbox" at bounding box center [326, 262] width 12 height 12
checkbox input "true"
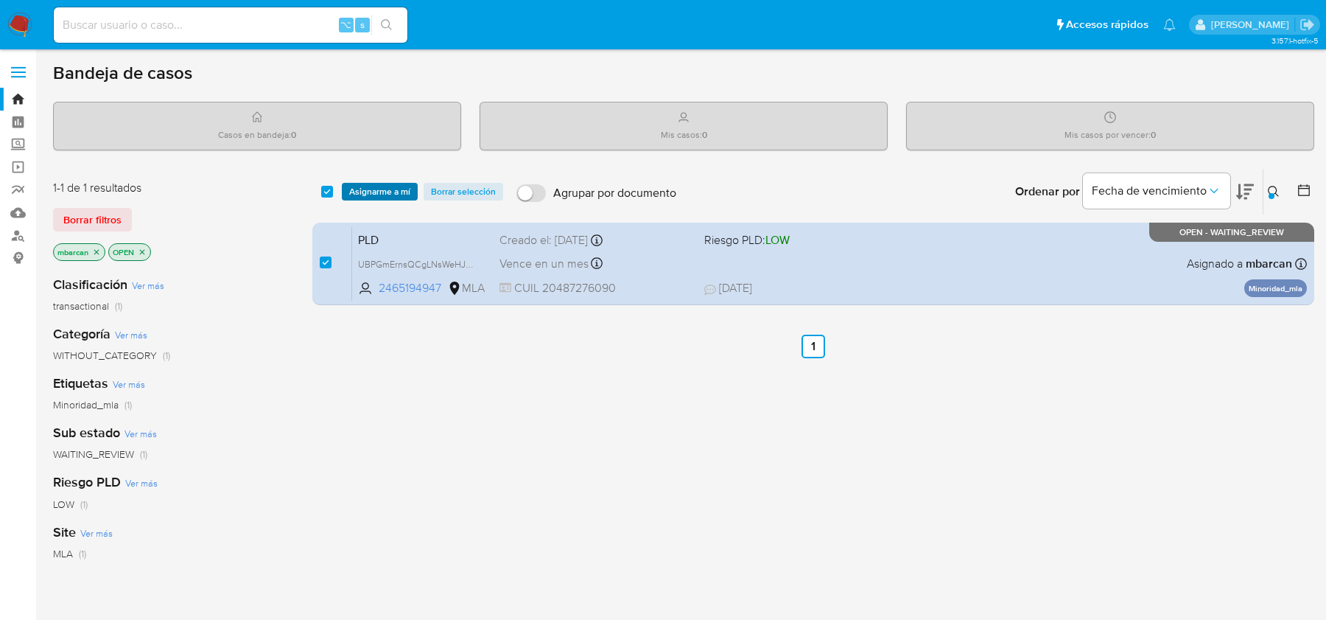
click at [385, 195] on span "Asignarme a mí" at bounding box center [379, 191] width 61 height 15
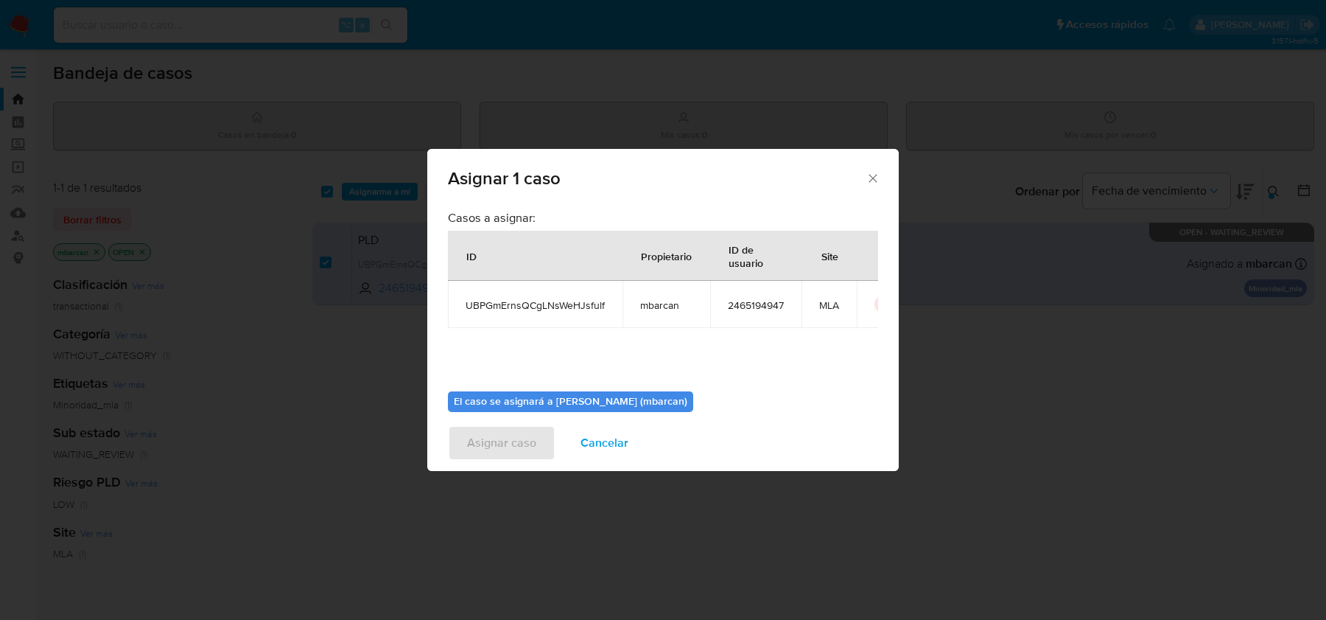
scroll to position [75, 0]
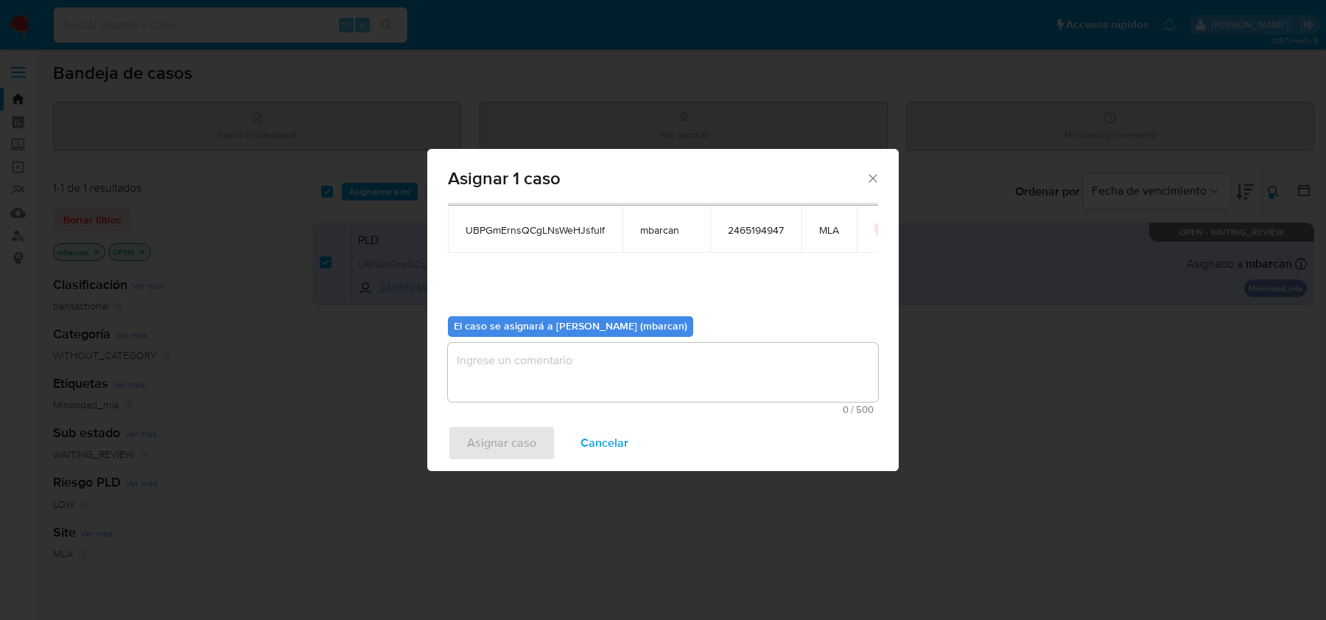
click at [534, 378] on textarea "assign-modal" at bounding box center [663, 372] width 430 height 59
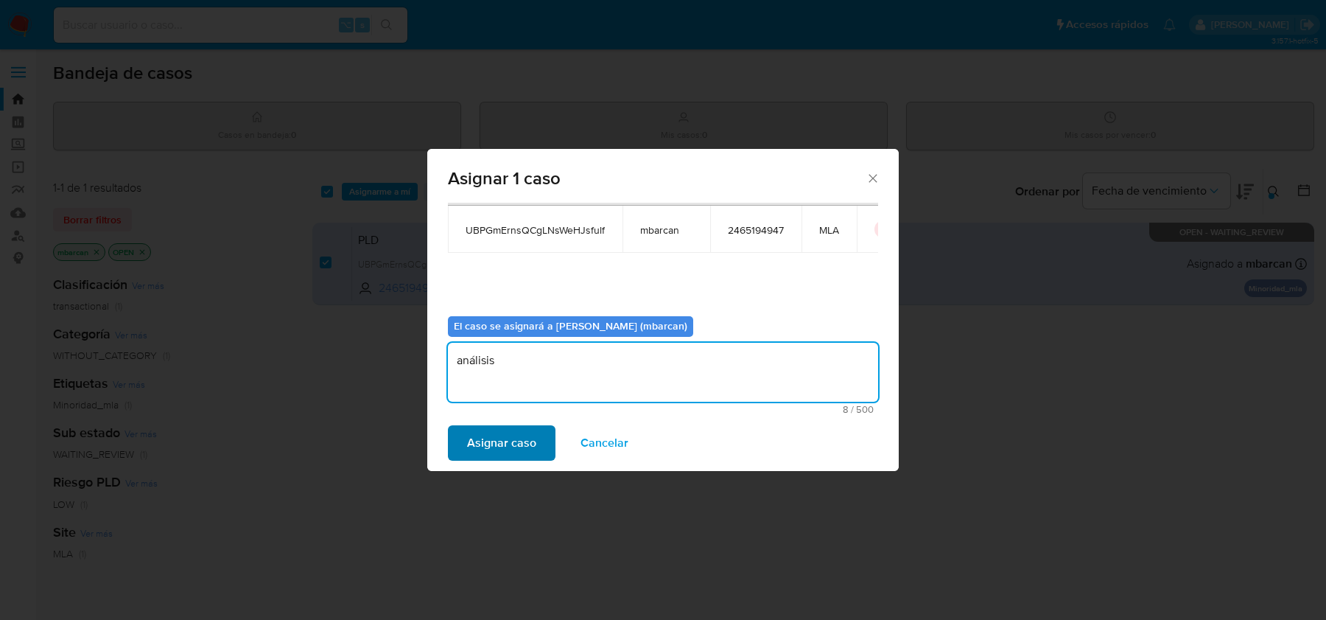
type textarea "análisis"
click at [490, 440] on span "Asignar caso" at bounding box center [501, 443] width 69 height 32
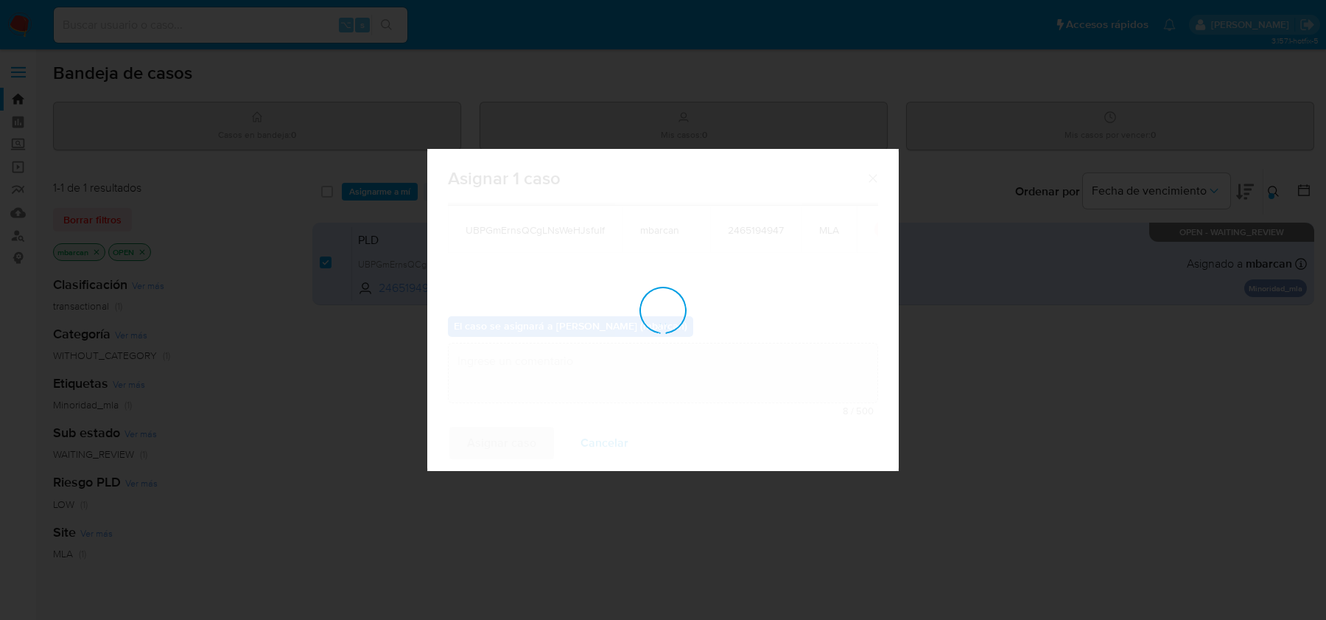
checkbox input "false"
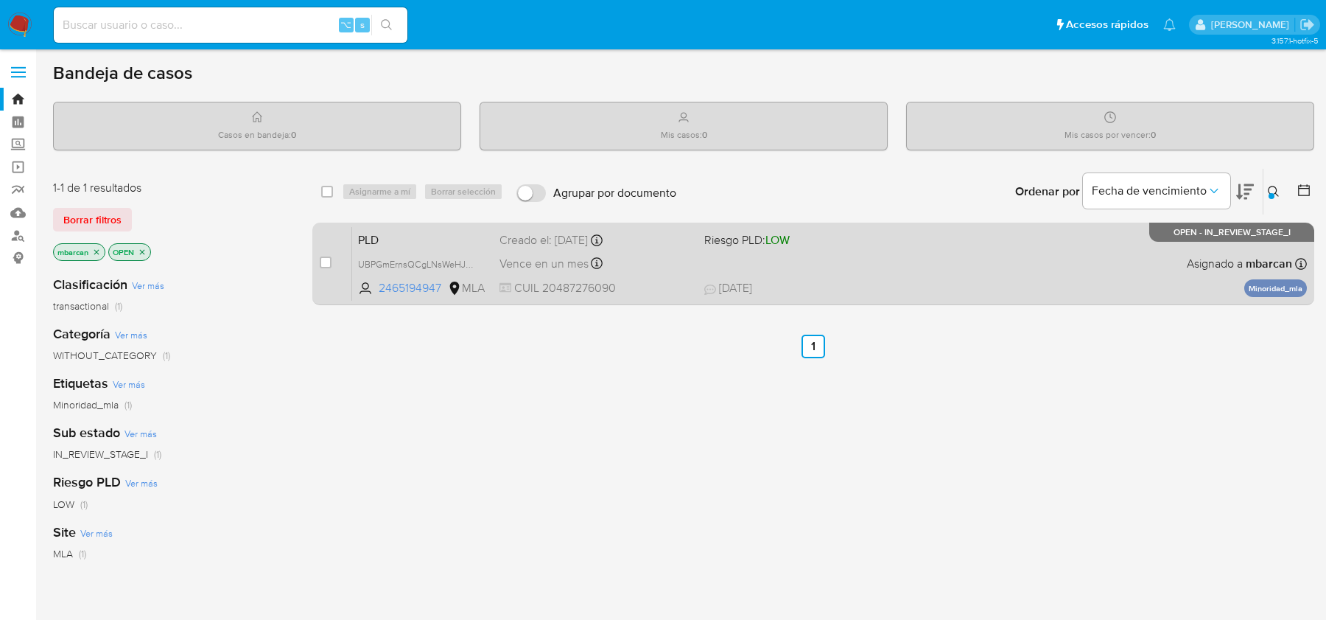
click at [444, 248] on div "PLD UBPGmErnsQCgLNsWeHJsfulf 2465194947 MLA Riesgo PLD: LOW Creado el: 12/08/20…" at bounding box center [829, 263] width 955 height 74
click at [0, 0] on div "Pausado Ver notificaciones ⌥ s Accesos rápidos Presiona las siguientes teclas p…" at bounding box center [663, 422] width 1326 height 845
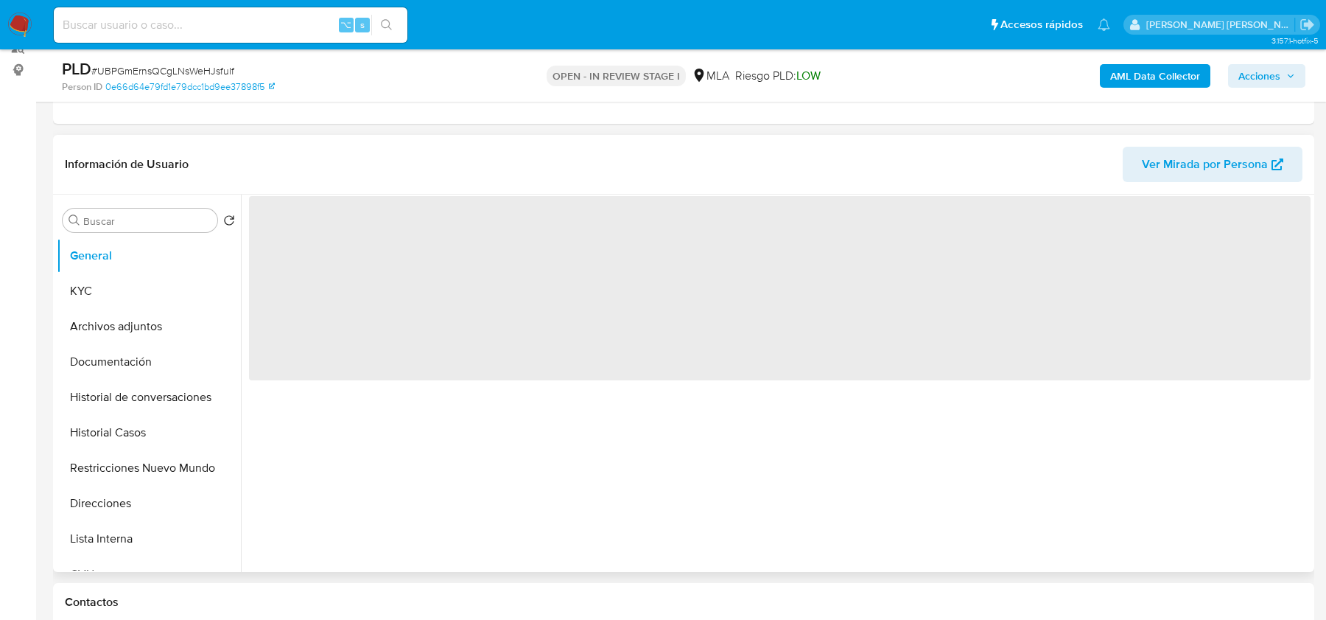
scroll to position [472, 0]
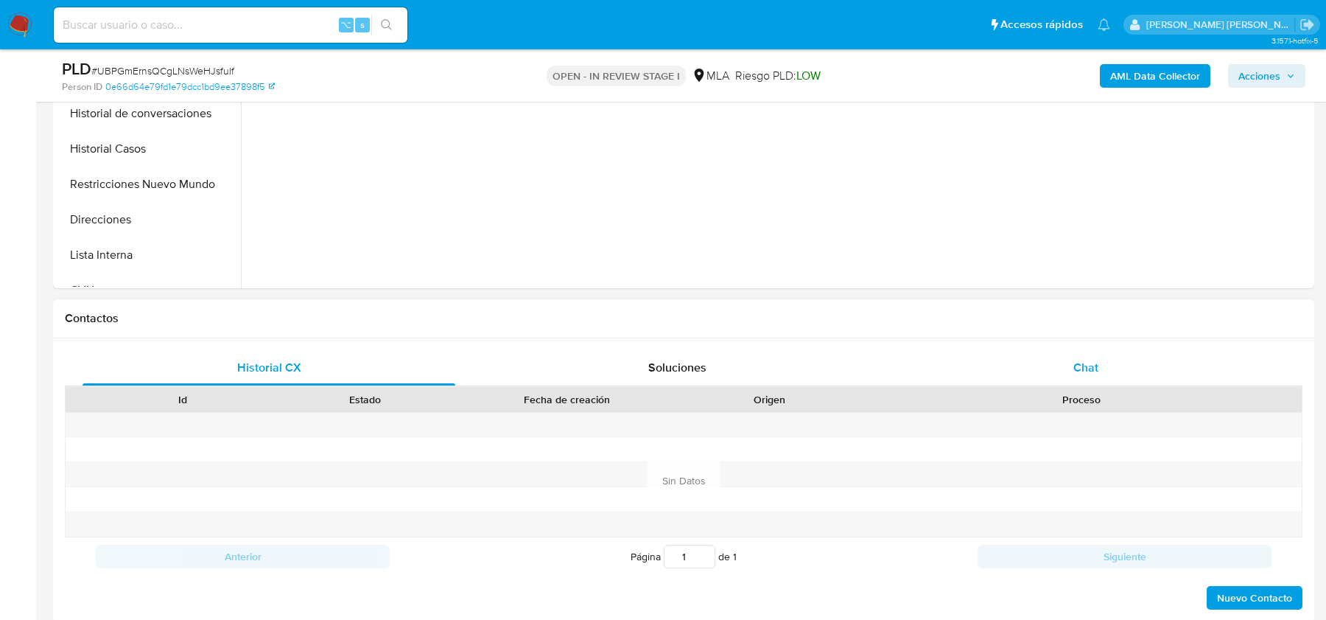
click at [1119, 371] on div "Chat" at bounding box center [1086, 367] width 373 height 35
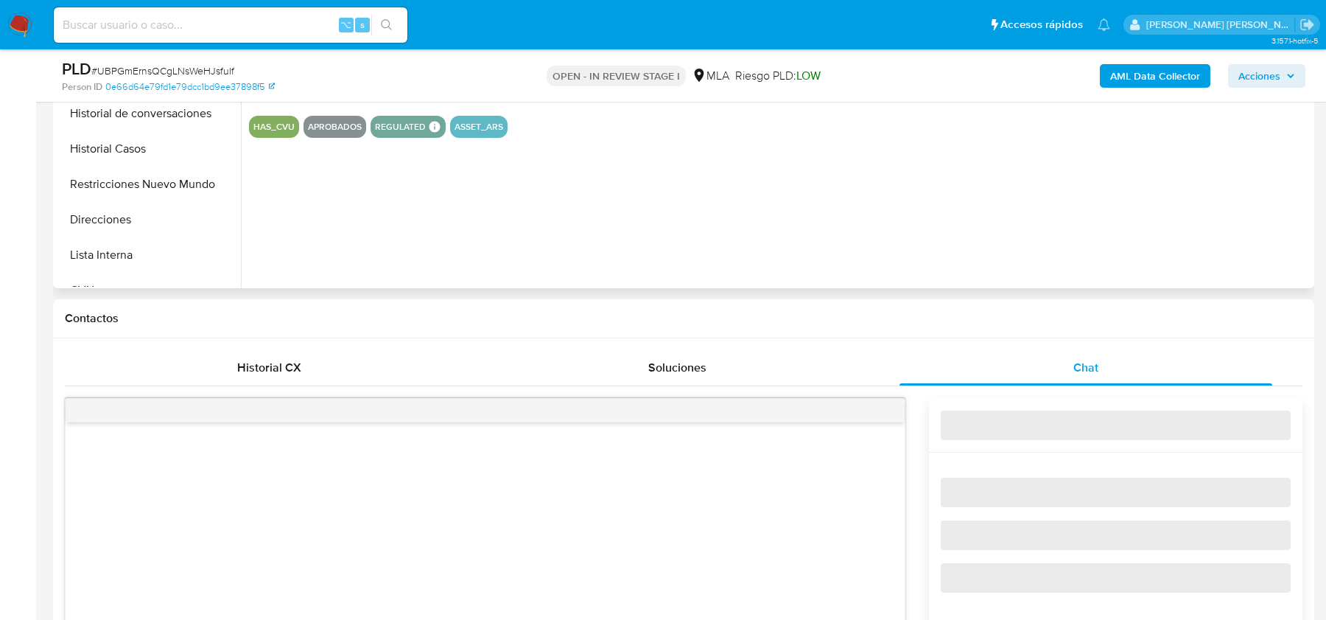
select select "10"
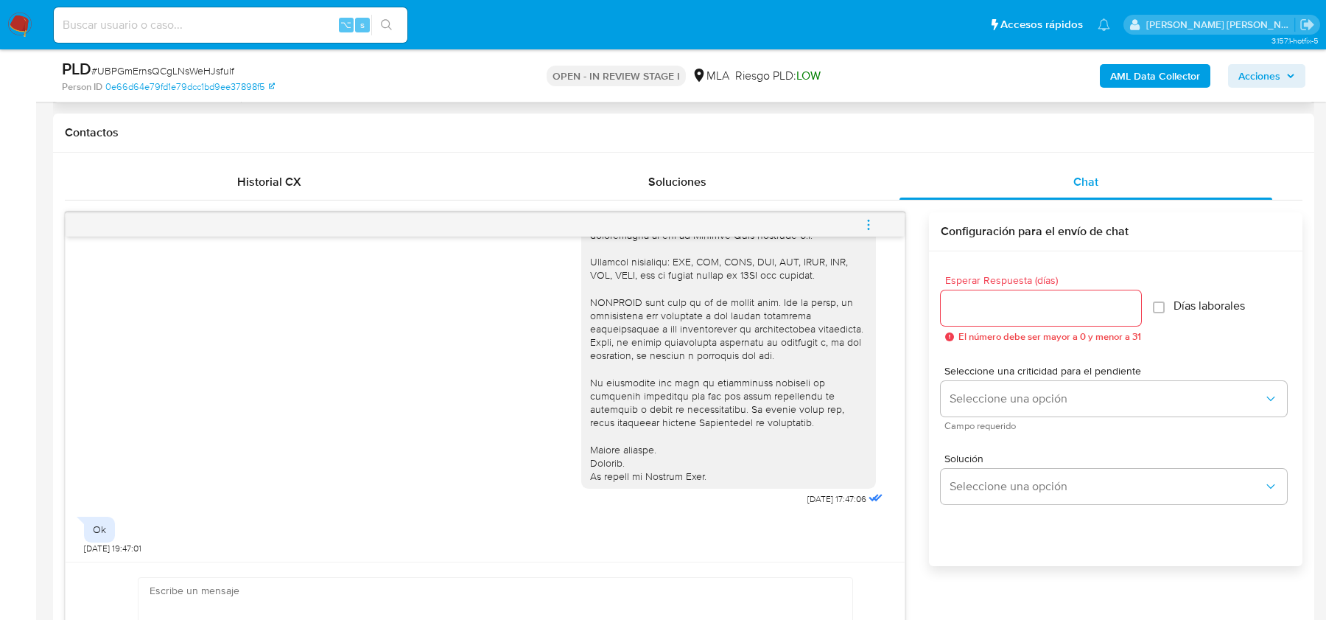
scroll to position [661, 0]
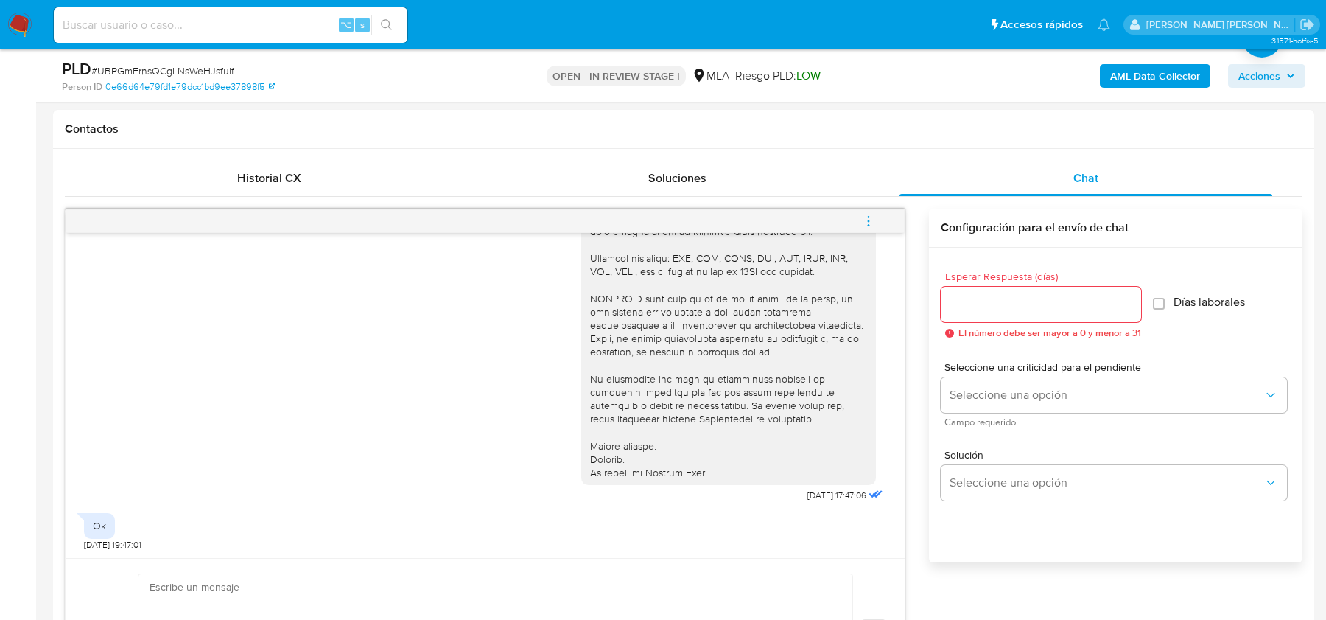
click at [135, 68] on span "# UBPGmErnsQCgLNsWeHJsfulf" at bounding box center [162, 70] width 143 height 15
copy span "UBPGmErnsQCgLNsWeHJsfulf"
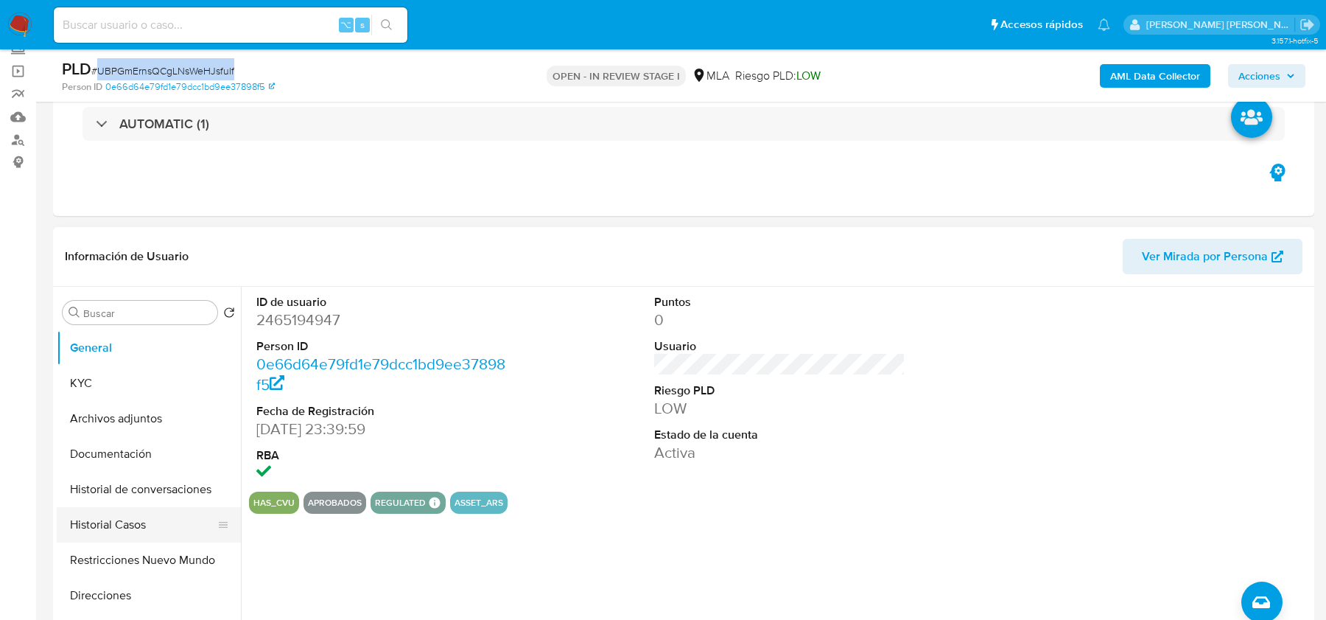
click at [87, 520] on button "Historial Casos" at bounding box center [143, 524] width 172 height 35
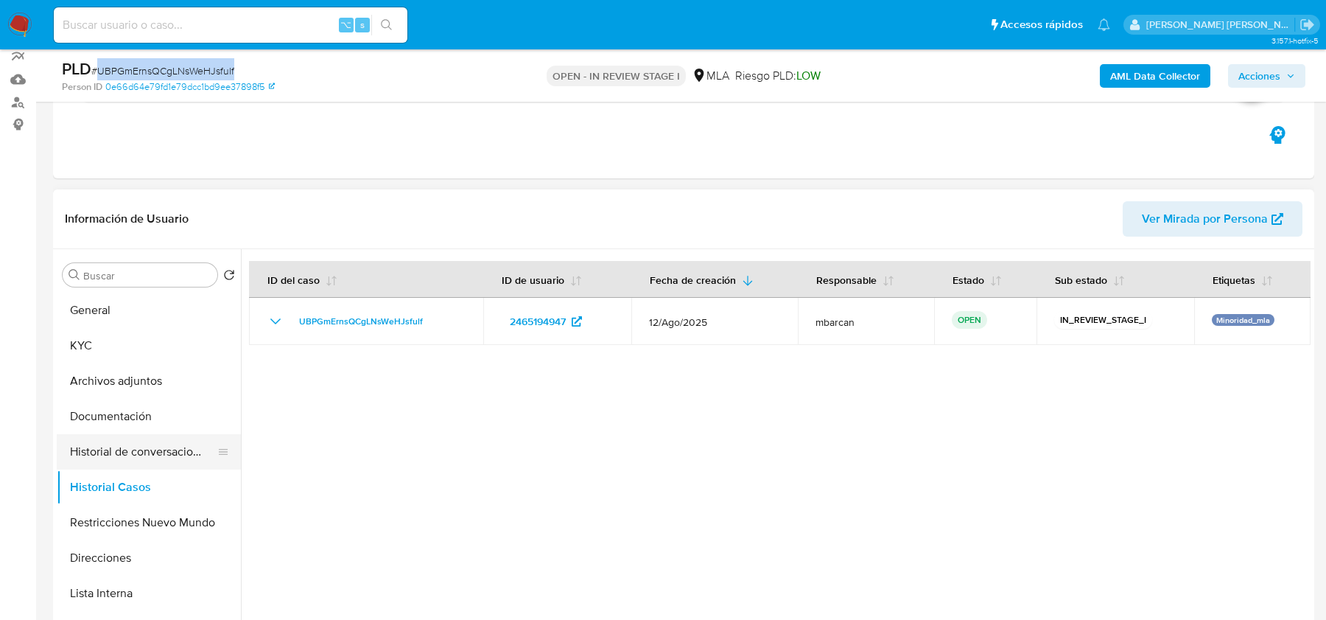
scroll to position [728, 0]
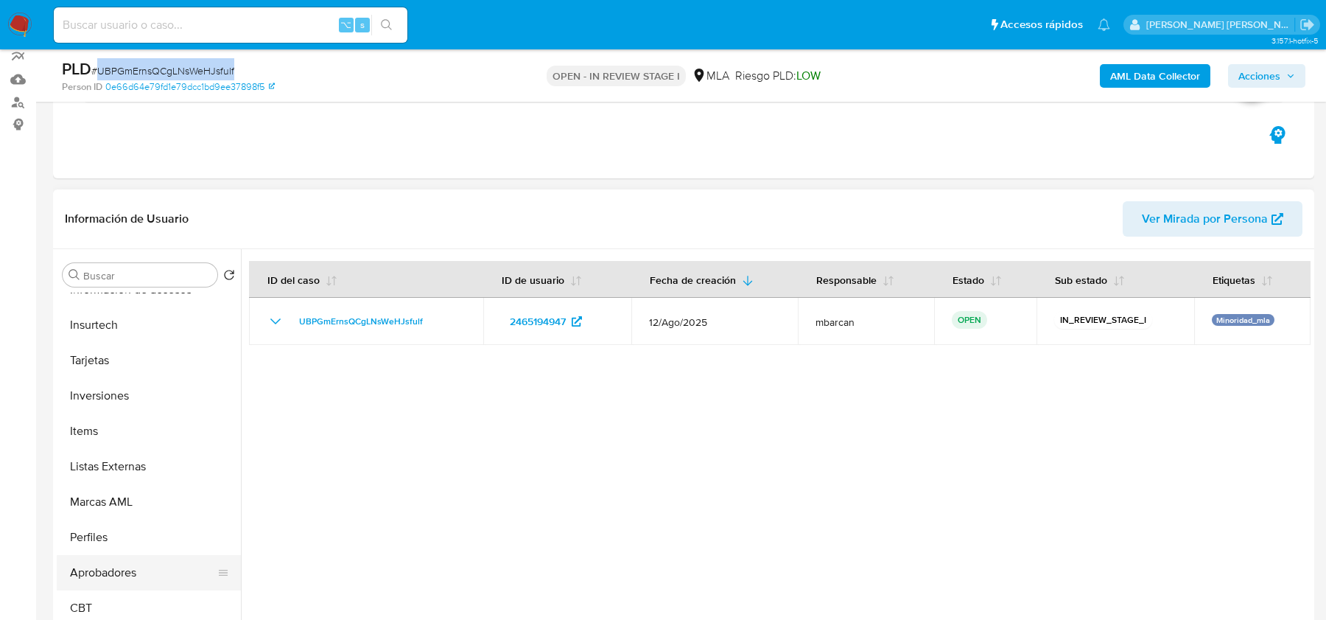
click at [104, 572] on button "Aprobadores" at bounding box center [143, 572] width 172 height 35
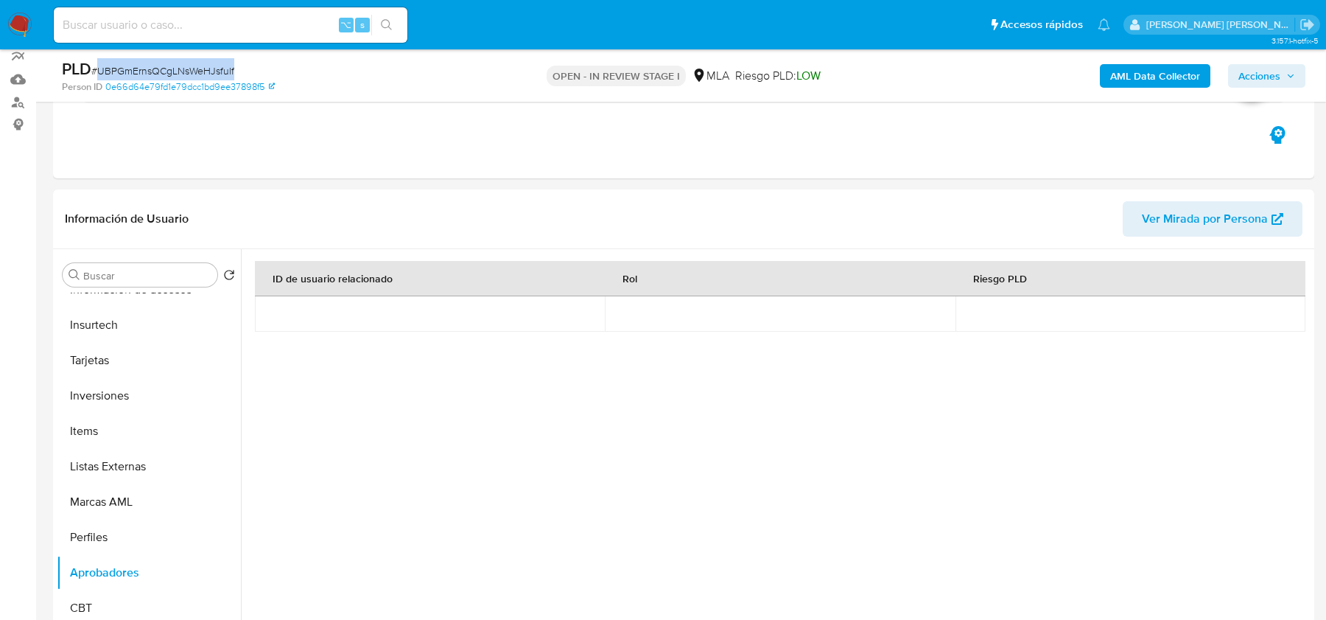
click at [1136, 80] on b "AML Data Collector" at bounding box center [1156, 76] width 90 height 24
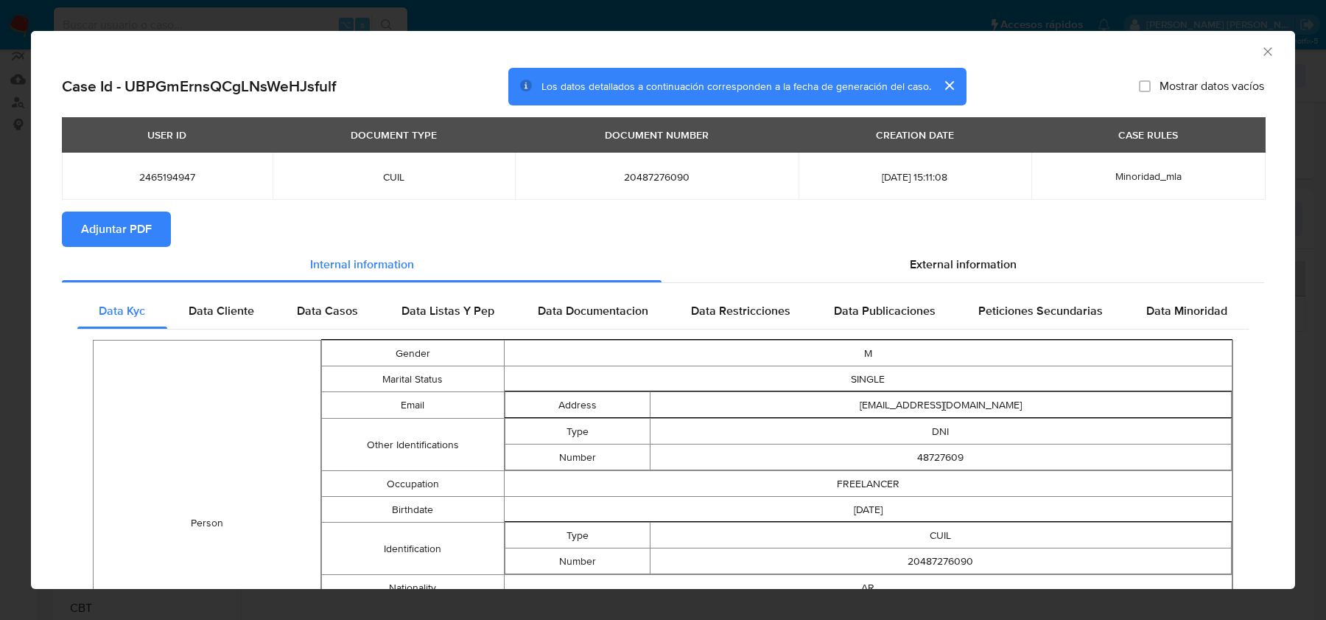
click at [151, 220] on button "Adjuntar PDF" at bounding box center [116, 228] width 109 height 35
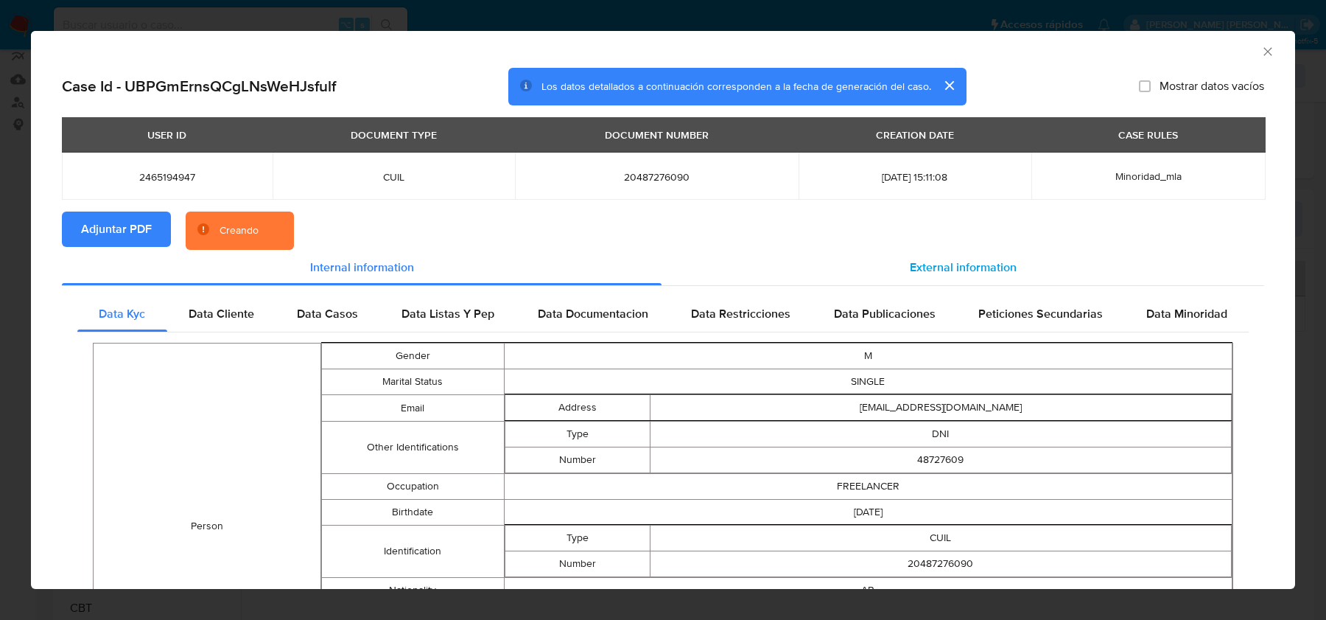
click at [922, 256] on div "External information" at bounding box center [963, 267] width 603 height 35
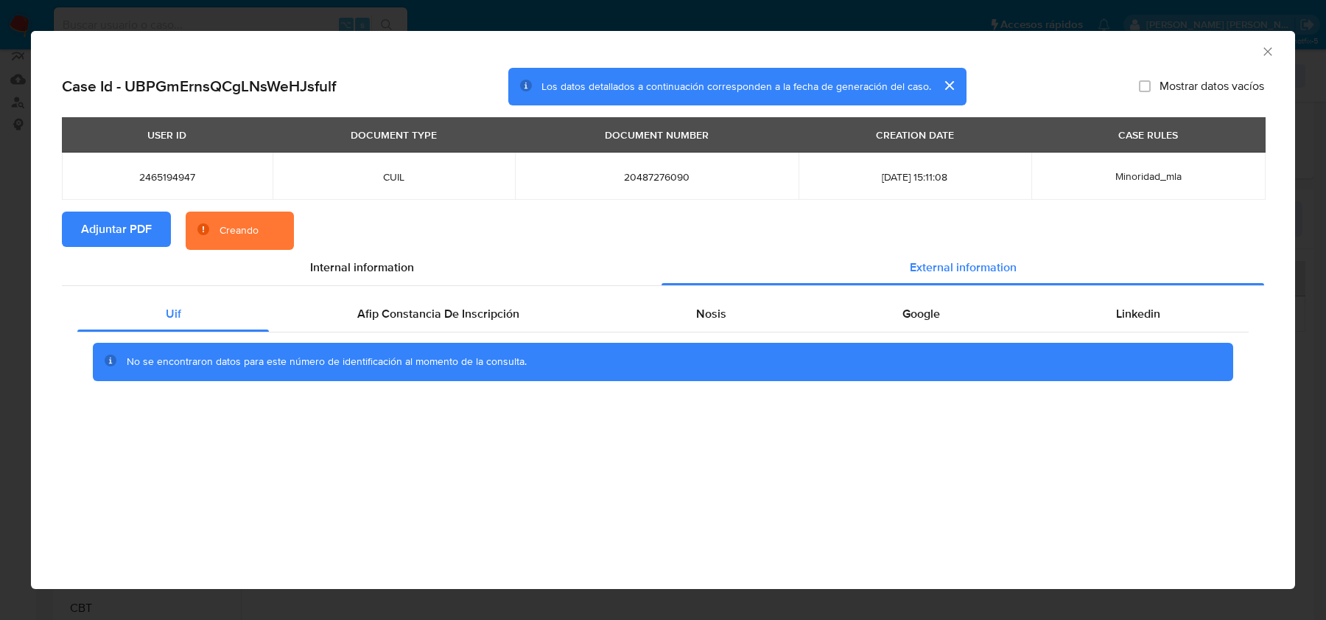
click at [875, 334] on div "No se encontraron datos para este número de identificación al momento de la con…" at bounding box center [663, 361] width 1172 height 59
click at [916, 308] on span "Google" at bounding box center [922, 313] width 38 height 17
click at [1130, 337] on div "No se encontraron datos para este número de identificación al momento de la con…" at bounding box center [663, 361] width 1172 height 59
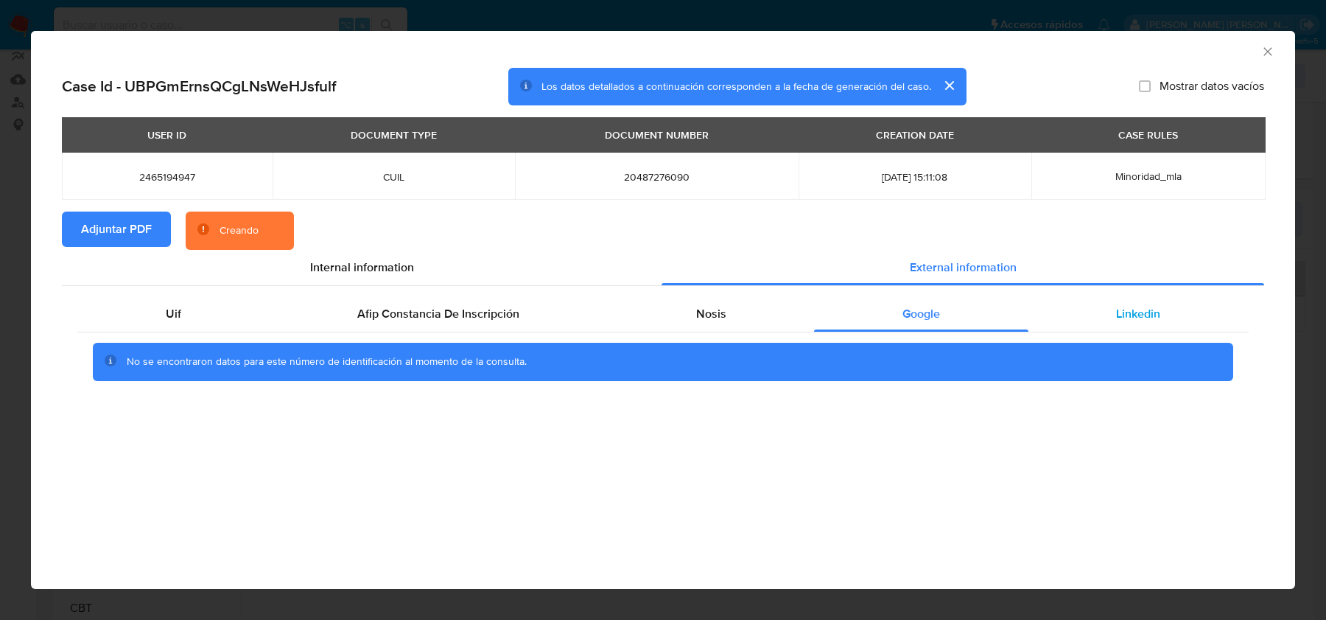
click at [1130, 328] on div "Linkedin" at bounding box center [1139, 313] width 220 height 35
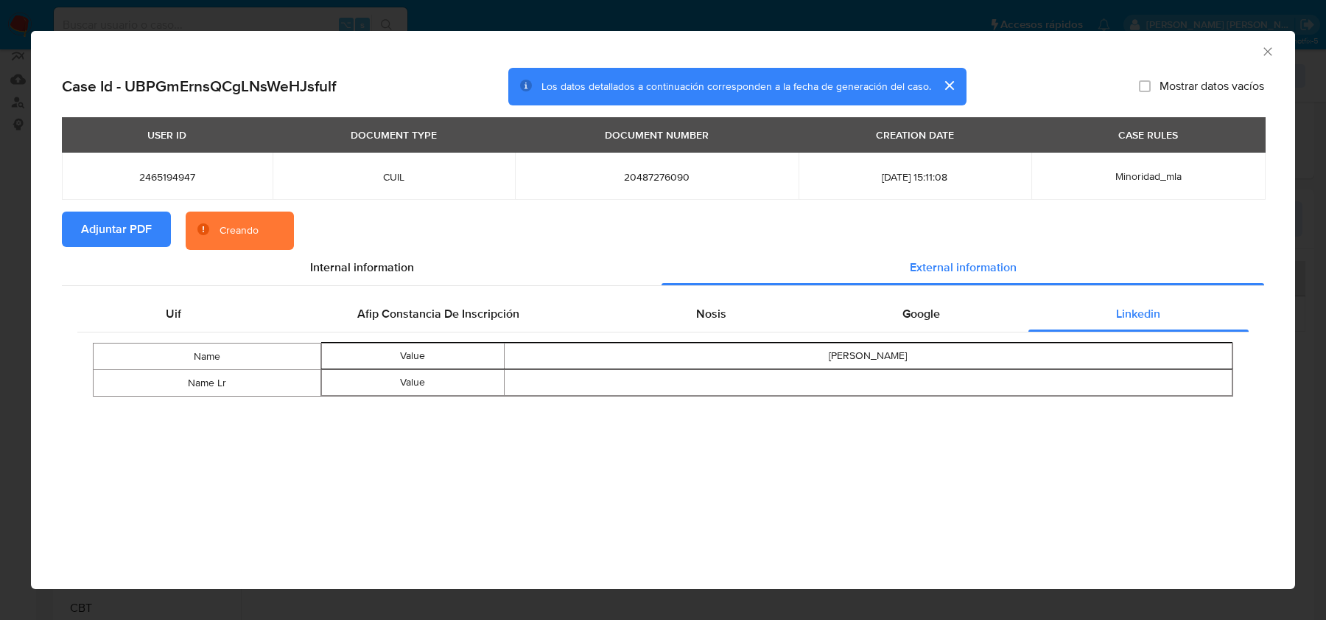
click at [772, 291] on div "Uif Afip Constancia De Inscripción Nosis Google Linkedin Name Value Natanael Ja…" at bounding box center [663, 351] width 1203 height 131
click at [755, 315] on div "Nosis" at bounding box center [711, 313] width 206 height 35
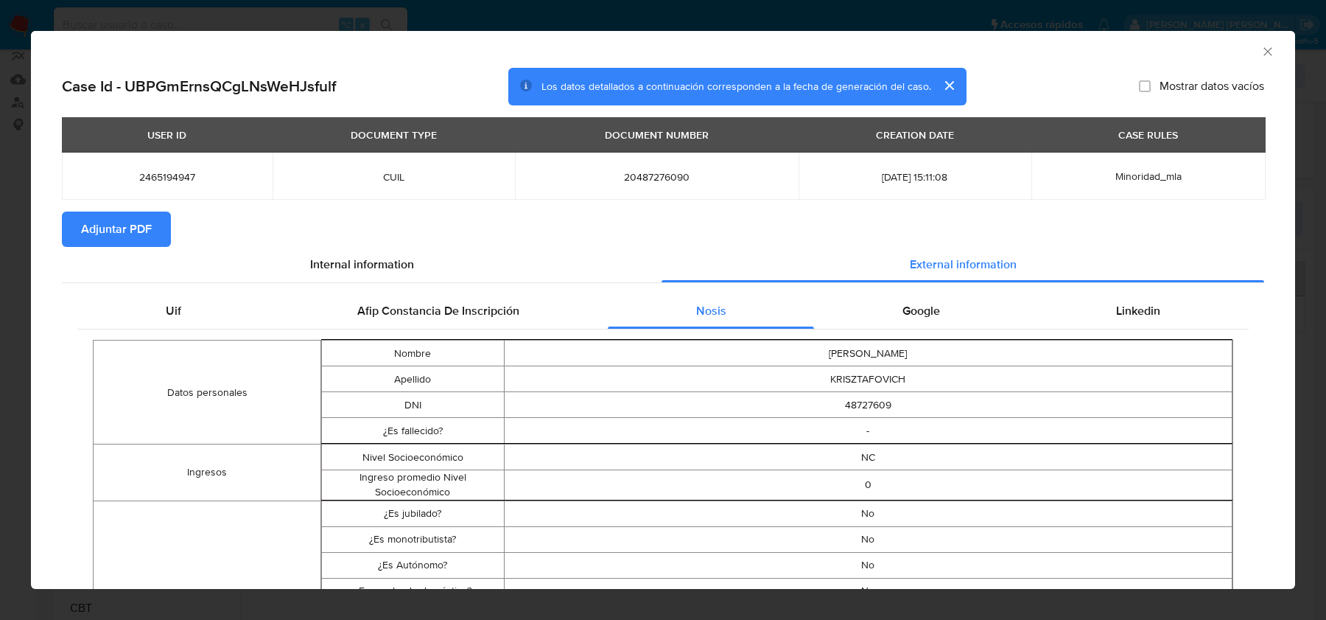
click at [1270, 56] on icon "Cerrar ventana" at bounding box center [1268, 51] width 15 height 15
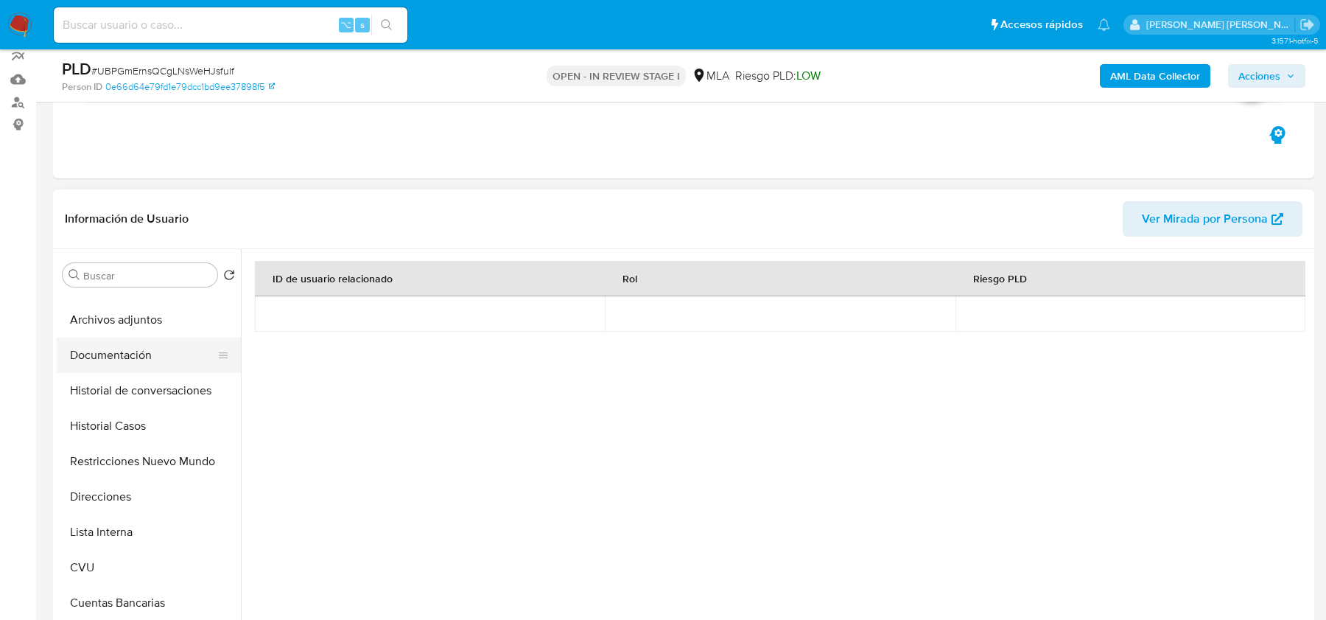
scroll to position [0, 0]
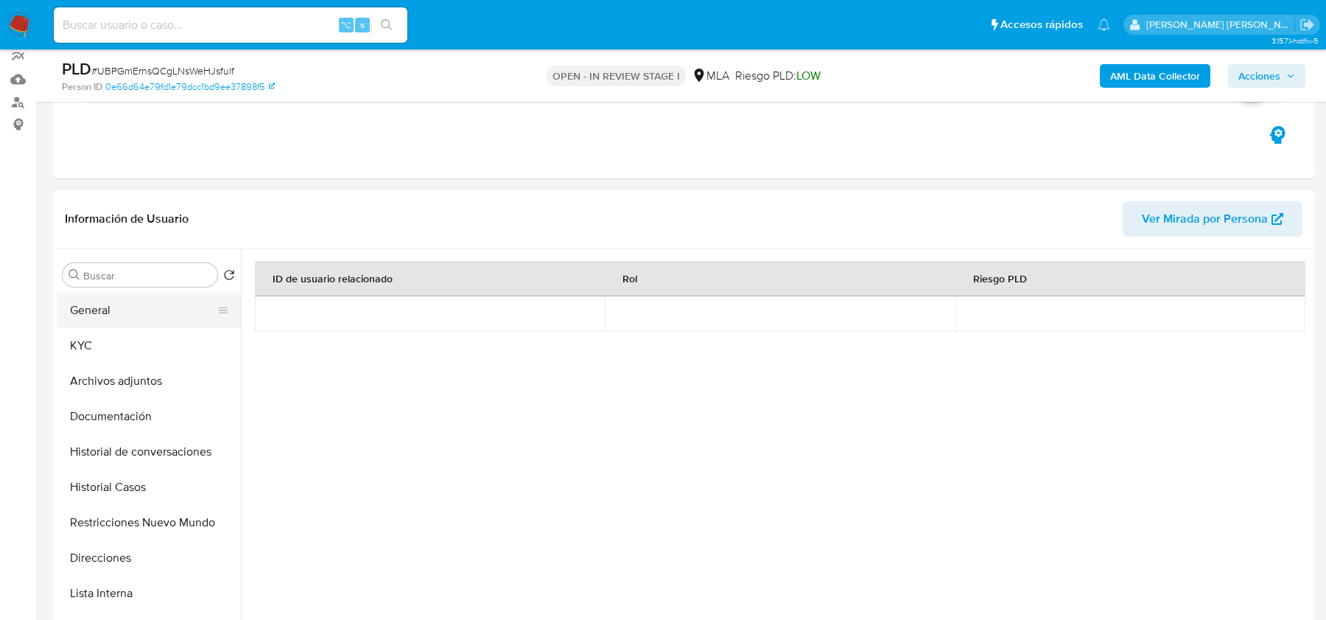
click at [106, 312] on button "General" at bounding box center [143, 310] width 172 height 35
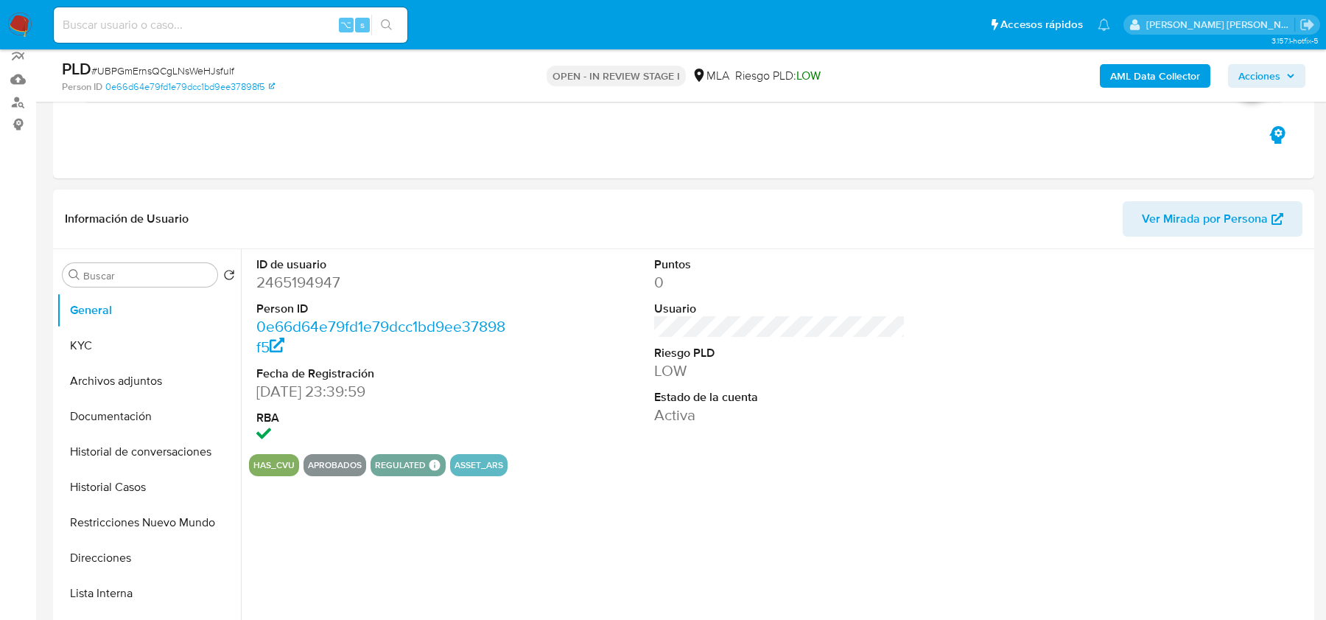
click at [373, 279] on dd "2465194947" at bounding box center [381, 282] width 251 height 21
copy dd "2465194947"
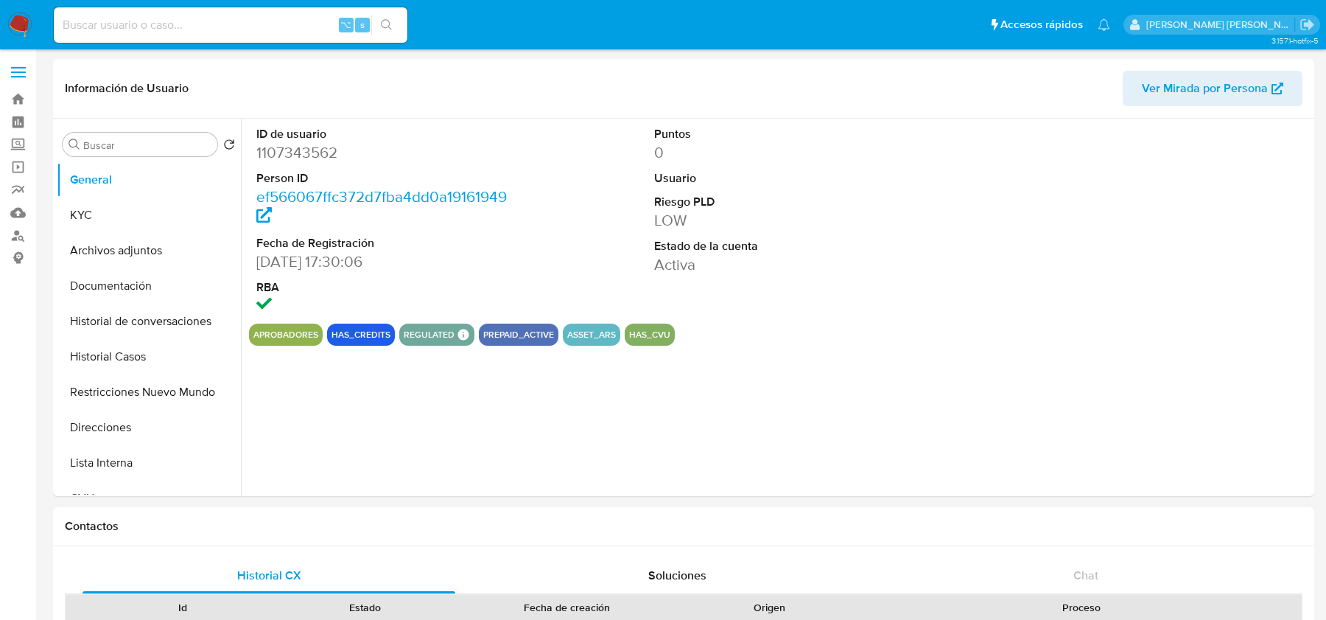
select select "10"
